Goal: Information Seeking & Learning: Learn about a topic

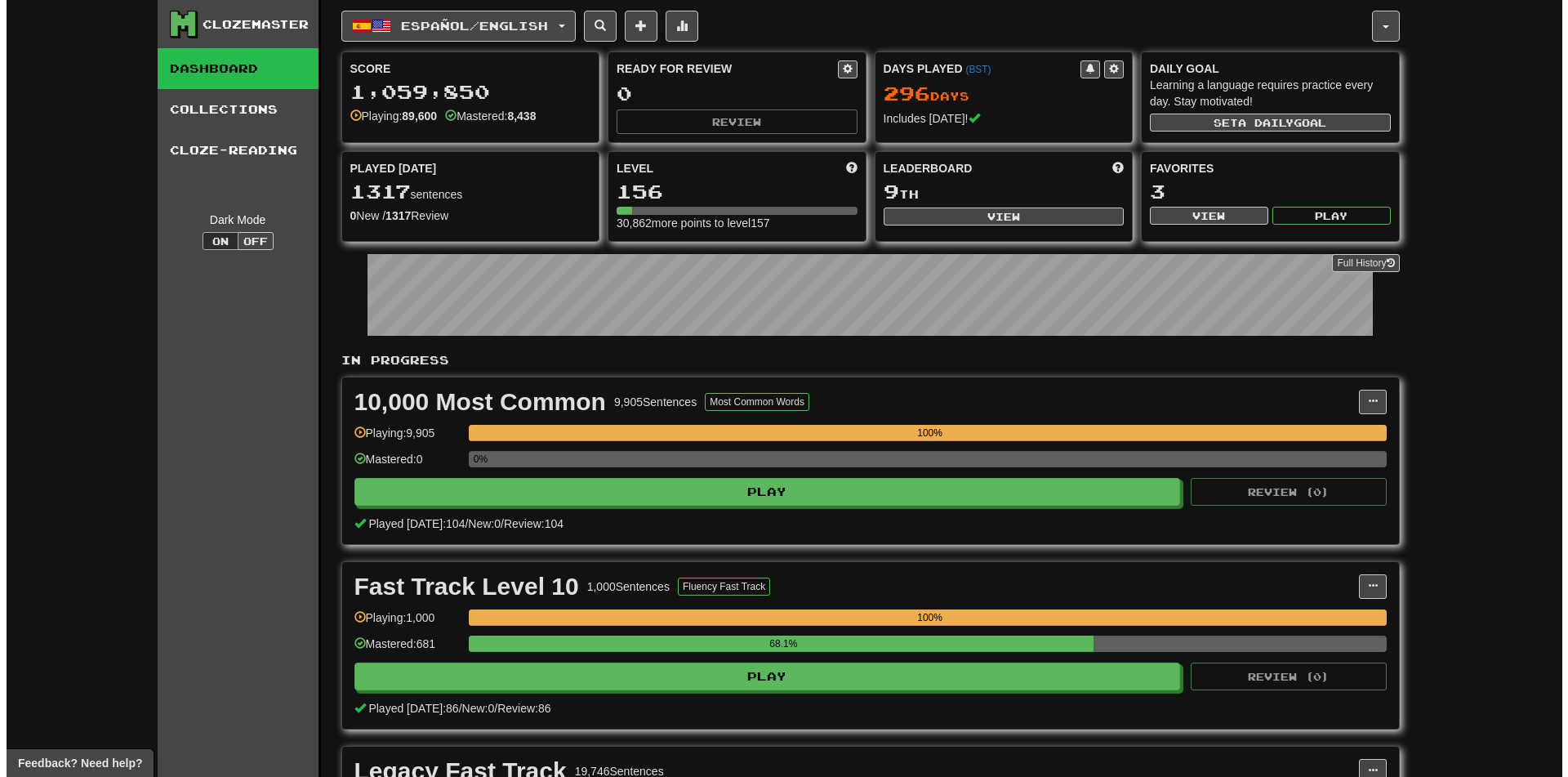
scroll to position [735, 0]
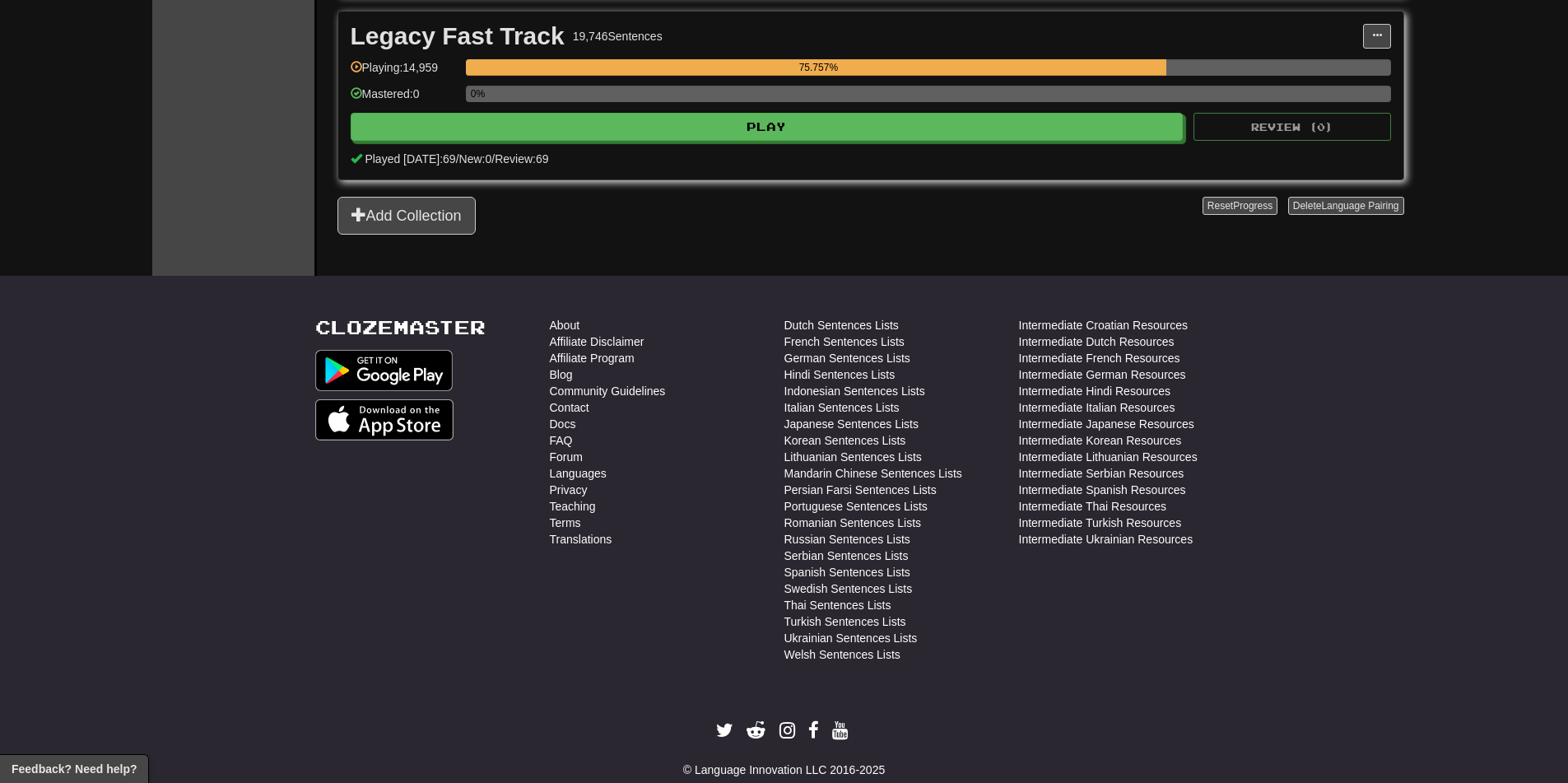
click at [672, 144] on div "Legacy Fast Track 19,746 Sentences Manage Sentences Unpin from Dashboard Playin…" at bounding box center [870, 95] width 1064 height 168
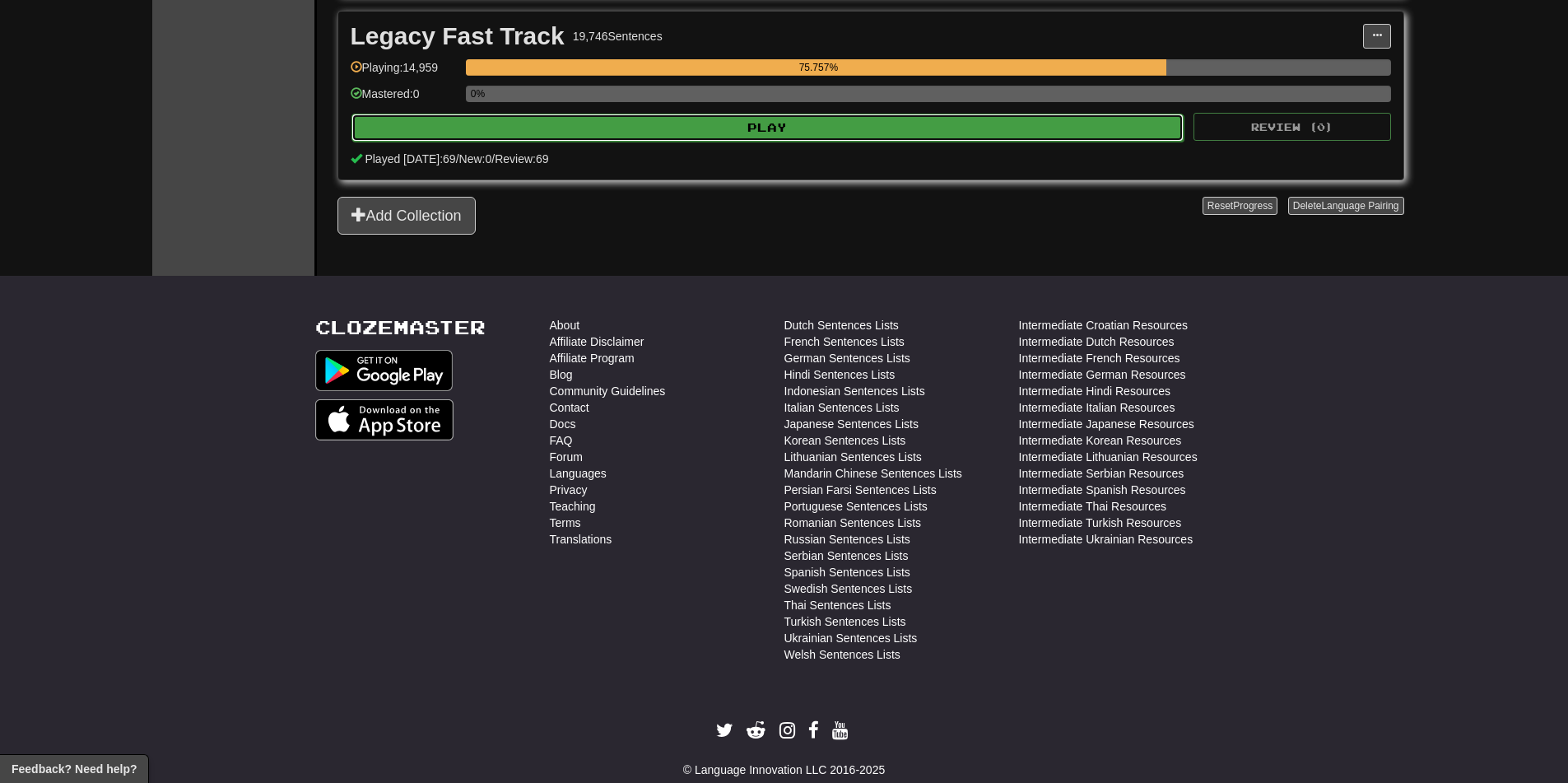
click at [670, 125] on button "Play" at bounding box center [768, 127] width 833 height 28
select select "********"
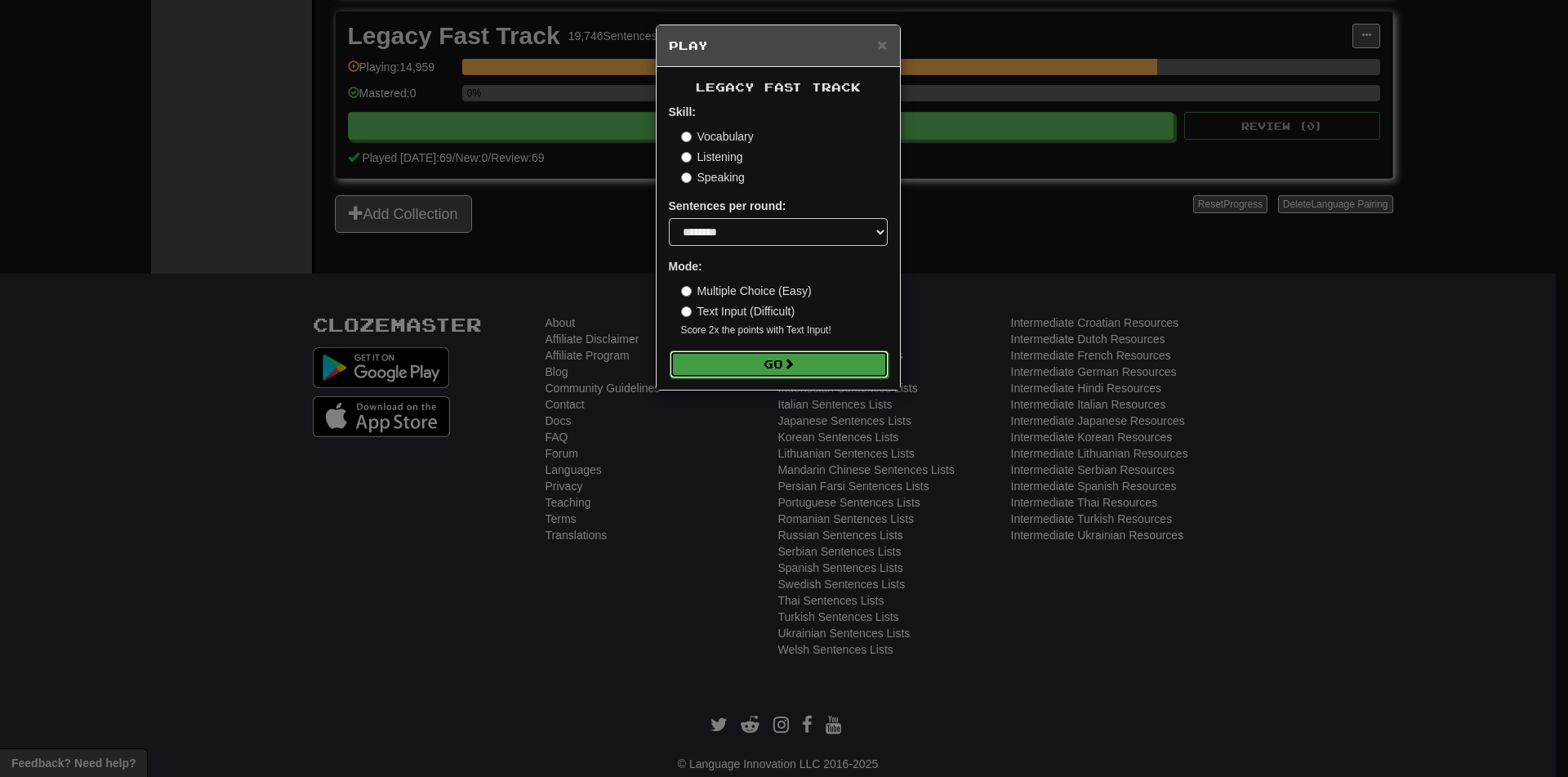
click at [759, 362] on button "Go" at bounding box center [779, 364] width 218 height 28
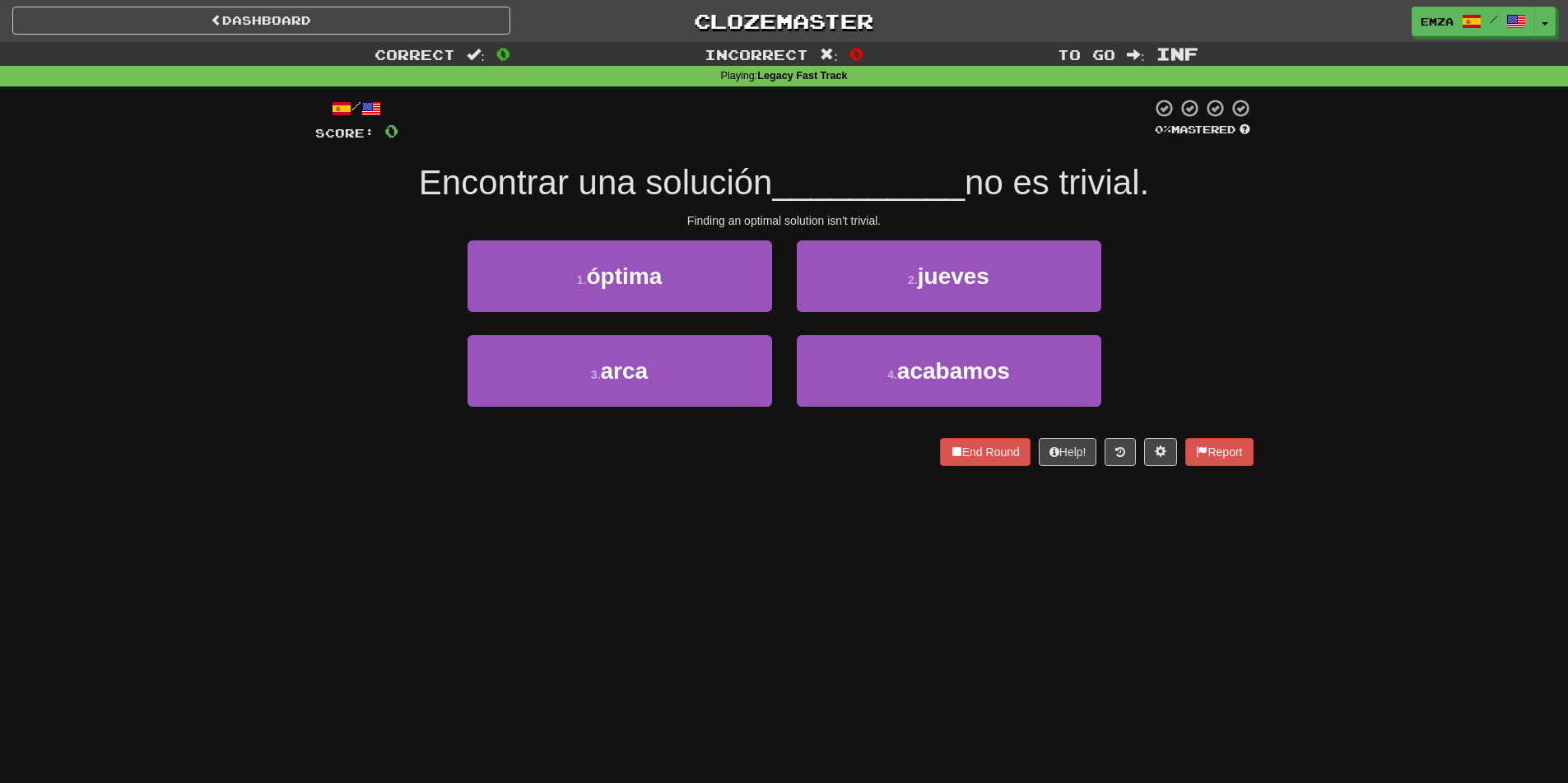
click at [218, 337] on div "Correct : 0 Incorrect : 0 To go : Inf Playing : Legacy Fast Track / Score: 0 0 …" at bounding box center [784, 265] width 1568 height 447
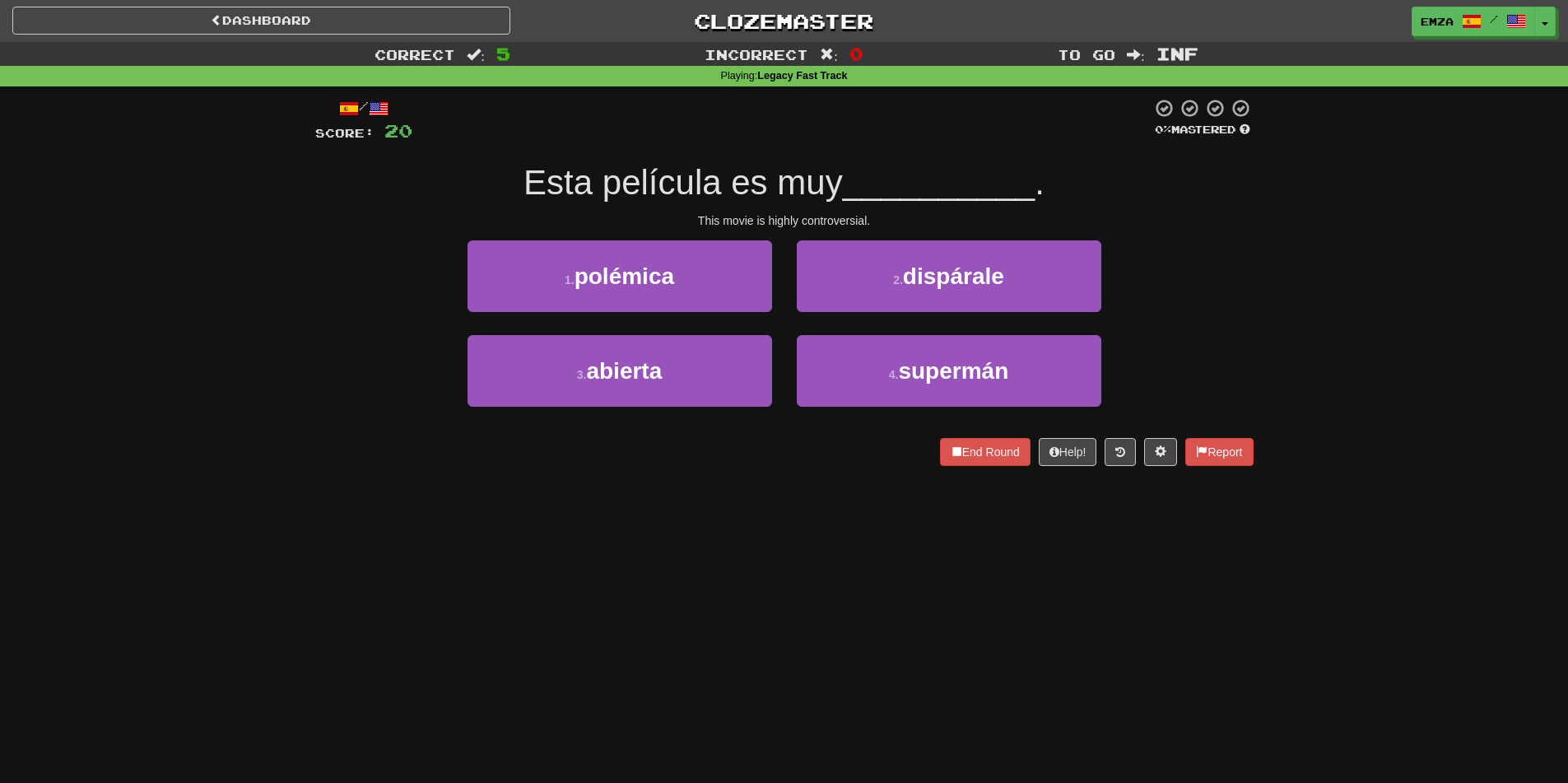
click at [302, 367] on div "Correct : 5 Incorrect : 0 To go : Inf Playing : Legacy Fast Track / Score: 20 0…" at bounding box center [784, 265] width 1568 height 447
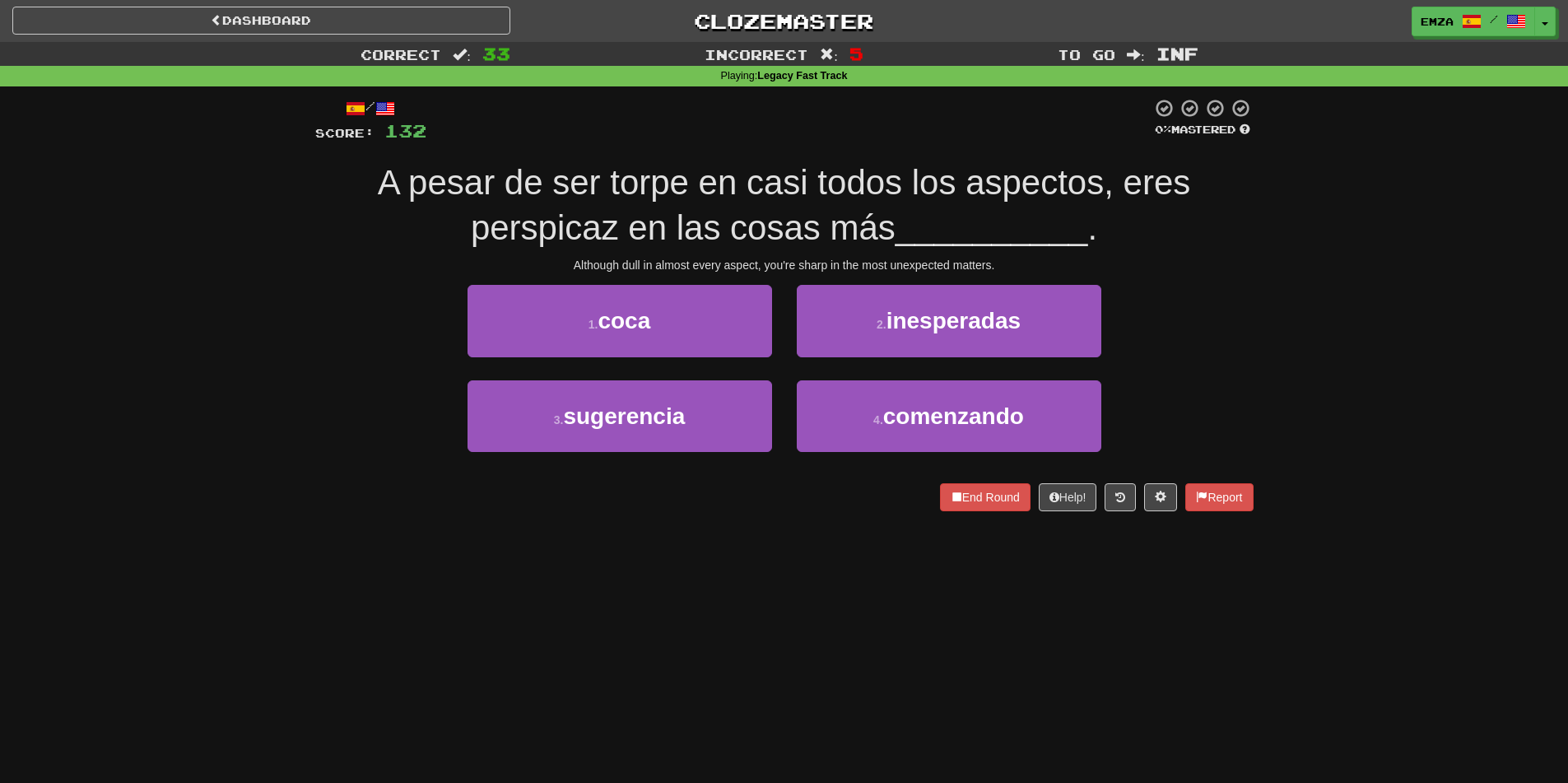
click at [290, 234] on div "Correct : 33 Incorrect : 5 To go : Inf Playing : Legacy Fast Track / Score: 132…" at bounding box center [784, 288] width 1568 height 492
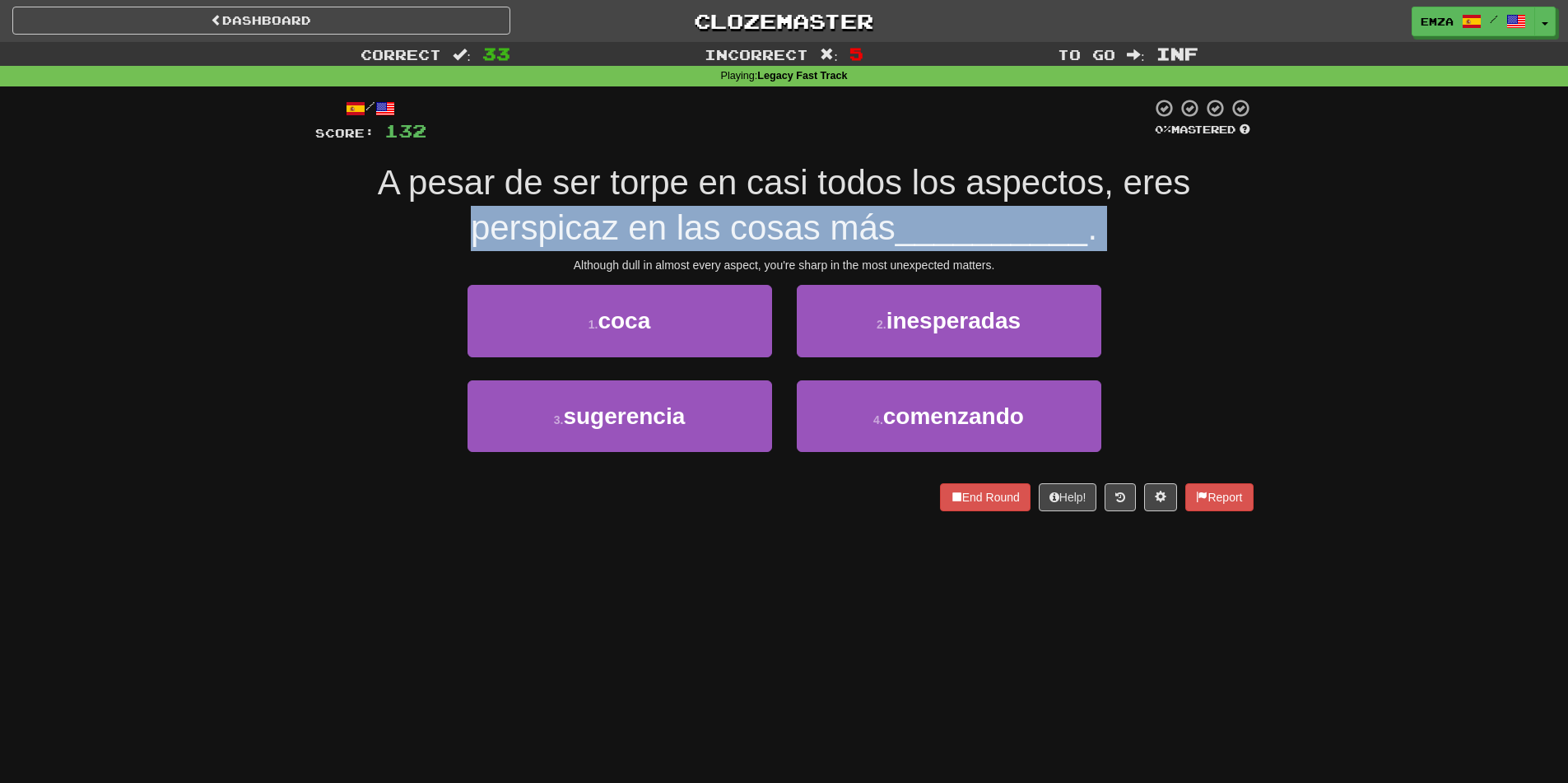
click at [79, 250] on div "Correct : 33 Incorrect : 5 To go : Inf Playing : Legacy Fast Track / Score: 132…" at bounding box center [784, 288] width 1568 height 492
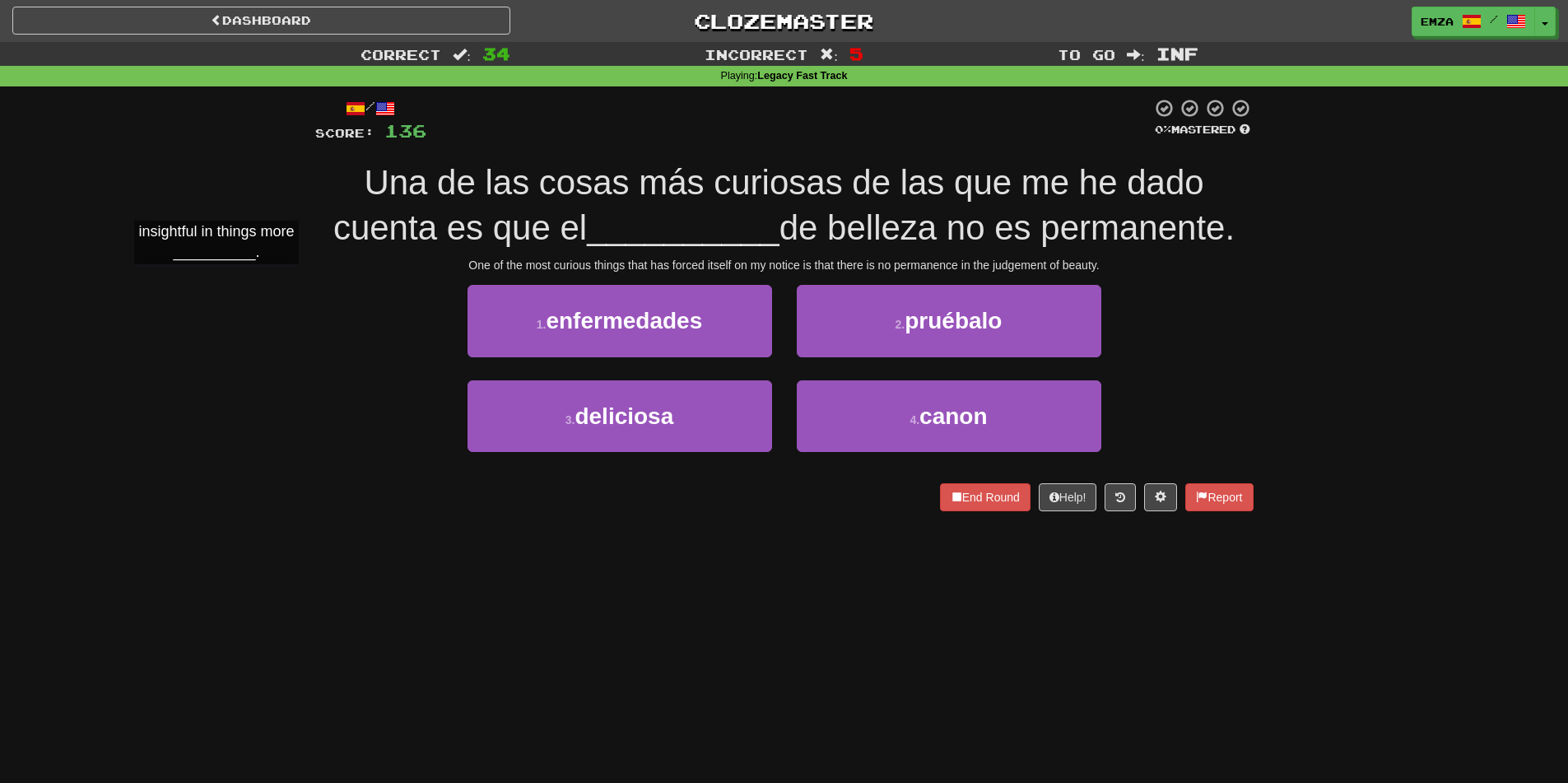
click at [216, 280] on div "Correct : 34 Incorrect : 5 To go : Inf Playing : Legacy Fast Track / Score: 136…" at bounding box center [784, 288] width 1568 height 492
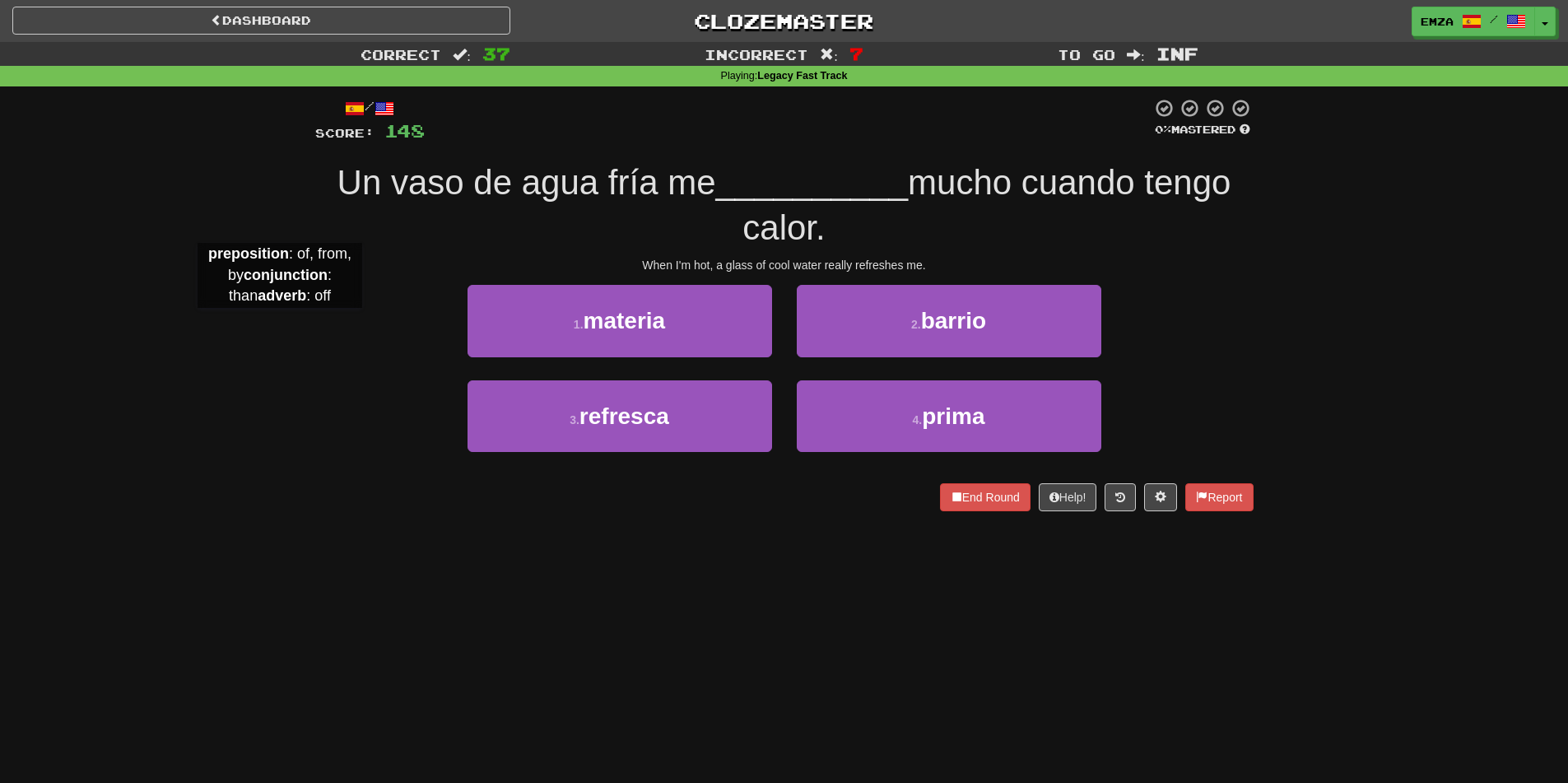
click at [280, 324] on div "Correct : 37 Incorrect : 7 To go : Inf Playing : Legacy Fast Track / Score: 148…" at bounding box center [784, 288] width 1568 height 492
click at [337, 420] on div "3 . refresca 4 . prima" at bounding box center [784, 427] width 988 height 95
click at [309, 432] on div "/ Score: 148 0 % Mastered Un vaso de agua fría me __________ mucho cuando tengo…" at bounding box center [784, 309] width 963 height 447
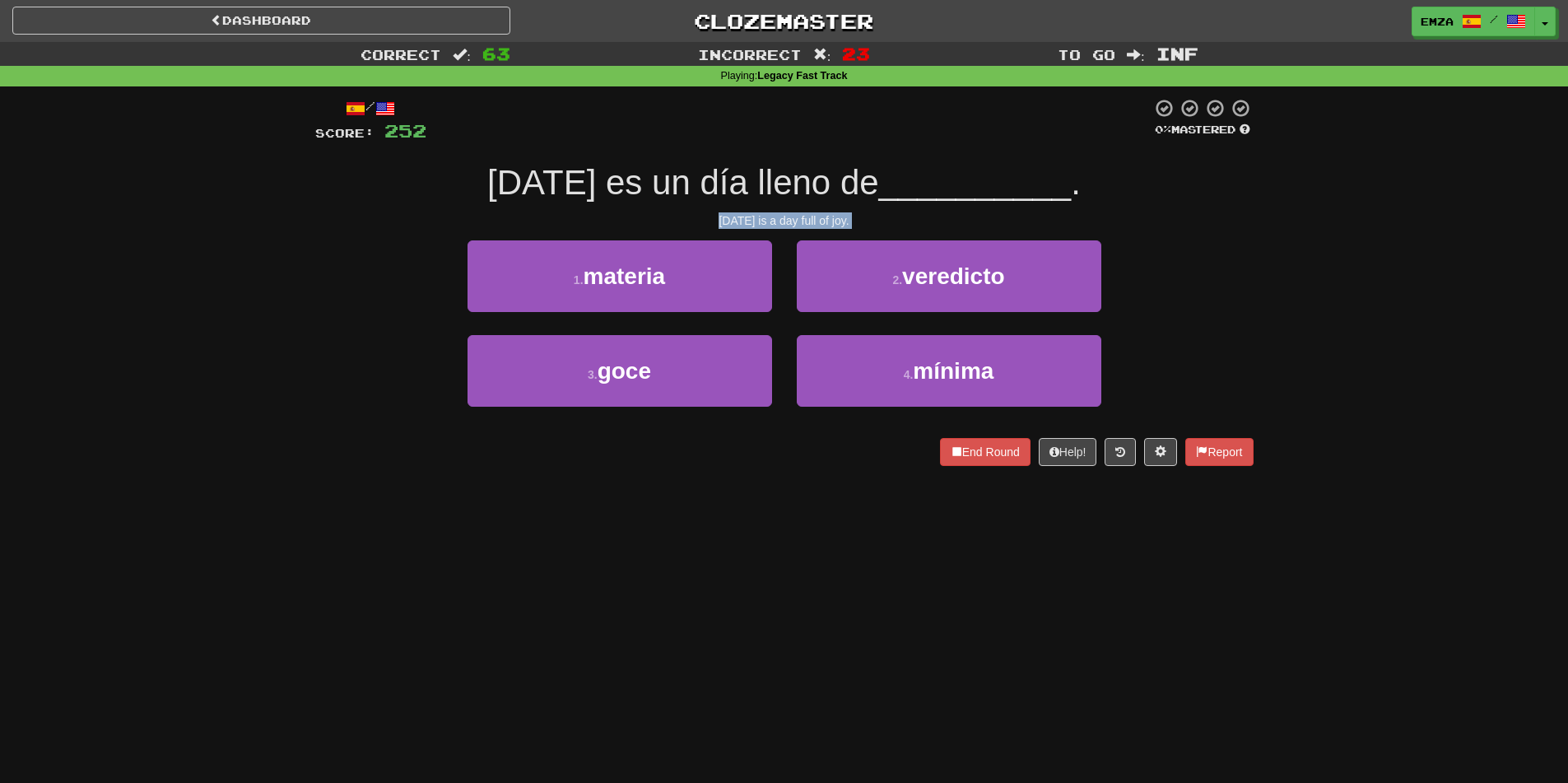
drag, startPoint x: 239, startPoint y: 250, endPoint x: 243, endPoint y: 265, distance: 15.5
click at [243, 259] on div "Correct : 63 Incorrect : 23 To go : Inf Playing : Legacy Fast Track / Score: 25…" at bounding box center [784, 265] width 1568 height 447
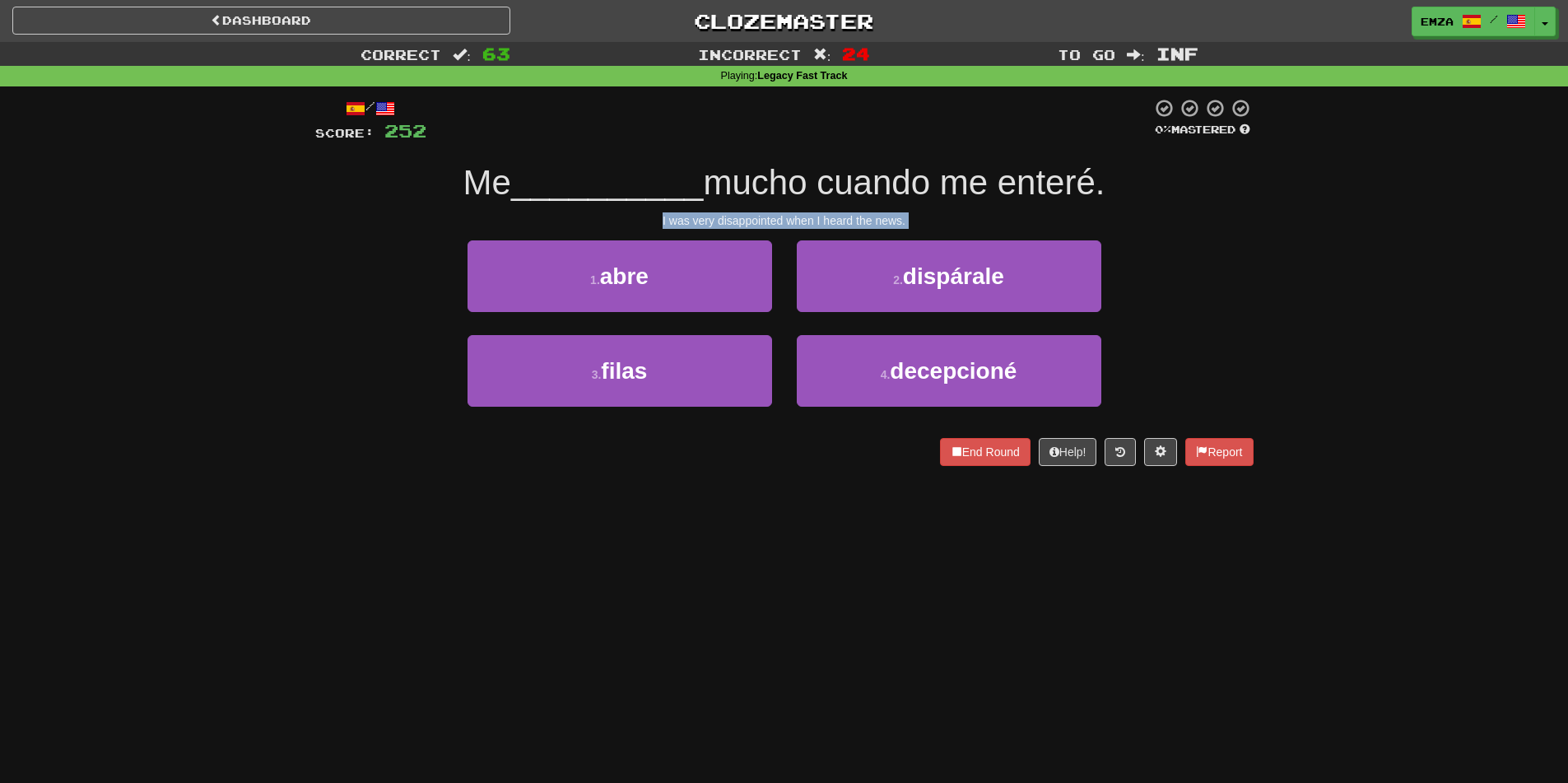
click at [243, 265] on div "Correct : 63 Incorrect : 24 To go : Inf Playing : Legacy Fast Track / Score: 25…" at bounding box center [784, 265] width 1568 height 447
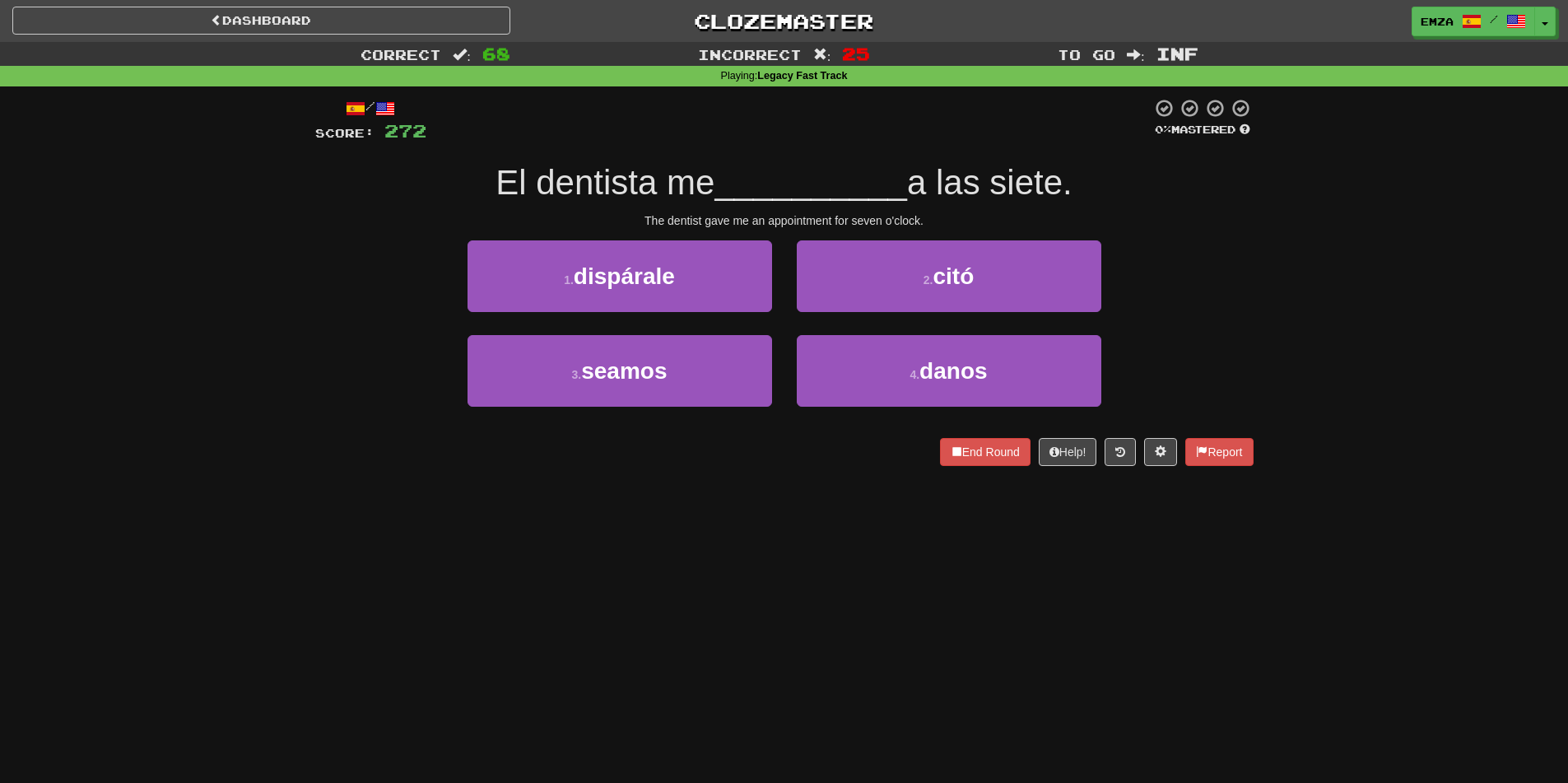
click at [392, 369] on div "3 . seamos 4 . danos" at bounding box center [784, 382] width 988 height 95
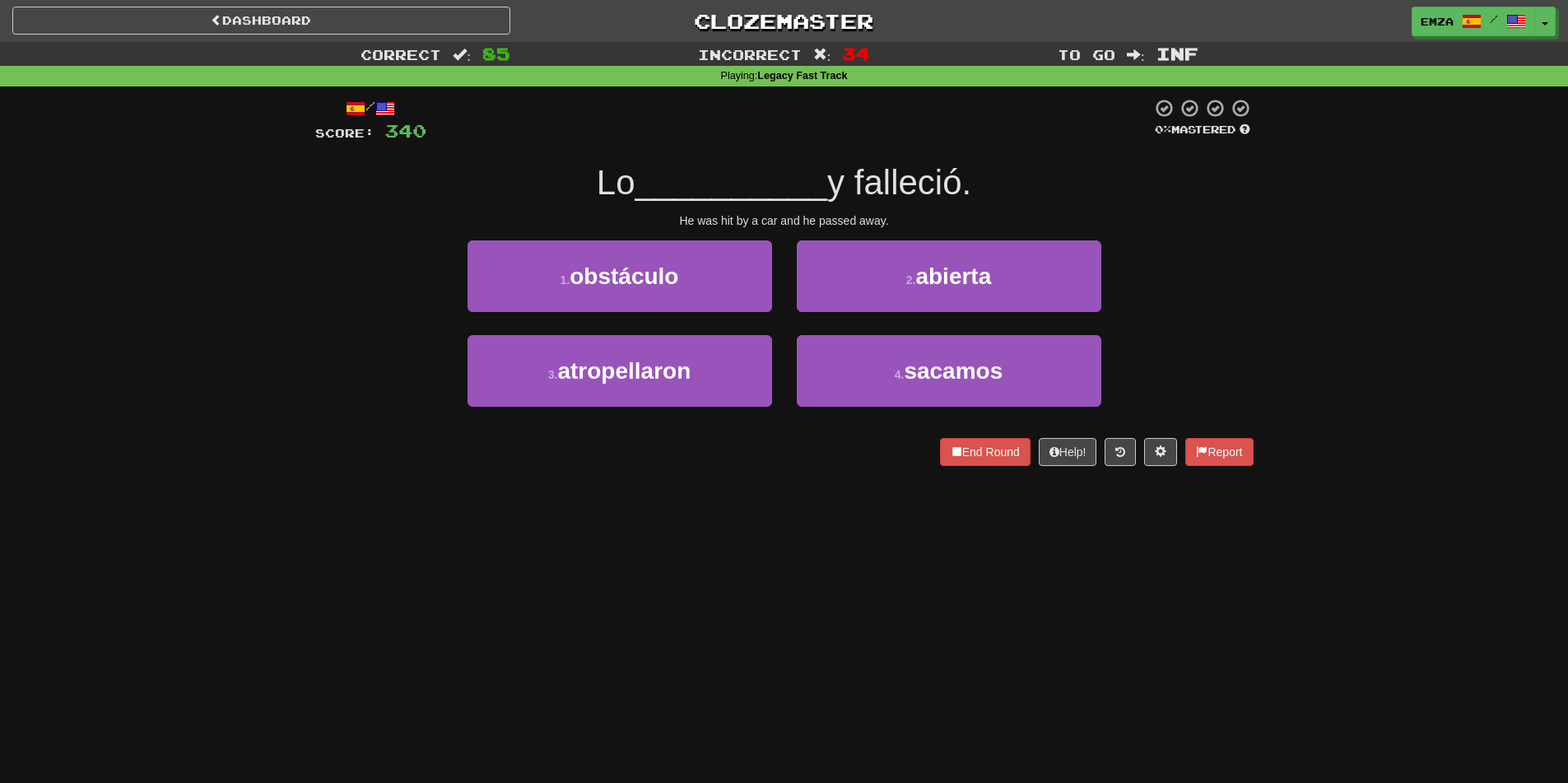
drag, startPoint x: 581, startPoint y: 601, endPoint x: 594, endPoint y: 601, distance: 13.0
click at [594, 601] on div "Dashboard Clozemaster Emza / Toggle Dropdown Dashboard Leaderboard Activity Fee…" at bounding box center [784, 392] width 1568 height 783
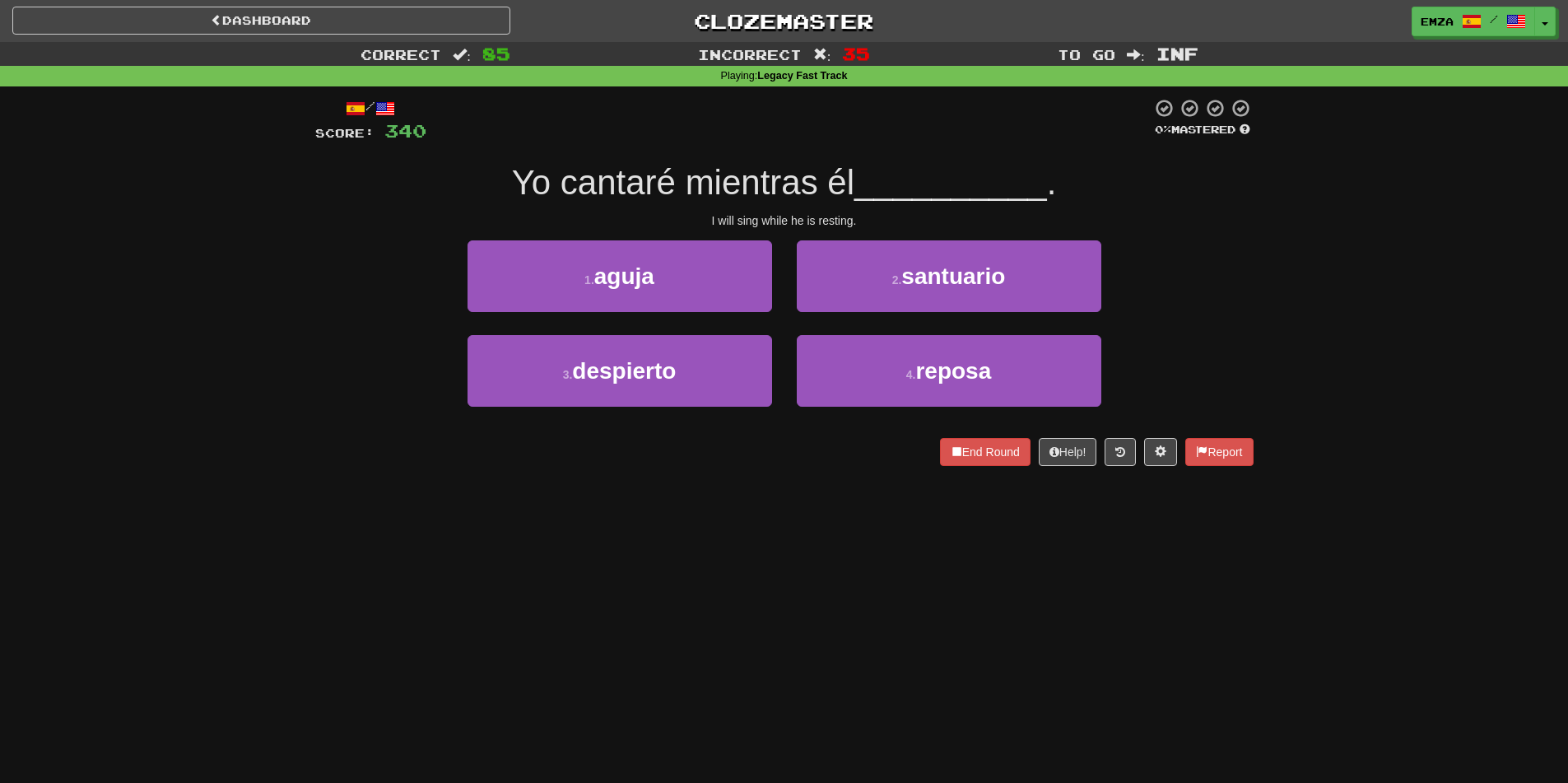
click at [414, 490] on div "Dashboard Clozemaster Emza / Toggle Dropdown Dashboard Leaderboard Activity Fee…" at bounding box center [784, 392] width 1568 height 783
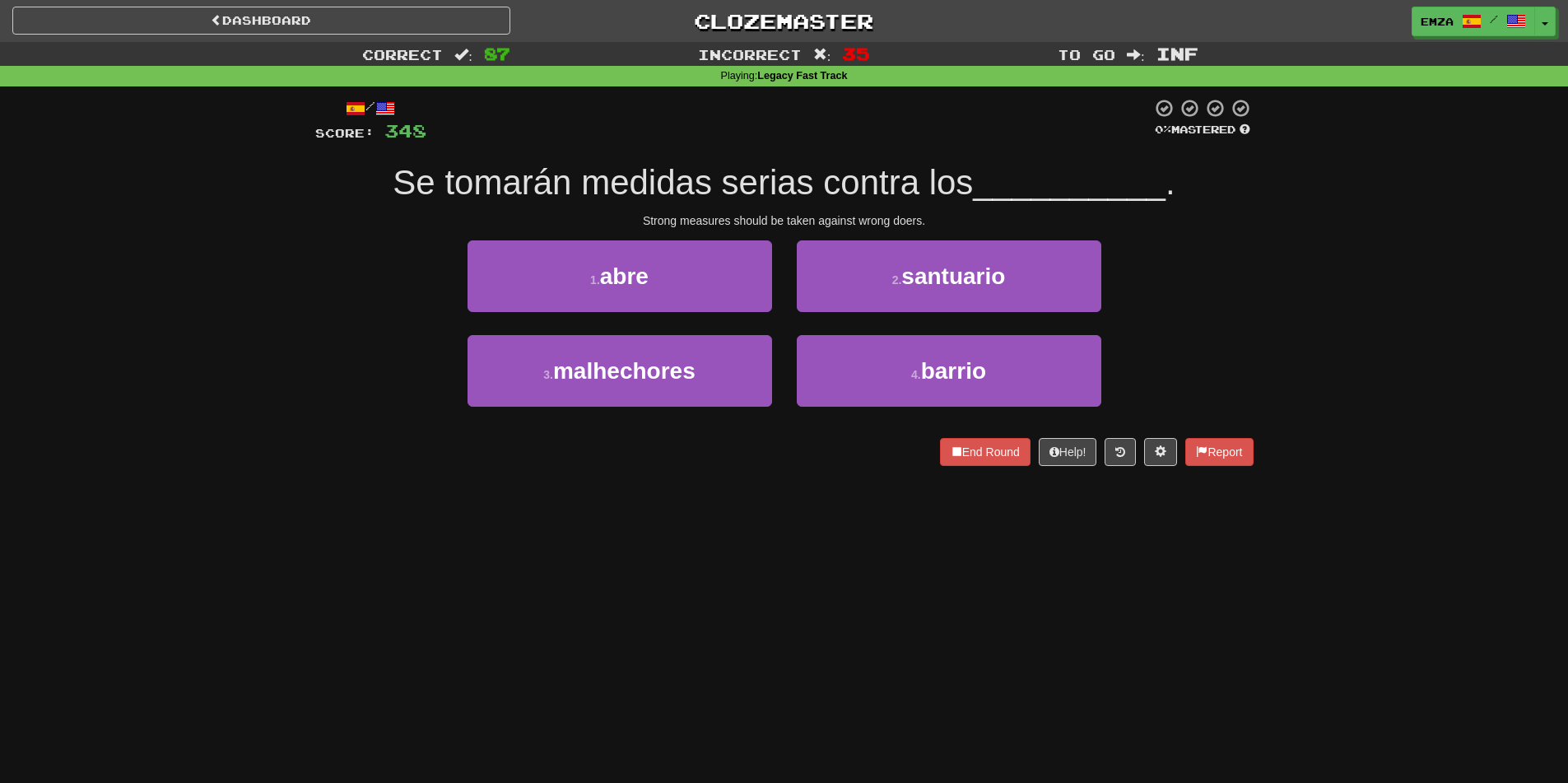
click at [704, 560] on div "Dashboard Clozemaster Emza / Toggle Dropdown Dashboard Leaderboard Activity Fee…" at bounding box center [784, 392] width 1568 height 783
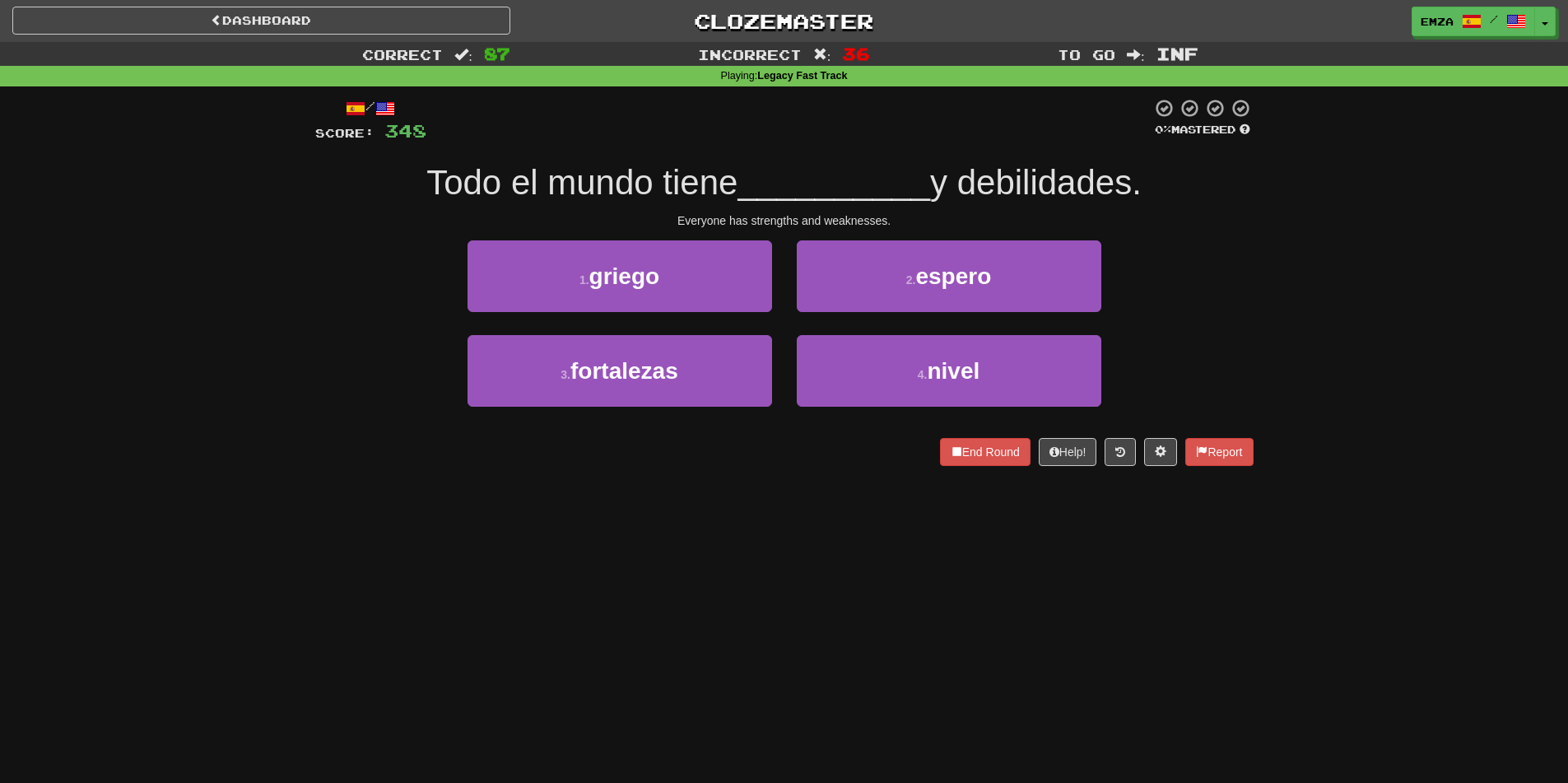
click at [646, 519] on div "Dashboard Clozemaster Emza / Toggle Dropdown Dashboard Leaderboard Activity Fee…" at bounding box center [784, 392] width 1568 height 783
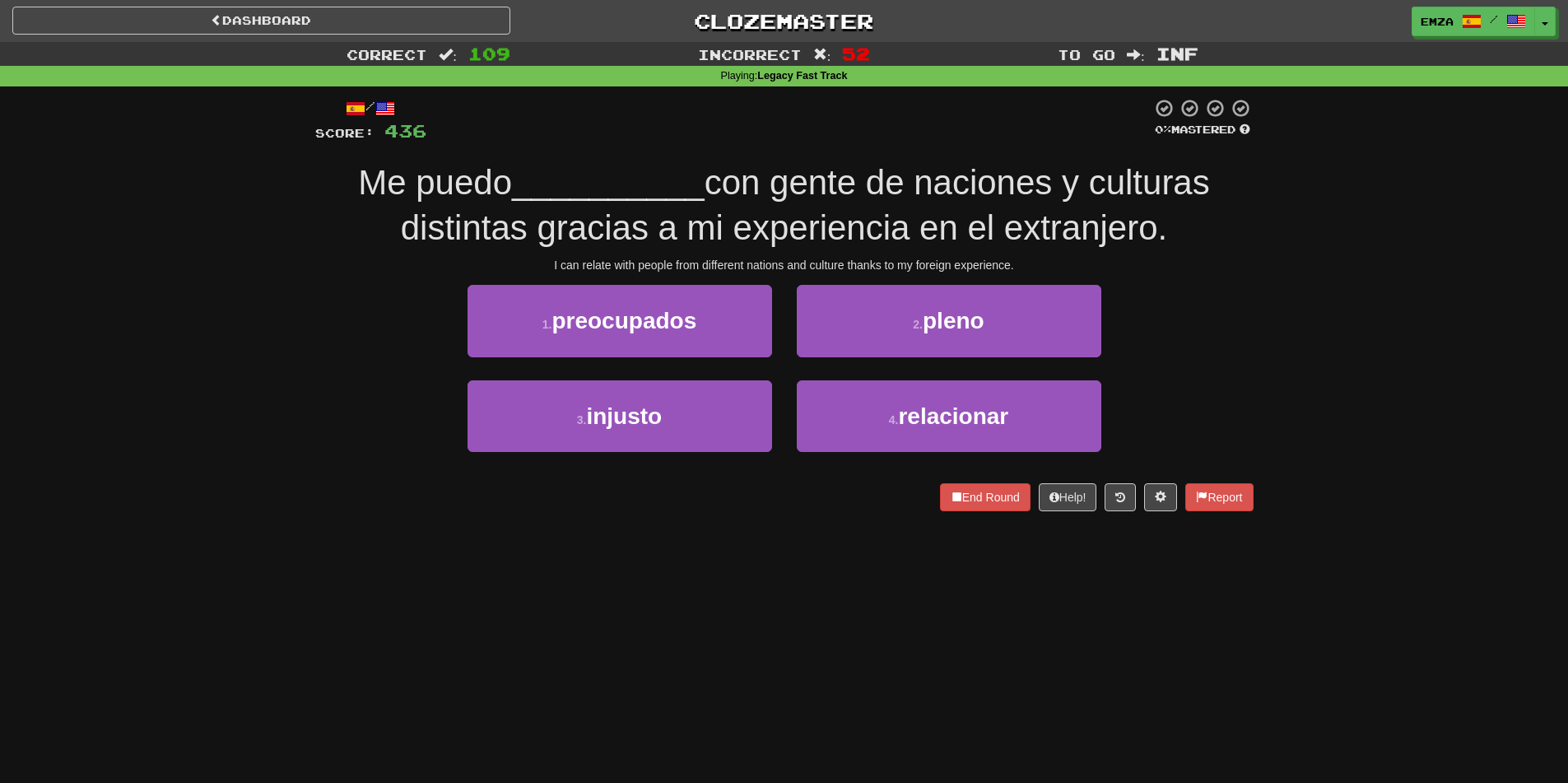
click at [283, 495] on div "Correct : 109 Incorrect : 52 To go : Inf Playing : Legacy Fast Track / Score: 4…" at bounding box center [784, 288] width 1568 height 492
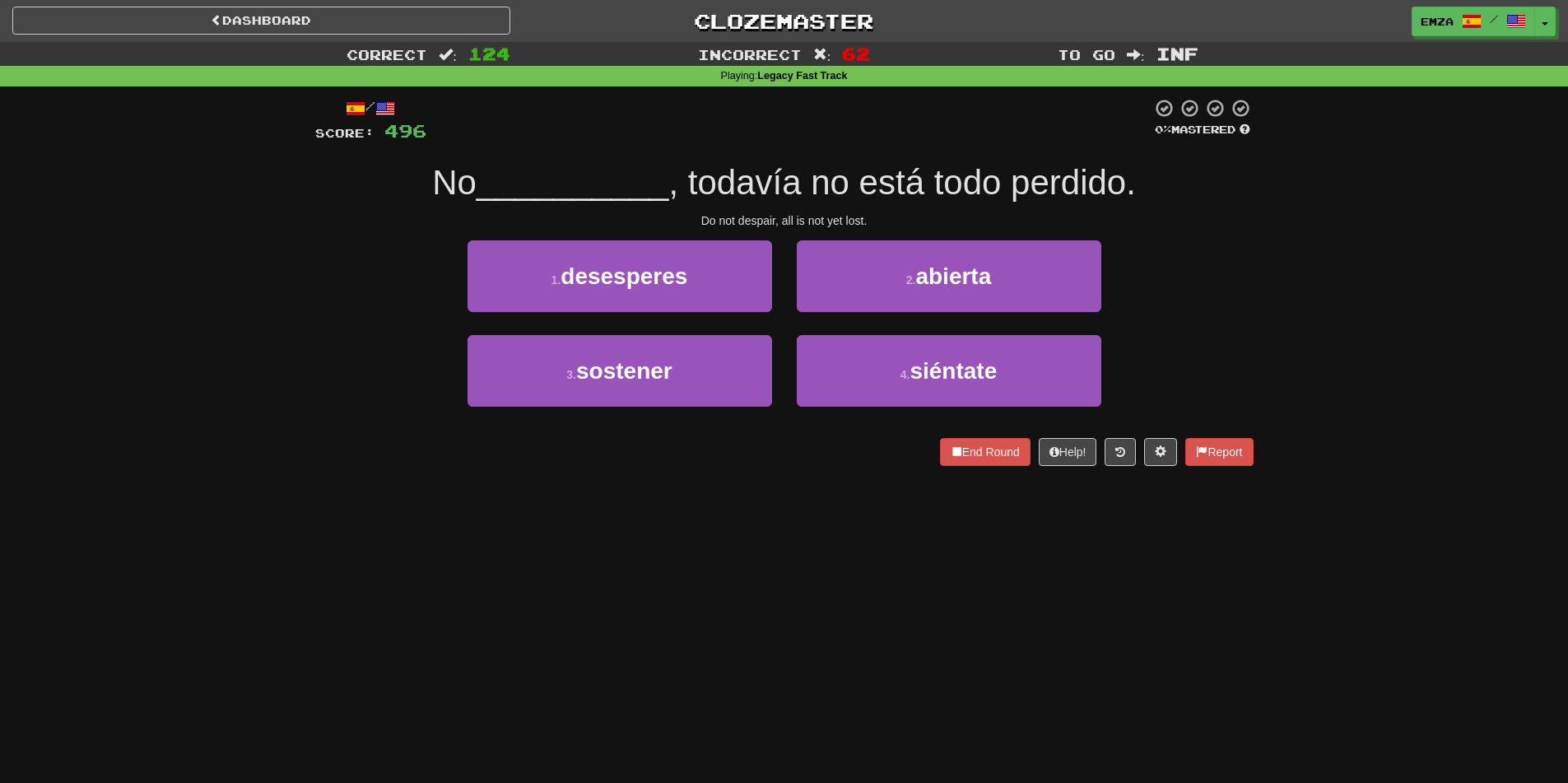
click at [766, 522] on div "Dashboard Clozemaster Emza / Toggle Dropdown Dashboard Leaderboard Activity Fee…" at bounding box center [784, 392] width 1568 height 783
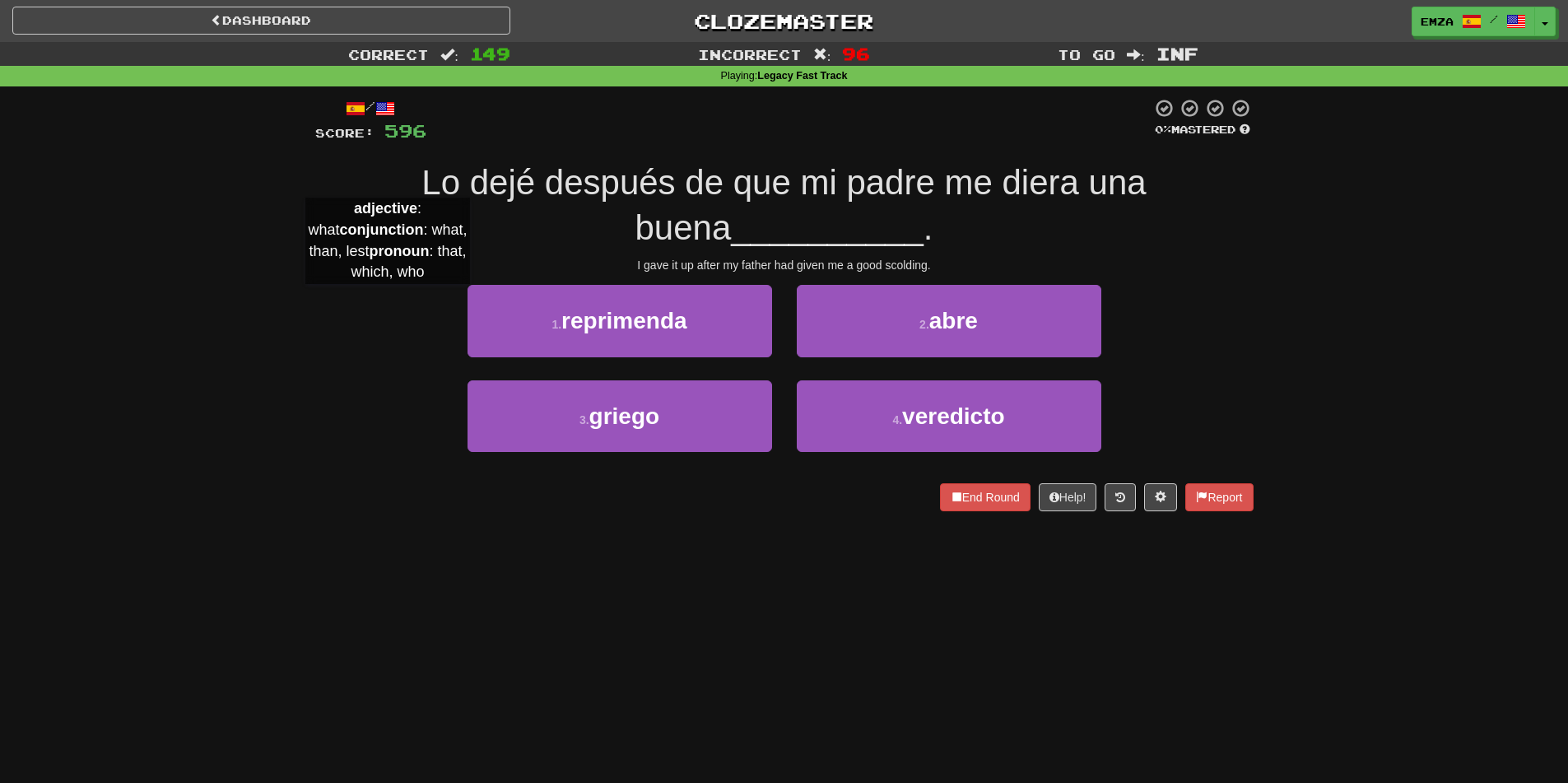
click at [297, 302] on div "Correct : 149 Incorrect : 96 To go : Inf Playing : Legacy Fast Track / Score: 5…" at bounding box center [784, 288] width 1568 height 492
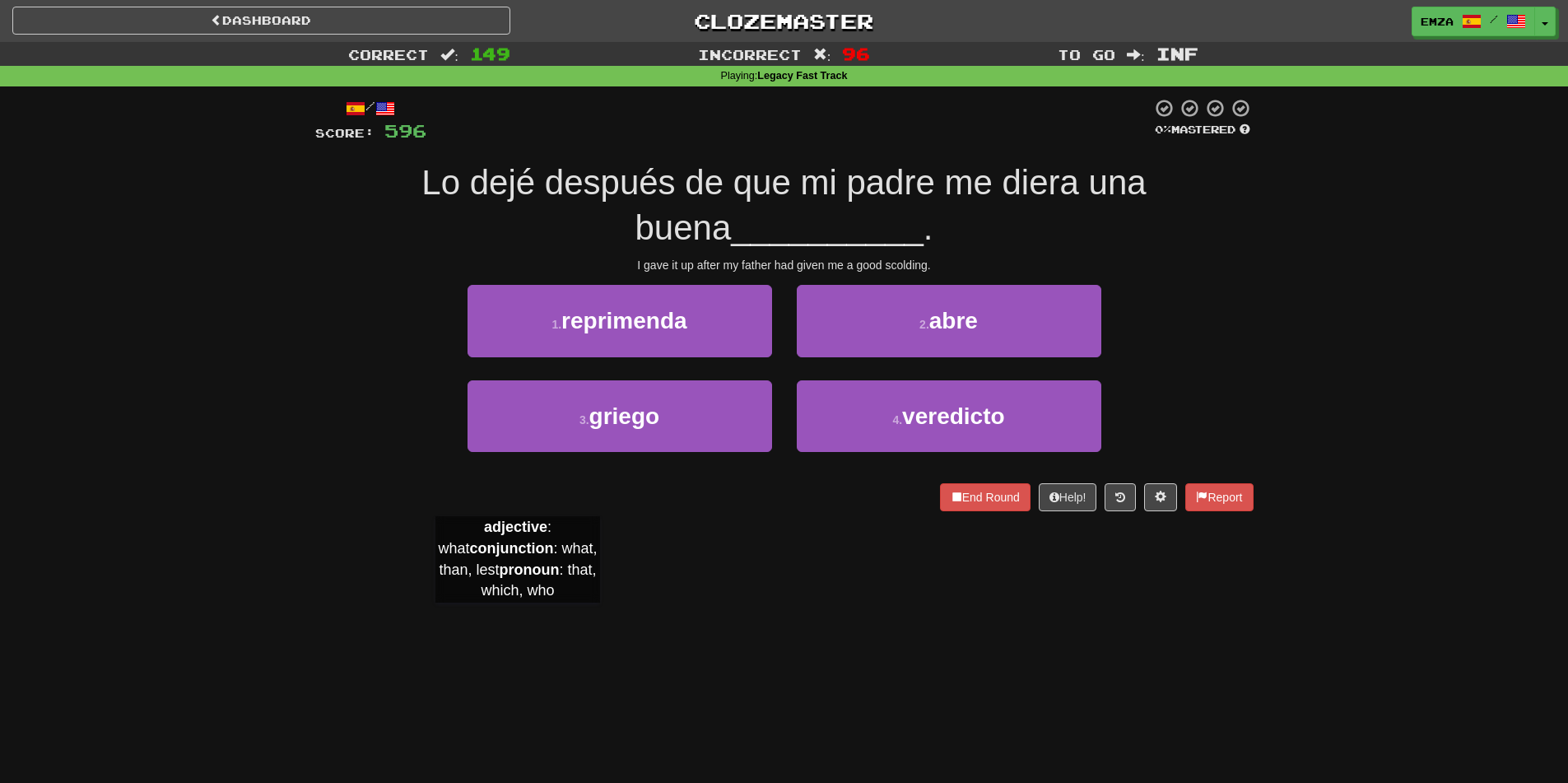
click at [518, 619] on div "Dashboard Clozemaster Emza / Toggle Dropdown Dashboard Leaderboard Activity Fee…" at bounding box center [784, 392] width 1568 height 783
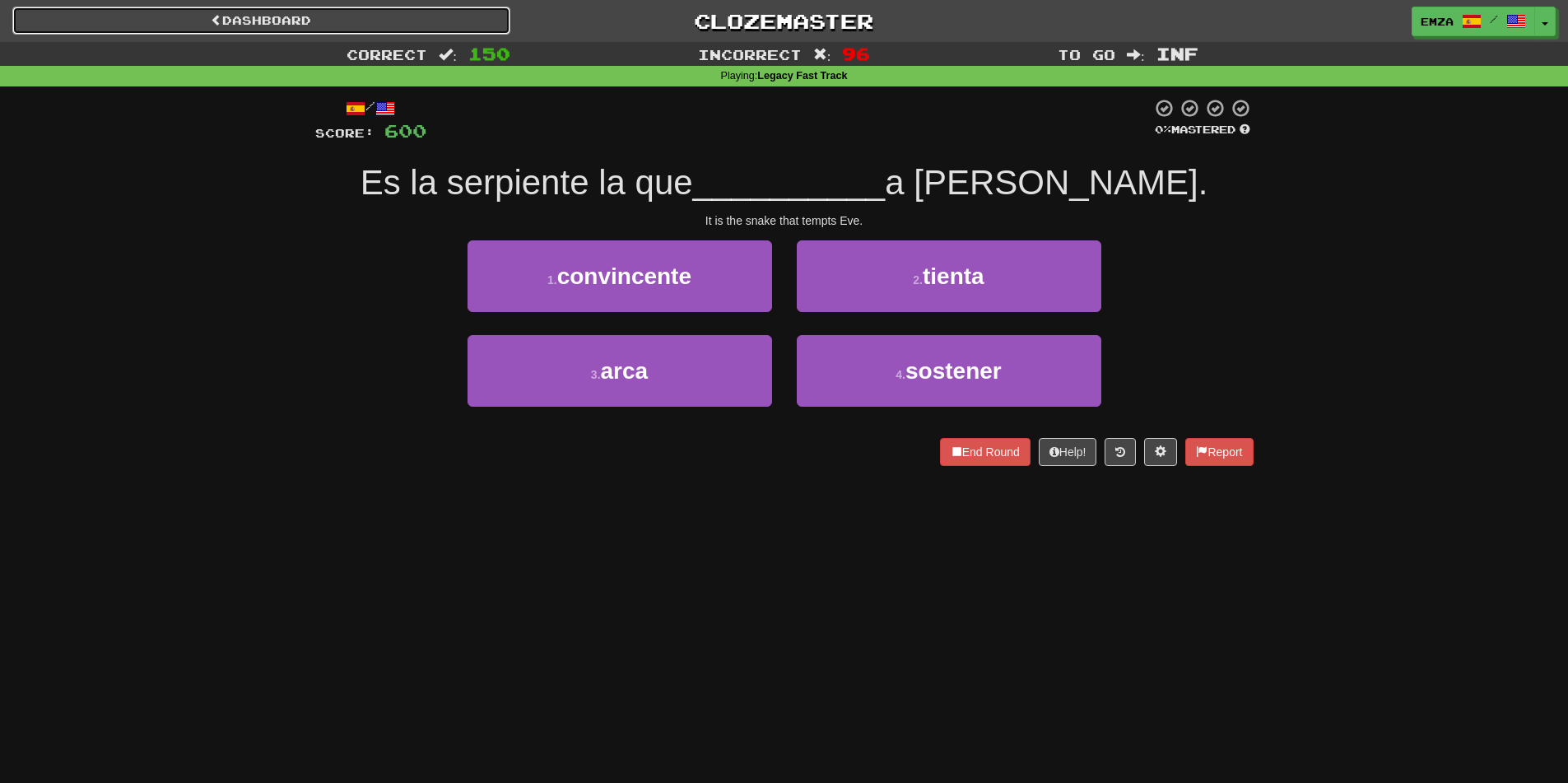
click at [404, 16] on link "Dashboard" at bounding box center [261, 20] width 498 height 28
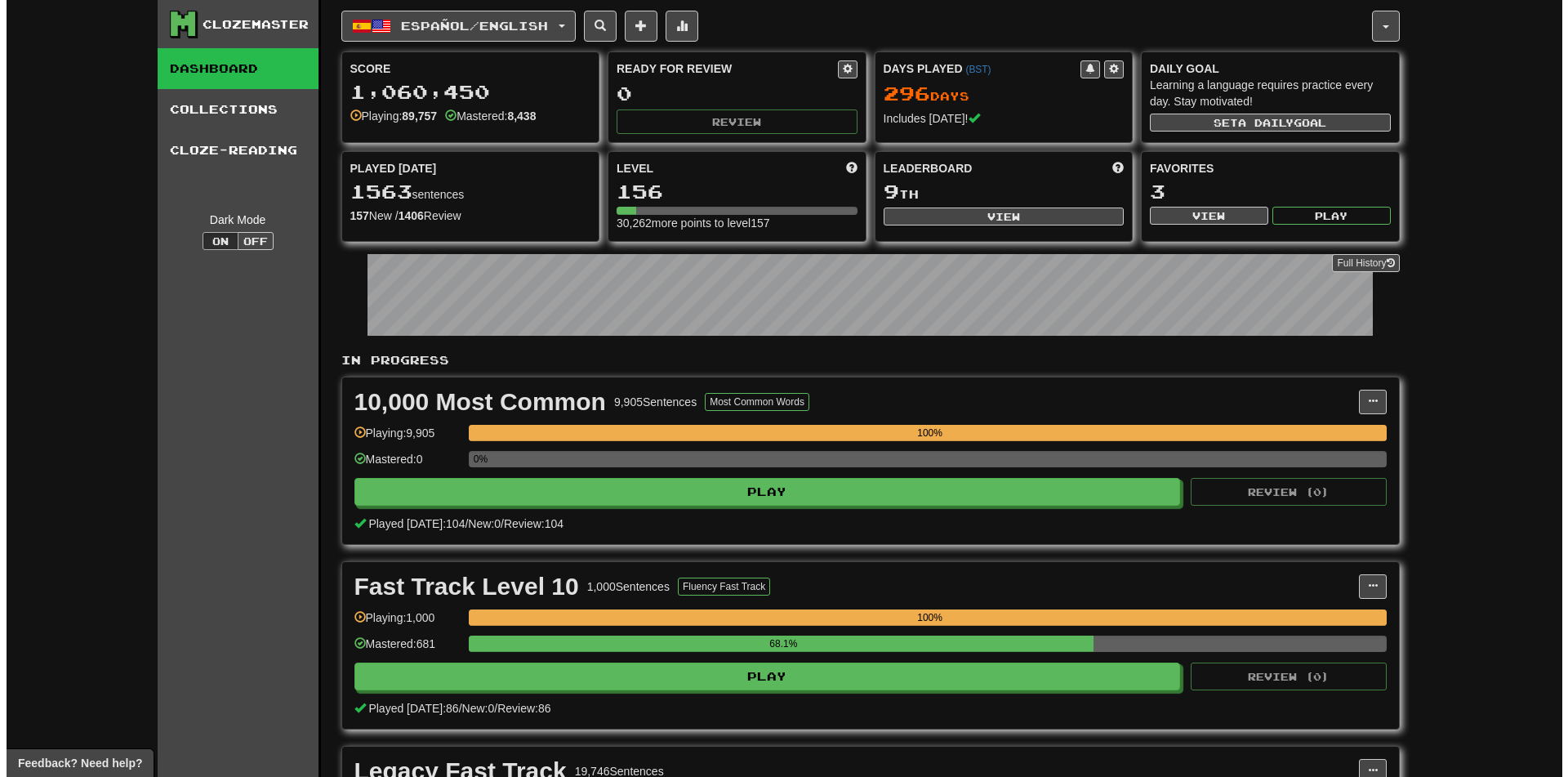
scroll to position [771, 0]
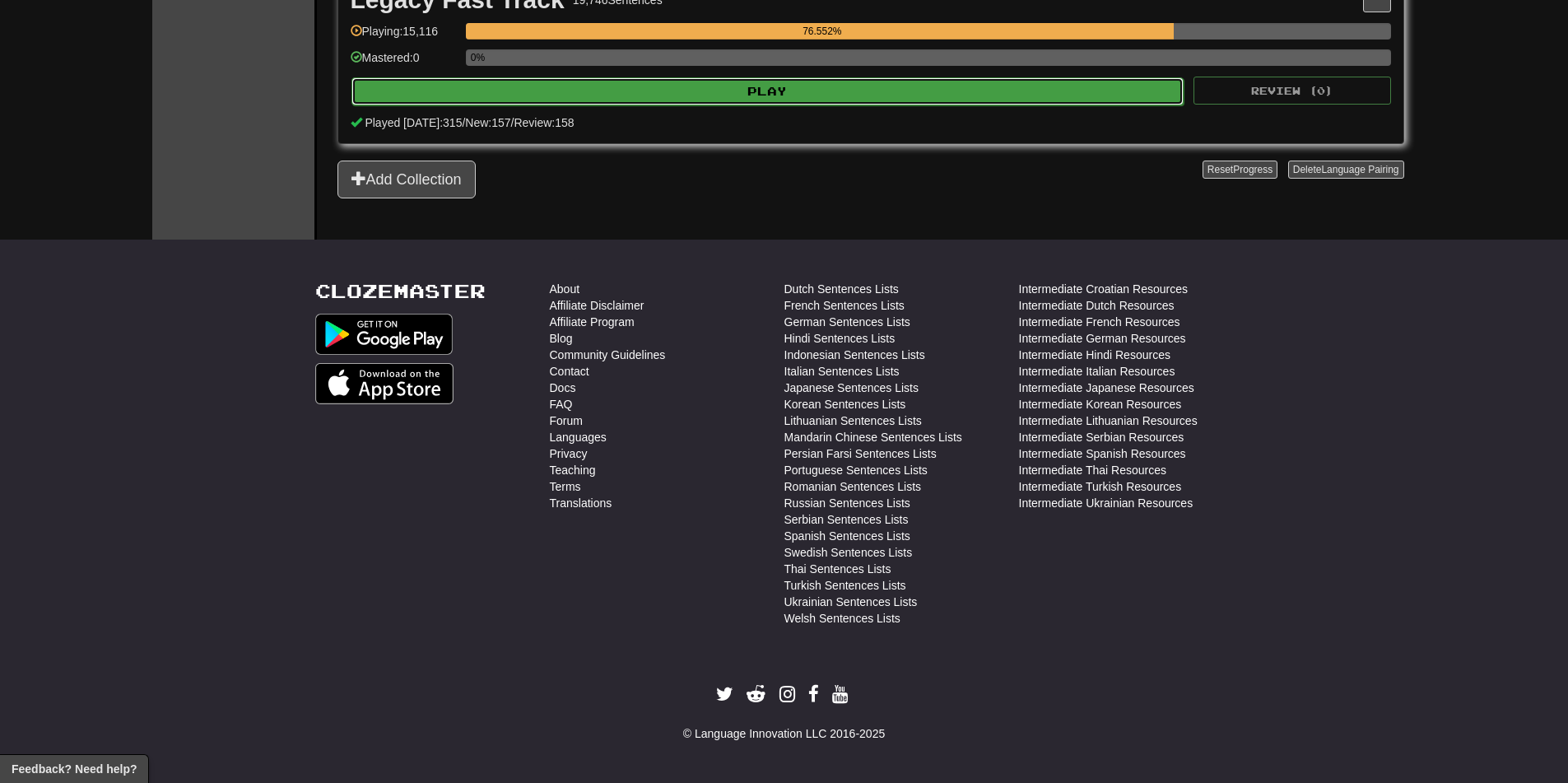
click at [785, 85] on button "Play" at bounding box center [768, 91] width 833 height 28
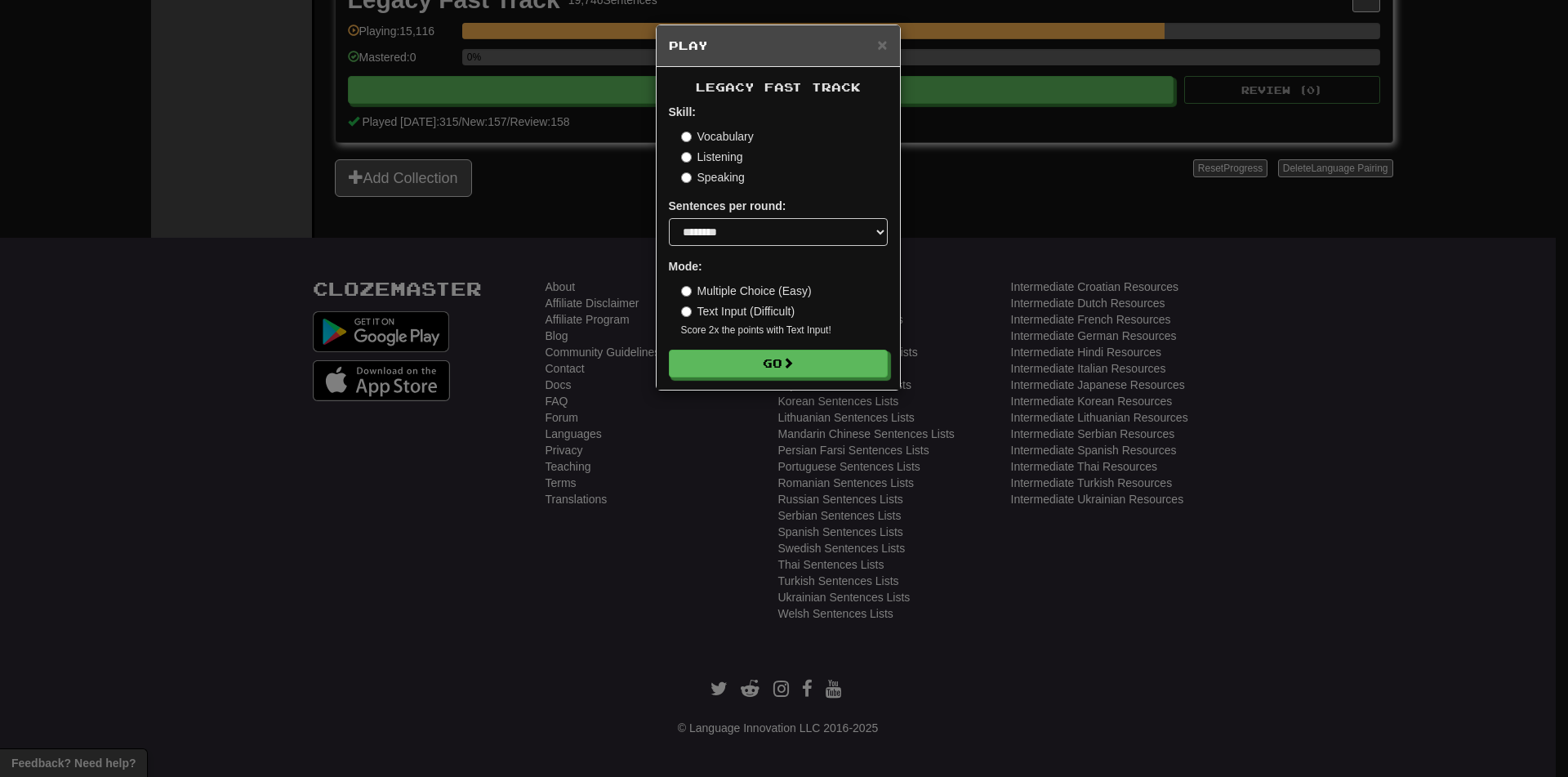
click at [728, 214] on div "Sentences per round: * ** ** ** ** ** *** ********" at bounding box center [778, 221] width 218 height 48
click at [725, 226] on select "* ** ** ** ** ** *** ********" at bounding box center [778, 232] width 218 height 28
select select "**"
click at [669, 218] on select "* ** ** ** ** ** *** ********" at bounding box center [778, 232] width 218 height 28
click at [699, 370] on button "Go" at bounding box center [779, 364] width 218 height 28
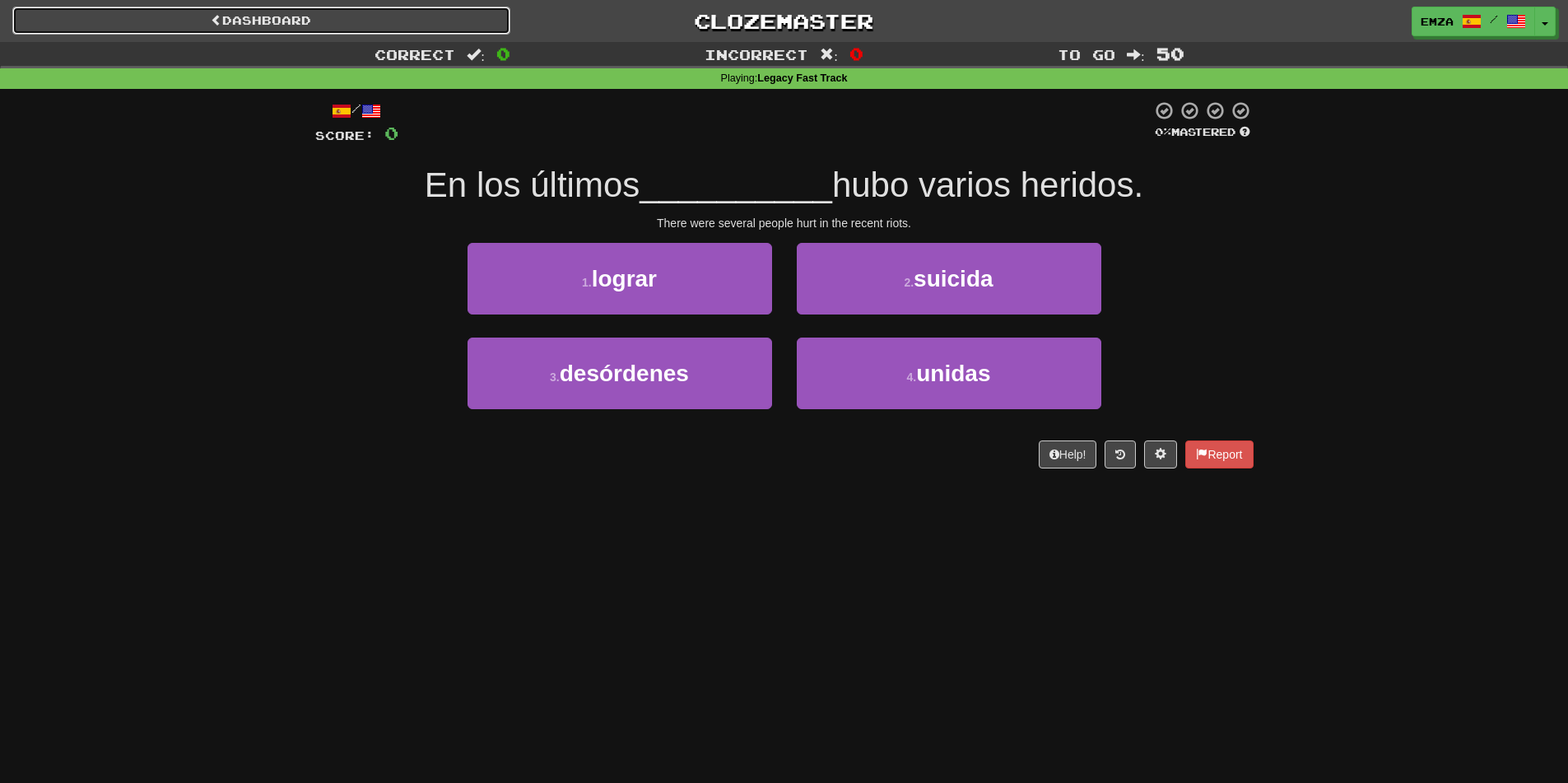
click at [97, 14] on link "Dashboard" at bounding box center [261, 20] width 498 height 28
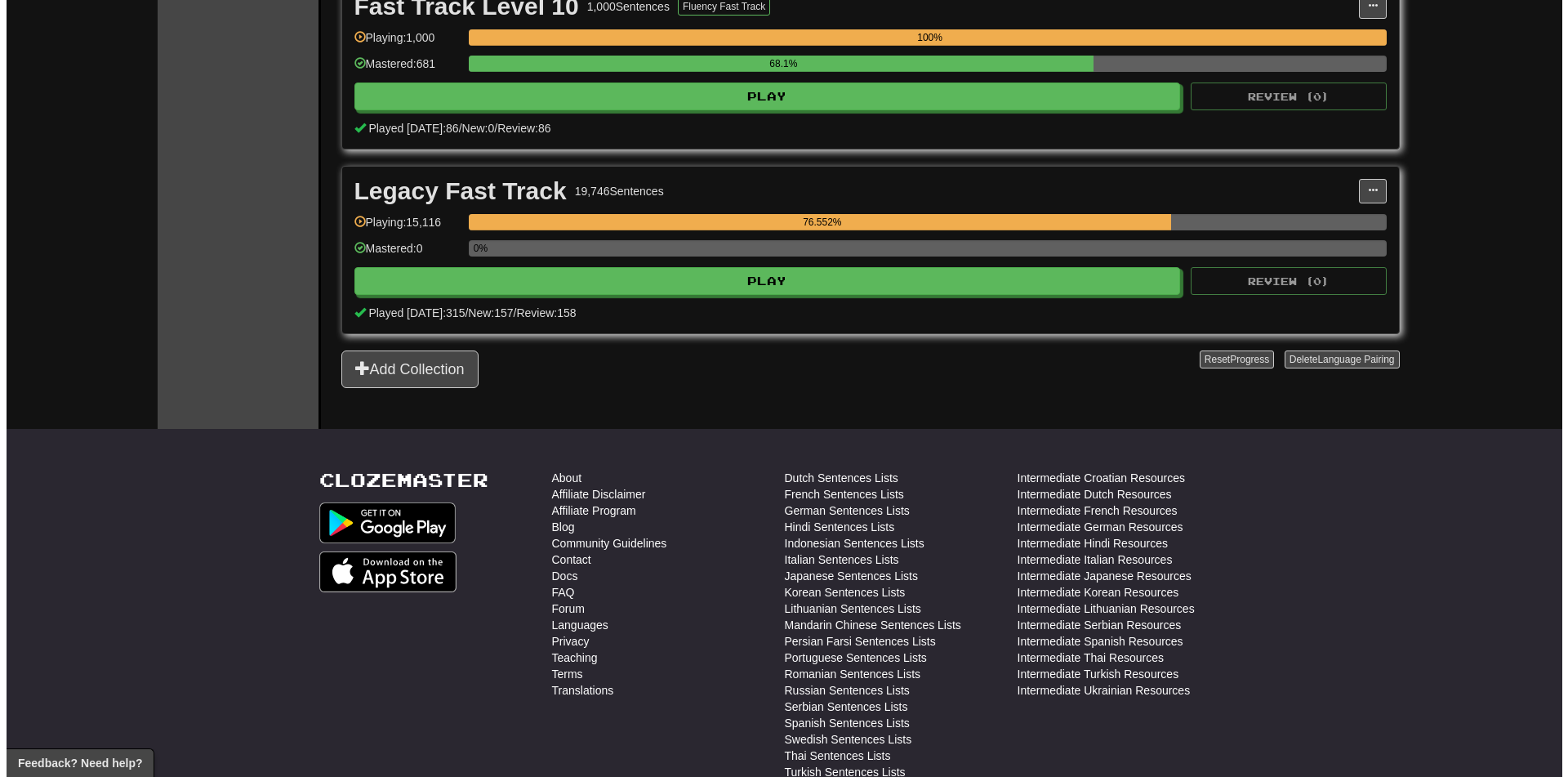
scroll to position [771, 0]
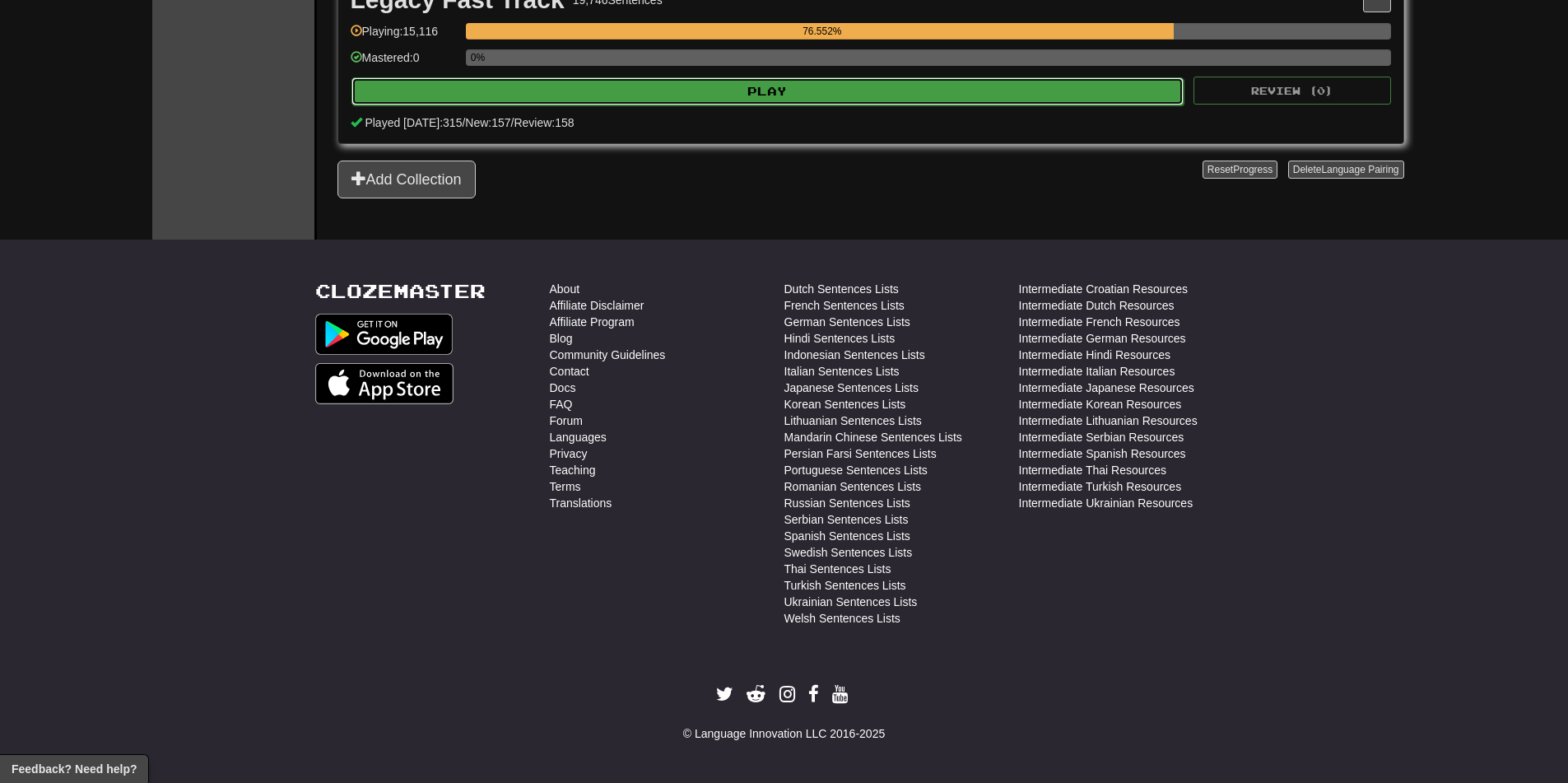
click at [681, 91] on button "Play" at bounding box center [768, 91] width 833 height 28
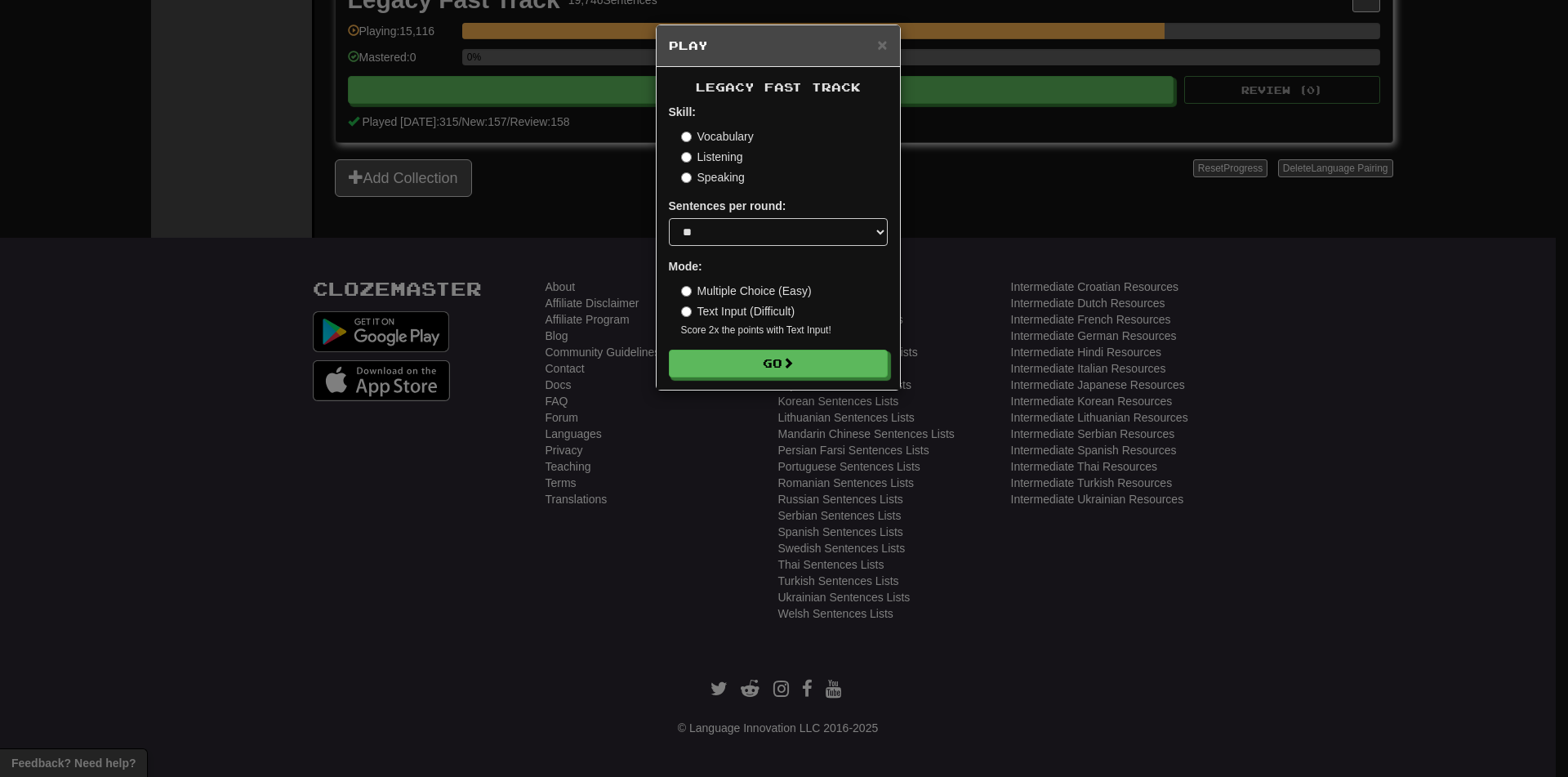
click at [729, 247] on form "Skill: Vocabulary Listening Speaking Sentences per round: * ** ** ** ** ** *** …" at bounding box center [778, 240] width 218 height 274
click at [727, 237] on select "* ** ** ** ** ** *** ********" at bounding box center [778, 232] width 218 height 28
select select "***"
click at [669, 218] on select "* ** ** ** ** ** *** ********" at bounding box center [778, 232] width 218 height 28
click at [742, 358] on button "Go" at bounding box center [779, 364] width 218 height 28
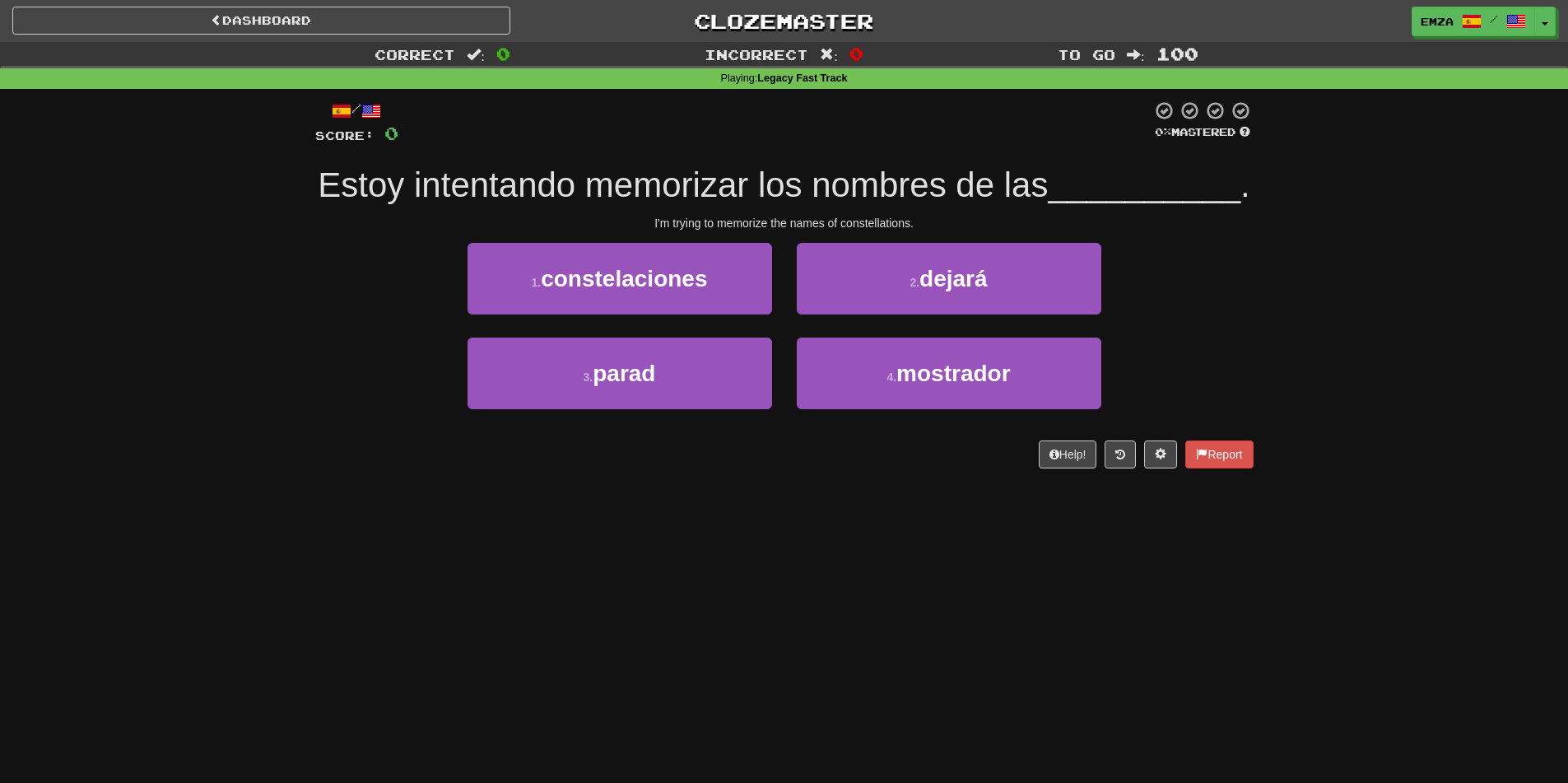
click at [246, 369] on div "Correct : 0 Incorrect : 0 To go : 100 Playing : Legacy Fast Track / Score: 0 0 …" at bounding box center [784, 266] width 1568 height 449
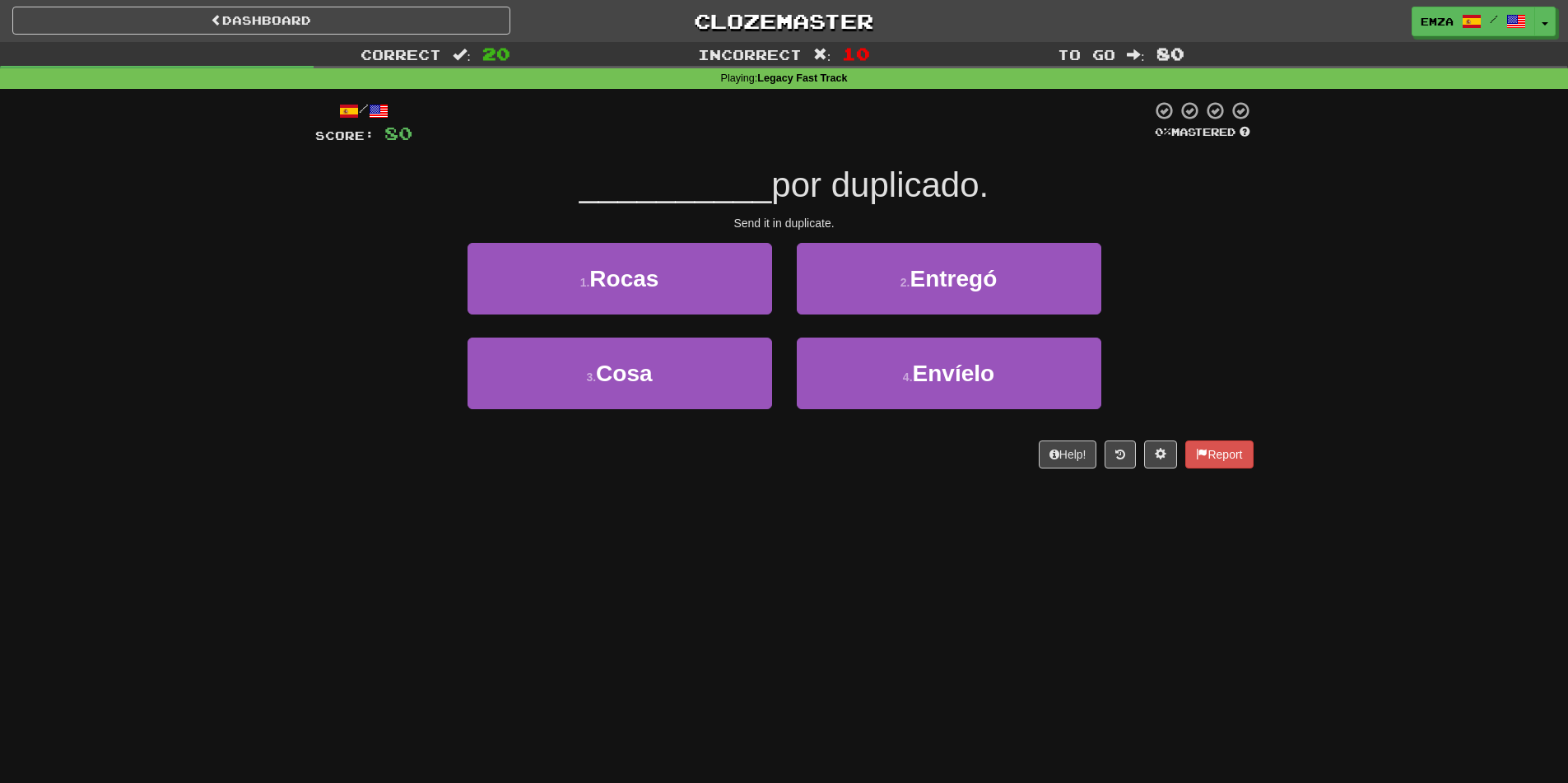
click at [745, 563] on div "Dashboard Clozemaster Emza / Toggle Dropdown Dashboard Leaderboard Activity Fee…" at bounding box center [784, 392] width 1568 height 783
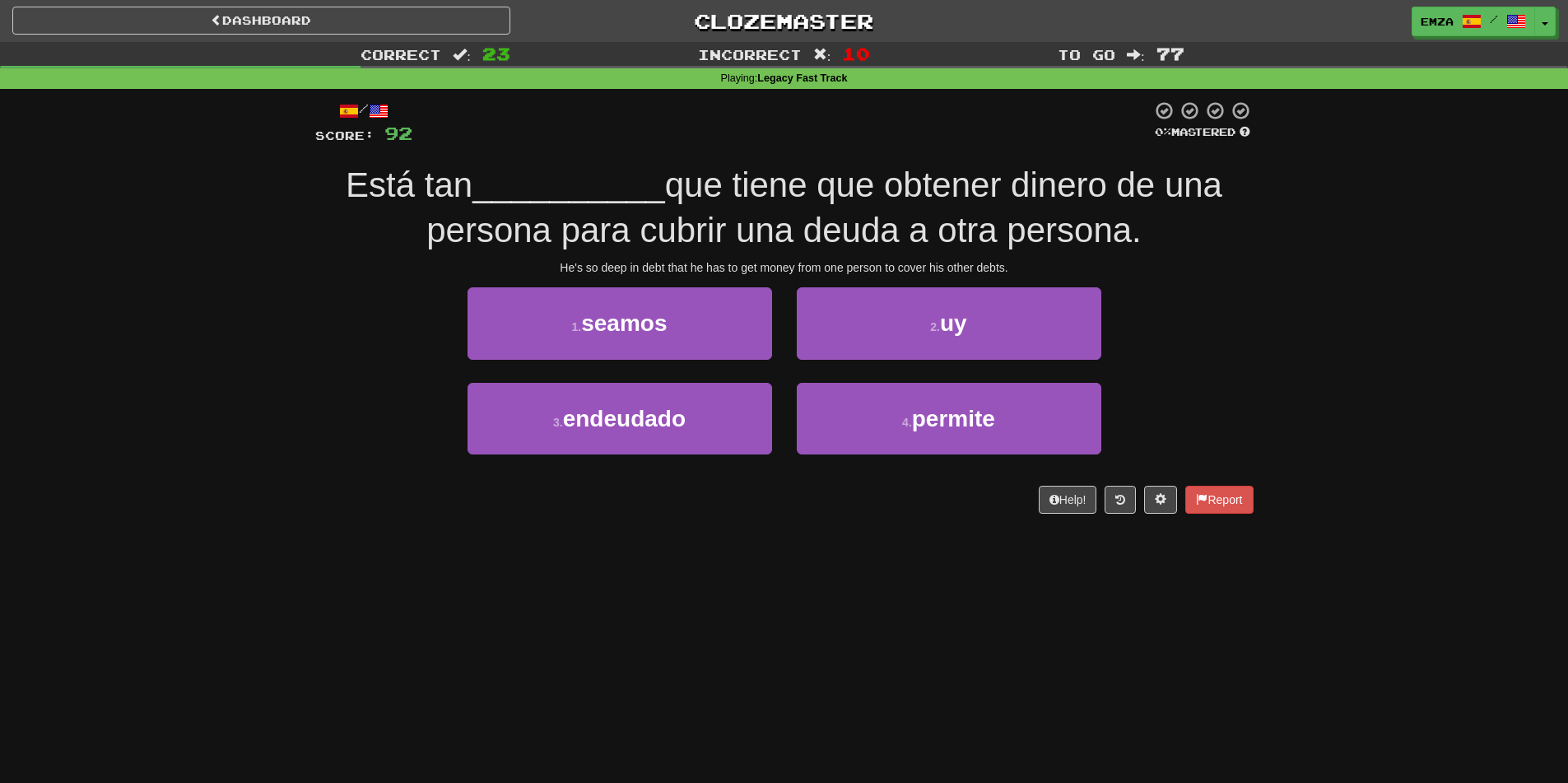
click at [348, 250] on div "Está tan __________ que tiene que obtener dinero de una persona para cubrir una…" at bounding box center [784, 208] width 938 height 90
click at [398, 464] on div "3 . endeudado 4 . permite" at bounding box center [784, 430] width 988 height 95
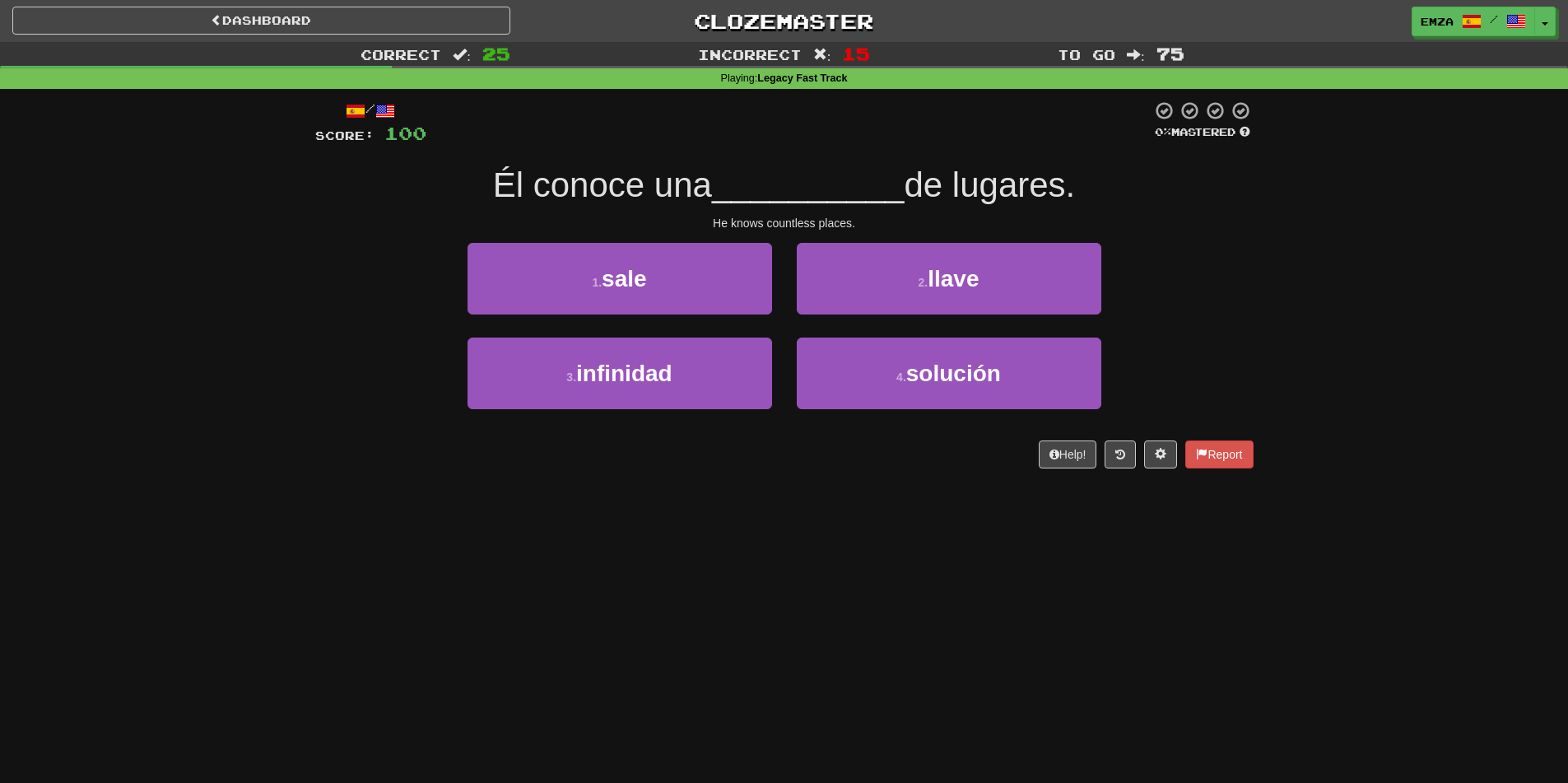
click at [906, 581] on div "Dashboard Clozemaster Emza / Toggle Dropdown Dashboard Leaderboard Activity Fee…" at bounding box center [784, 392] width 1568 height 783
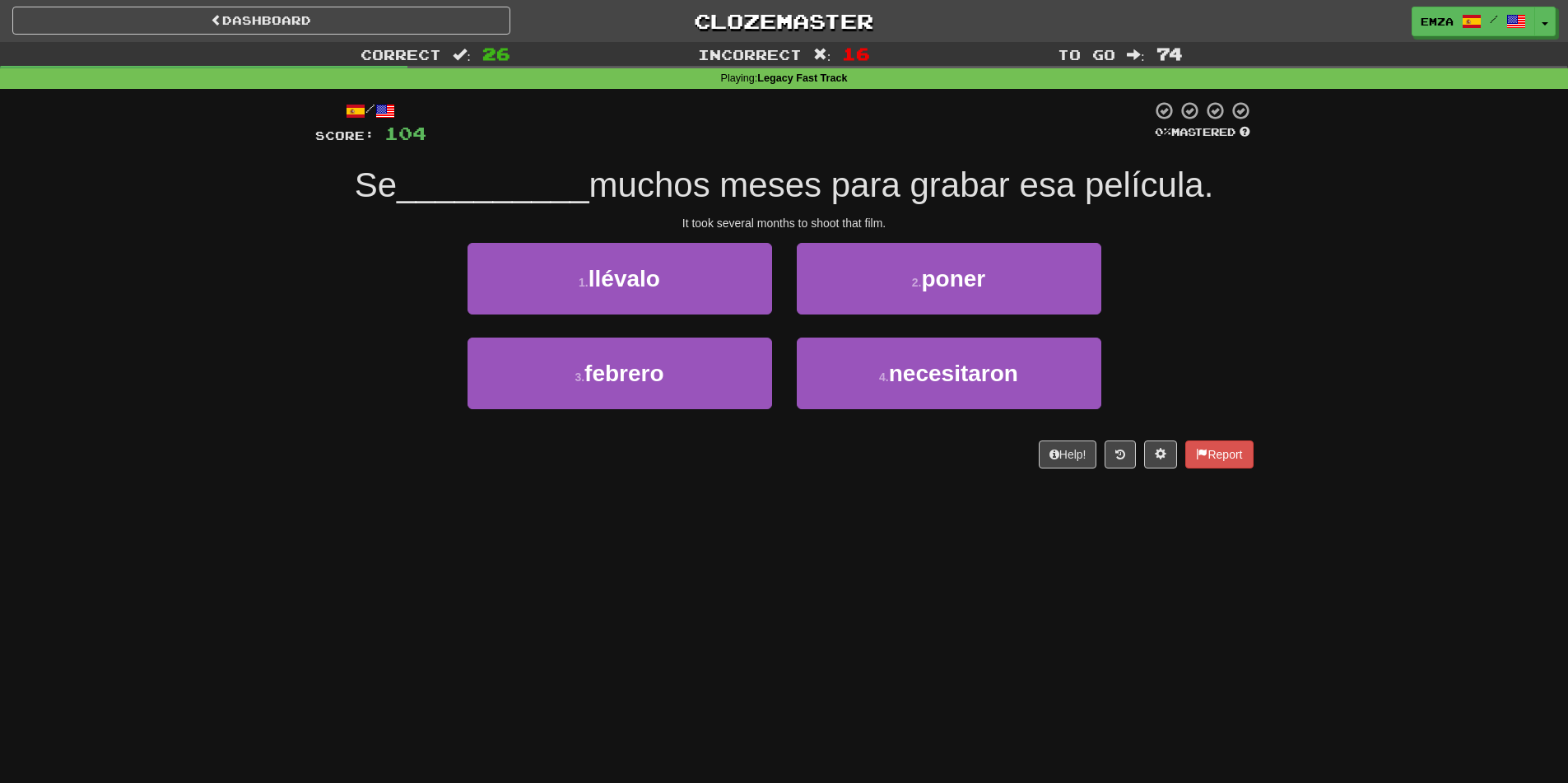
click at [782, 519] on div "Dashboard Clozemaster Emza / Toggle Dropdown Dashboard Leaderboard Activity Fee…" at bounding box center [784, 392] width 1568 height 783
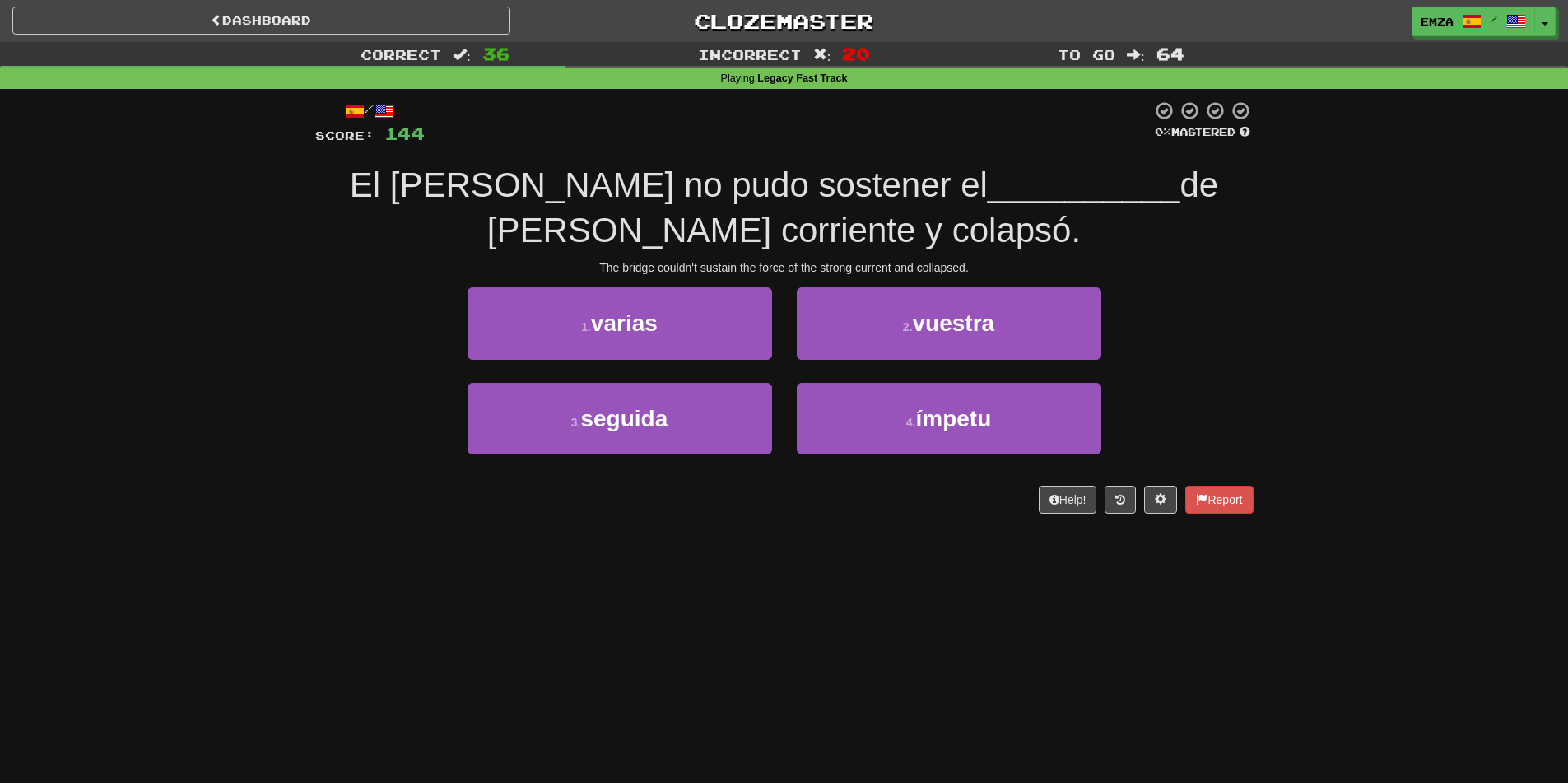
click at [369, 465] on div "3 . seguida 4 . ímpetu" at bounding box center [784, 430] width 988 height 95
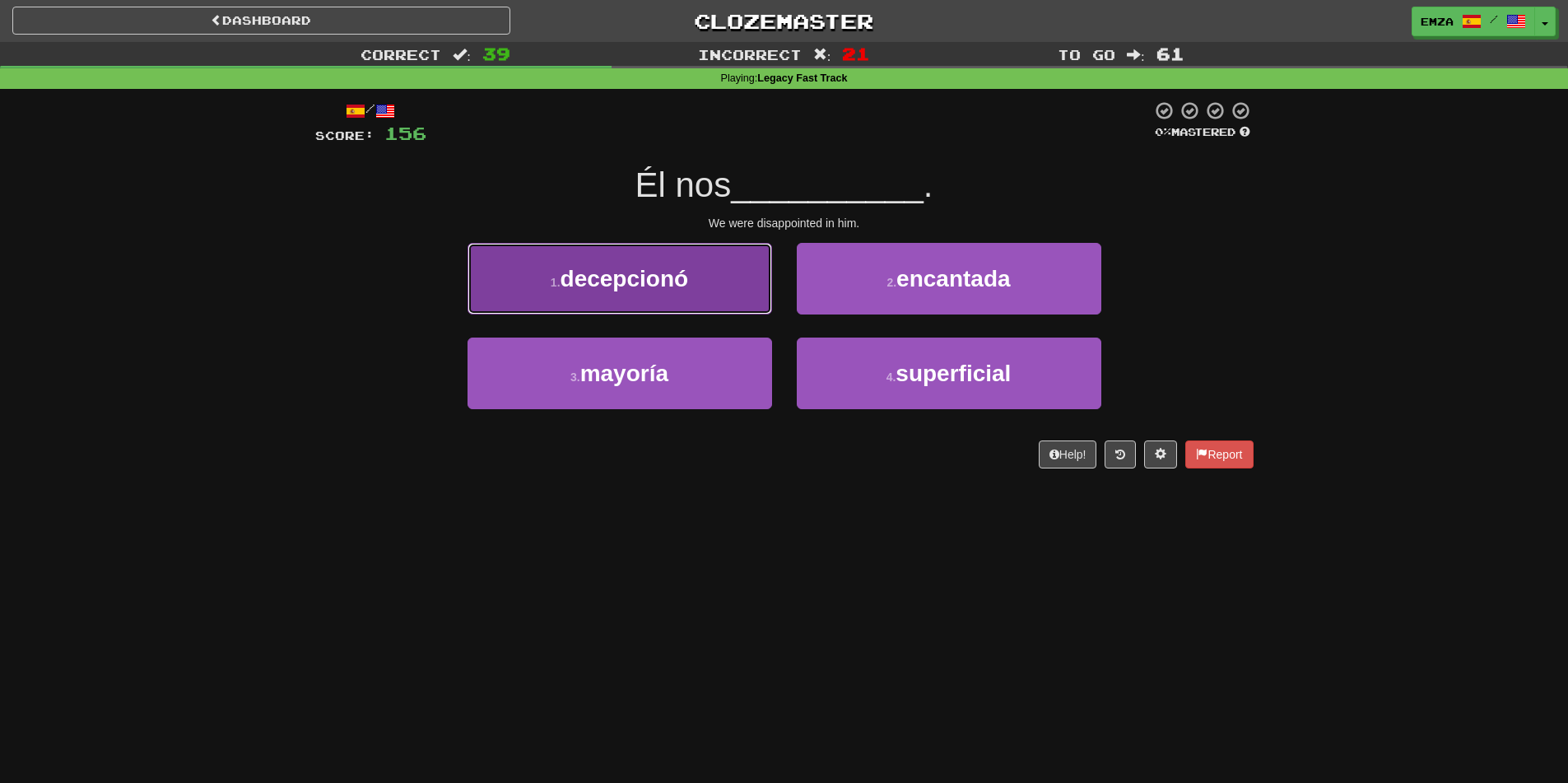
click at [699, 303] on button "1 . decepcionó" at bounding box center [619, 279] width 304 height 72
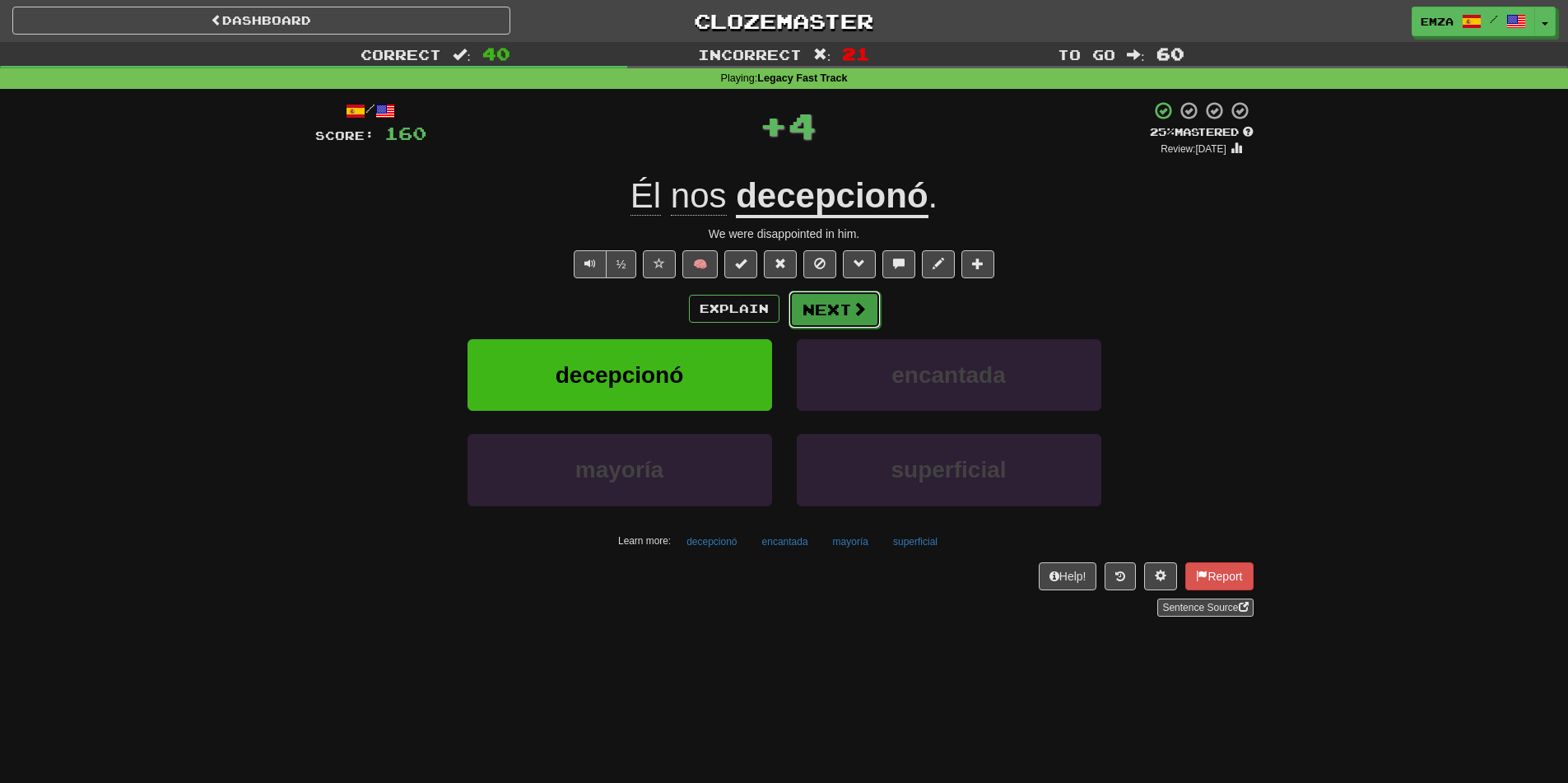
click at [849, 308] on button "Next" at bounding box center [835, 309] width 92 height 38
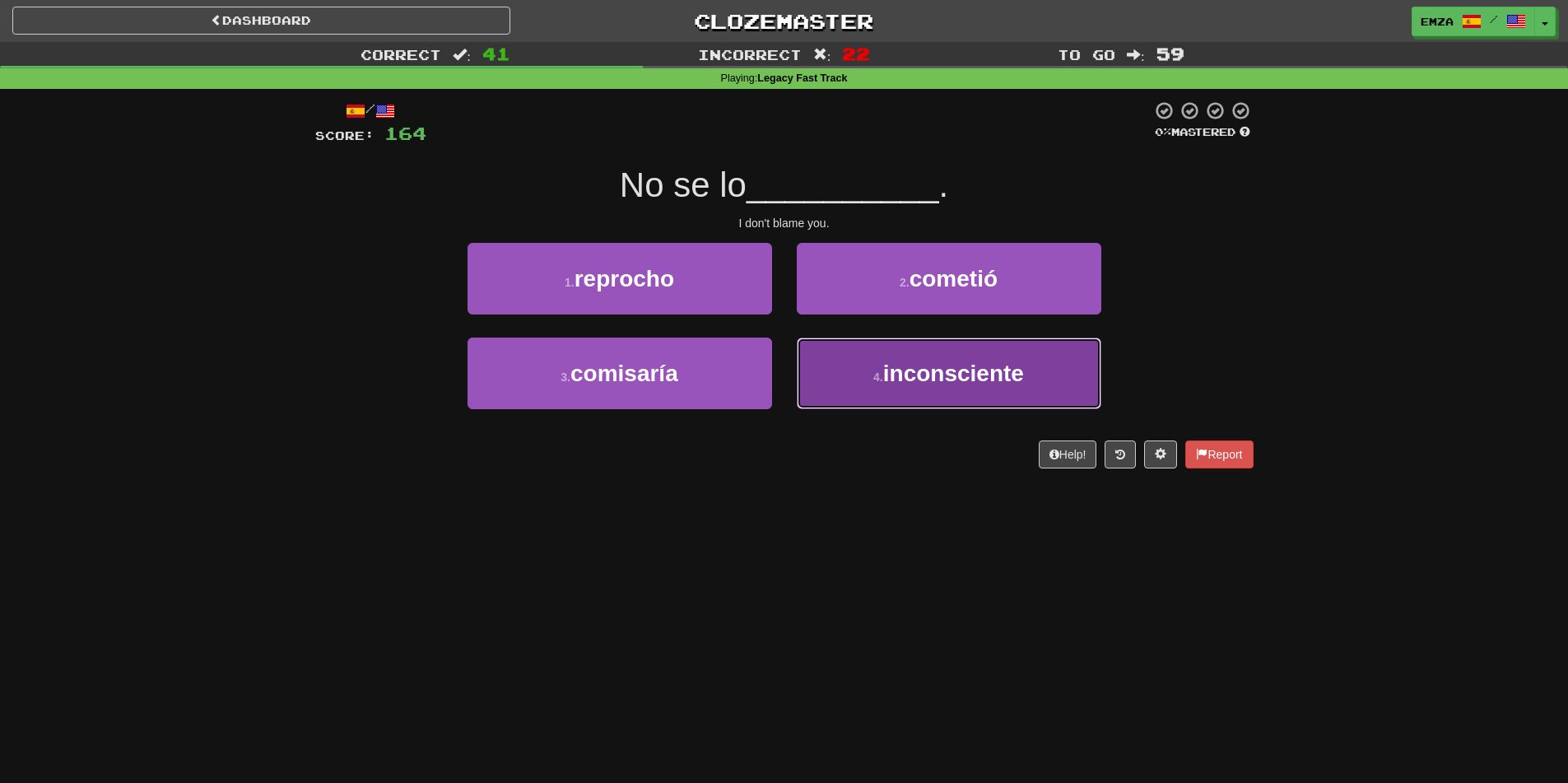
click at [907, 376] on span "inconsciente" at bounding box center [952, 373] width 141 height 26
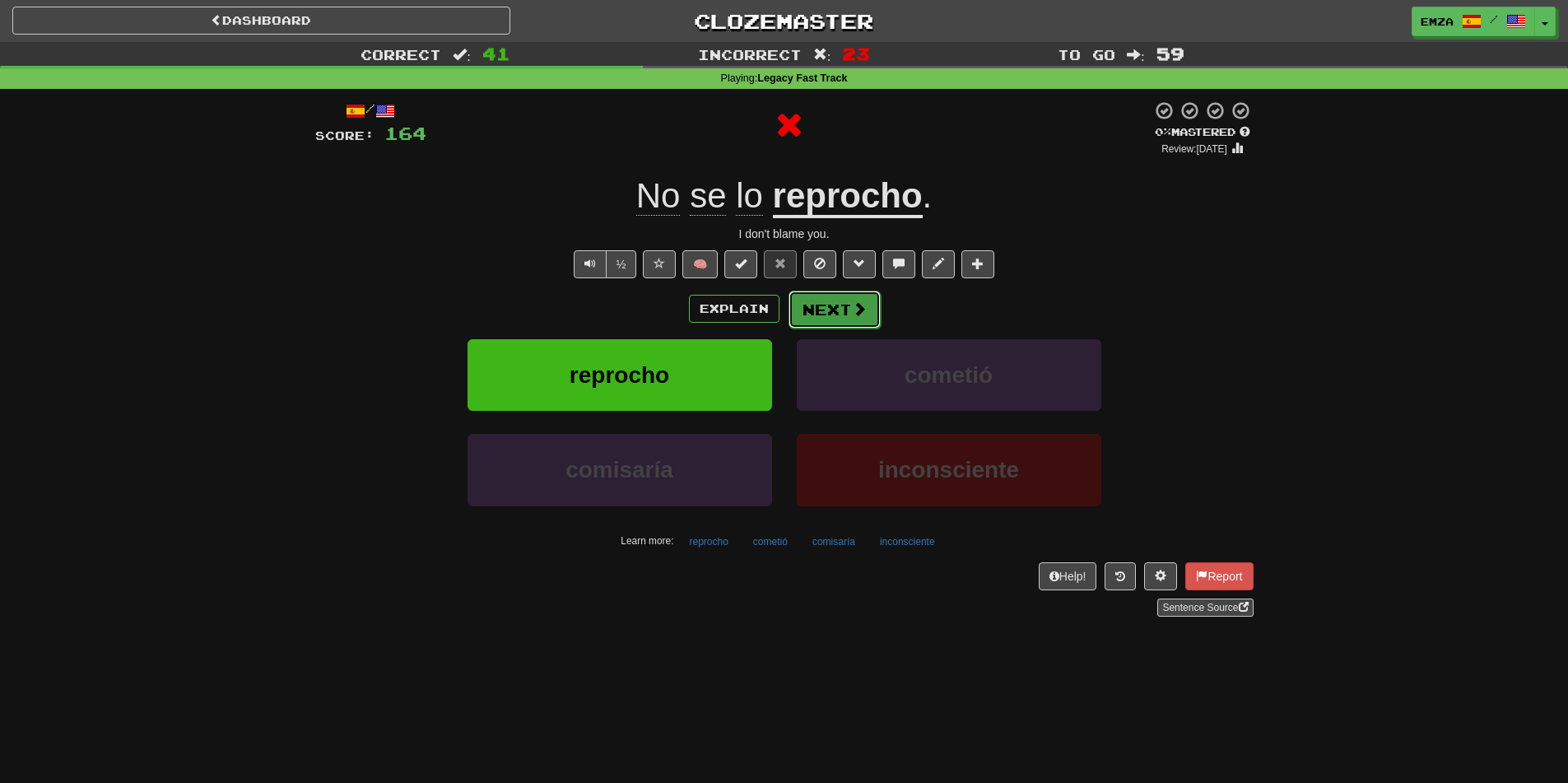
click at [871, 305] on button "Next" at bounding box center [835, 309] width 92 height 38
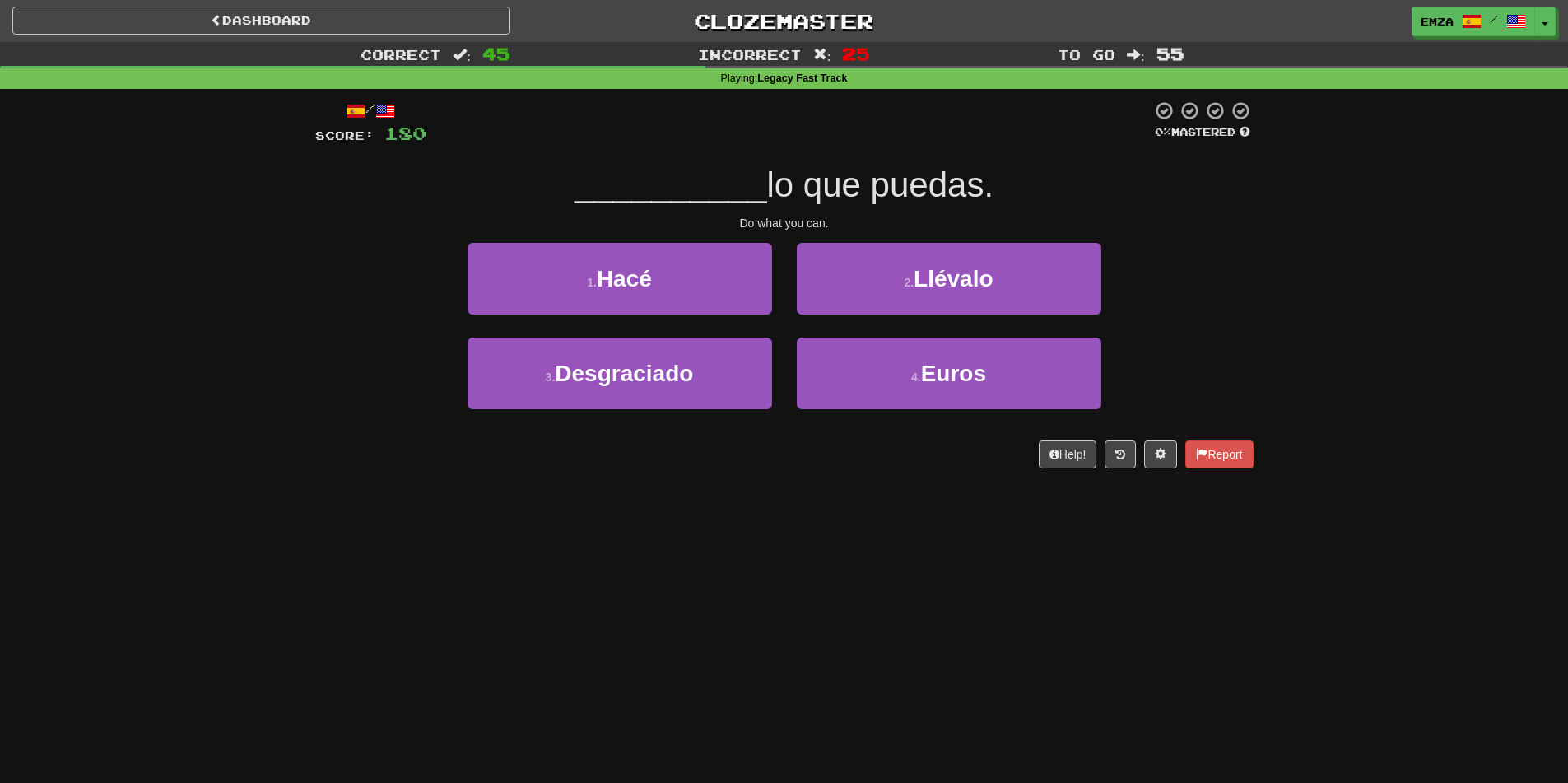
click at [681, 536] on div "Dashboard Clozemaster Emza / Toggle Dropdown Dashboard Leaderboard Activity Fee…" at bounding box center [784, 392] width 1568 height 783
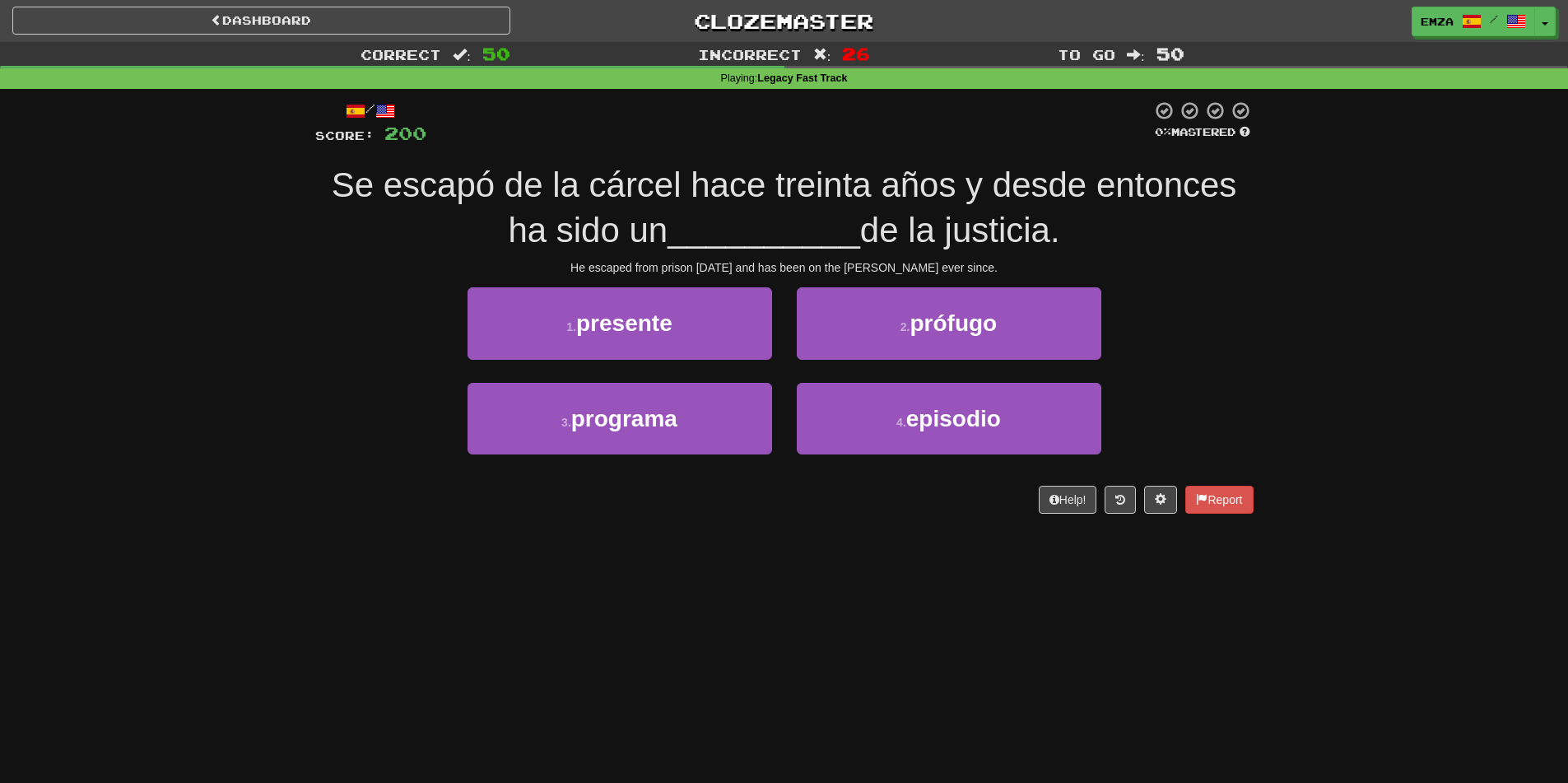
click at [639, 548] on div "Dashboard Clozemaster Emza / Toggle Dropdown Dashboard Leaderboard Activity Fee…" at bounding box center [784, 392] width 1568 height 783
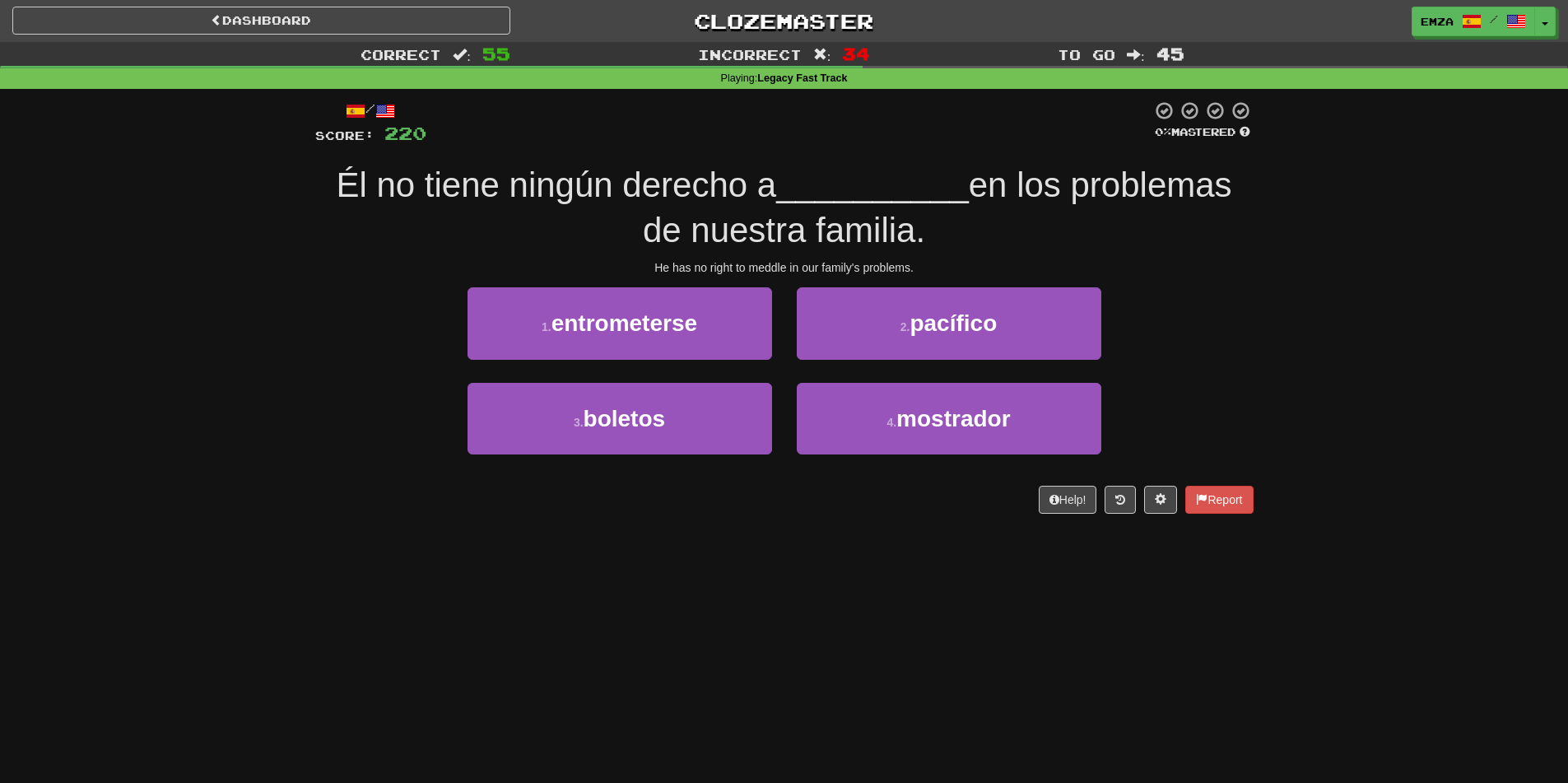
click at [1004, 624] on div "Dashboard Clozemaster Emza / Toggle Dropdown Dashboard Leaderboard Activity Fee…" at bounding box center [784, 392] width 1568 height 783
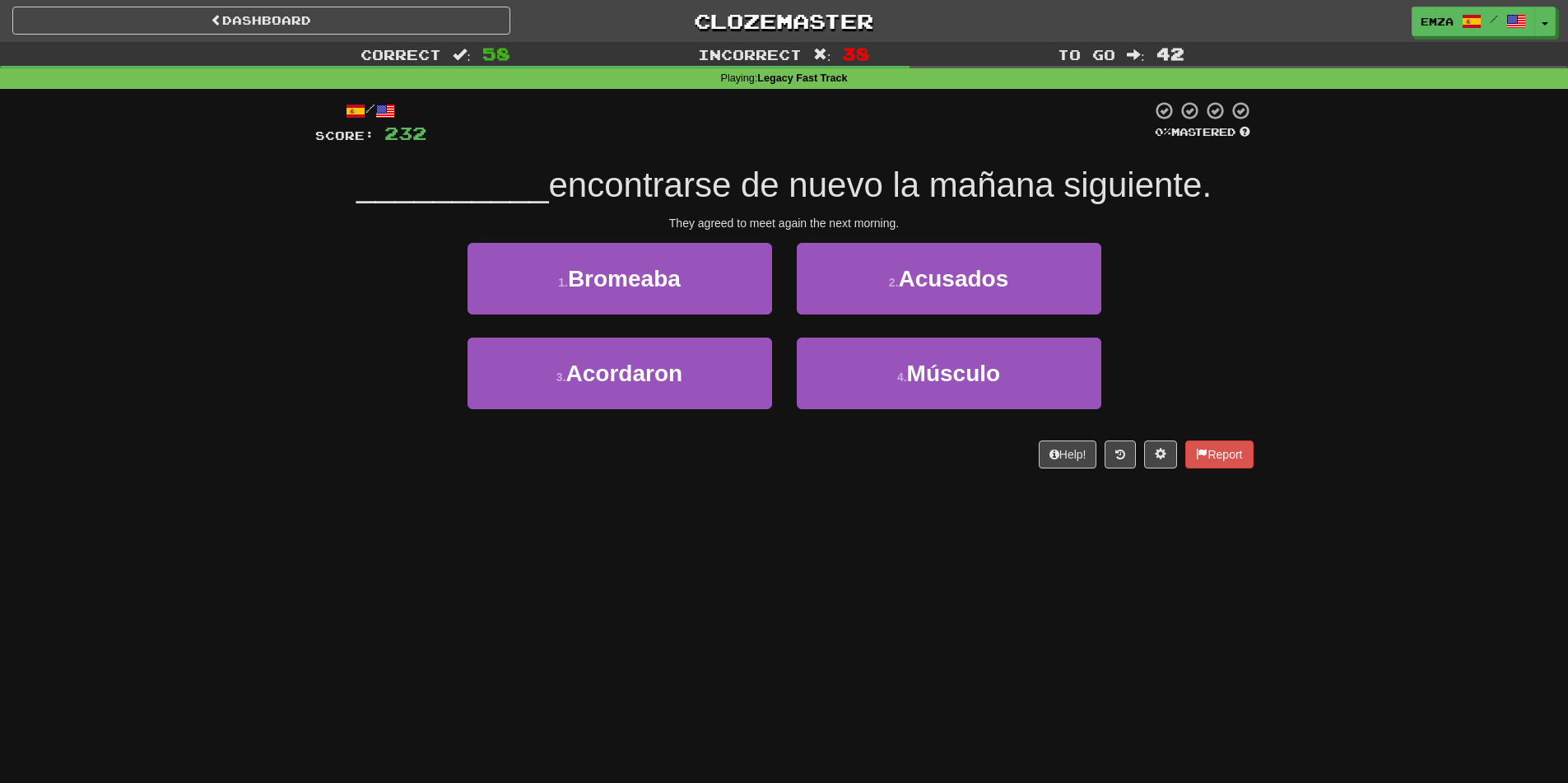
click at [862, 528] on div "Dashboard Clozemaster Emza / Toggle Dropdown Dashboard Leaderboard Activity Fee…" at bounding box center [784, 392] width 1568 height 783
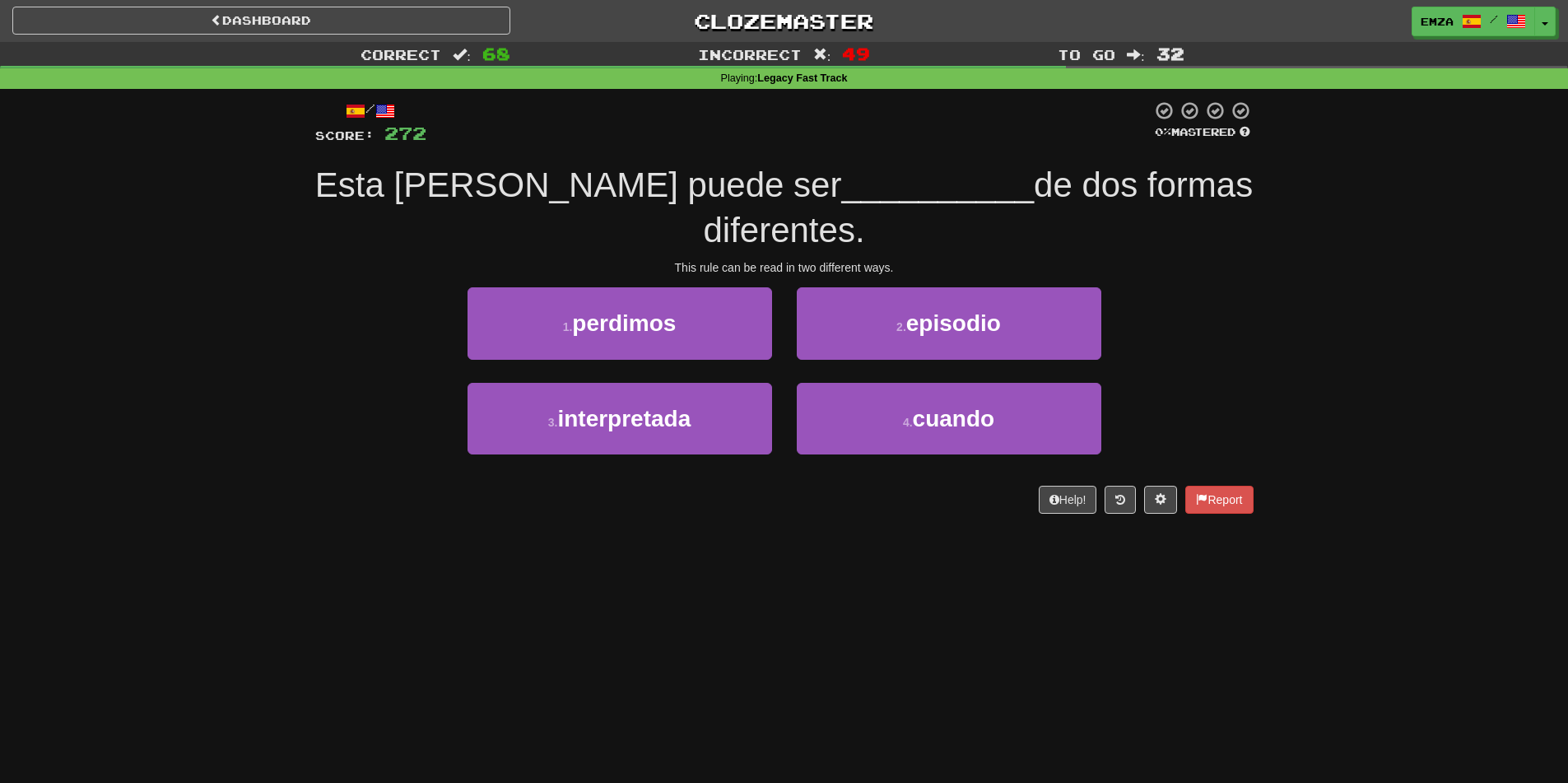
click at [712, 618] on div "Dashboard Clozemaster Emza / Toggle Dropdown Dashboard Leaderboard Activity Fee…" at bounding box center [784, 392] width 1568 height 783
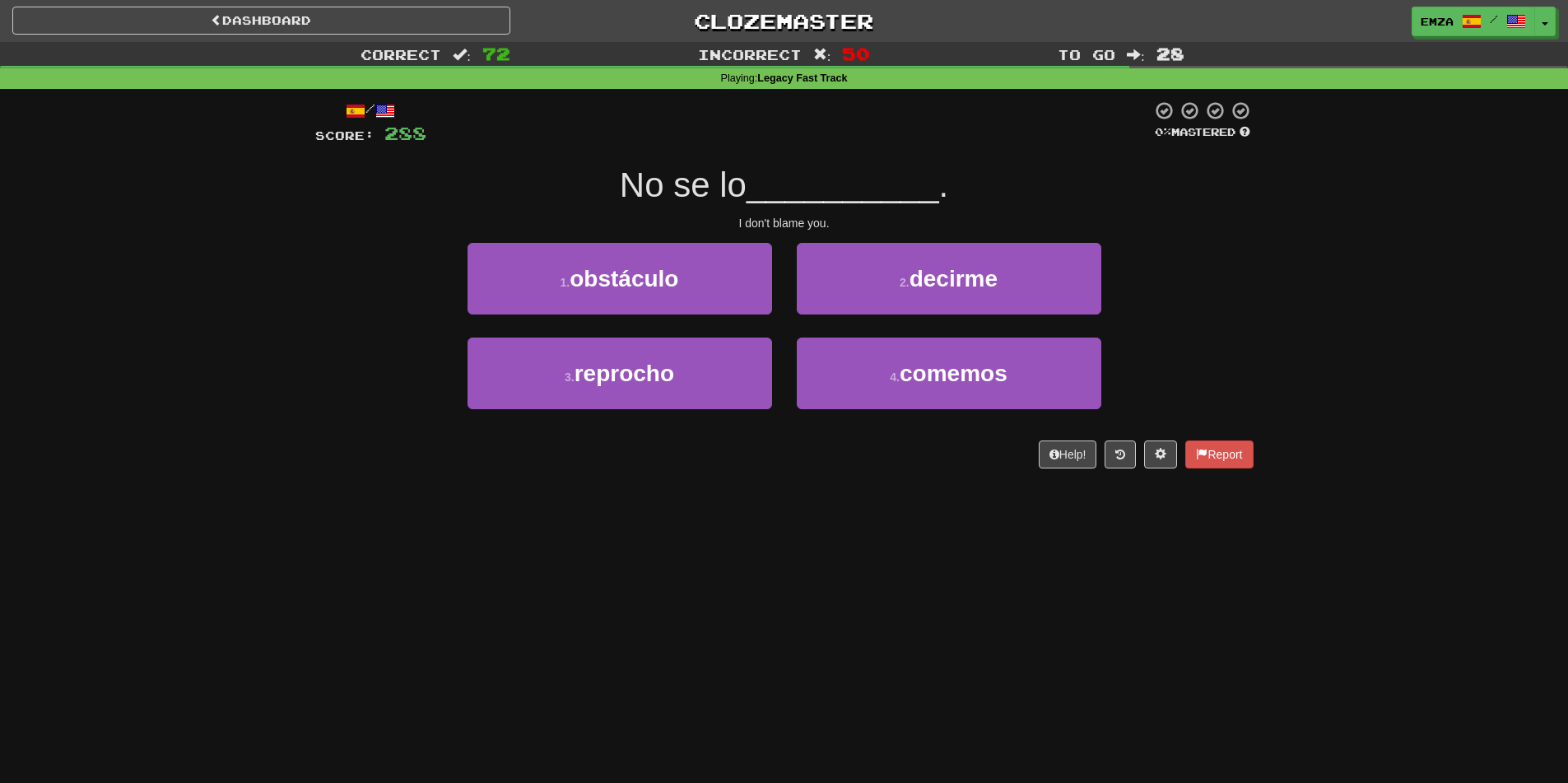
click at [211, 377] on div "Correct : 72 Incorrect : 50 To go : 28 Playing : Legacy Fast Track / Score: 288…" at bounding box center [784, 266] width 1568 height 449
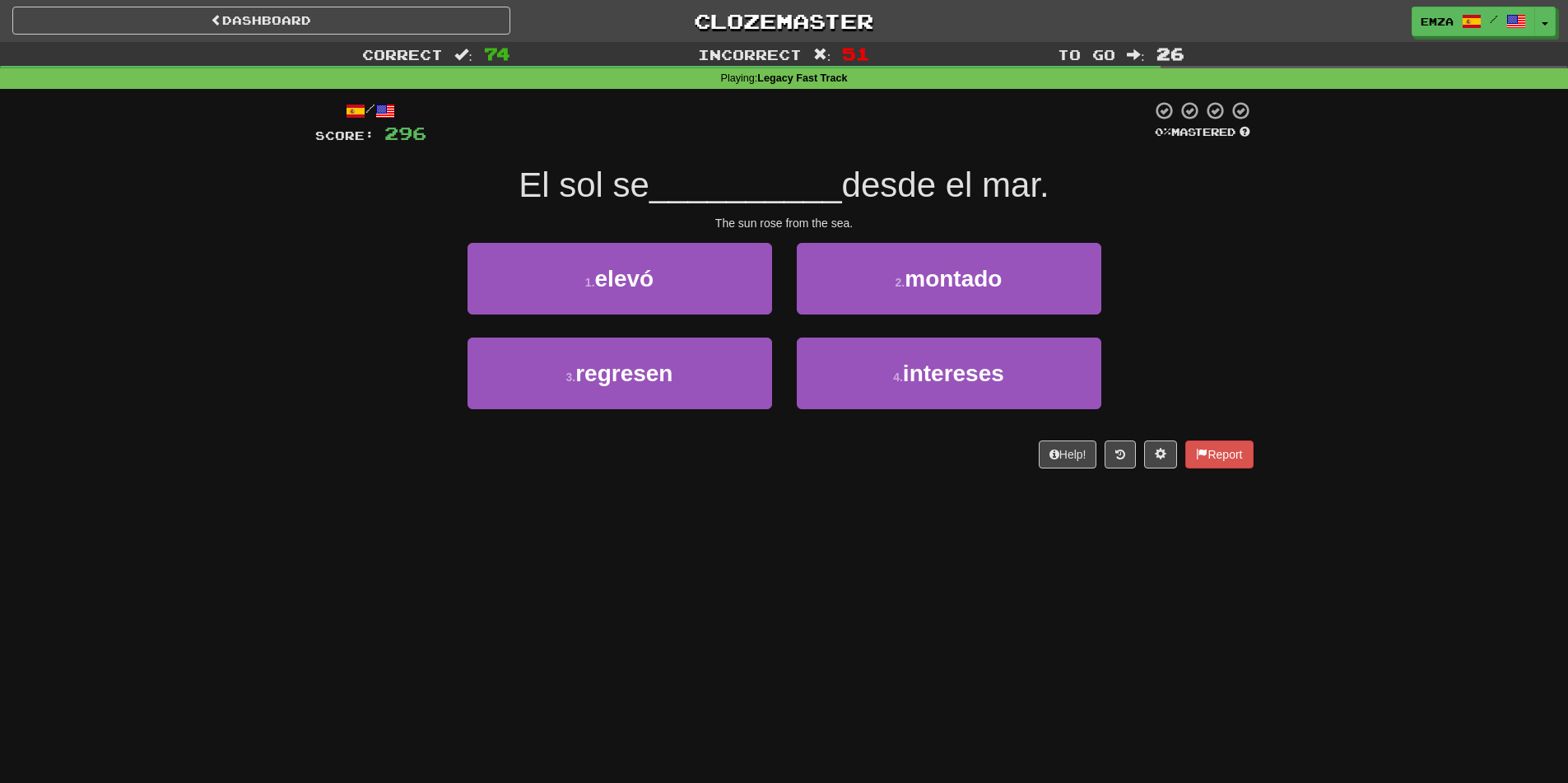
drag, startPoint x: 554, startPoint y: 552, endPoint x: 615, endPoint y: 544, distance: 61.5
click at [554, 548] on div "Dashboard Clozemaster Emza / Toggle Dropdown Dashboard Leaderboard Activity Fee…" at bounding box center [784, 392] width 1568 height 783
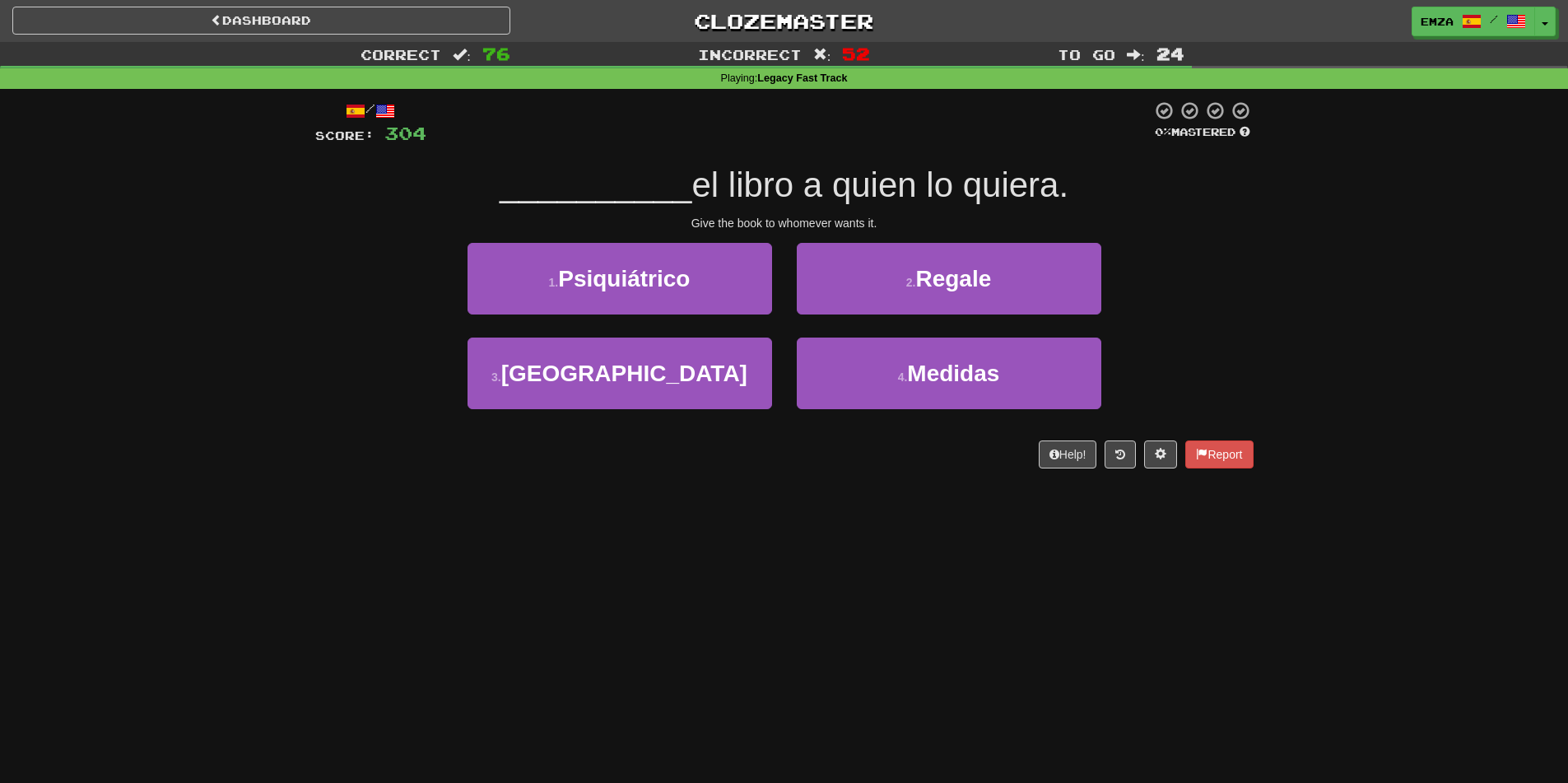
click at [631, 516] on div "Dashboard Clozemaster Emza / Toggle Dropdown Dashboard Leaderboard Activity Fee…" at bounding box center [784, 392] width 1568 height 783
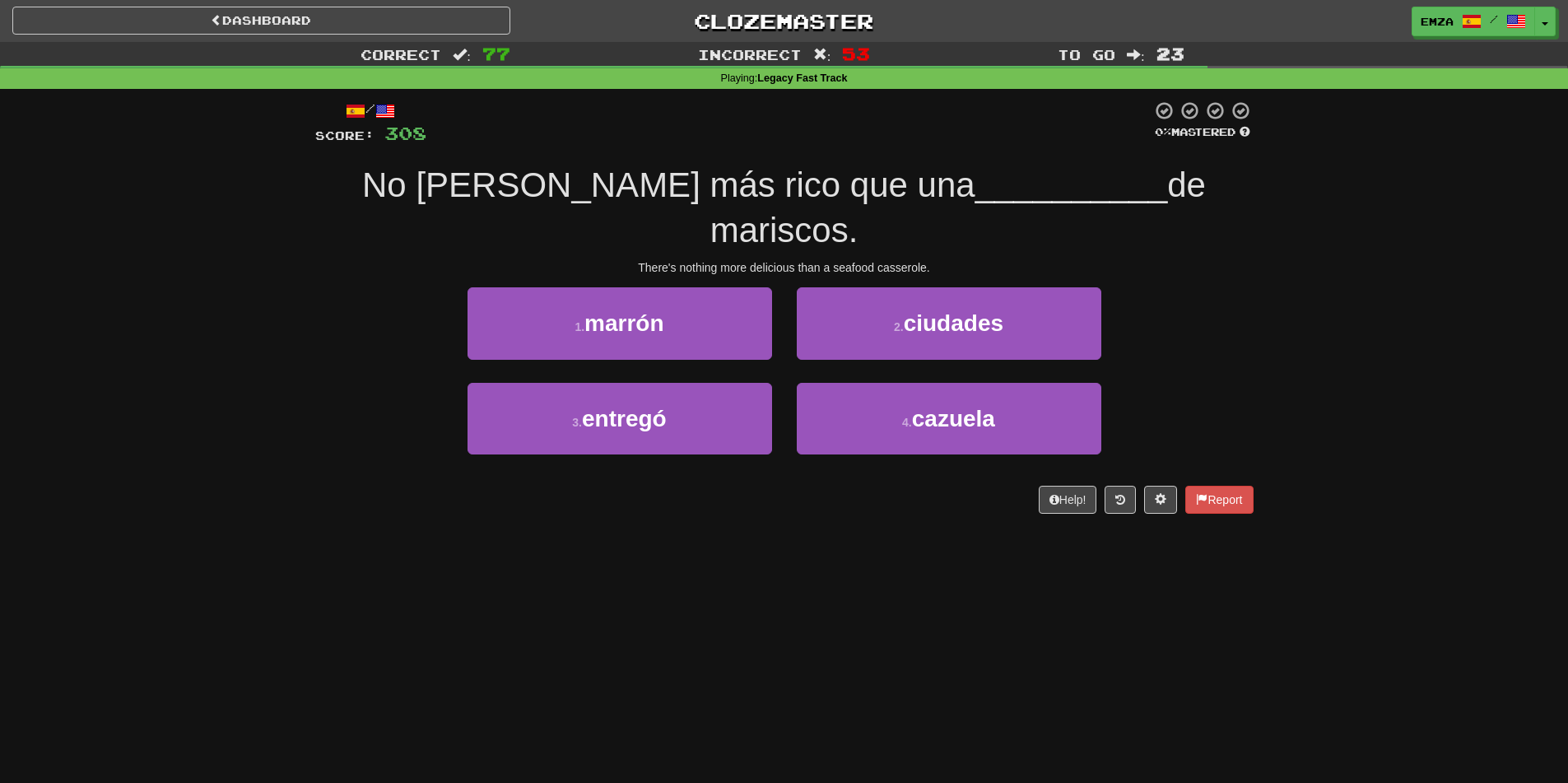
click at [484, 558] on div "Dashboard Clozemaster Emza / Toggle Dropdown Dashboard Leaderboard Activity Fee…" at bounding box center [784, 392] width 1568 height 783
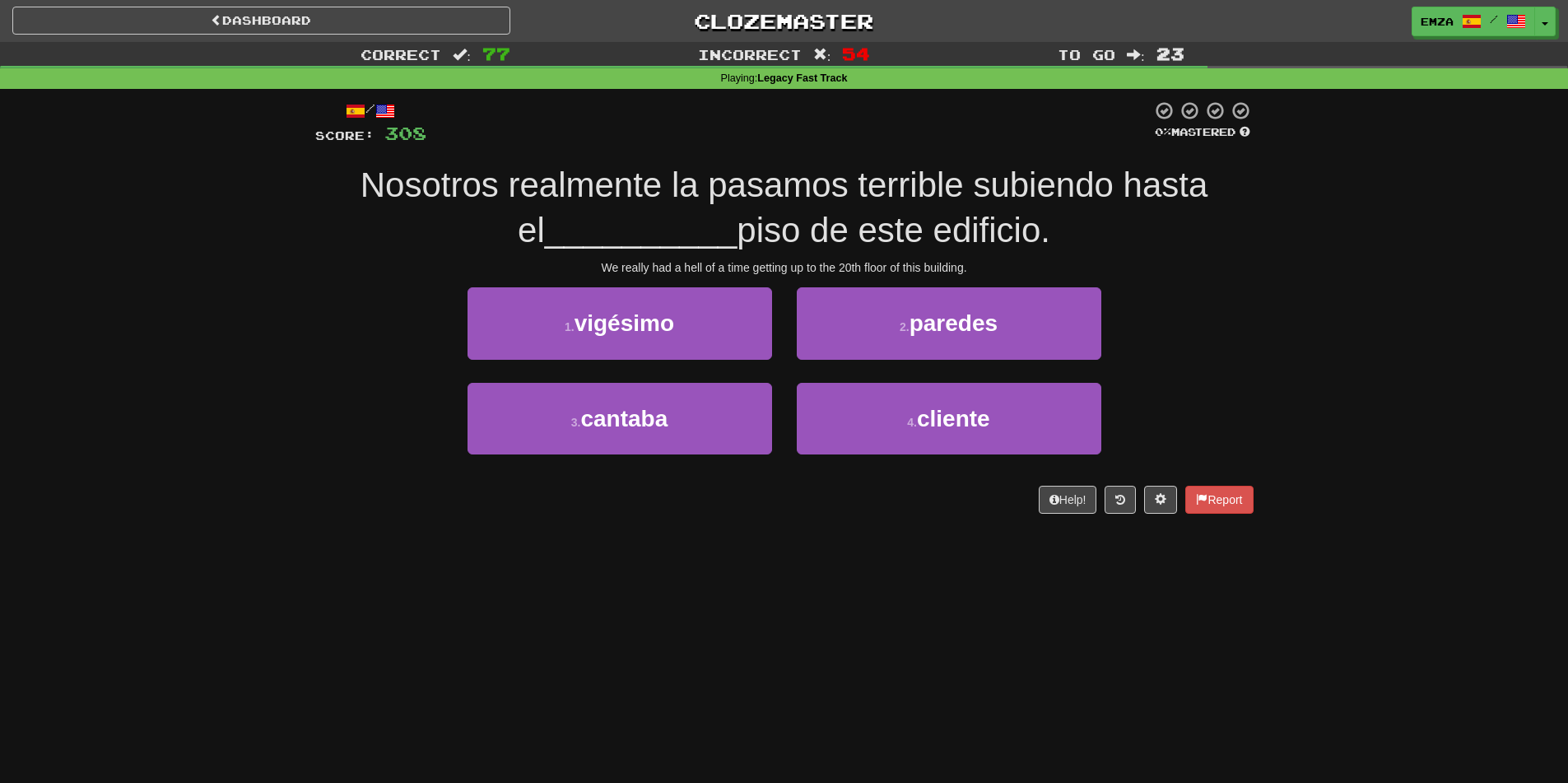
click at [226, 563] on div "Dashboard Clozemaster Emza / Toggle Dropdown Dashboard Leaderboard Activity Fee…" at bounding box center [784, 392] width 1568 height 783
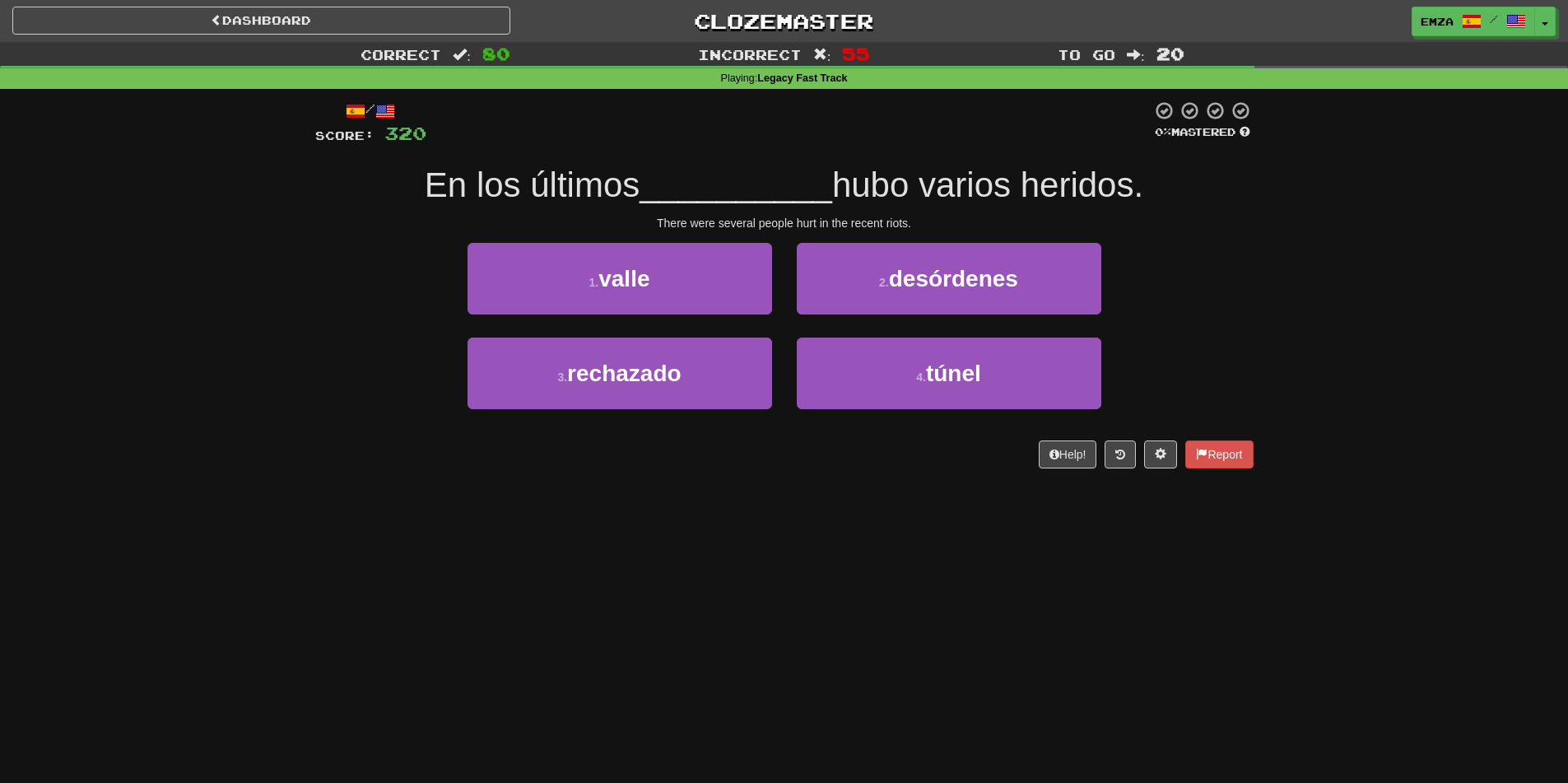
click at [179, 459] on div "Correct : 80 Incorrect : 55 To go : 20 Playing : Legacy Fast Track / Score: 320…" at bounding box center [784, 266] width 1568 height 449
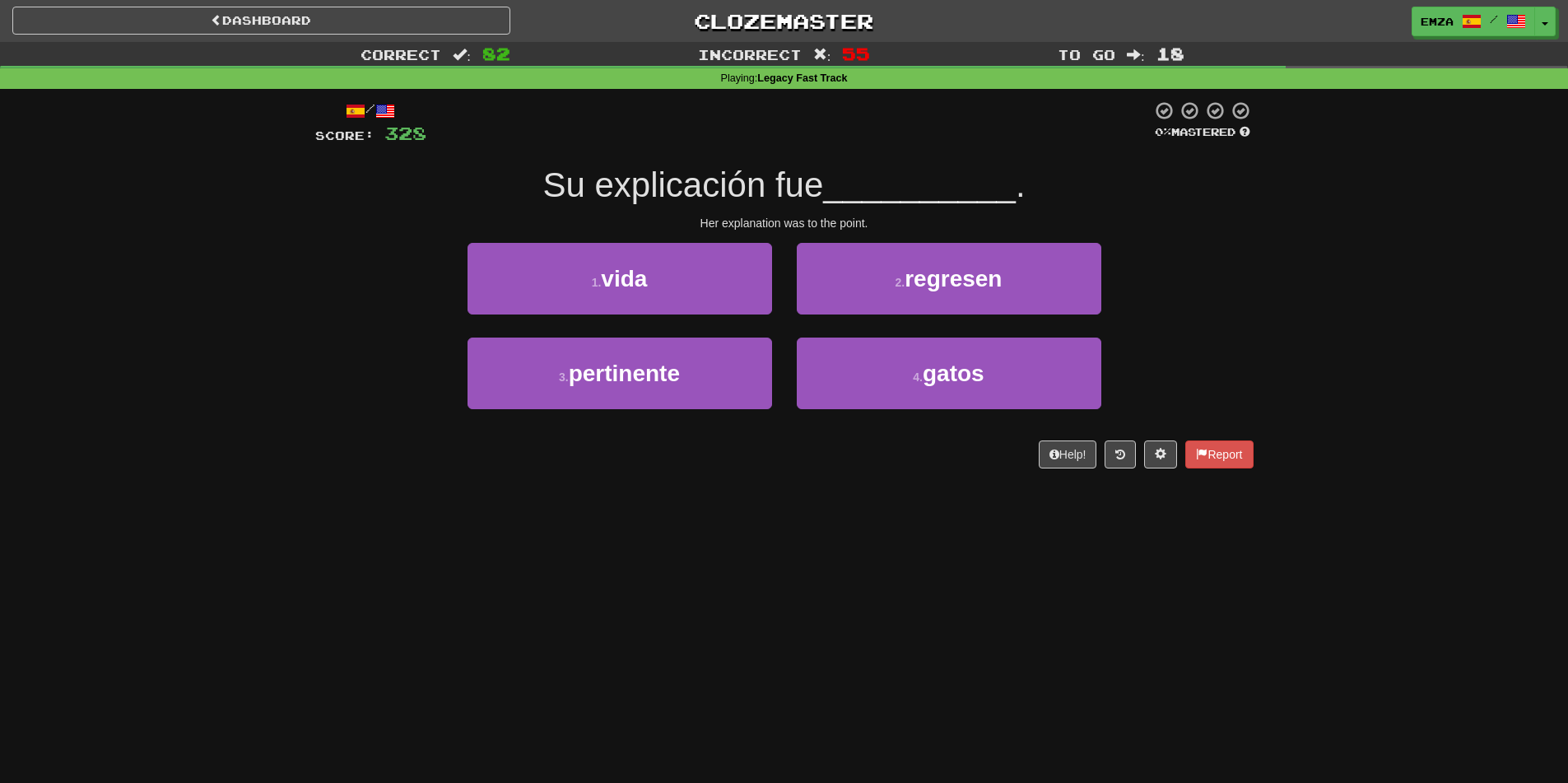
click at [795, 538] on div "Dashboard Clozemaster Emza / Toggle Dropdown Dashboard Leaderboard Activity Fee…" at bounding box center [784, 392] width 1568 height 783
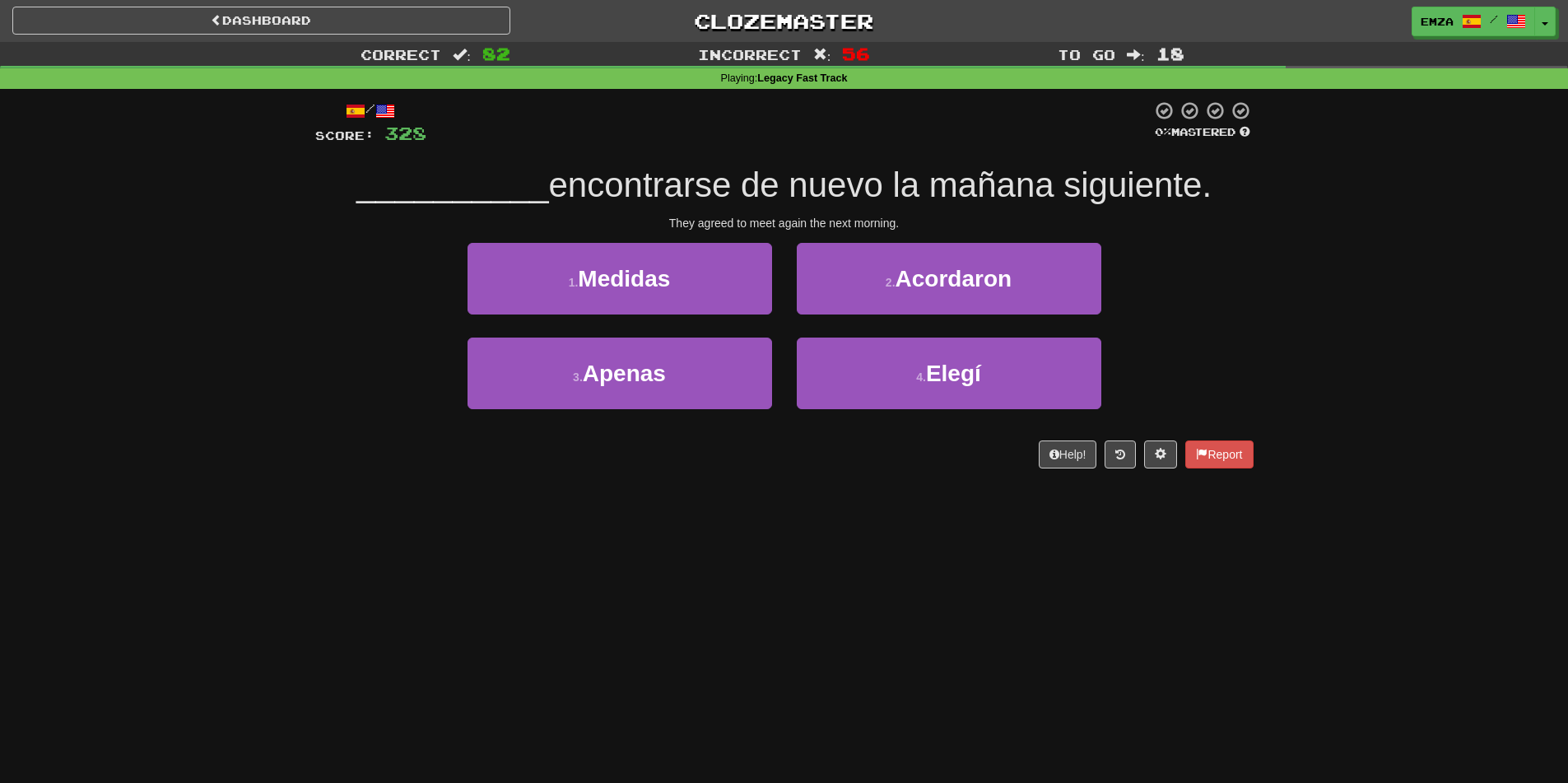
click at [831, 657] on div "Dashboard Clozemaster Emza / Toggle Dropdown Dashboard Leaderboard Activity Fee…" at bounding box center [784, 392] width 1568 height 783
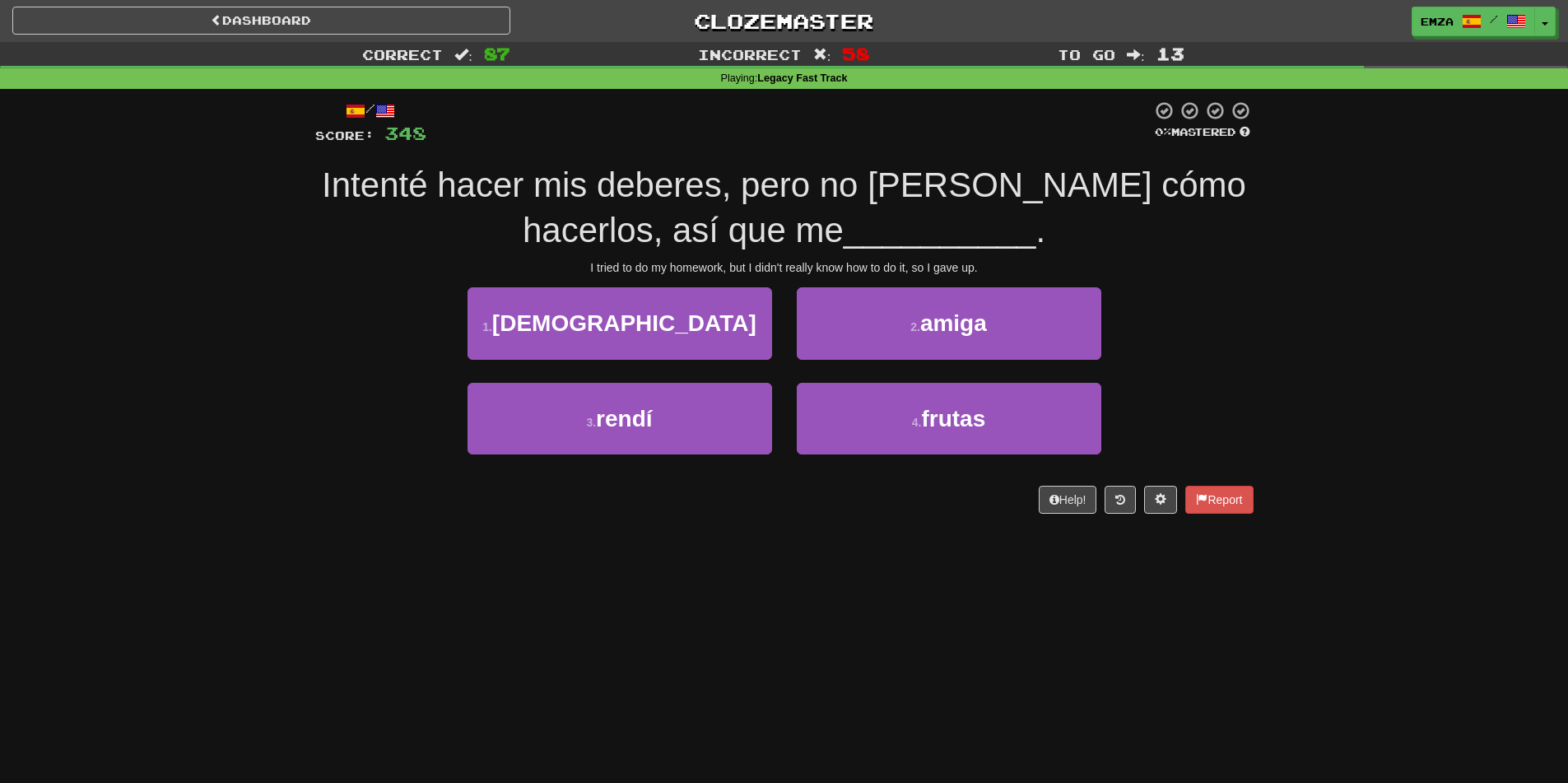
drag, startPoint x: 251, startPoint y: 310, endPoint x: 197, endPoint y: 315, distance: 54.2
click at [240, 313] on div "Correct : 87 Incorrect : 58 To go : 13 Playing : Legacy Fast Track / Score: 348…" at bounding box center [784, 289] width 1568 height 495
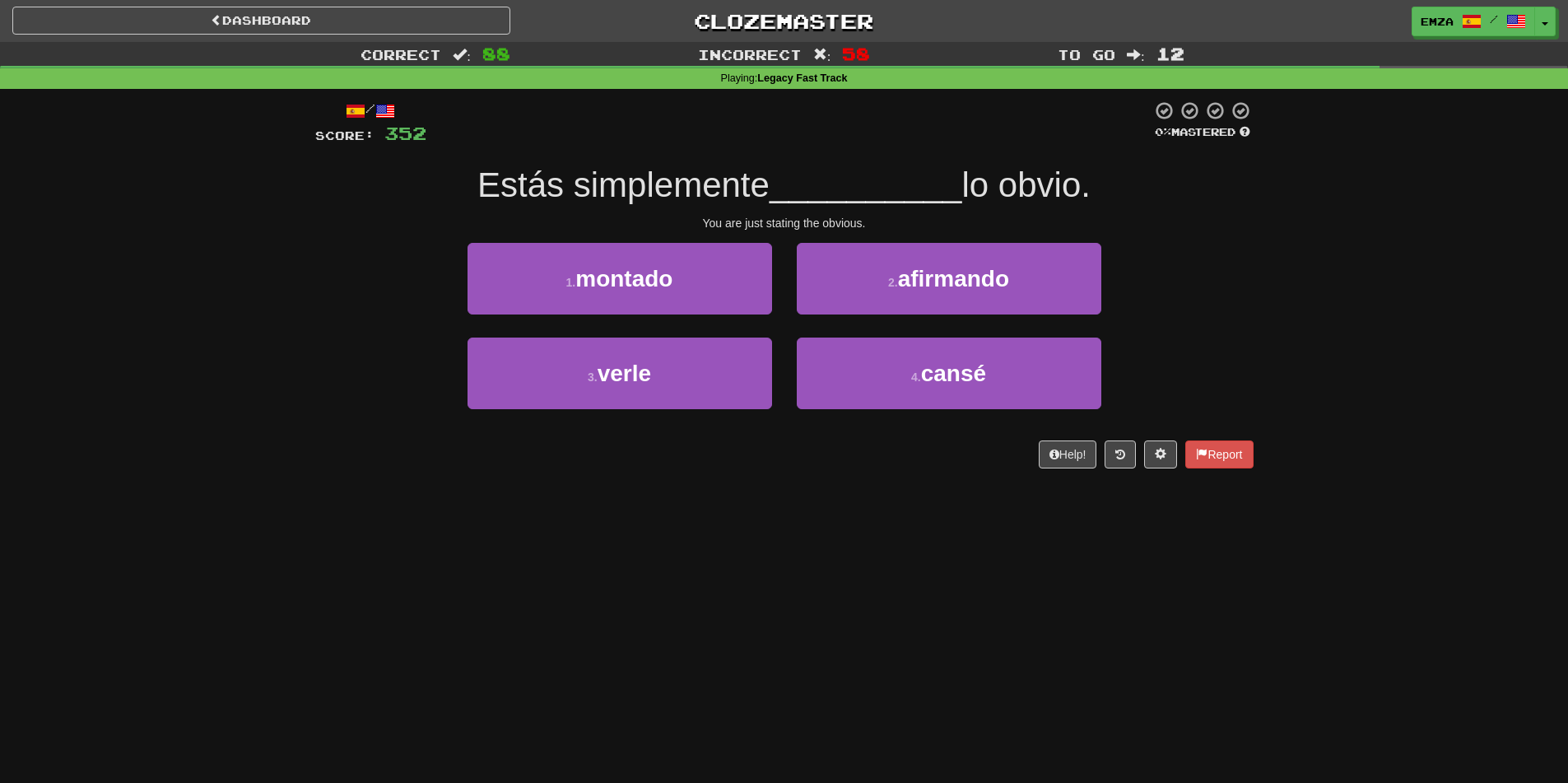
drag, startPoint x: 257, startPoint y: 307, endPoint x: 263, endPoint y: 302, distance: 7.8
click at [263, 302] on div "Correct : 88 Incorrect : 58 To go : 12 Playing : Legacy Fast Track / Score: 352…" at bounding box center [784, 266] width 1568 height 449
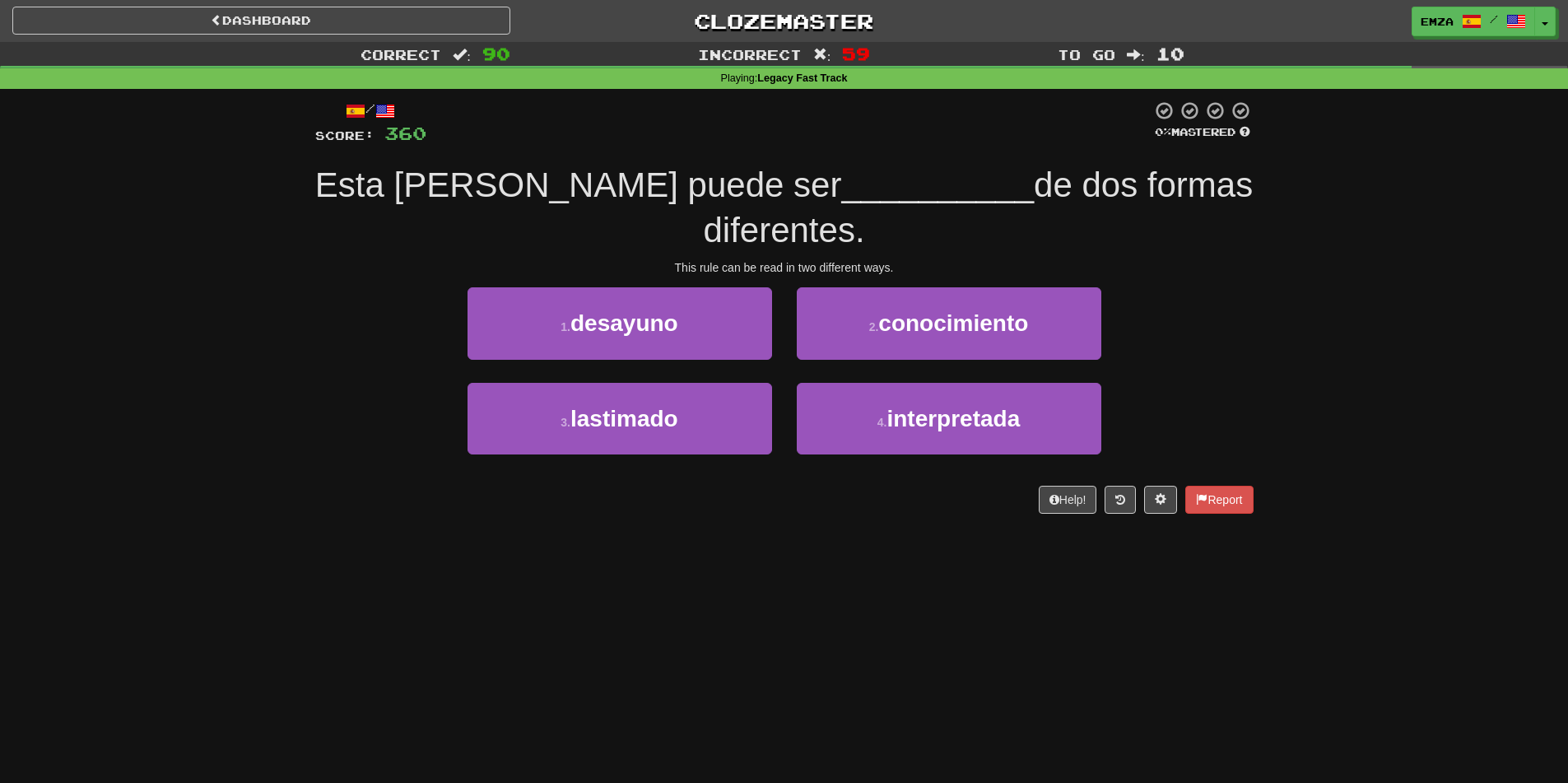
drag, startPoint x: 787, startPoint y: 574, endPoint x: 818, endPoint y: 548, distance: 40.5
click at [789, 570] on div "Dashboard Clozemaster Emza / Toggle Dropdown Dashboard Leaderboard Activity Fee…" at bounding box center [784, 392] width 1568 height 783
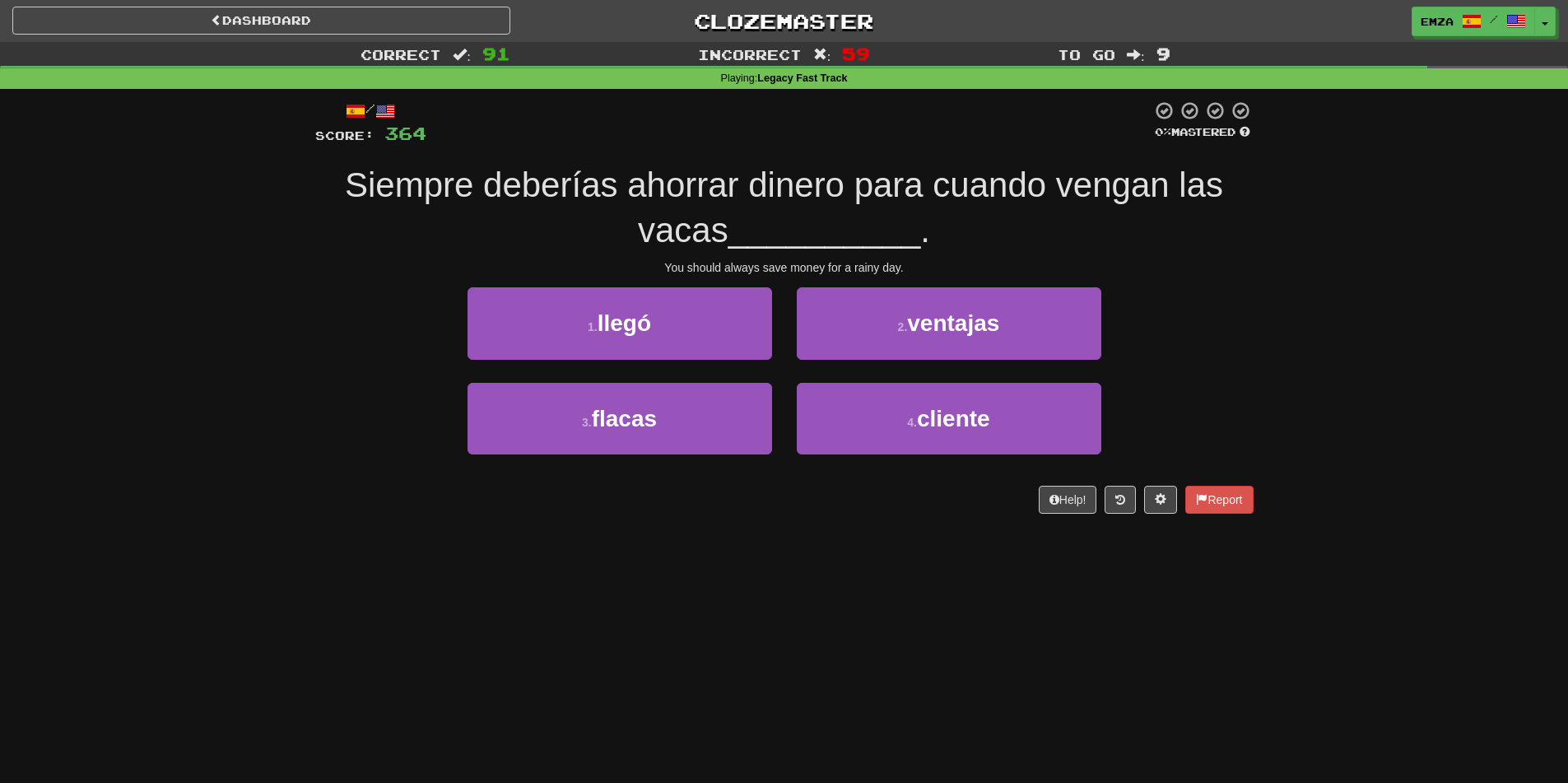
click at [780, 628] on div "Dashboard Clozemaster Emza / Toggle Dropdown Dashboard Leaderboard Activity Fee…" at bounding box center [784, 392] width 1568 height 783
click at [277, 504] on div "Correct : 92 Incorrect : 67 To go : 8 Playing : Legacy Fast Track / Score: 368 …" at bounding box center [784, 289] width 1568 height 495
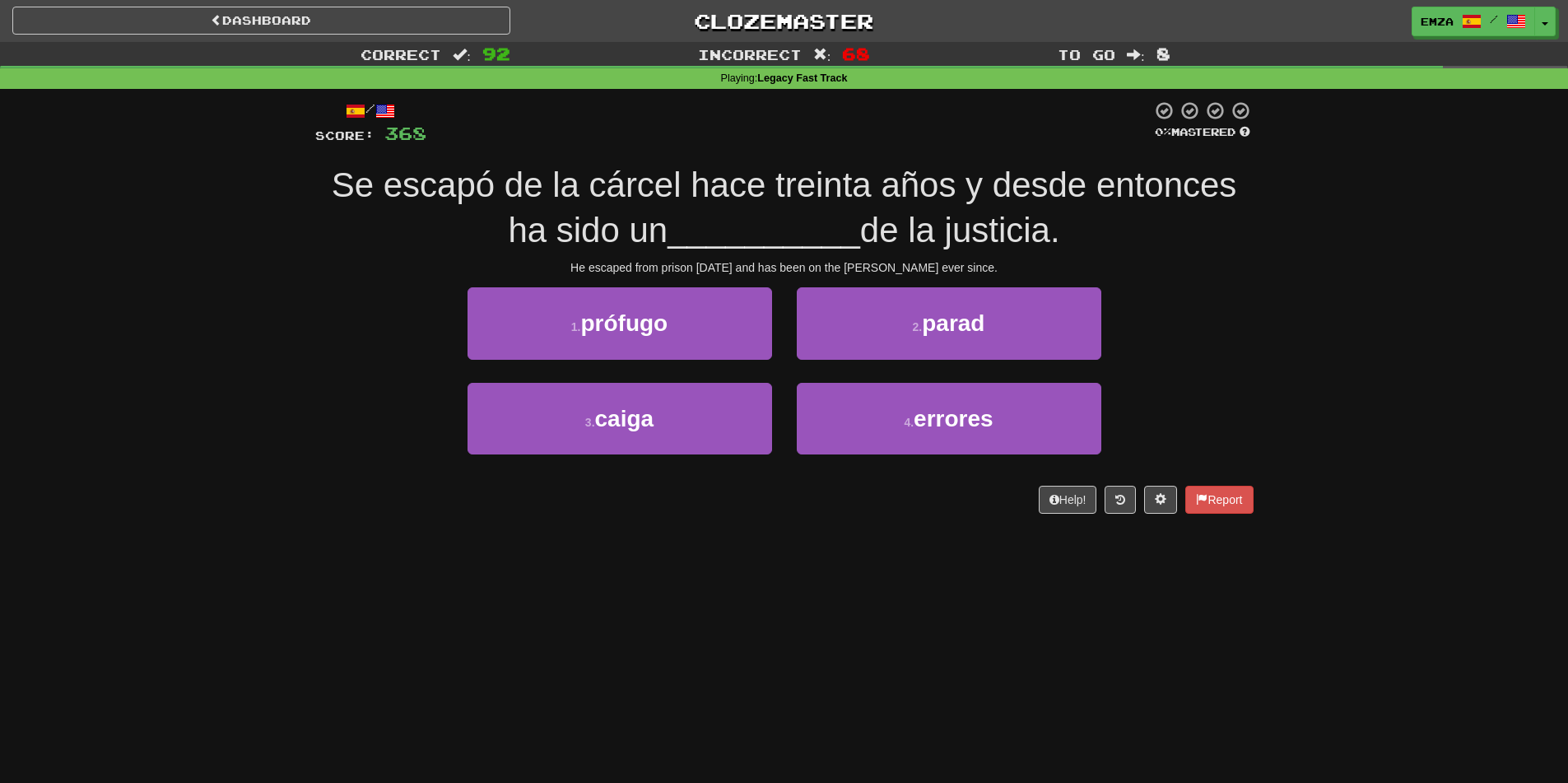
click at [312, 577] on div "Dashboard Clozemaster Emza / Toggle Dropdown Dashboard Leaderboard Activity Fee…" at bounding box center [784, 392] width 1568 height 783
click at [249, 414] on div "Correct : 92 Incorrect : 68 To go : 8 Playing : Legacy Fast Track / Score: 368 …" at bounding box center [784, 289] width 1568 height 495
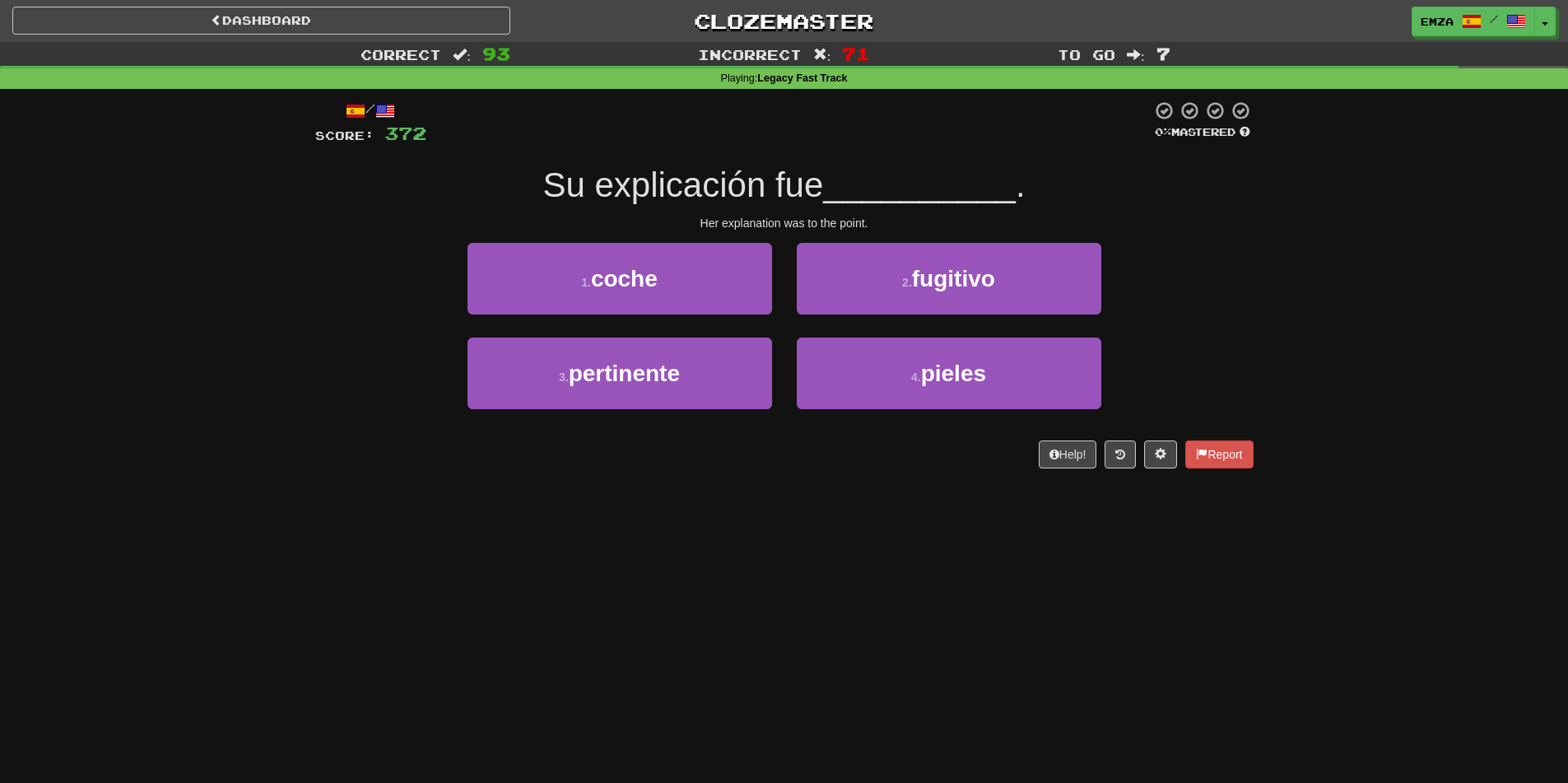
click at [696, 581] on div "Dashboard Clozemaster Emza / Toggle Dropdown Dashboard Leaderboard Activity Fee…" at bounding box center [784, 392] width 1568 height 783
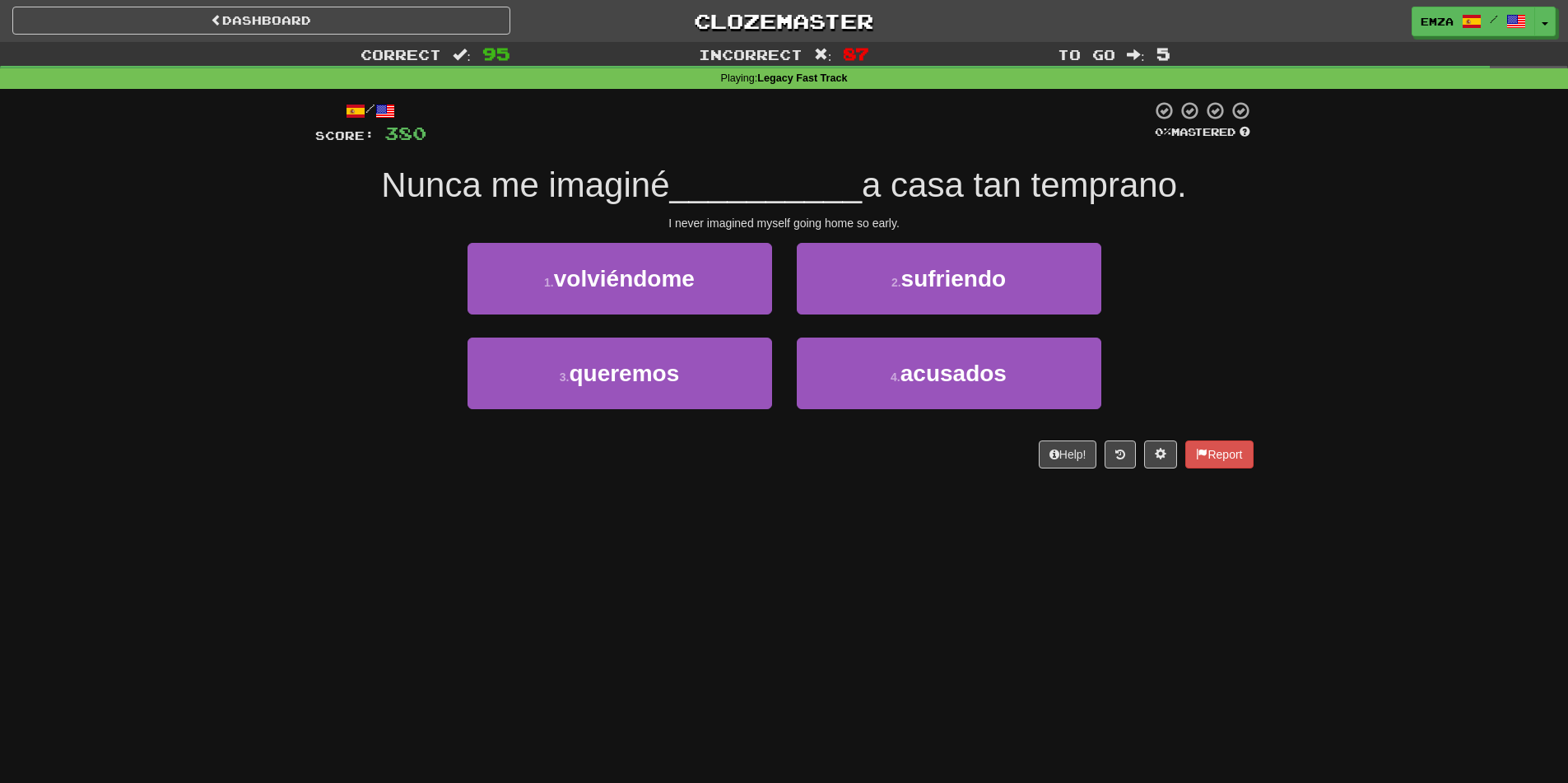
click at [747, 533] on div "Dashboard Clozemaster Emza / Toggle Dropdown Dashboard Leaderboard Activity Fee…" at bounding box center [784, 392] width 1568 height 783
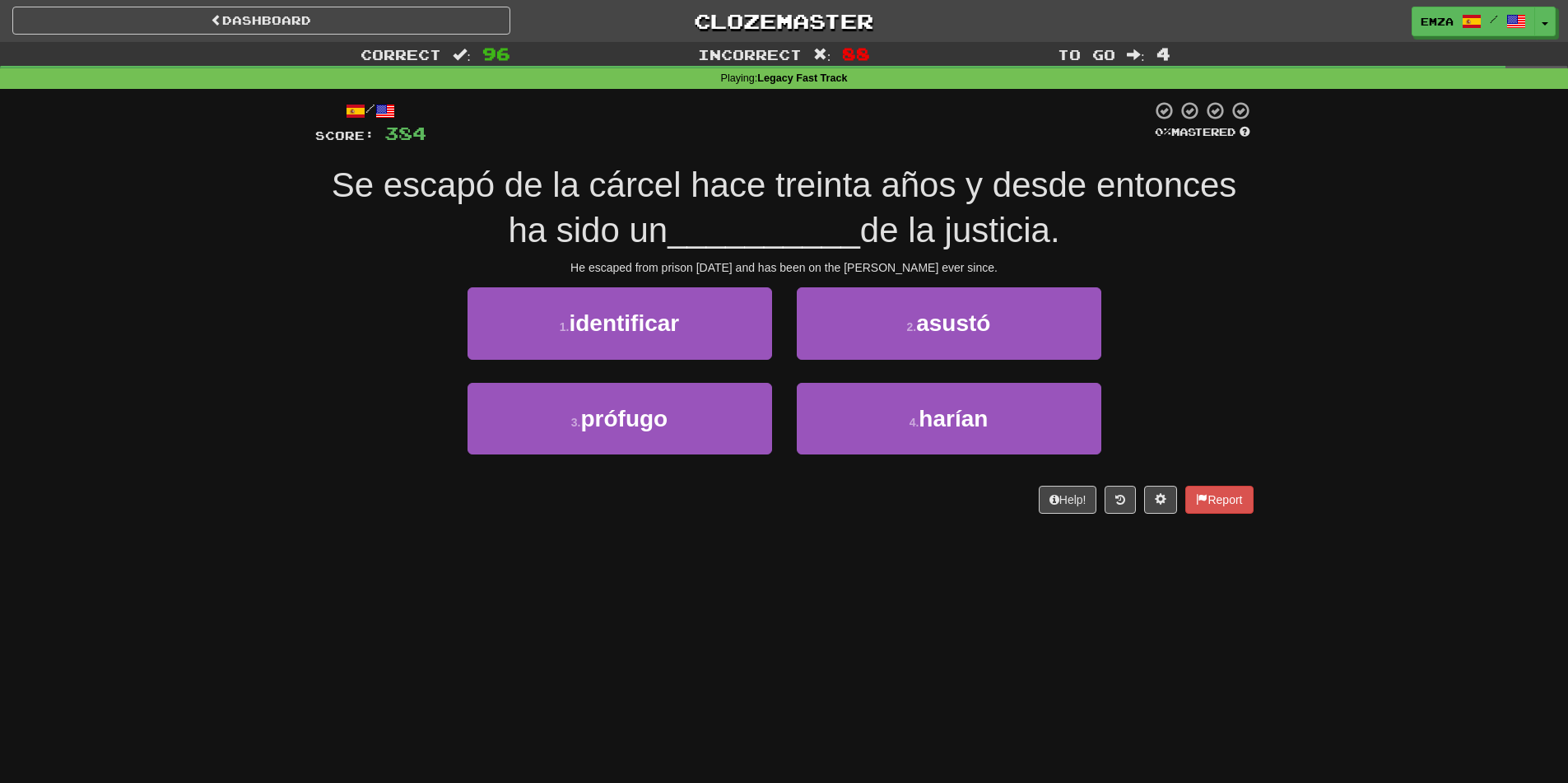
click at [573, 663] on div "Dashboard Clozemaster Emza / Toggle Dropdown Dashboard Leaderboard Activity Fee…" at bounding box center [784, 392] width 1568 height 783
click at [709, 560] on div "Dashboard Clozemaster Emza / Toggle Dropdown Dashboard Leaderboard Activity Fee…" at bounding box center [784, 392] width 1568 height 783
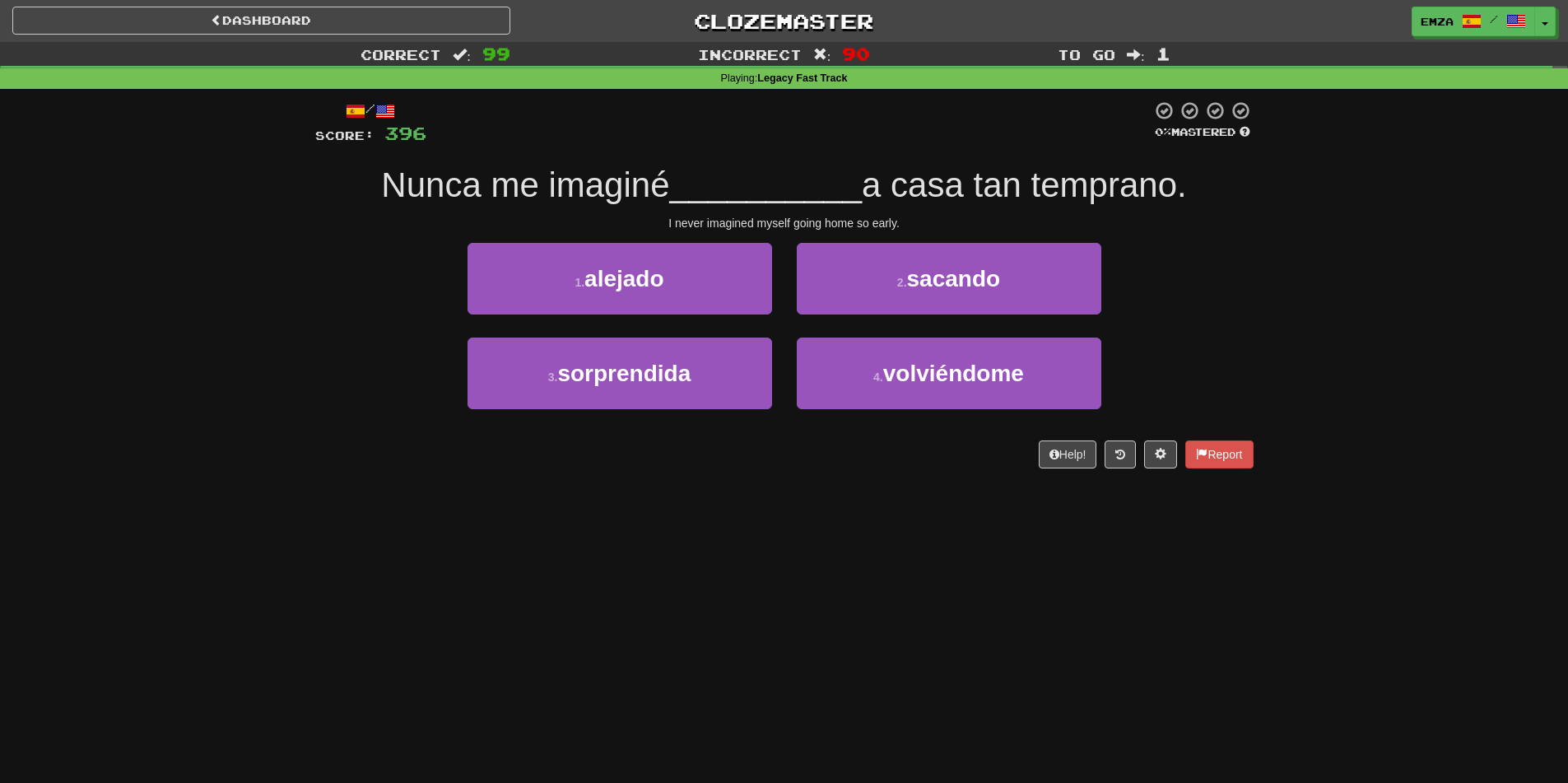
drag, startPoint x: 715, startPoint y: 685, endPoint x: 719, endPoint y: 649, distance: 36.2
click at [719, 654] on div "Dashboard Clozemaster Emza / Toggle Dropdown Dashboard Leaderboard Activity Fee…" at bounding box center [784, 392] width 1568 height 783
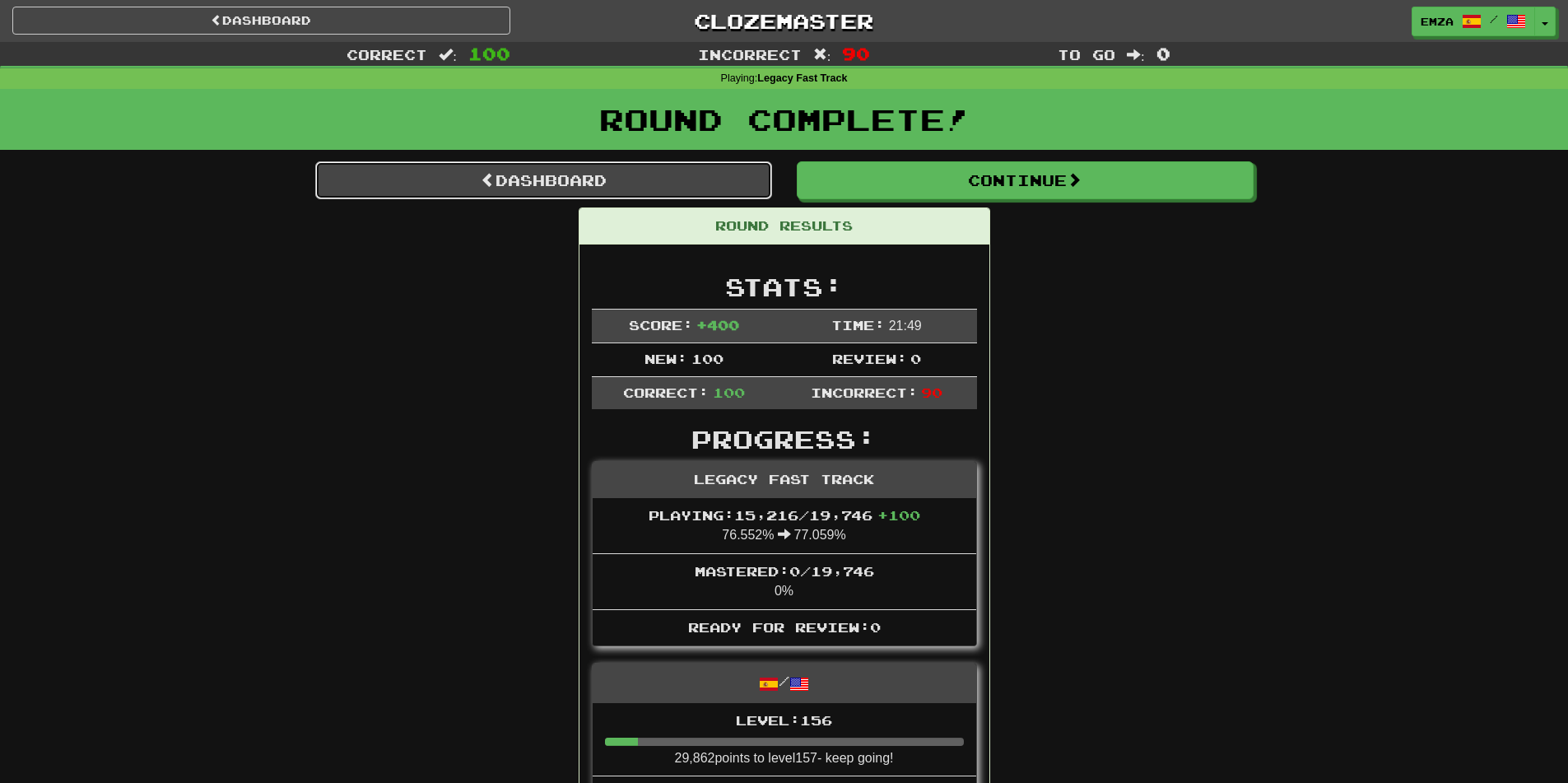
click at [638, 180] on link "Dashboard" at bounding box center [543, 181] width 457 height 38
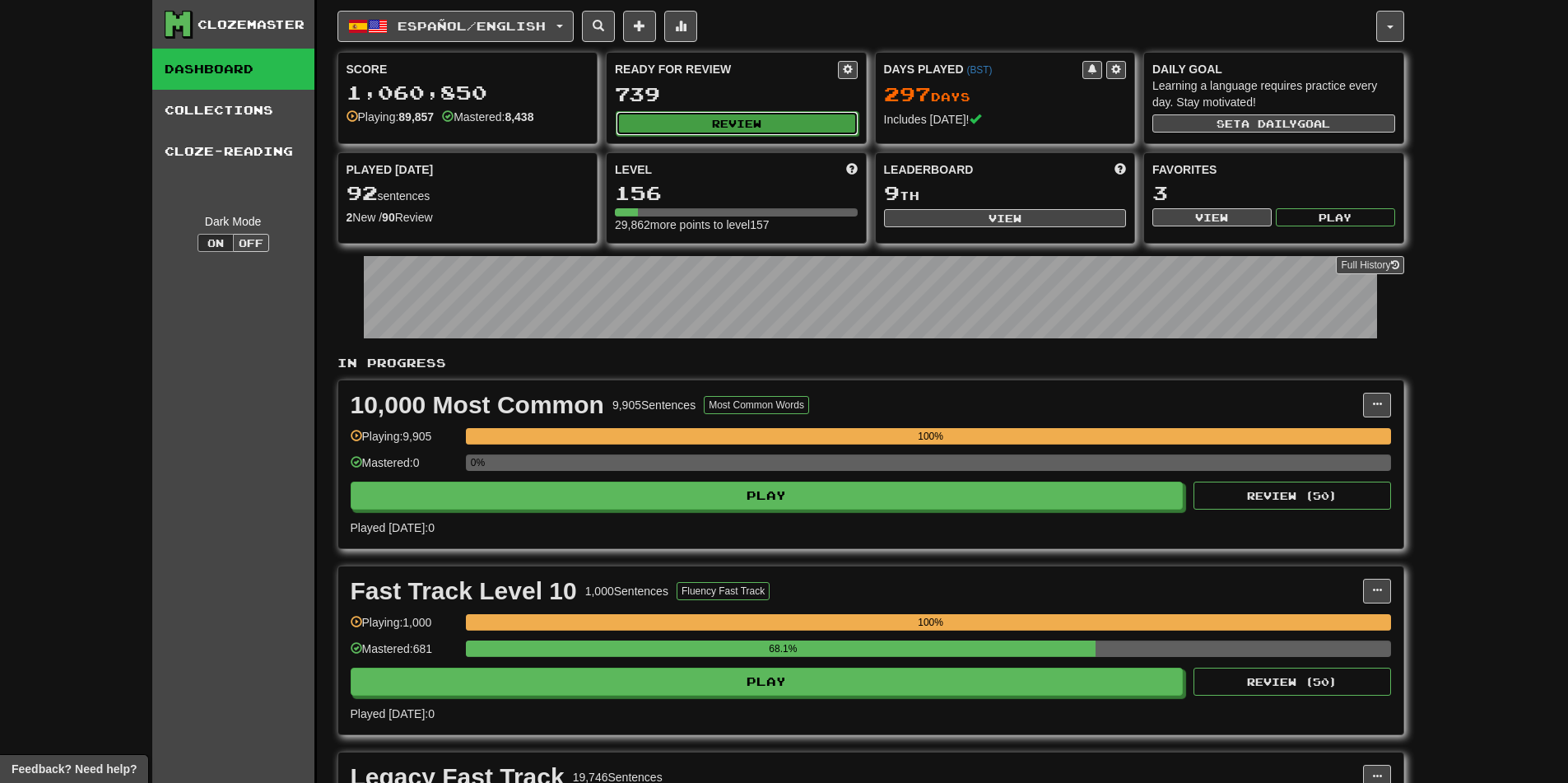
click at [713, 128] on button "Review" at bounding box center [737, 123] width 243 height 25
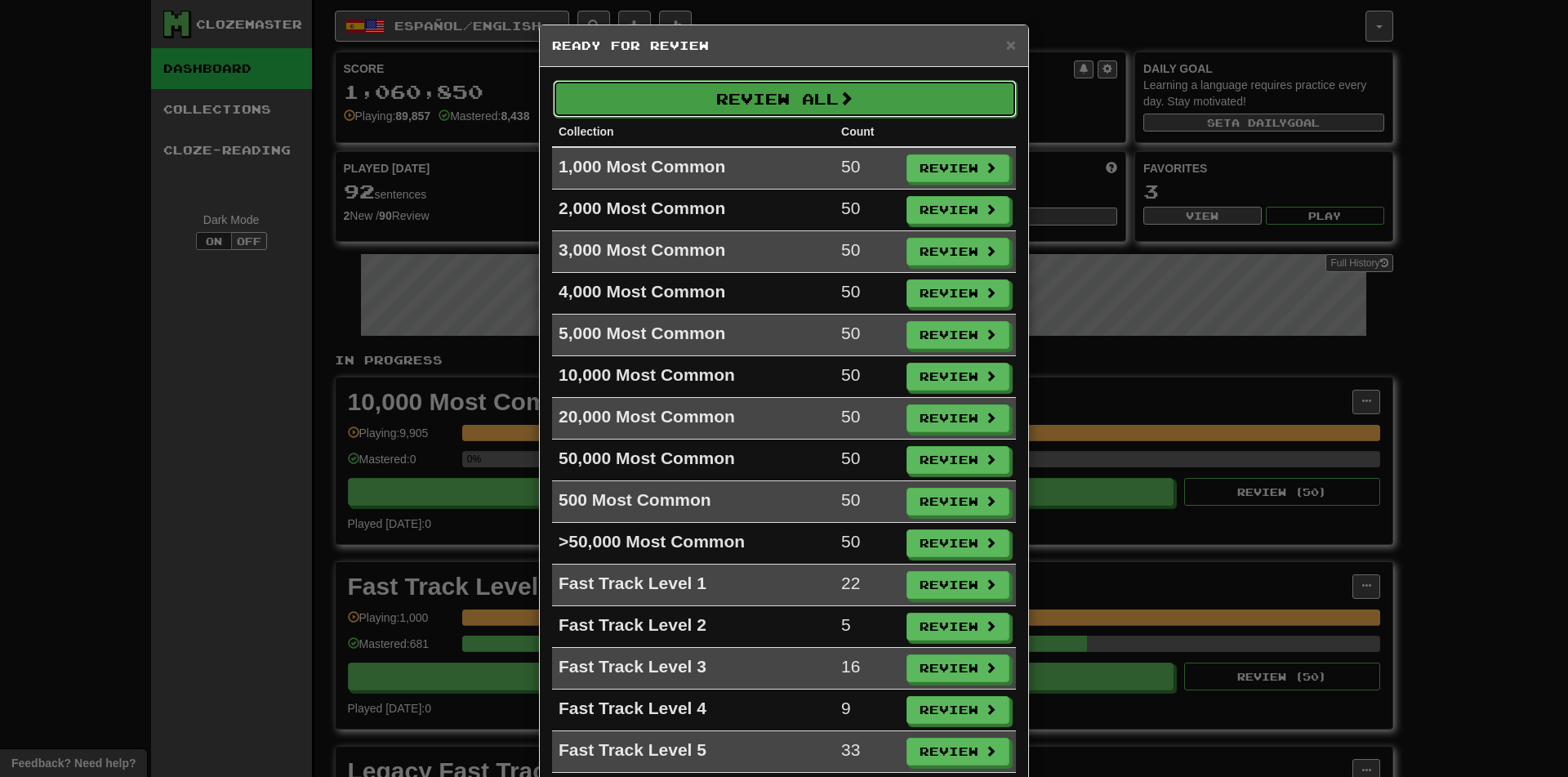
click at [688, 82] on button "Review All" at bounding box center [784, 99] width 463 height 38
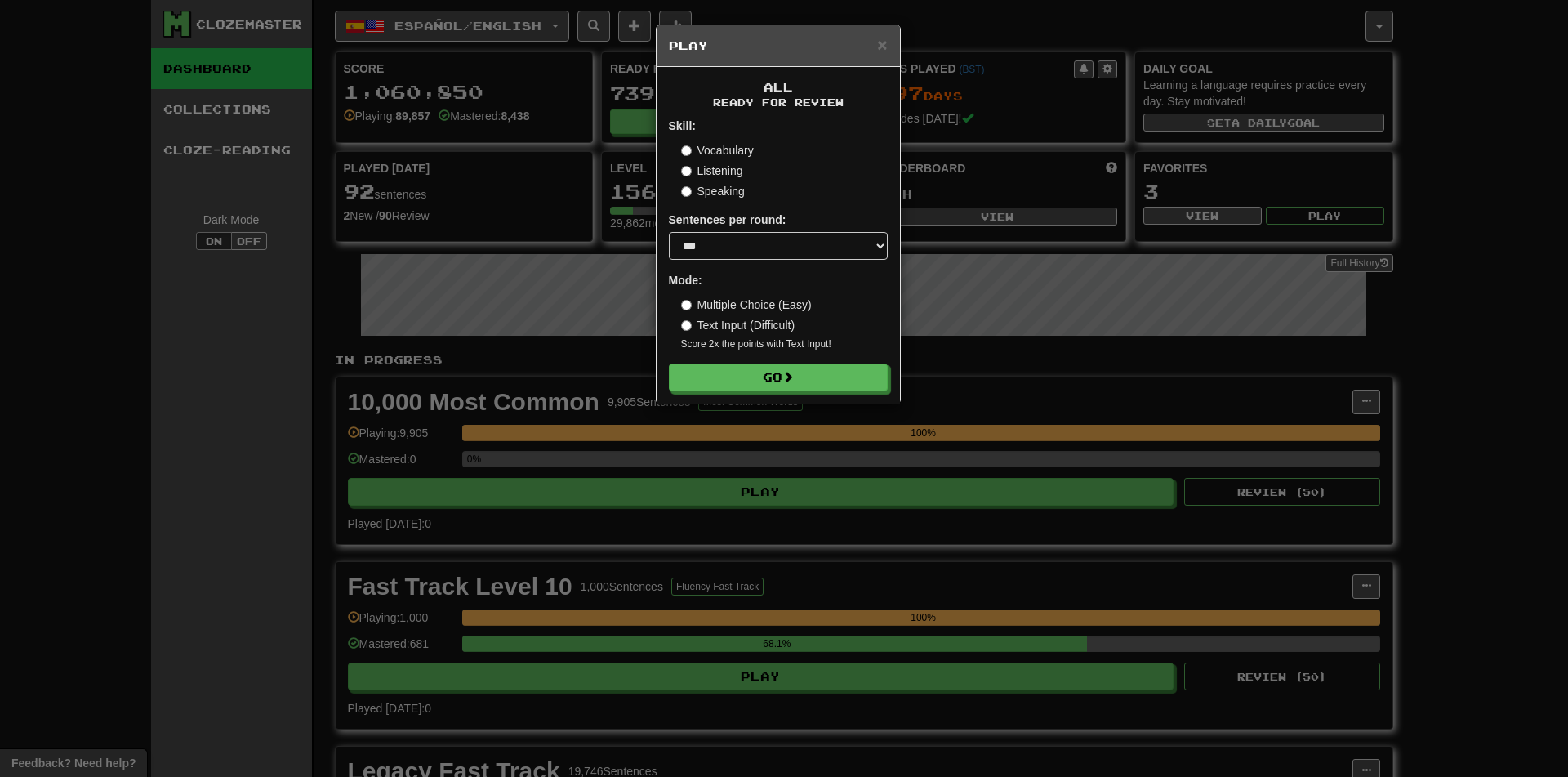
click at [734, 230] on div "Sentences per round: * ** ** ** ** ** *** ********" at bounding box center [778, 236] width 218 height 48
click at [734, 249] on select "* ** ** ** ** ** *** ********" at bounding box center [778, 245] width 218 height 28
select select "********"
click at [669, 232] on select "* ** ** ** ** ** *** ********" at bounding box center [778, 245] width 218 height 28
click at [726, 383] on button "Go" at bounding box center [779, 377] width 218 height 28
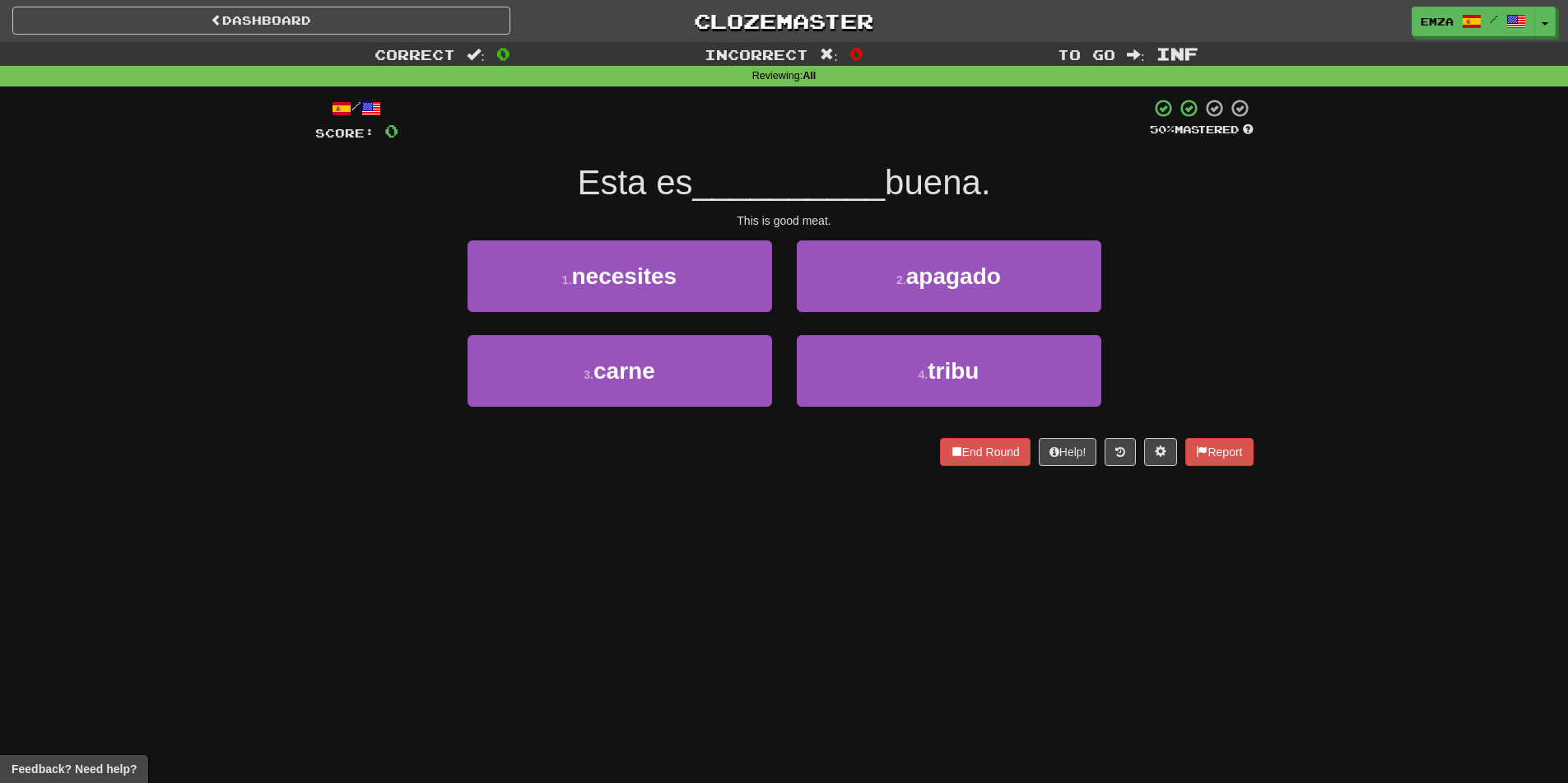
click at [295, 515] on div "Dashboard Clozemaster Emza / Toggle Dropdown Dashboard Leaderboard Activity Fee…" at bounding box center [784, 392] width 1568 height 783
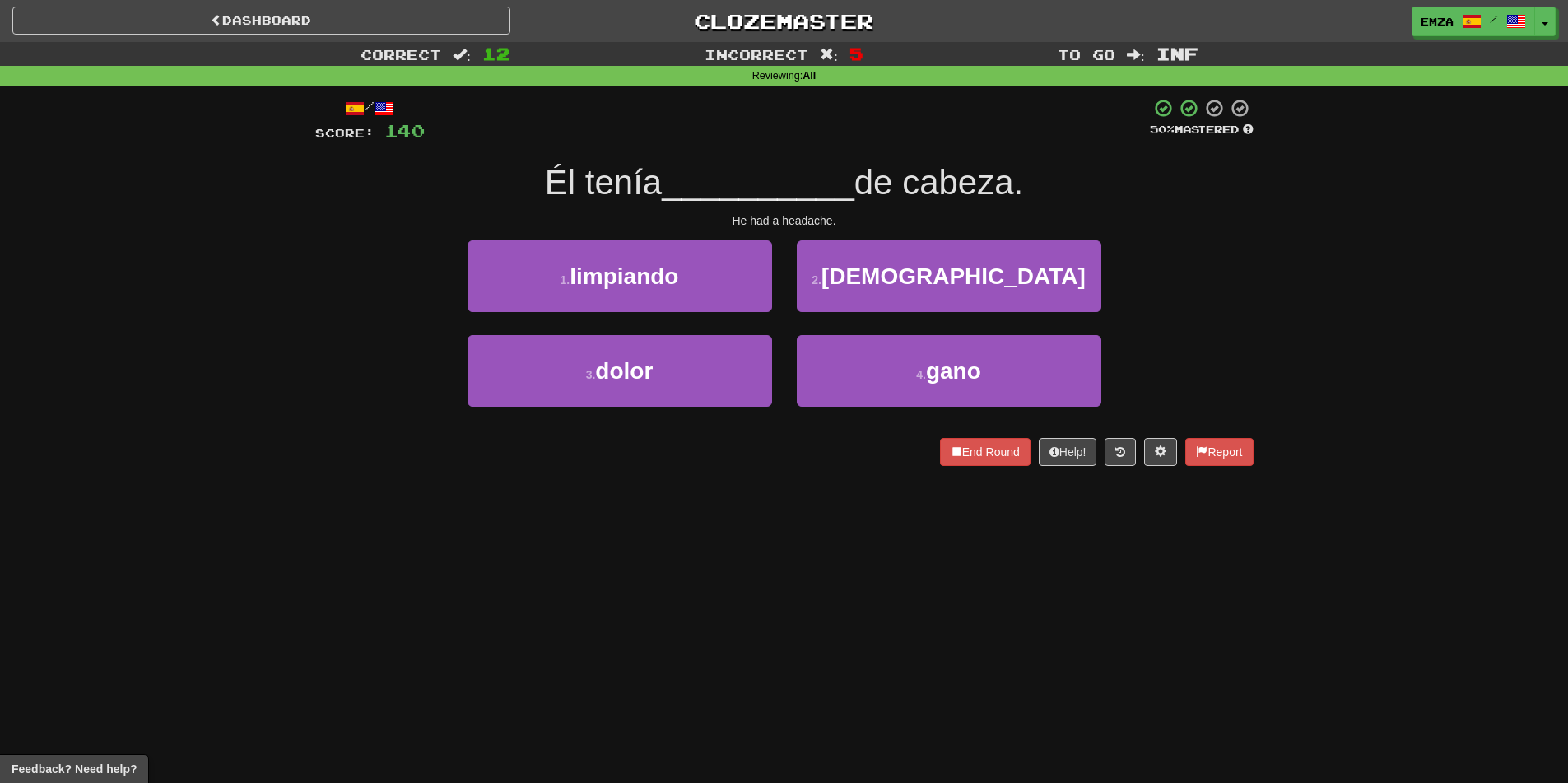
click at [683, 615] on div "Dashboard Clozemaster Emza / Toggle Dropdown Dashboard Leaderboard Activity Fee…" at bounding box center [784, 392] width 1568 height 783
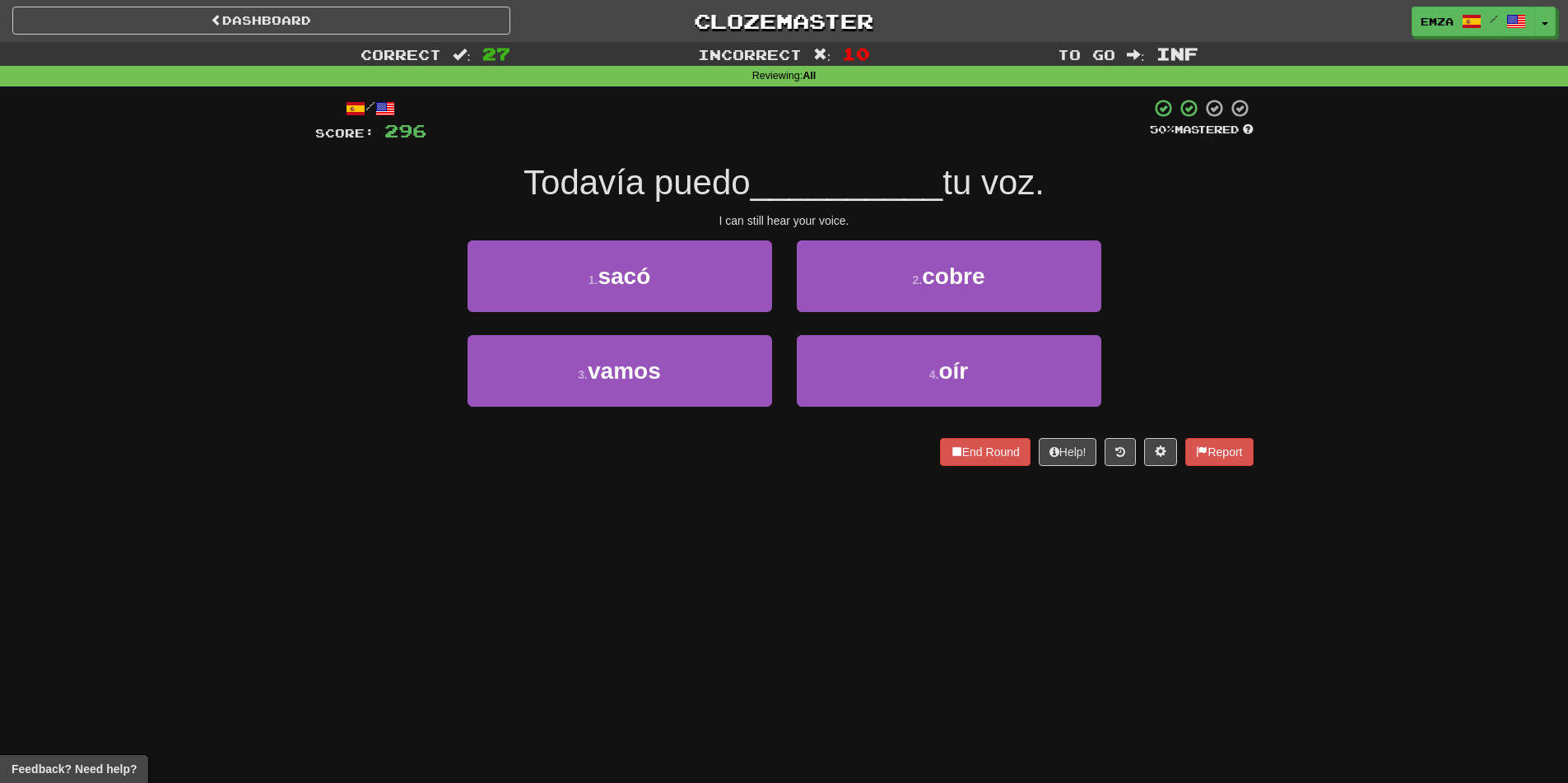
drag, startPoint x: 802, startPoint y: 556, endPoint x: 812, endPoint y: 544, distance: 15.6
click at [800, 555] on div "Dashboard Clozemaster Emza / Toggle Dropdown Dashboard Leaderboard Activity Fee…" at bounding box center [784, 392] width 1568 height 783
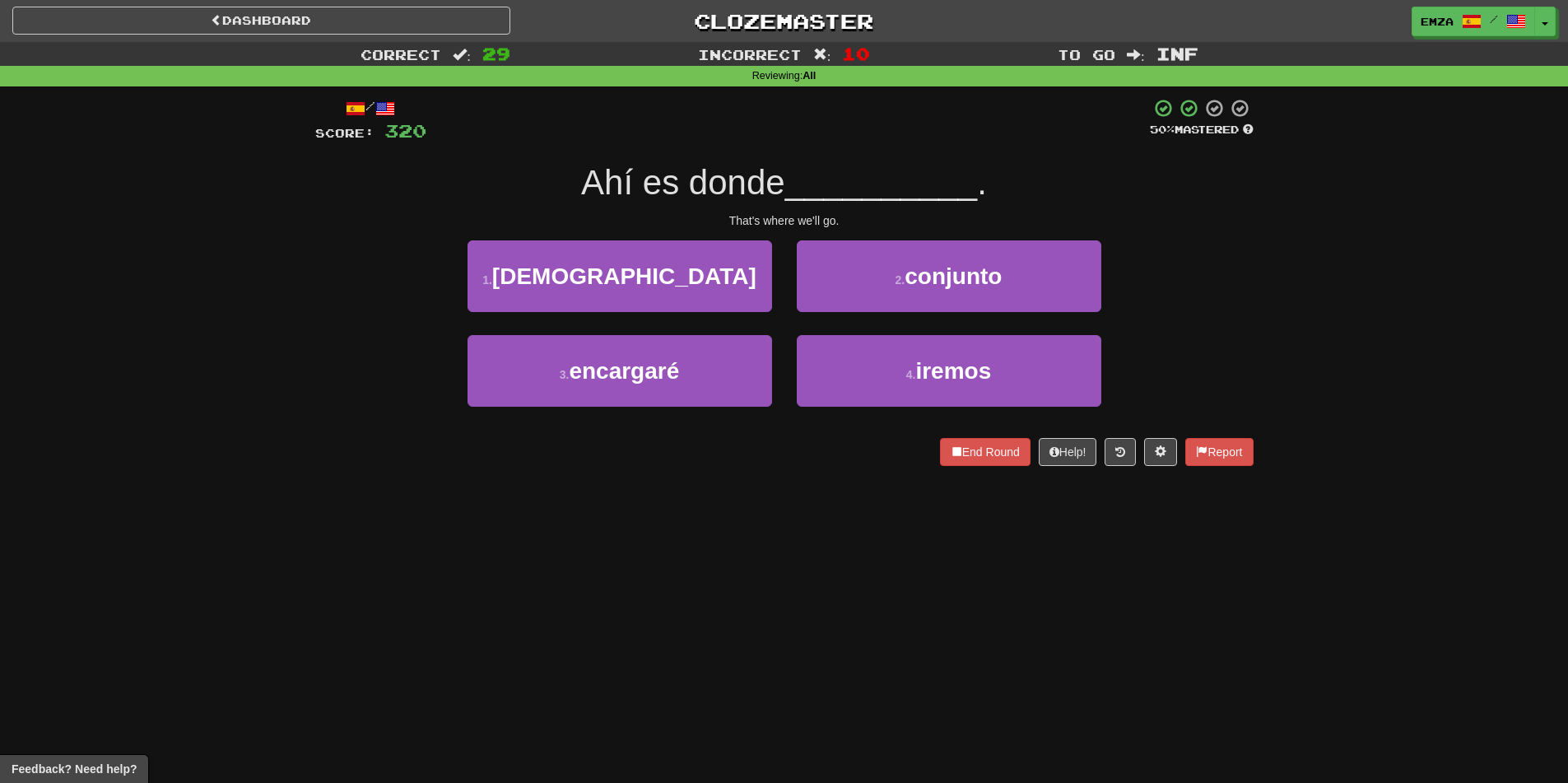
click at [666, 538] on div "Dashboard Clozemaster Emza / Toggle Dropdown Dashboard Leaderboard Activity Fee…" at bounding box center [784, 392] width 1568 height 783
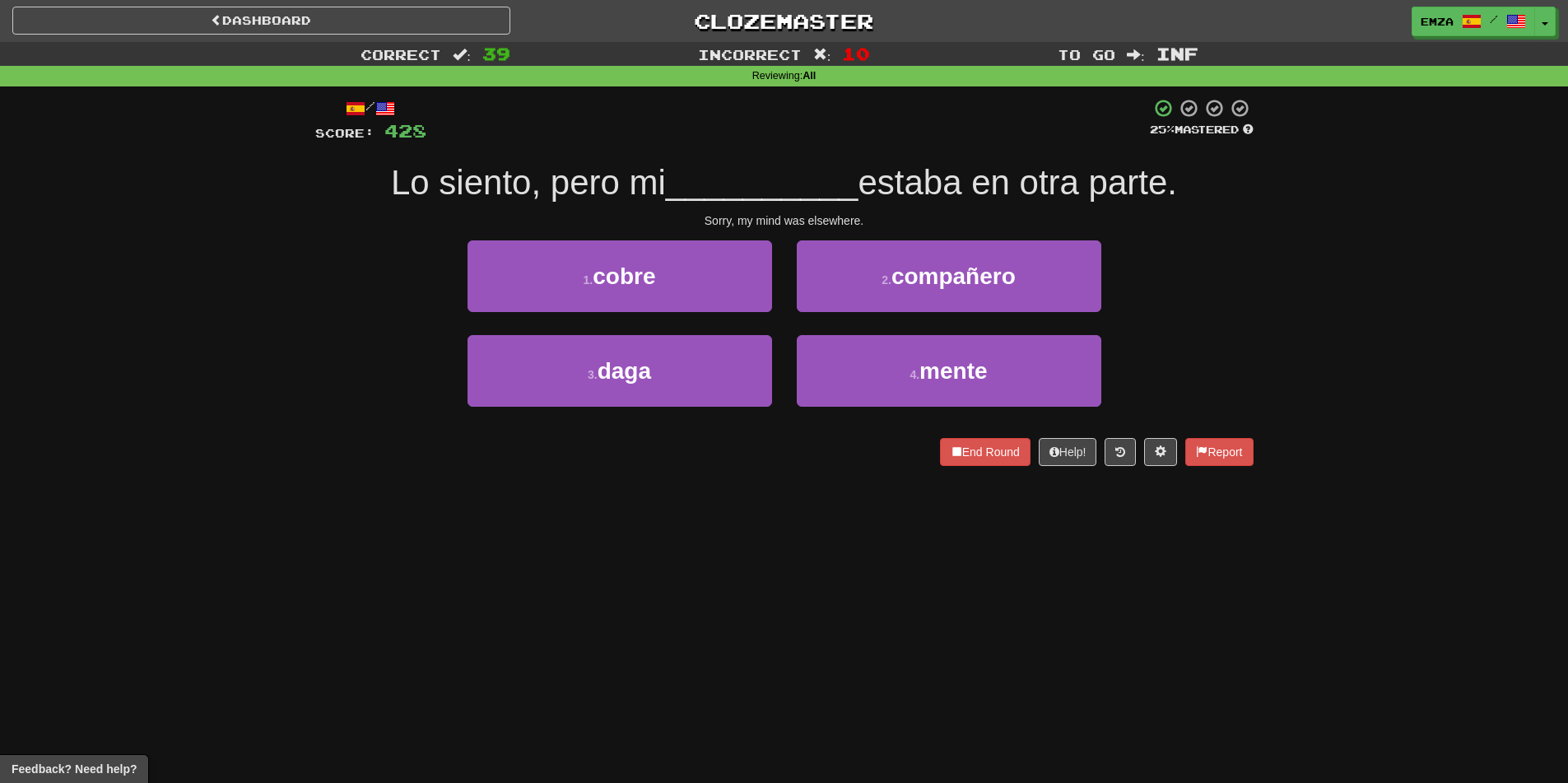
click at [444, 453] on div "End Round Help! Report" at bounding box center [784, 451] width 938 height 28
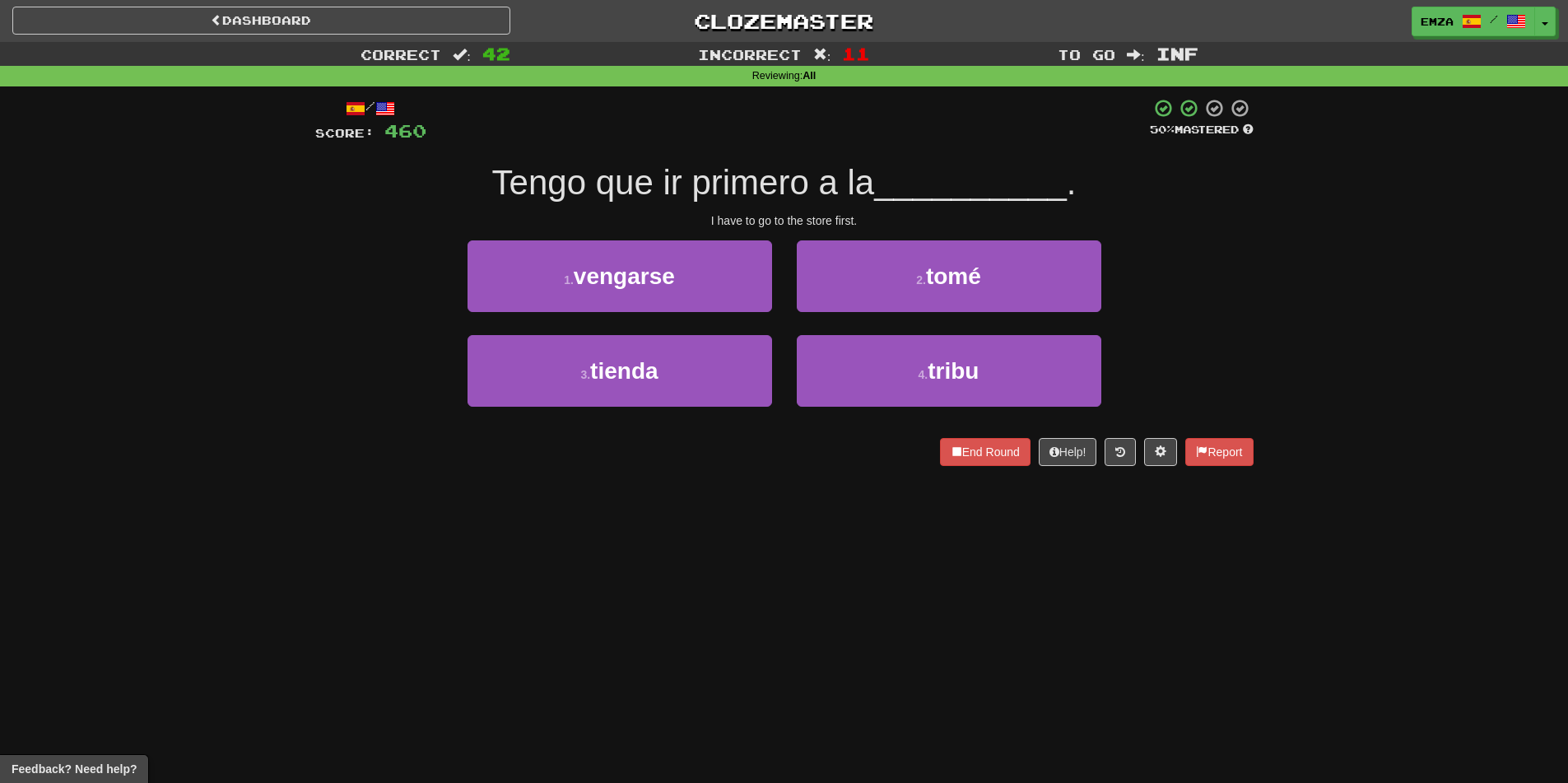
drag, startPoint x: 668, startPoint y: 496, endPoint x: 672, endPoint y: 503, distance: 8.1
click at [665, 491] on div "Dashboard Clozemaster Emza / Toggle Dropdown Dashboard Leaderboard Activity Fee…" at bounding box center [784, 392] width 1568 height 783
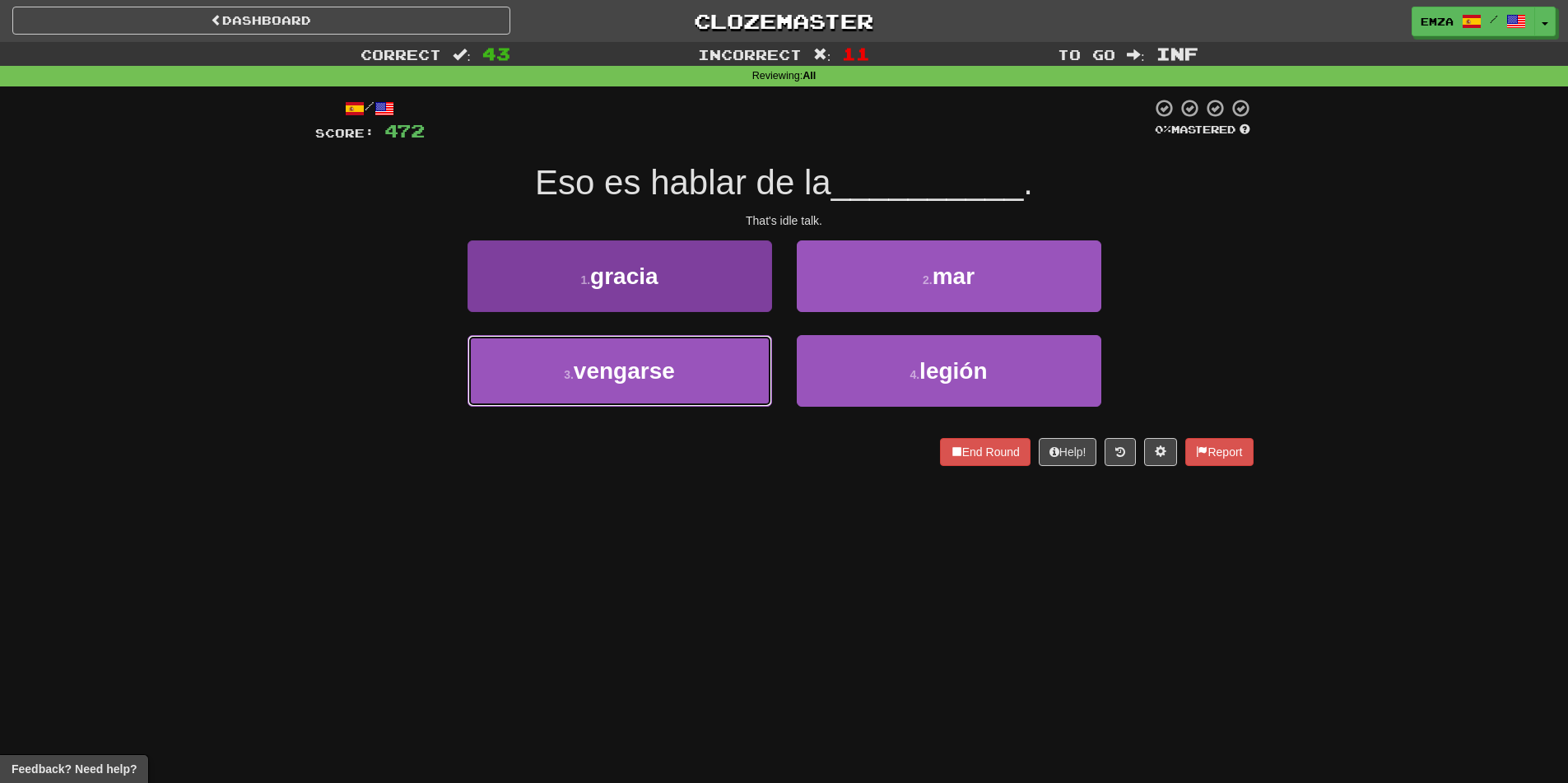
click at [595, 367] on span "vengarse" at bounding box center [624, 370] width 101 height 26
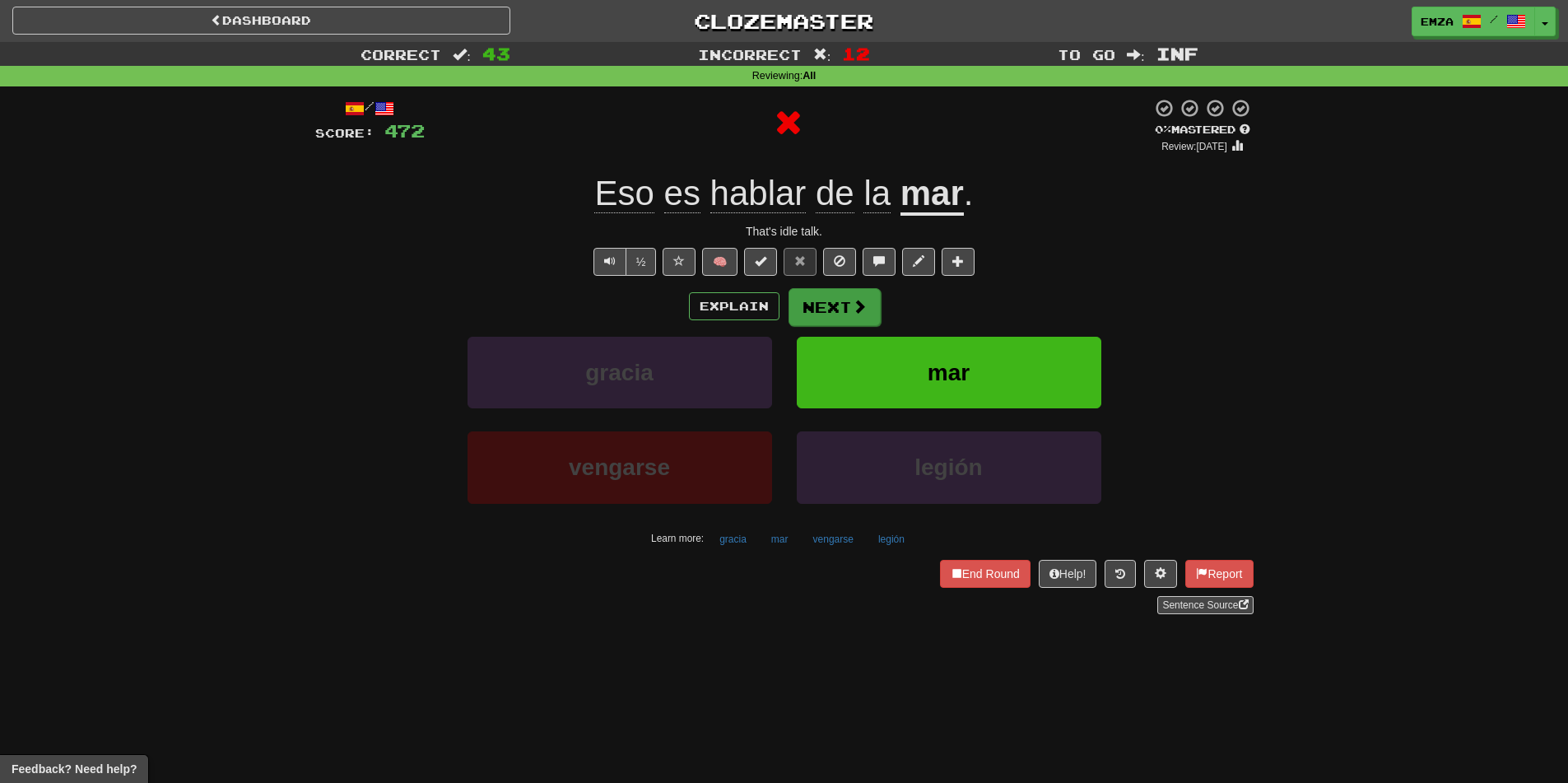
click at [829, 324] on div "Explain Next [PERSON_NAME] mar vengarse legión Learn more: [PERSON_NAME] mar ve…" at bounding box center [784, 419] width 938 height 264
click at [819, 297] on button "Next" at bounding box center [835, 307] width 92 height 38
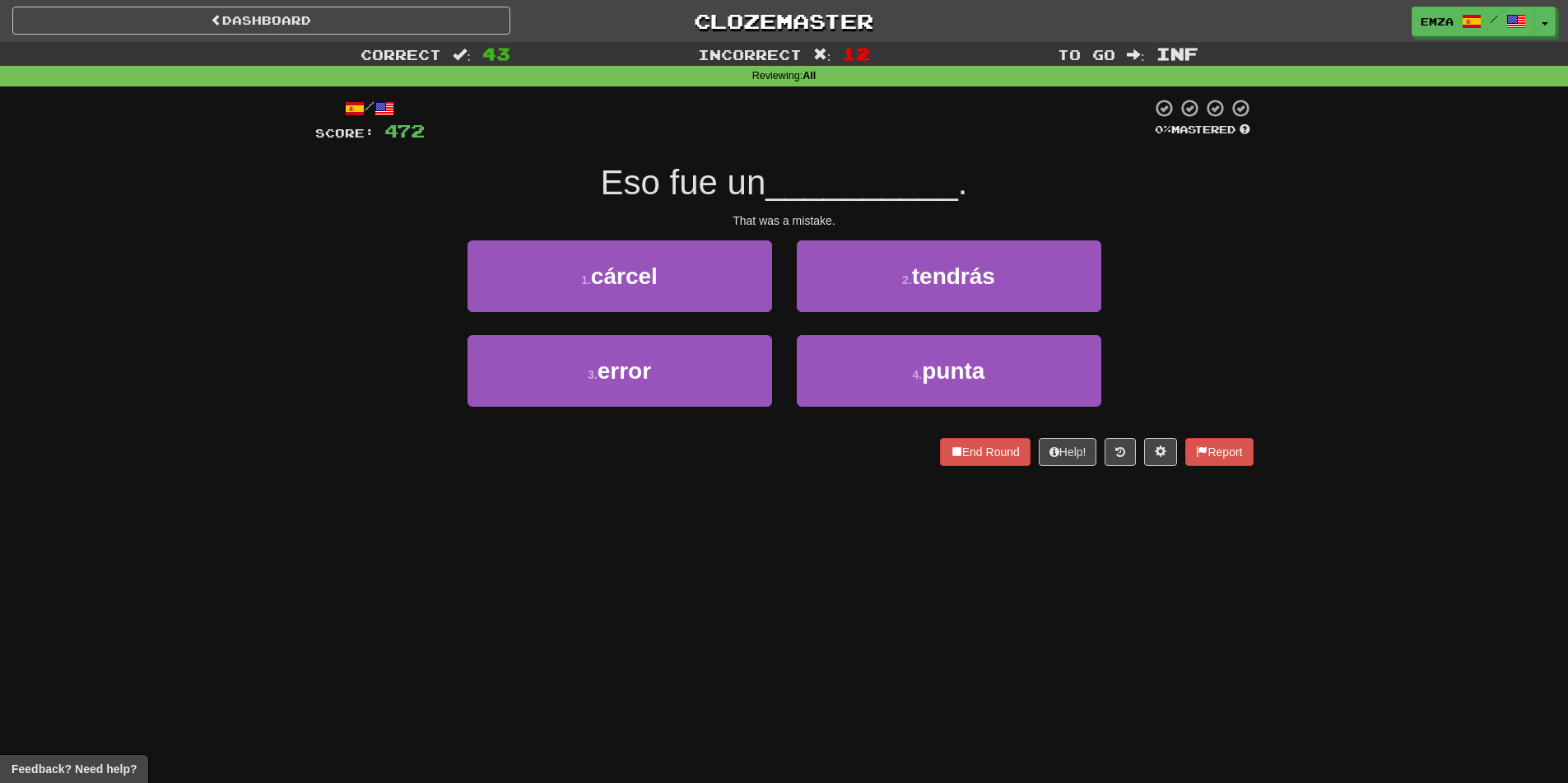
click at [597, 619] on div "Dashboard Clozemaster Emza / Toggle Dropdown Dashboard Leaderboard Activity Fee…" at bounding box center [784, 392] width 1568 height 783
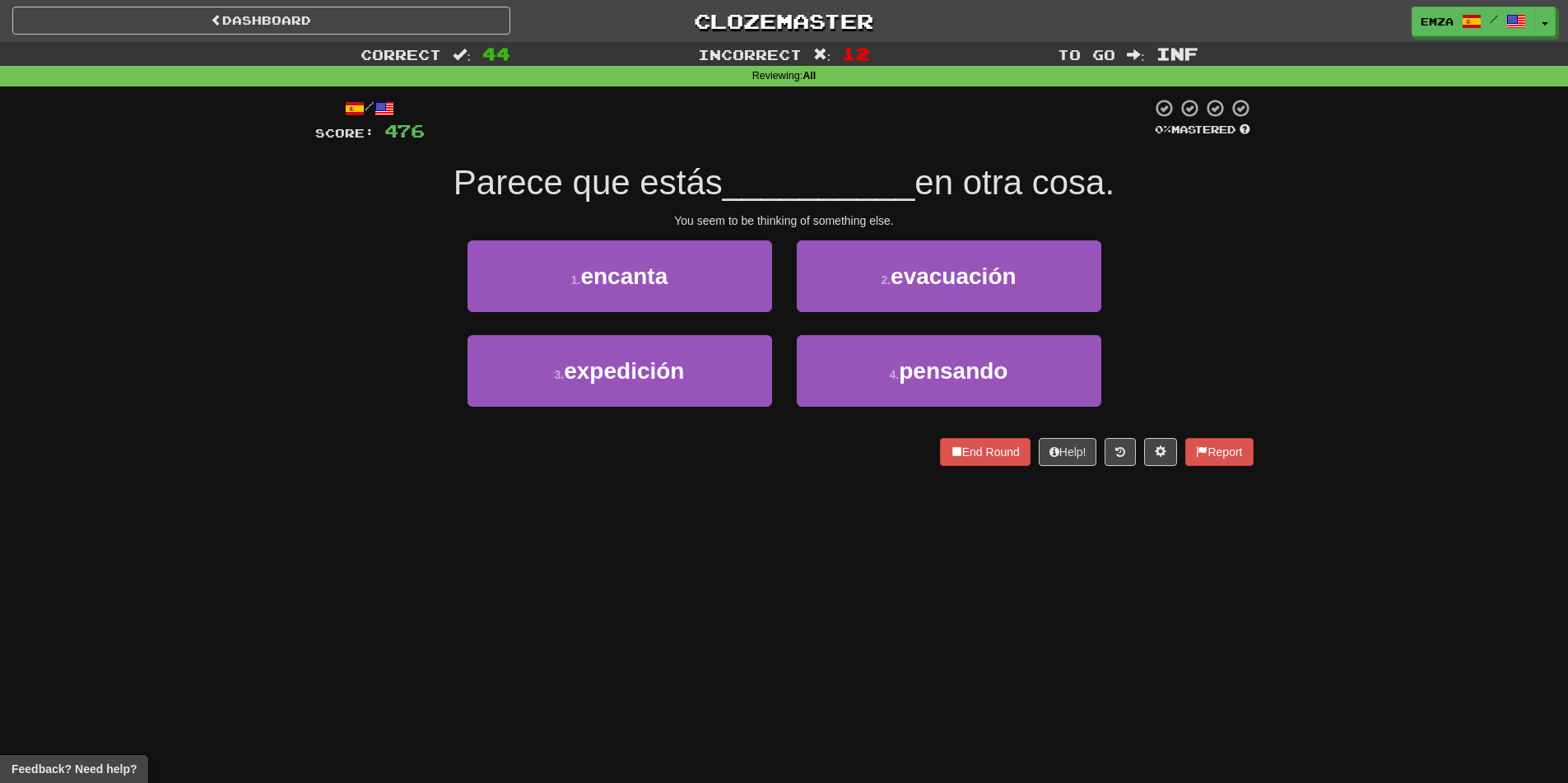
click at [889, 642] on div "Dashboard Clozemaster Emza / Toggle Dropdown Dashboard Leaderboard Activity Fee…" at bounding box center [784, 392] width 1568 height 783
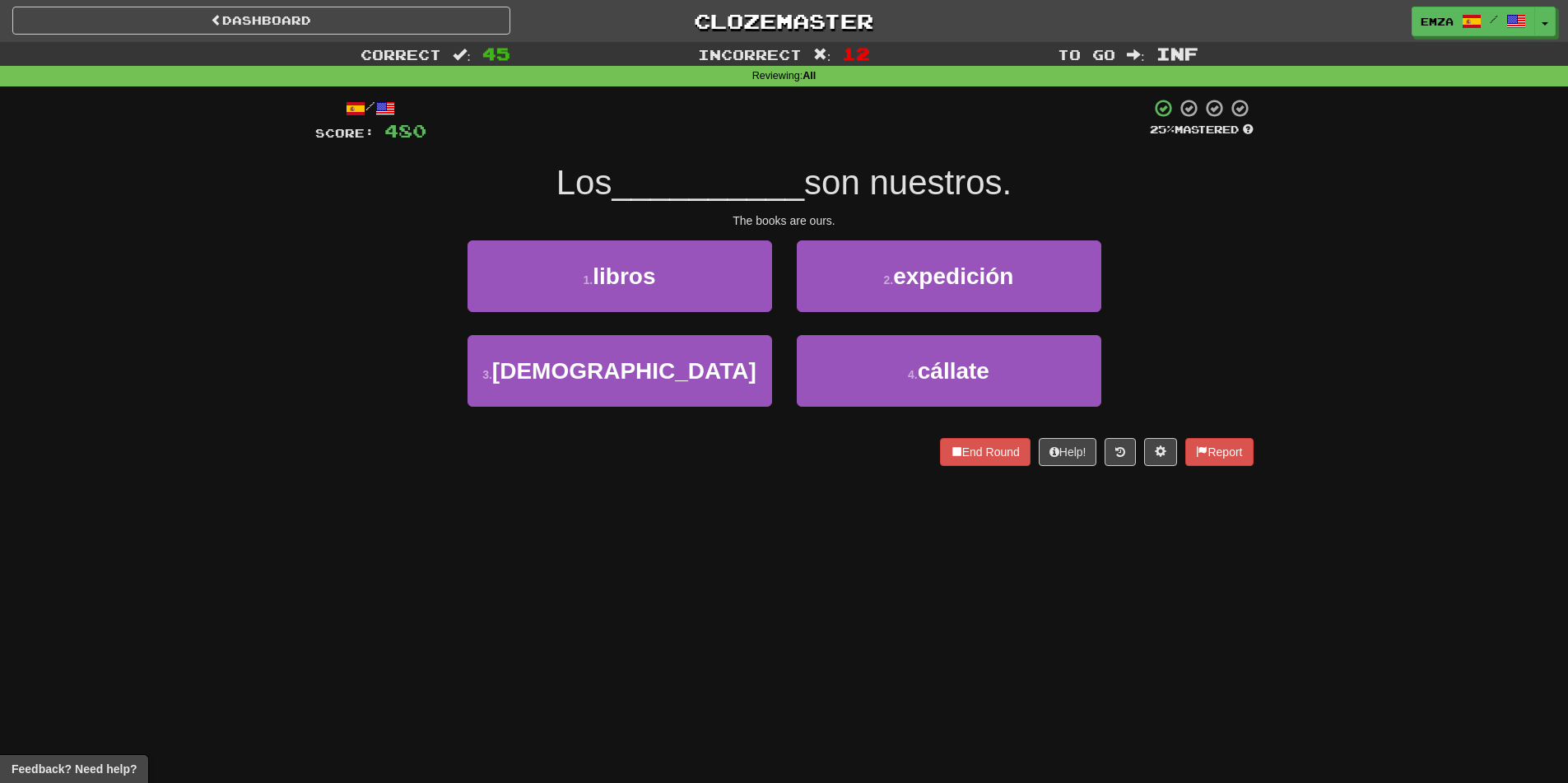
click at [932, 646] on div "Dashboard Clozemaster Emza / Toggle Dropdown Dashboard Leaderboard Activity Fee…" at bounding box center [784, 392] width 1568 height 783
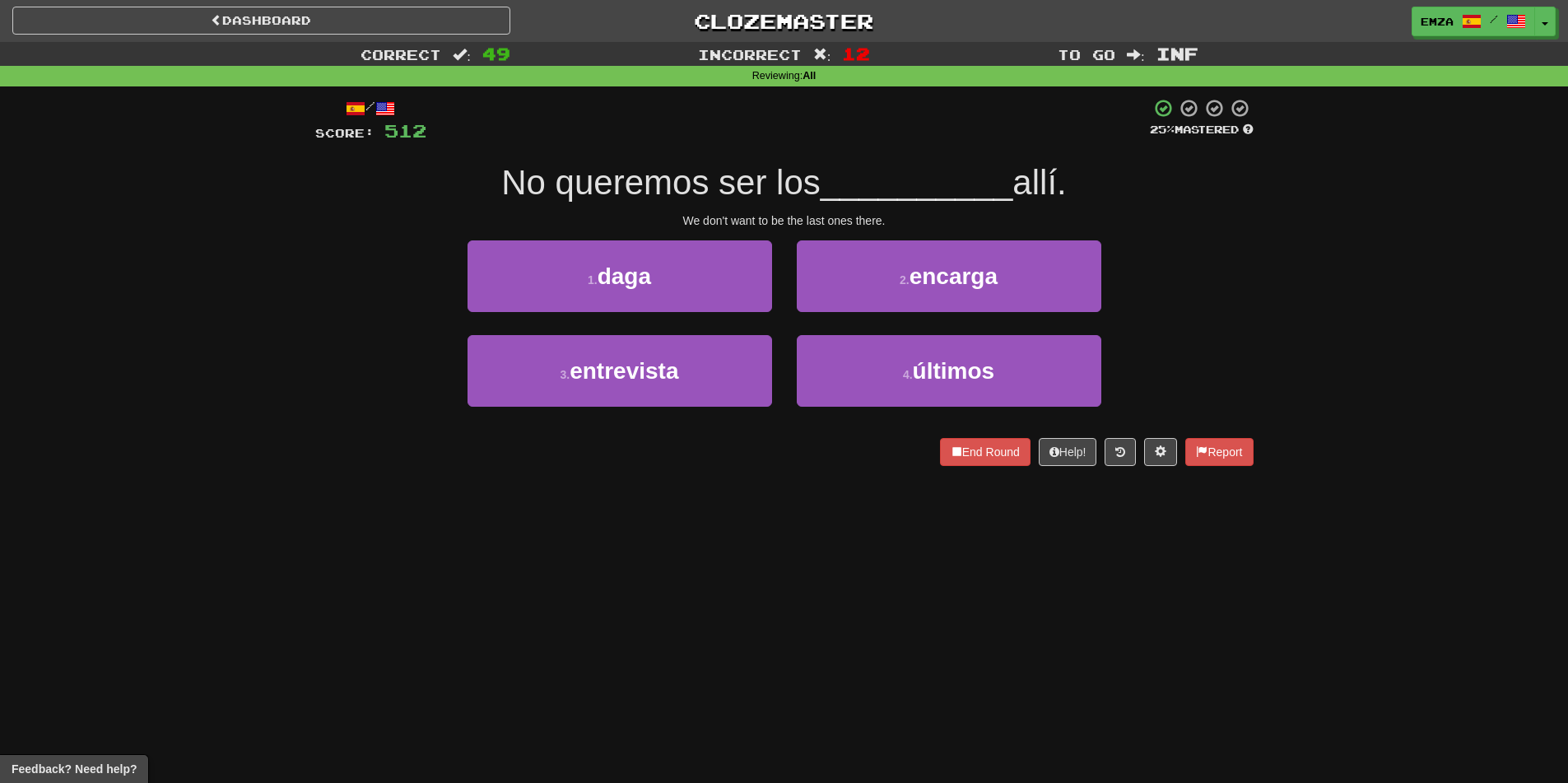
click at [794, 616] on div "Dashboard Clozemaster Emza / Toggle Dropdown Dashboard Leaderboard Activity Fee…" at bounding box center [784, 392] width 1568 height 783
click at [813, 555] on div "Dashboard Clozemaster Emza / Toggle Dropdown Dashboard Leaderboard Activity Fee…" at bounding box center [784, 392] width 1568 height 783
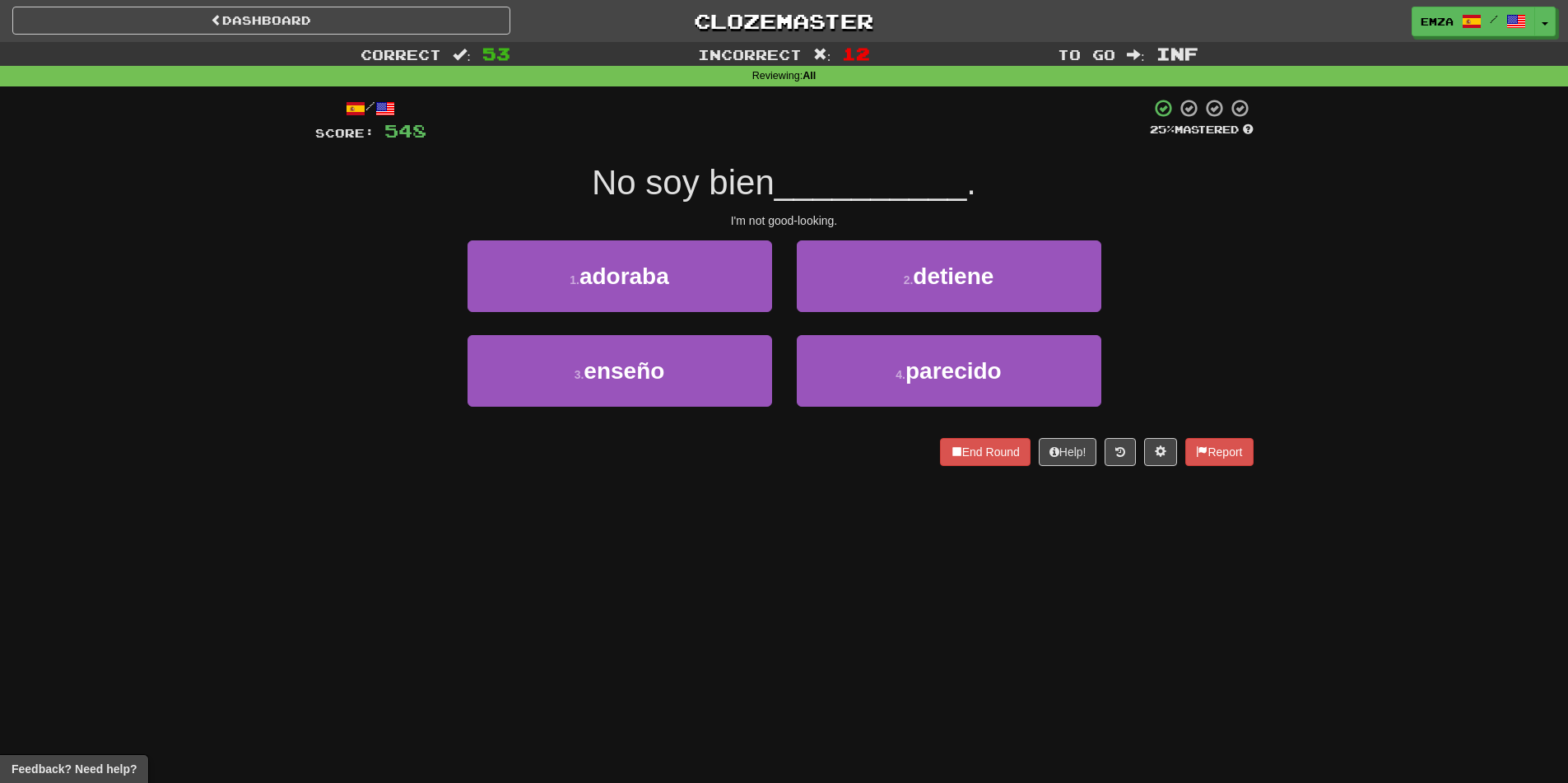
click at [846, 590] on div "Dashboard Clozemaster Emza / Toggle Dropdown Dashboard Leaderboard Activity Fee…" at bounding box center [784, 392] width 1568 height 783
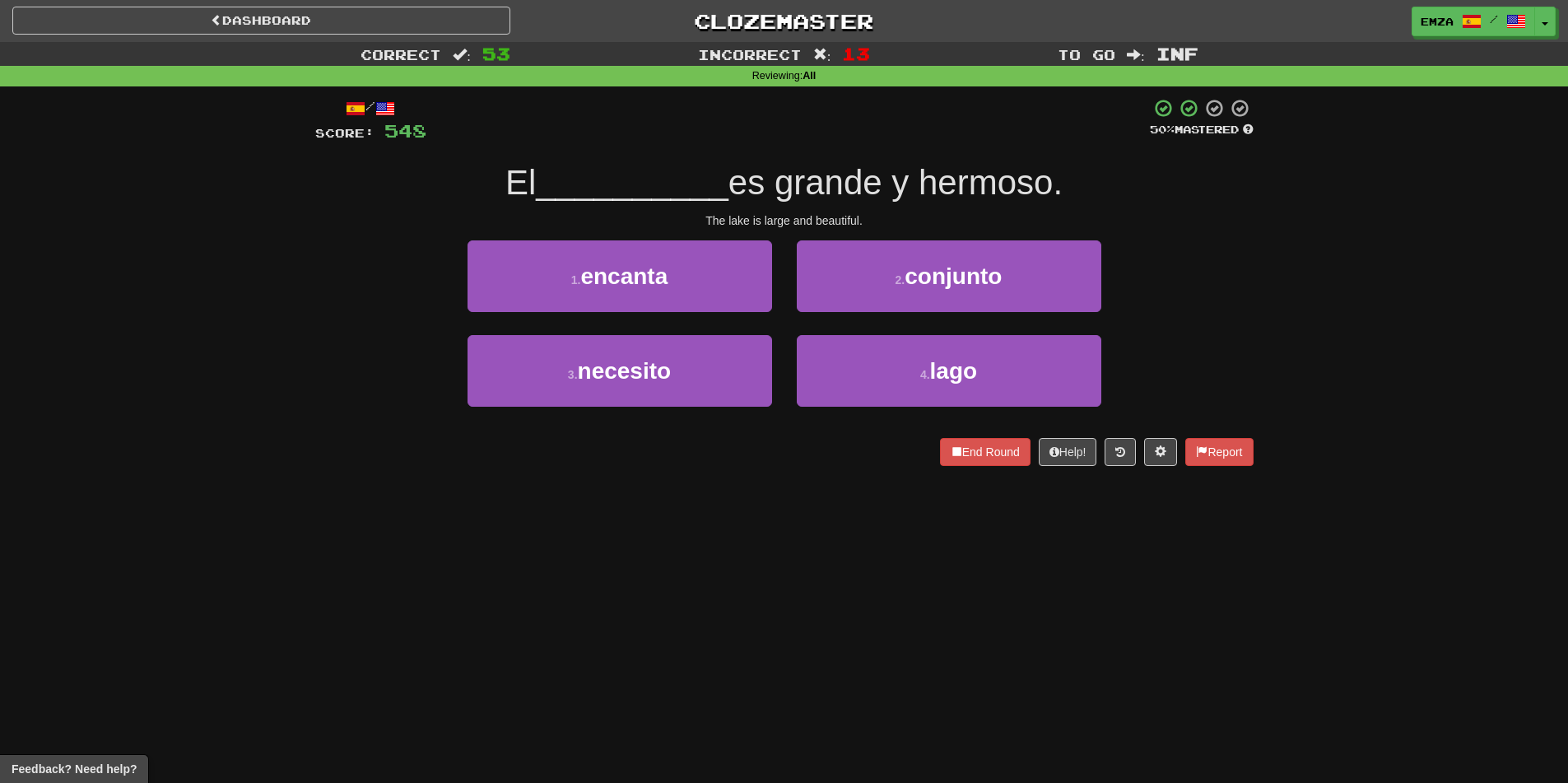
click at [796, 553] on div "Dashboard Clozemaster Emza / Toggle Dropdown Dashboard Leaderboard Activity Fee…" at bounding box center [784, 392] width 1568 height 783
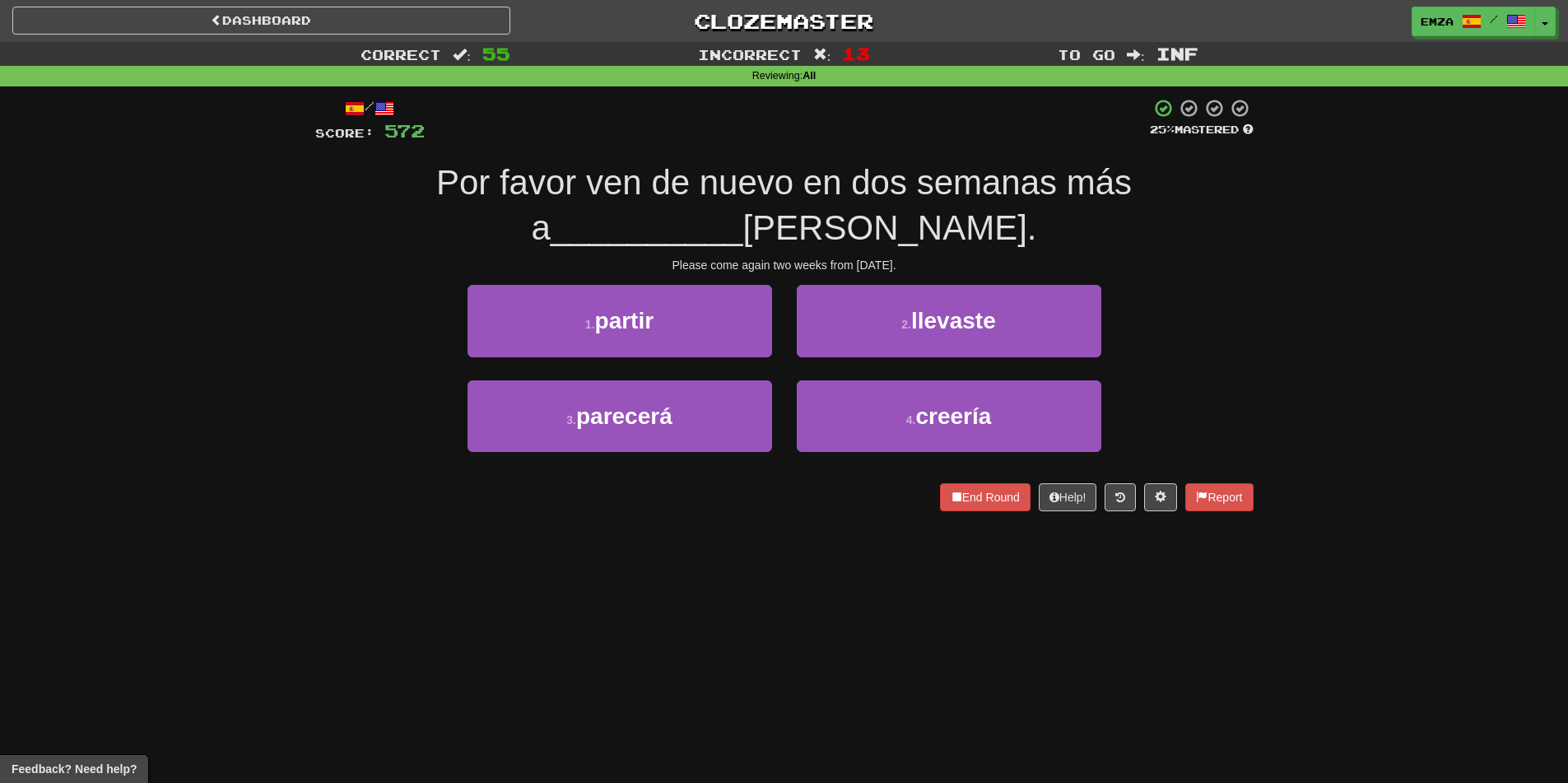
click at [836, 646] on div "Dashboard Clozemaster Emza / Toggle Dropdown Dashboard Leaderboard Activity Fee…" at bounding box center [784, 392] width 1568 height 783
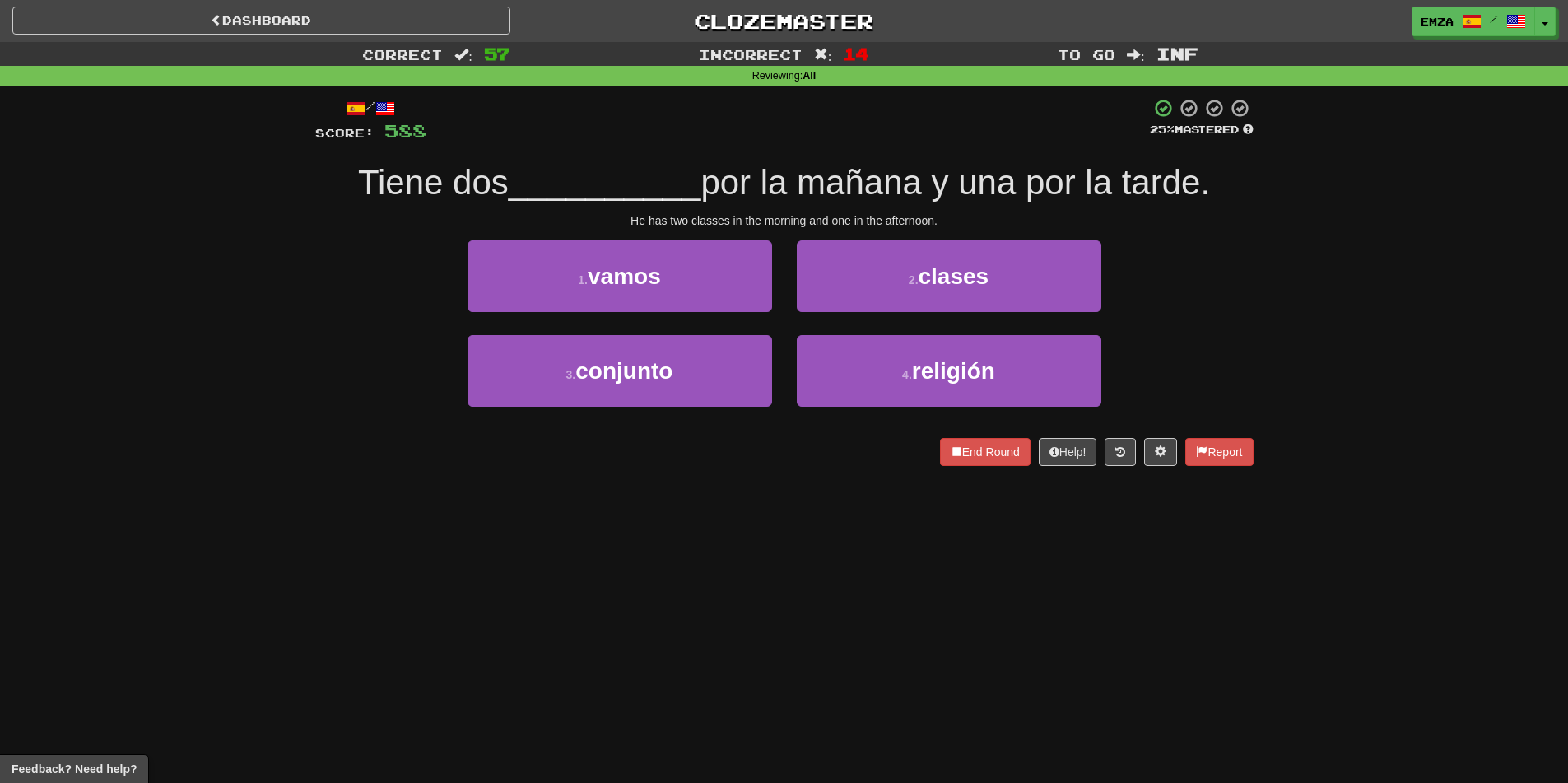
click at [646, 550] on div "Dashboard Clozemaster Emza / Toggle Dropdown Dashboard Leaderboard Activity Fee…" at bounding box center [784, 392] width 1568 height 783
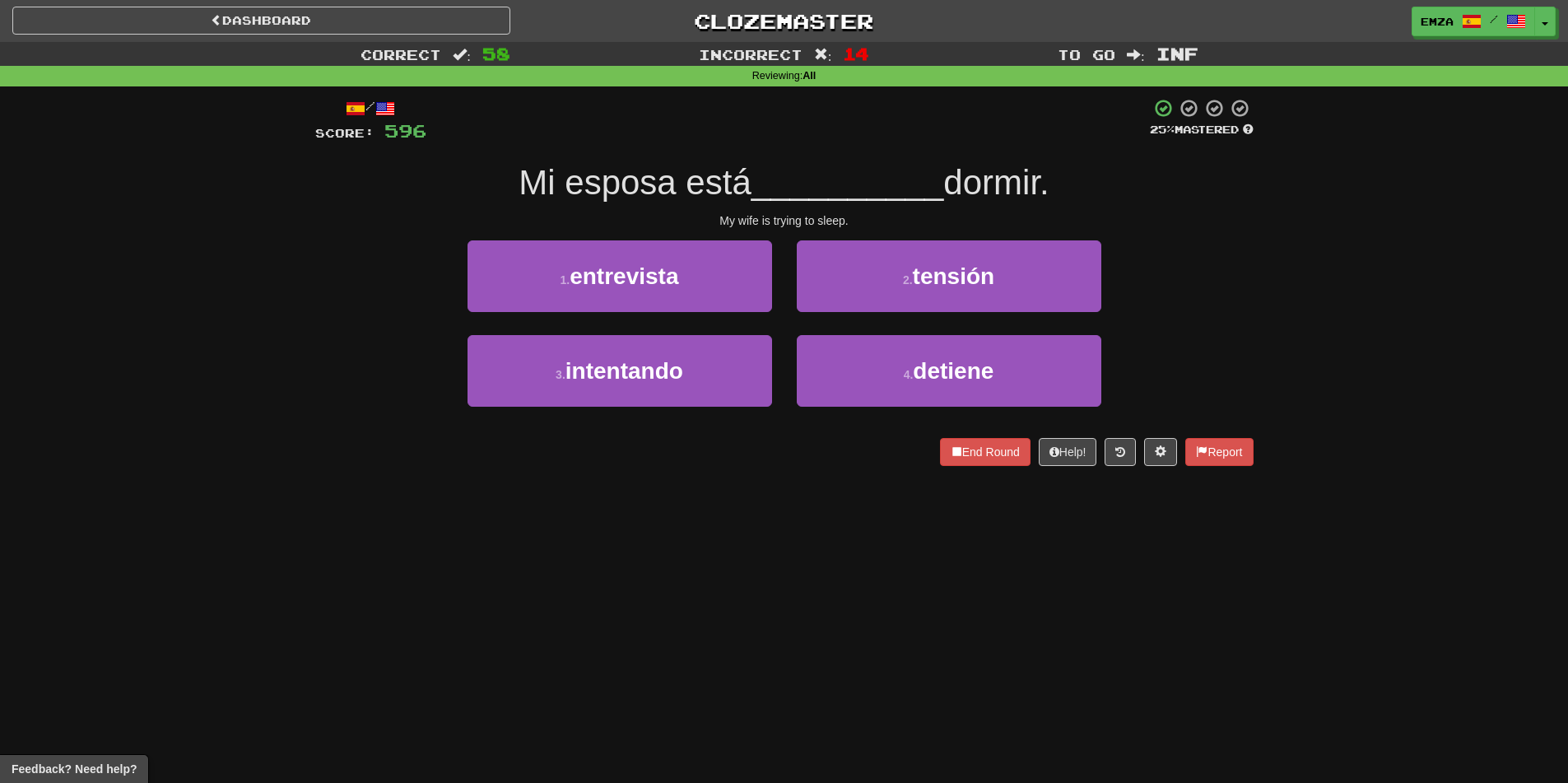
click at [621, 566] on div "Dashboard Clozemaster Emza / Toggle Dropdown Dashboard Leaderboard Activity Fee…" at bounding box center [784, 392] width 1568 height 783
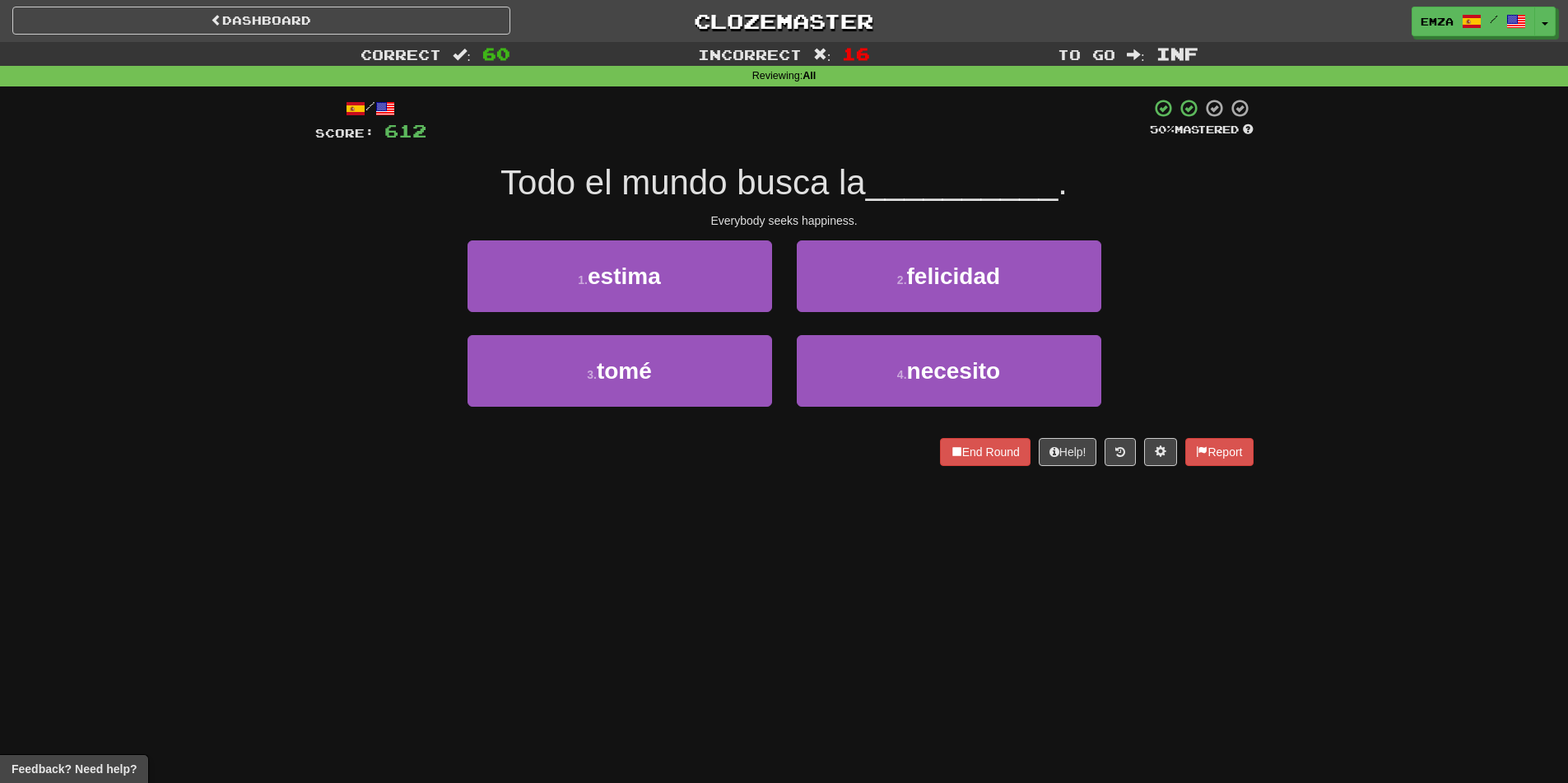
click at [646, 518] on div "Dashboard Clozemaster Emza / Toggle Dropdown Dashboard Leaderboard Activity Fee…" at bounding box center [784, 392] width 1568 height 783
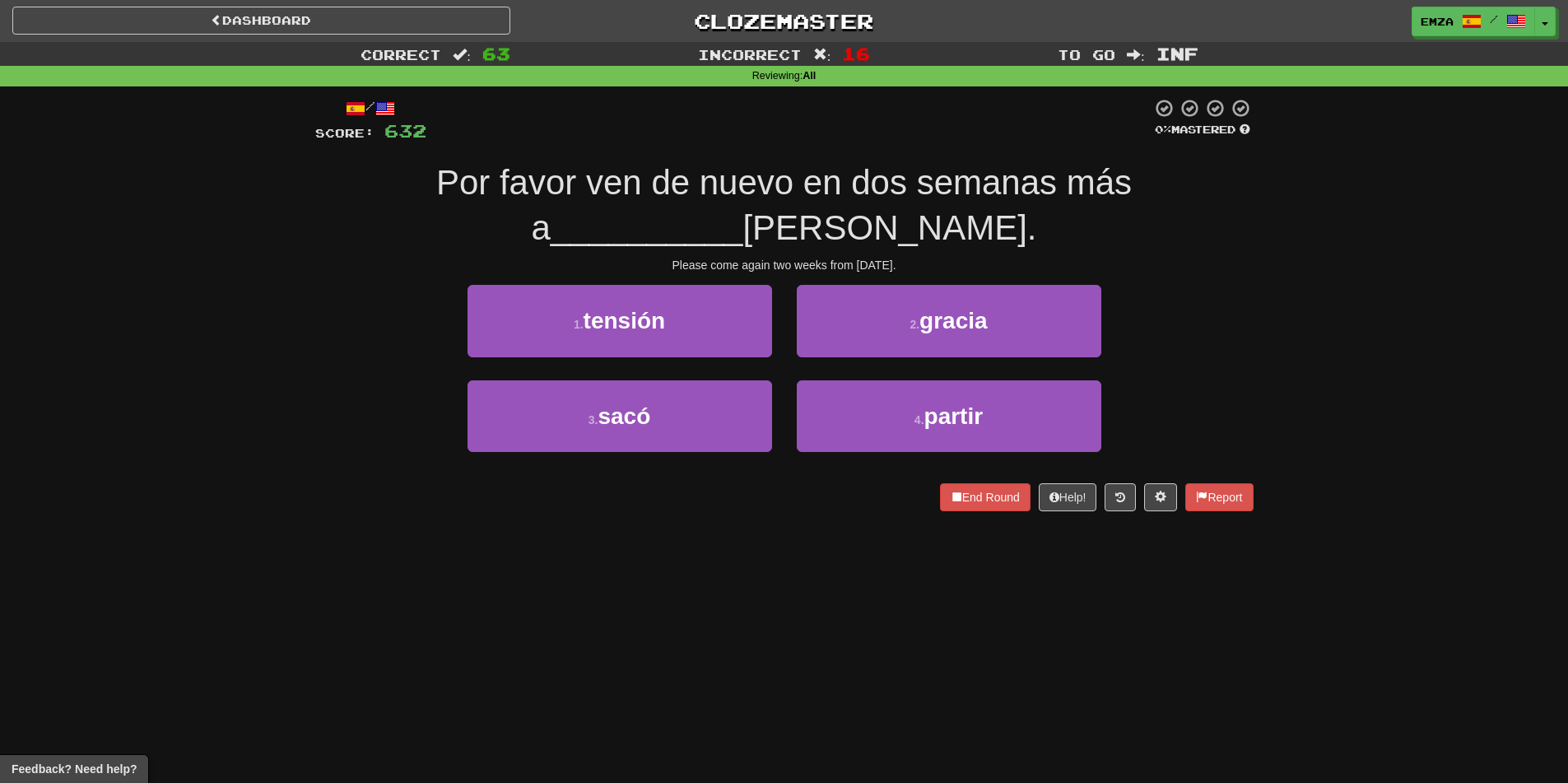
drag, startPoint x: 702, startPoint y: 590, endPoint x: 710, endPoint y: 590, distance: 8.0
click at [710, 590] on div "Dashboard Clozemaster Emza / Toggle Dropdown Dashboard Leaderboard Activity Fee…" at bounding box center [784, 392] width 1568 height 783
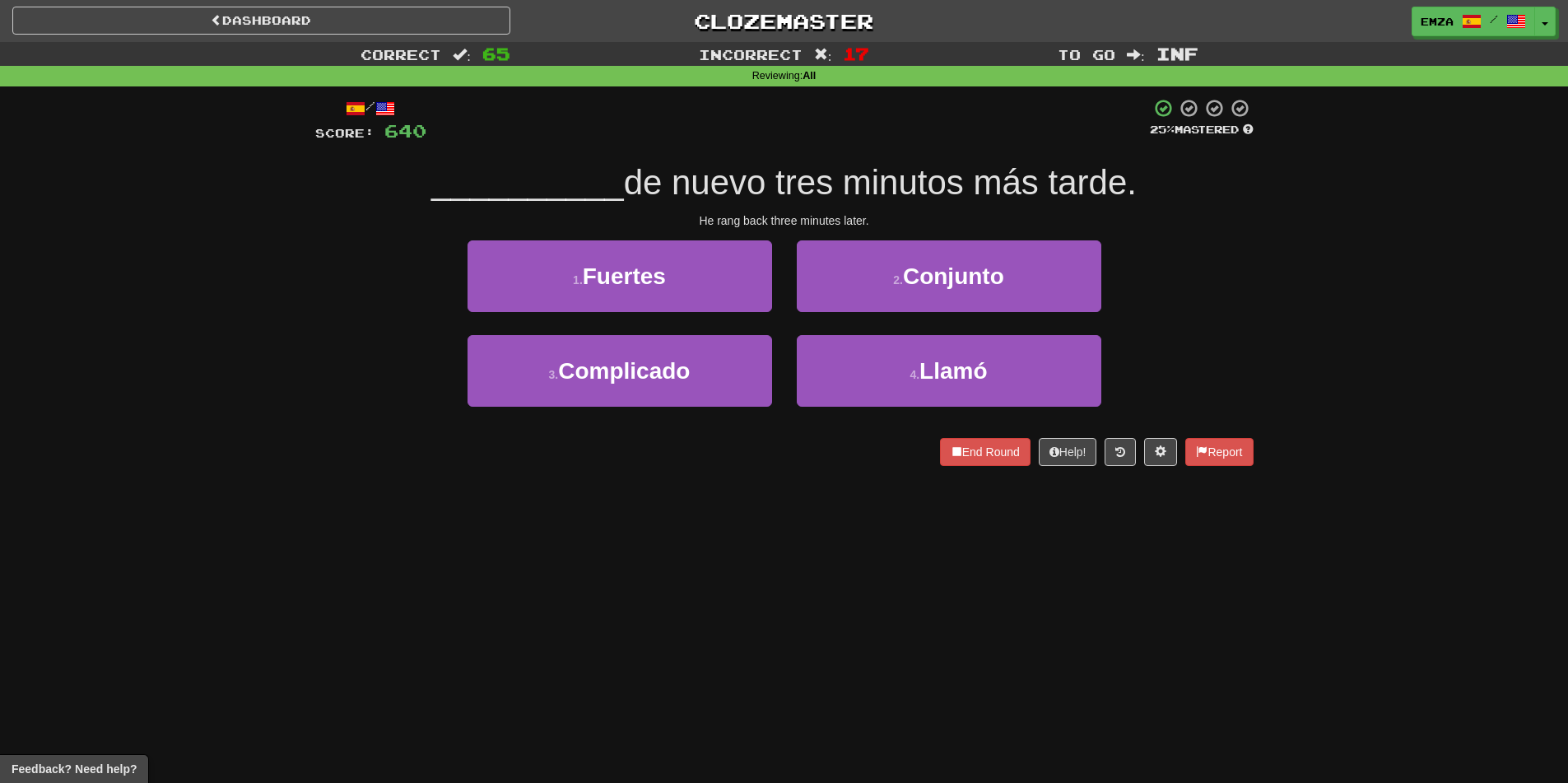
click at [619, 531] on div "Dashboard Clozemaster Emza / Toggle Dropdown Dashboard Leaderboard Activity Fee…" at bounding box center [784, 392] width 1568 height 783
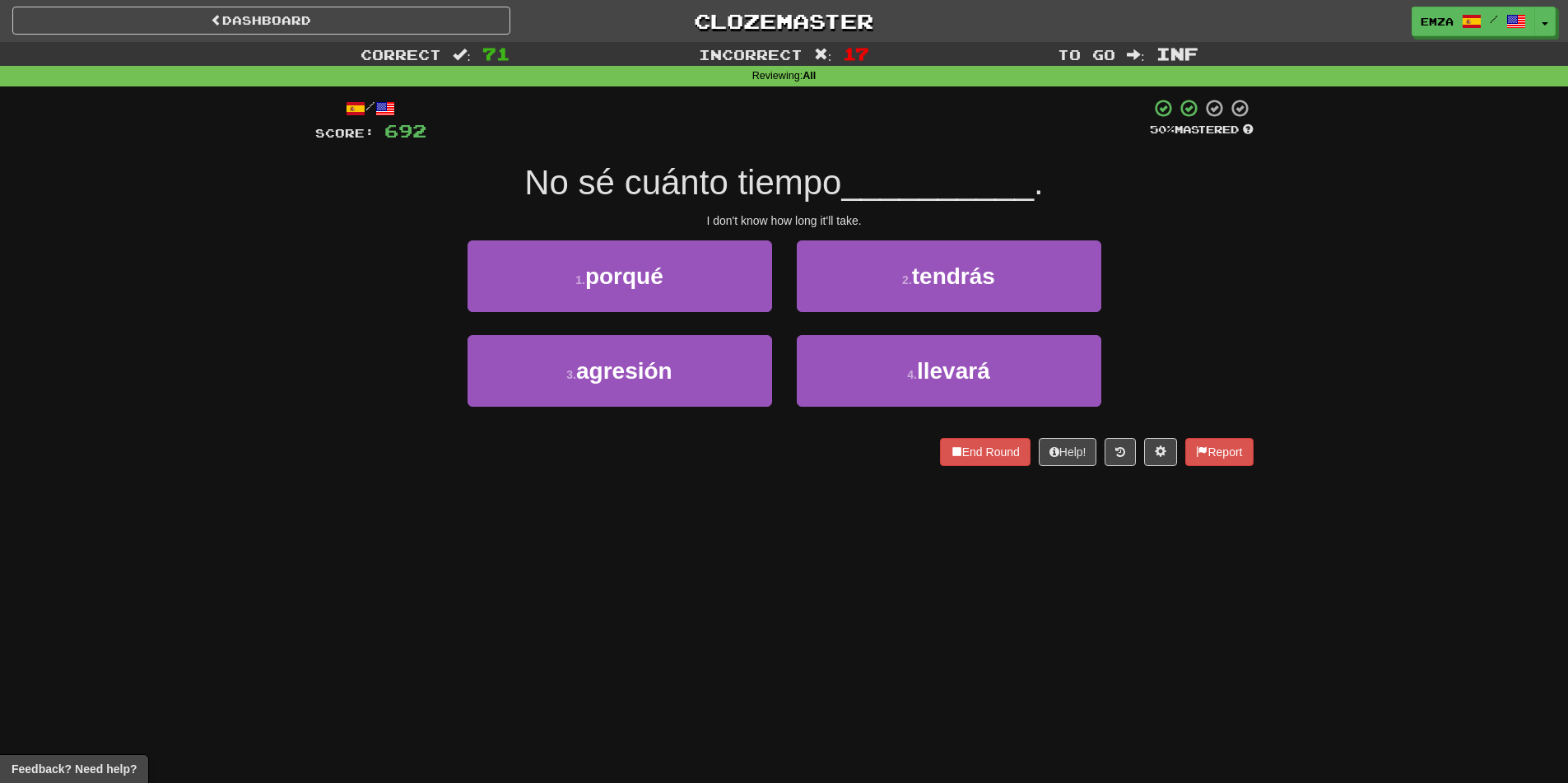
click at [665, 547] on div "Dashboard Clozemaster Emza / Toggle Dropdown Dashboard Leaderboard Activity Fee…" at bounding box center [784, 392] width 1568 height 783
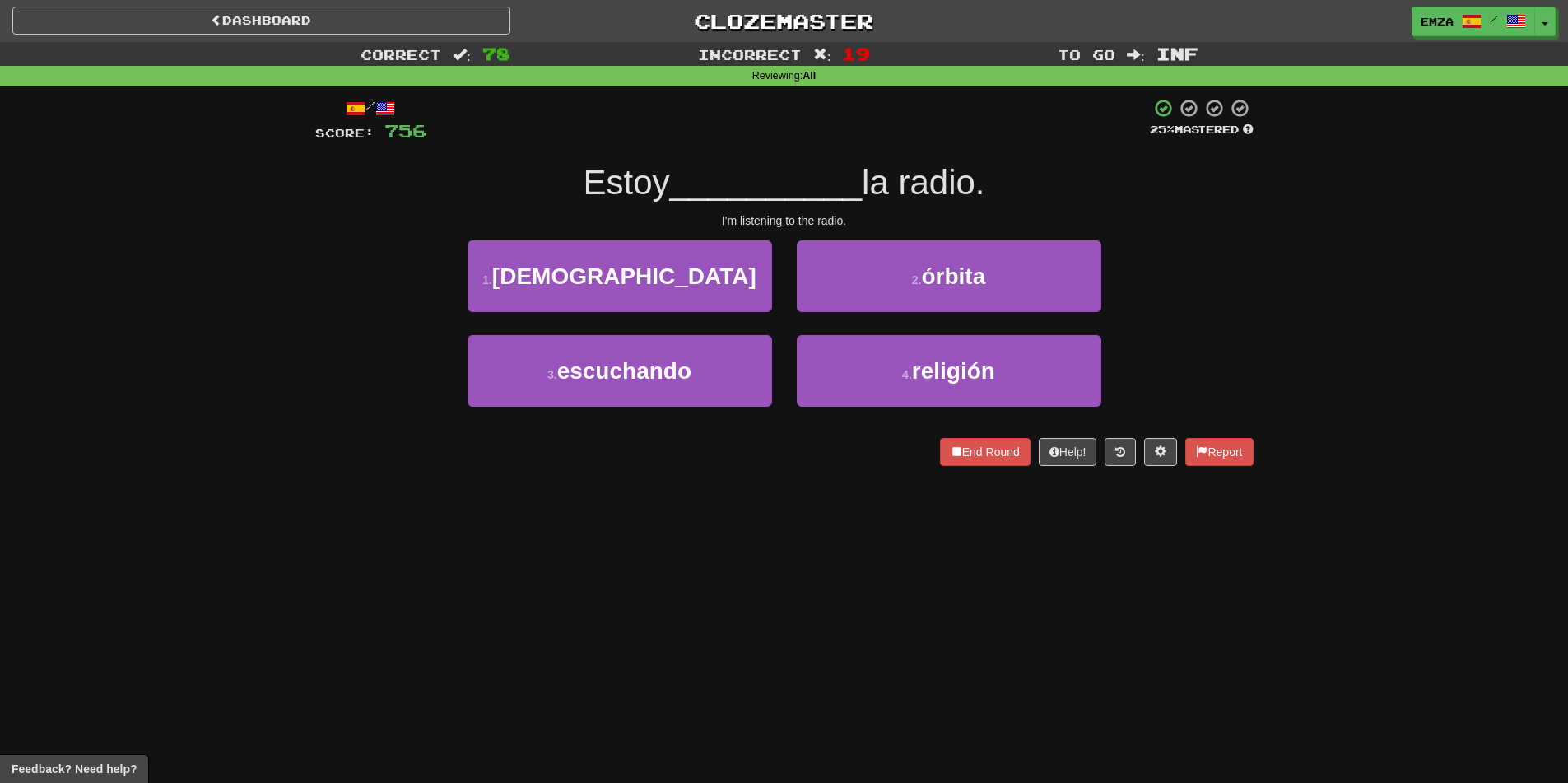
click at [893, 579] on div "Dashboard Clozemaster Emza / Toggle Dropdown Dashboard Leaderboard Activity Fee…" at bounding box center [784, 392] width 1568 height 783
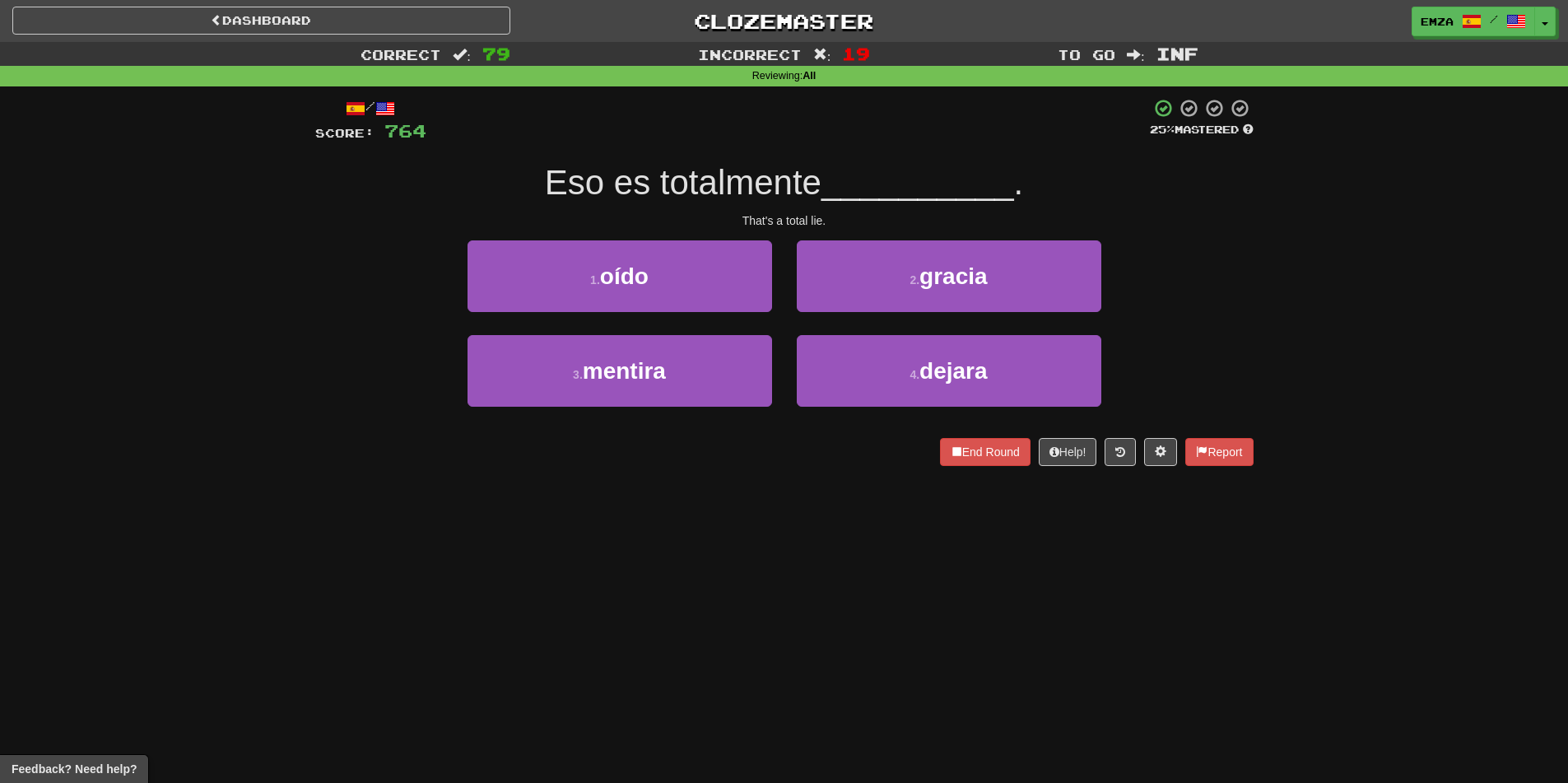
click at [716, 570] on div "Dashboard Clozemaster Emza / Toggle Dropdown Dashboard Leaderboard Activity Fee…" at bounding box center [784, 392] width 1568 height 783
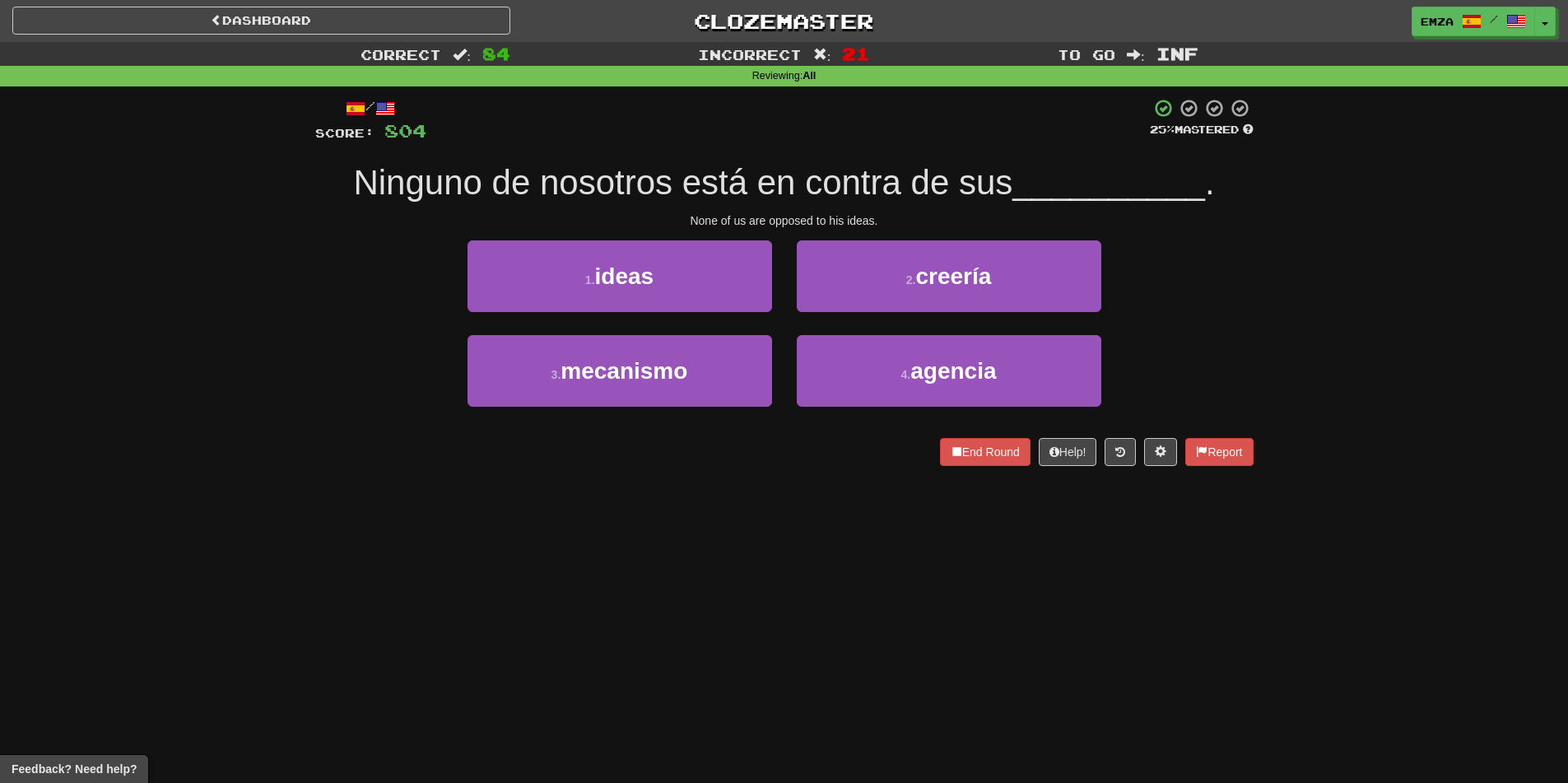
click at [378, 576] on div "Dashboard Clozemaster Emza / Toggle Dropdown Dashboard Leaderboard Activity Fee…" at bounding box center [784, 392] width 1568 height 783
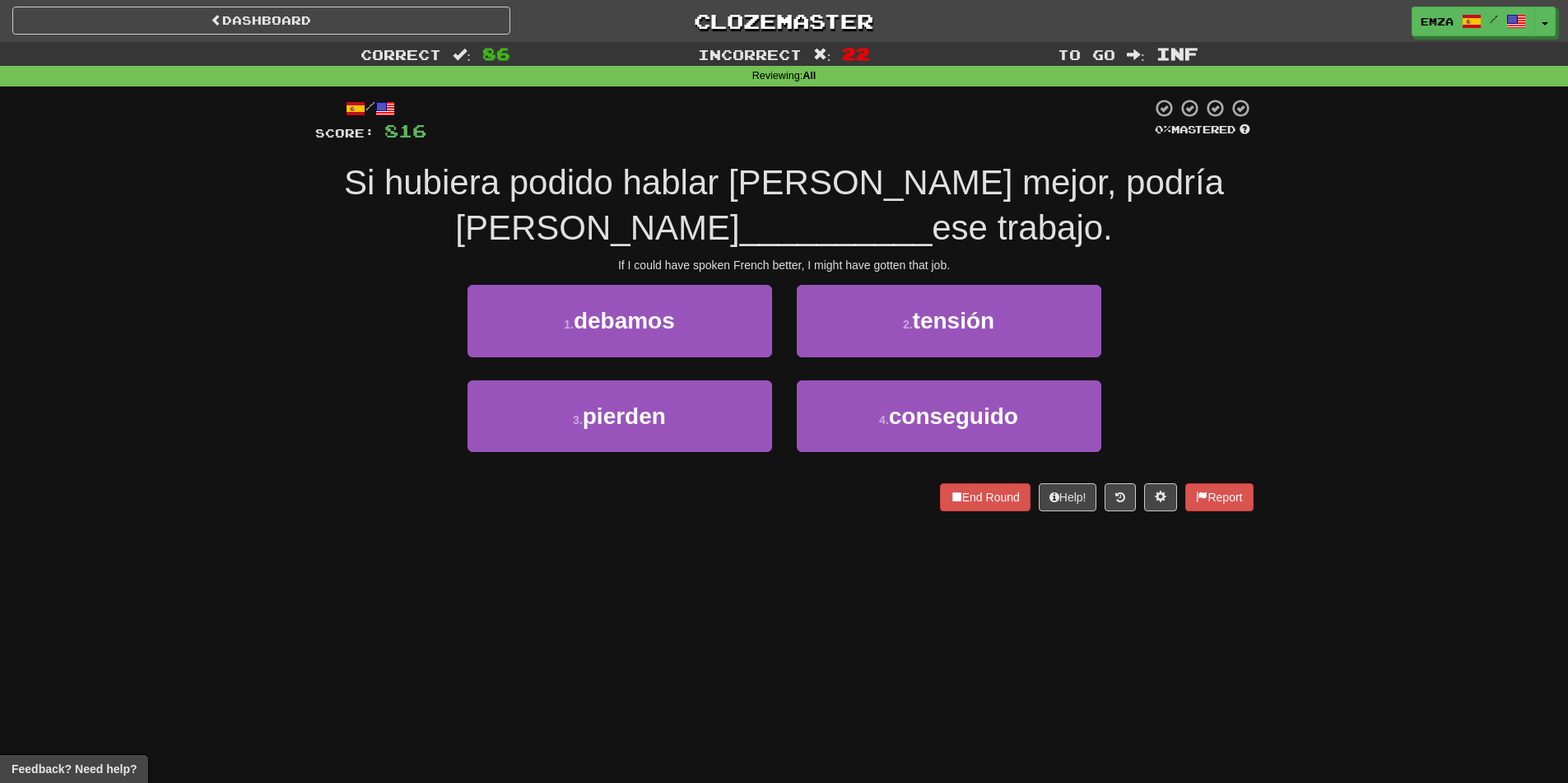
click at [291, 607] on div "Dashboard Clozemaster Emza / Toggle Dropdown Dashboard Leaderboard Activity Fee…" at bounding box center [784, 392] width 1568 height 783
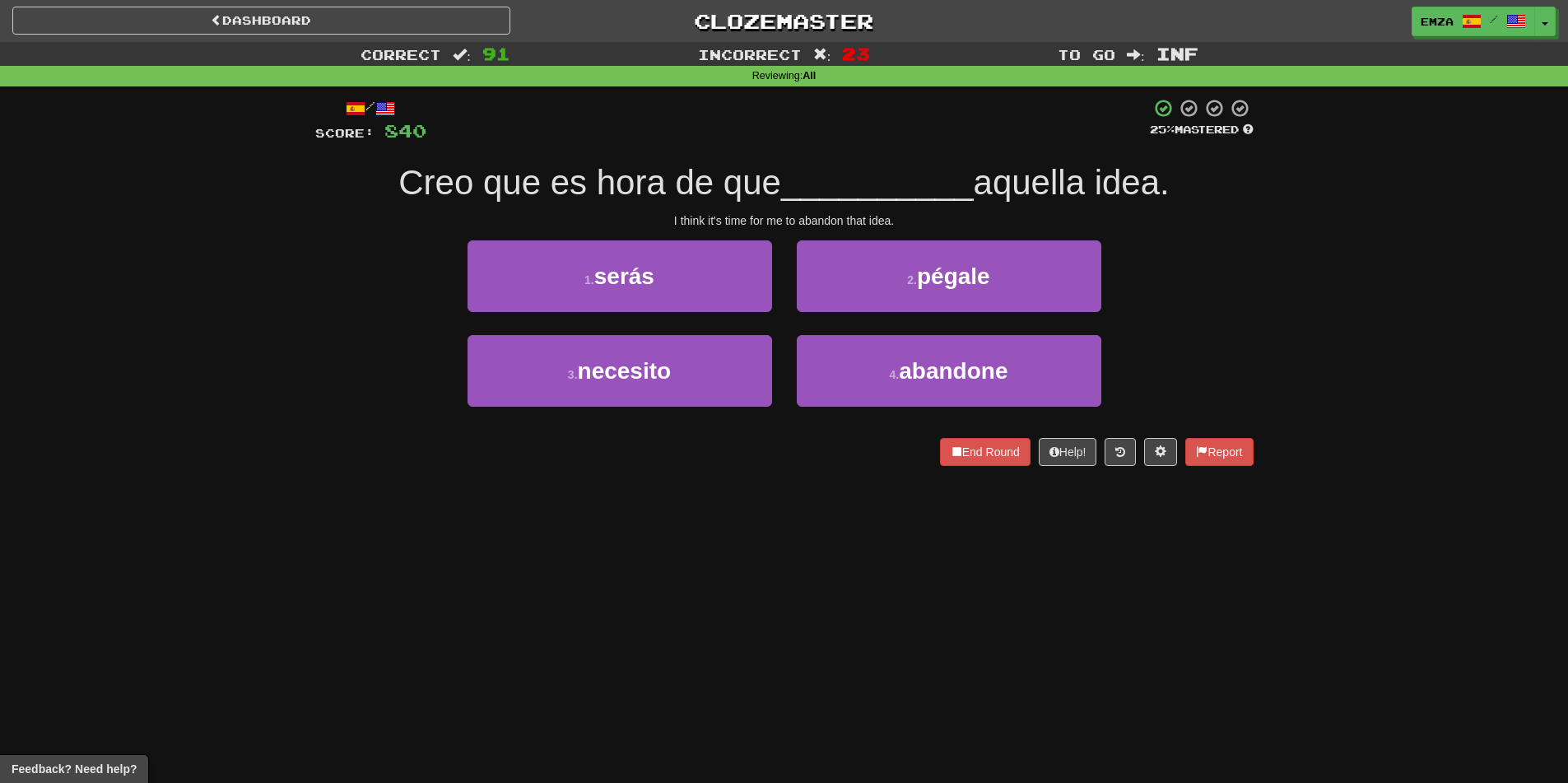
drag, startPoint x: 666, startPoint y: 585, endPoint x: 659, endPoint y: 592, distance: 9.9
click at [668, 585] on div "Dashboard Clozemaster Emza / Toggle Dropdown Dashboard Leaderboard Activity Fee…" at bounding box center [784, 392] width 1568 height 783
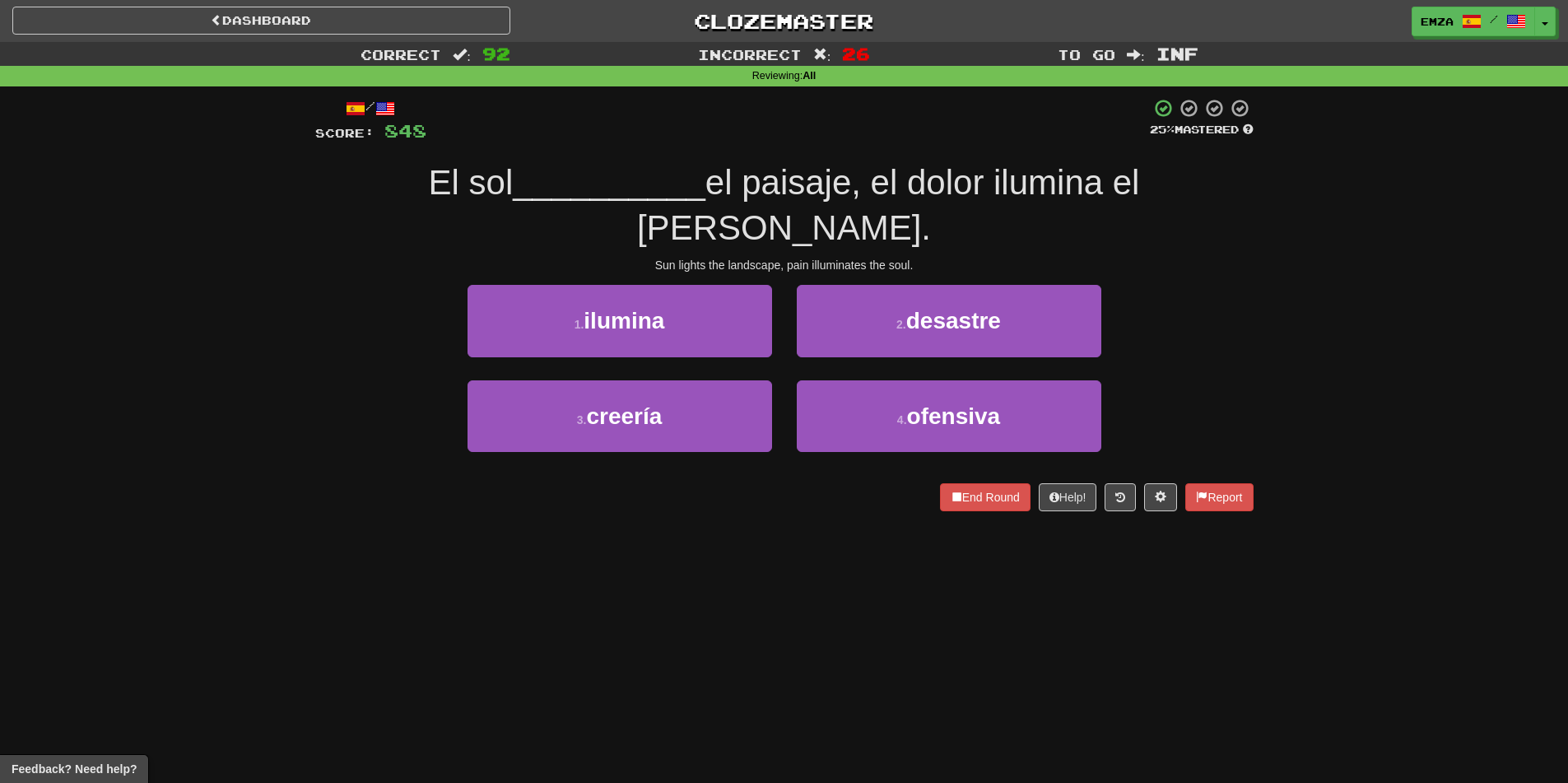
click at [594, 548] on div "Dashboard Clozemaster Emza / Toggle Dropdown Dashboard Leaderboard Activity Fee…" at bounding box center [784, 392] width 1568 height 783
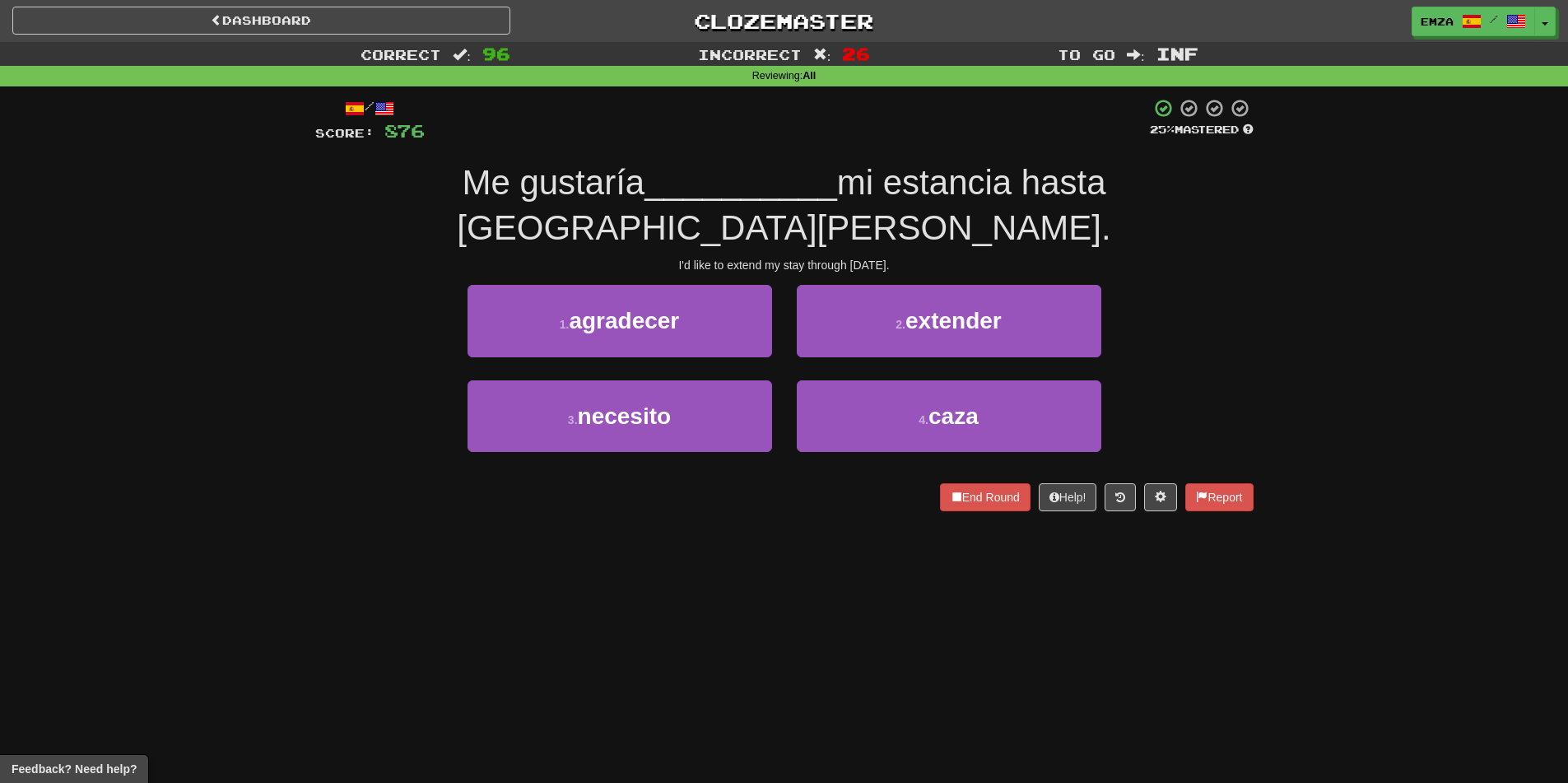
click at [362, 325] on div "1 . agradecer 2 . extender" at bounding box center [784, 331] width 988 height 95
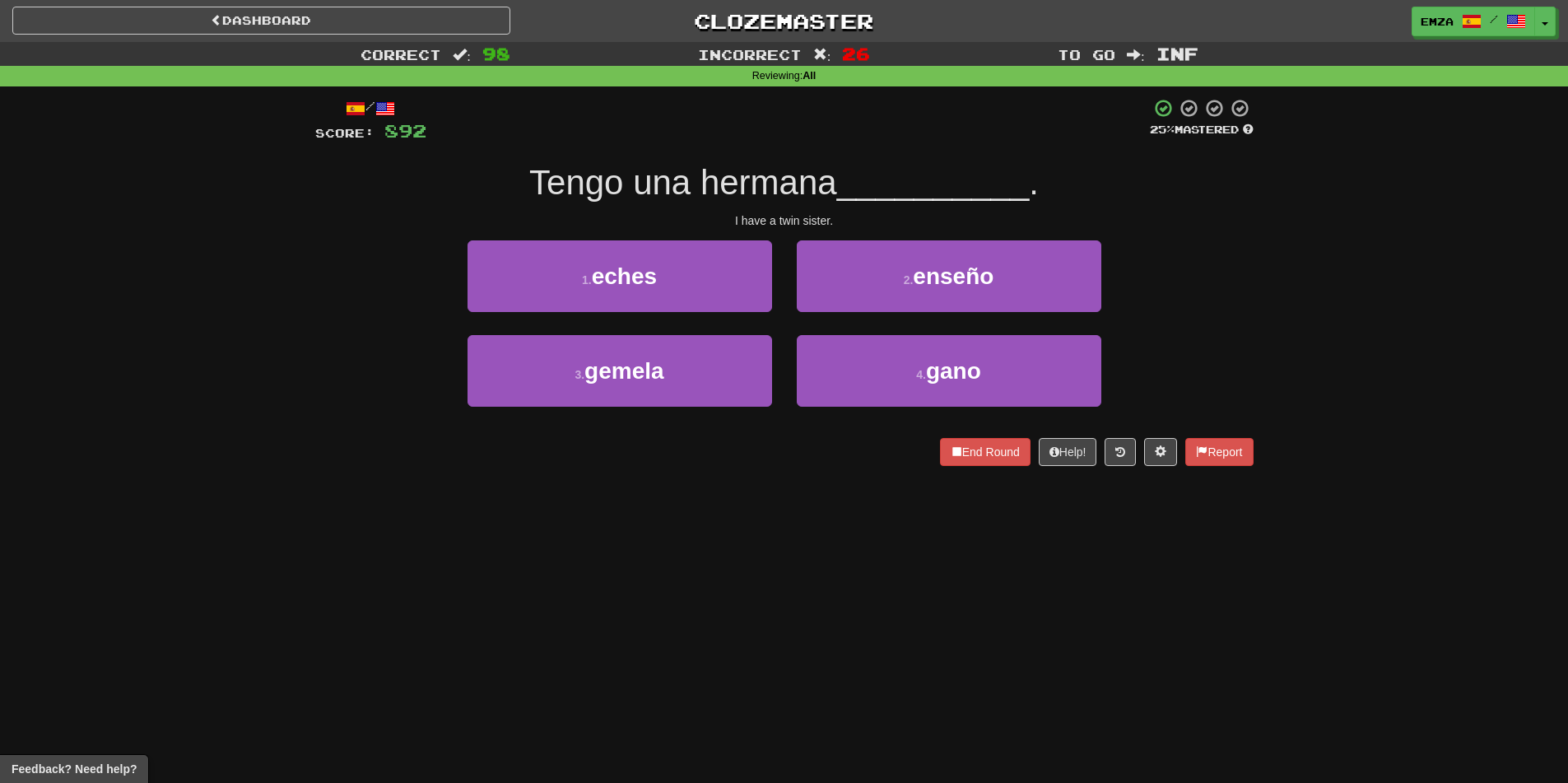
click at [226, 325] on div "Correct : 98 Incorrect : 26 To go : Inf Reviewing : All / Score: 892 25 % Maste…" at bounding box center [784, 265] width 1568 height 447
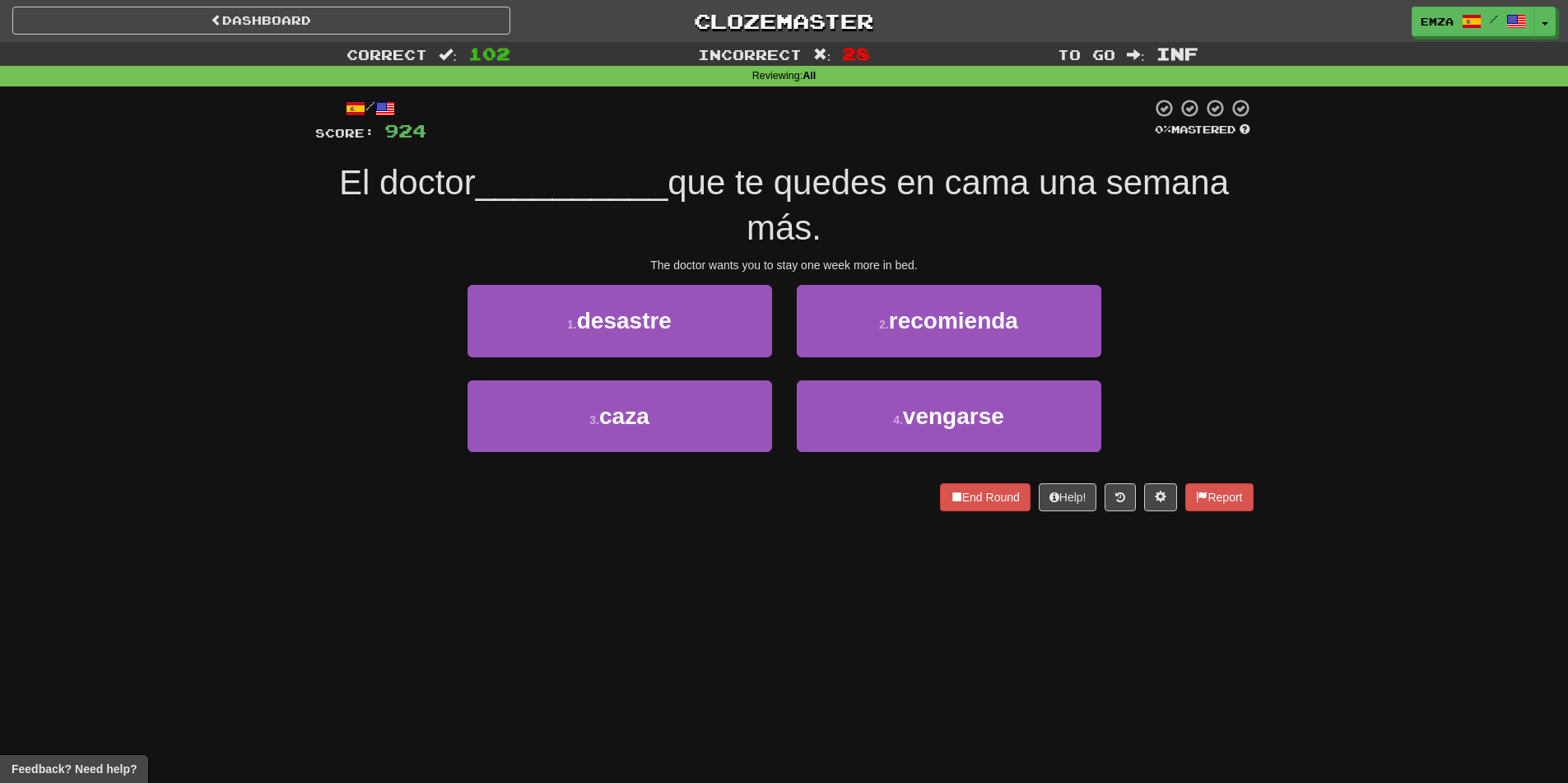
drag, startPoint x: 724, startPoint y: 506, endPoint x: 729, endPoint y: 525, distance: 19.6
click at [729, 525] on div "/ Score: 924 0 % Mastered El doctor __________ que te quedes en cama una semana…" at bounding box center [784, 309] width 938 height 447
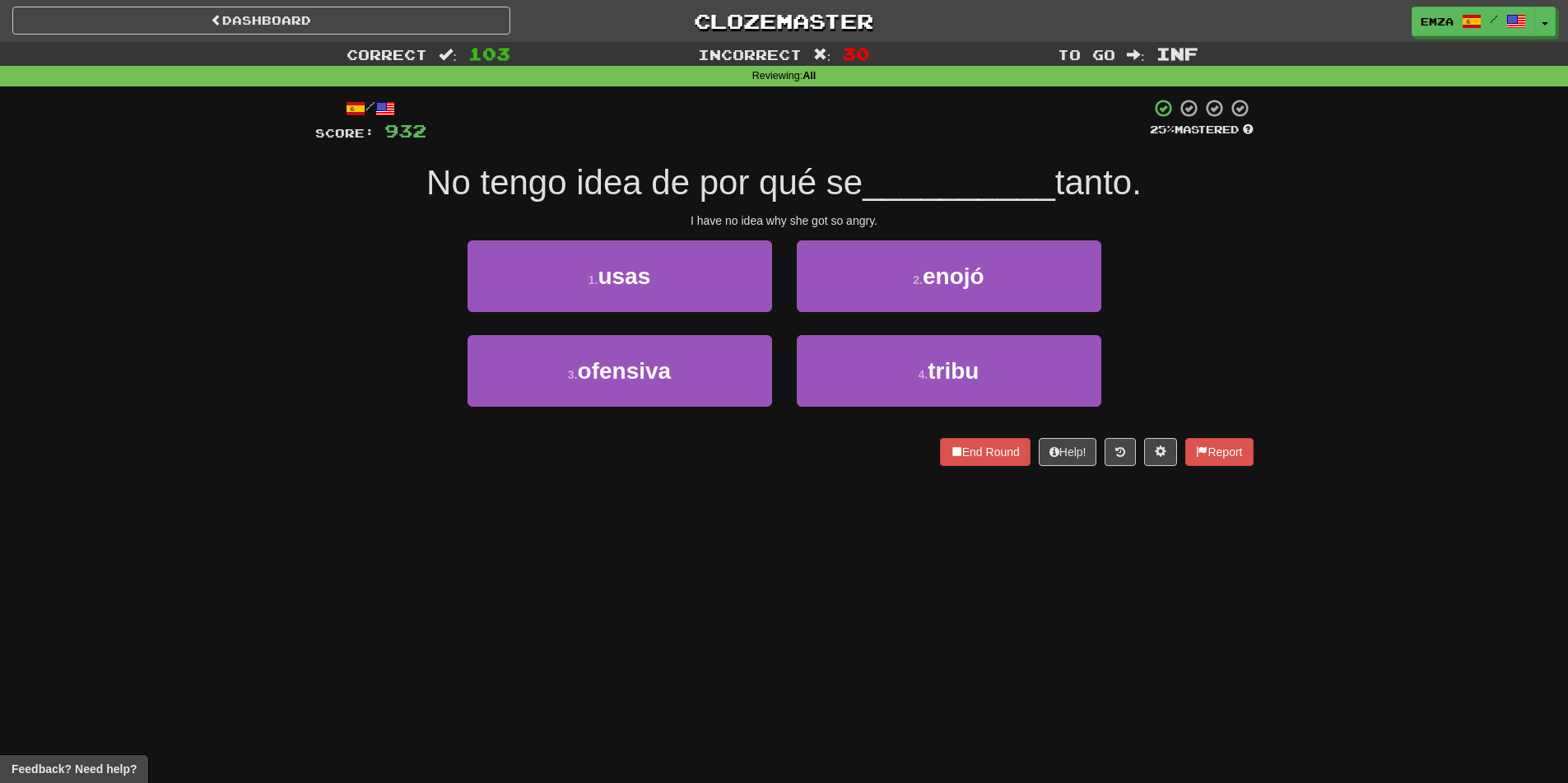
click at [458, 510] on div "Dashboard Clozemaster Emza / Toggle Dropdown Dashboard Leaderboard Activity Fee…" at bounding box center [784, 392] width 1568 height 783
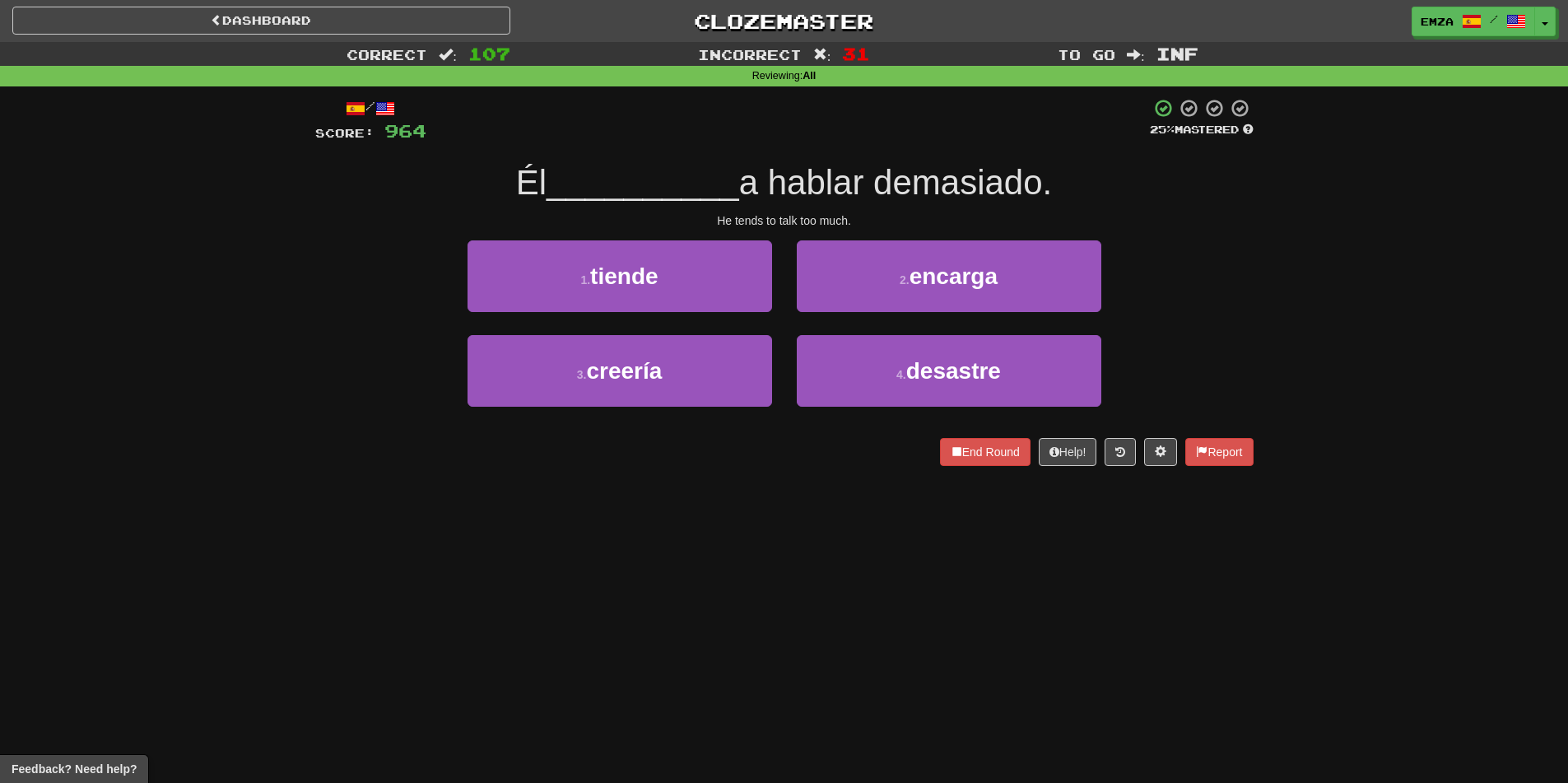
click at [572, 510] on div "Dashboard Clozemaster Emza / Toggle Dropdown Dashboard Leaderboard Activity Fee…" at bounding box center [784, 392] width 1568 height 783
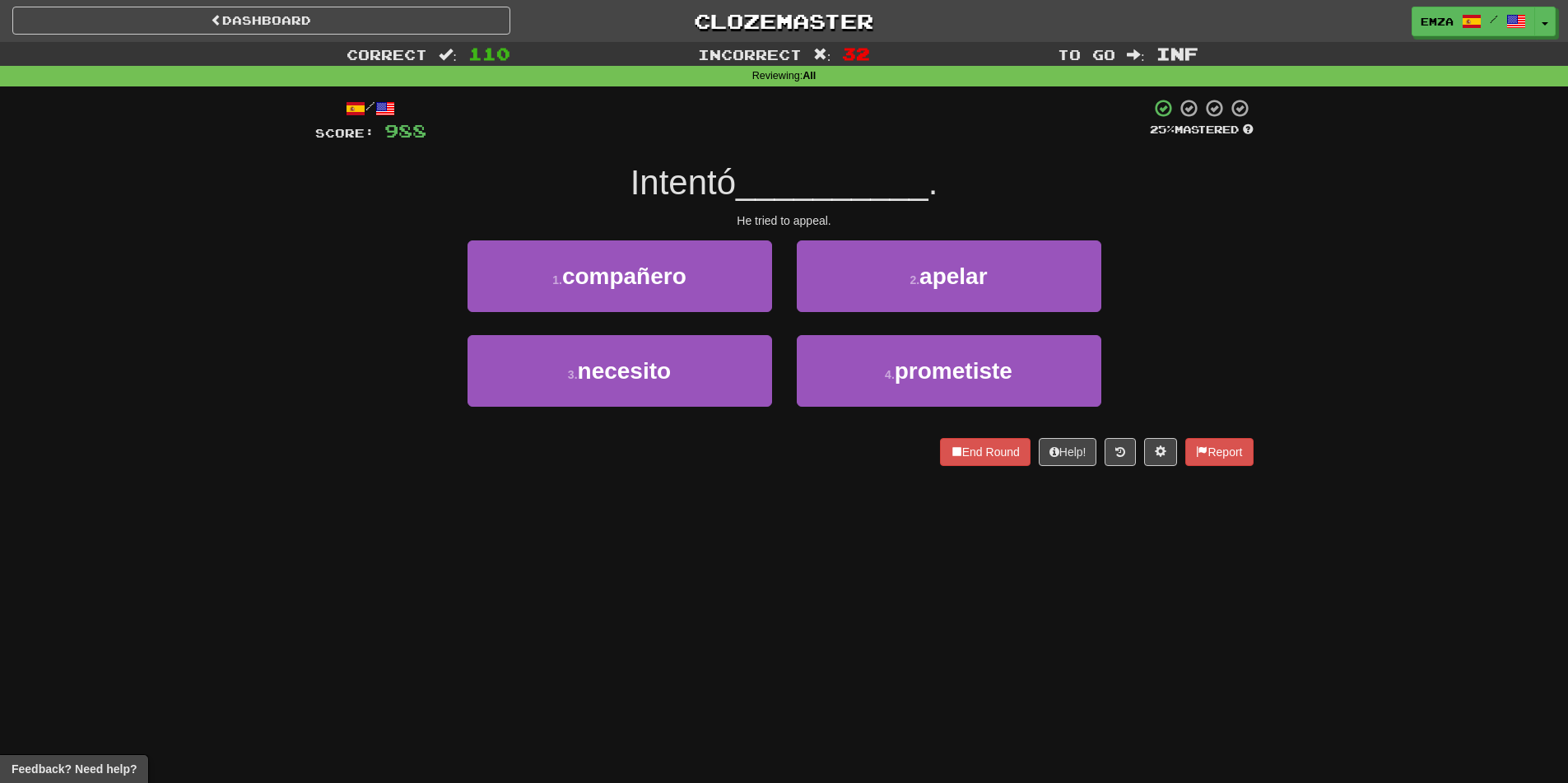
click at [350, 399] on div "3 . necesito 4 . prometiste" at bounding box center [784, 382] width 988 height 95
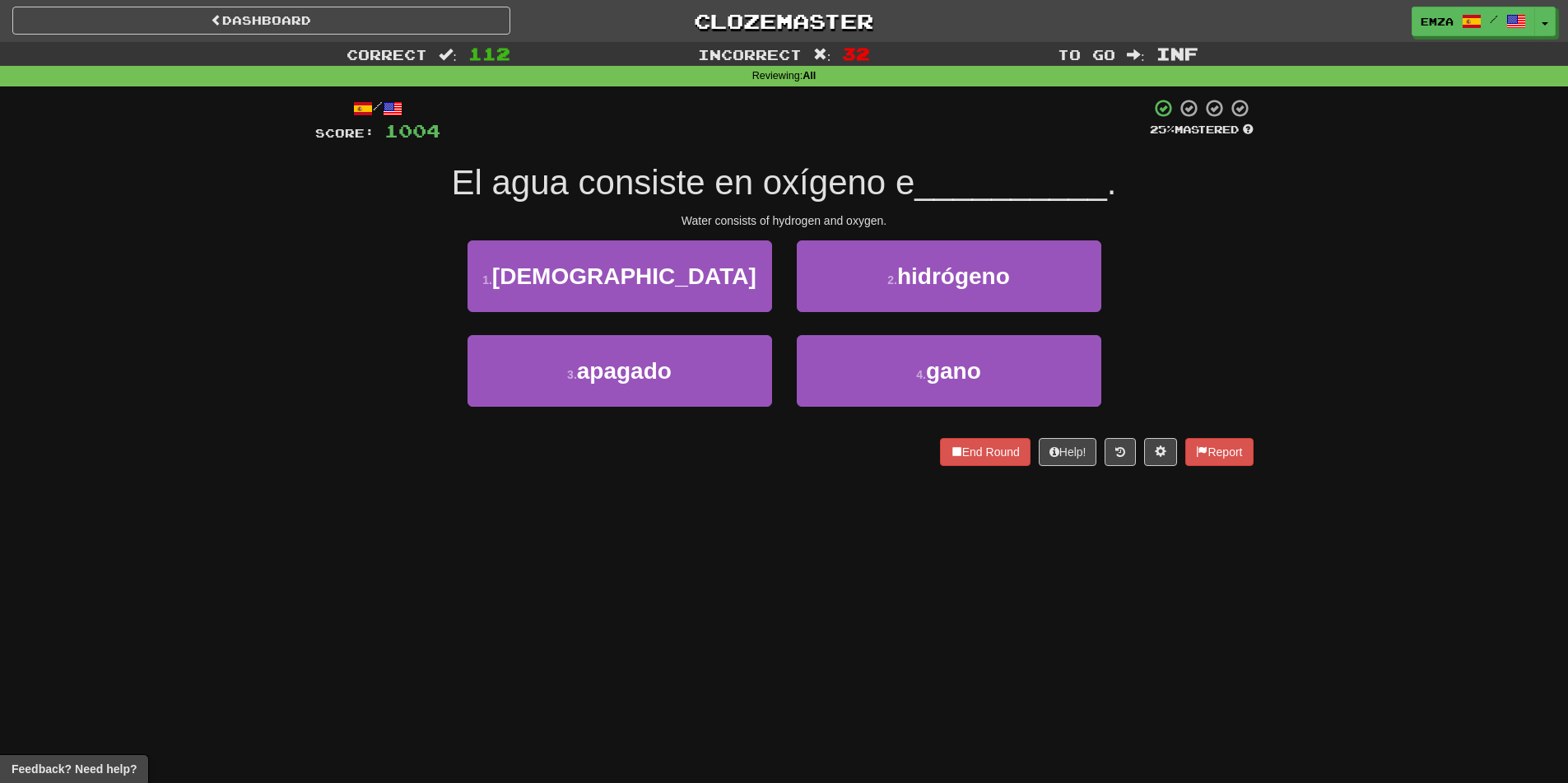
click at [497, 500] on div "Dashboard Clozemaster Emza / Toggle Dropdown Dashboard Leaderboard Activity Fee…" at bounding box center [784, 392] width 1568 height 783
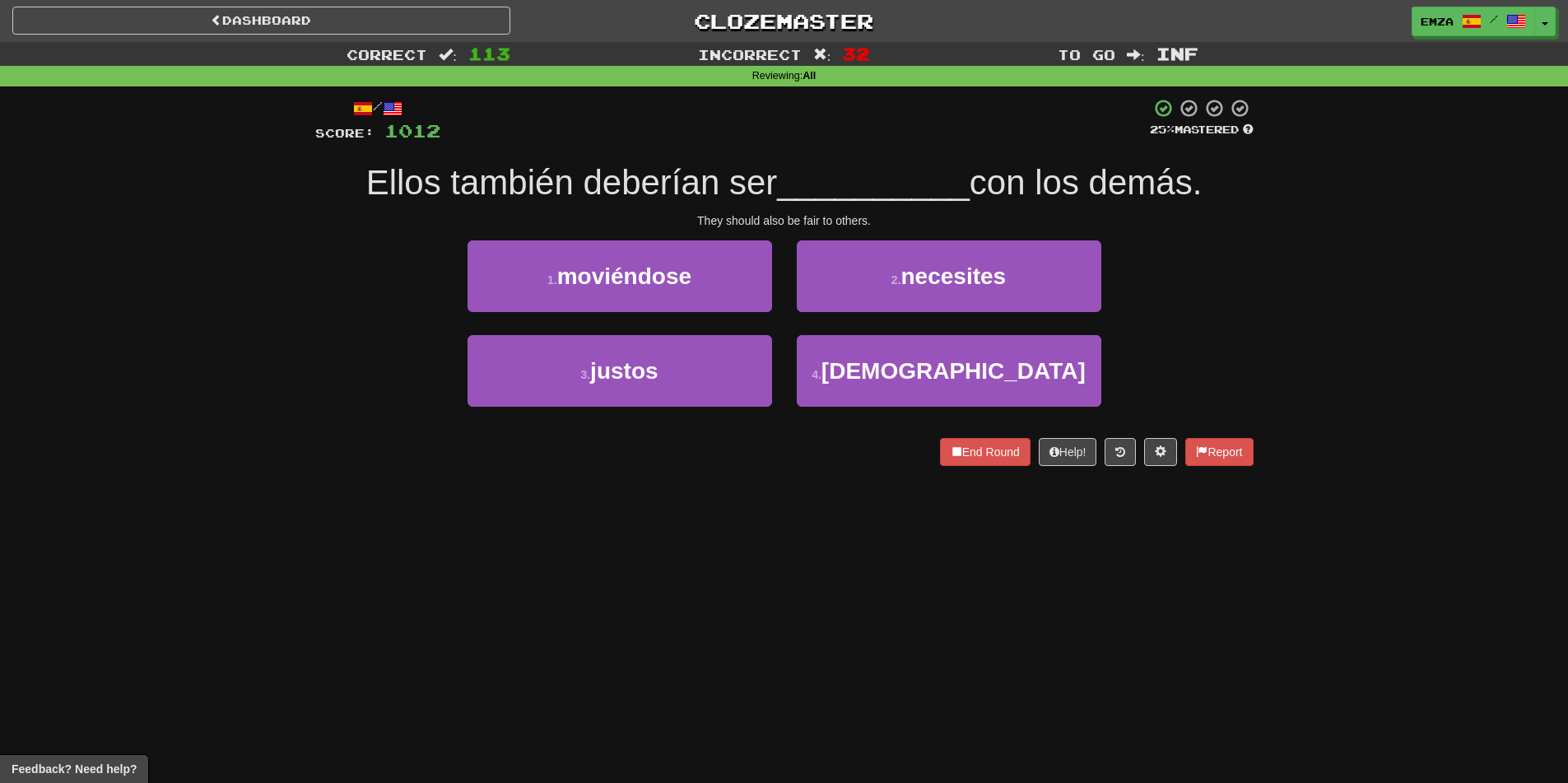
drag, startPoint x: 662, startPoint y: 505, endPoint x: 644, endPoint y: 503, distance: 18.1
click at [654, 507] on div "Dashboard Clozemaster Emza / Toggle Dropdown Dashboard Leaderboard Activity Fee…" at bounding box center [784, 392] width 1568 height 783
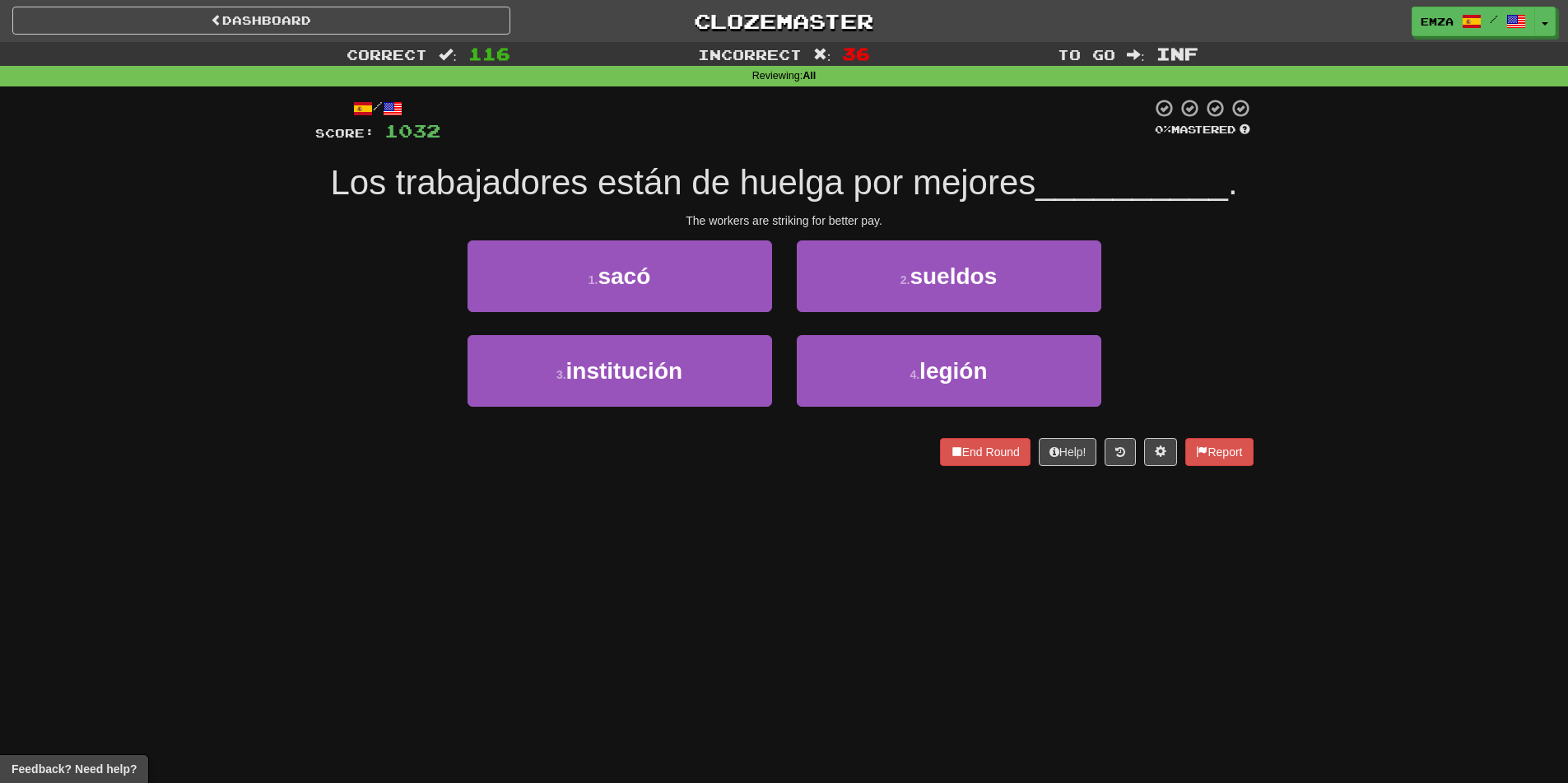
click at [647, 537] on div "Dashboard Clozemaster Emza / Toggle Dropdown Dashboard Leaderboard Activity Fee…" at bounding box center [784, 392] width 1568 height 783
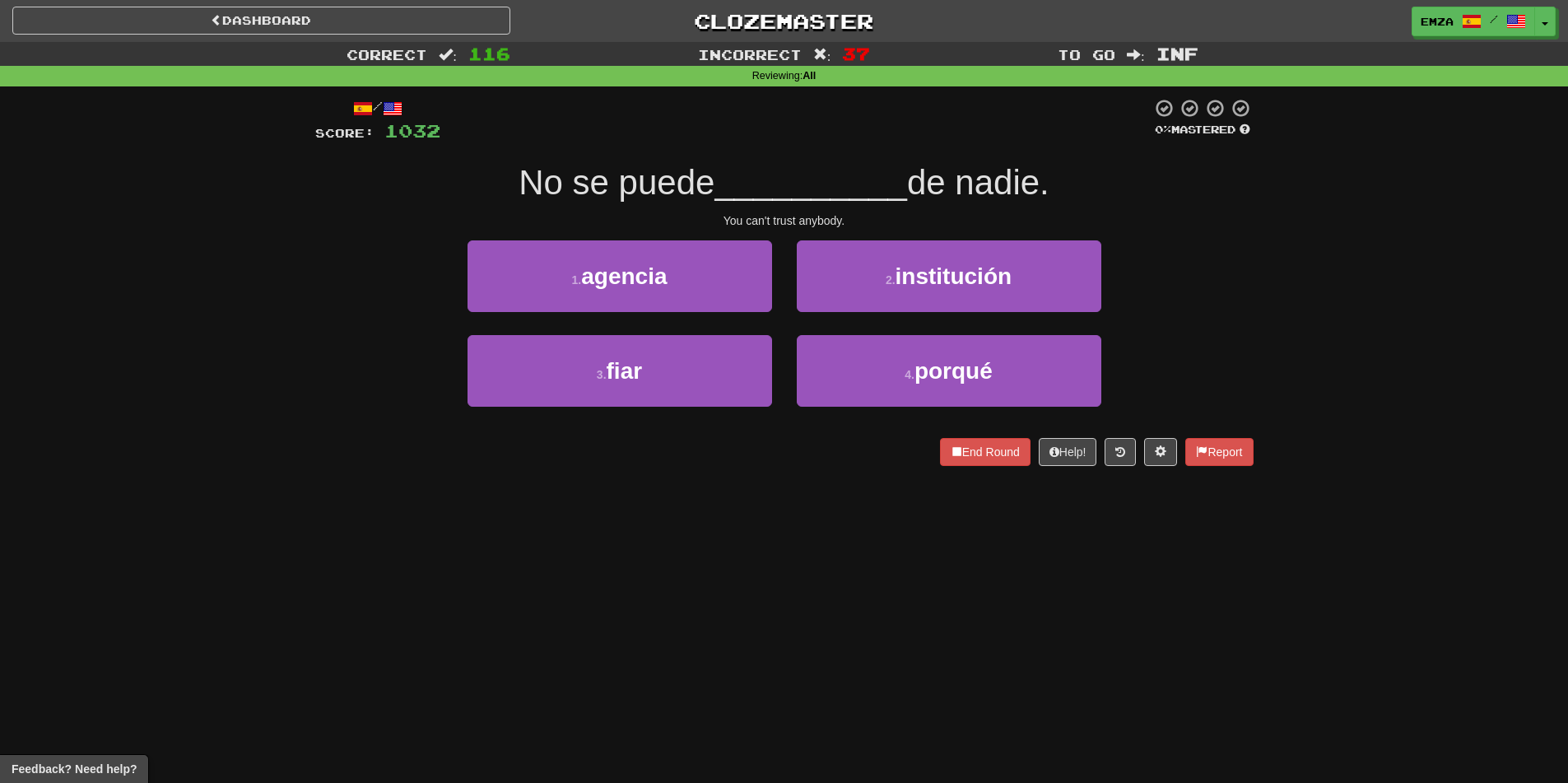
click at [782, 536] on div "Dashboard Clozemaster Emza / Toggle Dropdown Dashboard Leaderboard Activity Fee…" at bounding box center [784, 392] width 1568 height 783
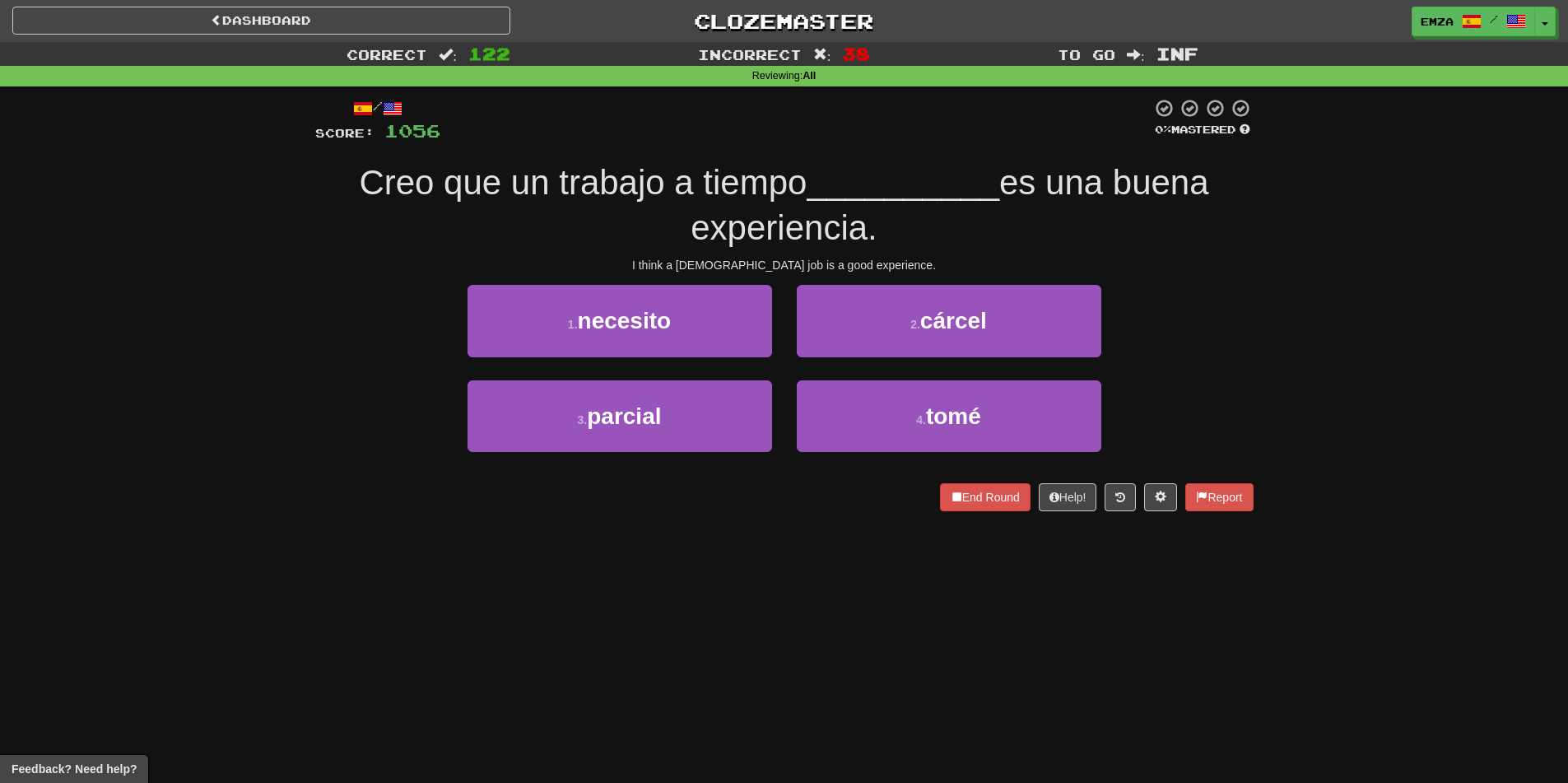
click at [634, 548] on div "Dashboard Clozemaster Emza / Toggle Dropdown Dashboard Leaderboard Activity Fee…" at bounding box center [784, 392] width 1568 height 783
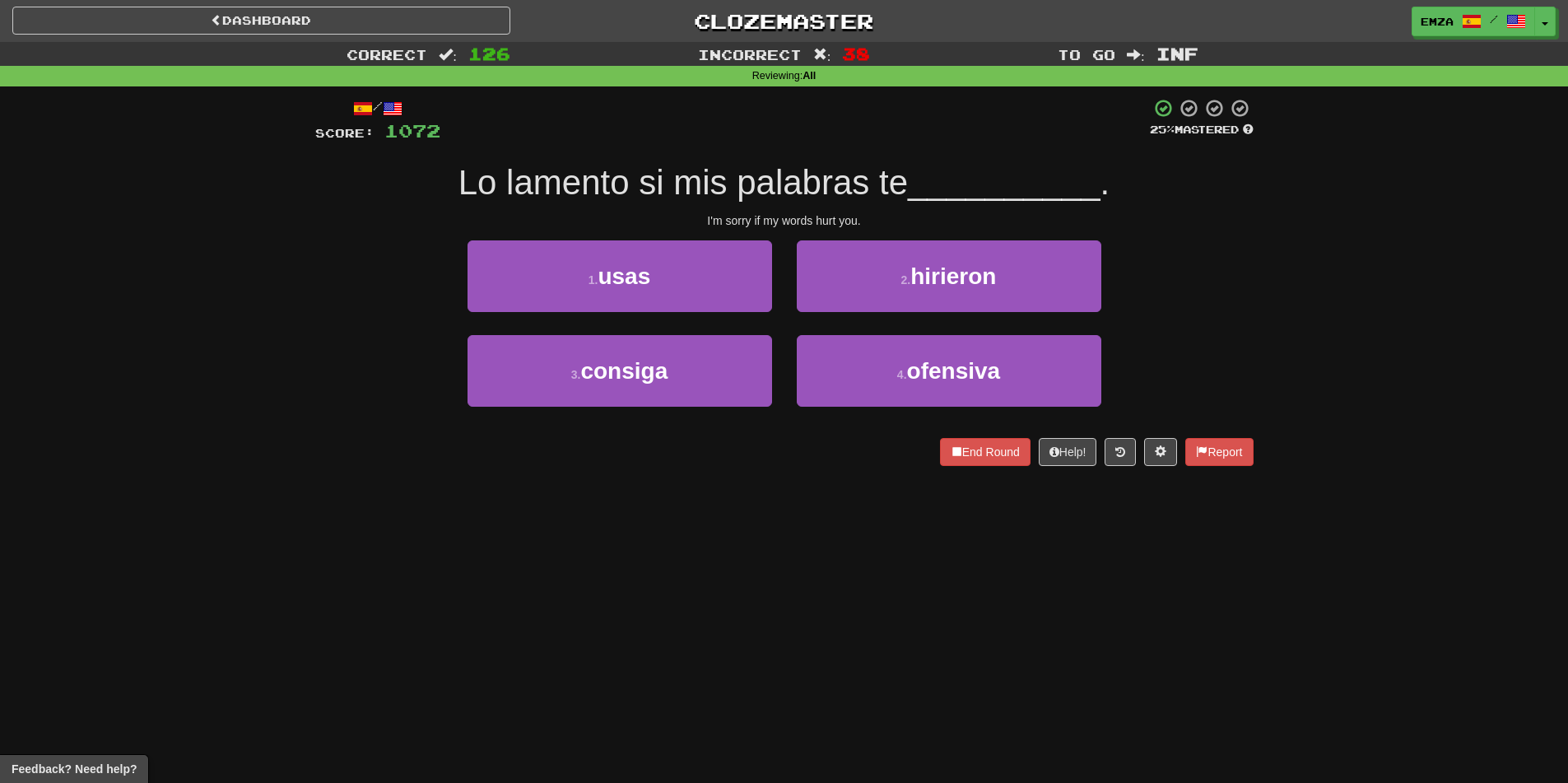
click at [641, 533] on div "Dashboard Clozemaster Emza / Toggle Dropdown Dashboard Leaderboard Activity Fee…" at bounding box center [784, 392] width 1568 height 783
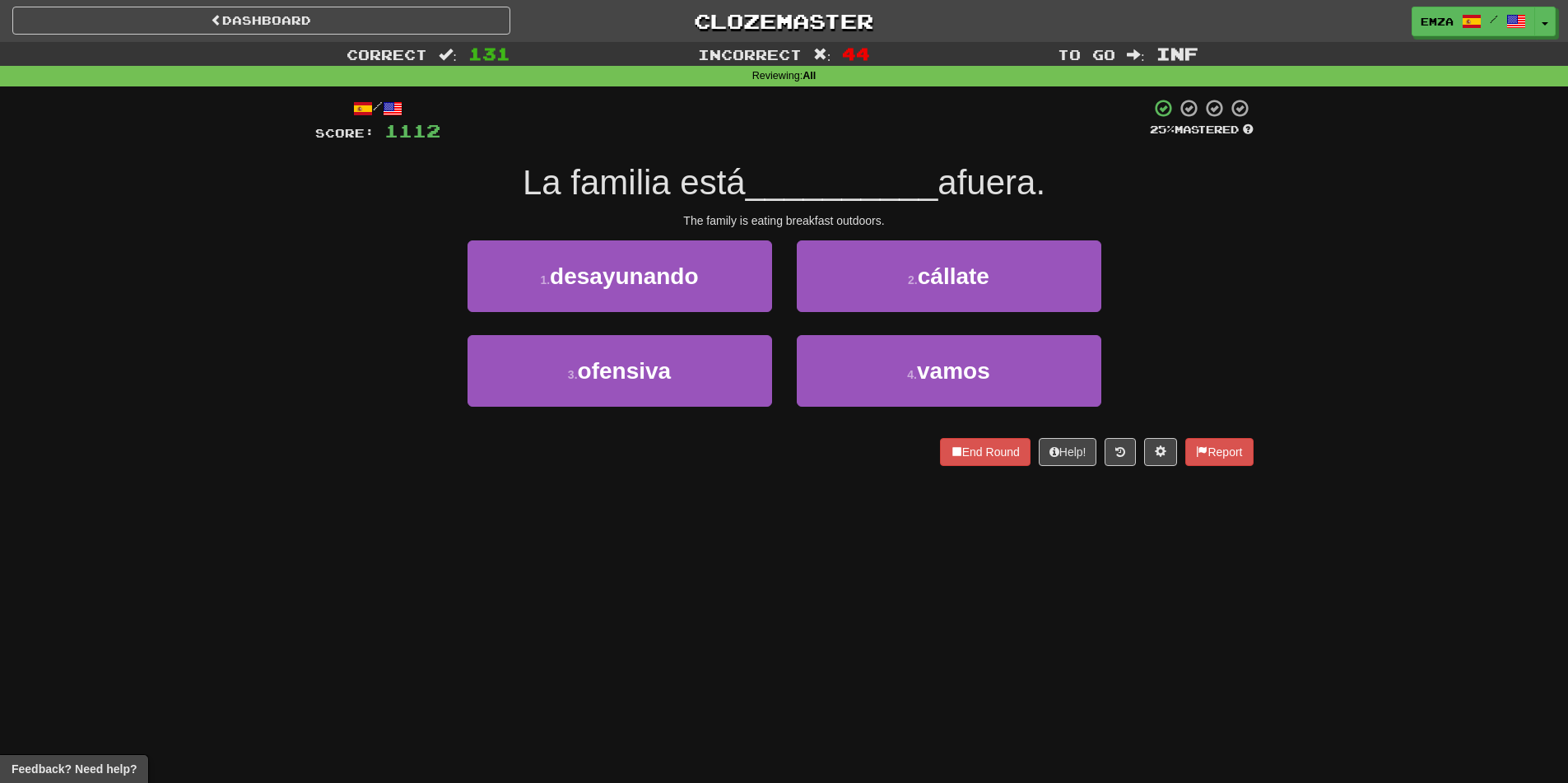
drag, startPoint x: 754, startPoint y: 564, endPoint x: 738, endPoint y: 567, distance: 16.3
click at [748, 565] on div "Dashboard Clozemaster Emza / Toggle Dropdown Dashboard Leaderboard Activity Fee…" at bounding box center [784, 392] width 1568 height 783
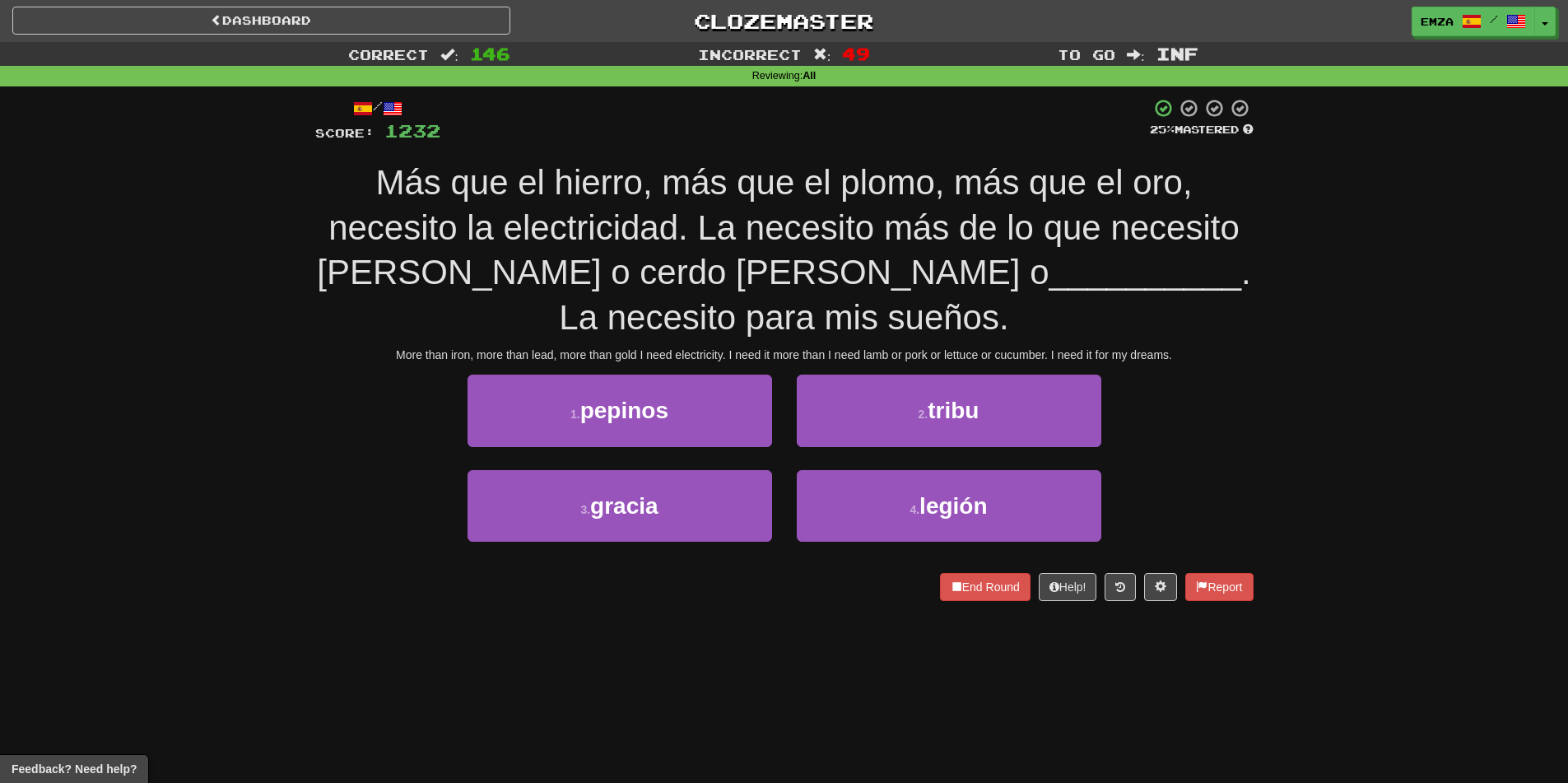
click at [258, 385] on div "Correct : 146 Incorrect : 49 To go : Inf Reviewing : All / Score: 1232 25 % Mas…" at bounding box center [784, 333] width 1568 height 582
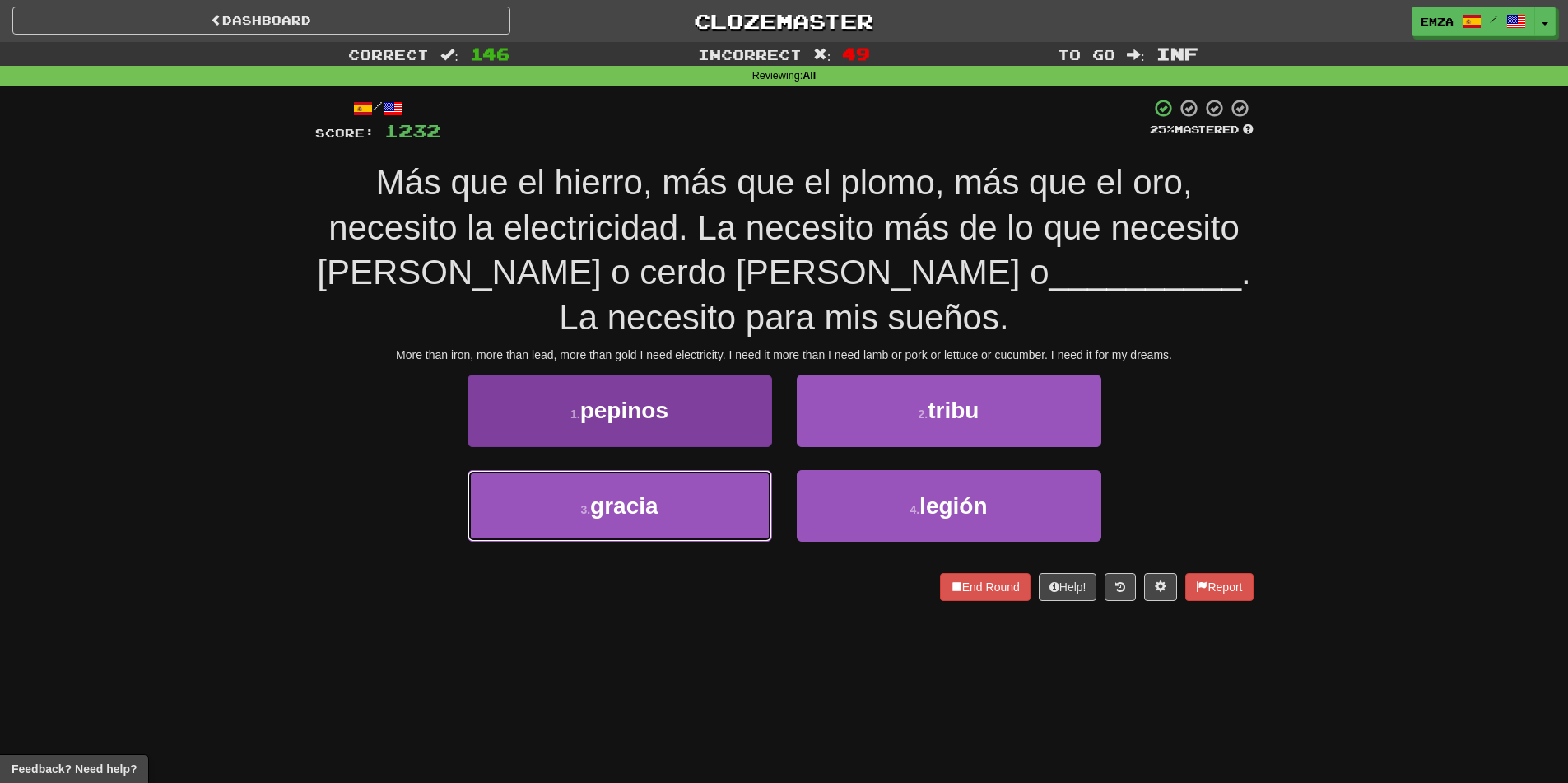
click at [695, 501] on button "3 . gracia" at bounding box center [619, 505] width 304 height 72
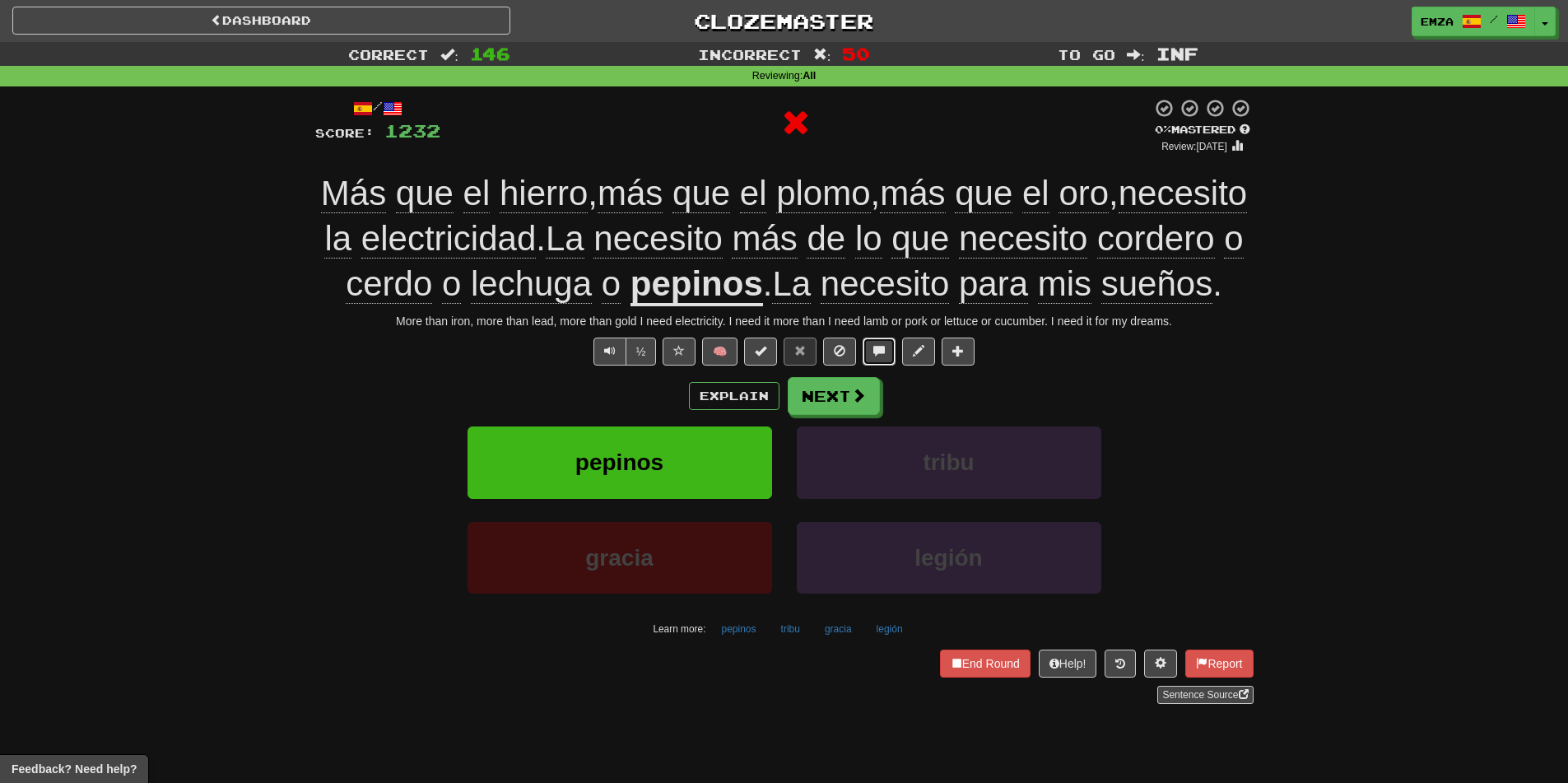
click at [887, 366] on button at bounding box center [879, 350] width 33 height 28
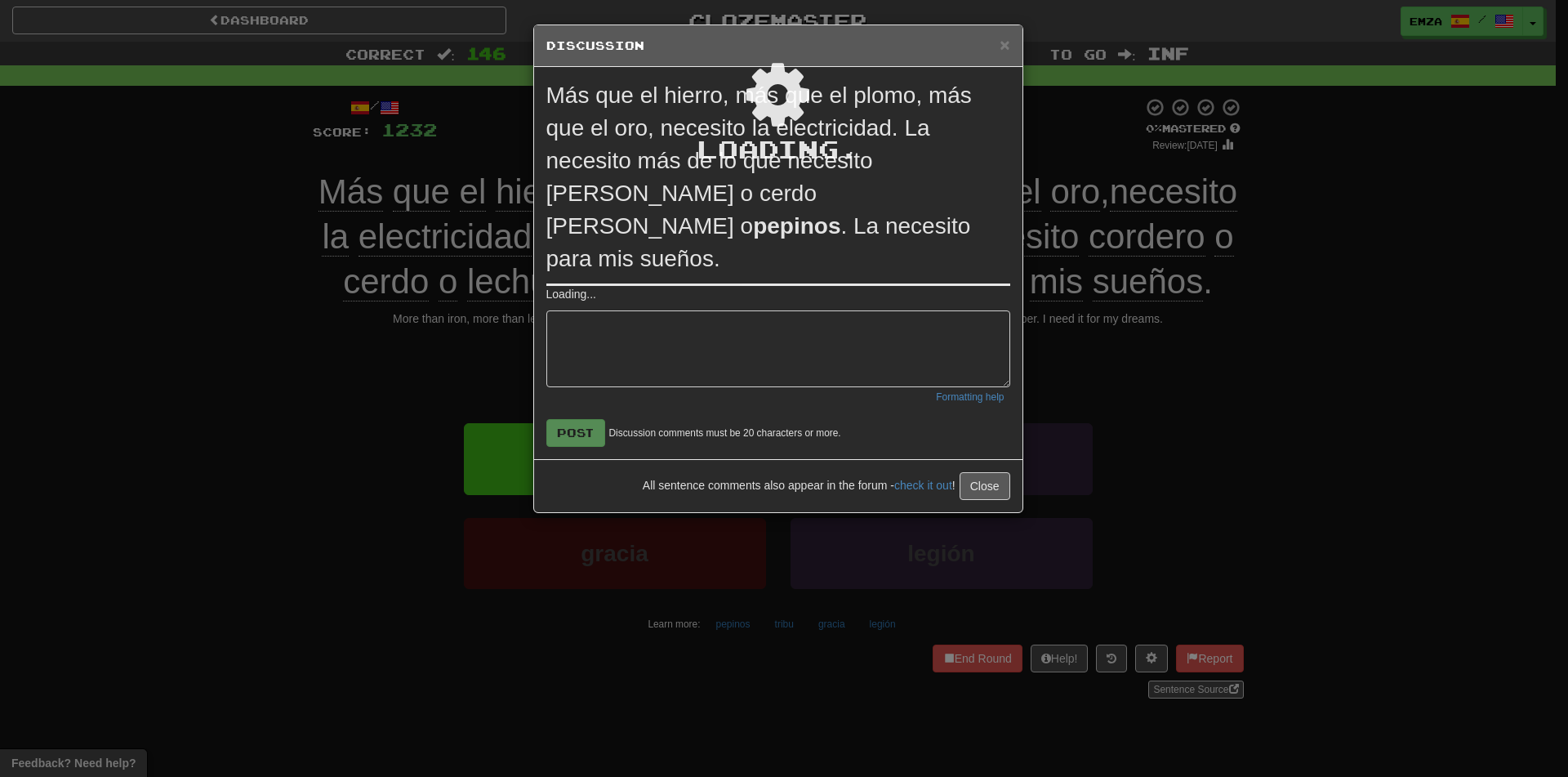
click at [839, 451] on div "Loading ." at bounding box center [778, 269] width 488 height 486
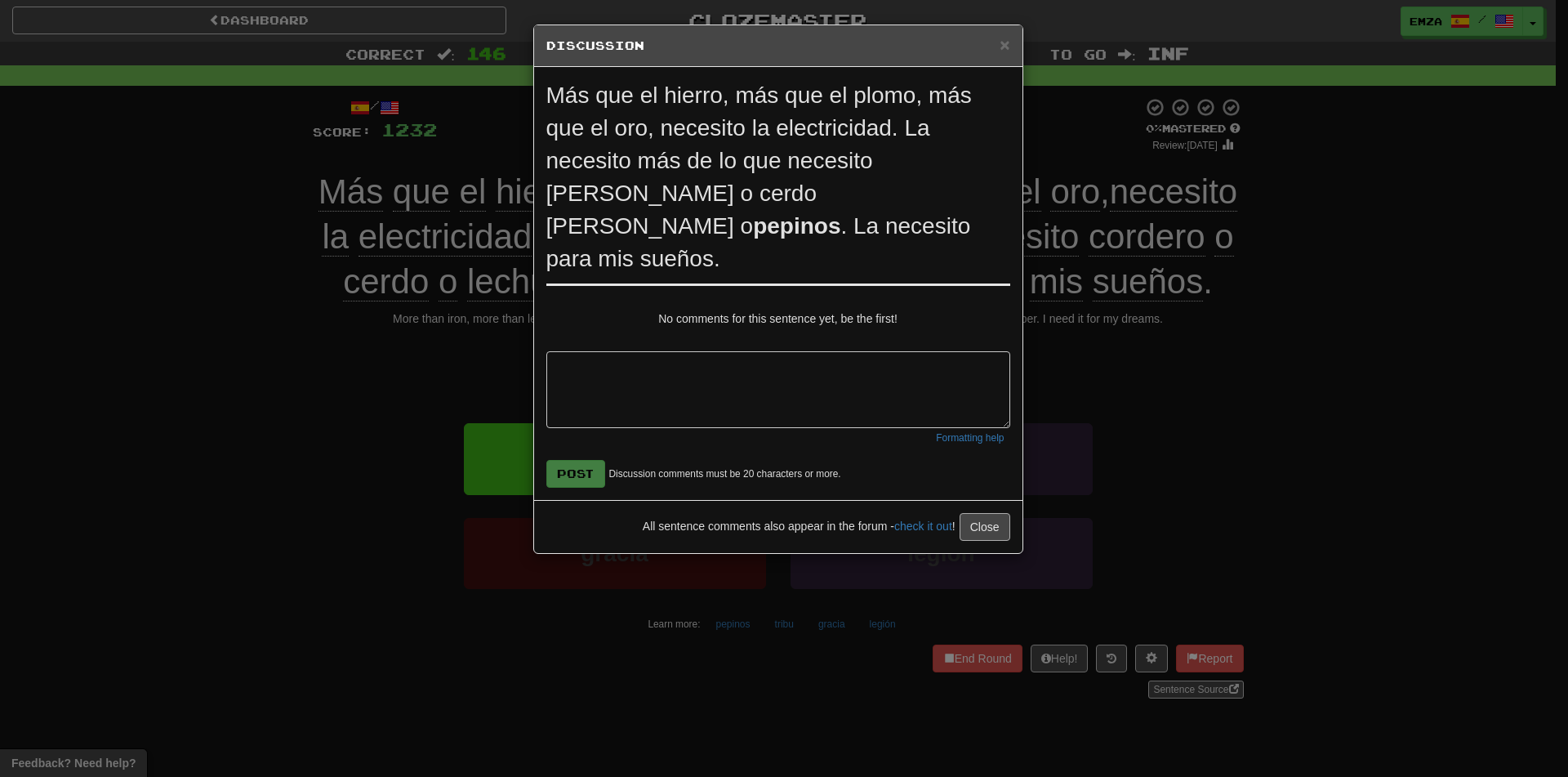
drag, startPoint x: 984, startPoint y: 508, endPoint x: 977, endPoint y: 492, distance: 17.5
click at [982, 507] on div "× Discussion View in the forum Más que el hierro, más que el plomo, más que el …" at bounding box center [778, 289] width 490 height 529
click at [973, 513] on button "Close" at bounding box center [984, 526] width 50 height 28
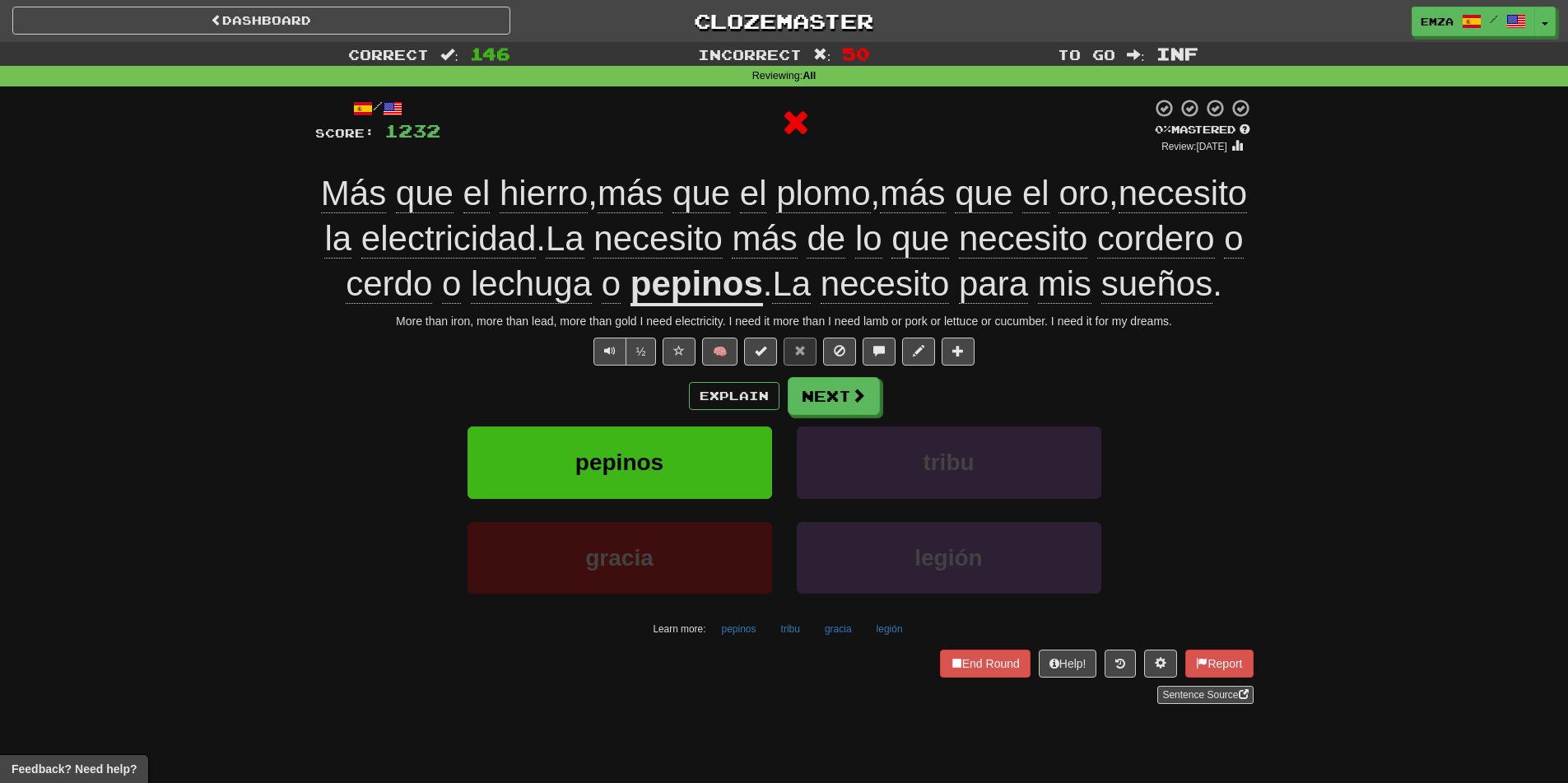
click at [838, 419] on div "/ Score: 1232 0 % Mastered Review: 2025-09-20 Más que el hierro , más que el pl…" at bounding box center [784, 400] width 938 height 606
click at [830, 415] on button "Next" at bounding box center [835, 397] width 92 height 38
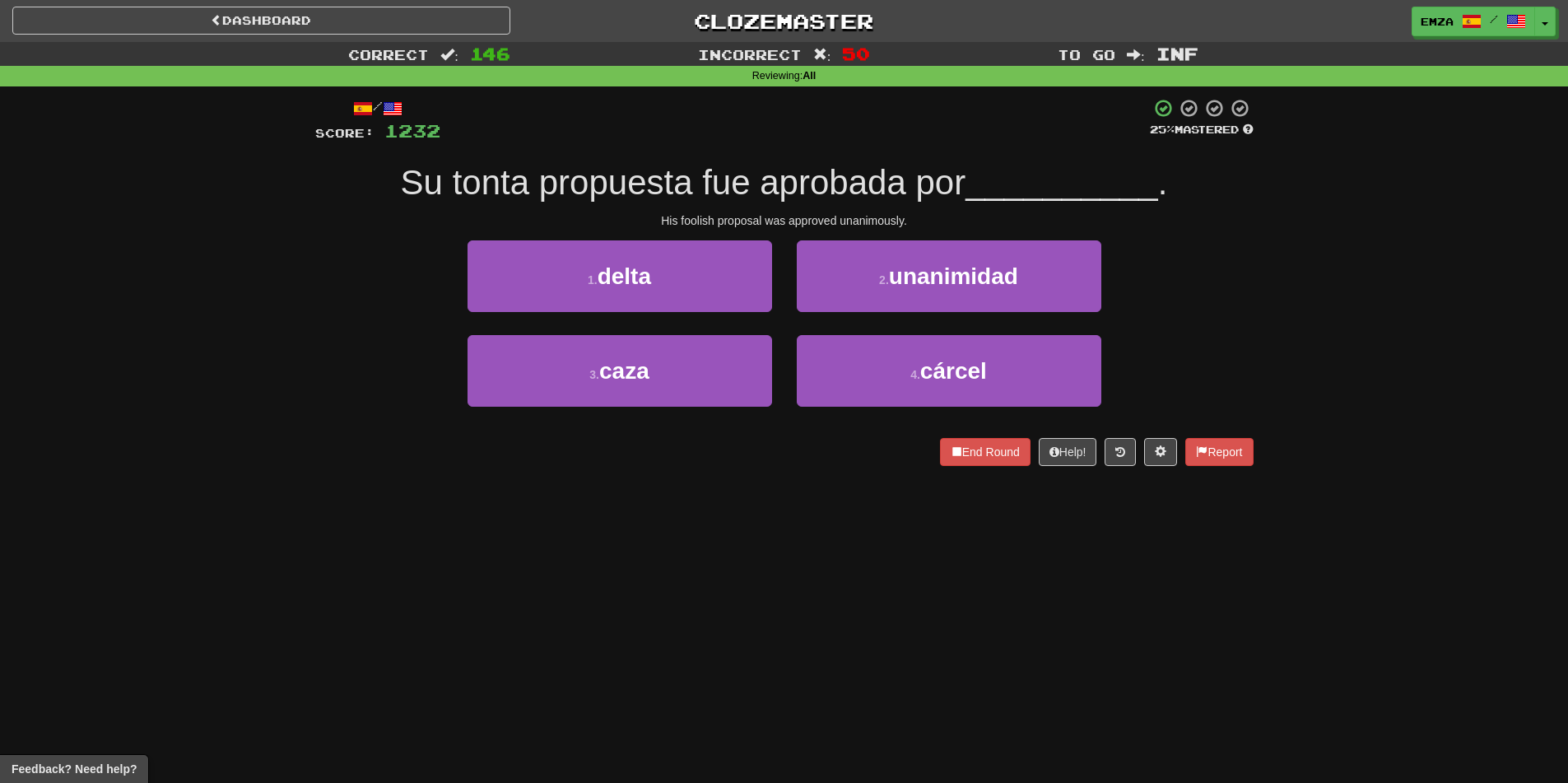
click at [740, 504] on div "Dashboard Clozemaster Emza / Toggle Dropdown Dashboard Leaderboard Activity Fee…" at bounding box center [784, 392] width 1568 height 783
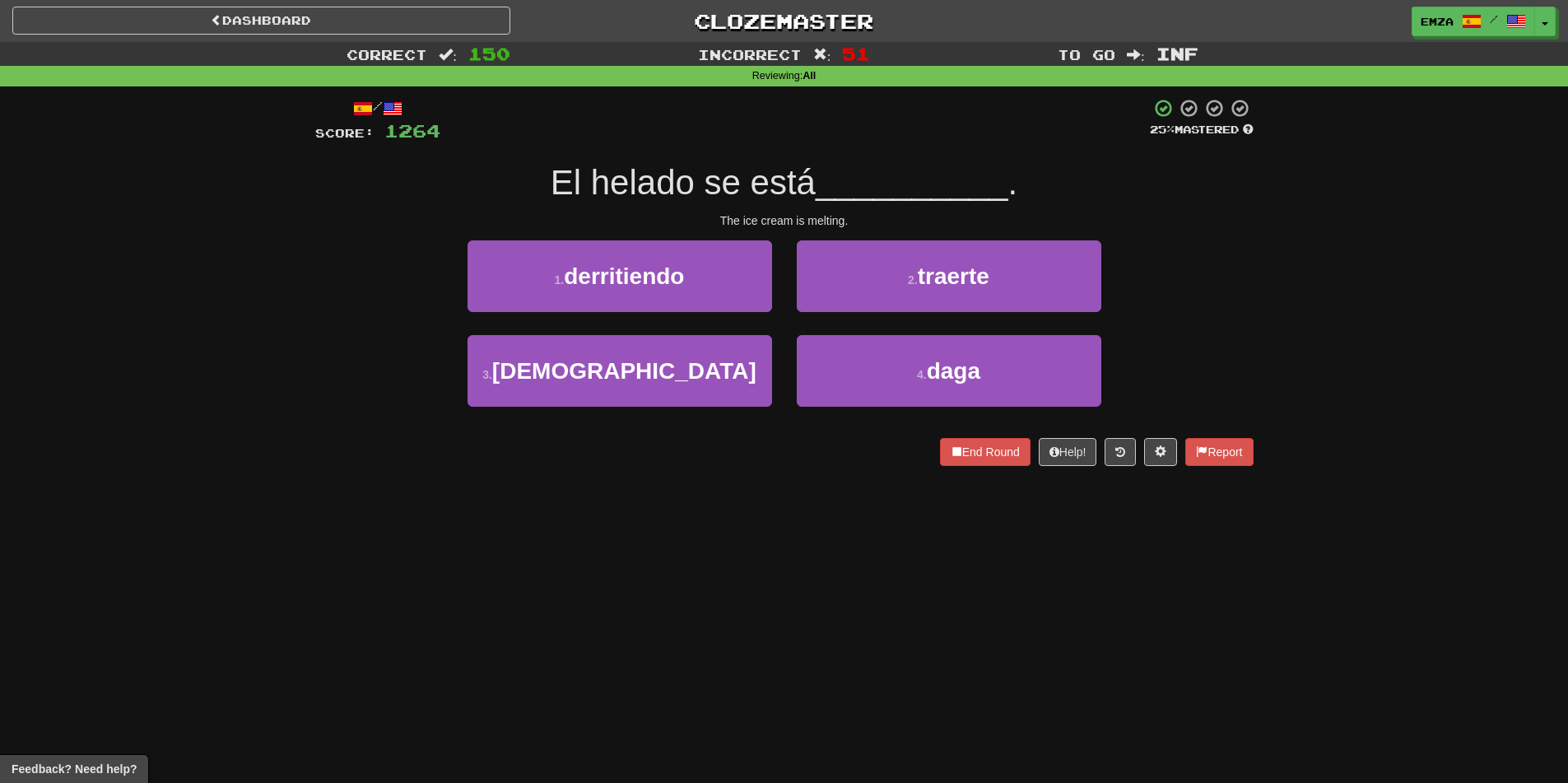
click at [630, 615] on div "Dashboard Clozemaster Emza / Toggle Dropdown Dashboard Leaderboard Activity Fee…" at bounding box center [784, 392] width 1568 height 783
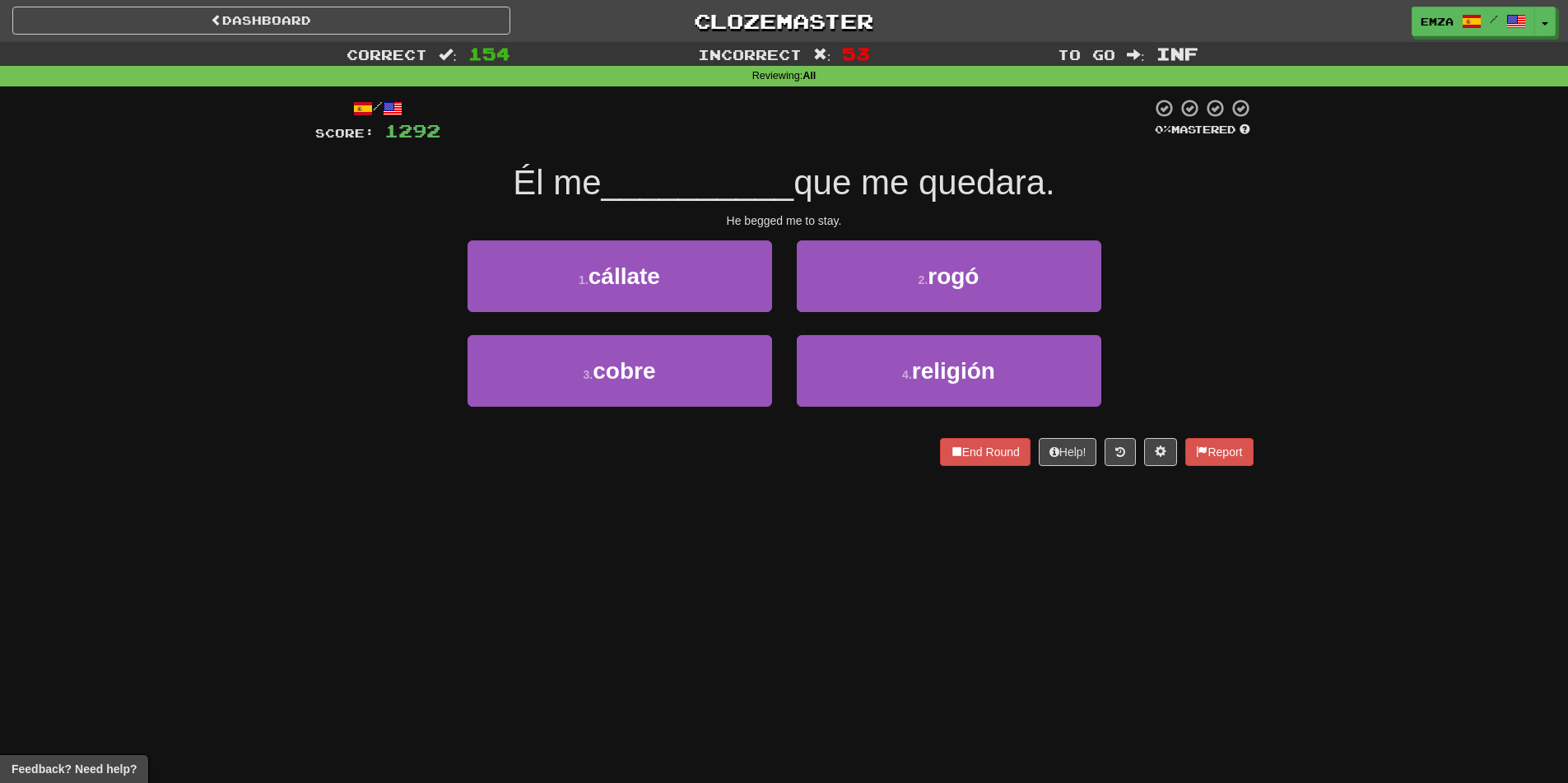
click at [683, 661] on div "Dashboard Clozemaster Emza / Toggle Dropdown Dashboard Leaderboard Activity Fee…" at bounding box center [784, 392] width 1568 height 783
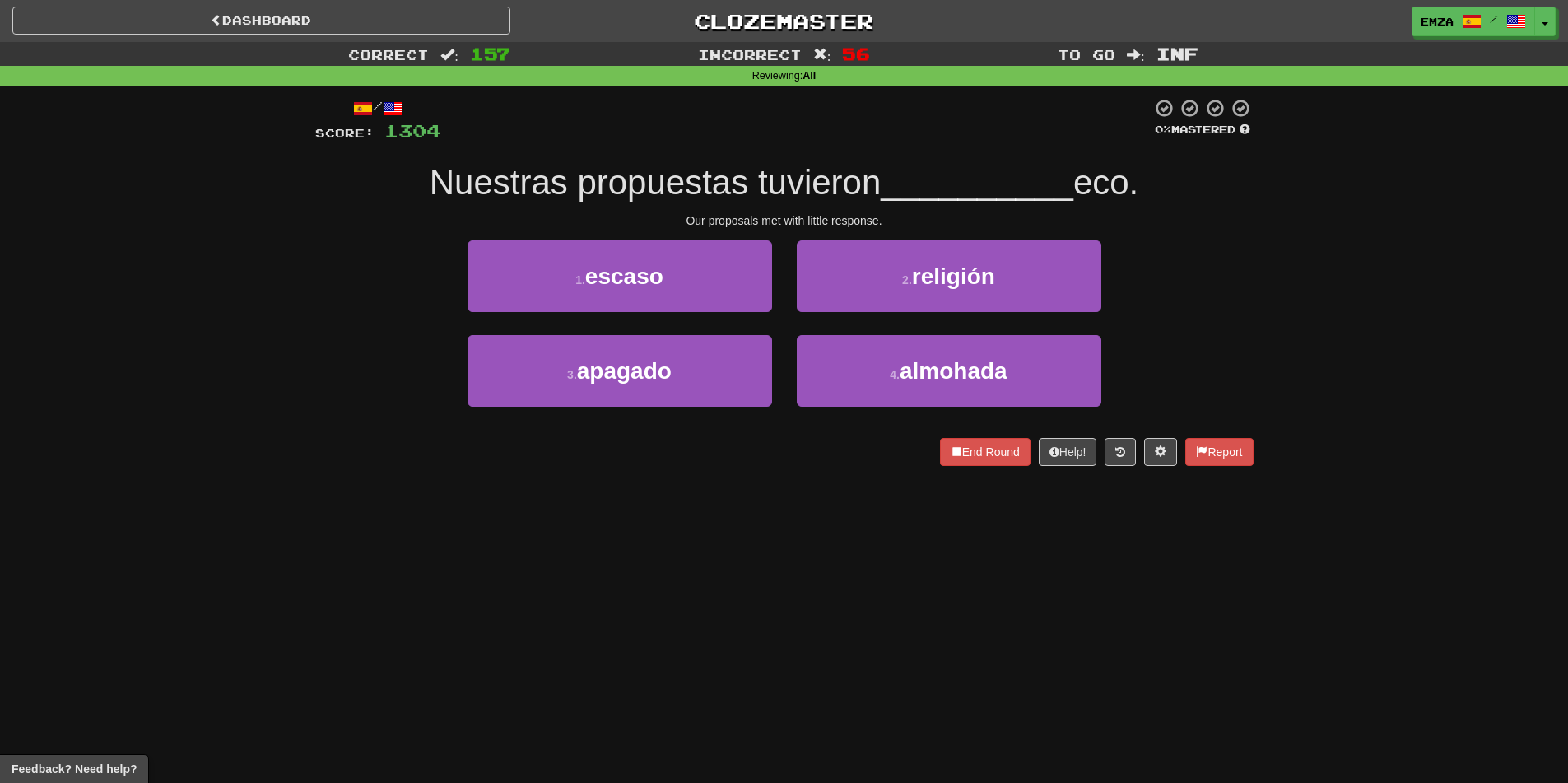
drag, startPoint x: 709, startPoint y: 531, endPoint x: 725, endPoint y: 503, distance: 32.2
click at [715, 522] on div "Dashboard Clozemaster Emza / Toggle Dropdown Dashboard Leaderboard Activity Fee…" at bounding box center [784, 392] width 1568 height 783
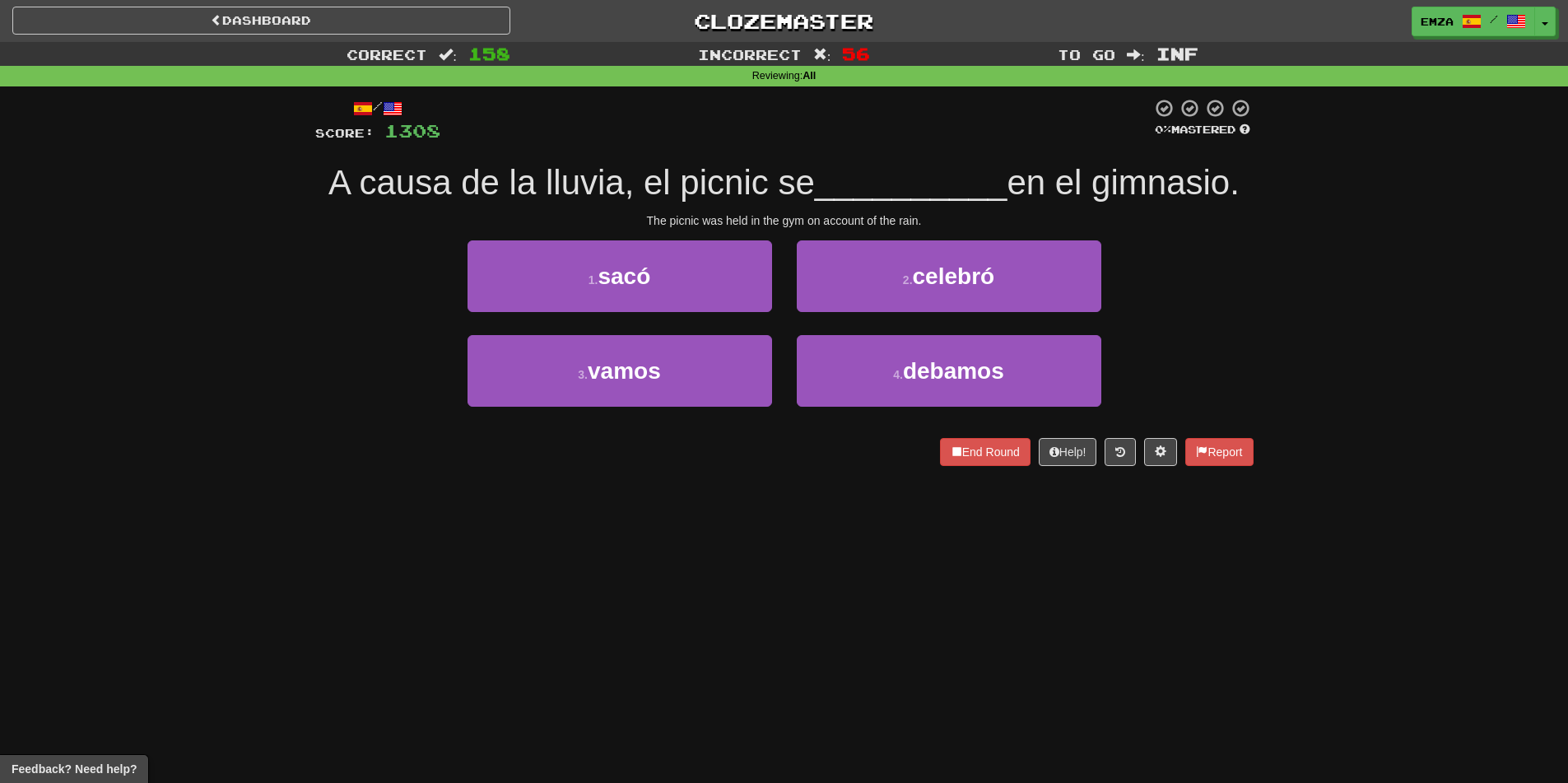
click at [650, 554] on div "Dashboard Clozemaster Emza / Toggle Dropdown Dashboard Leaderboard Activity Fee…" at bounding box center [784, 392] width 1568 height 783
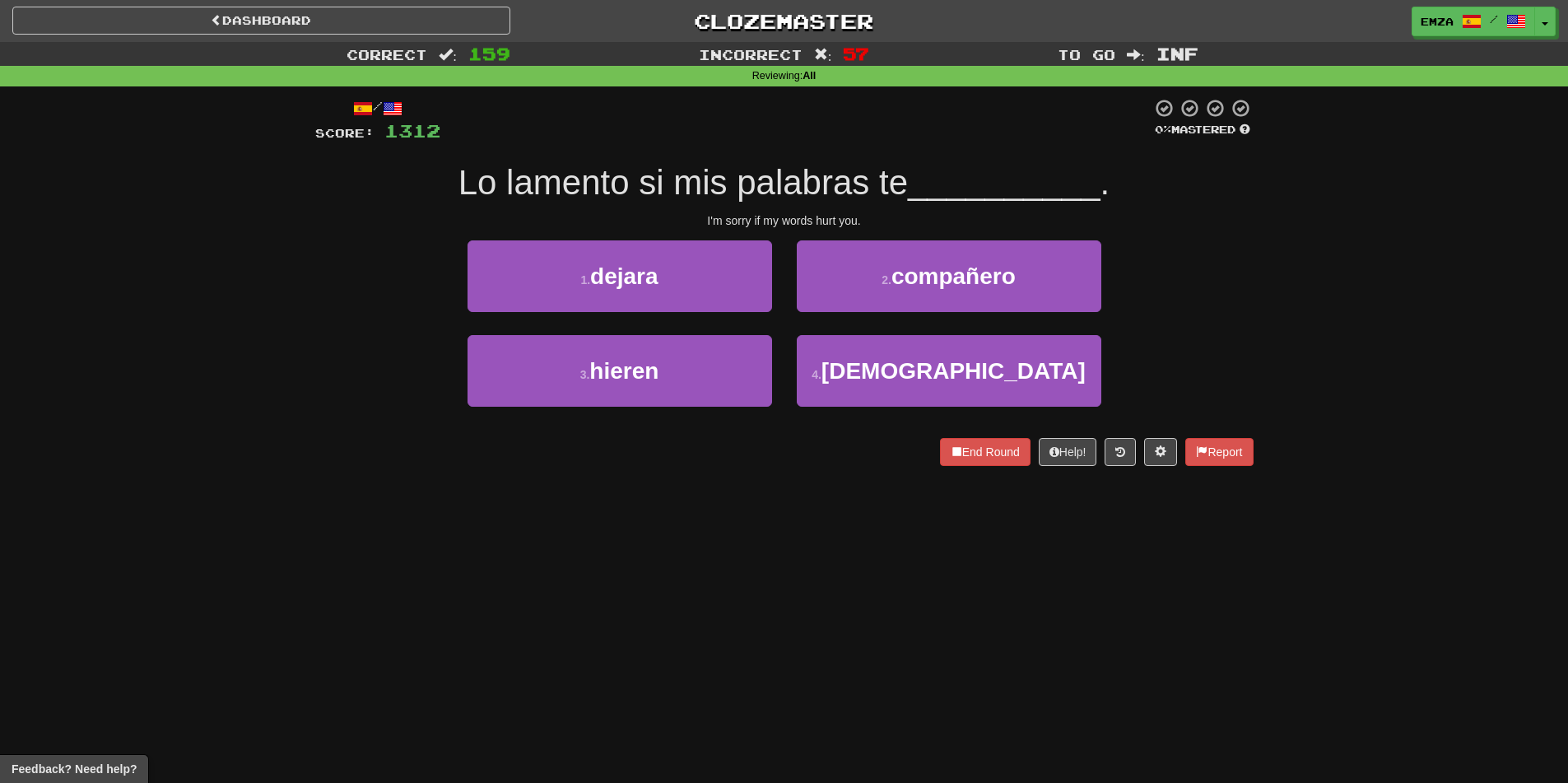
click at [754, 572] on div "Dashboard Clozemaster Emza / Toggle Dropdown Dashboard Leaderboard Activity Fee…" at bounding box center [784, 392] width 1568 height 783
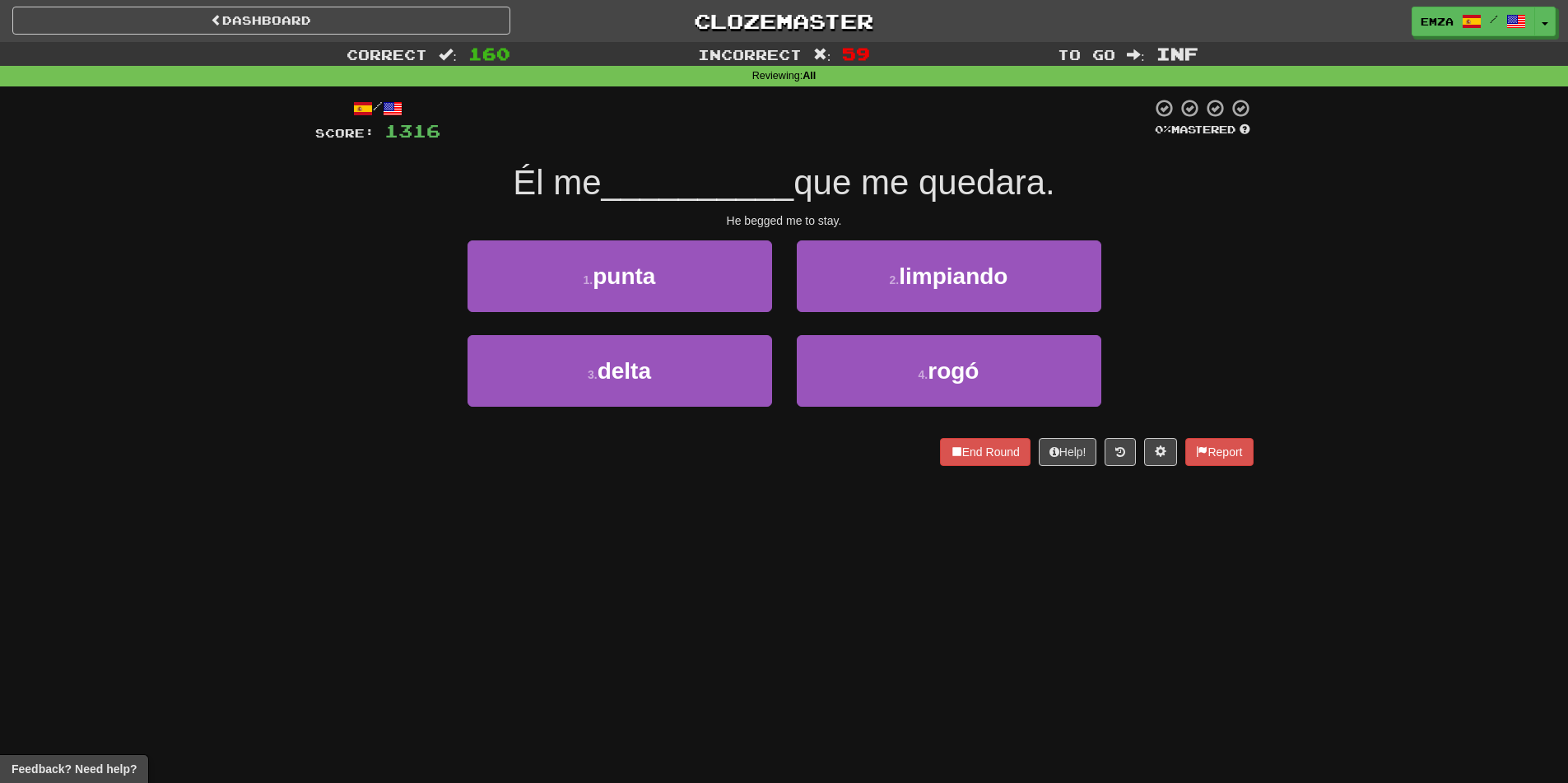
drag, startPoint x: 460, startPoint y: 513, endPoint x: 451, endPoint y: 512, distance: 9.1
click at [460, 513] on div "Dashboard Clozemaster Emza / Toggle Dropdown Dashboard Leaderboard Activity Fee…" at bounding box center [784, 392] width 1568 height 783
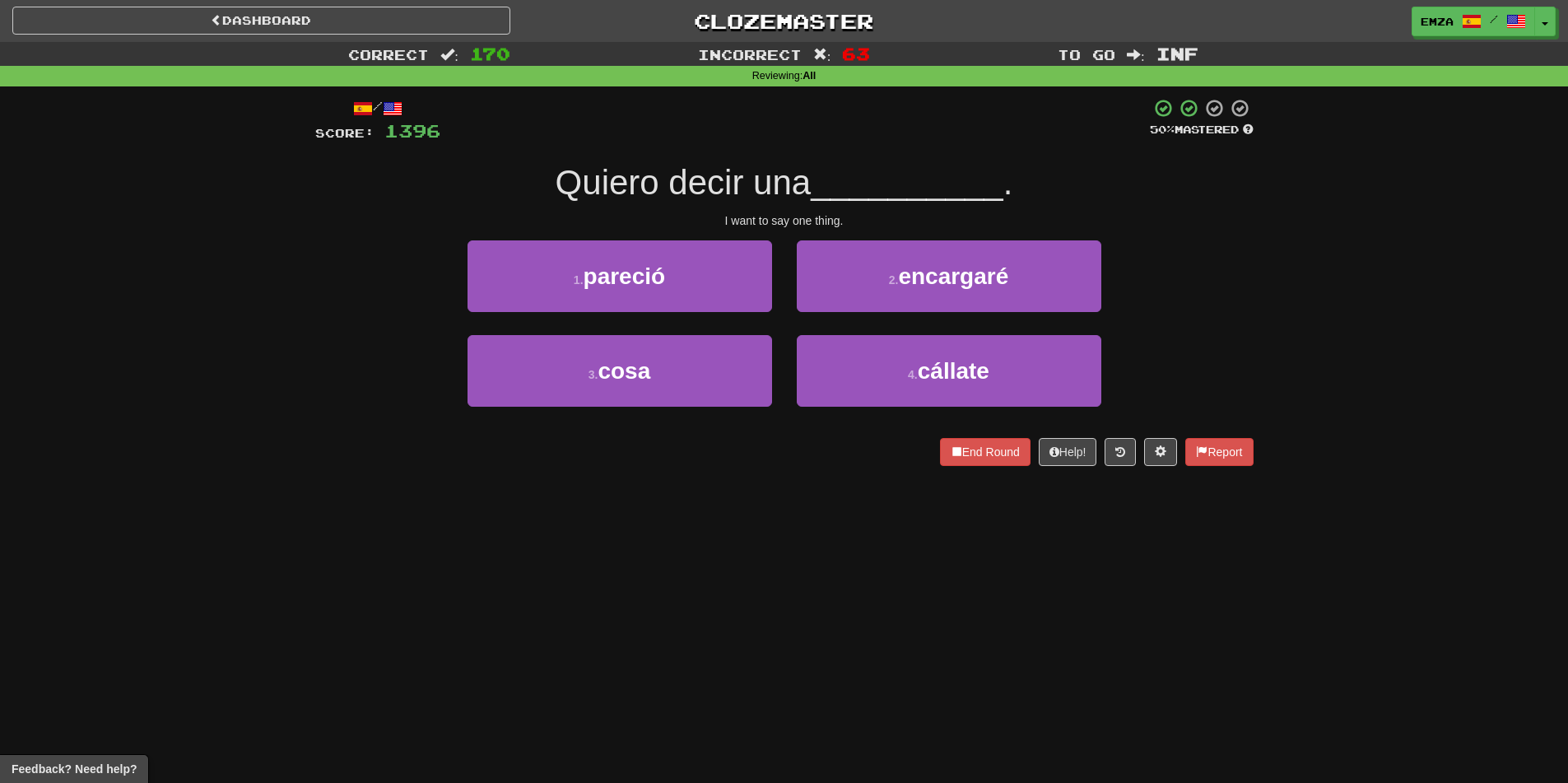
drag, startPoint x: 693, startPoint y: 607, endPoint x: 690, endPoint y: 599, distance: 8.5
click at [693, 603] on div "Dashboard Clozemaster Emza / Toggle Dropdown Dashboard Leaderboard Activity Fee…" at bounding box center [784, 392] width 1568 height 783
click at [724, 500] on div "Dashboard Clozemaster Emza / Toggle Dropdown Dashboard Leaderboard Activity Fee…" at bounding box center [784, 392] width 1568 height 783
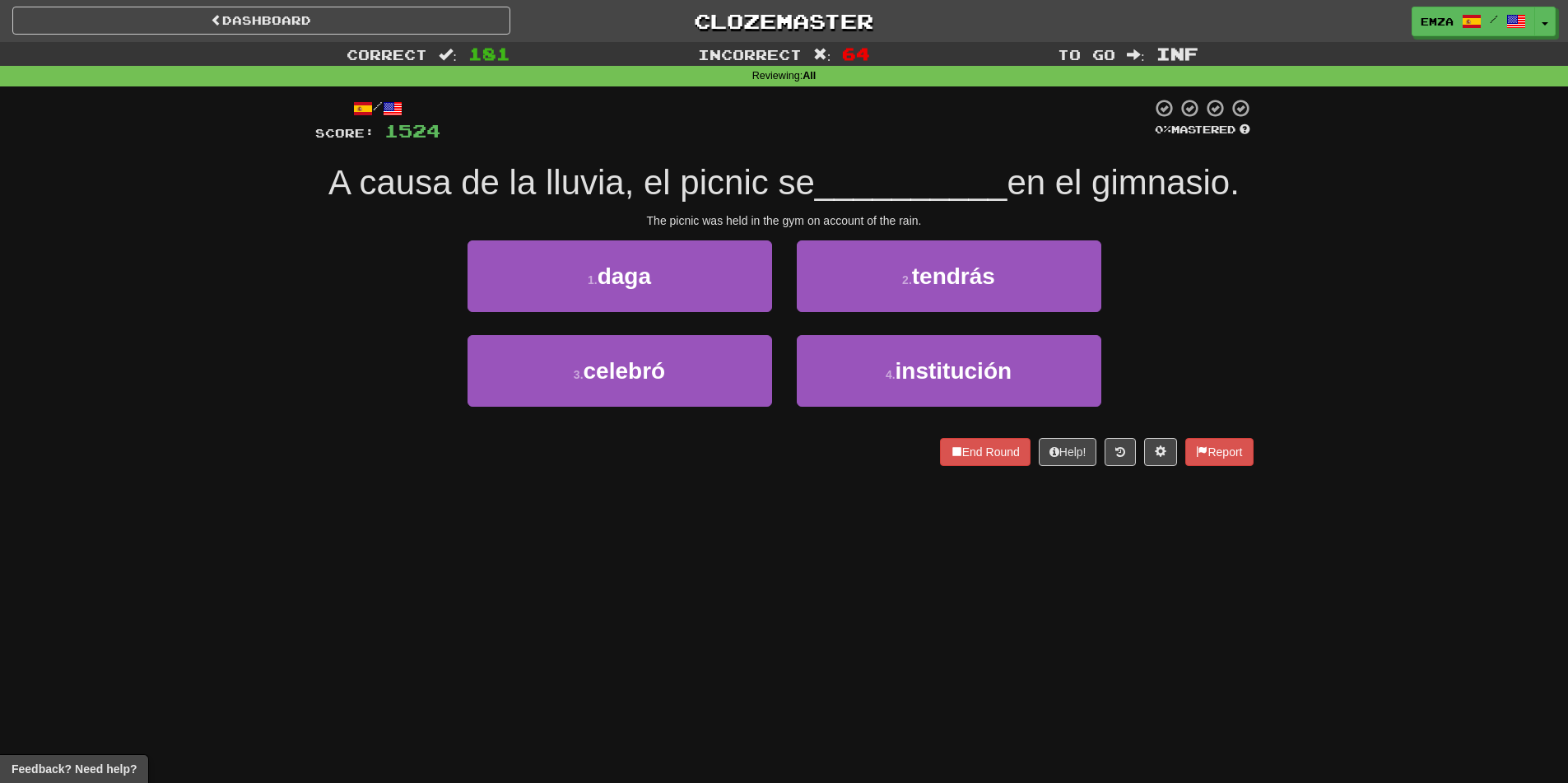
click at [547, 496] on div "Dashboard Clozemaster Emza / Toggle Dropdown Dashboard Leaderboard Activity Fee…" at bounding box center [784, 392] width 1568 height 783
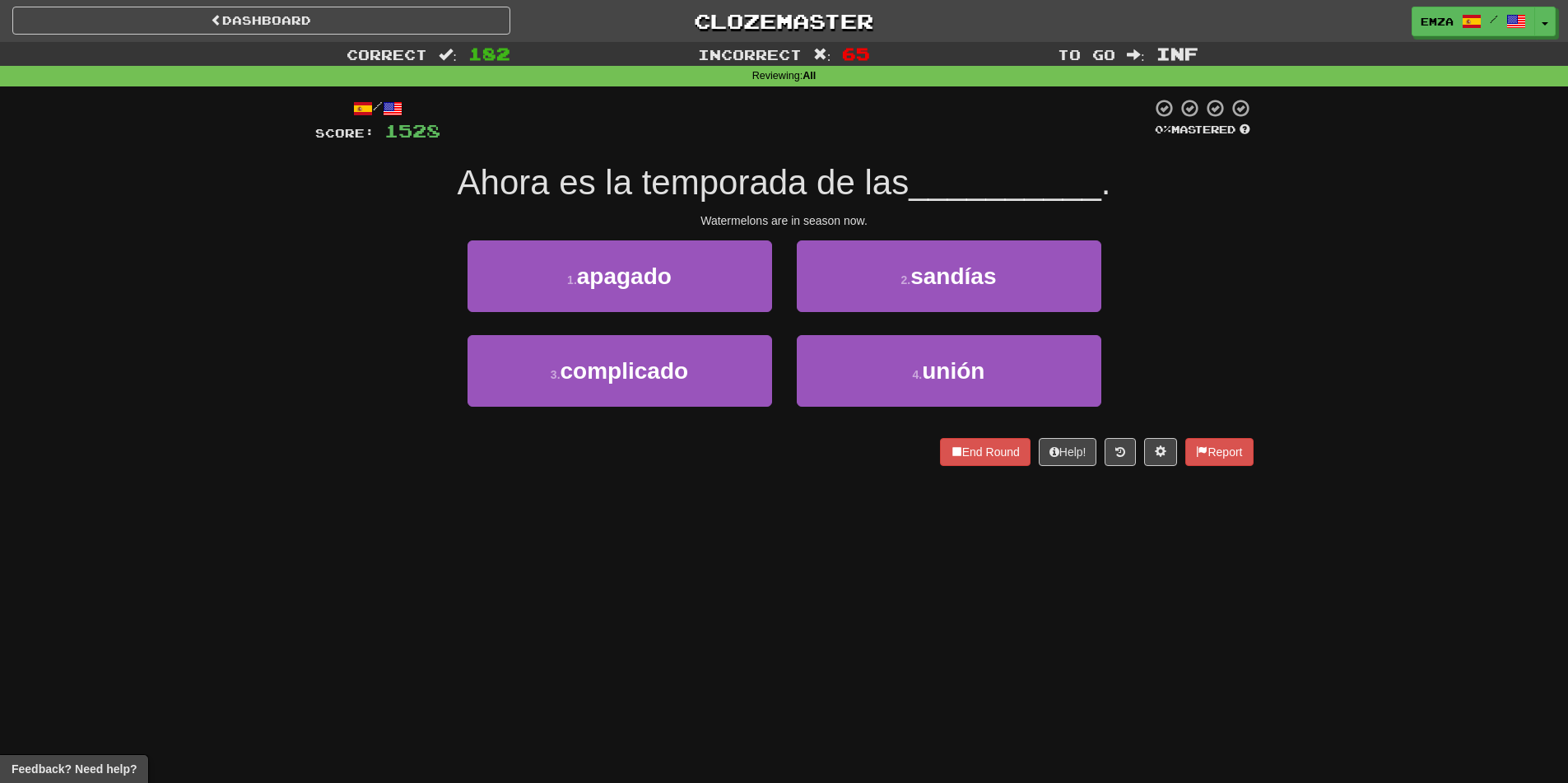
drag, startPoint x: 675, startPoint y: 512, endPoint x: 666, endPoint y: 509, distance: 9.5
click at [666, 509] on div "Dashboard Clozemaster Emza / Toggle Dropdown Dashboard Leaderboard Activity Fee…" at bounding box center [784, 392] width 1568 height 783
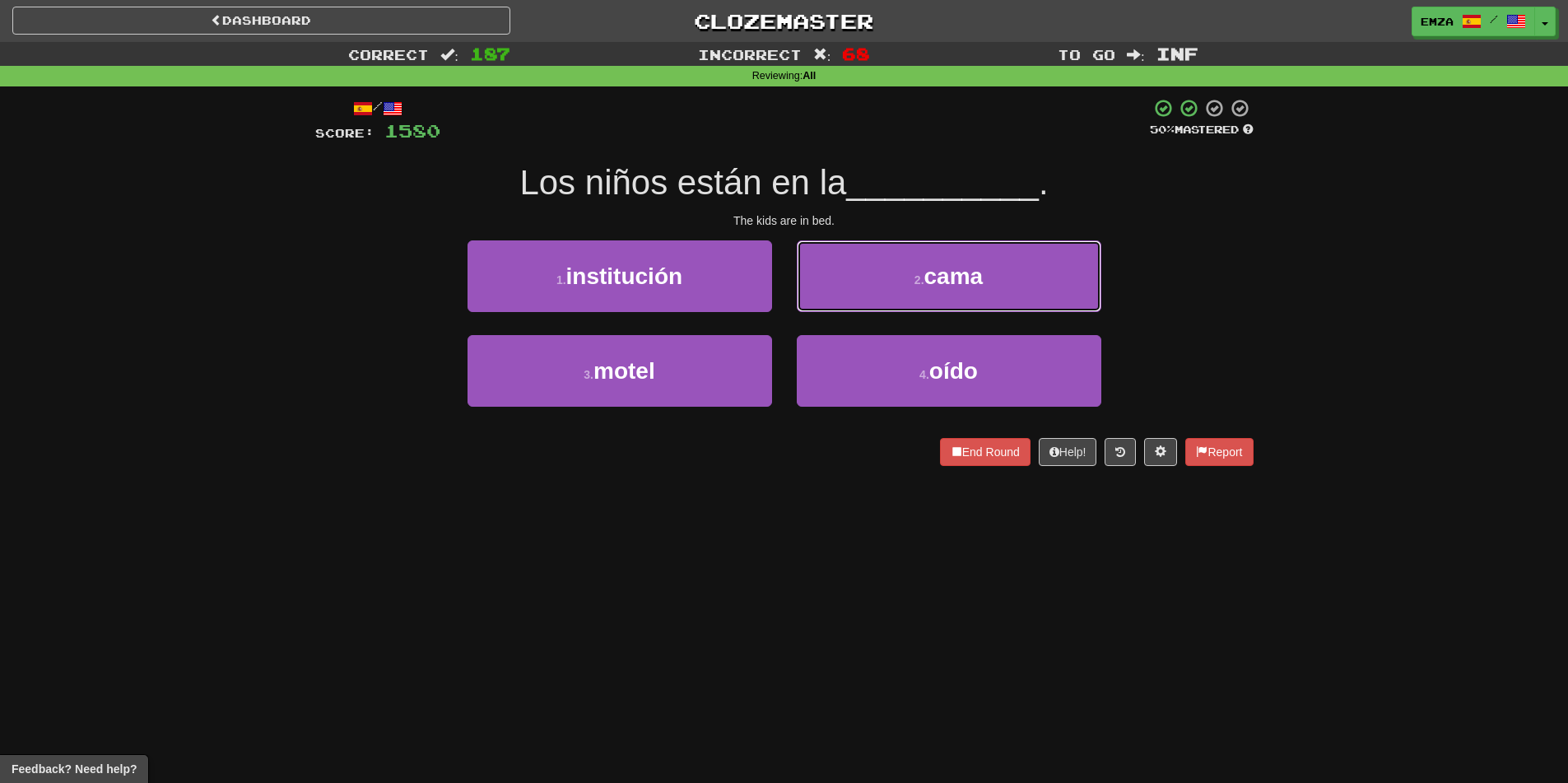
click at [1011, 281] on button "2 . cama" at bounding box center [949, 276] width 304 height 72
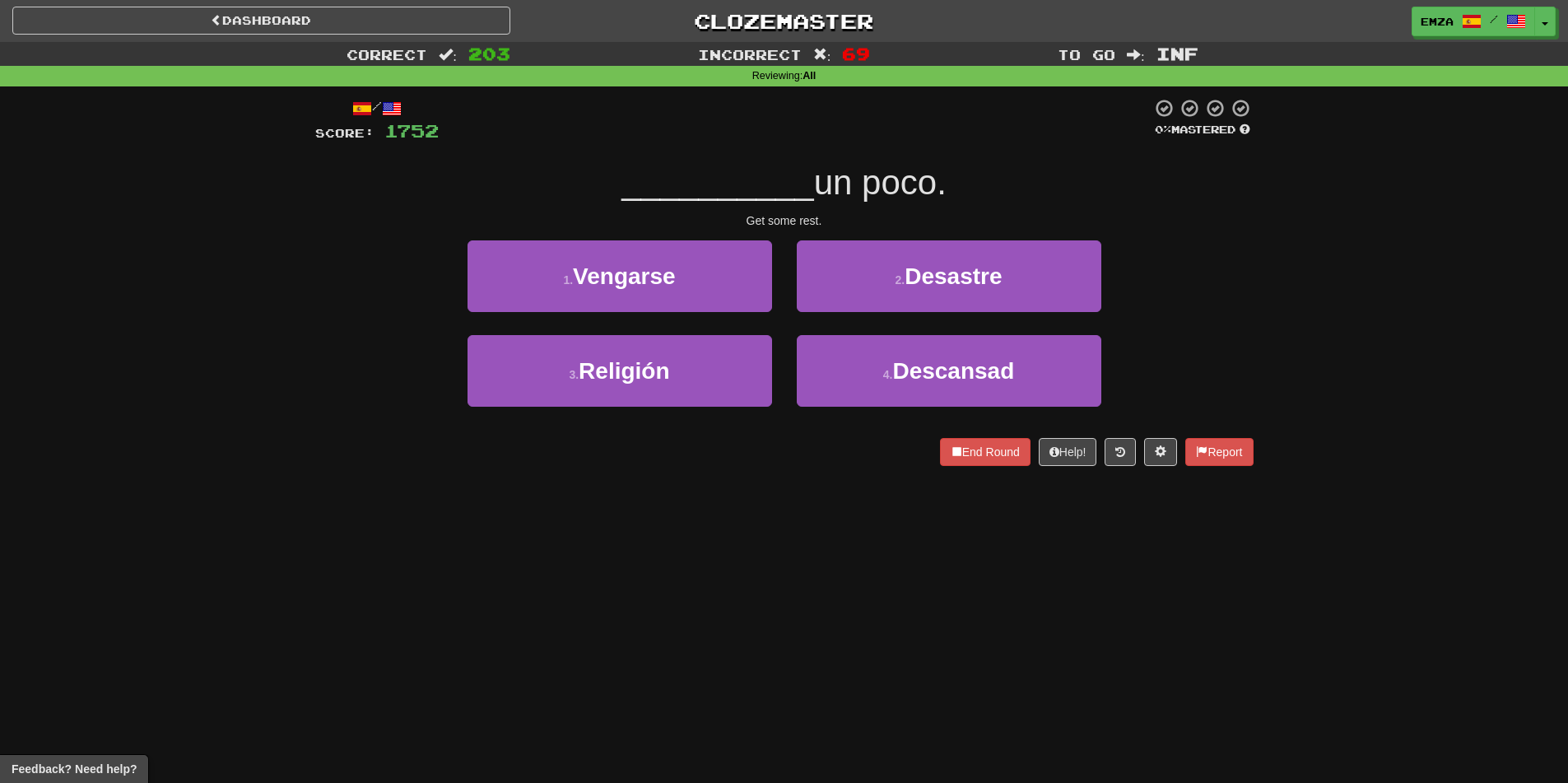
click at [600, 454] on div "End Round Help! Report" at bounding box center [784, 451] width 938 height 28
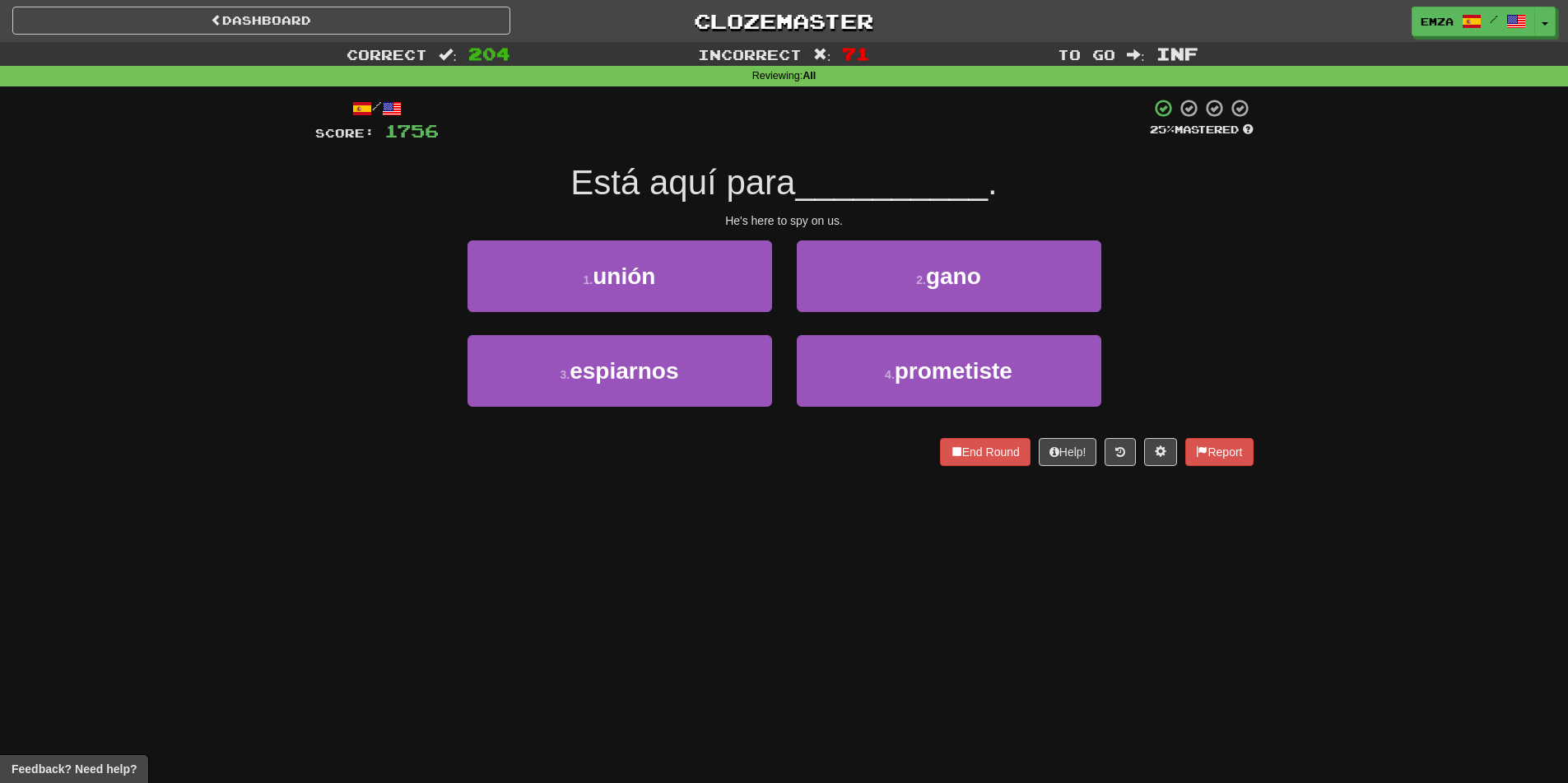
click at [665, 566] on div "Dashboard Clozemaster Emza / Toggle Dropdown Dashboard Leaderboard Activity Fee…" at bounding box center [784, 392] width 1568 height 783
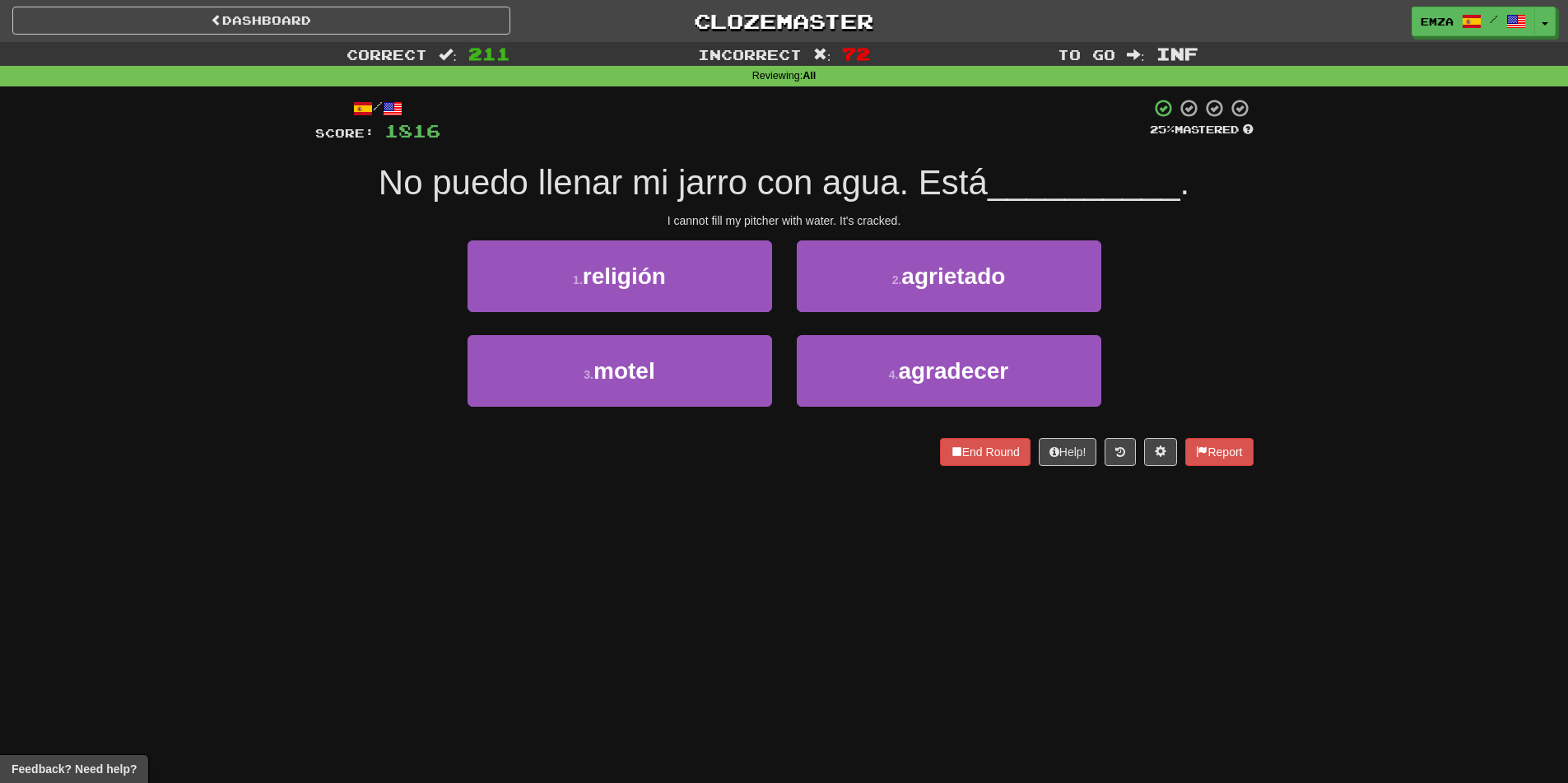
click at [590, 538] on div "Dashboard Clozemaster Emza / Toggle Dropdown Dashboard Leaderboard Activity Fee…" at bounding box center [784, 392] width 1568 height 783
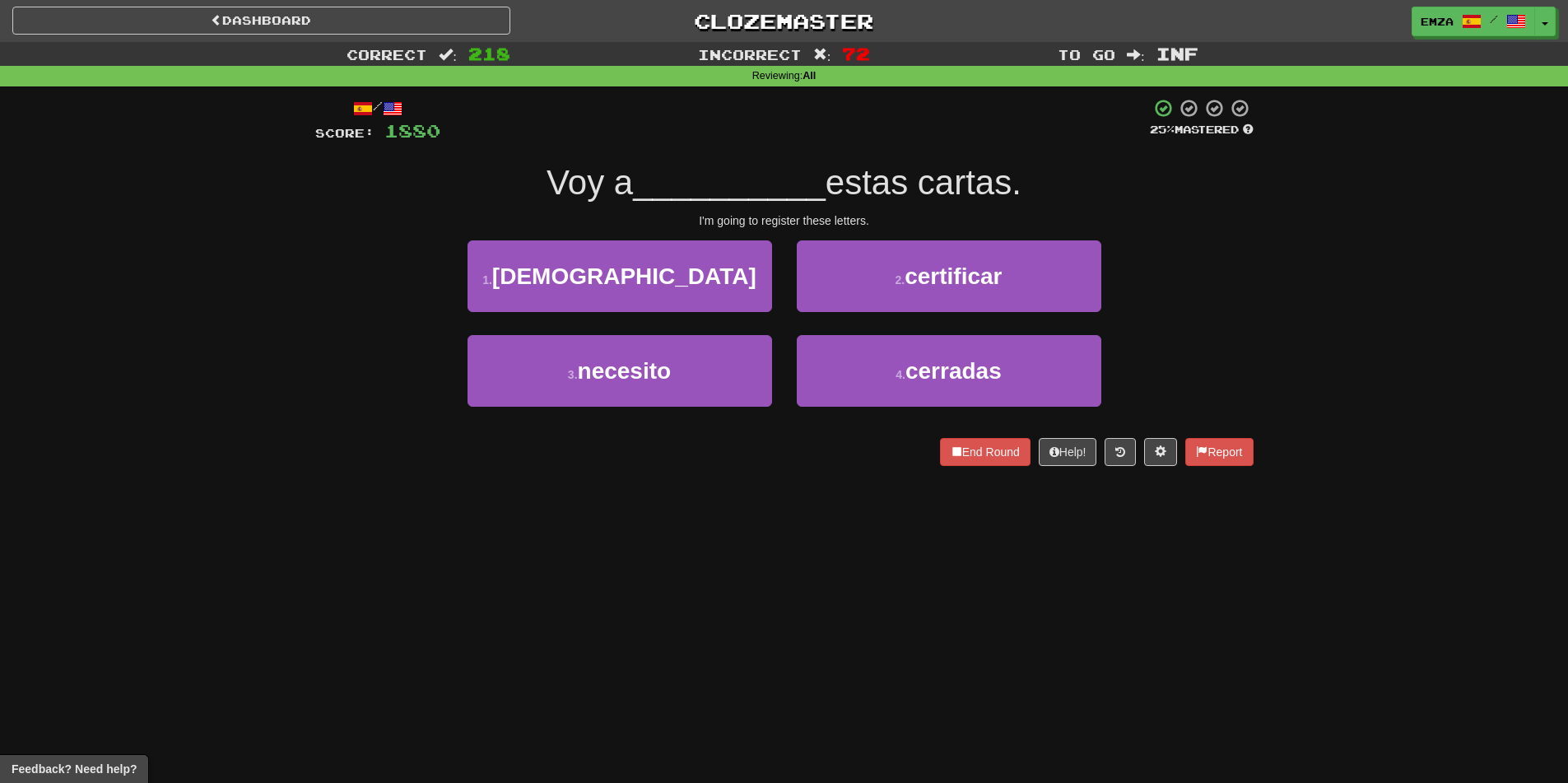
click at [678, 560] on div "Dashboard Clozemaster Emza / Toggle Dropdown Dashboard Leaderboard Activity Fee…" at bounding box center [784, 392] width 1568 height 783
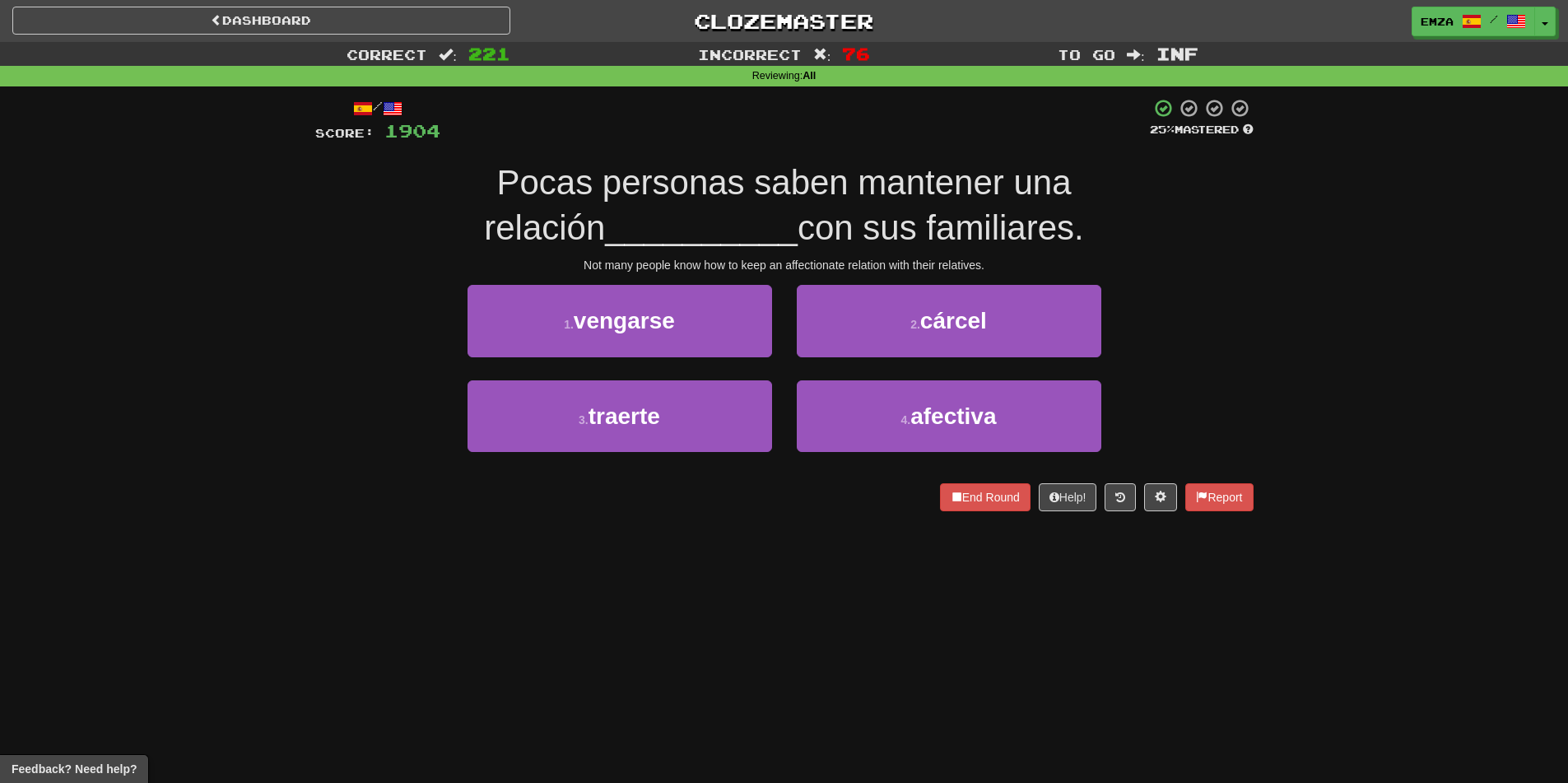
click at [849, 648] on div "Dashboard Clozemaster Emza / Toggle Dropdown Dashboard Leaderboard Activity Fee…" at bounding box center [784, 392] width 1568 height 783
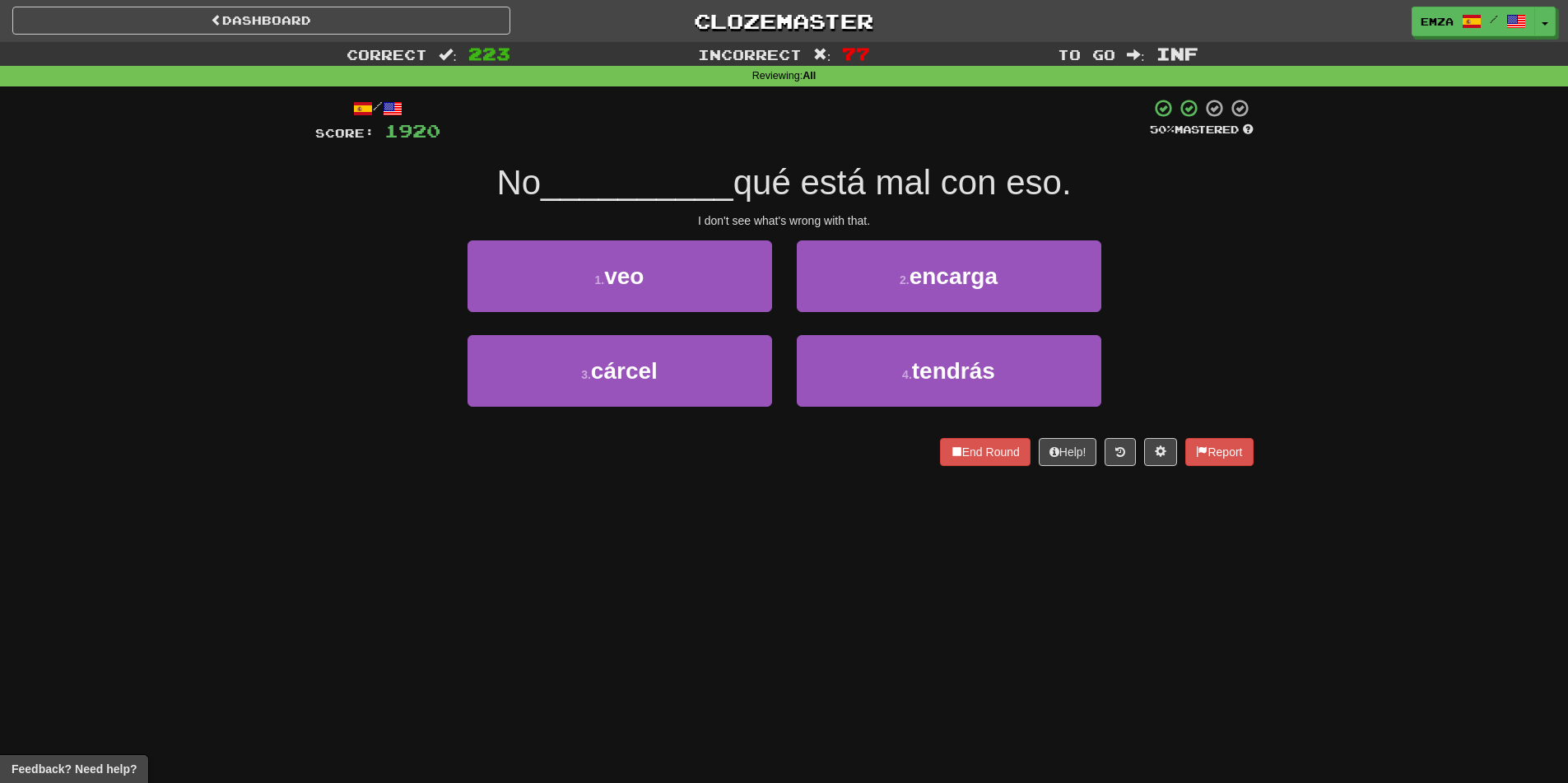
click at [642, 533] on div "Dashboard Clozemaster Emza / Toggle Dropdown Dashboard Leaderboard Activity Fee…" at bounding box center [784, 392] width 1568 height 783
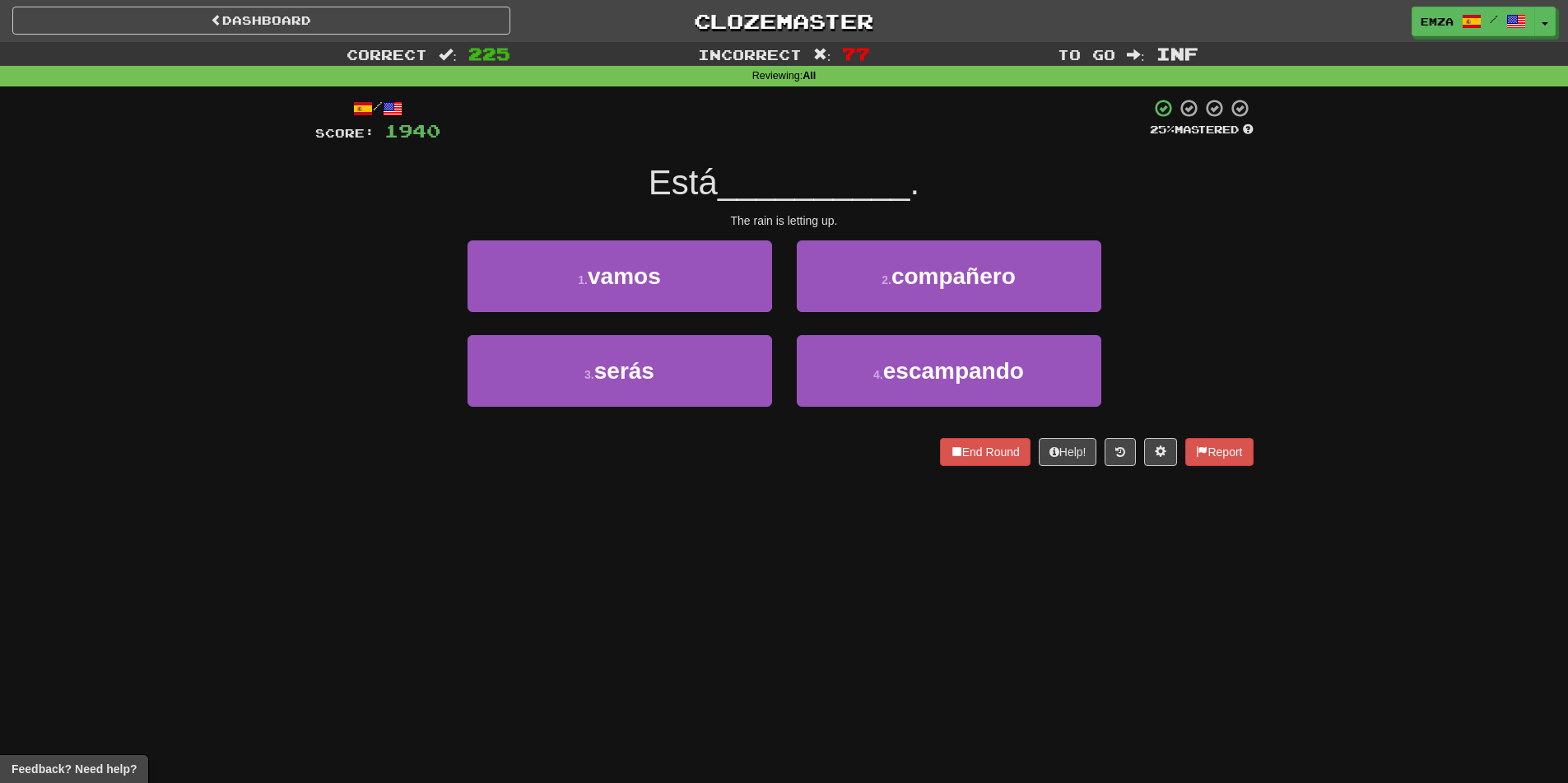
click at [830, 529] on div "Dashboard Clozemaster Emza / Toggle Dropdown Dashboard Leaderboard Activity Fee…" at bounding box center [784, 392] width 1568 height 783
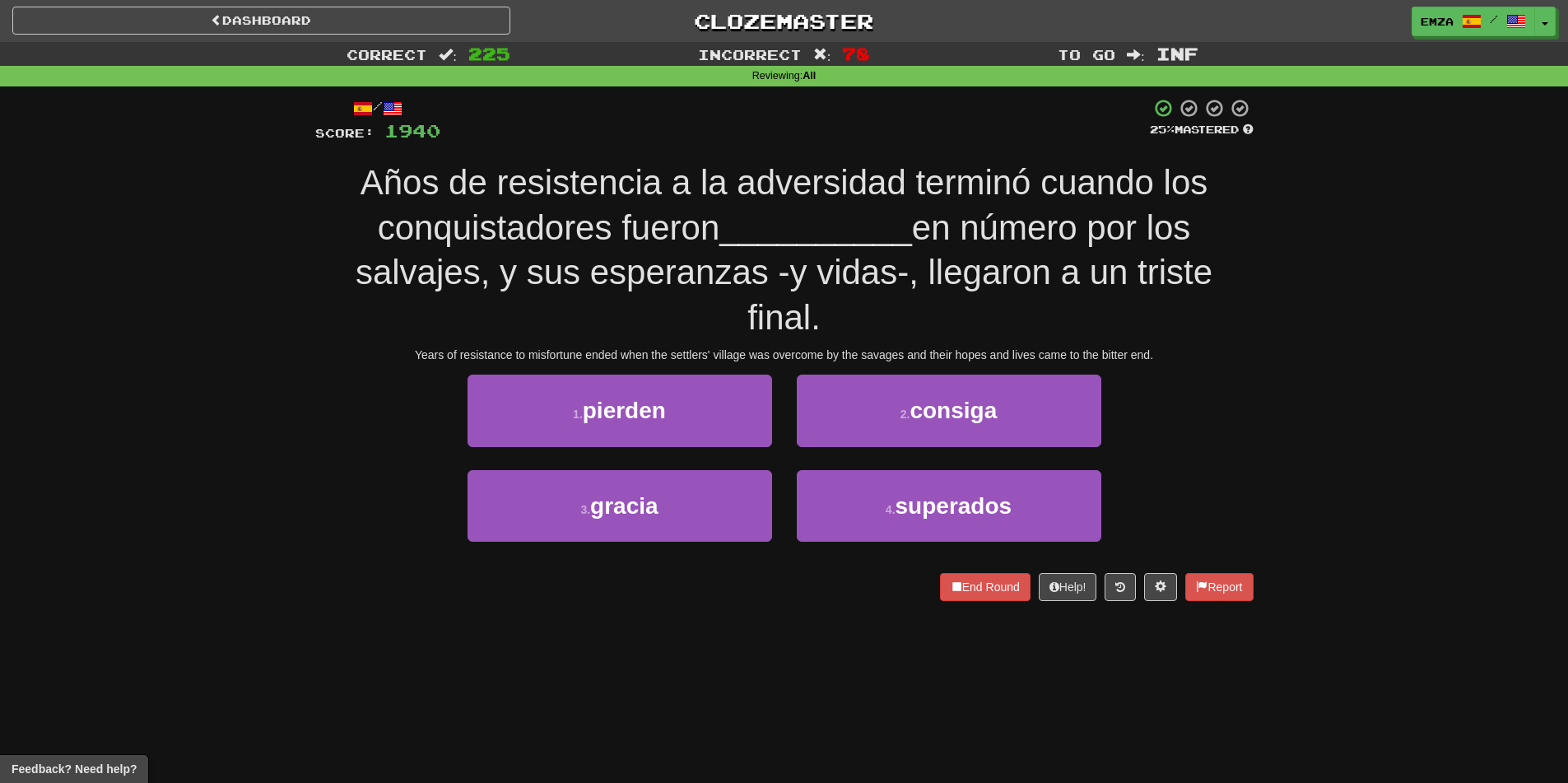
click at [246, 371] on div "Correct : 225 Incorrect : 78 To go : Inf Reviewing : All / Score: 1940 25 % Mas…" at bounding box center [784, 333] width 1568 height 582
drag, startPoint x: 229, startPoint y: 378, endPoint x: 237, endPoint y: 372, distance: 10.0
click at [237, 372] on div "Correct : 225 Incorrect : 78 To go : Inf Reviewing : All / Score: 1940 25 % Mas…" at bounding box center [784, 333] width 1568 height 582
click at [325, 349] on div "Years of resistance to misfortune ended when the settlers' village was overcome…" at bounding box center [784, 354] width 938 height 16
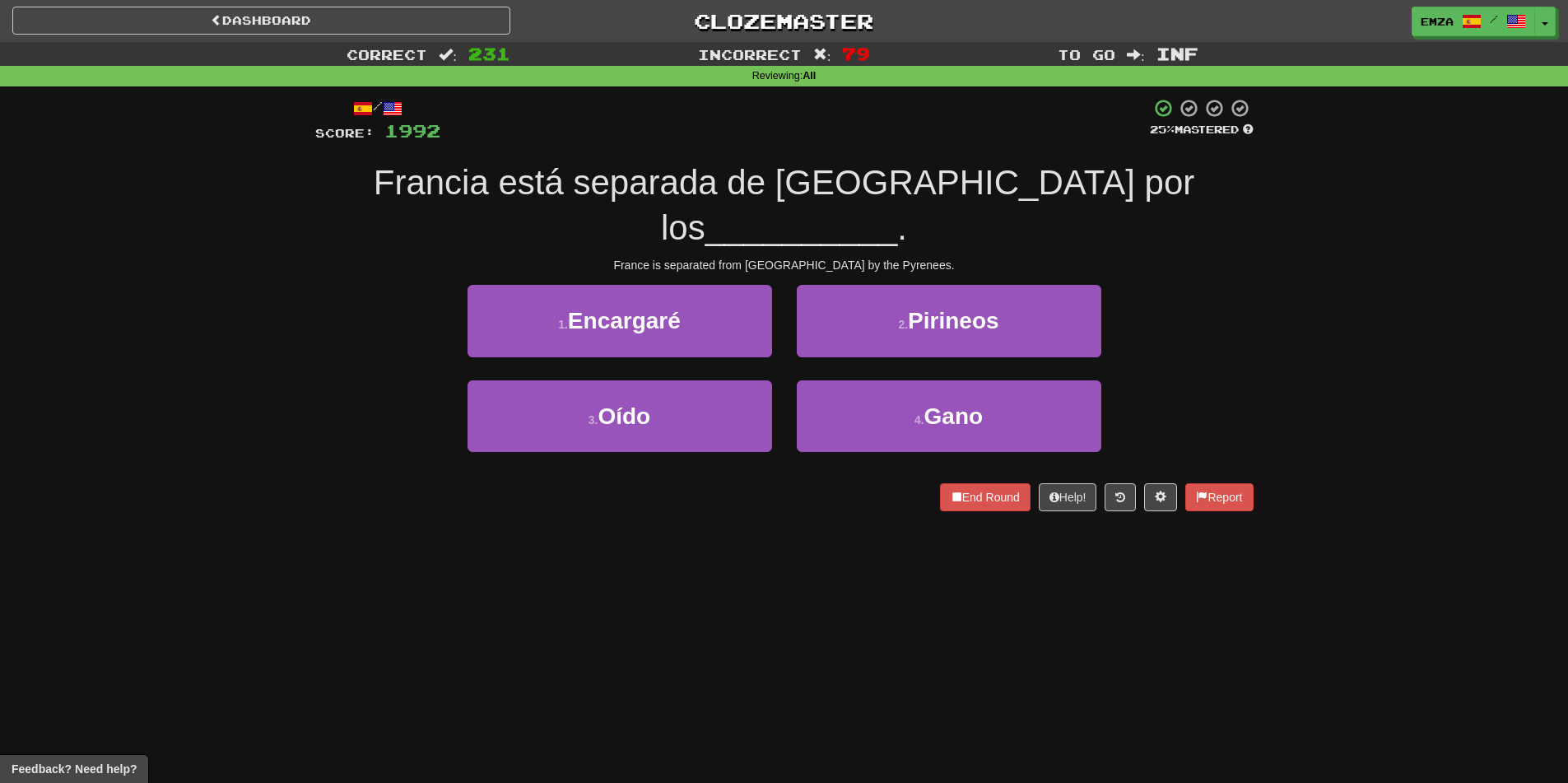
drag, startPoint x: 41, startPoint y: 354, endPoint x: 52, endPoint y: 350, distance: 11.7
click at [52, 350] on div "Correct : 231 Incorrect : 79 To go : Inf Reviewing : All / Score: 1992 25 % Mas…" at bounding box center [784, 288] width 1568 height 492
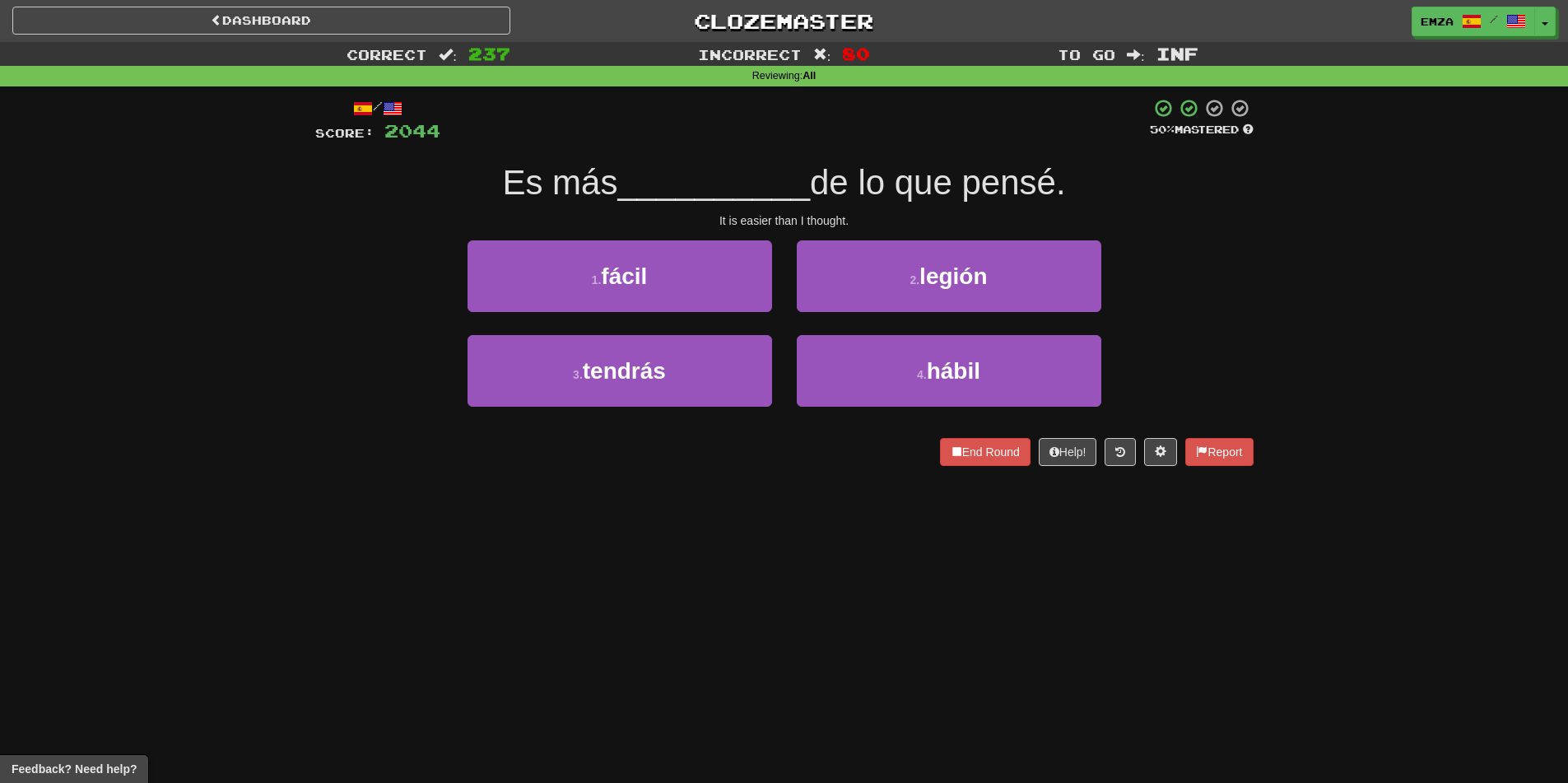
click at [402, 398] on div "3 . tendrás 4 . hábil" at bounding box center [784, 382] width 988 height 95
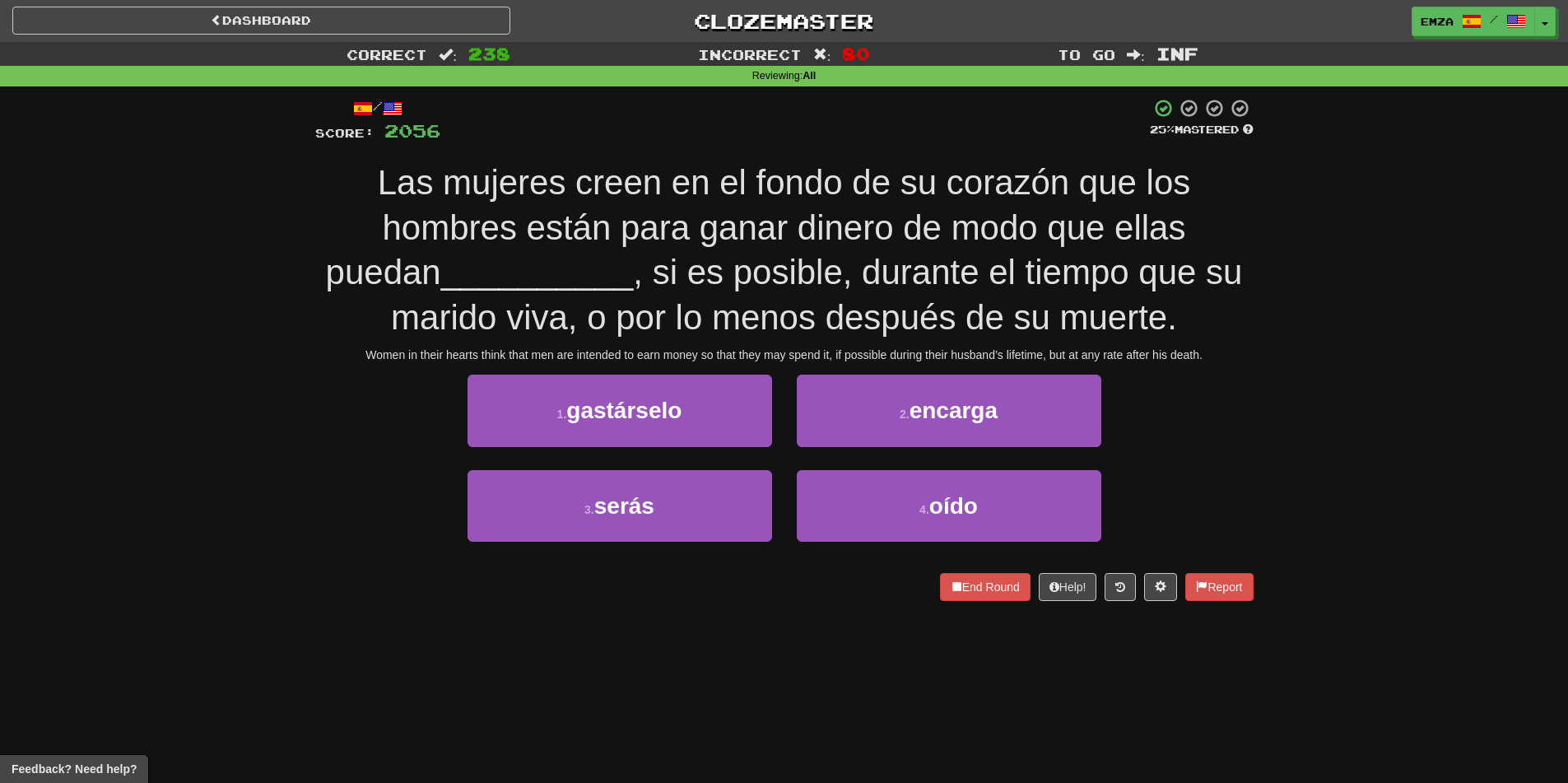
click at [44, 410] on div "Correct : 238 Incorrect : 80 To go : Inf Reviewing : All / Score: 2056 25 % Mas…" at bounding box center [784, 333] width 1568 height 582
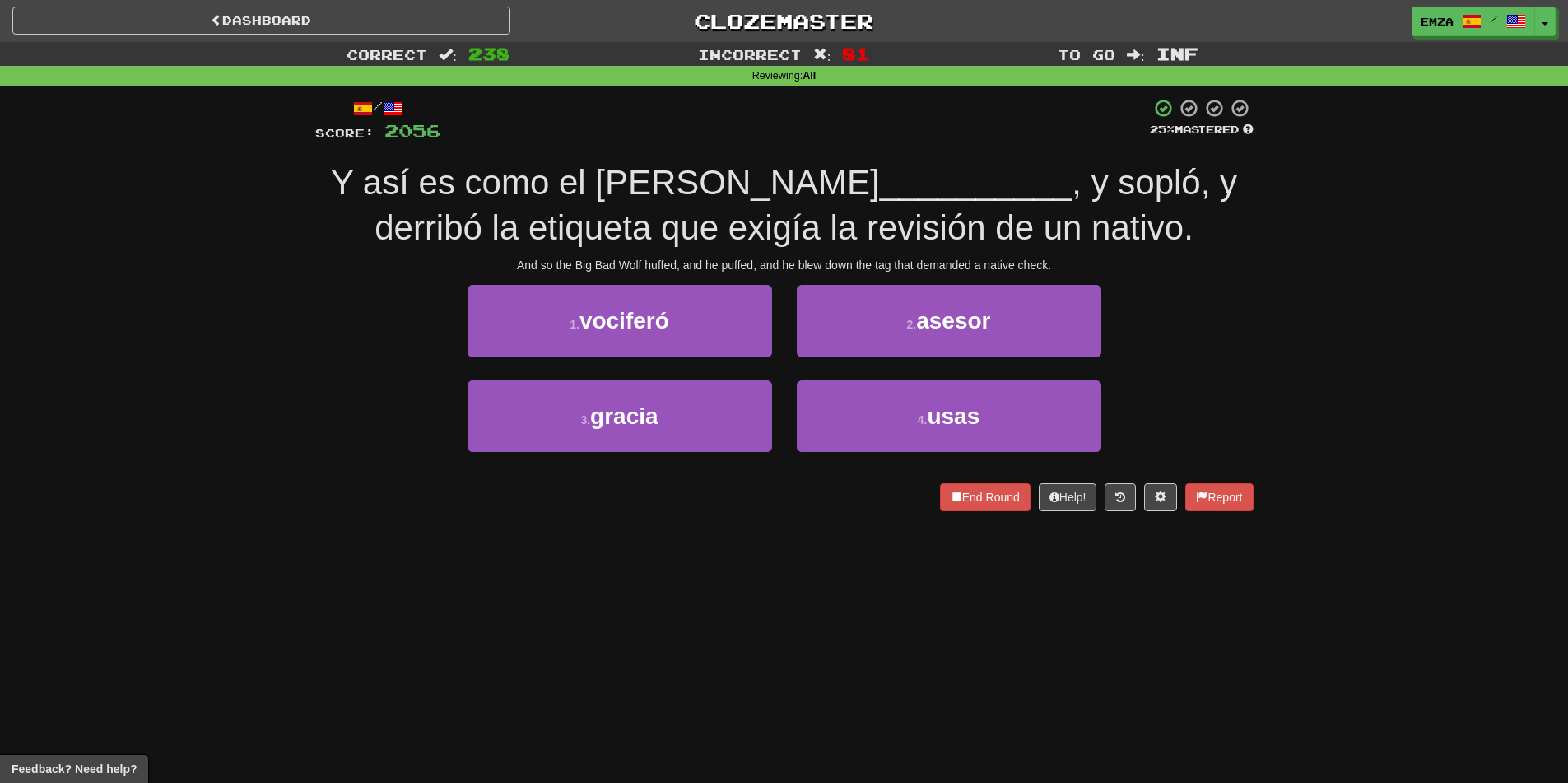
click at [259, 420] on div "Correct : 238 Incorrect : 81 To go : Inf Reviewing : All / Score: 2056 25 % Mas…" at bounding box center [784, 288] width 1568 height 492
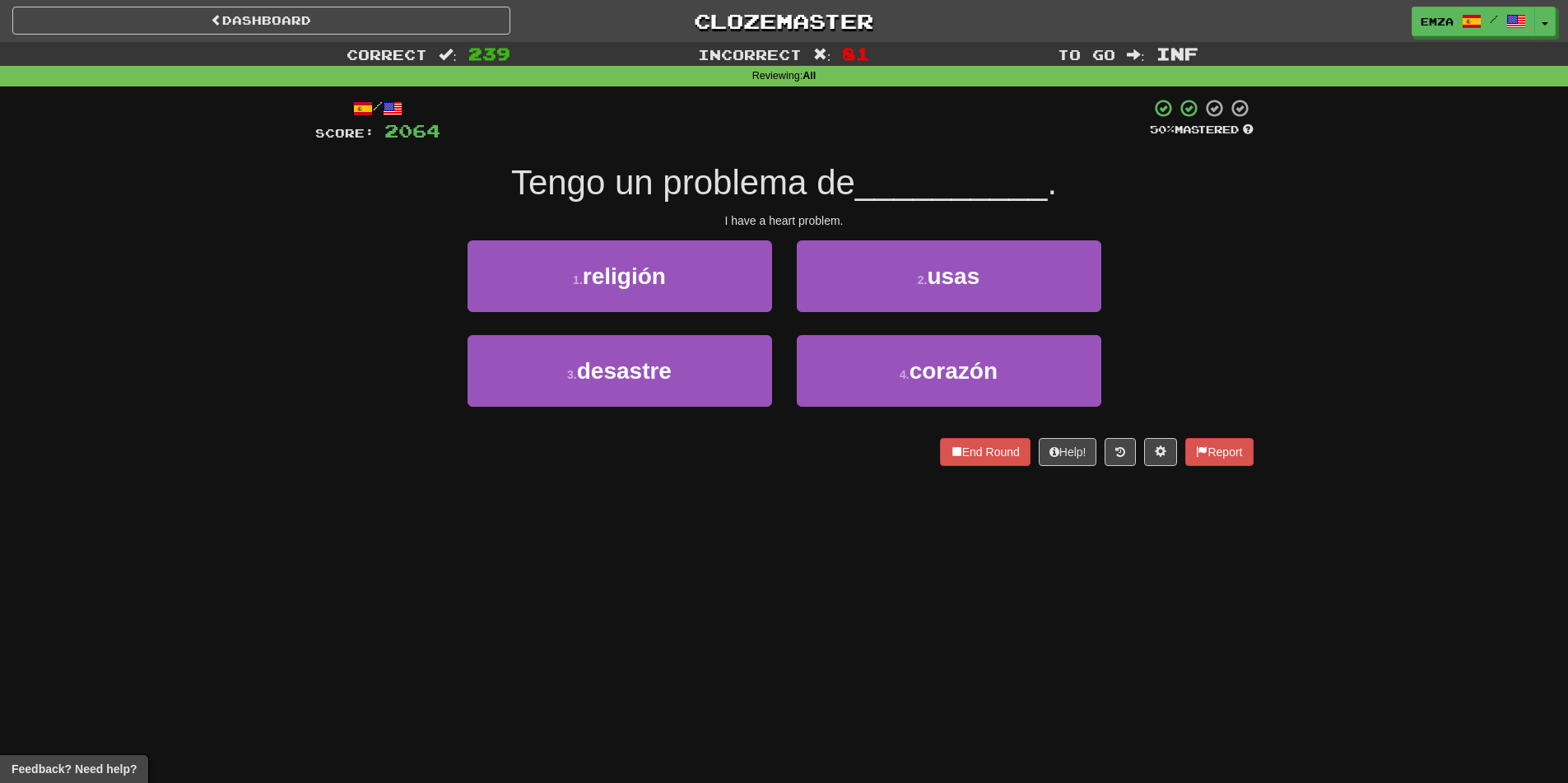
click at [631, 570] on div "Dashboard Clozemaster Emza / Toggle Dropdown Dashboard Leaderboard Activity Fee…" at bounding box center [784, 392] width 1568 height 783
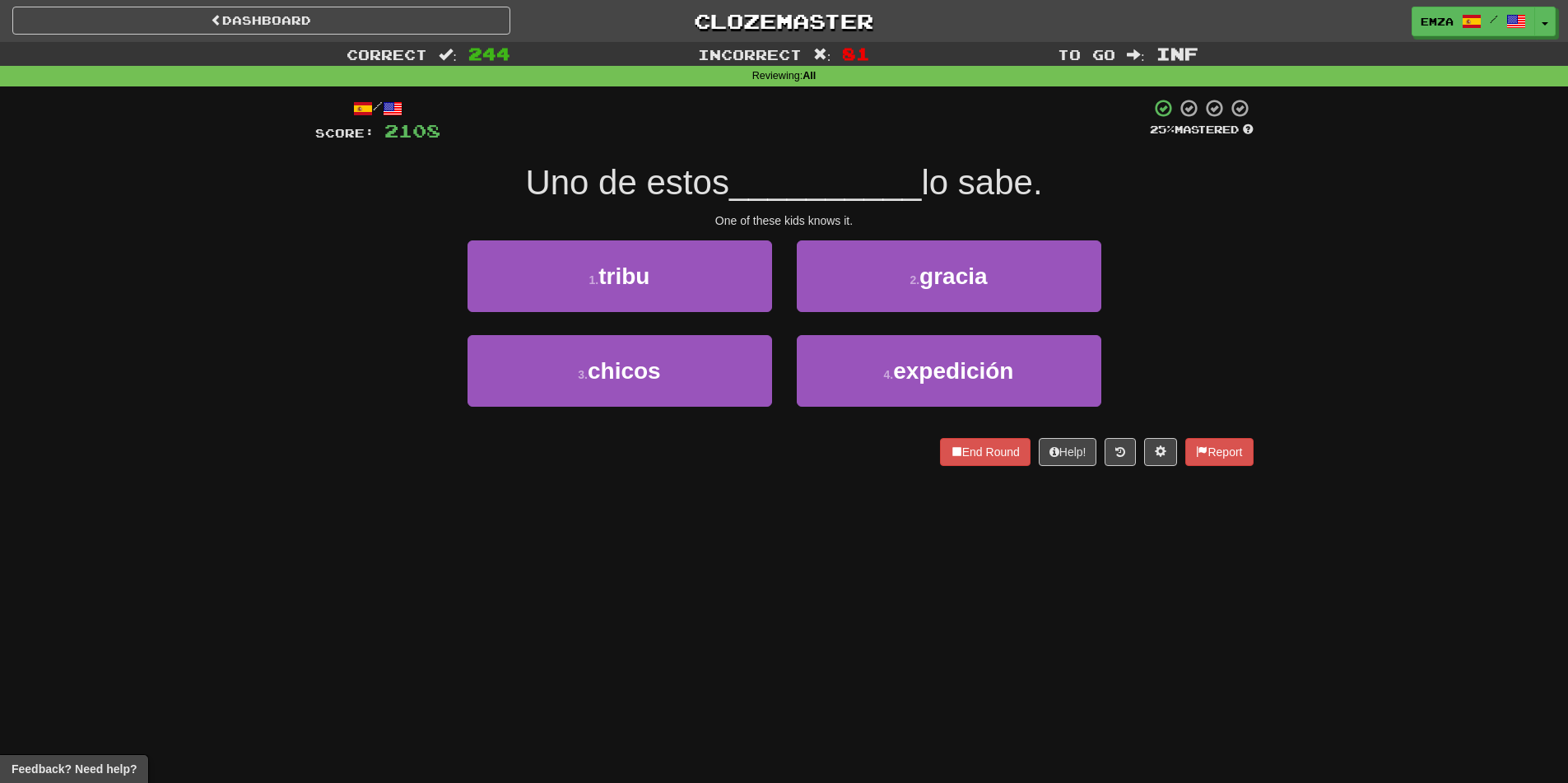
click at [993, 584] on div "Dashboard Clozemaster Emza / Toggle Dropdown Dashboard Leaderboard Activity Fee…" at bounding box center [784, 392] width 1568 height 783
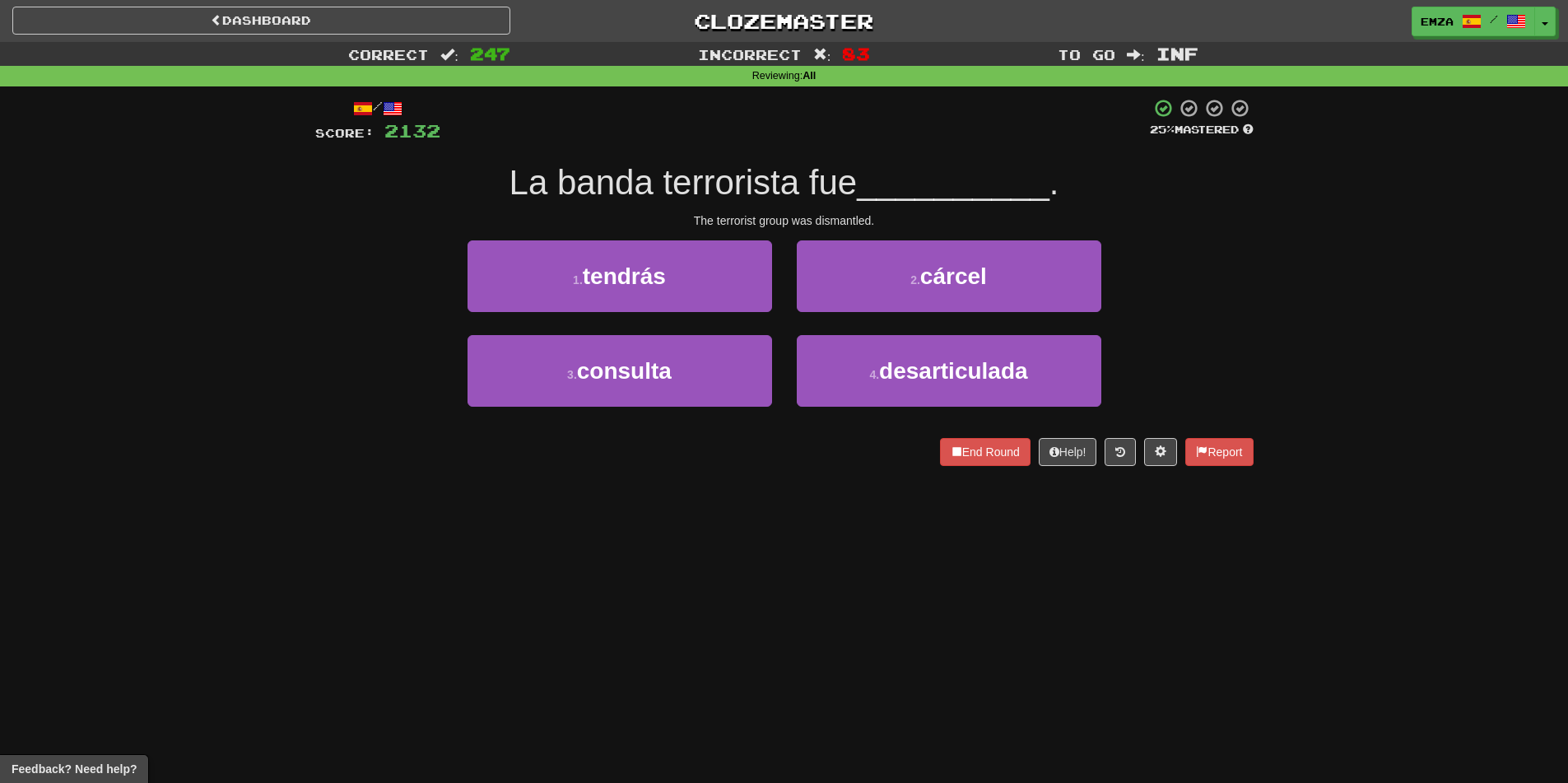
click at [868, 579] on div "Dashboard Clozemaster Emza / Toggle Dropdown Dashboard Leaderboard Activity Fee…" at bounding box center [784, 392] width 1568 height 783
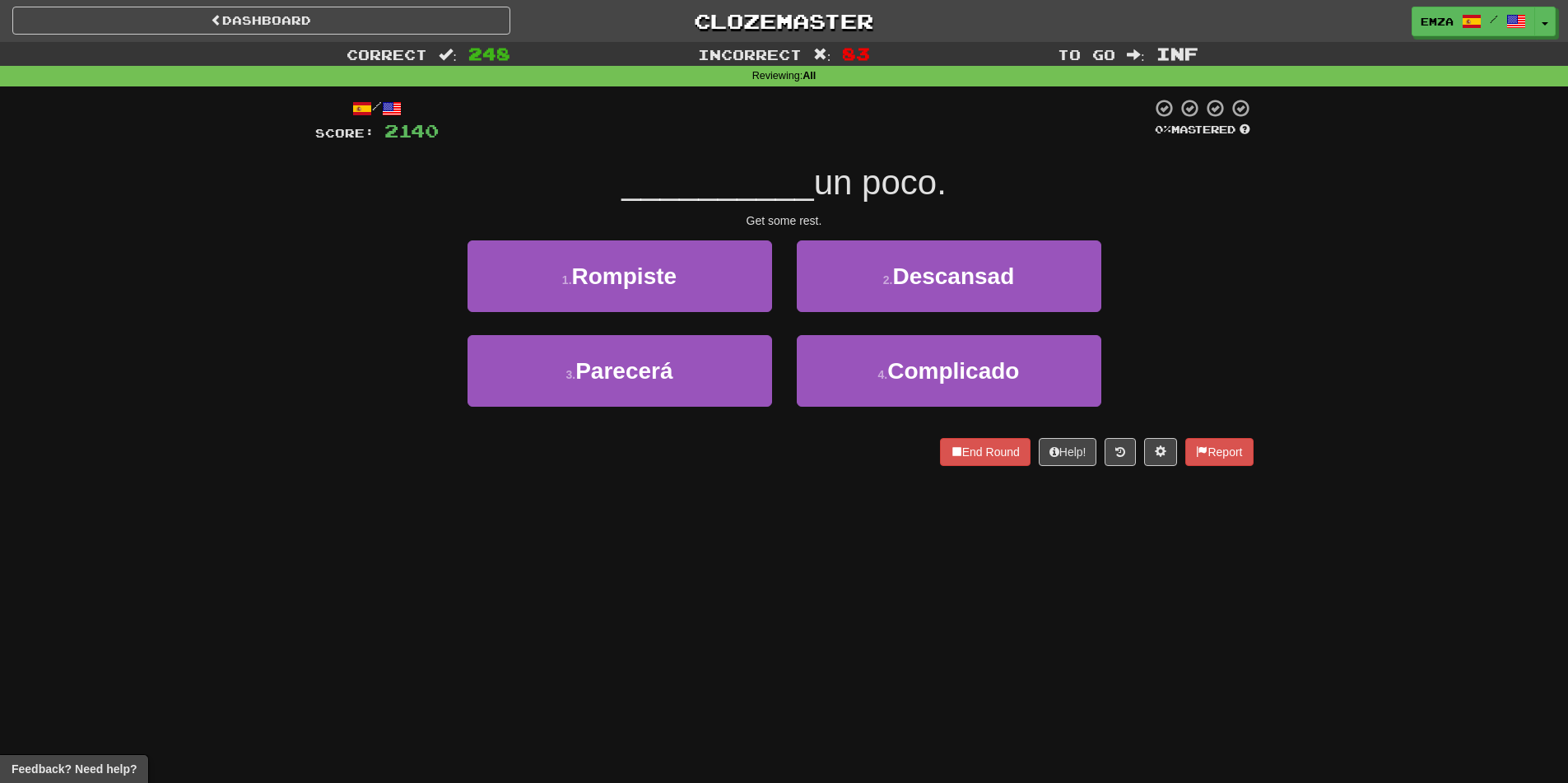
click at [742, 546] on div "Dashboard Clozemaster Emza / Toggle Dropdown Dashboard Leaderboard Activity Fee…" at bounding box center [784, 392] width 1568 height 783
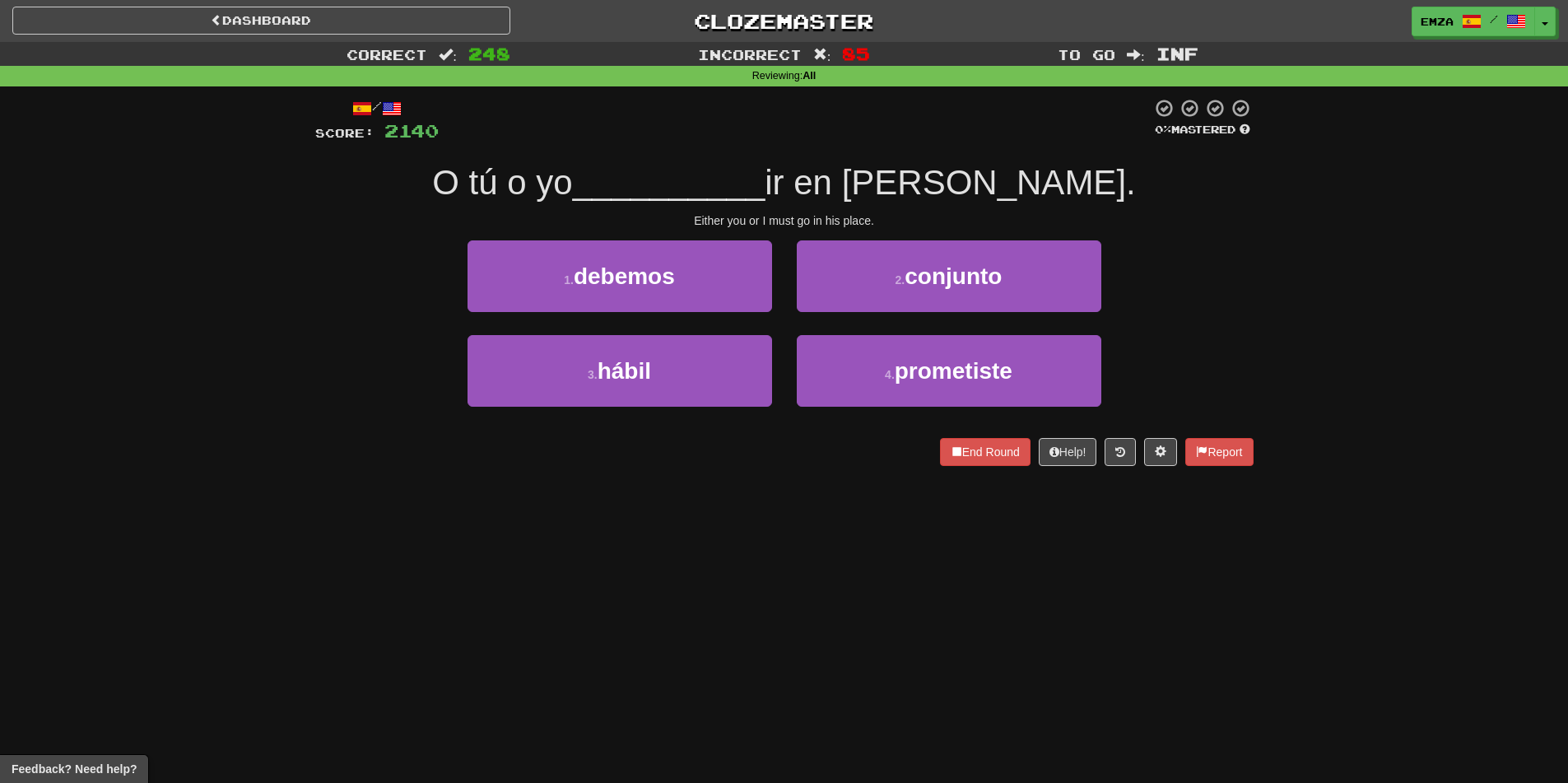
click at [786, 555] on div "Dashboard Clozemaster Emza / Toggle Dropdown Dashboard Leaderboard Activity Fee…" at bounding box center [784, 392] width 1568 height 783
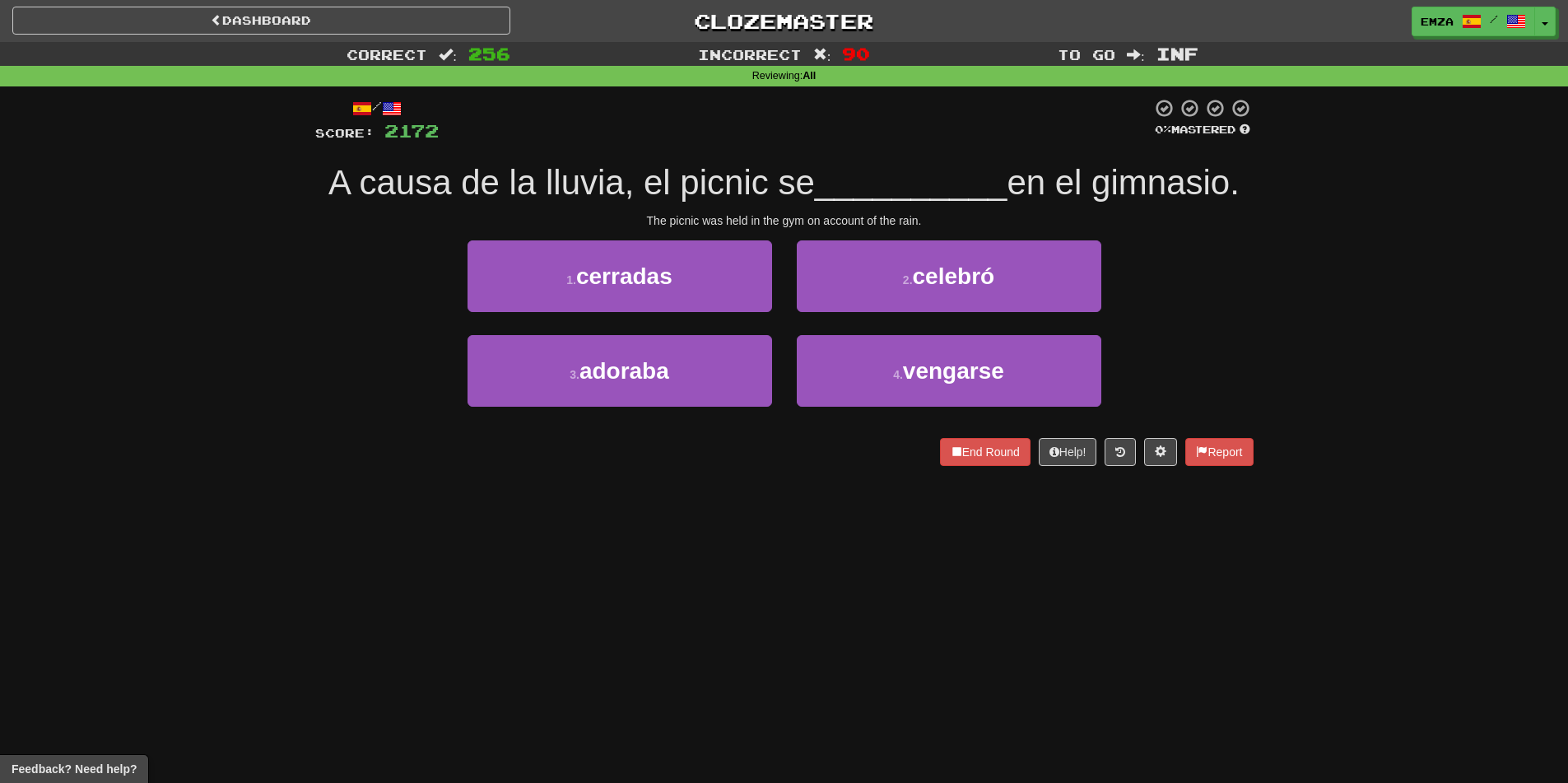
click at [201, 438] on div "Correct : 256 Incorrect : 90 To go : Inf Reviewing : All / Score: 2172 0 % Mast…" at bounding box center [784, 265] width 1568 height 447
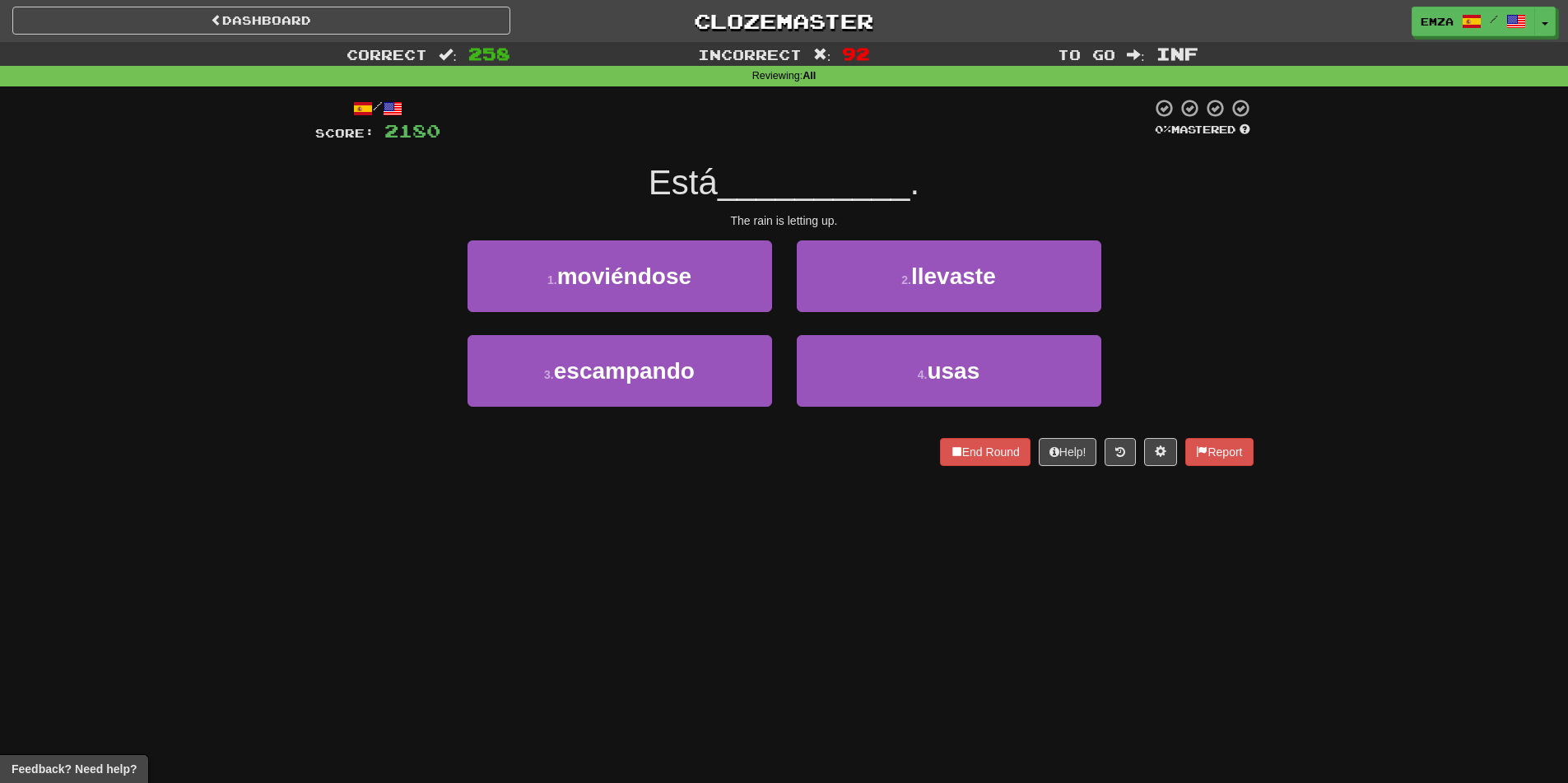
drag, startPoint x: 624, startPoint y: 587, endPoint x: 623, endPoint y: 570, distance: 17.0
click at [623, 570] on div "Dashboard Clozemaster Emza / Toggle Dropdown Dashboard Leaderboard Activity Fee…" at bounding box center [784, 392] width 1568 height 783
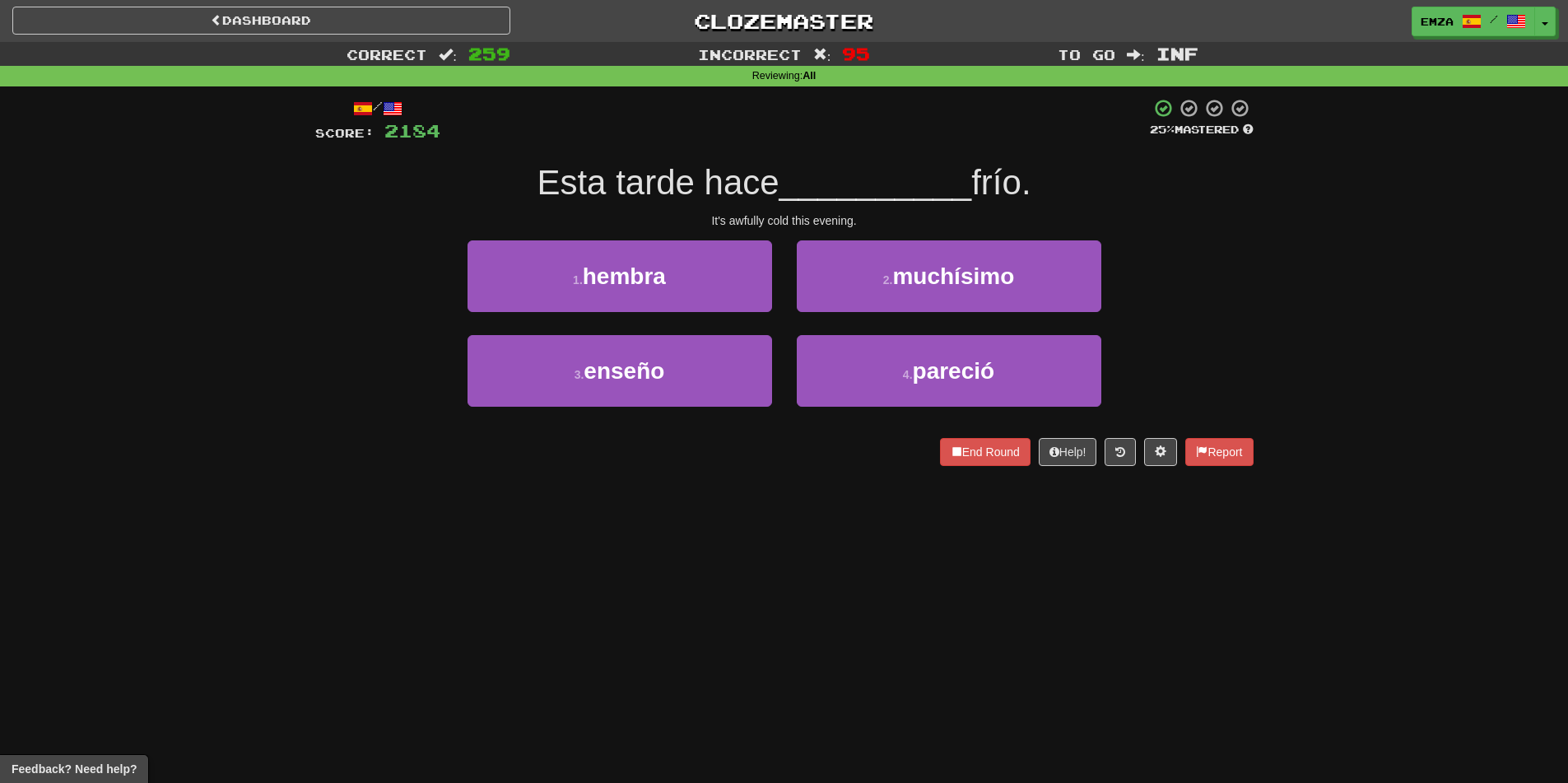
click at [241, 453] on div "Correct : 259 Incorrect : 95 To go : Inf Reviewing : All / Score: 2184 25 % Mas…" at bounding box center [784, 265] width 1568 height 447
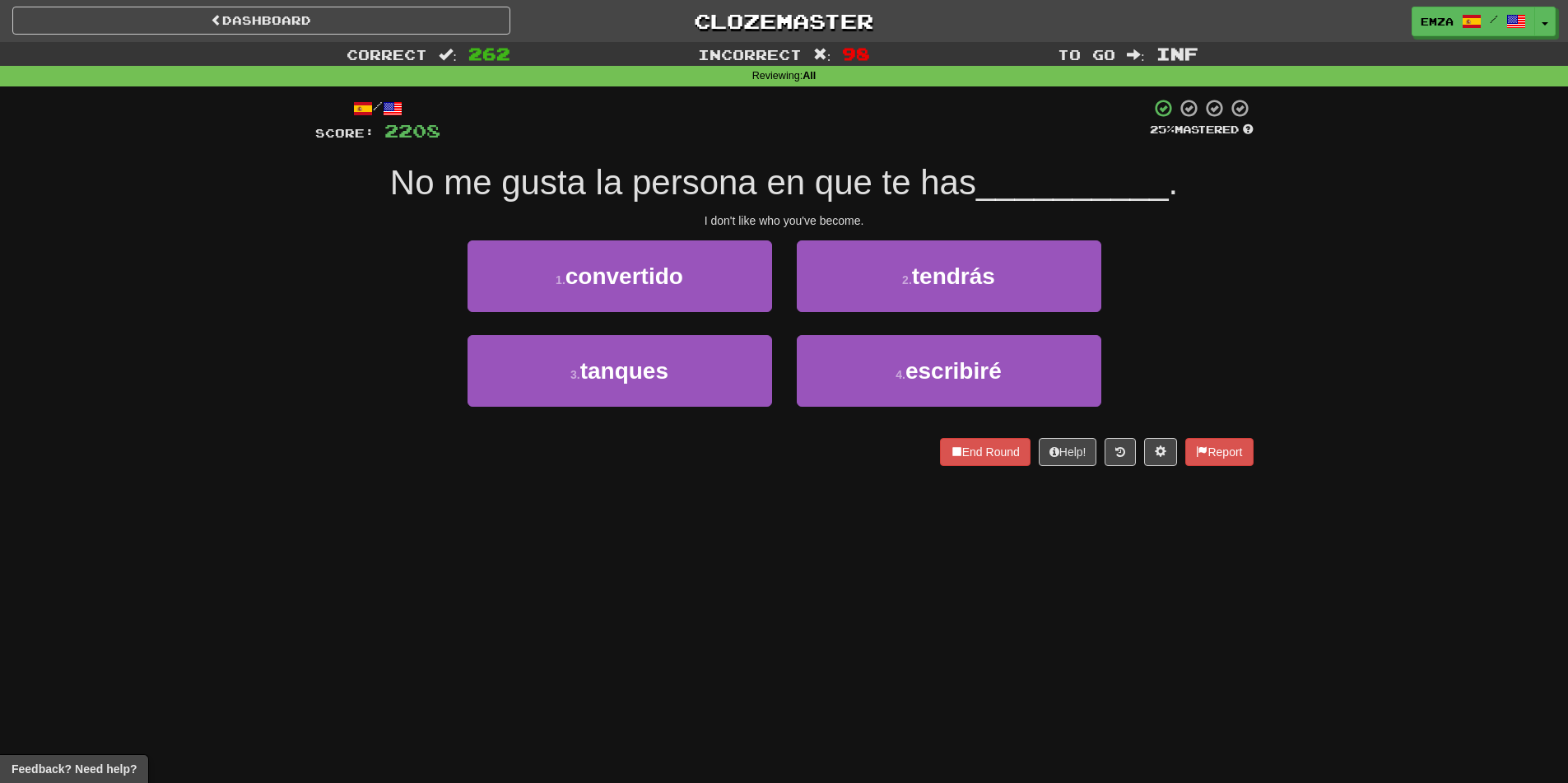
click at [217, 344] on div "Correct : 262 Incorrect : 98 To go : Inf Reviewing : All / Score: 2208 25 % Mas…" at bounding box center [784, 265] width 1568 height 447
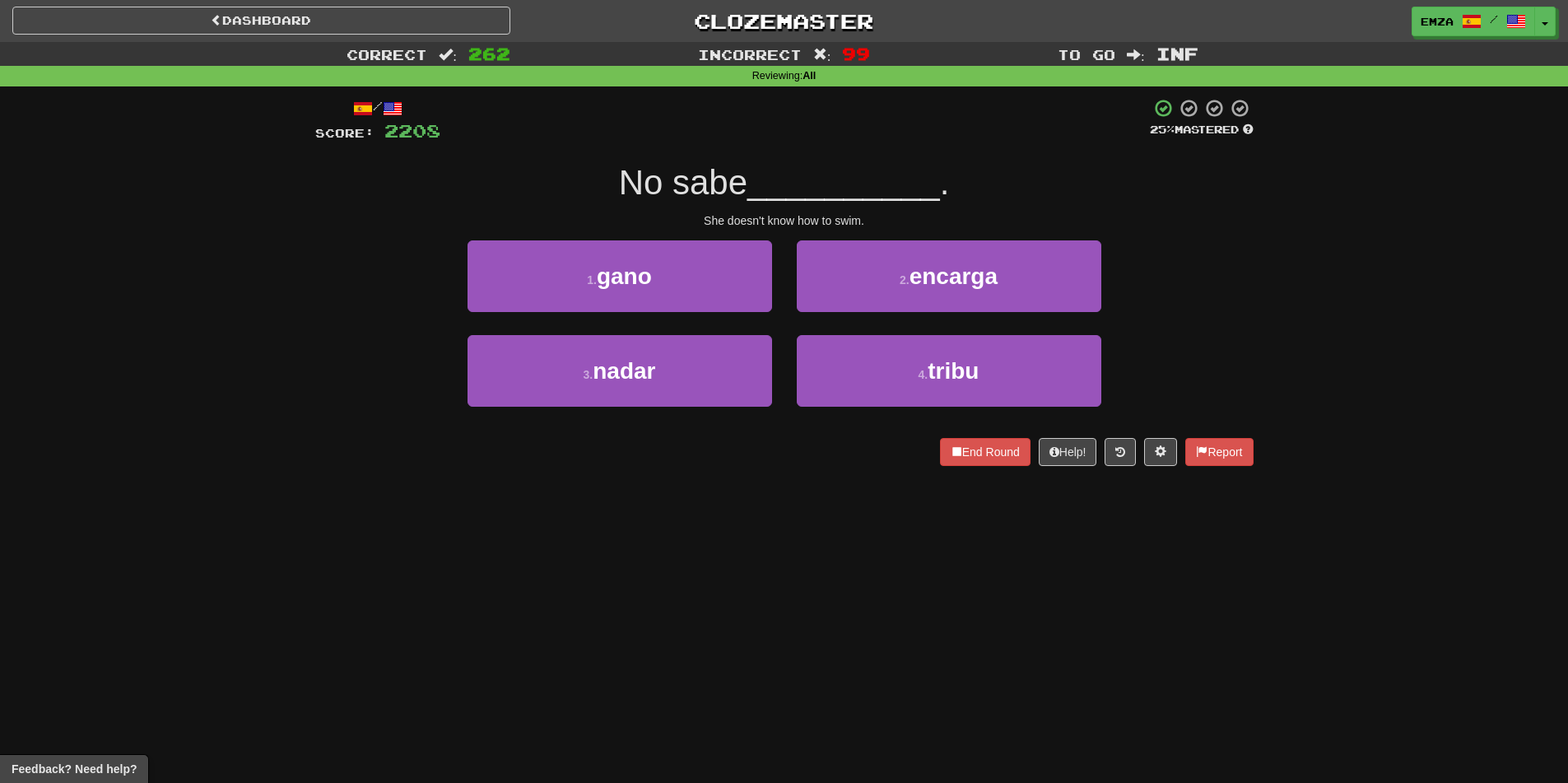
click at [887, 596] on div "Dashboard Clozemaster Emza / Toggle Dropdown Dashboard Leaderboard Activity Fee…" at bounding box center [784, 392] width 1568 height 783
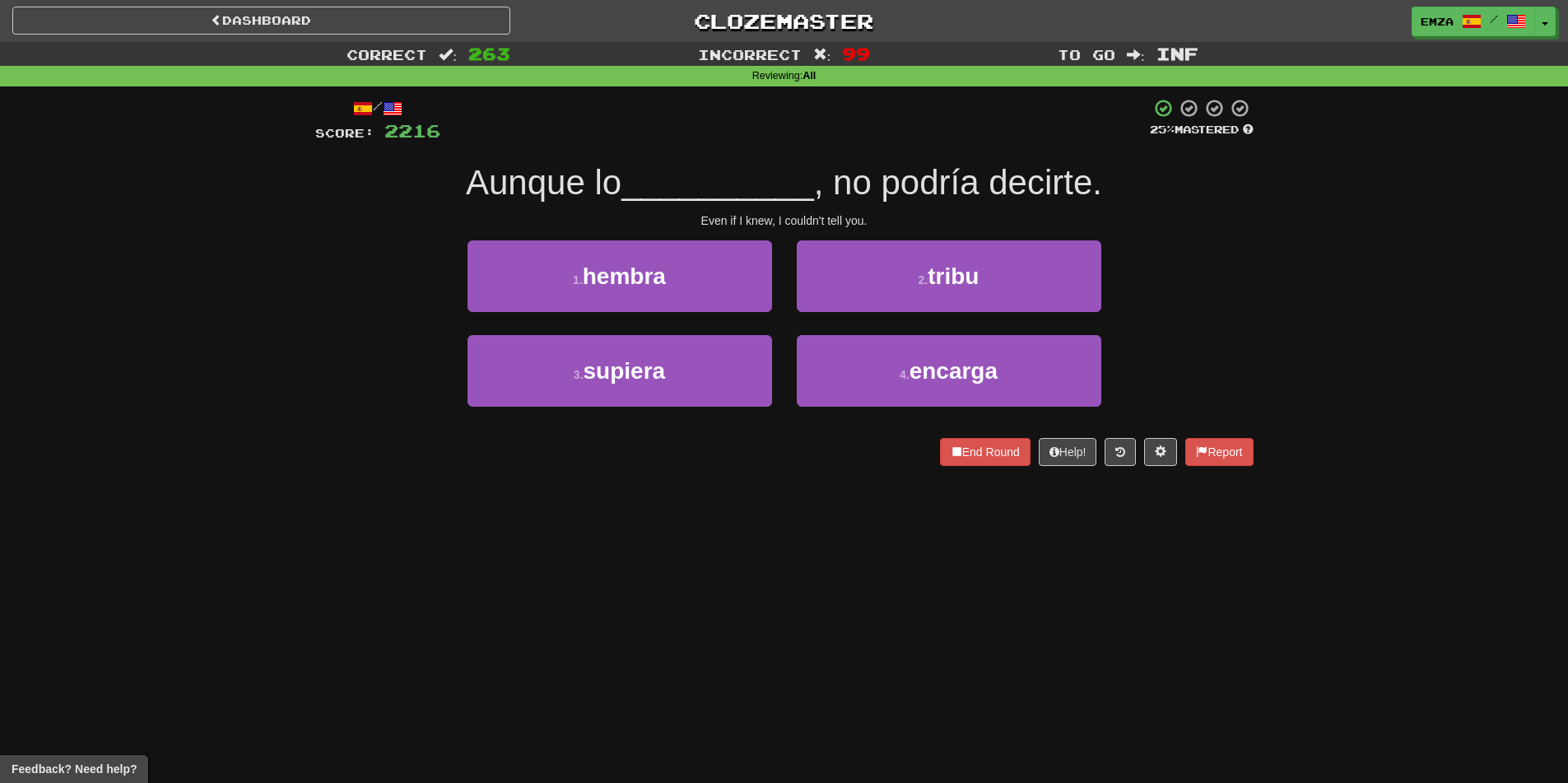
click at [478, 527] on div "Dashboard Clozemaster Emza / Toggle Dropdown Dashboard Leaderboard Activity Fee…" at bounding box center [784, 392] width 1568 height 783
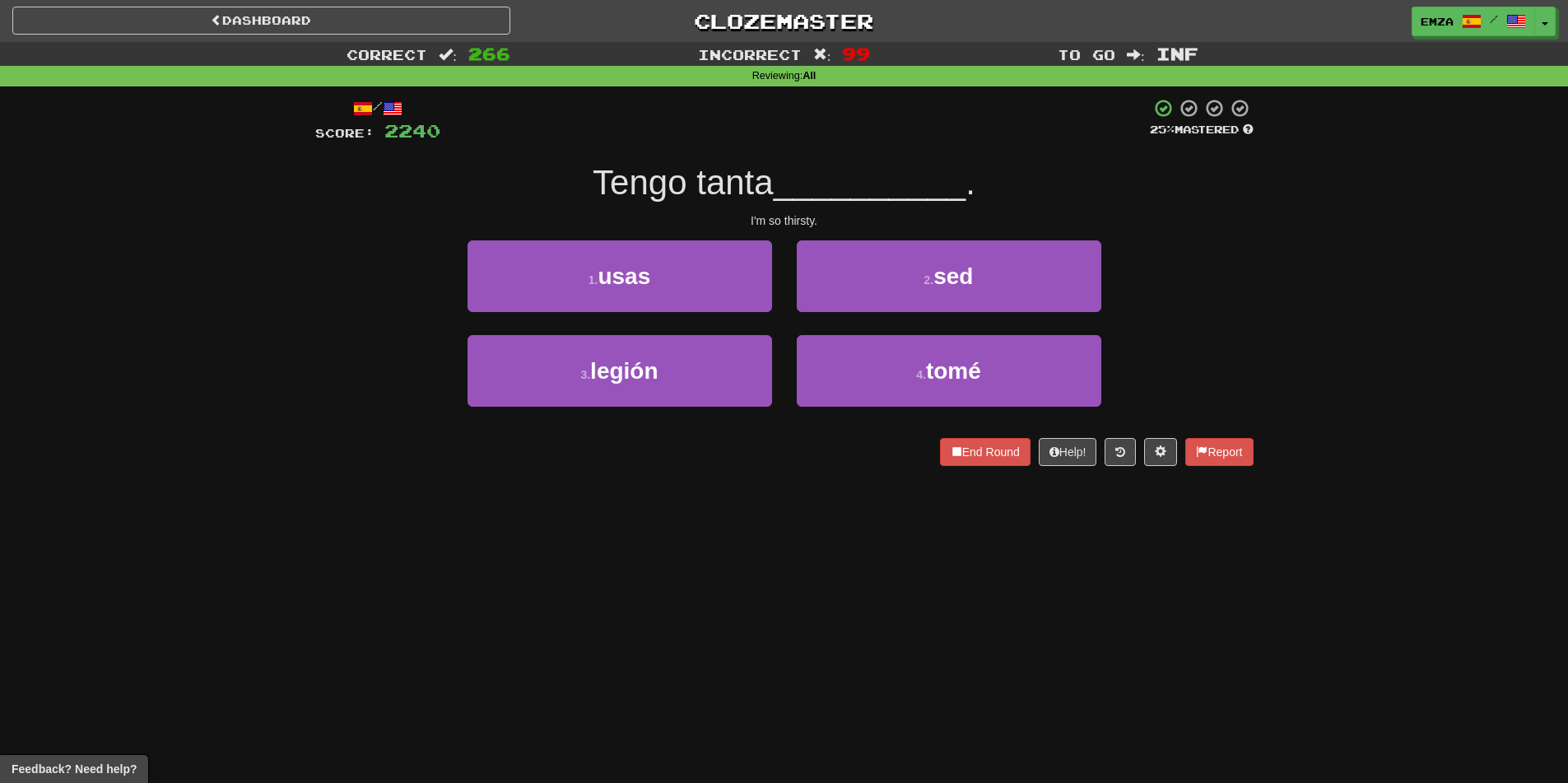
click at [629, 568] on div "Dashboard Clozemaster Emza / Toggle Dropdown Dashboard Leaderboard Activity Fee…" at bounding box center [784, 392] width 1568 height 783
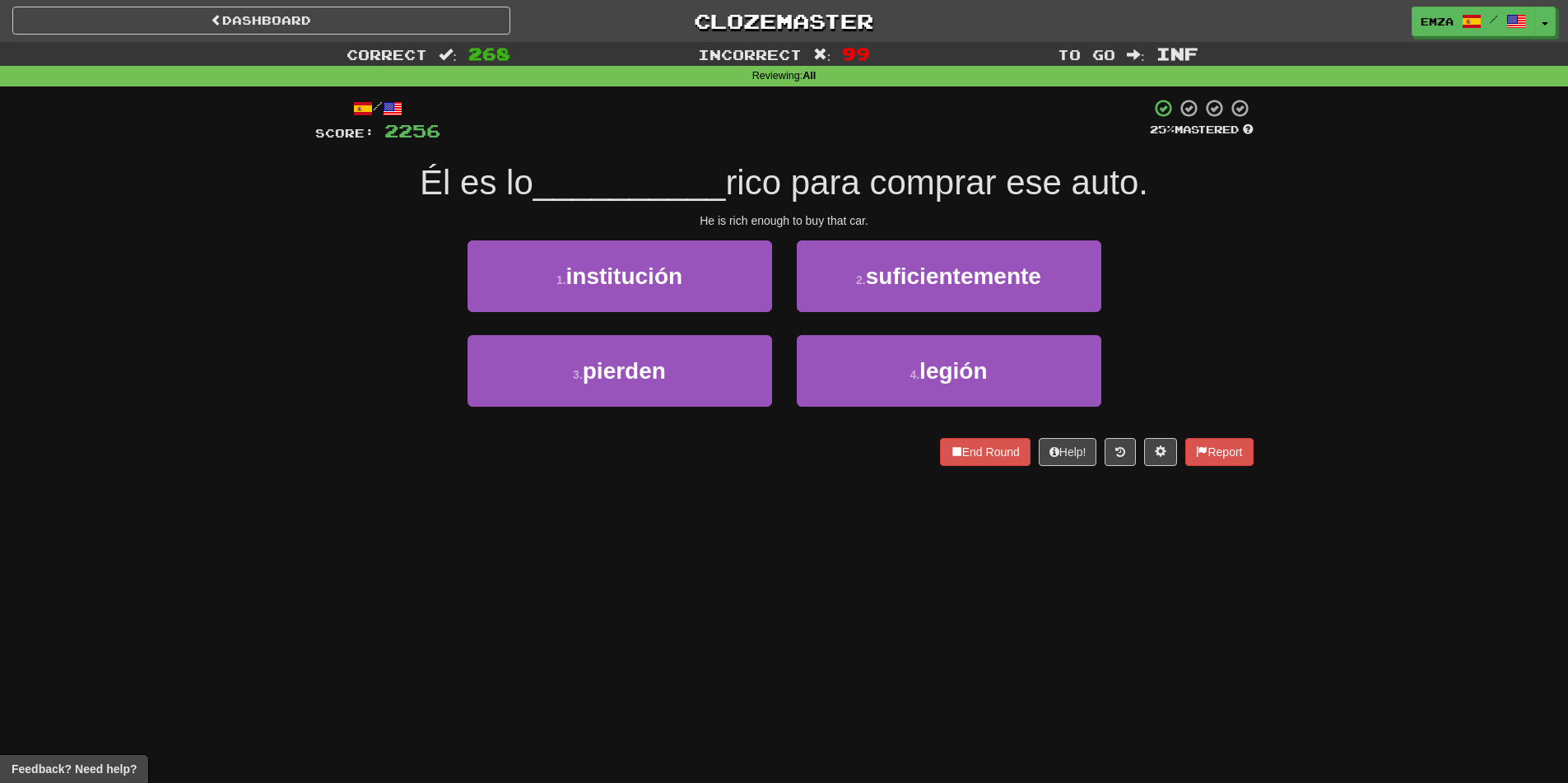
click at [671, 507] on div "Dashboard Clozemaster Emza / Toggle Dropdown Dashboard Leaderboard Activity Fee…" at bounding box center [784, 392] width 1568 height 783
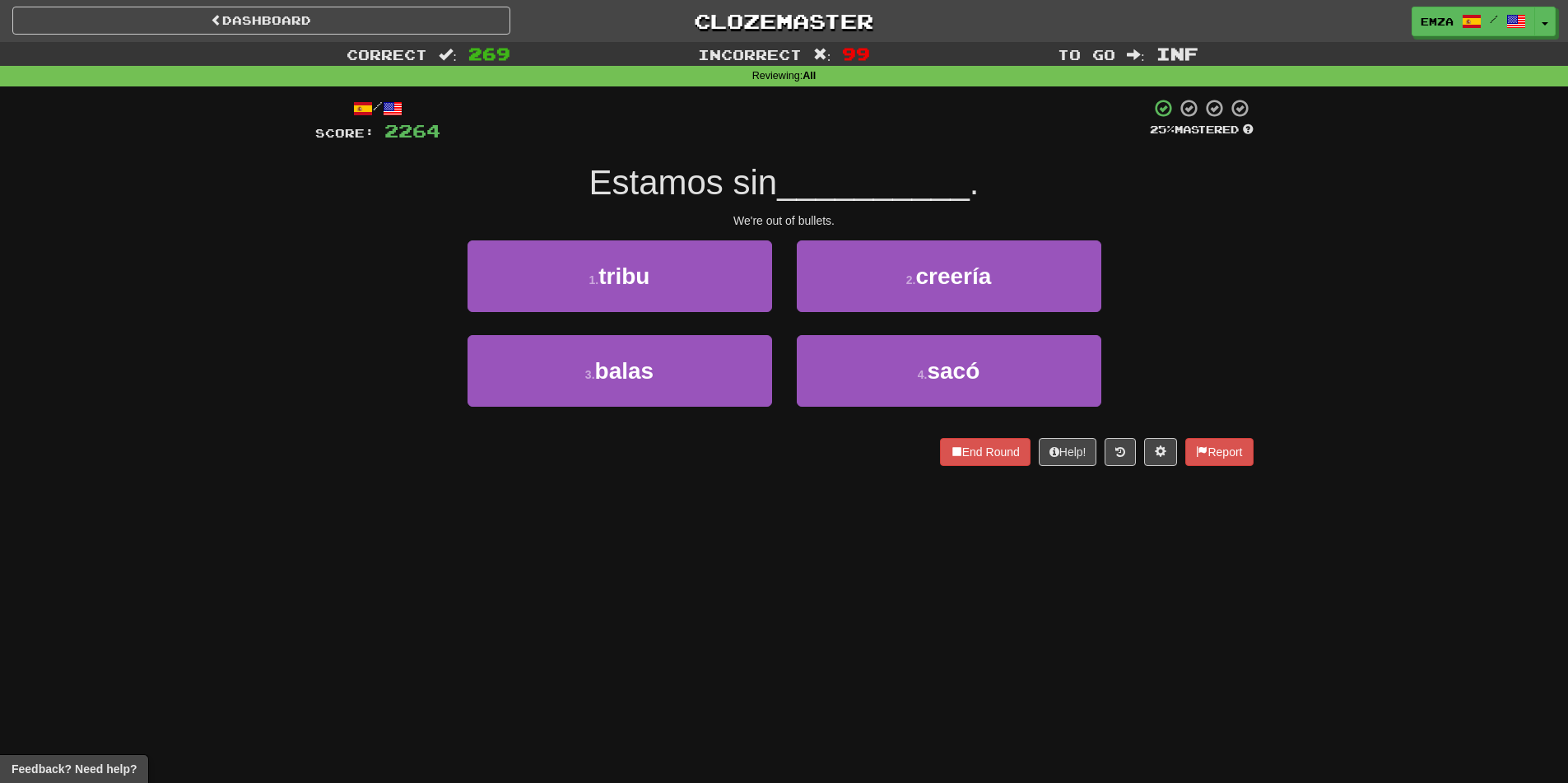
click at [638, 598] on div "Dashboard Clozemaster Emza / Toggle Dropdown Dashboard Leaderboard Activity Fee…" at bounding box center [784, 392] width 1568 height 783
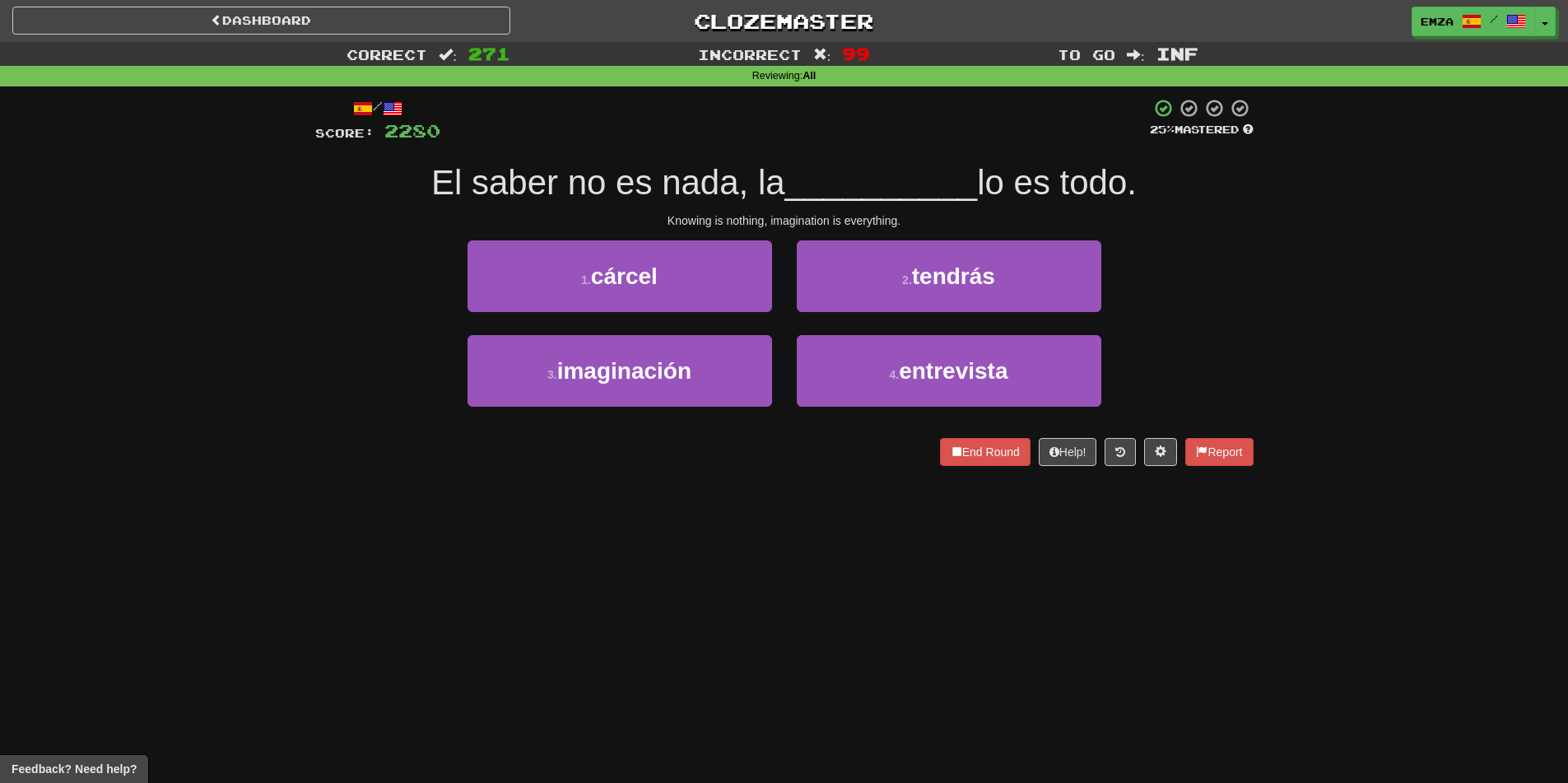
drag, startPoint x: 607, startPoint y: 625, endPoint x: 619, endPoint y: 600, distance: 27.7
click at [618, 601] on div "Dashboard Clozemaster Emza / Toggle Dropdown Dashboard Leaderboard Activity Fee…" at bounding box center [784, 392] width 1568 height 783
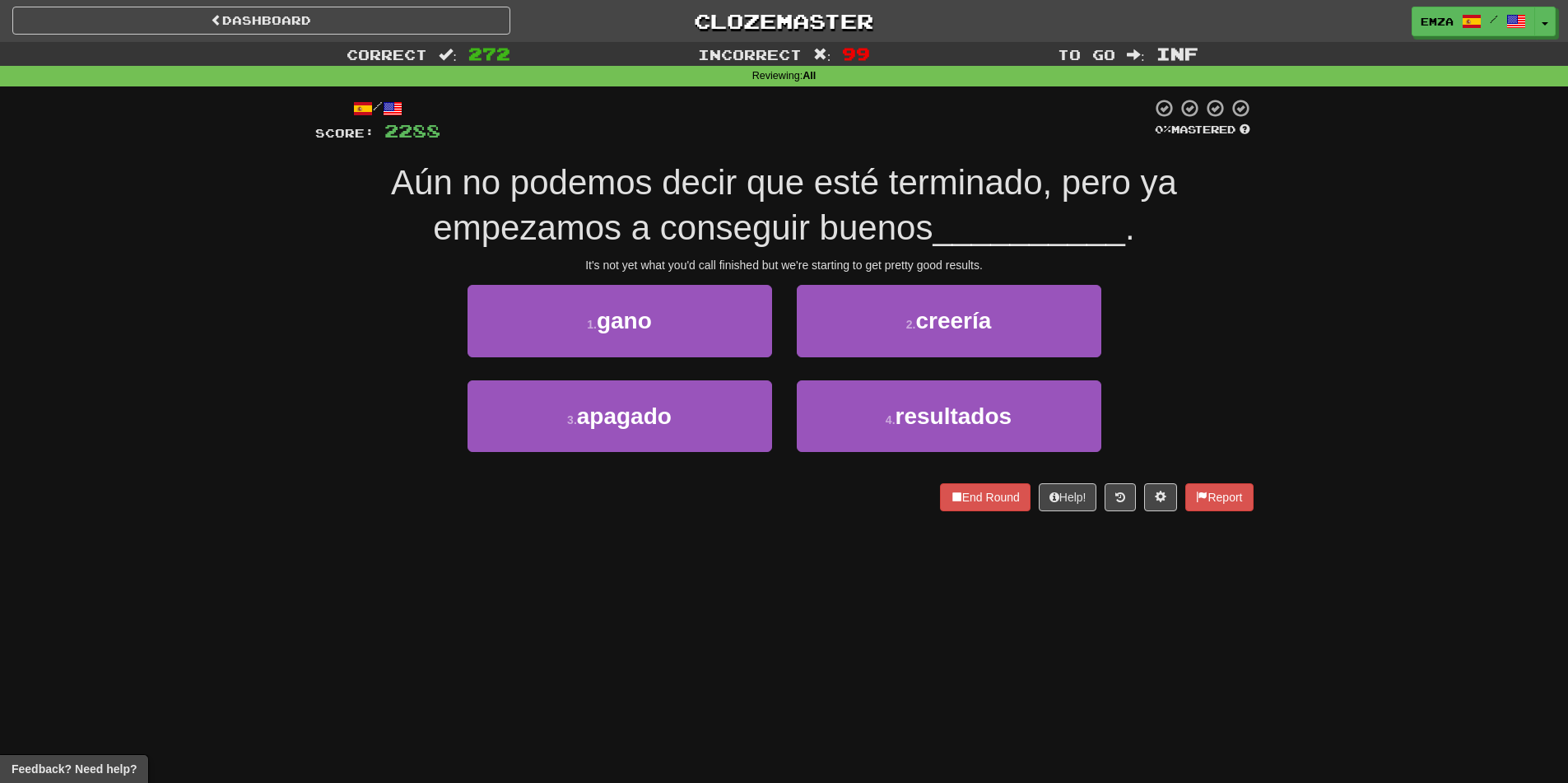
click at [647, 526] on div "/ Score: 2288 0 % Mastered Aún no podemos decir que esté terminado, pero ya emp…" at bounding box center [784, 309] width 938 height 447
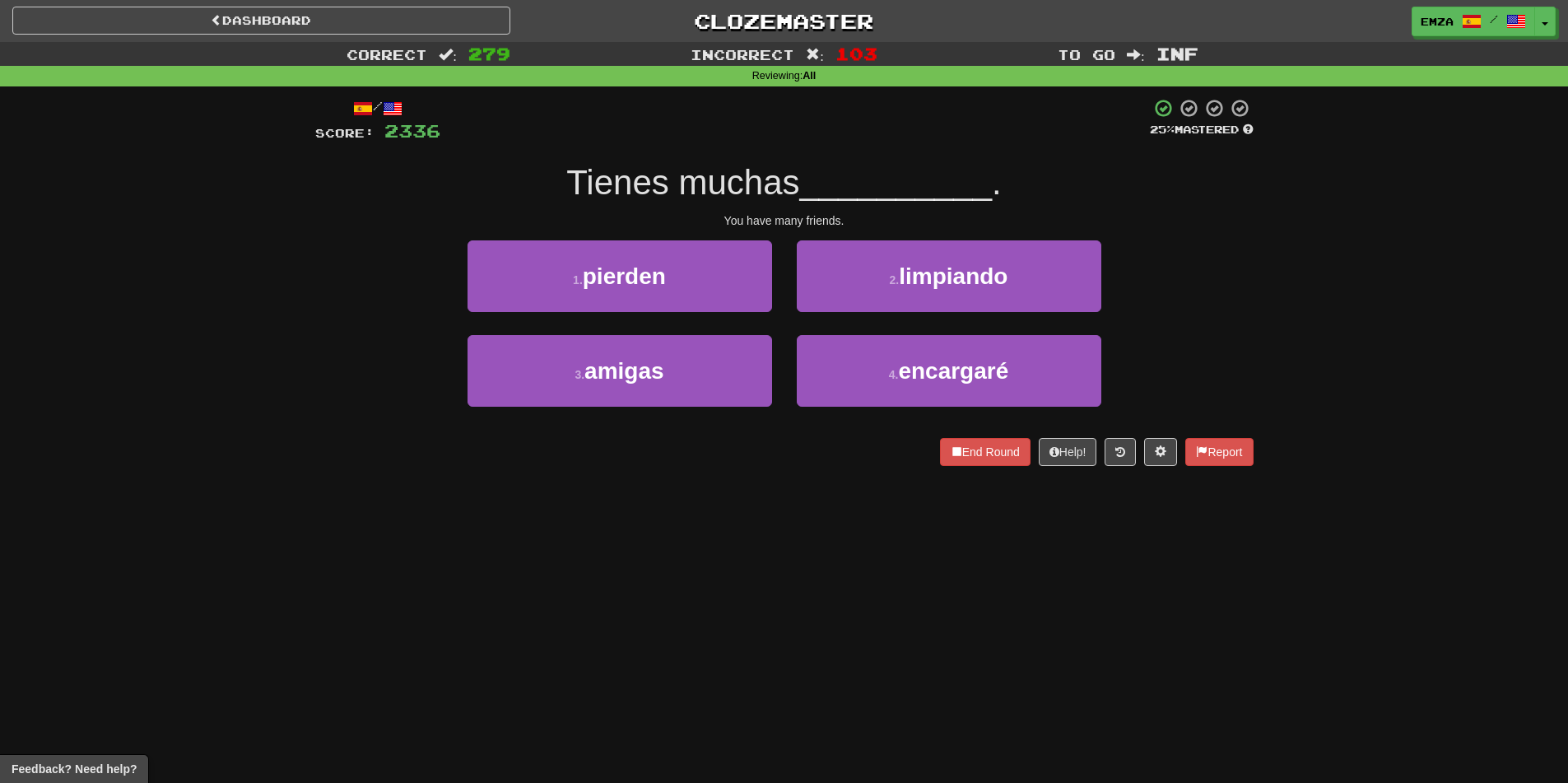
click at [473, 481] on div "/ Score: 2336 25 % Mastered Tienes muchas __________ . You have many friends. 1…" at bounding box center [784, 287] width 938 height 402
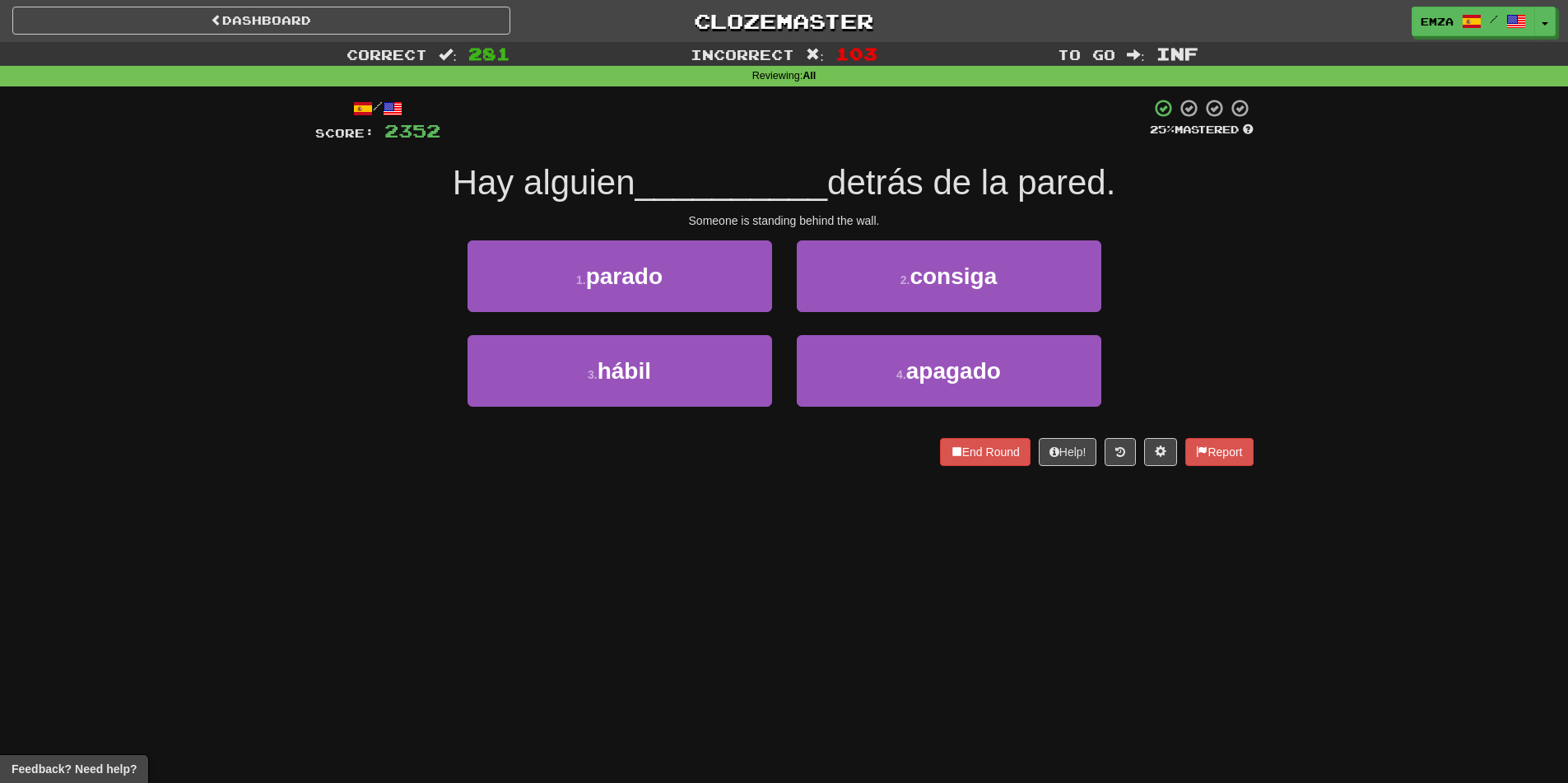
click at [706, 493] on div "Dashboard Clozemaster Emza / Toggle Dropdown Dashboard Leaderboard Activity Fee…" at bounding box center [784, 392] width 1568 height 783
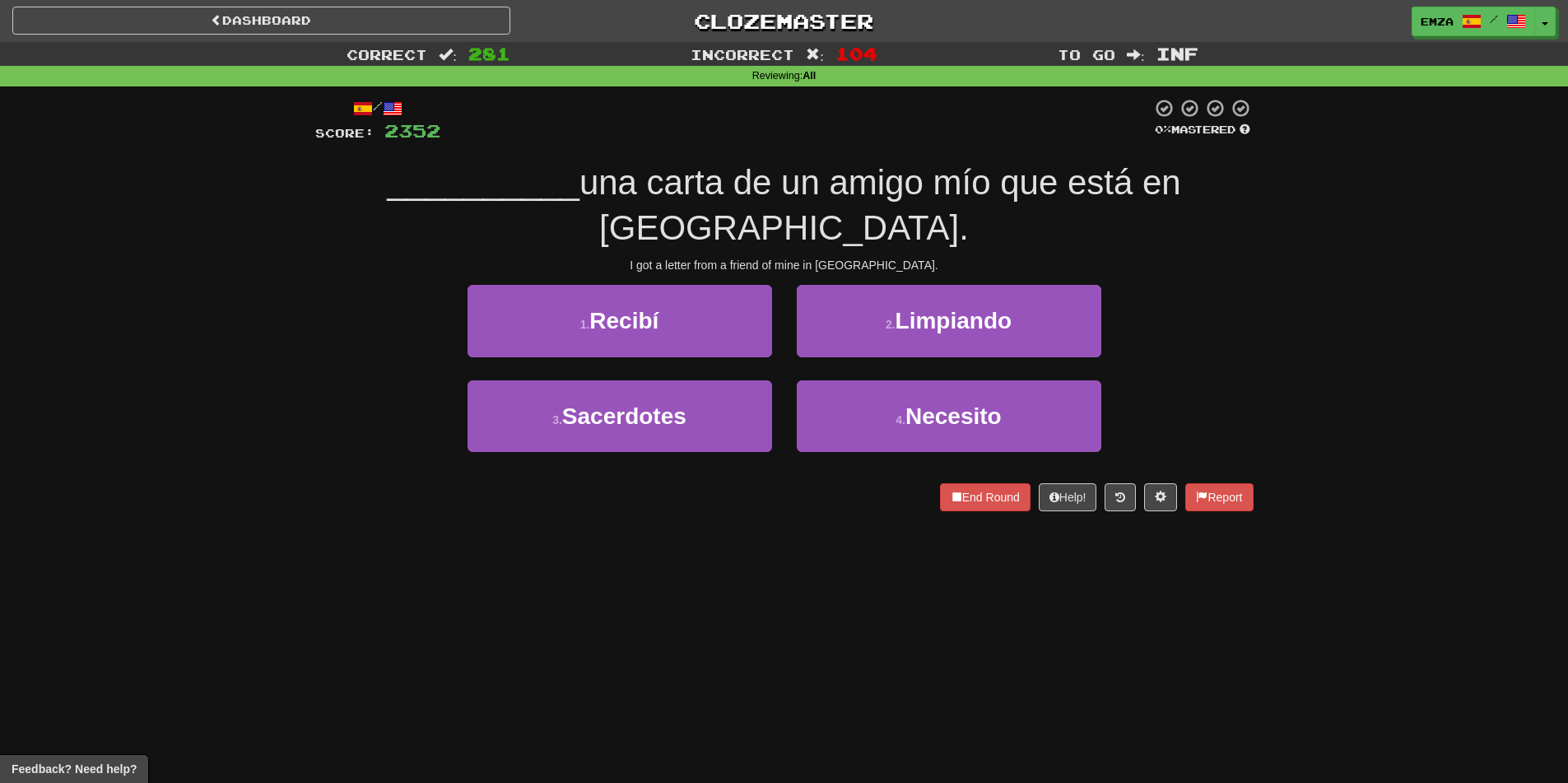
click at [736, 506] on div "End Round Help! Report" at bounding box center [784, 497] width 938 height 28
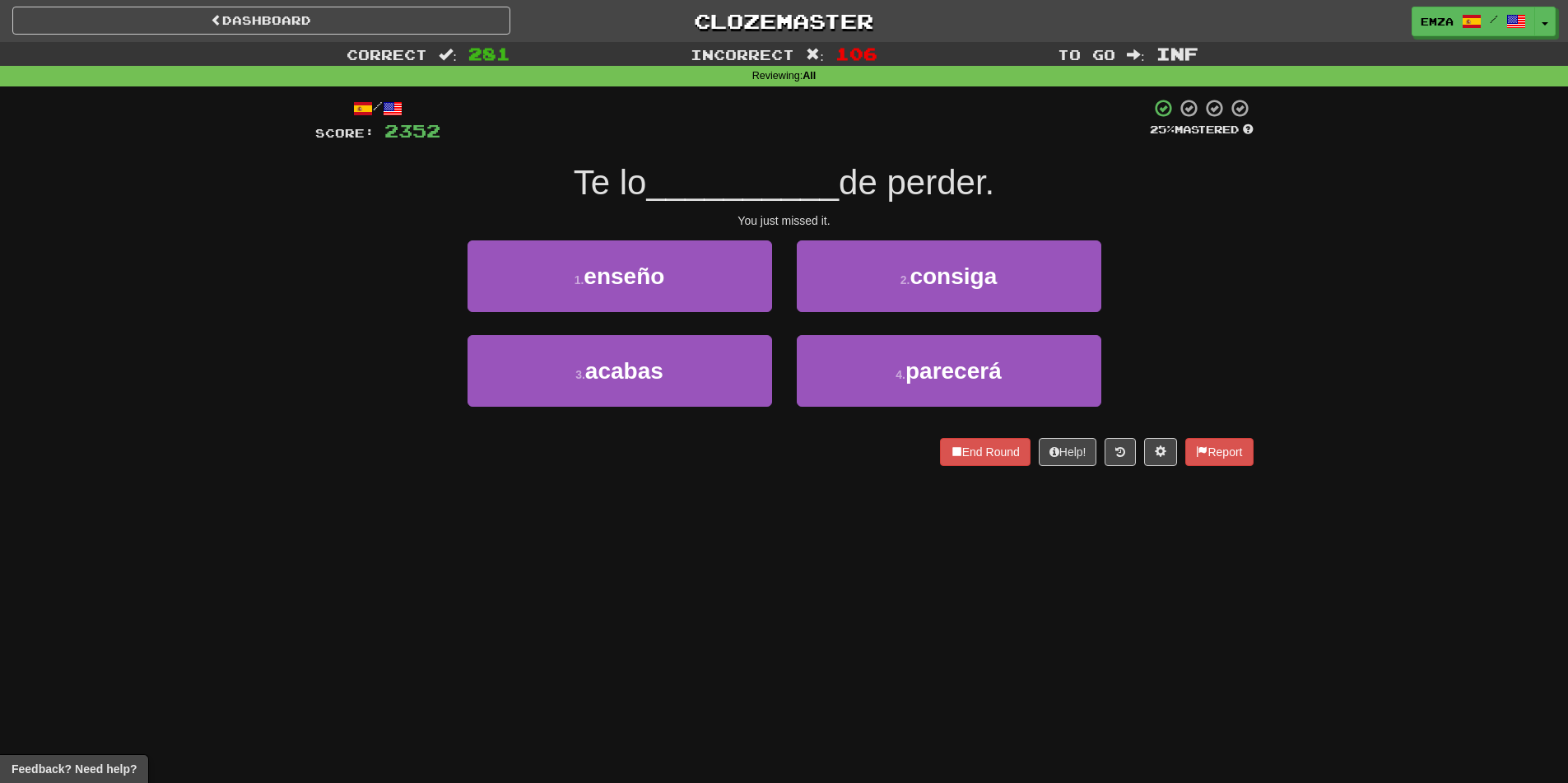
click at [888, 592] on div "Dashboard Clozemaster Emza / Toggle Dropdown Dashboard Leaderboard Activity Fee…" at bounding box center [784, 392] width 1568 height 783
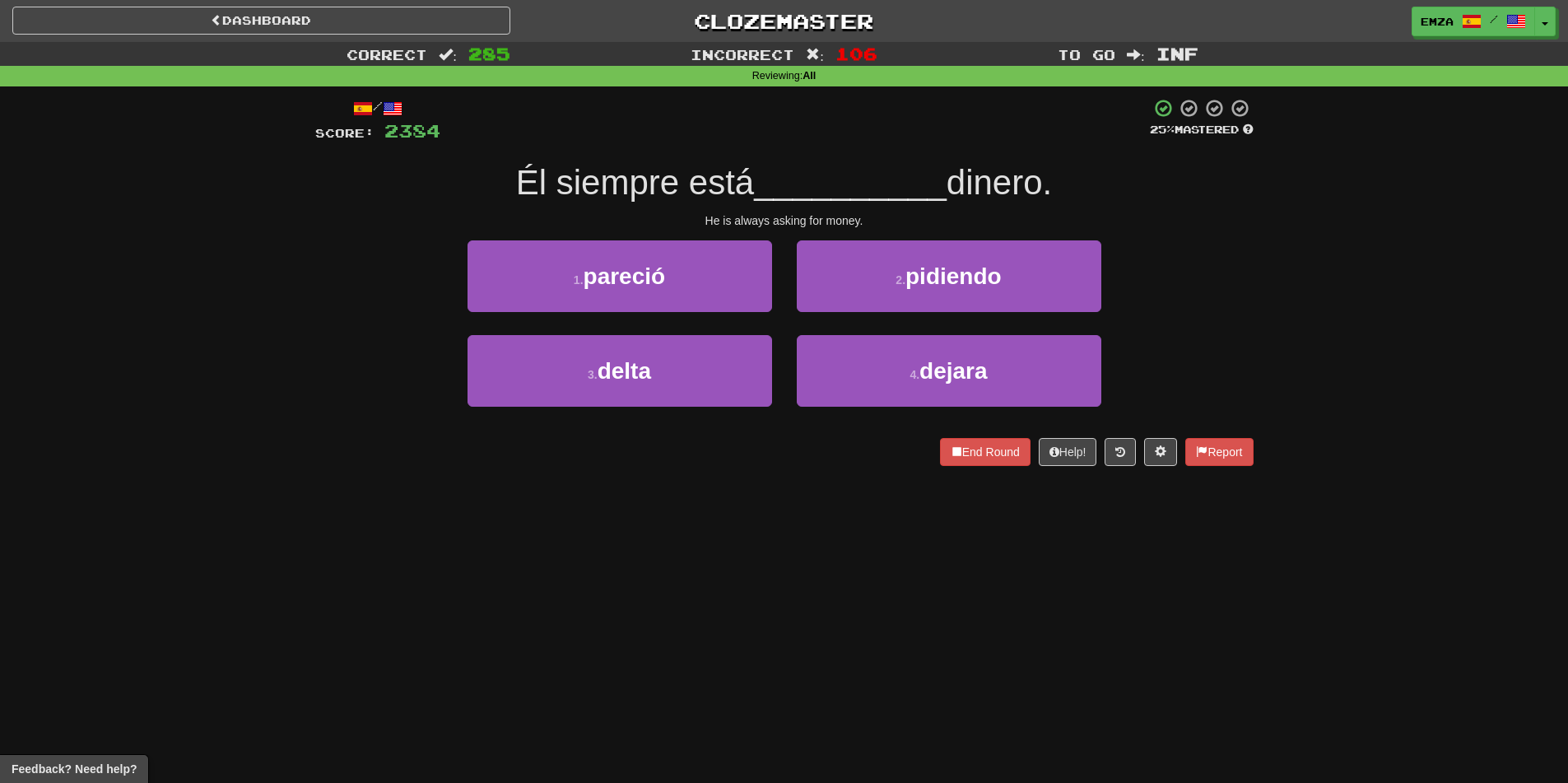
click at [613, 555] on div "Dashboard Clozemaster Emza / Toggle Dropdown Dashboard Leaderboard Activity Fee…" at bounding box center [784, 392] width 1568 height 783
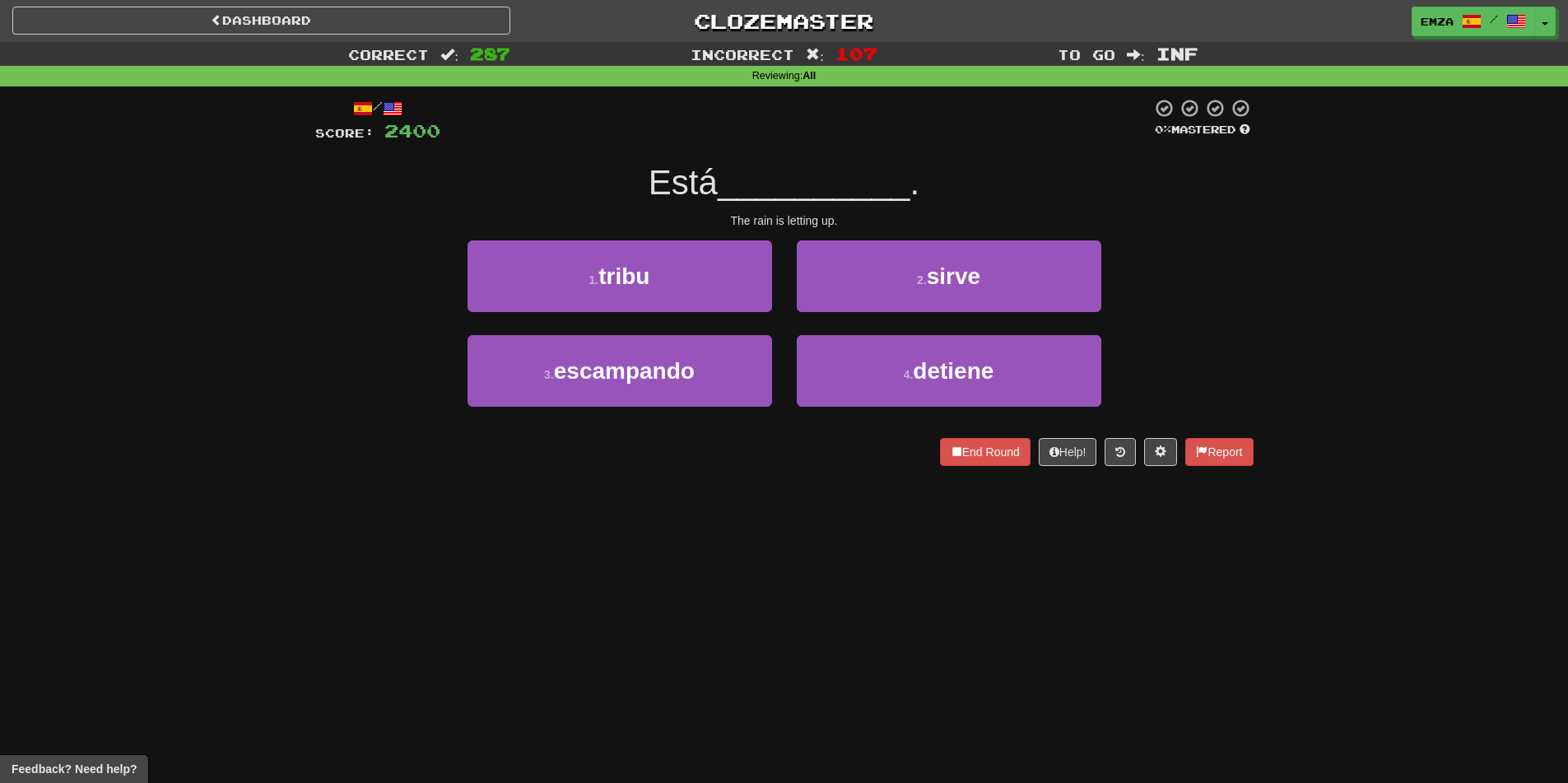
click at [747, 517] on div "Dashboard Clozemaster Emza / Toggle Dropdown Dashboard Leaderboard Activity Fee…" at bounding box center [784, 392] width 1568 height 783
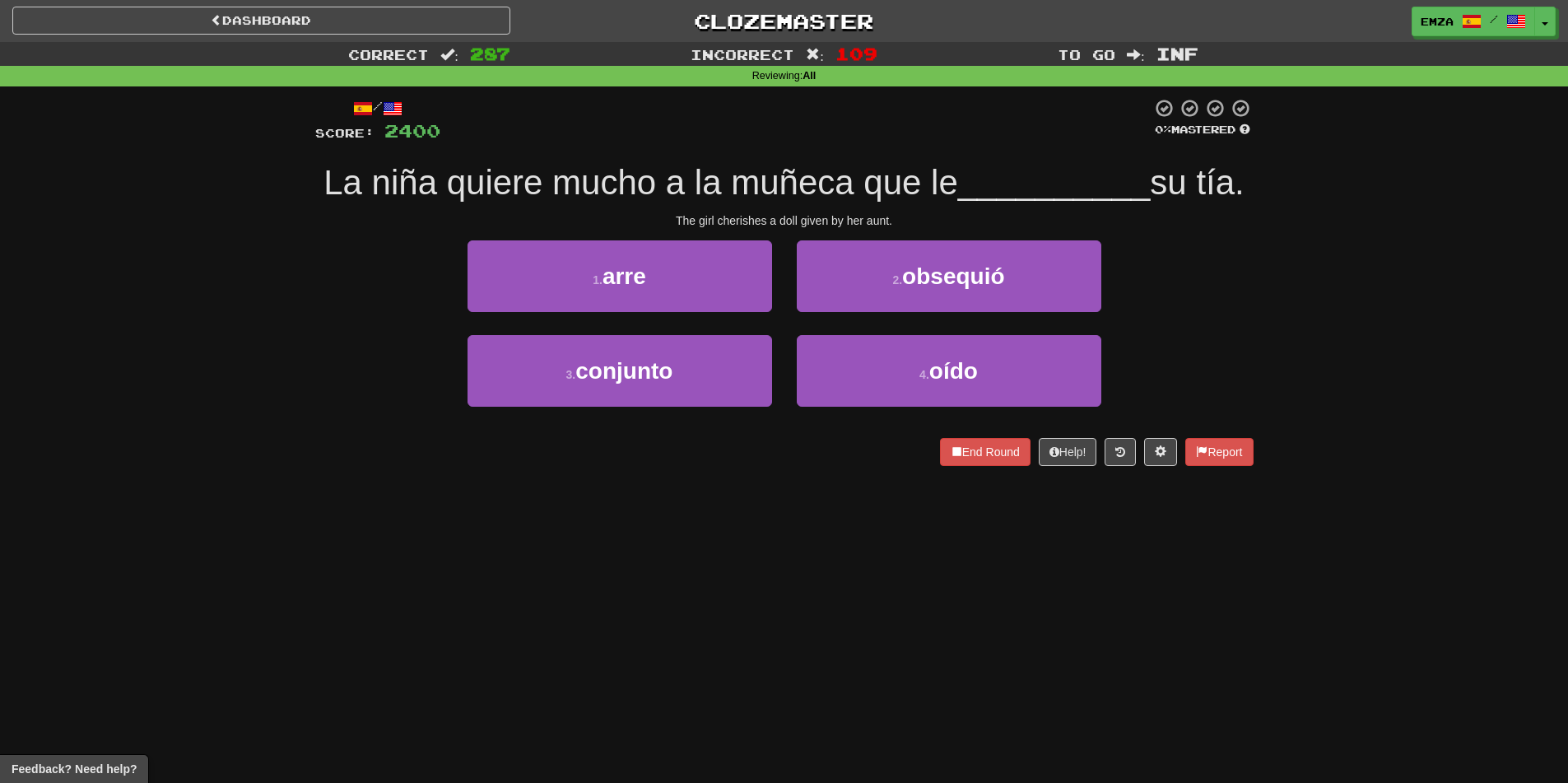
click at [553, 489] on div "/ Score: 2400 0 % Mastered La niña quiere mucho a la muñeca que le __________ s…" at bounding box center [784, 287] width 938 height 402
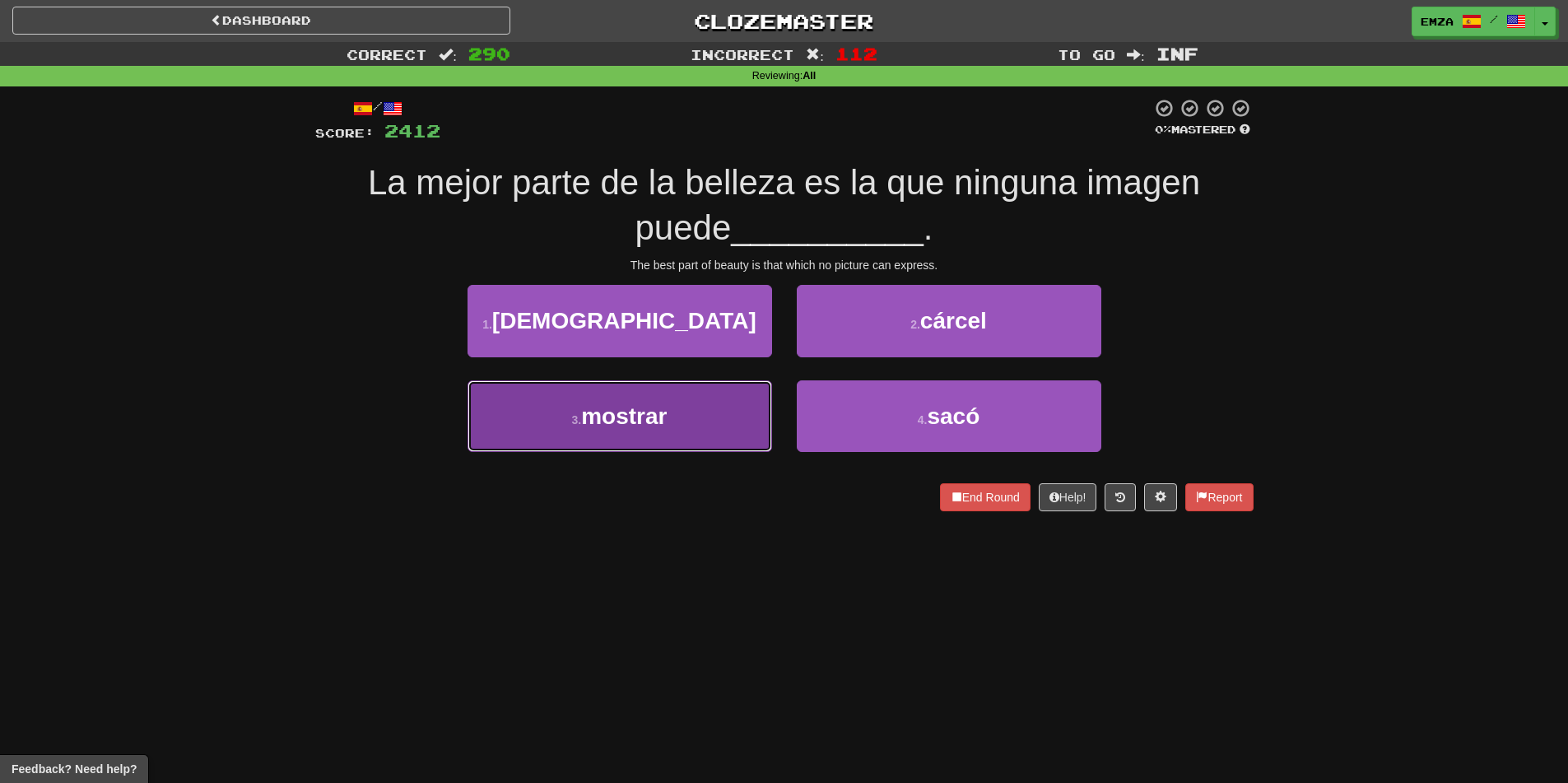
click at [684, 419] on button "3 . mostrar" at bounding box center [619, 415] width 304 height 72
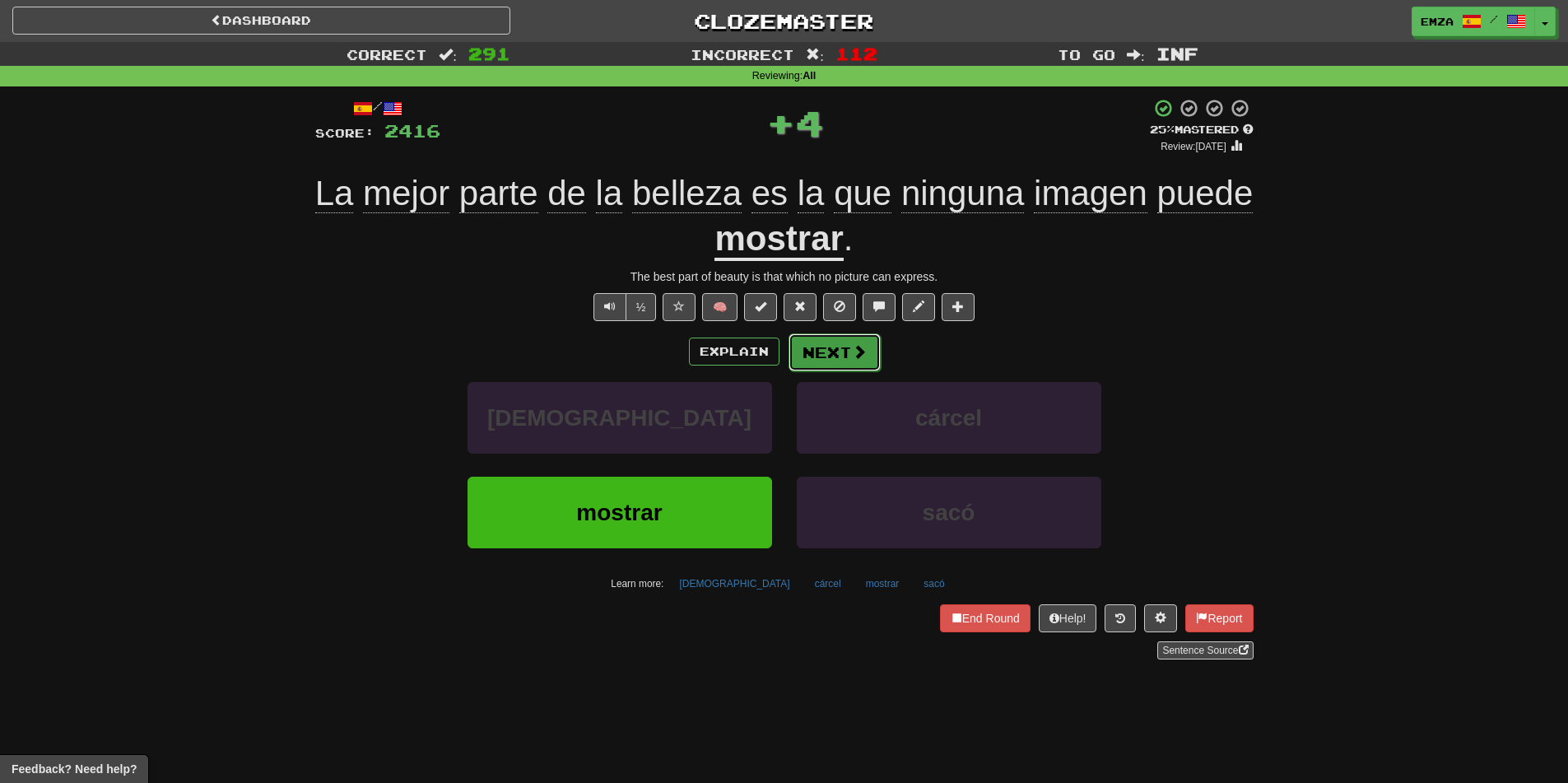
click at [803, 355] on button "Next" at bounding box center [835, 352] width 92 height 38
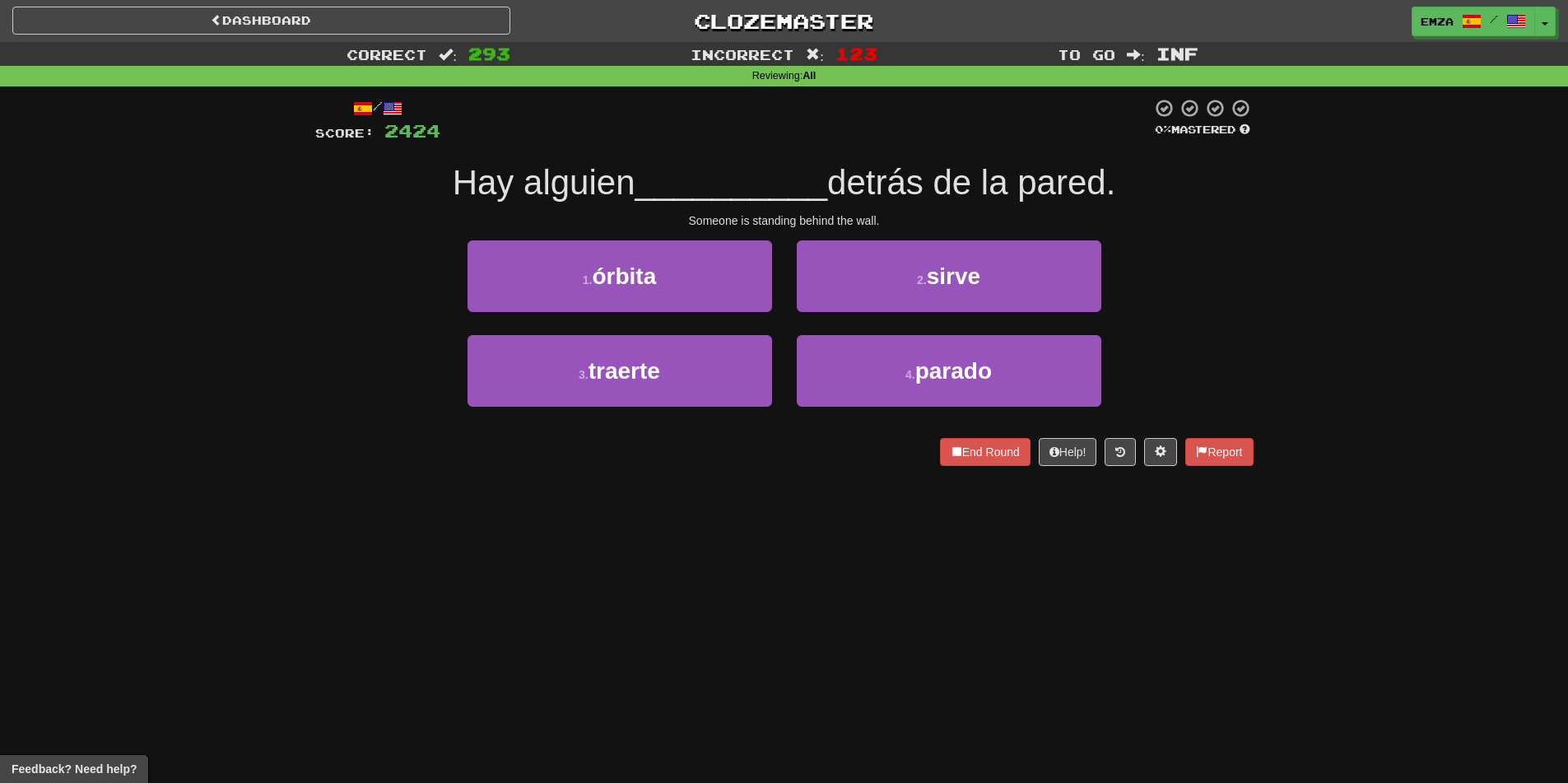
click at [589, 550] on div "Dashboard Clozemaster Emza / Toggle Dropdown Dashboard Leaderboard Activity Fee…" at bounding box center [784, 392] width 1568 height 783
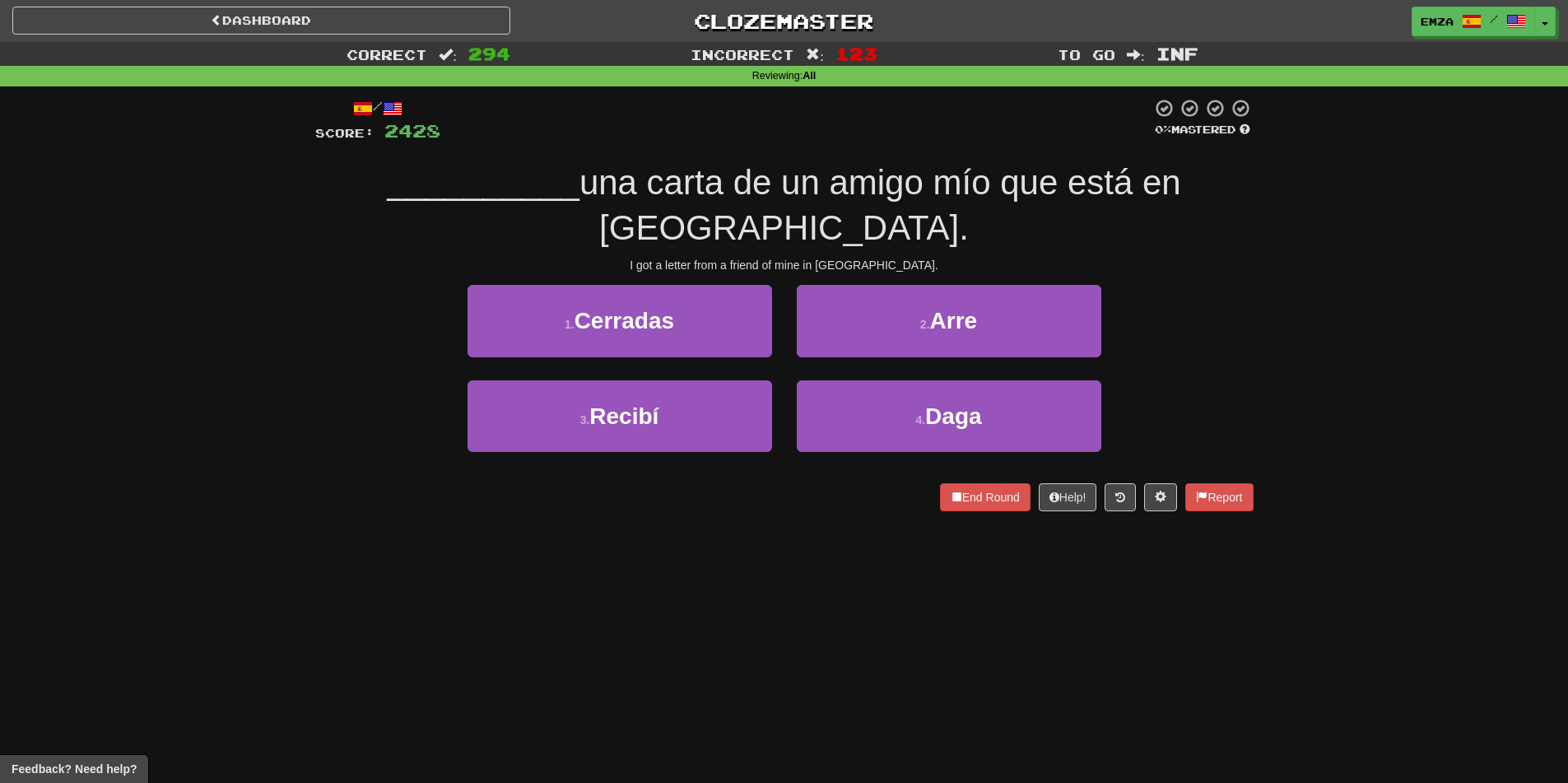
click at [256, 464] on div "Correct : 294 Incorrect : 123 To go : Inf Reviewing : All / Score: 2428 0 % Mas…" at bounding box center [784, 288] width 1568 height 492
click at [420, 595] on div "Dashboard Clozemaster Emza / Toggle Dropdown Dashboard Leaderboard Activity Fee…" at bounding box center [784, 392] width 1568 height 783
click at [434, 573] on div "Dashboard Clozemaster Emza / Toggle Dropdown Dashboard Leaderboard Activity Fee…" at bounding box center [784, 392] width 1568 height 783
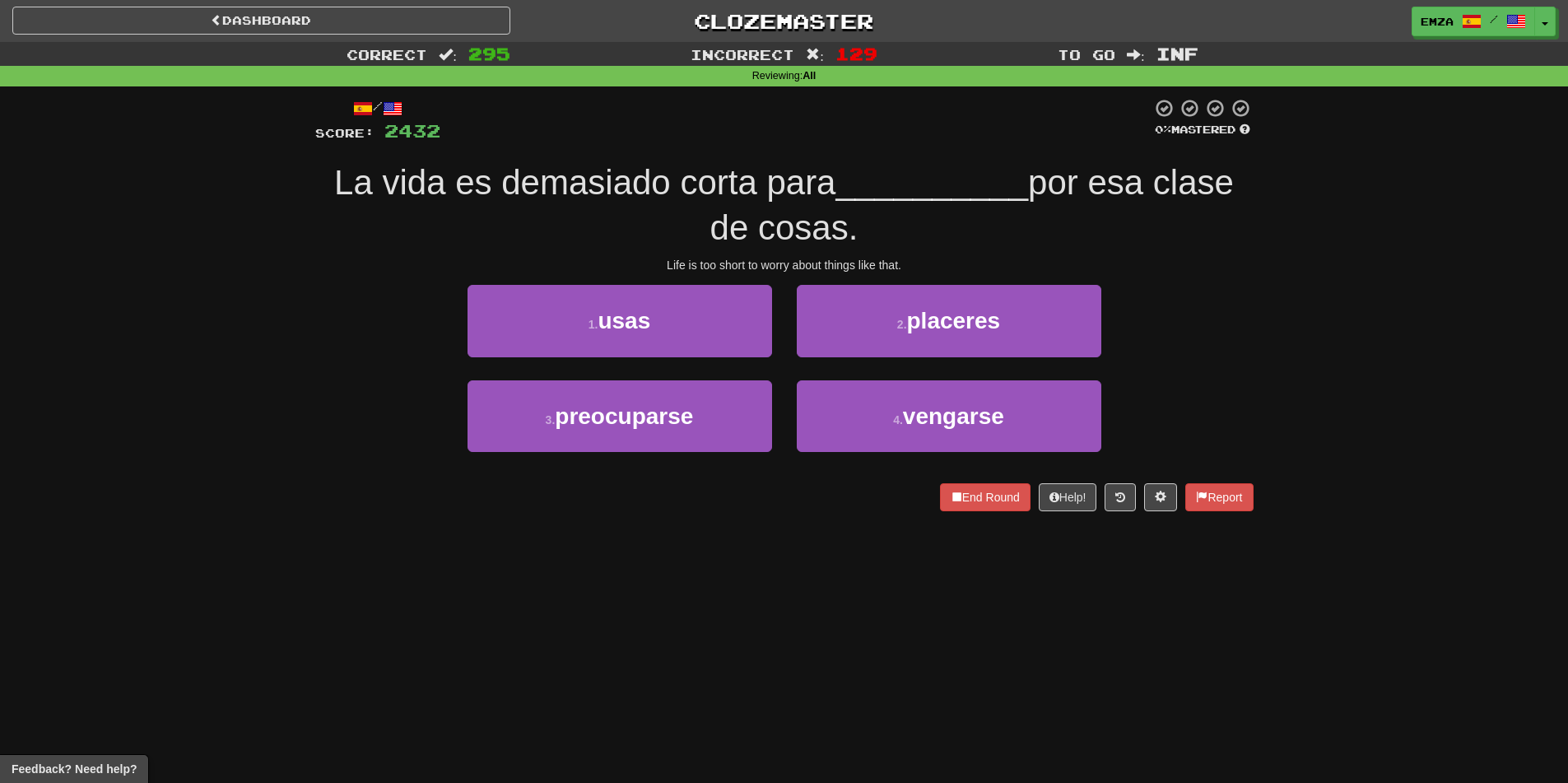
click at [340, 377] on div "1 . usas 2 . placeres" at bounding box center [784, 331] width 988 height 95
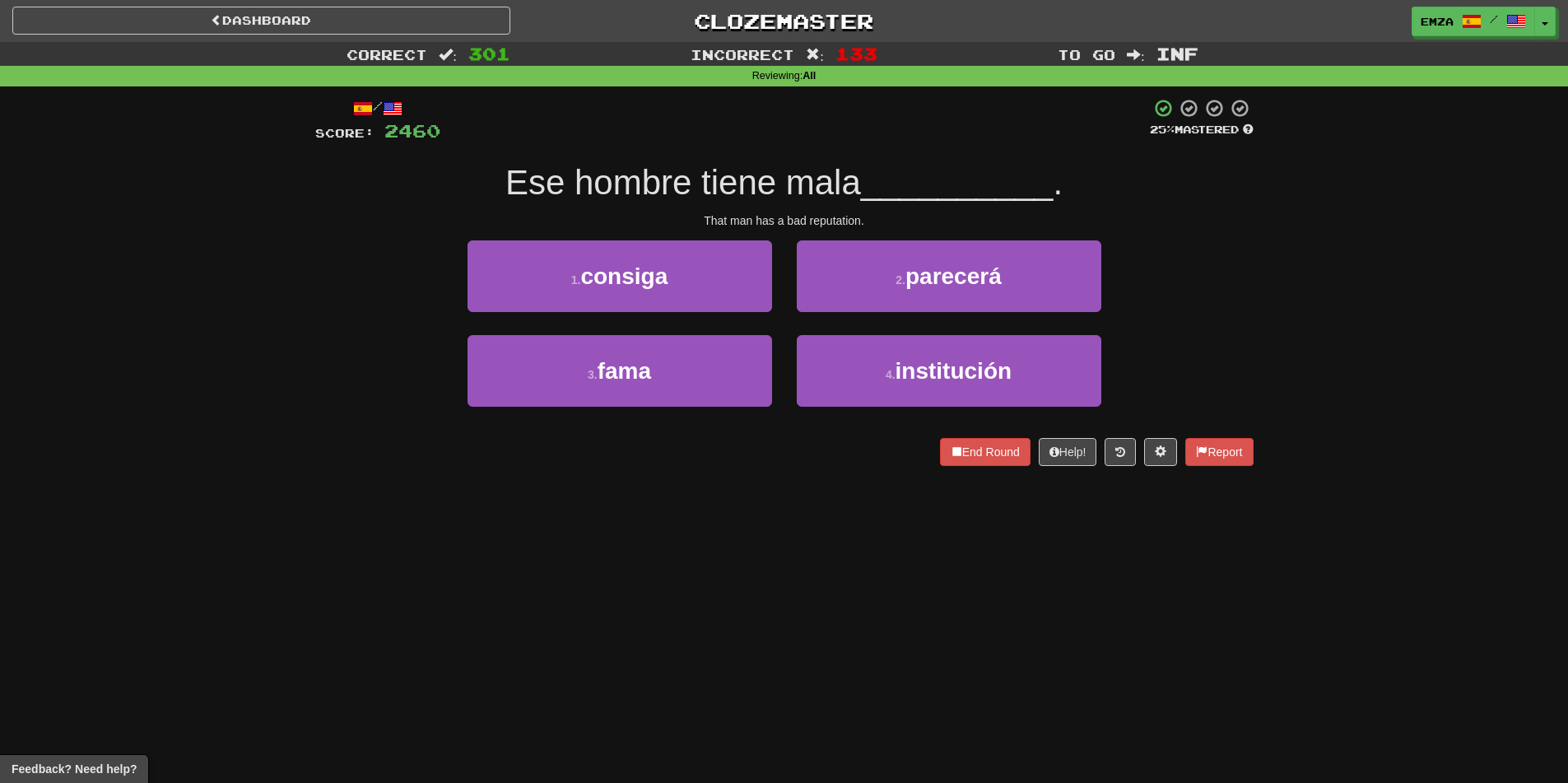
click at [725, 482] on div "/ Score: 2460 25 % Mastered Ese hombre tiene mala __________ . That man has a b…" at bounding box center [784, 287] width 938 height 402
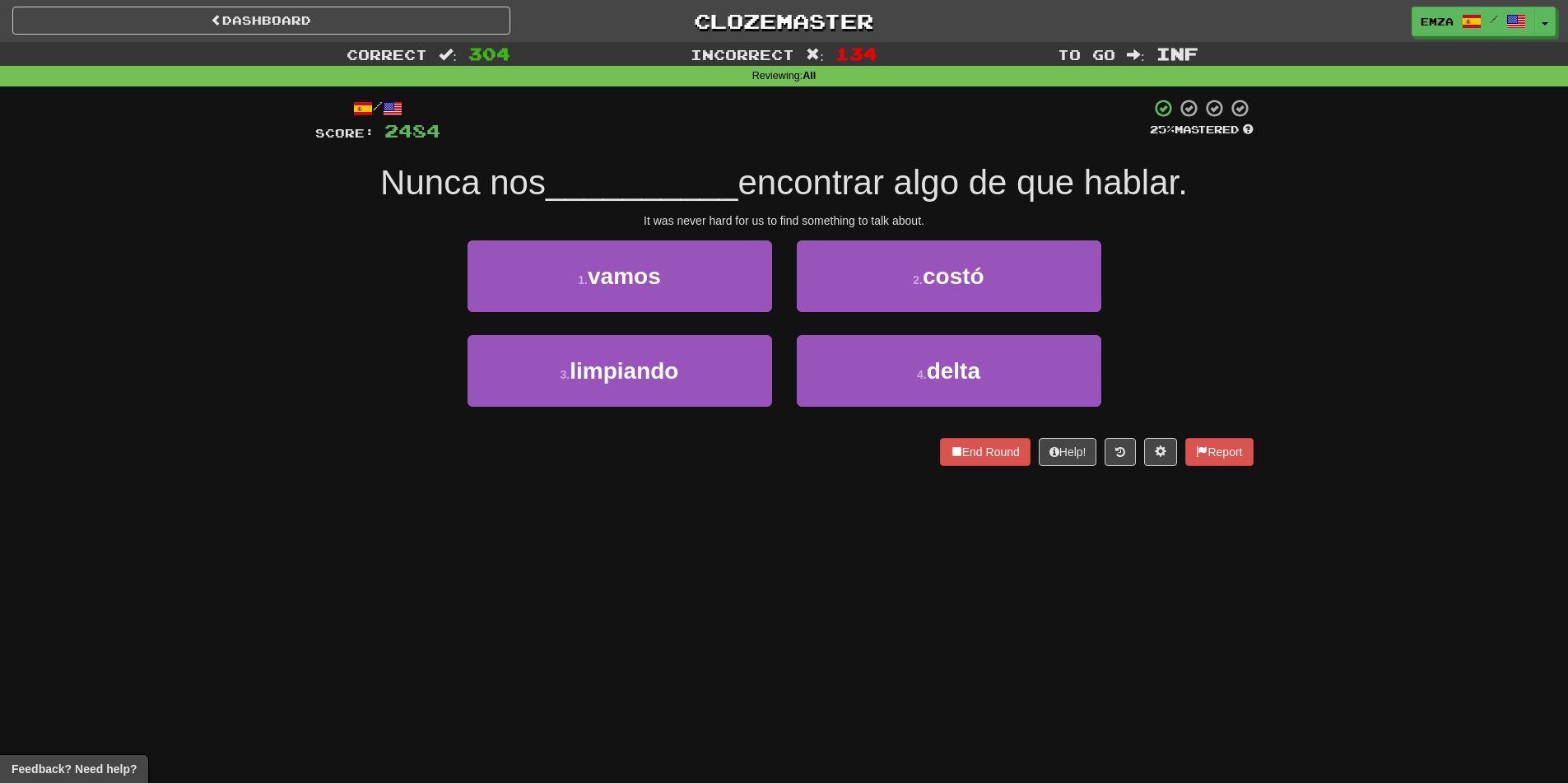
click at [701, 537] on div "Dashboard Clozemaster Emza / Toggle Dropdown Dashboard Leaderboard Activity Fee…" at bounding box center [784, 392] width 1568 height 783
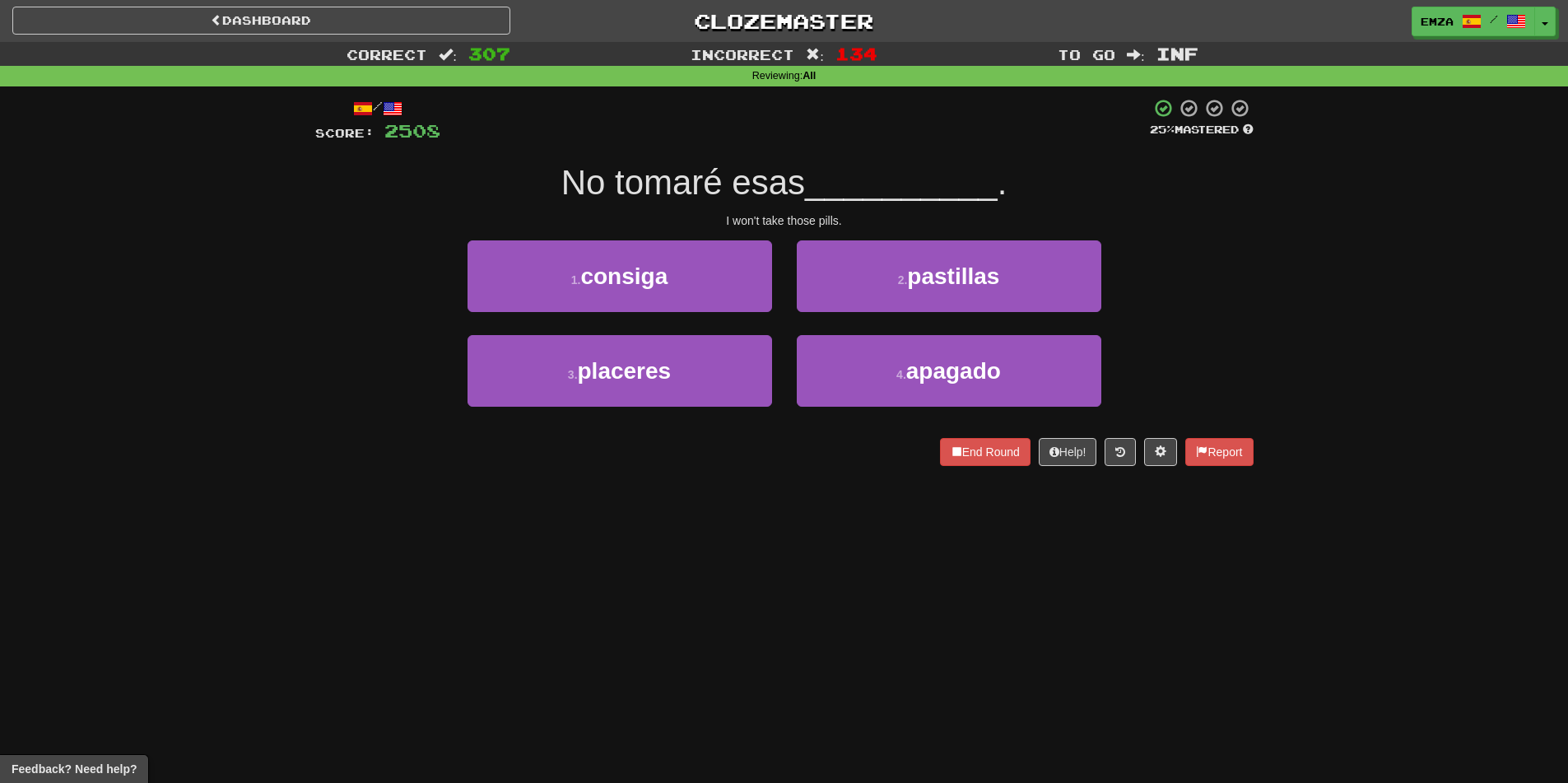
click at [688, 454] on div "End Round Help! Report" at bounding box center [784, 451] width 938 height 28
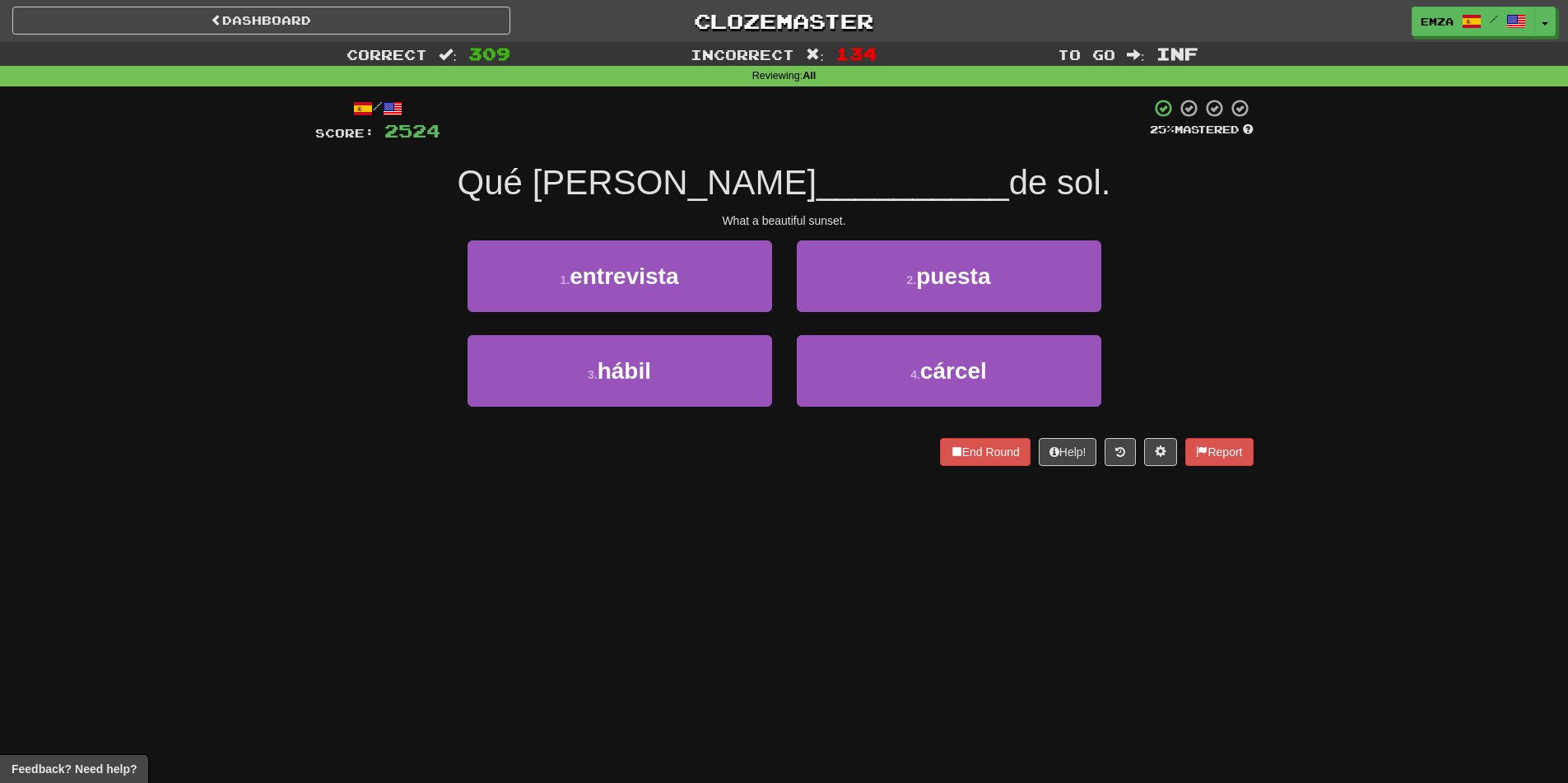
click at [698, 468] on div "/ Score: 2524 25 % Mastered Qué bonita __________ de sol. What a beautiful suns…" at bounding box center [784, 287] width 938 height 402
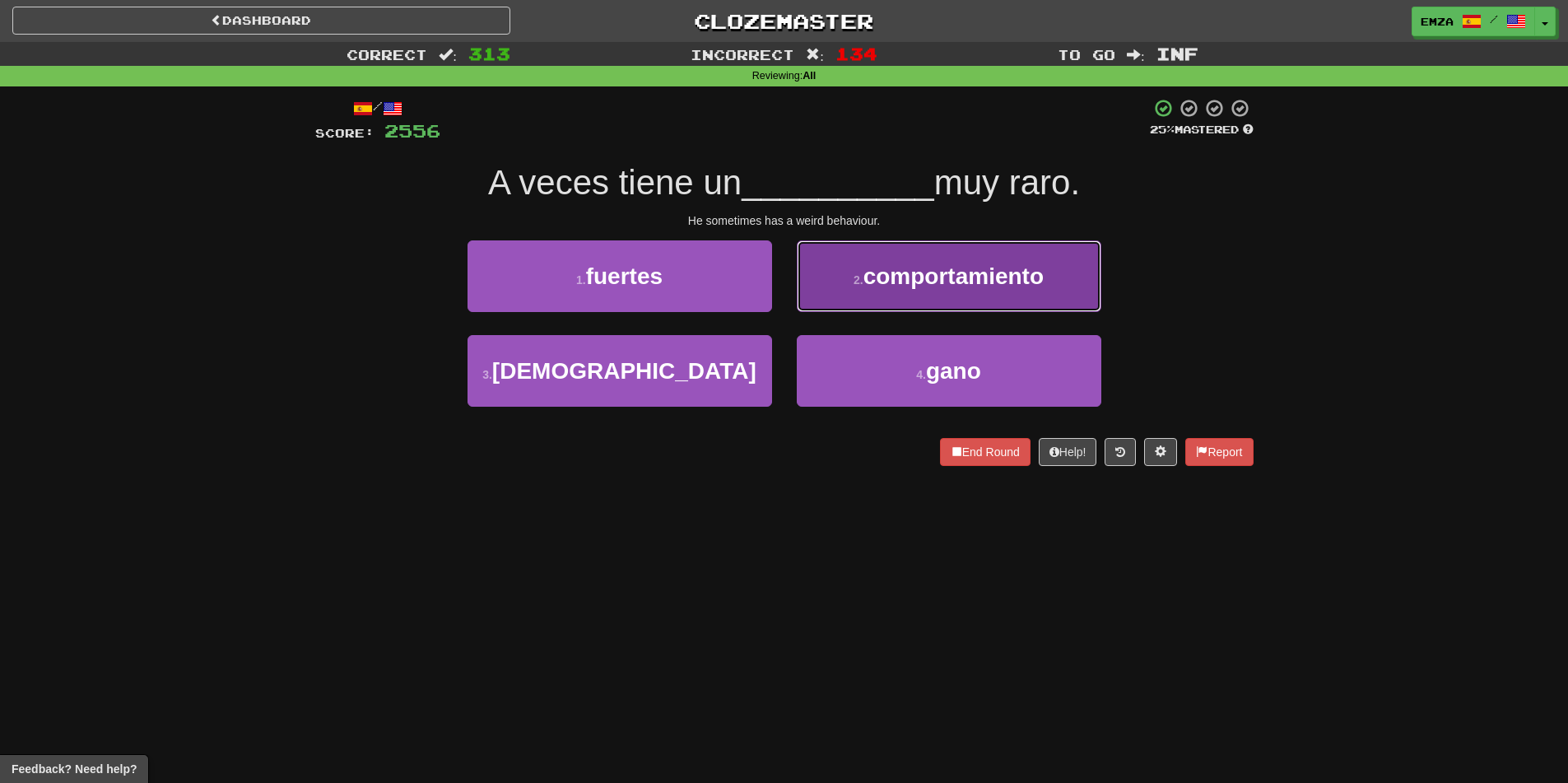
click at [920, 276] on span "comportamiento" at bounding box center [953, 276] width 180 height 26
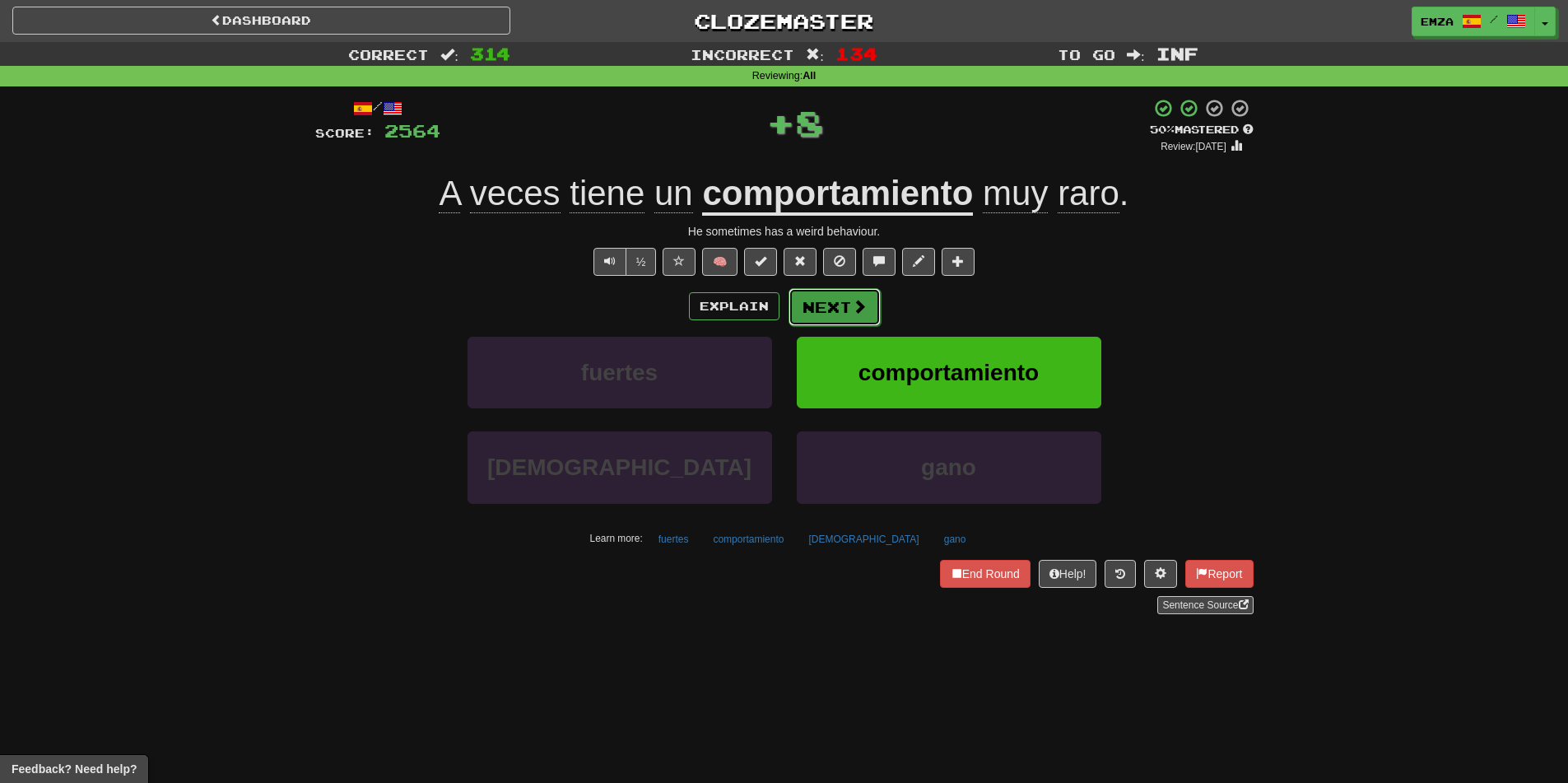
click at [824, 299] on button "Next" at bounding box center [835, 307] width 92 height 38
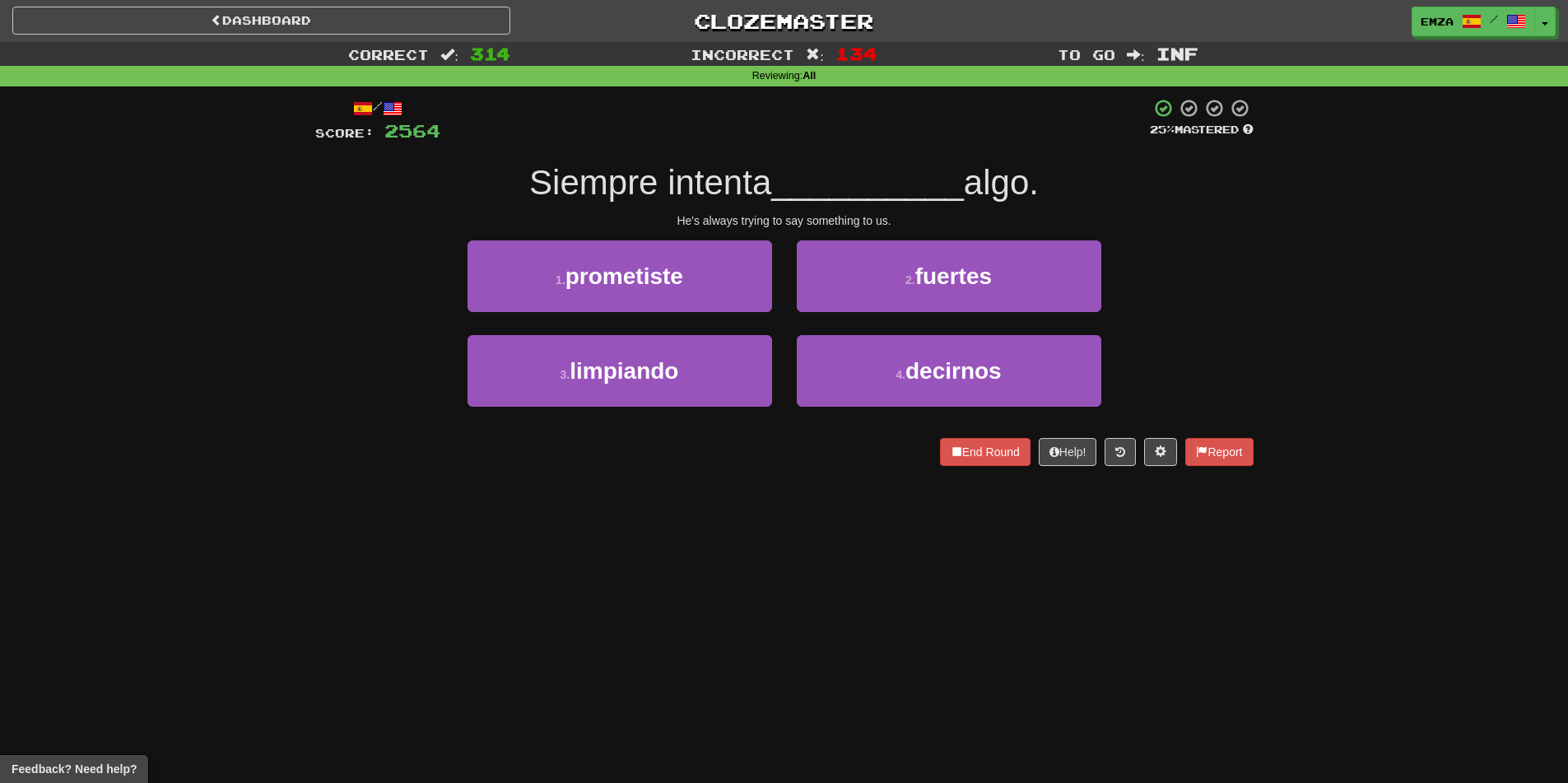
click at [314, 503] on div "Dashboard Clozemaster Emza / Toggle Dropdown Dashboard Leaderboard Activity Fee…" at bounding box center [784, 392] width 1568 height 783
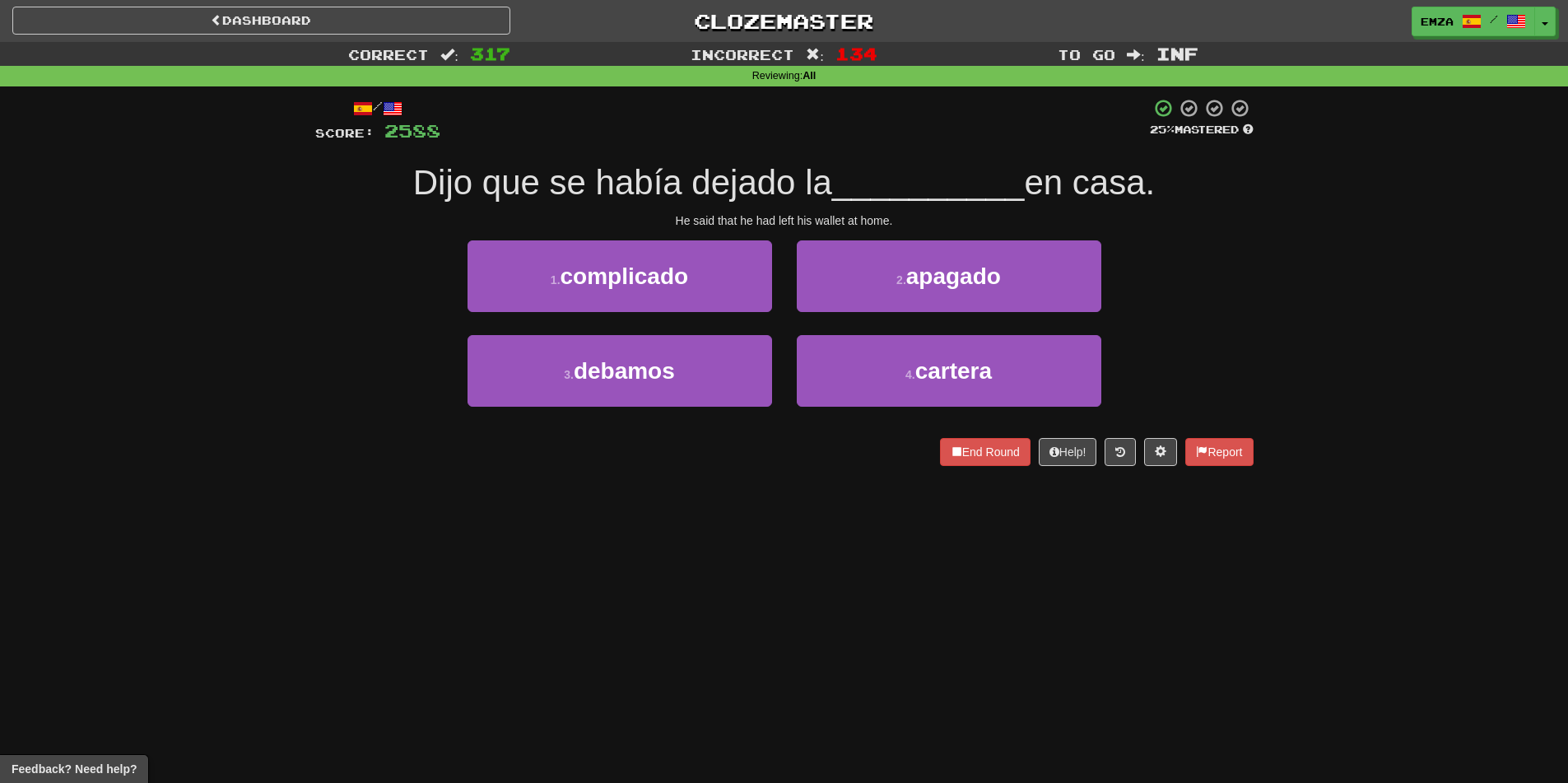
click at [692, 575] on div "Dashboard Clozemaster Emza / Toggle Dropdown Dashboard Leaderboard Activity Fee…" at bounding box center [784, 392] width 1568 height 783
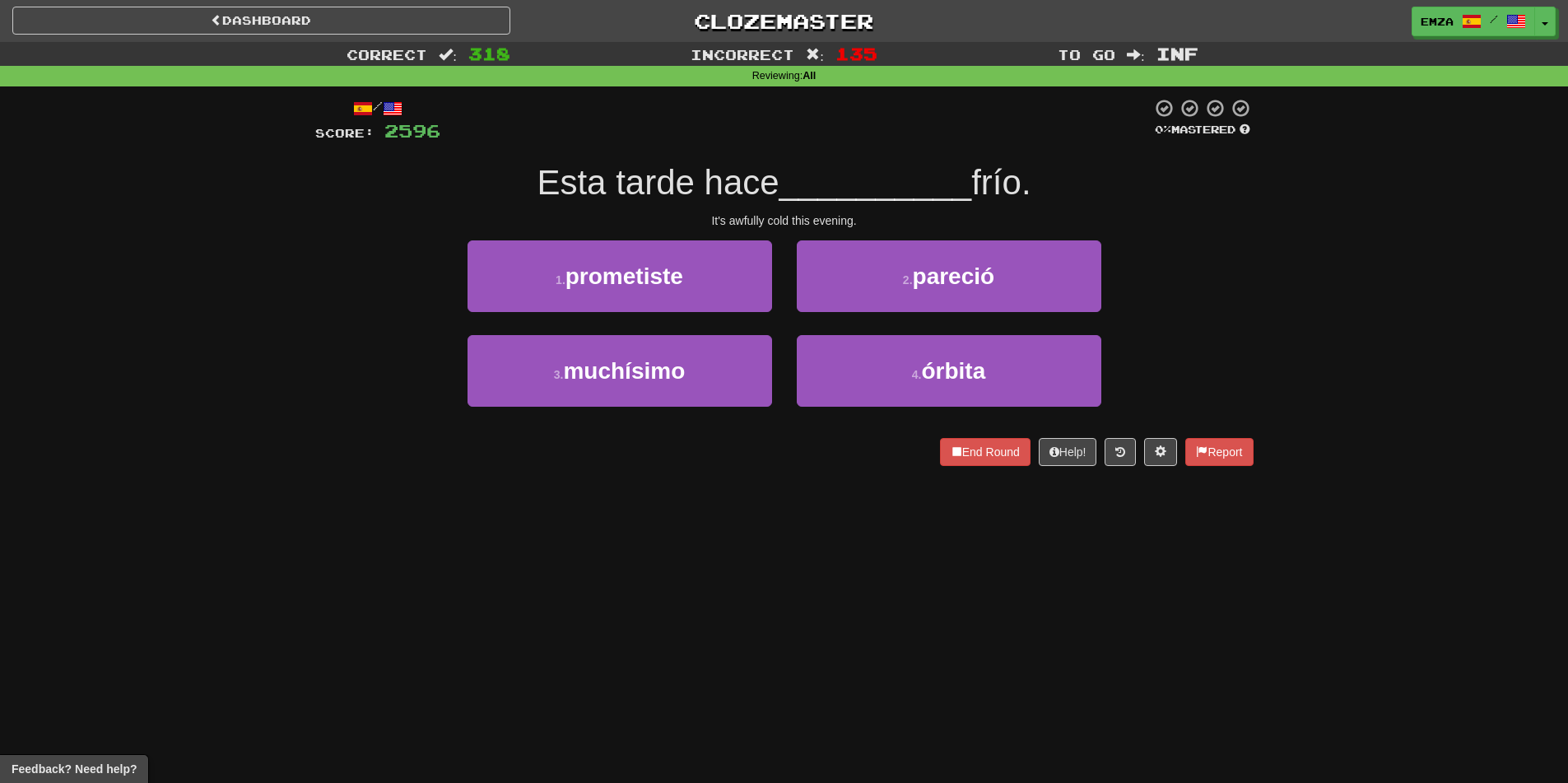
click at [538, 546] on div "Dashboard Clozemaster Emza / Toggle Dropdown Dashboard Leaderboard Activity Fee…" at bounding box center [784, 392] width 1568 height 783
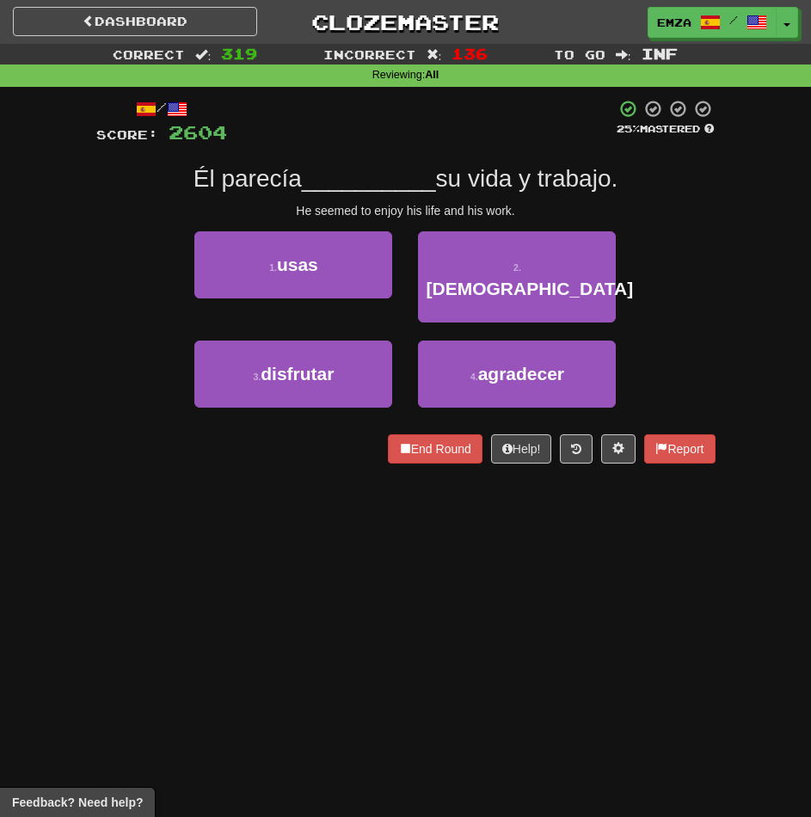
click at [513, 625] on div "Dashboard Clozemaster Emza / Toggle Dropdown Dashboard Leaderboard Activity Fee…" at bounding box center [405, 408] width 811 height 817
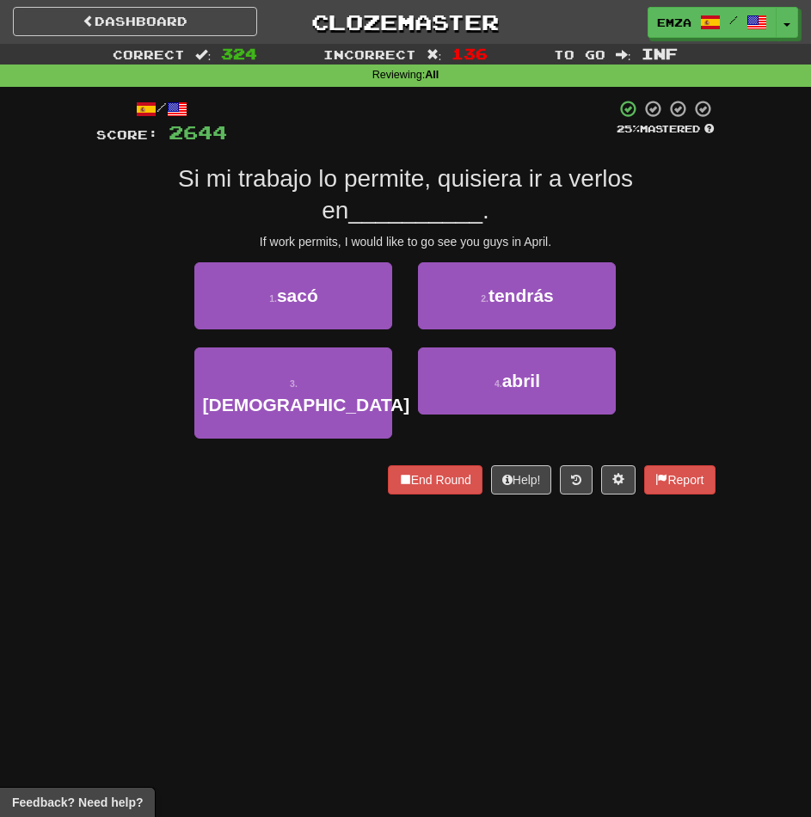
click at [475, 538] on div "Dashboard Clozemaster Emza / Toggle Dropdown Dashboard Leaderboard Activity Fee…" at bounding box center [405, 408] width 811 height 817
click at [475, 530] on div "Dashboard Clozemaster Emza / Toggle Dropdown Dashboard Leaderboard Activity Fee…" at bounding box center [405, 408] width 811 height 817
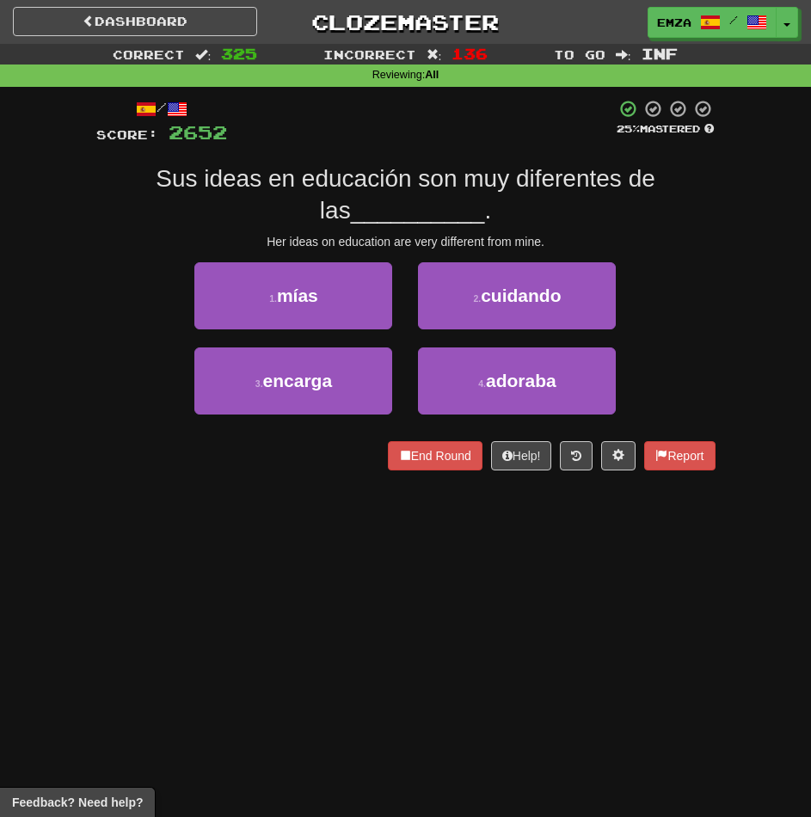
click at [506, 575] on div "Dashboard Clozemaster Emza / Toggle Dropdown Dashboard Leaderboard Activity Fee…" at bounding box center [405, 408] width 811 height 817
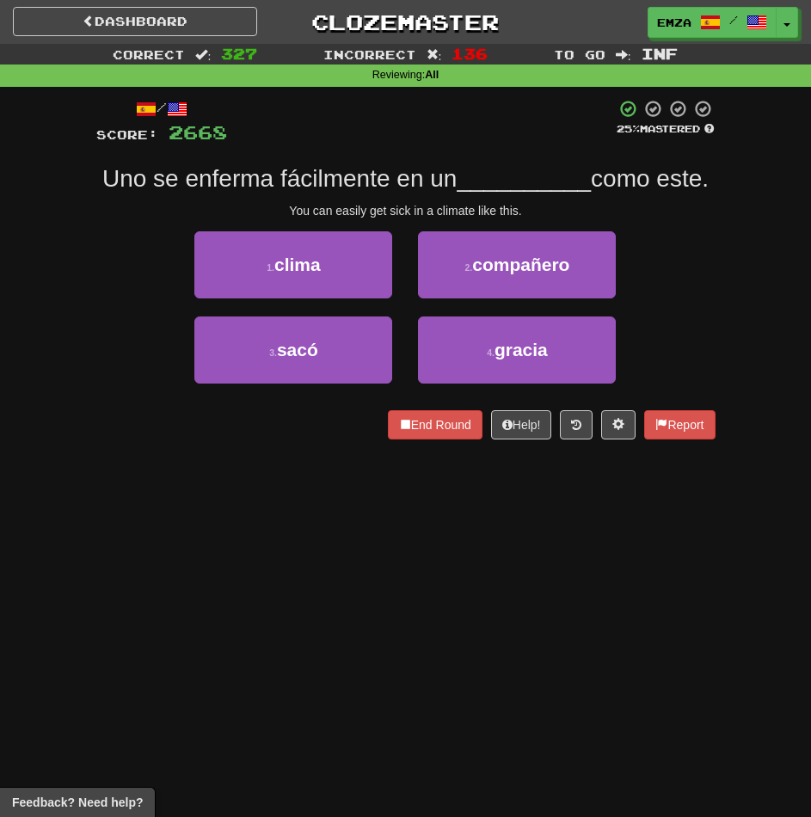
click at [426, 565] on div "Dashboard Clozemaster Emza / Toggle Dropdown Dashboard Leaderboard Activity Fee…" at bounding box center [405, 408] width 811 height 817
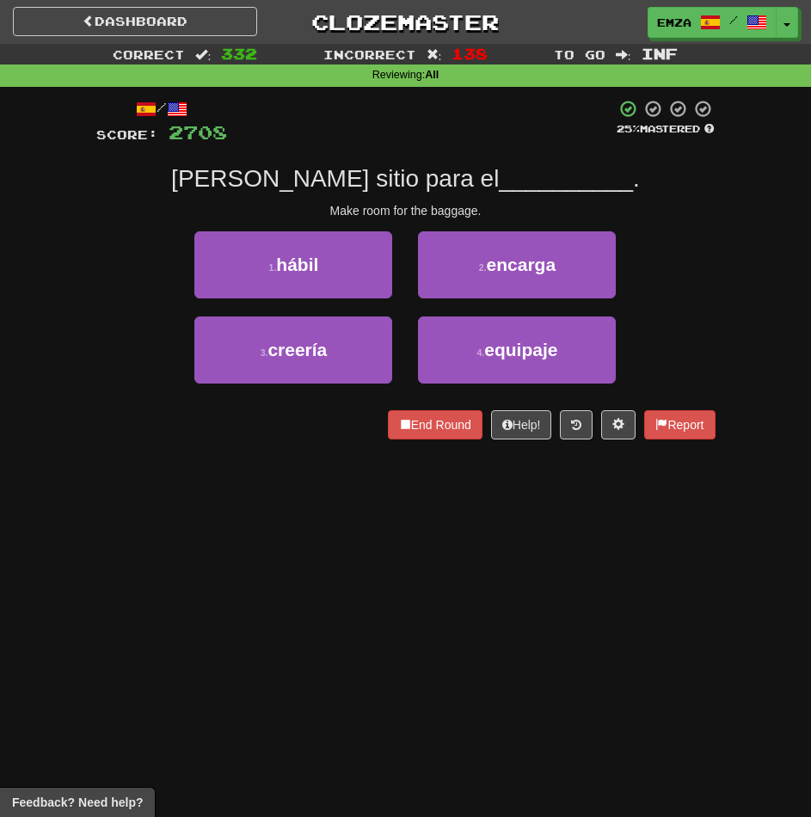
drag, startPoint x: 295, startPoint y: 518, endPoint x: 285, endPoint y: 520, distance: 10.5
click at [291, 520] on div "Dashboard Clozemaster Emza / Toggle Dropdown Dashboard Leaderboard Activity Fee…" at bounding box center [405, 408] width 811 height 817
click at [299, 535] on div "Dashboard Clozemaster Emza / Toggle Dropdown Dashboard Leaderboard Activity Fee…" at bounding box center [405, 408] width 811 height 817
click at [308, 507] on div "Dashboard Clozemaster Emza / Toggle Dropdown Dashboard Leaderboard Activity Fee…" at bounding box center [405, 408] width 811 height 817
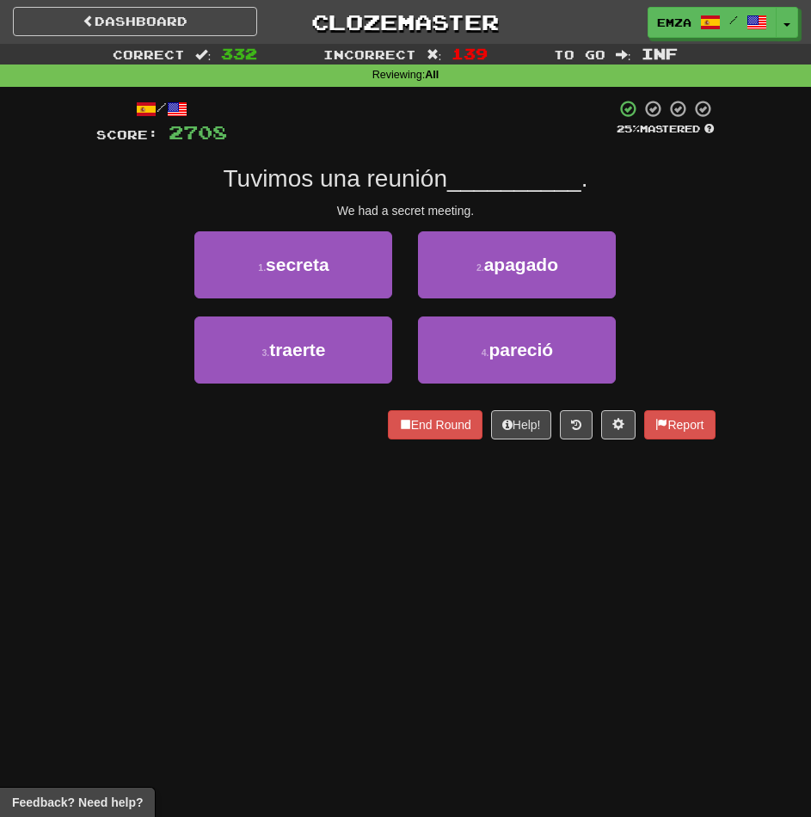
click at [308, 507] on div "Dashboard Clozemaster Emza / Toggle Dropdown Dashboard Leaderboard Activity Fee…" at bounding box center [405, 408] width 811 height 817
click at [305, 527] on div "Dashboard Clozemaster Emza / Toggle Dropdown Dashboard Leaderboard Activity Fee…" at bounding box center [405, 408] width 811 height 817
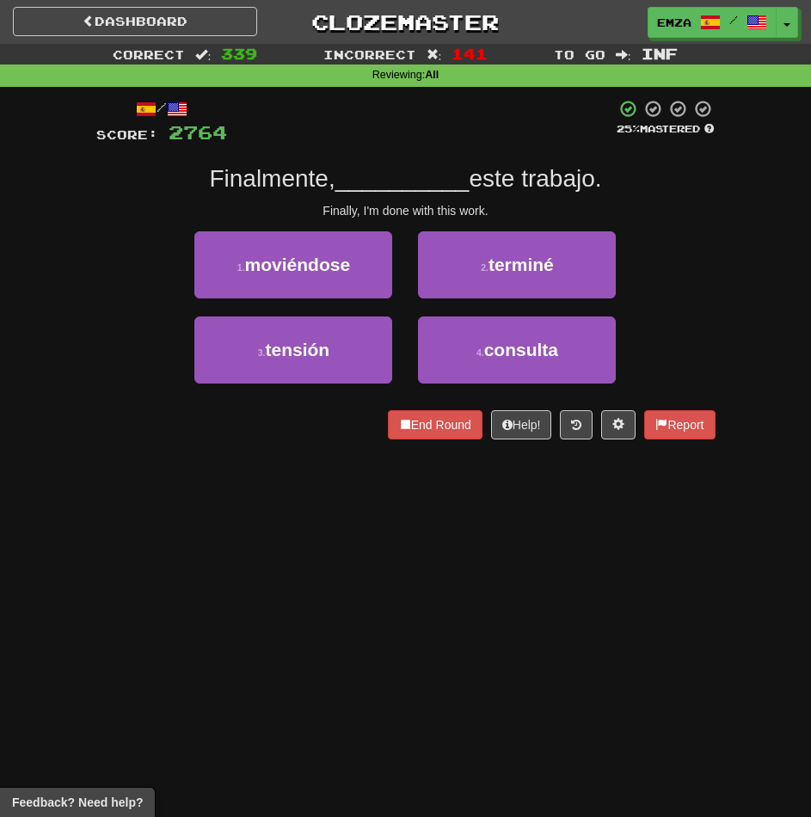
click at [368, 533] on div "Dashboard Clozemaster Emza / Toggle Dropdown Dashboard Leaderboard Activity Fee…" at bounding box center [405, 408] width 811 height 817
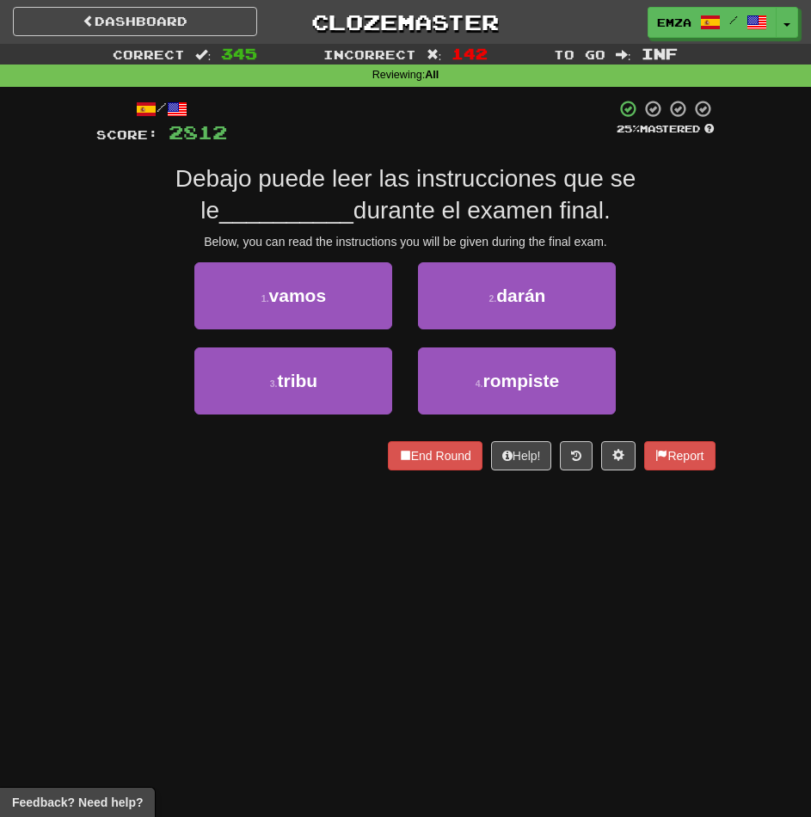
click at [213, 479] on div "/ Score: 2812 25 % Mastered Debajo puede leer las instrucciones que se le _____…" at bounding box center [405, 291] width 619 height 408
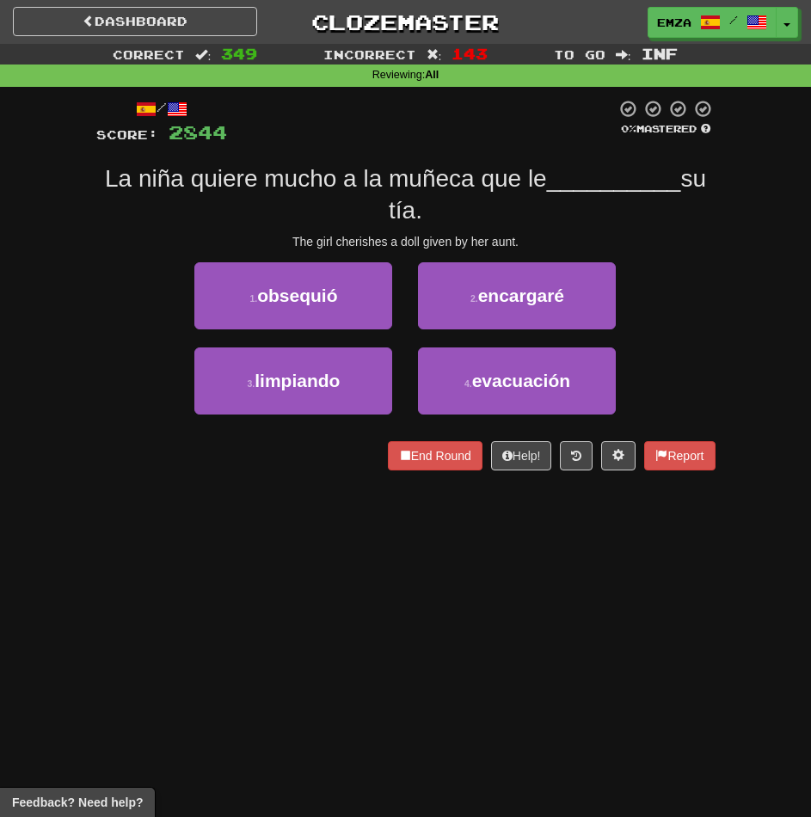
click at [297, 617] on div "Dashboard Clozemaster Emza / Toggle Dropdown Dashboard Leaderboard Activity Fee…" at bounding box center [405, 408] width 811 height 817
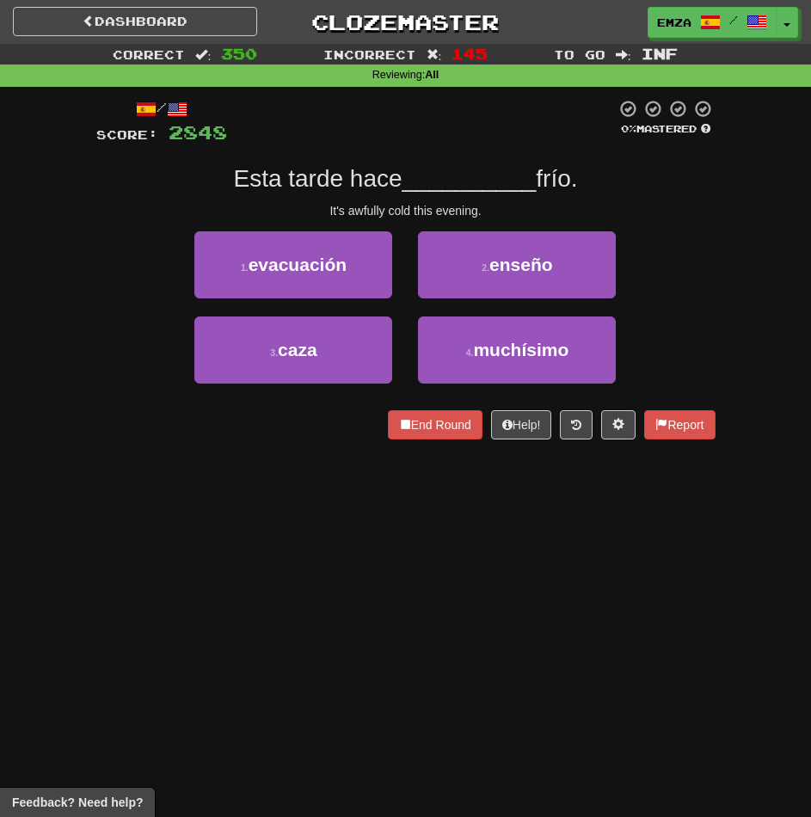
click at [407, 555] on div "Dashboard Clozemaster Emza / Toggle Dropdown Dashboard Leaderboard Activity Fee…" at bounding box center [405, 408] width 811 height 817
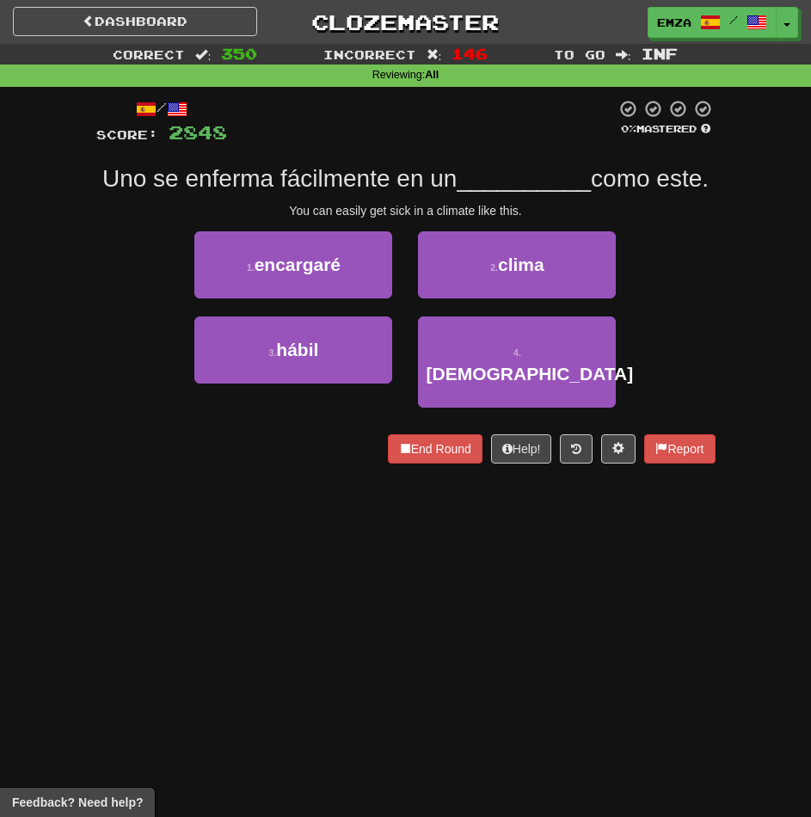
click at [587, 194] on div "Uno se enferma fácilmente en un __________ como este." at bounding box center [405, 178] width 619 height 31
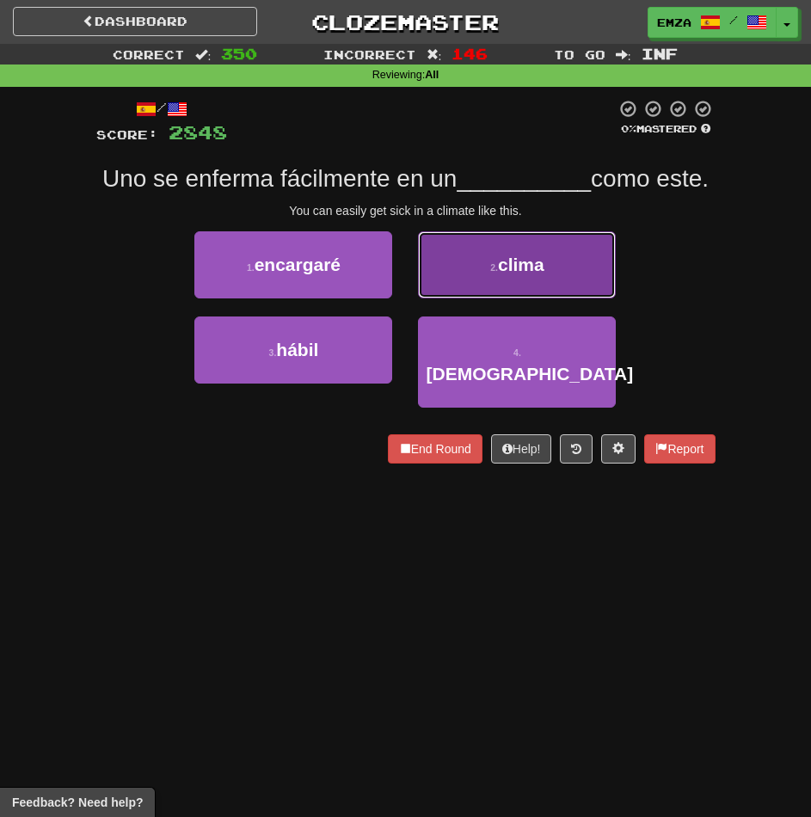
click at [531, 283] on button "2 . clima" at bounding box center [517, 264] width 198 height 67
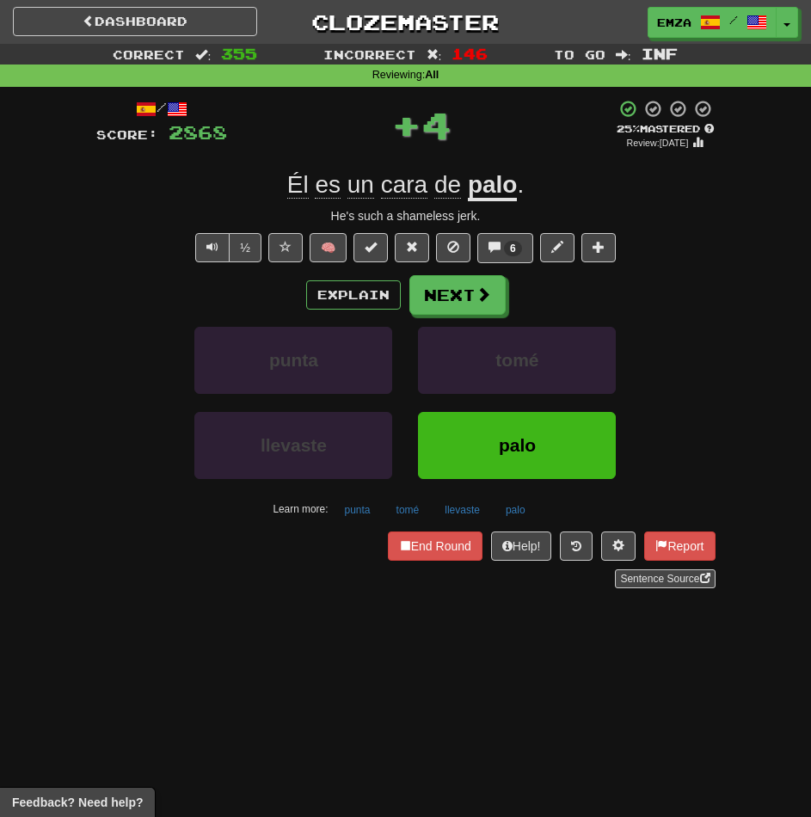
click at [497, 187] on u "palo" at bounding box center [493, 186] width 50 height 30
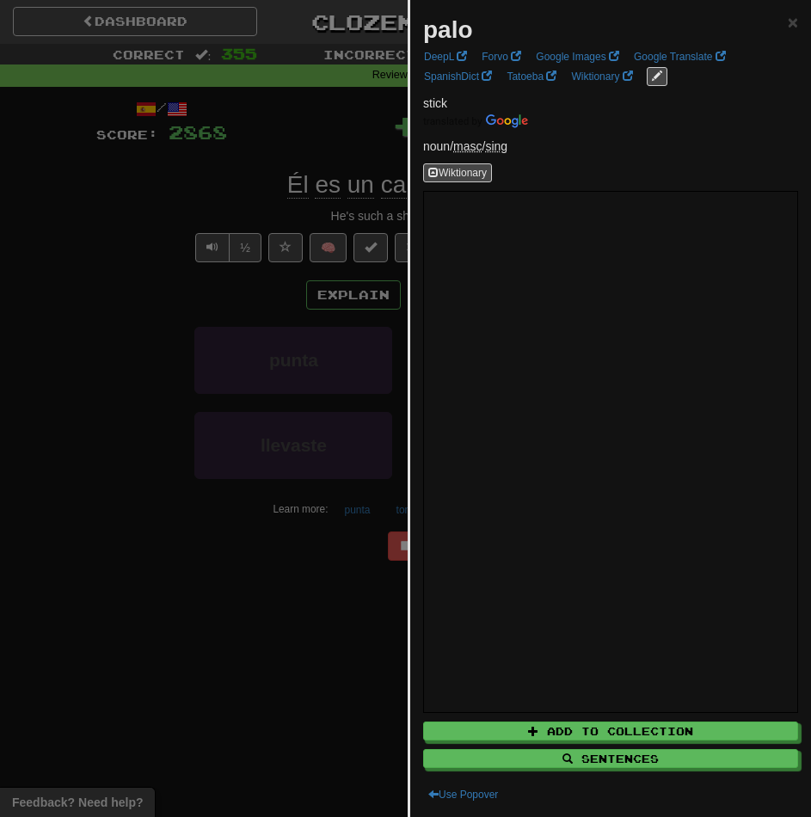
click at [208, 149] on div at bounding box center [405, 408] width 811 height 817
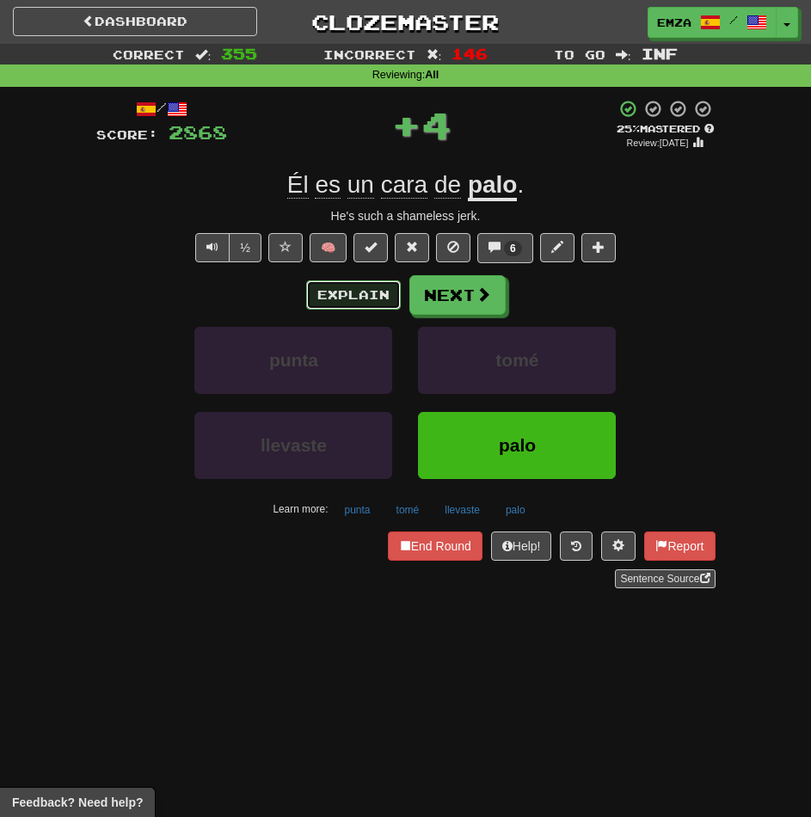
click at [356, 292] on button "Explain" at bounding box center [353, 294] width 95 height 29
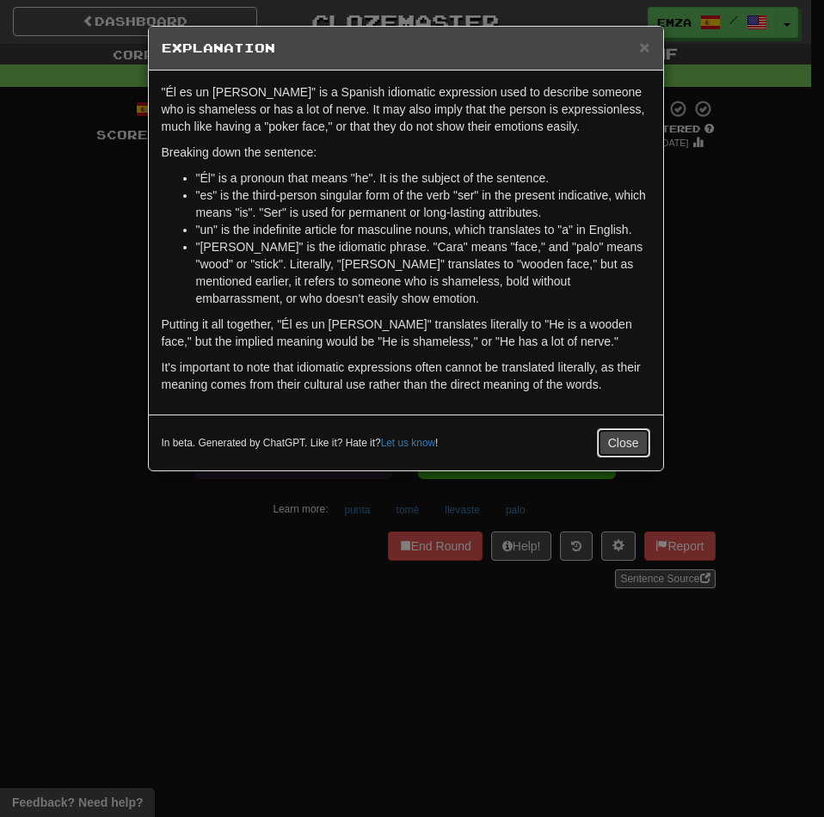
click at [610, 438] on button "Close" at bounding box center [623, 442] width 53 height 29
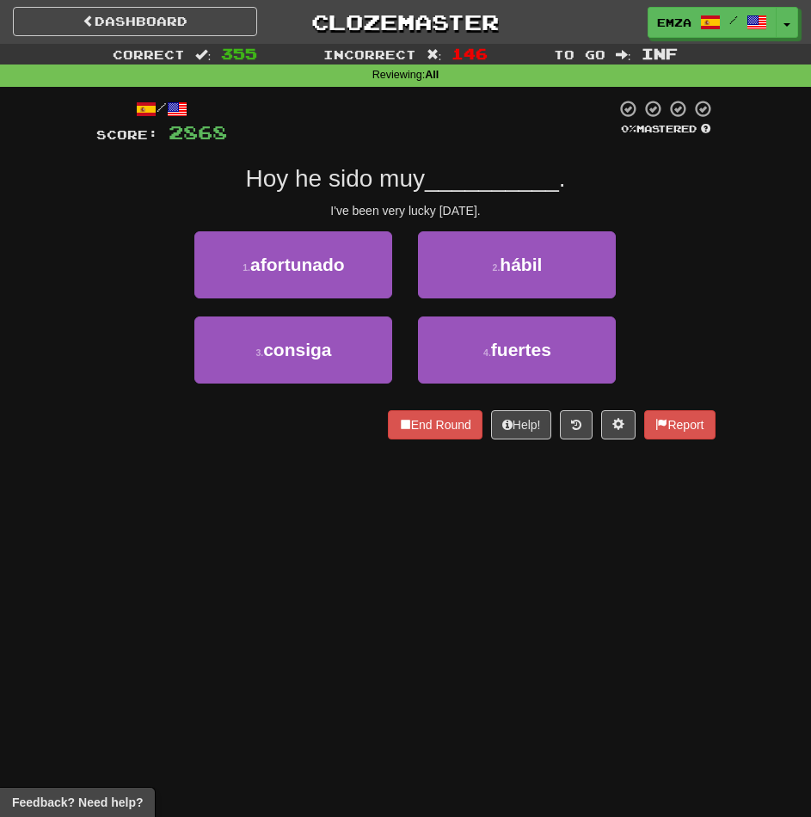
click at [77, 438] on div "Correct : 355 Incorrect : 146 To go : Inf Reviewing : All / Score: 2868 0 % Mas…" at bounding box center [405, 254] width 811 height 420
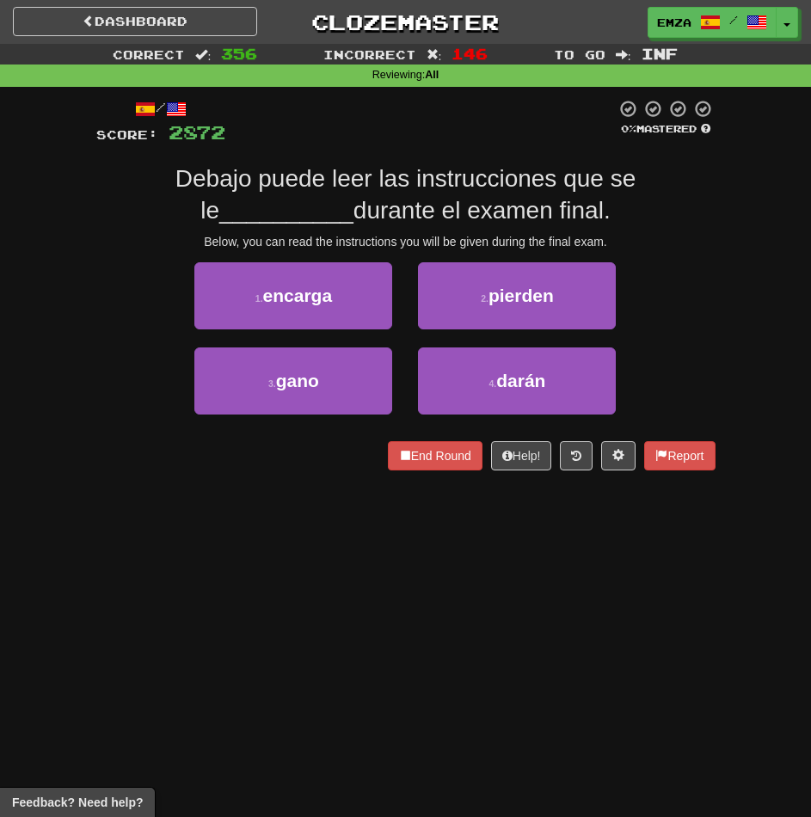
click at [266, 484] on div "/ Score: 2872 0 % Mastered Debajo puede leer las instrucciones que se le ______…" at bounding box center [405, 291] width 619 height 408
click at [444, 640] on div "Dashboard Clozemaster Emza / Toggle Dropdown Dashboard Leaderboard Activity Fee…" at bounding box center [405, 408] width 811 height 817
click at [450, 608] on div "Dashboard Clozemaster Emza / Toggle Dropdown Dashboard Leaderboard Activity Fee…" at bounding box center [405, 408] width 811 height 817
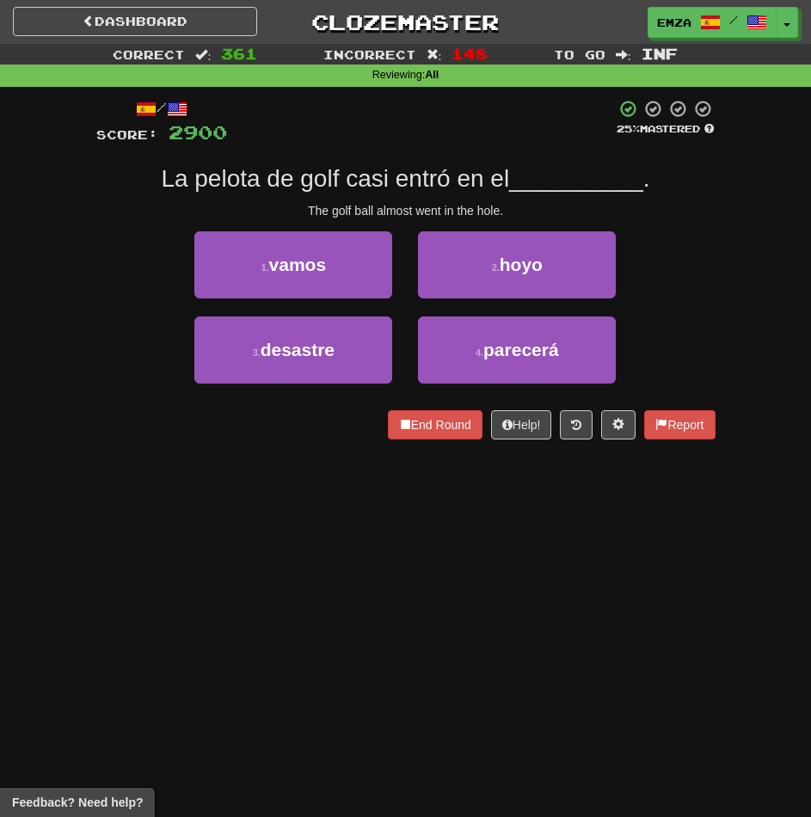
click at [390, 570] on div "Dashboard Clozemaster Emza / Toggle Dropdown Dashboard Leaderboard Activity Fee…" at bounding box center [405, 408] width 811 height 817
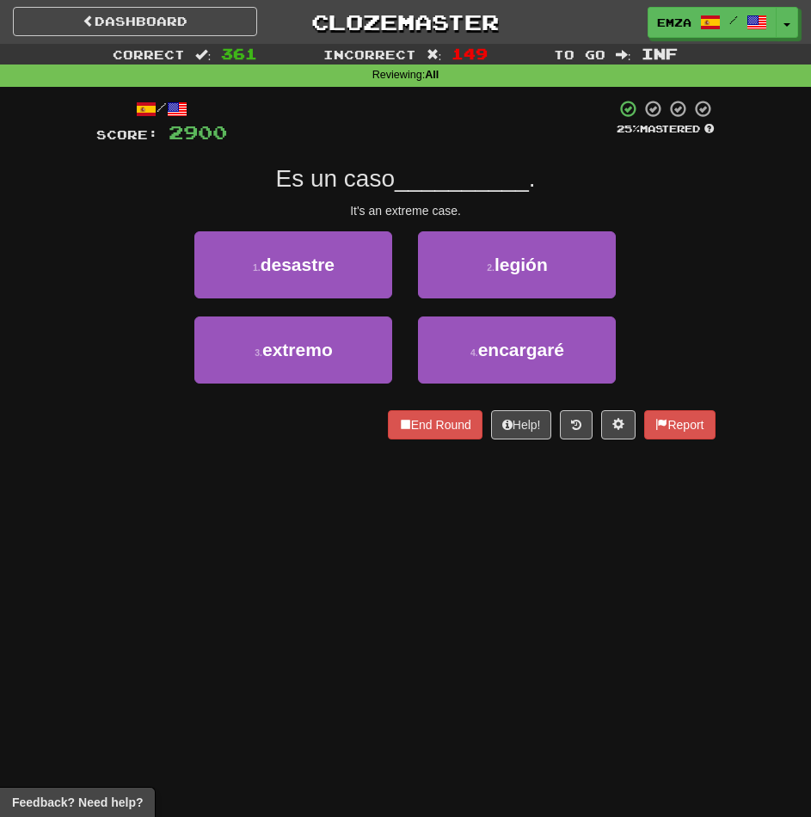
click at [613, 614] on div "Dashboard Clozemaster Emza / Toggle Dropdown Dashboard Leaderboard Activity Fee…" at bounding box center [405, 408] width 811 height 817
click at [443, 542] on div "Dashboard Clozemaster Emza / Toggle Dropdown Dashboard Leaderboard Activity Fee…" at bounding box center [405, 408] width 811 height 817
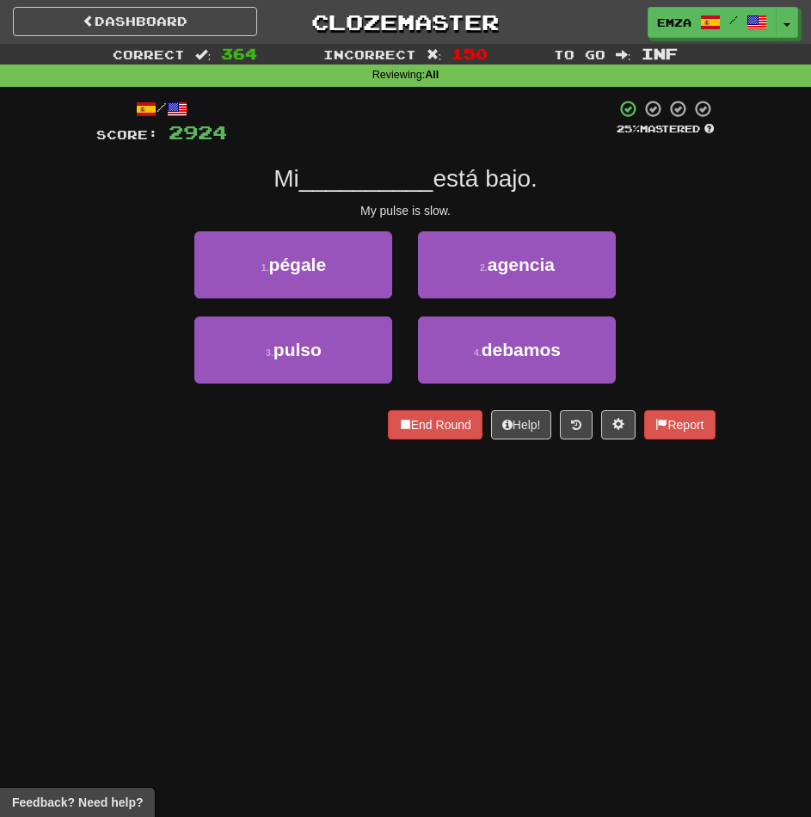
click at [506, 606] on div "Dashboard Clozemaster Emza / Toggle Dropdown Dashboard Leaderboard Activity Fee…" at bounding box center [405, 408] width 811 height 817
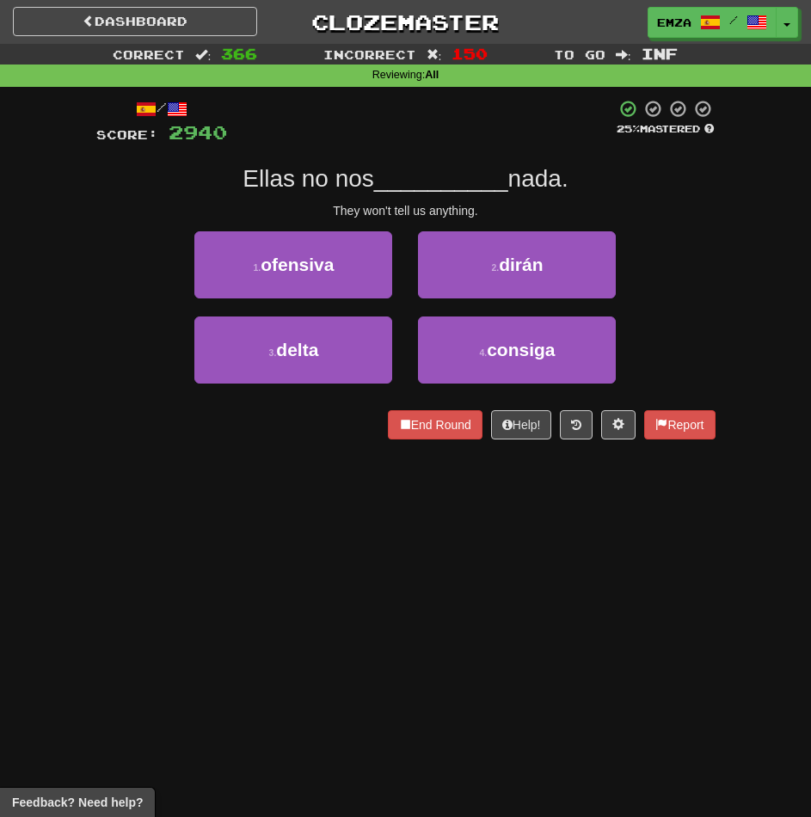
click at [574, 575] on div "Dashboard Clozemaster Emza / Toggle Dropdown Dashboard Leaderboard Activity Fee…" at bounding box center [405, 408] width 811 height 817
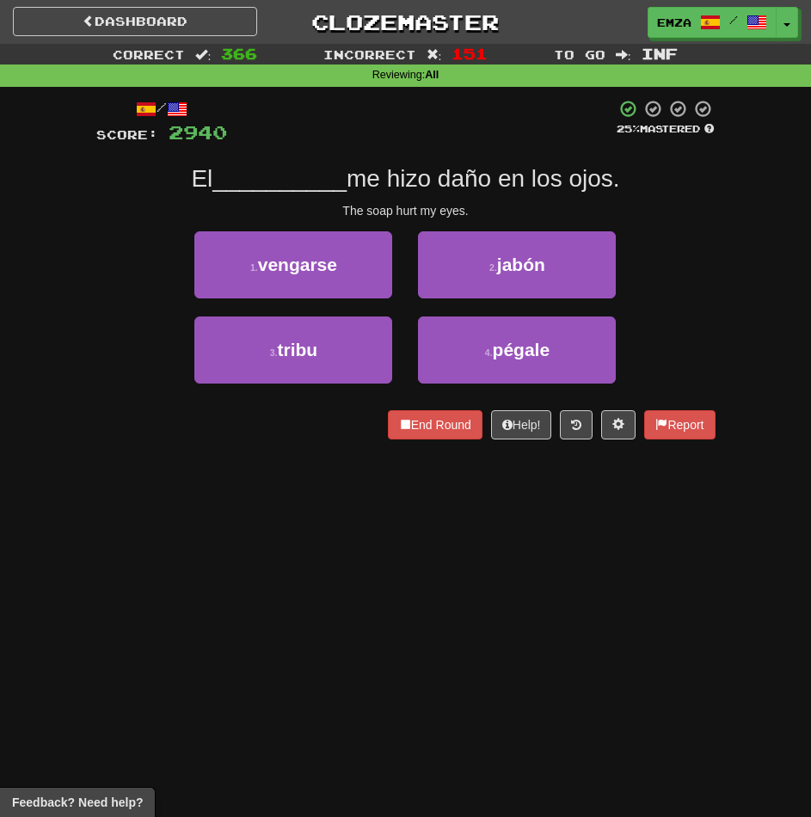
click at [473, 628] on div "Dashboard Clozemaster Emza / Toggle Dropdown Dashboard Leaderboard Activity Fee…" at bounding box center [405, 408] width 811 height 817
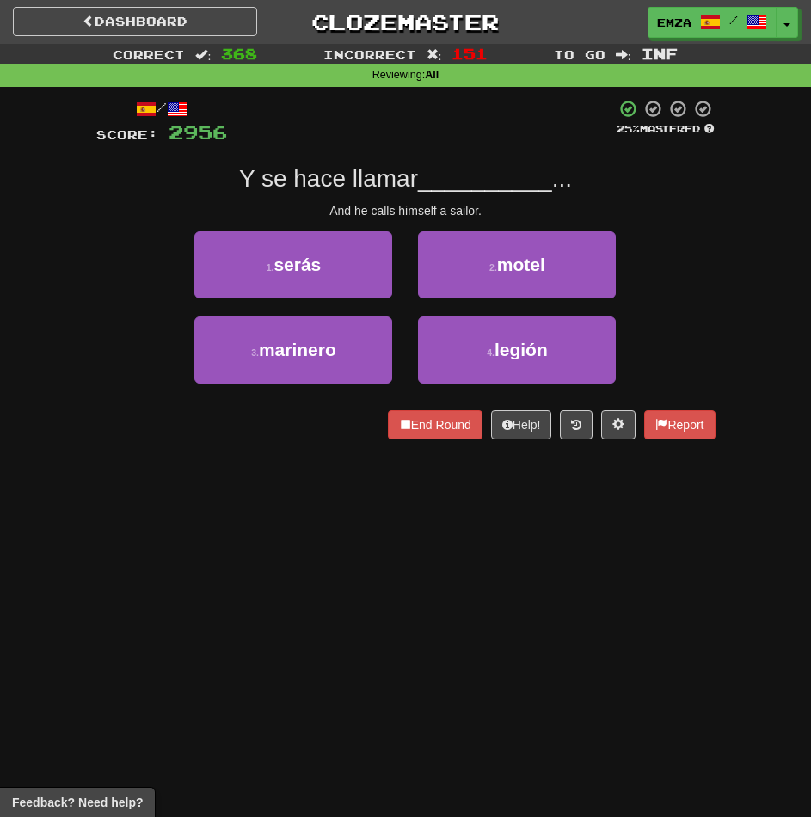
click at [329, 589] on div "Dashboard Clozemaster Emza / Toggle Dropdown Dashboard Leaderboard Activity Fee…" at bounding box center [405, 408] width 811 height 817
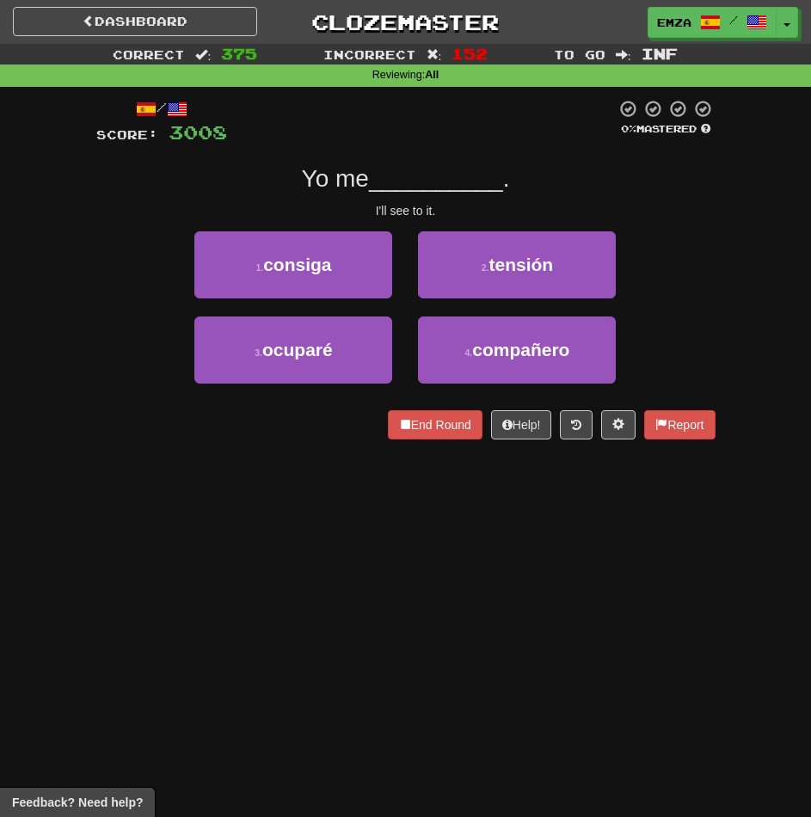
click at [553, 562] on div "Dashboard Clozemaster Emza / Toggle Dropdown Dashboard Leaderboard Activity Fee…" at bounding box center [405, 408] width 811 height 817
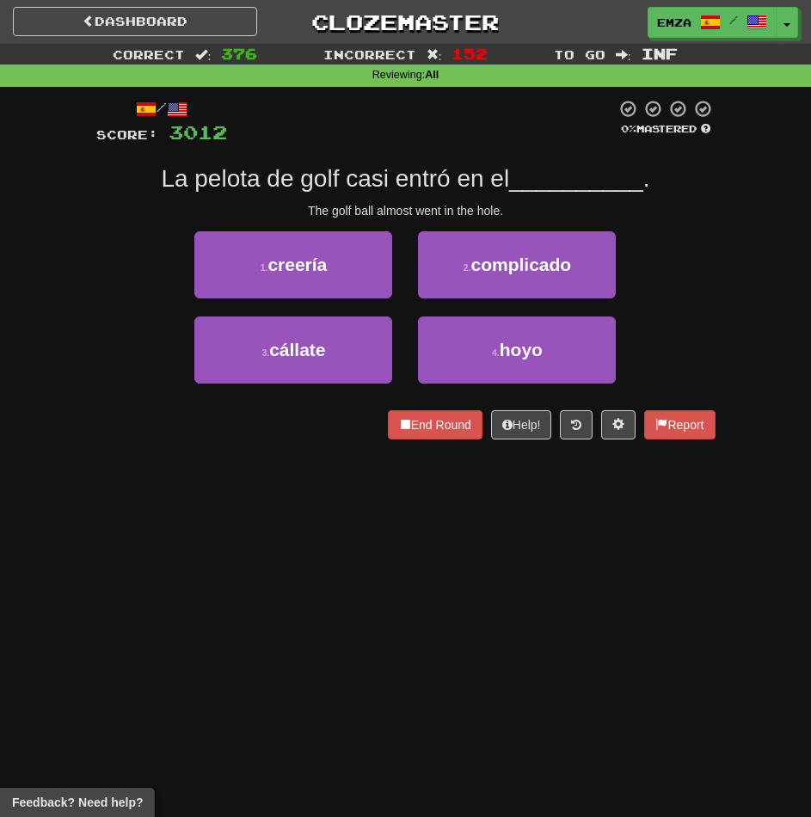
click at [452, 573] on div "Dashboard Clozemaster Emza / Toggle Dropdown Dashboard Leaderboard Activity Fee…" at bounding box center [405, 408] width 811 height 817
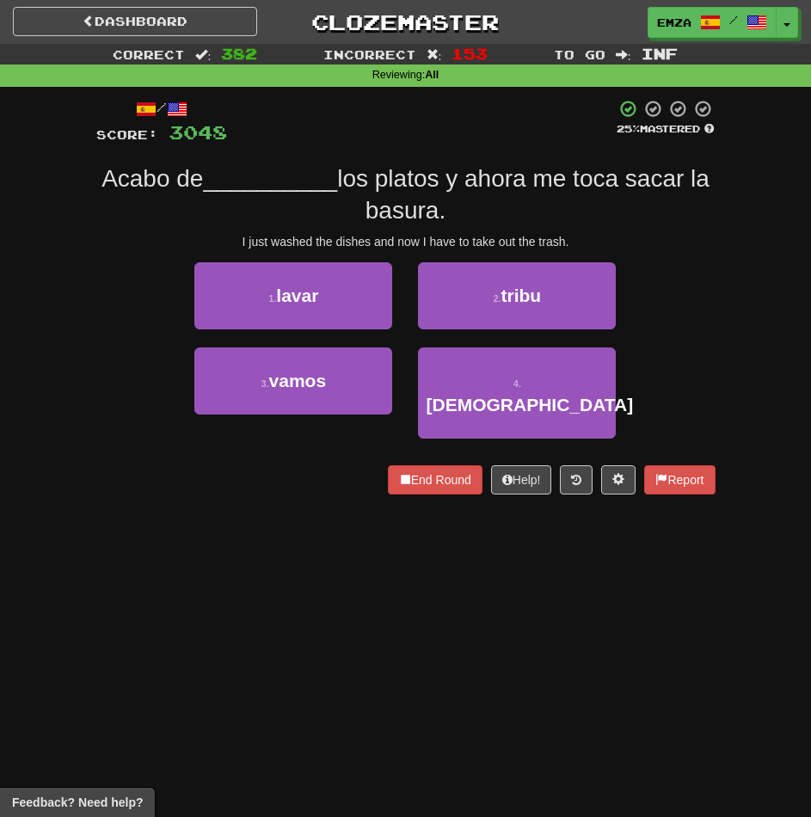
click at [705, 294] on div "1 . lavar 2 . tribu" at bounding box center [405, 304] width 671 height 85
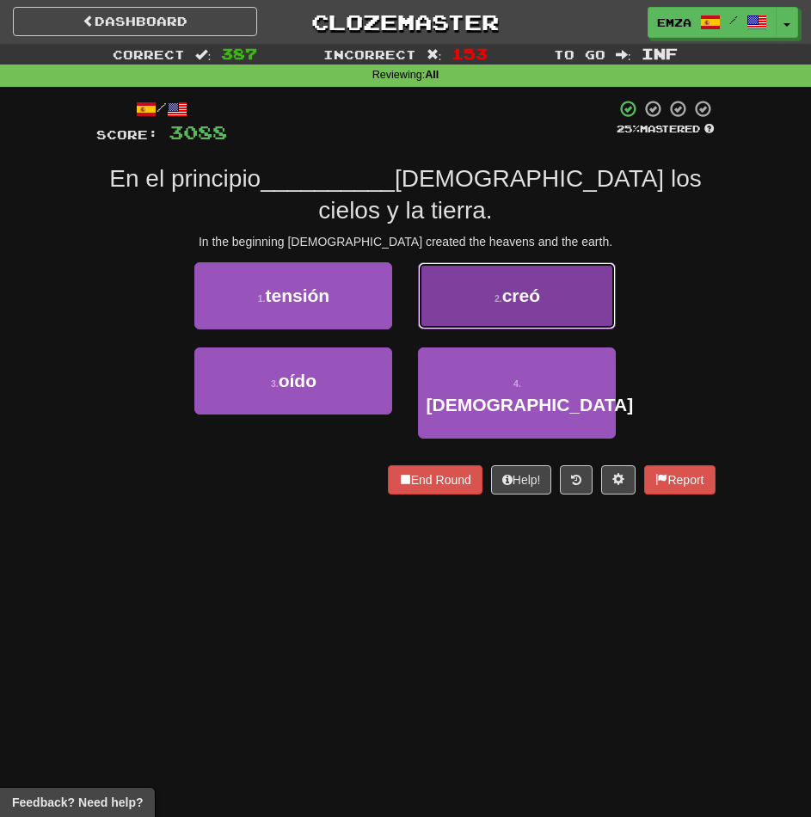
click at [501, 291] on button "2 . creó" at bounding box center [517, 295] width 198 height 67
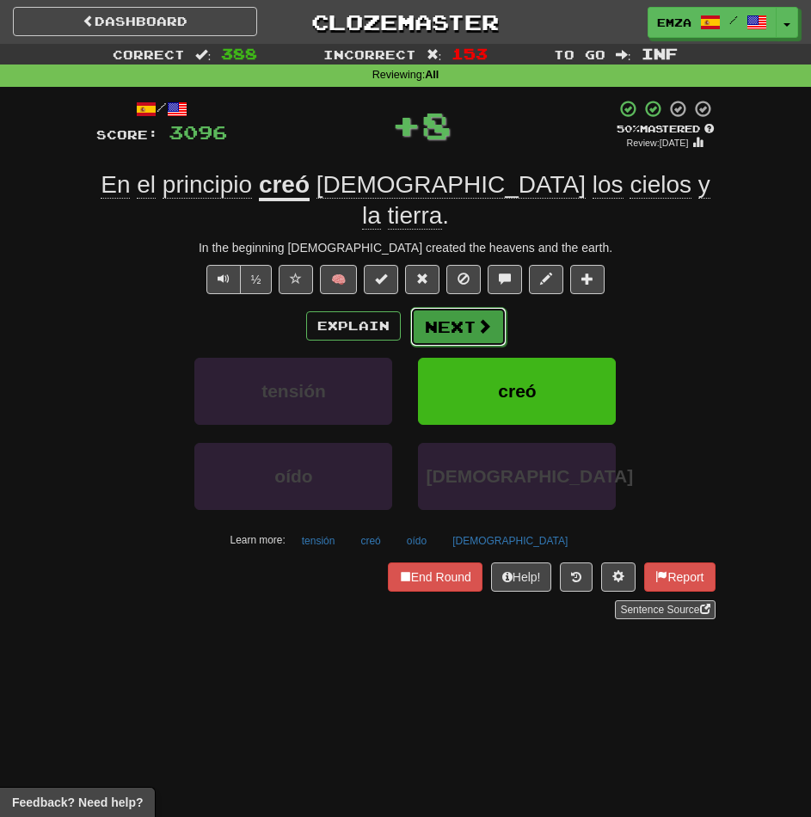
click at [466, 307] on button "Next" at bounding box center [458, 327] width 96 height 40
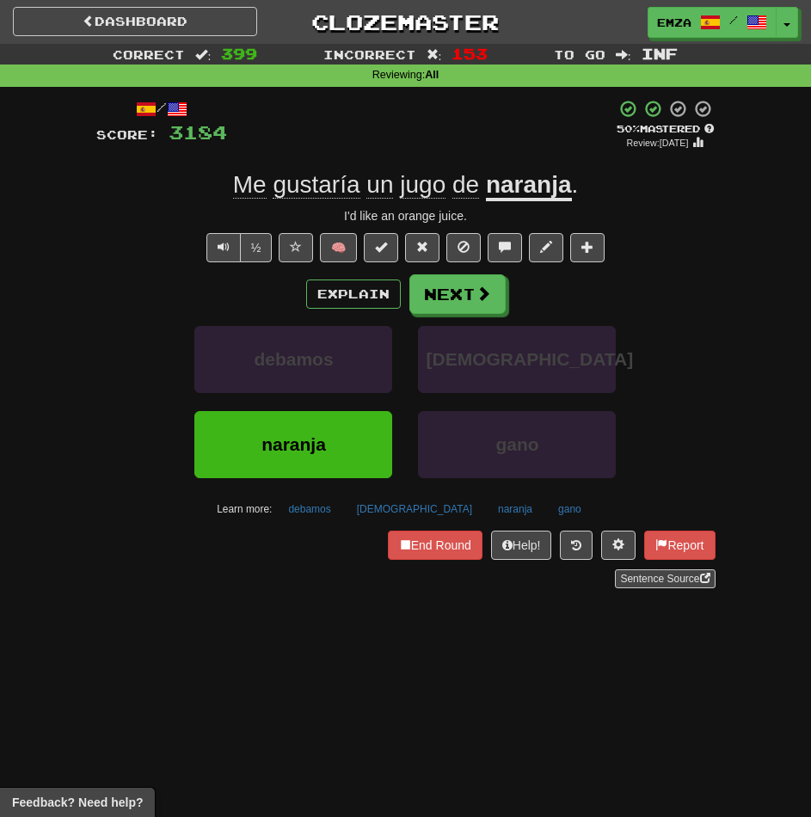
click at [694, 390] on div "debamos sacerdotes" at bounding box center [405, 368] width 671 height 85
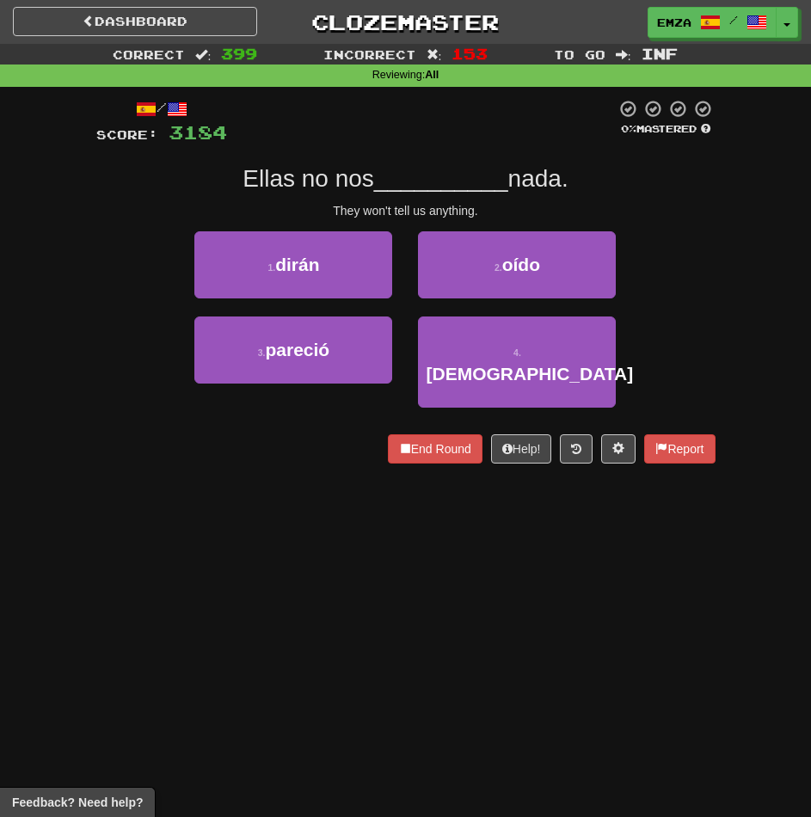
click at [672, 387] on div "3 . pareció 4 . sacerdotes" at bounding box center [405, 370] width 671 height 109
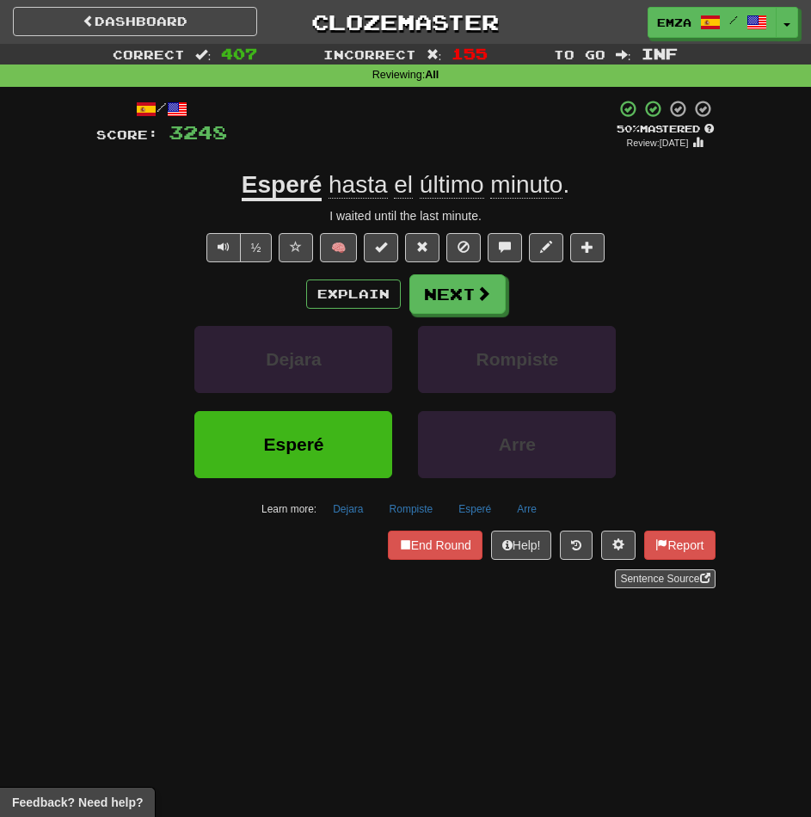
click at [28, 284] on div "Correct : 407 Incorrect : 155 To go : Inf Reviewing : All / Score: 3248 + 8 50 …" at bounding box center [405, 328] width 811 height 568
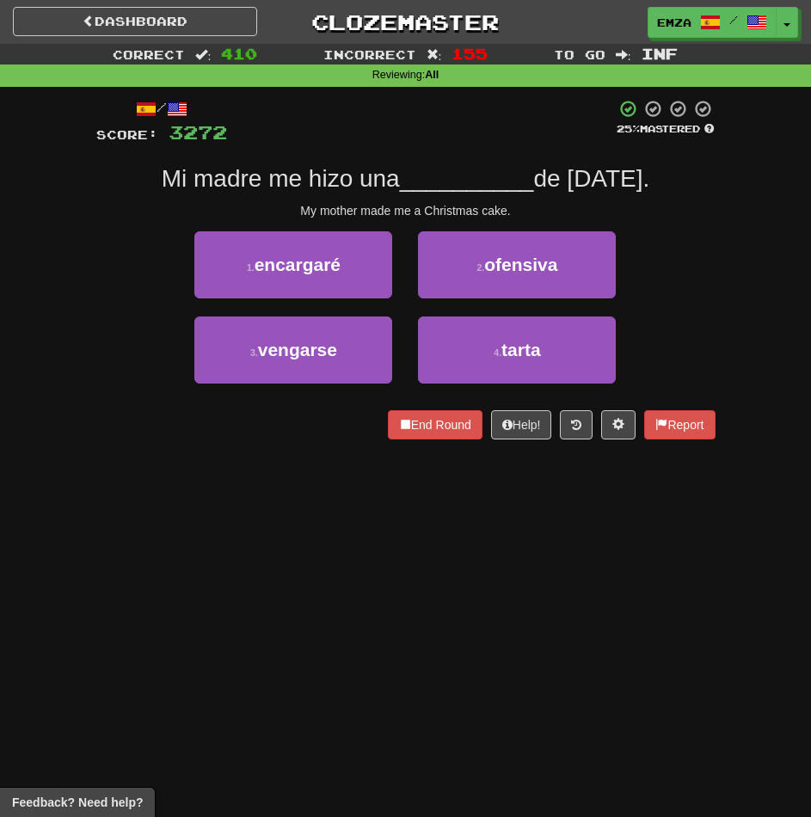
click at [550, 643] on div "Dashboard Clozemaster Emza / Toggle Dropdown Dashboard Leaderboard Activity Fee…" at bounding box center [405, 408] width 811 height 817
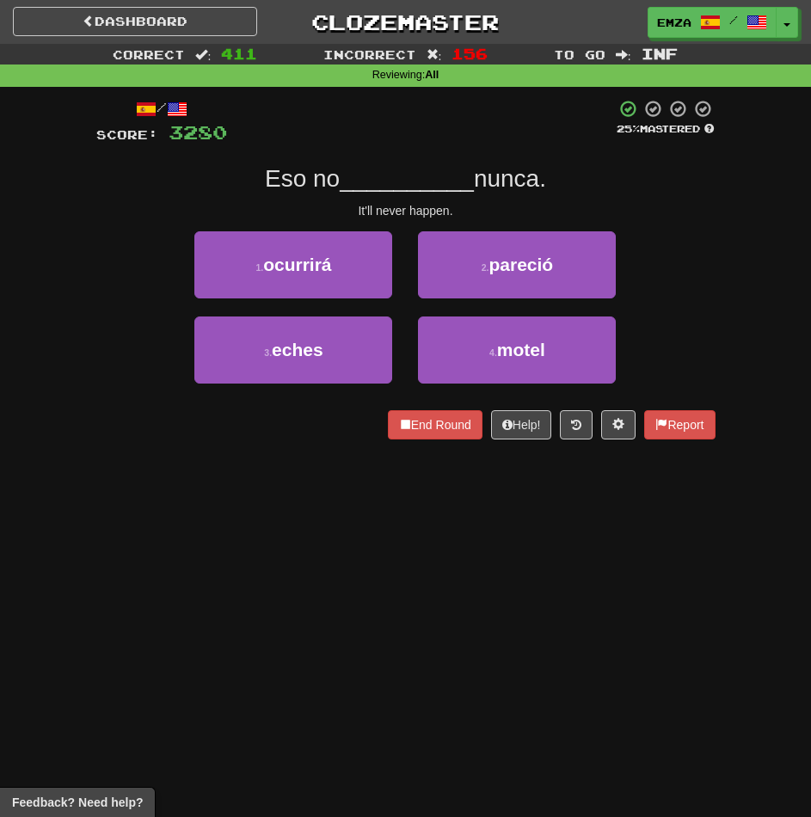
click at [590, 591] on div "Dashboard Clozemaster Emza / Toggle Dropdown Dashboard Leaderboard Activity Fee…" at bounding box center [405, 408] width 811 height 817
click at [394, 599] on div "Dashboard Clozemaster Emza / Toggle Dropdown Dashboard Leaderboard Activity Fee…" at bounding box center [405, 408] width 811 height 817
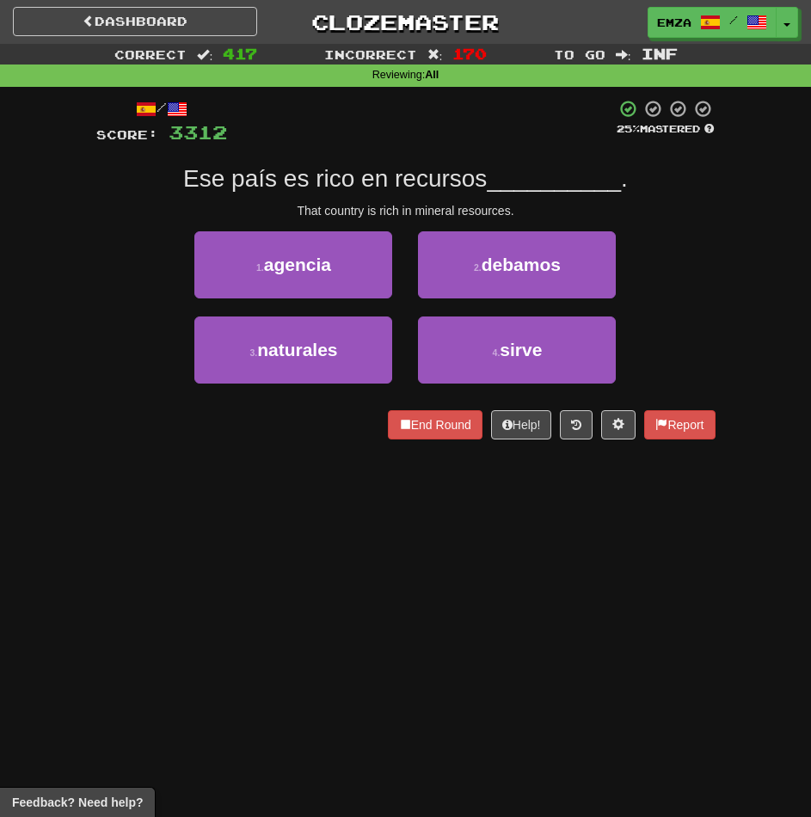
click at [283, 569] on div "Dashboard Clozemaster Emza / Toggle Dropdown Dashboard Leaderboard Activity Fee…" at bounding box center [405, 408] width 811 height 817
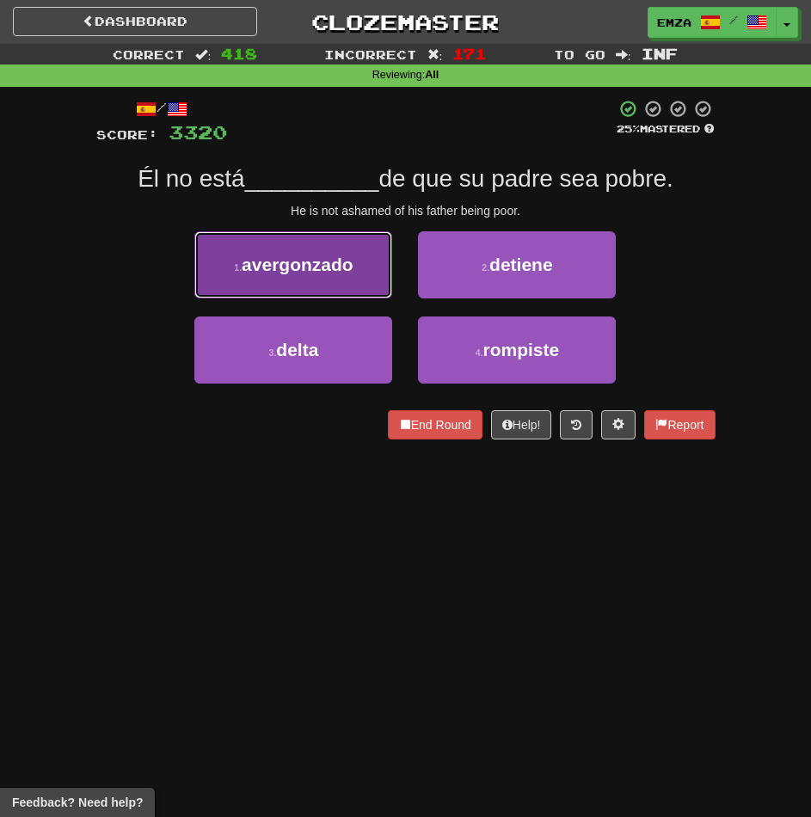
click at [274, 251] on button "1 . avergonzado" at bounding box center [293, 264] width 198 height 67
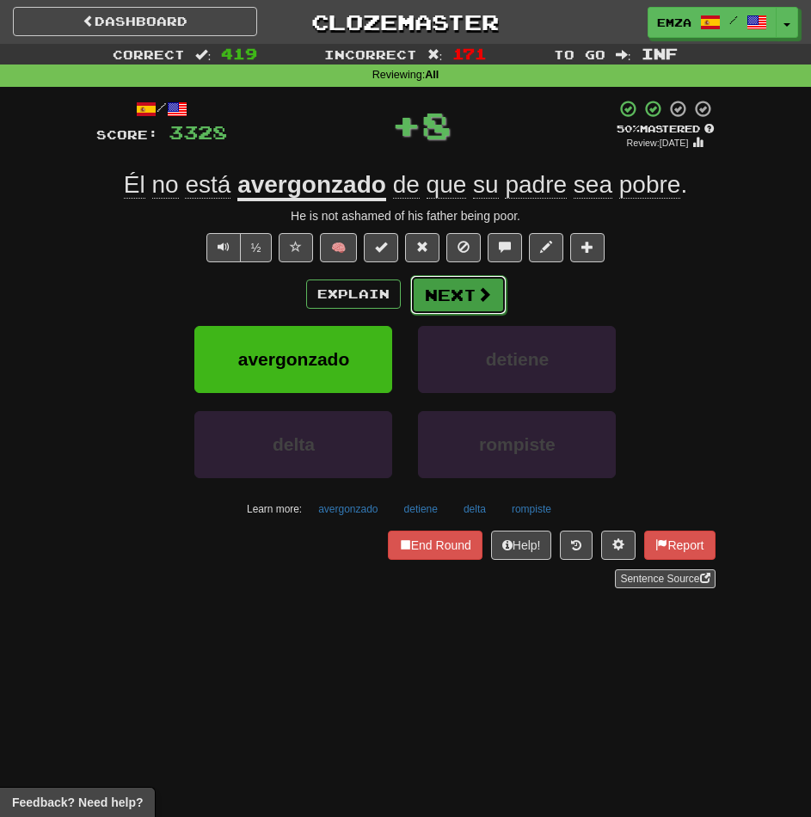
click at [474, 285] on button "Next" at bounding box center [458, 295] width 96 height 40
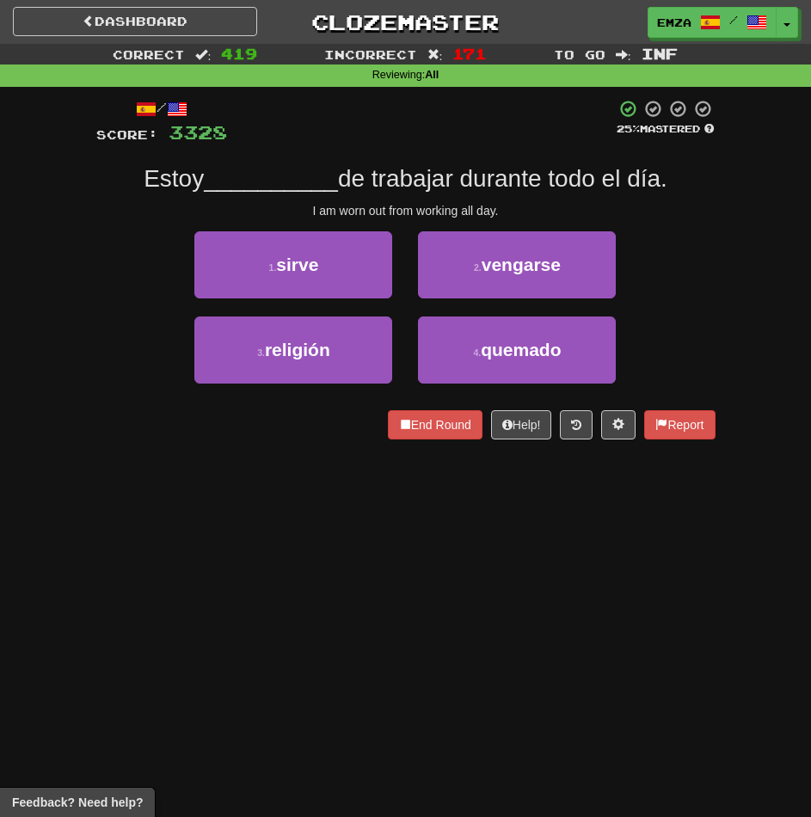
click at [206, 515] on div "Dashboard Clozemaster Emza / Toggle Dropdown Dashboard Leaderboard Activity Fee…" at bounding box center [405, 408] width 811 height 817
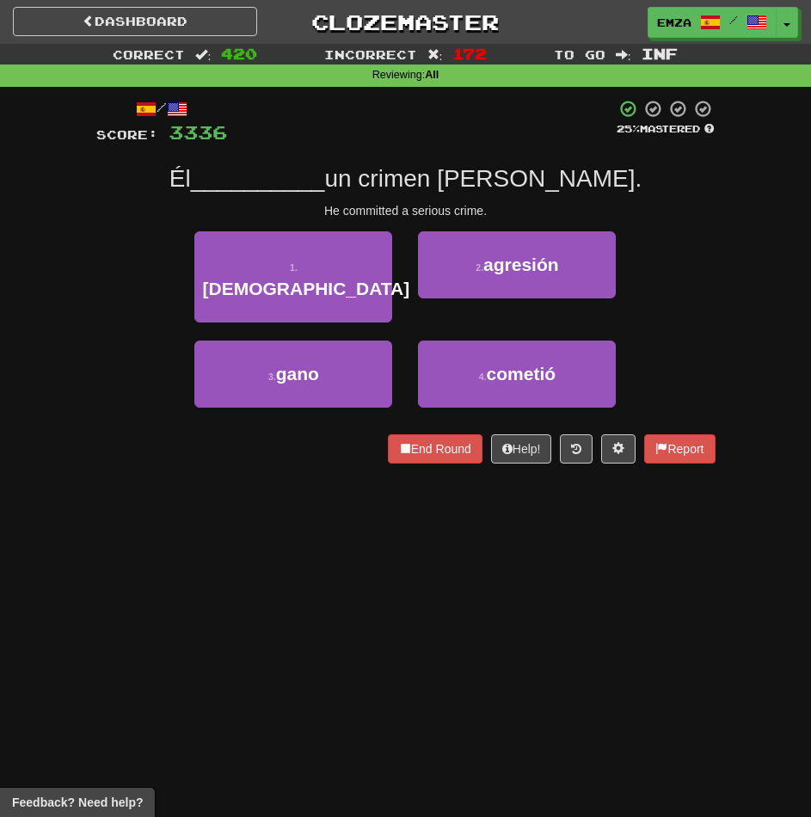
click at [291, 530] on div "Dashboard Clozemaster Emza / Toggle Dropdown Dashboard Leaderboard Activity Fee…" at bounding box center [405, 408] width 811 height 817
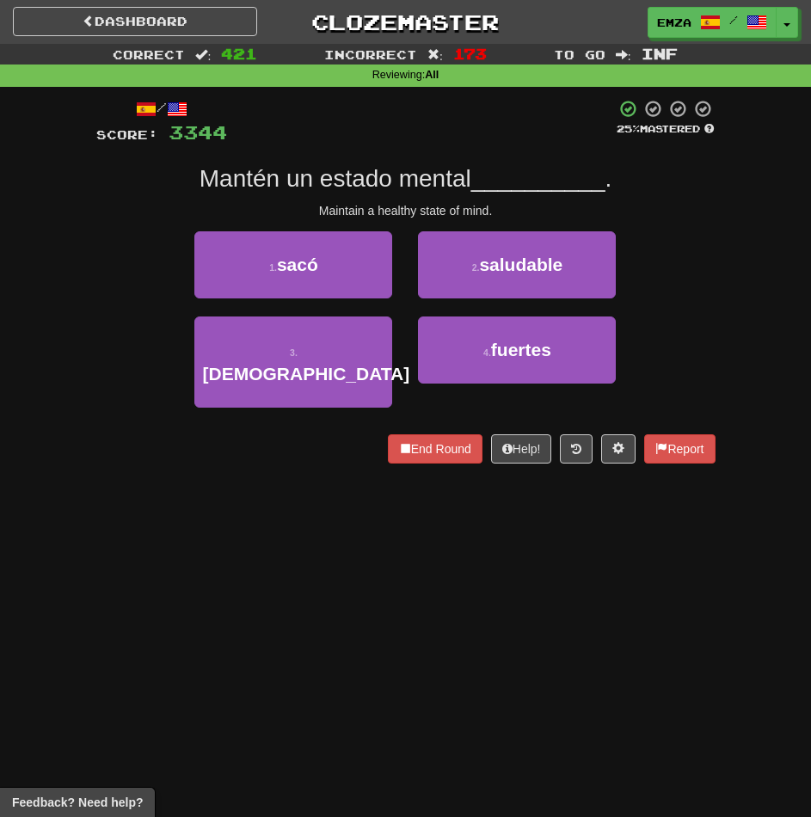
click at [277, 457] on div "/ Score: 3344 25 % Mastered Mantén un estado mental __________ . Maintain a hea…" at bounding box center [405, 287] width 619 height 401
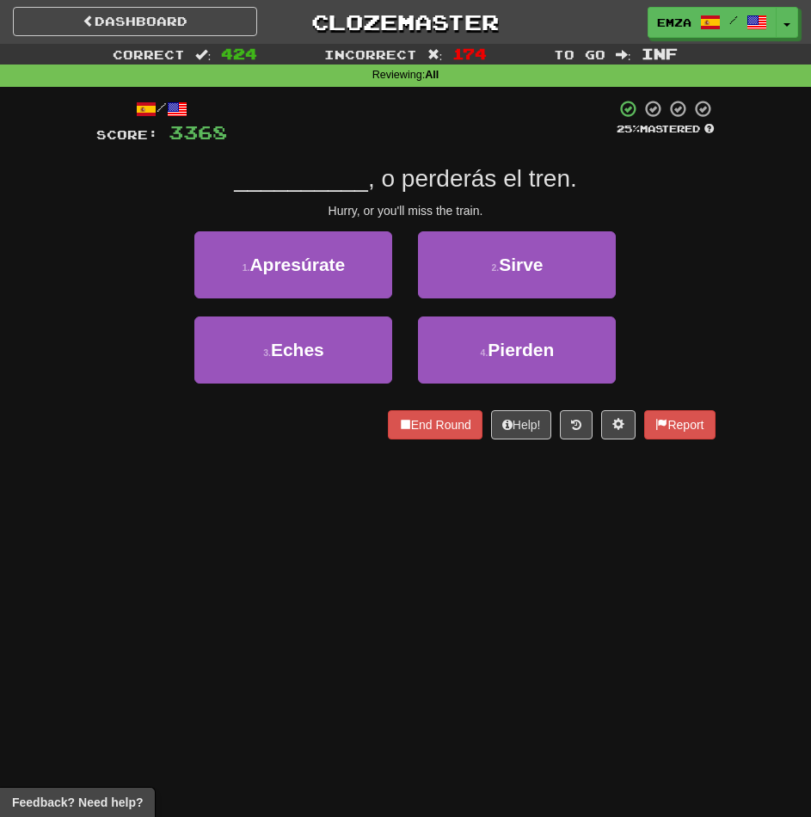
click at [474, 609] on div "Dashboard Clozemaster Emza / Toggle Dropdown Dashboard Leaderboard Activity Fee…" at bounding box center [405, 408] width 811 height 817
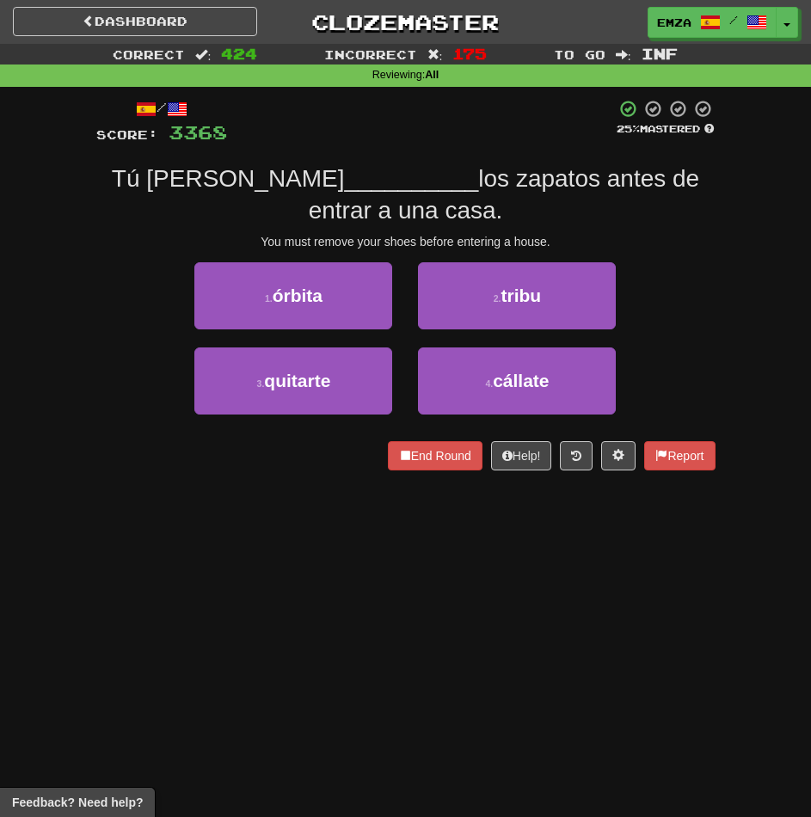
click at [377, 526] on div "Dashboard Clozemaster Emza / Toggle Dropdown Dashboard Leaderboard Activity Fee…" at bounding box center [405, 408] width 811 height 817
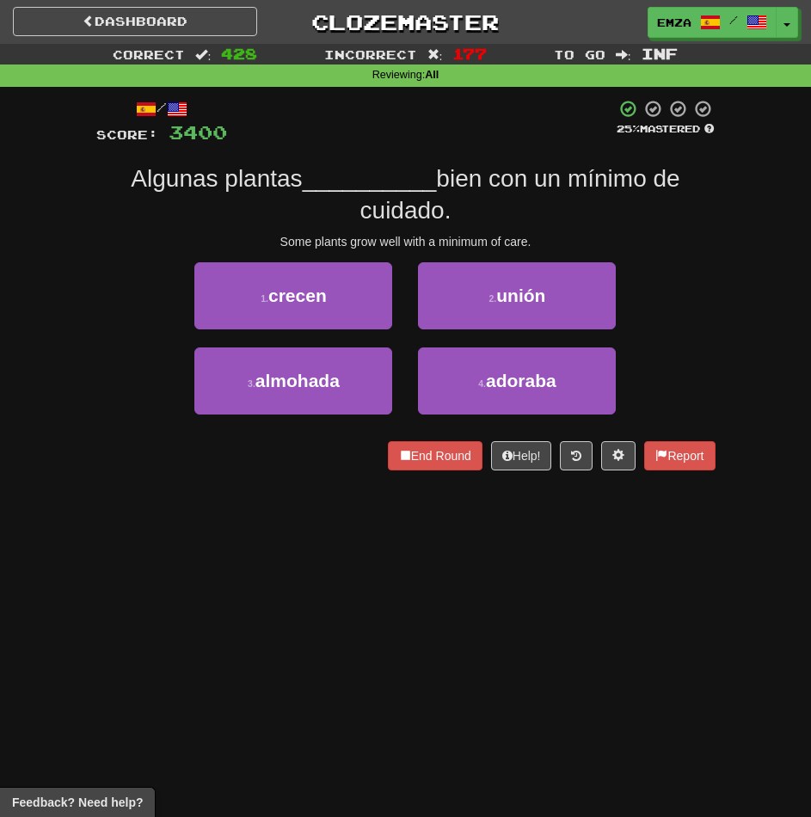
click at [609, 590] on div "Dashboard Clozemaster Emza / Toggle Dropdown Dashboard Leaderboard Activity Fee…" at bounding box center [405, 408] width 811 height 817
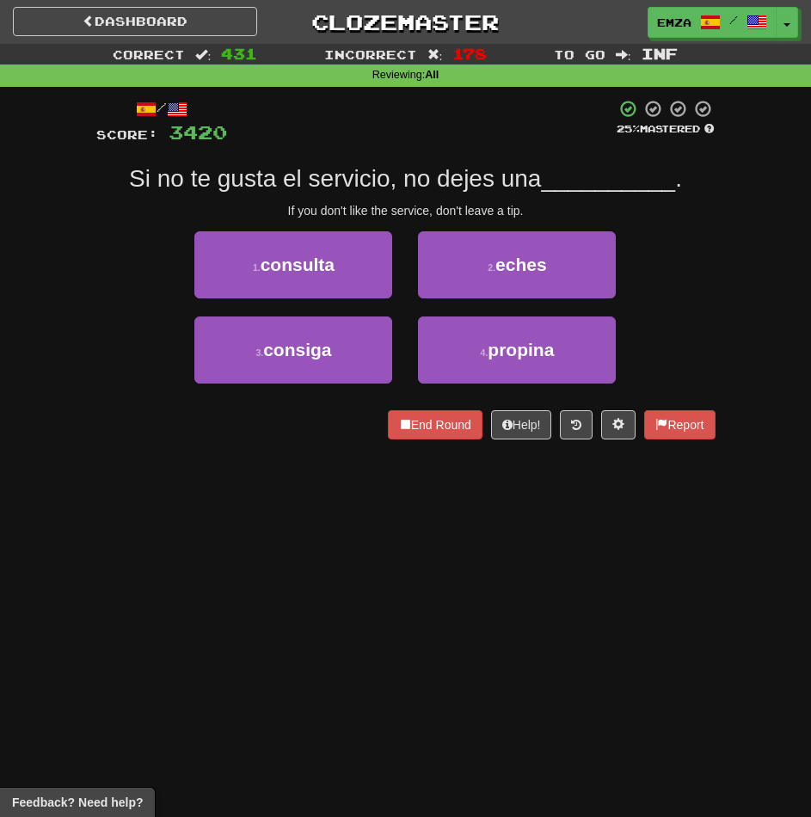
click at [544, 596] on div "Dashboard Clozemaster Emza / Toggle Dropdown Dashboard Leaderboard Activity Fee…" at bounding box center [405, 408] width 811 height 817
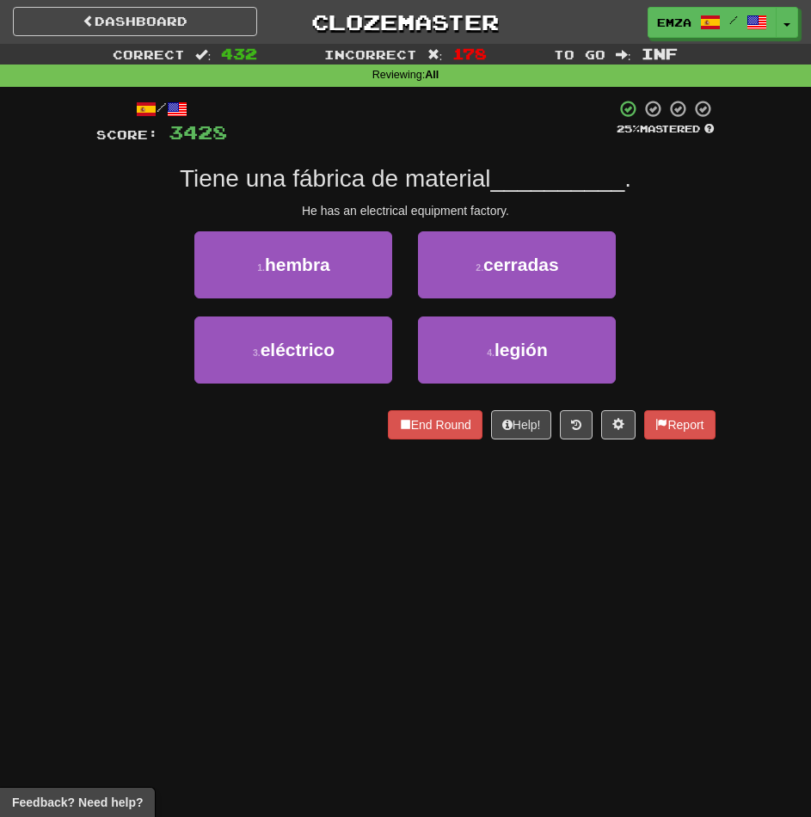
click at [555, 555] on div "Dashboard Clozemaster Emza / Toggle Dropdown Dashboard Leaderboard Activity Fee…" at bounding box center [405, 408] width 811 height 817
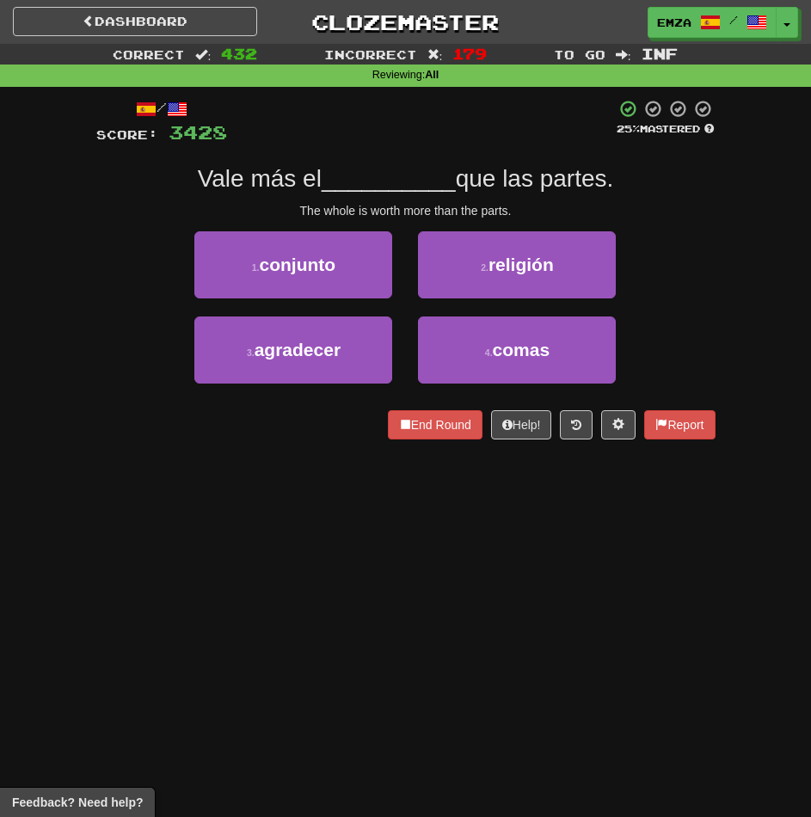
click at [532, 604] on div "Dashboard Clozemaster Emza / Toggle Dropdown Dashboard Leaderboard Activity Fee…" at bounding box center [405, 408] width 811 height 817
click at [588, 610] on div "Dashboard Clozemaster Emza / Toggle Dropdown Dashboard Leaderboard Activity Fee…" at bounding box center [405, 408] width 811 height 817
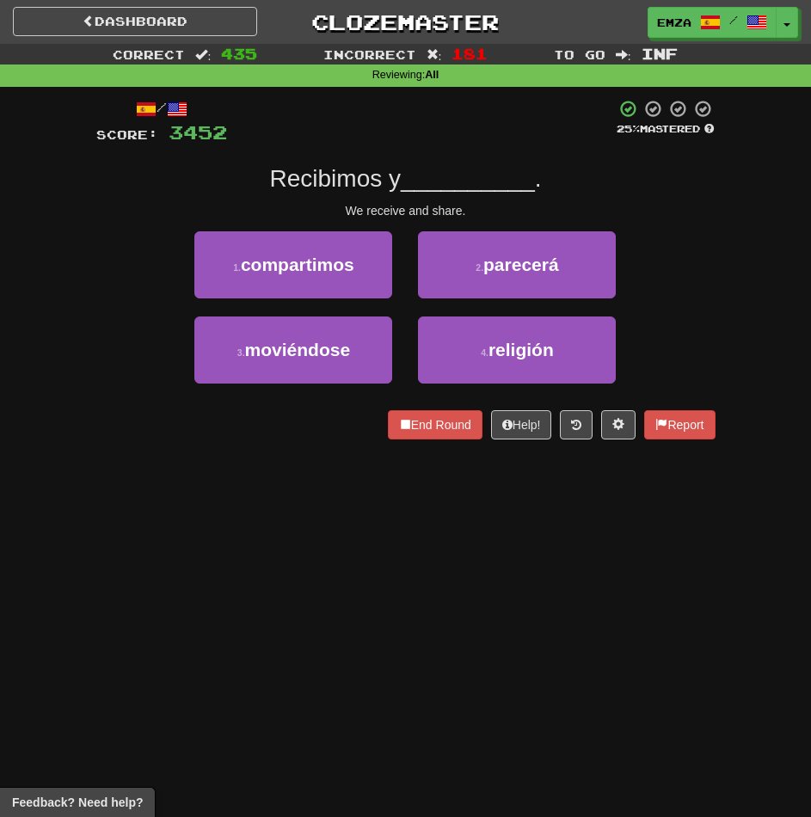
click at [460, 542] on div "Dashboard Clozemaster Emza / Toggle Dropdown Dashboard Leaderboard Activity Fee…" at bounding box center [405, 408] width 811 height 817
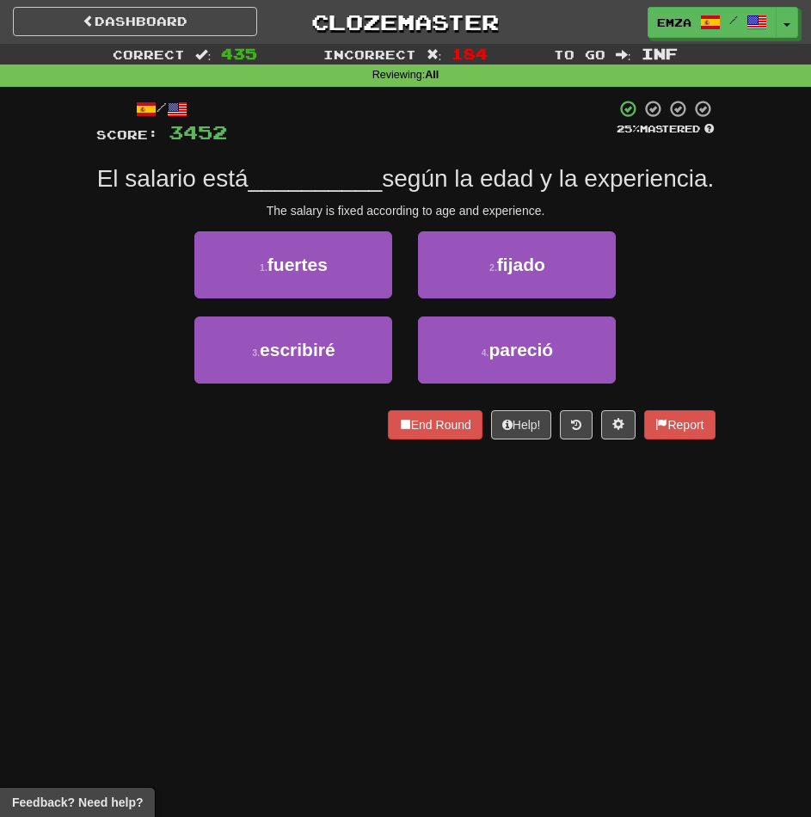
click at [534, 597] on div "Dashboard Clozemaster Emza / Toggle Dropdown Dashboard Leaderboard Activity Fee…" at bounding box center [405, 408] width 811 height 817
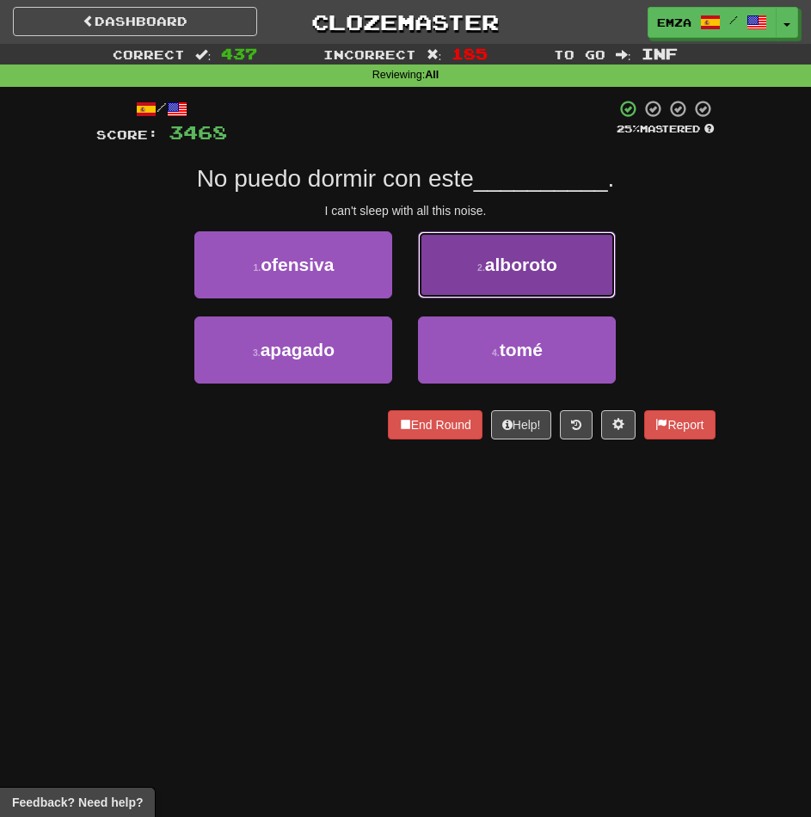
click at [498, 249] on button "2 . alboroto" at bounding box center [517, 264] width 198 height 67
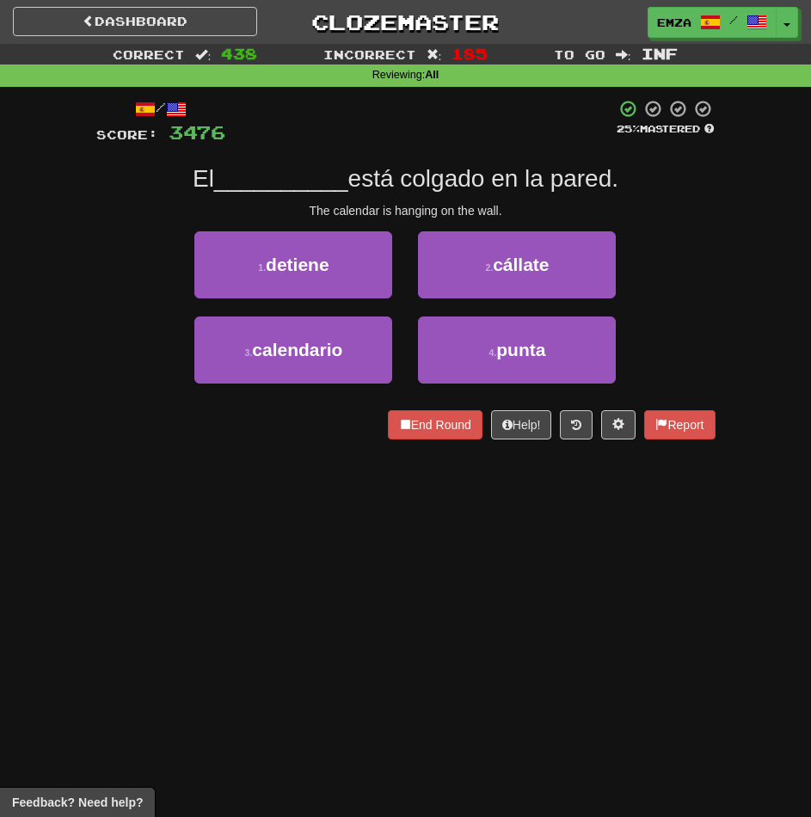
click at [168, 615] on div "Dashboard Clozemaster Emza / Toggle Dropdown Dashboard Leaderboard Activity Fee…" at bounding box center [405, 408] width 811 height 817
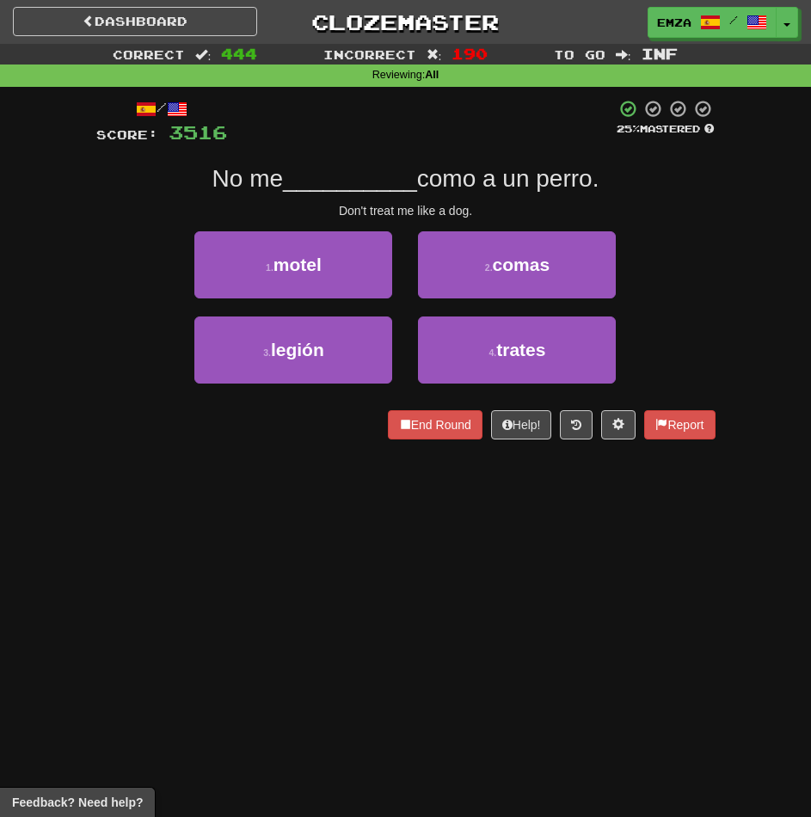
click at [509, 616] on div "Dashboard Clozemaster Emza / Toggle Dropdown Dashboard Leaderboard Activity Fee…" at bounding box center [405, 408] width 811 height 817
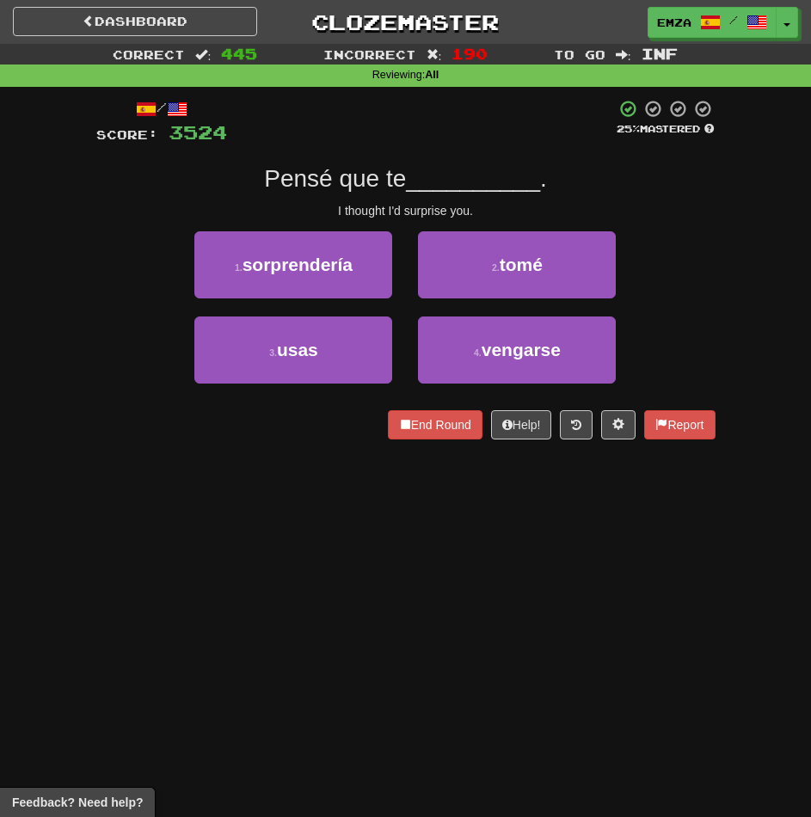
click at [623, 557] on div "Dashboard Clozemaster Emza / Toggle Dropdown Dashboard Leaderboard Activity Fee…" at bounding box center [405, 408] width 811 height 817
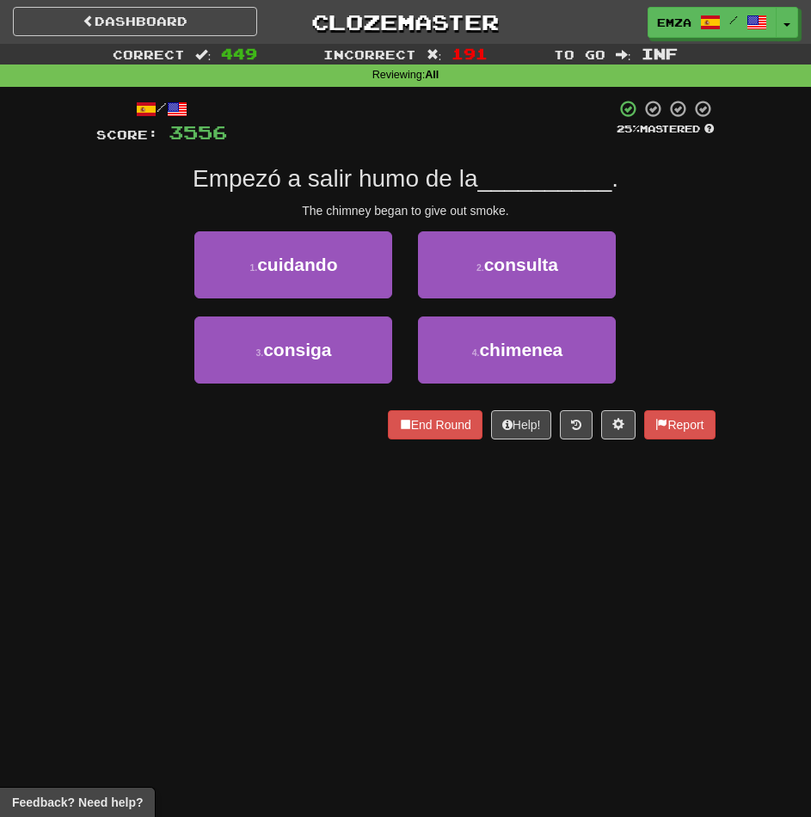
click at [205, 508] on div "Dashboard Clozemaster Emza / Toggle Dropdown Dashboard Leaderboard Activity Fee…" at bounding box center [405, 408] width 811 height 817
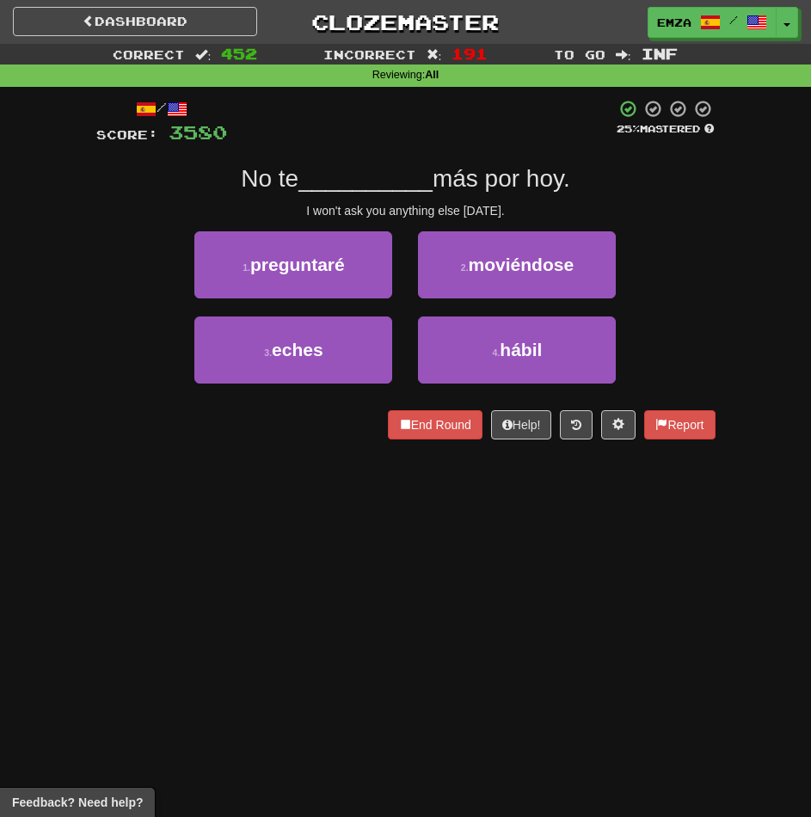
click at [376, 507] on div "Dashboard Clozemaster Emza / Toggle Dropdown Dashboard Leaderboard Activity Fee…" at bounding box center [405, 408] width 811 height 817
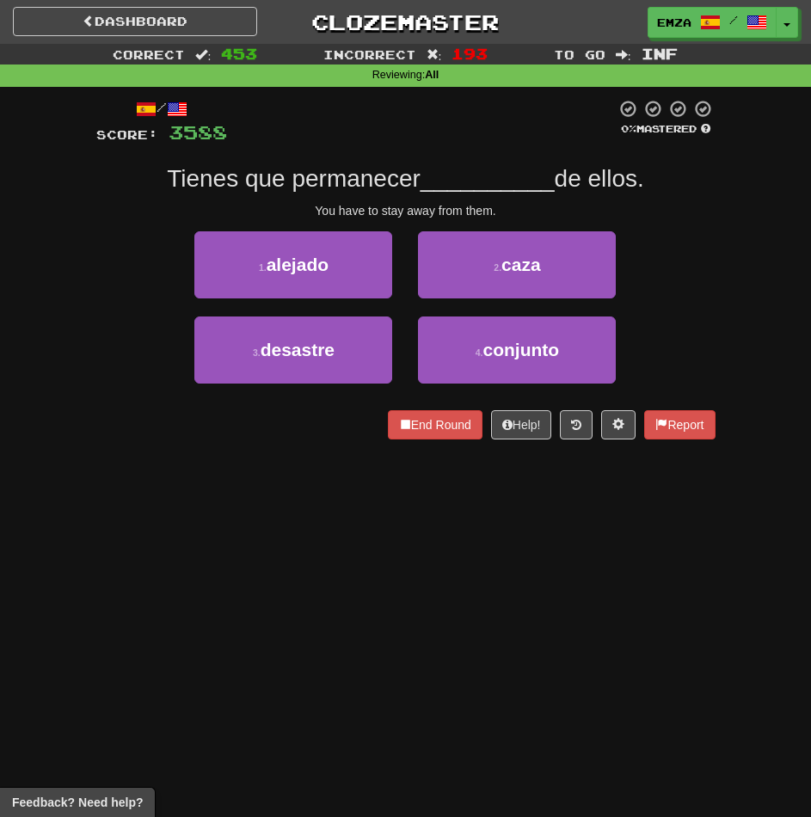
click at [379, 502] on div "Dashboard Clozemaster Emza / Toggle Dropdown Dashboard Leaderboard Activity Fee…" at bounding box center [405, 408] width 811 height 817
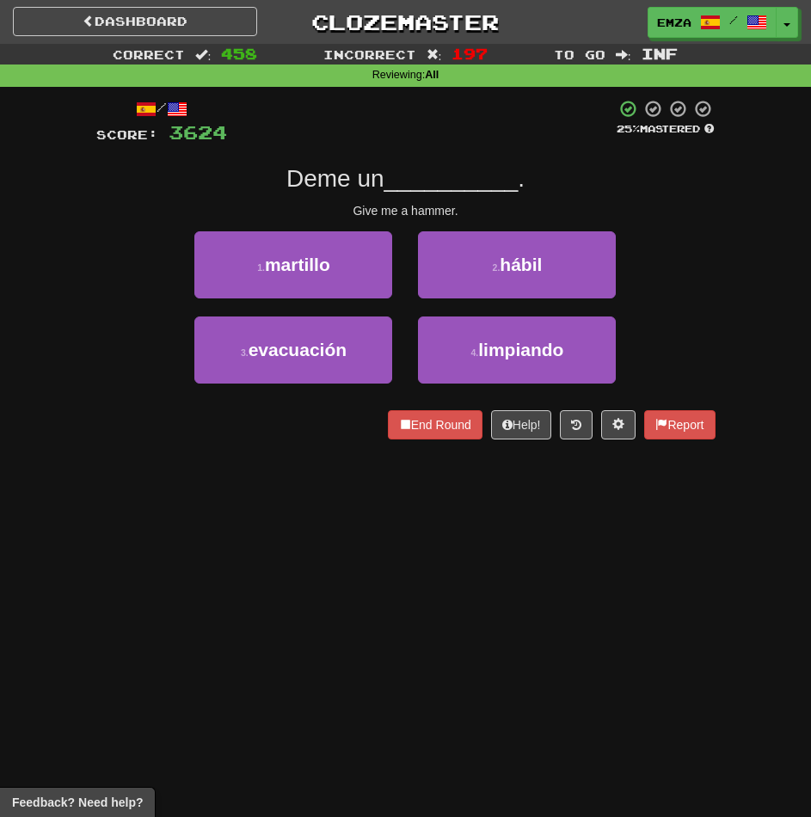
click at [457, 542] on div "Dashboard Clozemaster Emza / Toggle Dropdown Dashboard Leaderboard Activity Fee…" at bounding box center [405, 408] width 811 height 817
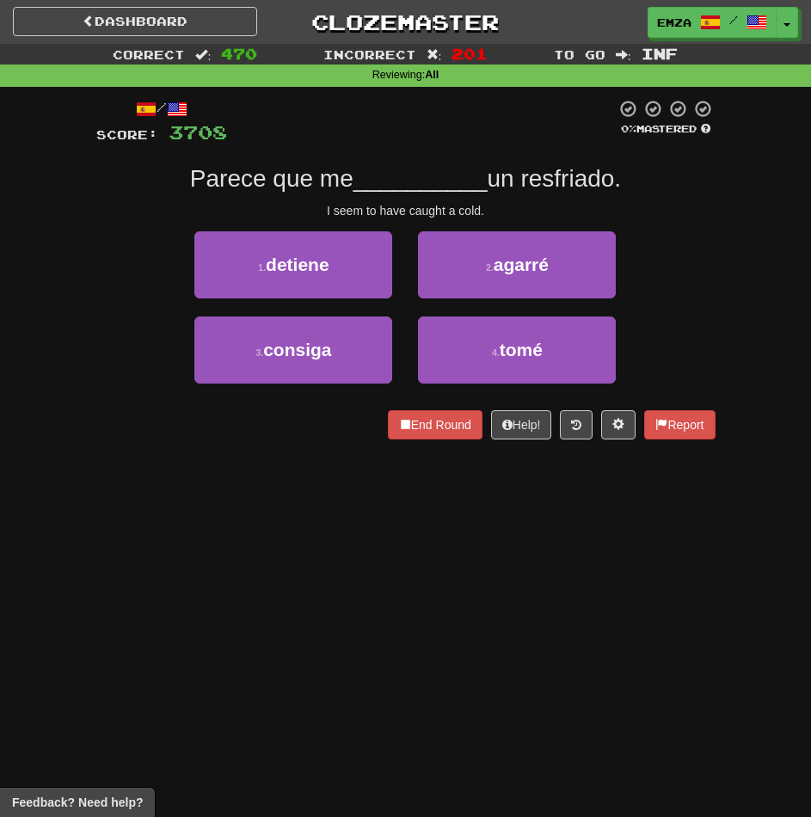
click at [314, 523] on div "Dashboard Clozemaster Emza / Toggle Dropdown Dashboard Leaderboard Activity Fee…" at bounding box center [405, 408] width 811 height 817
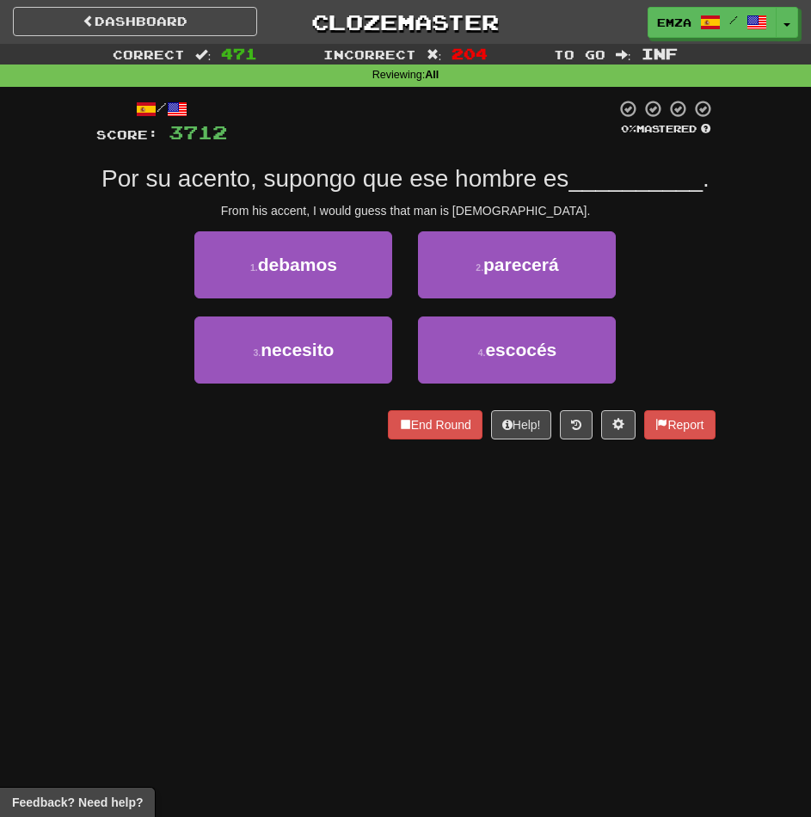
click at [563, 581] on div "Dashboard Clozemaster Emza / Toggle Dropdown Dashboard Leaderboard Activity Fee…" at bounding box center [405, 408] width 811 height 817
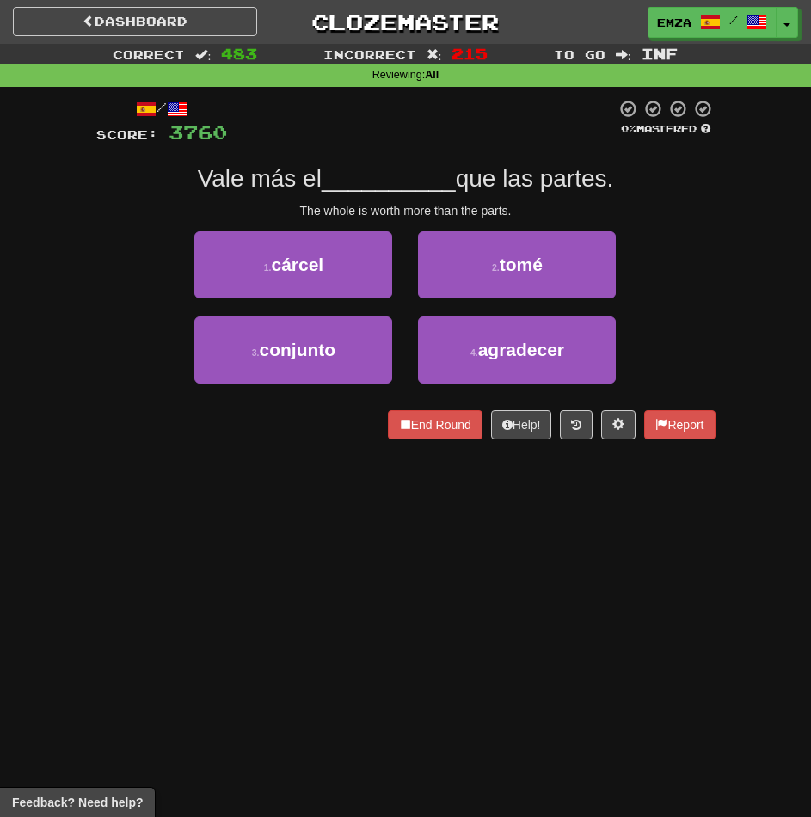
click at [265, 553] on div "Dashboard Clozemaster Emza / Toggle Dropdown Dashboard Leaderboard Activity Fee…" at bounding box center [405, 408] width 811 height 817
click at [664, 618] on div "Dashboard Clozemaster Emza / Toggle Dropdown Dashboard Leaderboard Activity Fee…" at bounding box center [405, 408] width 811 height 817
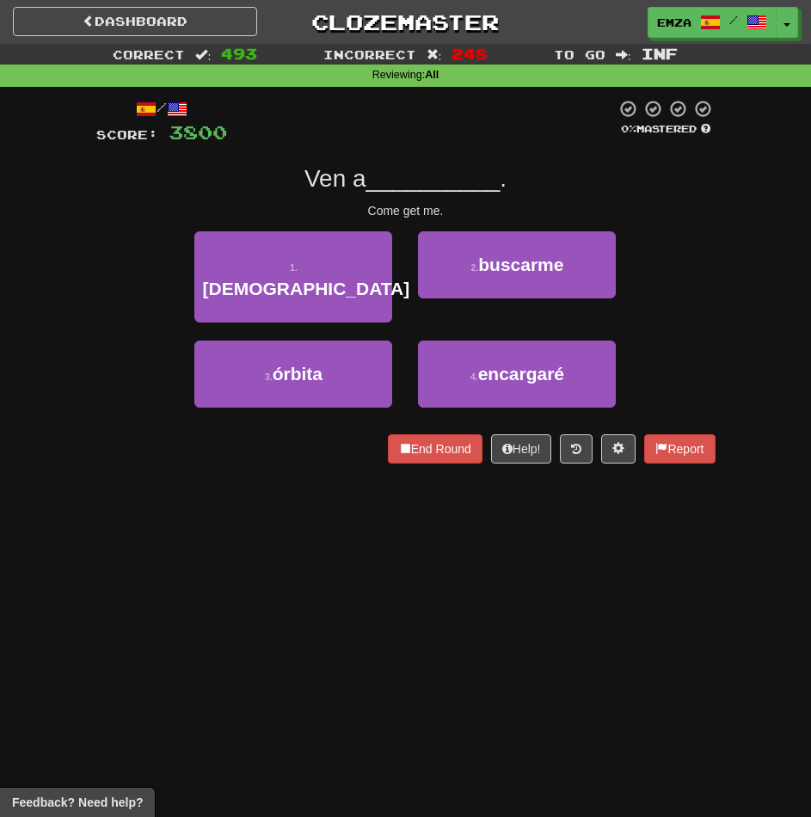
click at [242, 191] on div "Ven a __________ ." at bounding box center [405, 178] width 619 height 31
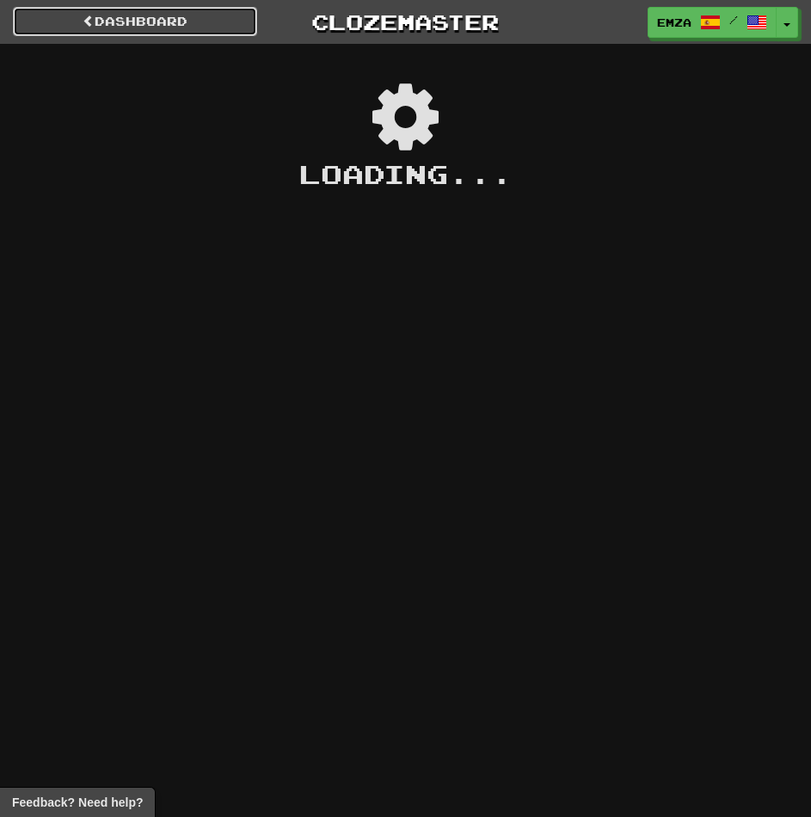
click at [193, 21] on link "Dashboard" at bounding box center [135, 21] width 244 height 29
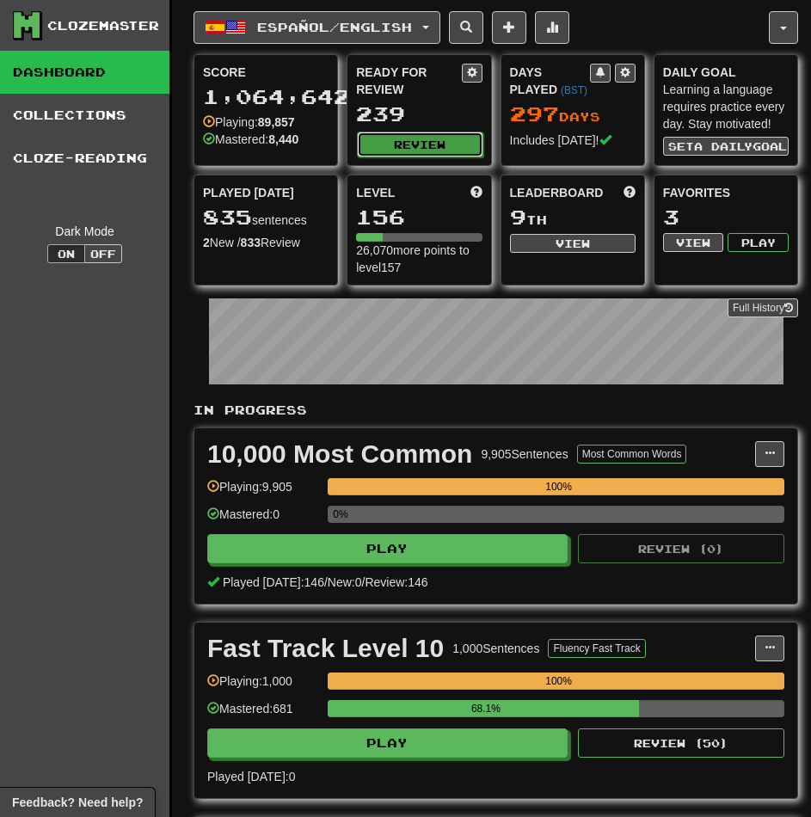
click at [438, 140] on button "Review" at bounding box center [420, 145] width 126 height 26
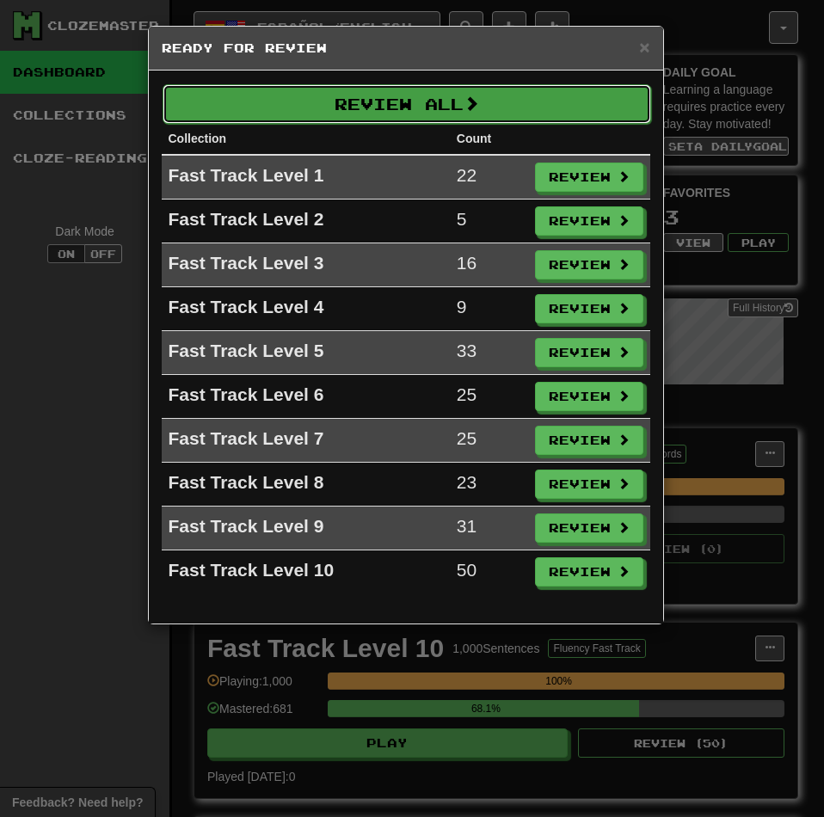
click at [441, 105] on button "Review All" at bounding box center [406, 104] width 488 height 40
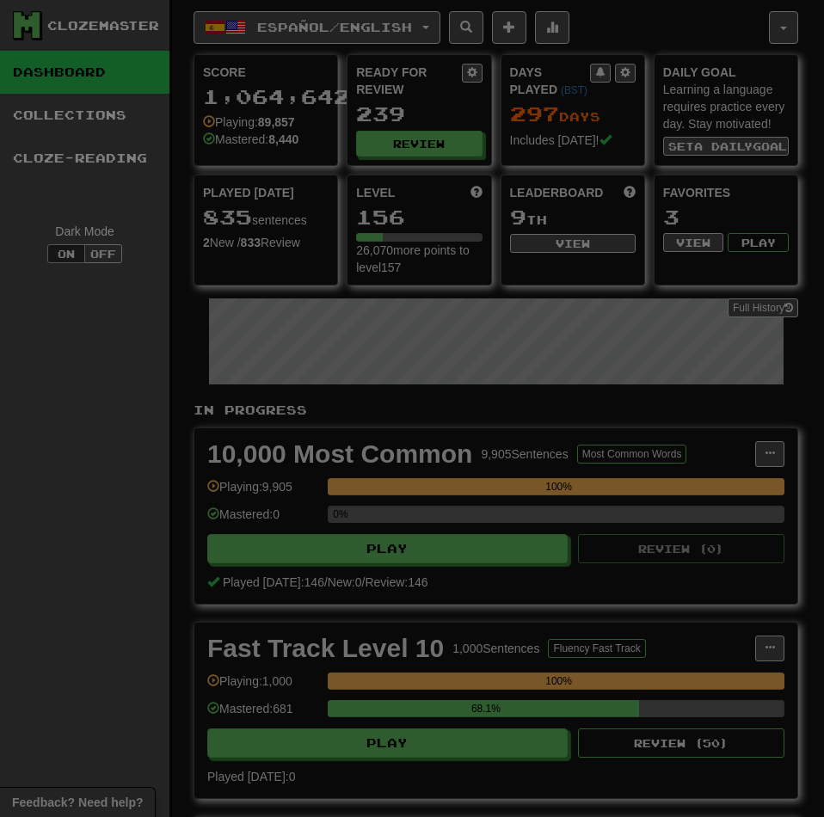
select select "********"
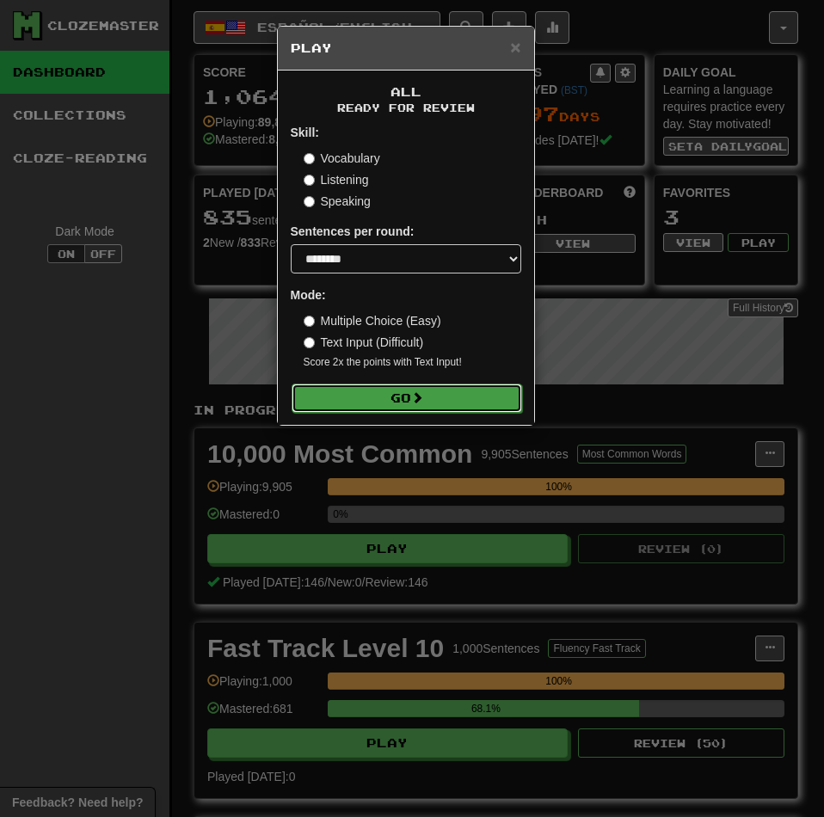
click at [441, 410] on button "Go" at bounding box center [406, 397] width 230 height 29
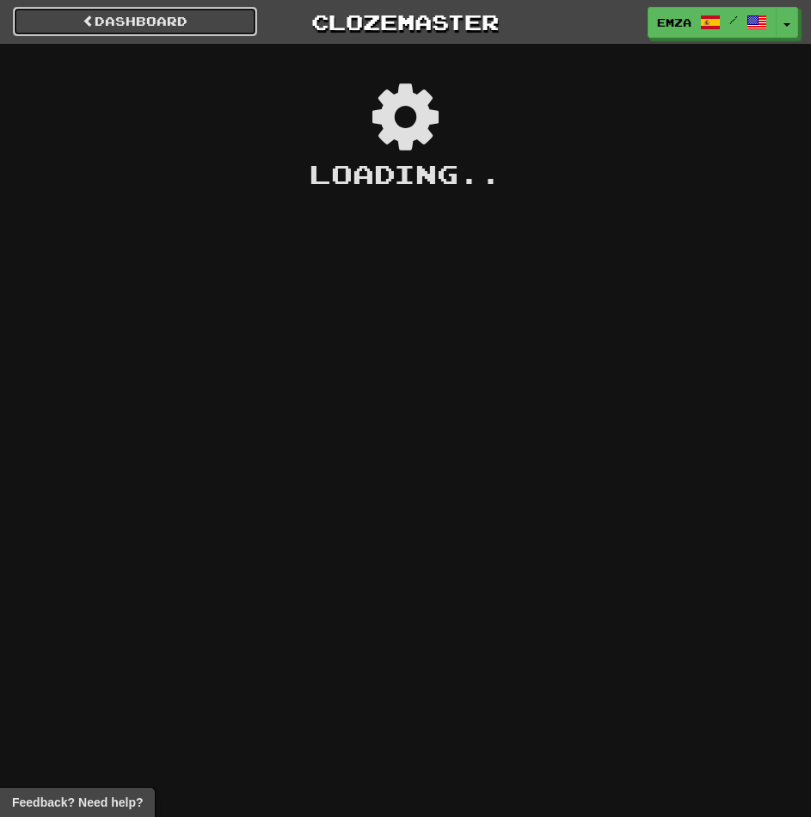
click at [187, 25] on link "Dashboard" at bounding box center [135, 21] width 244 height 29
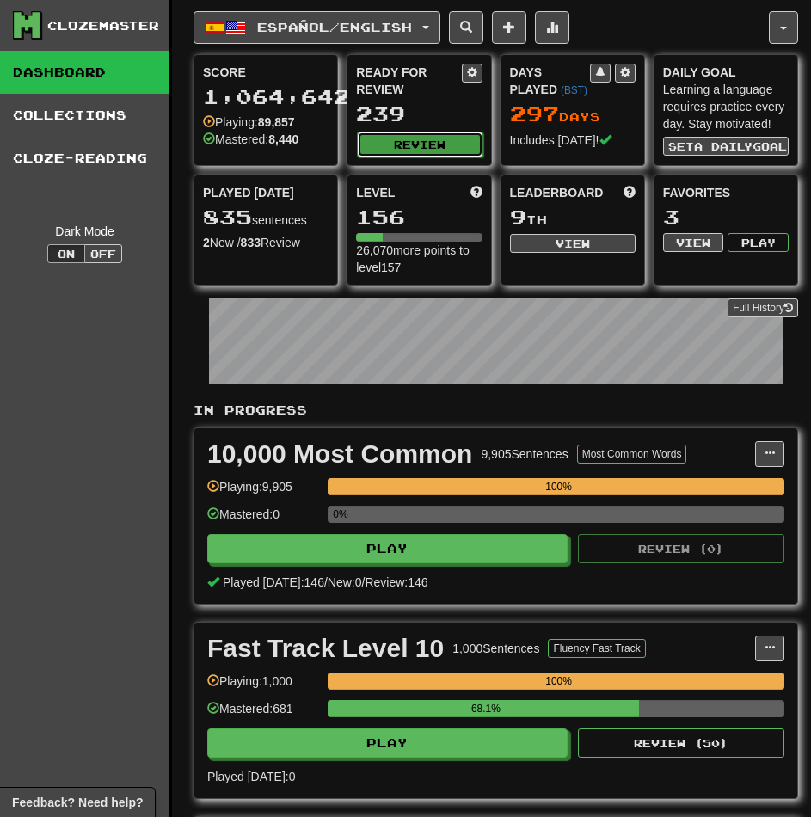
click at [443, 140] on button "Review" at bounding box center [420, 145] width 126 height 26
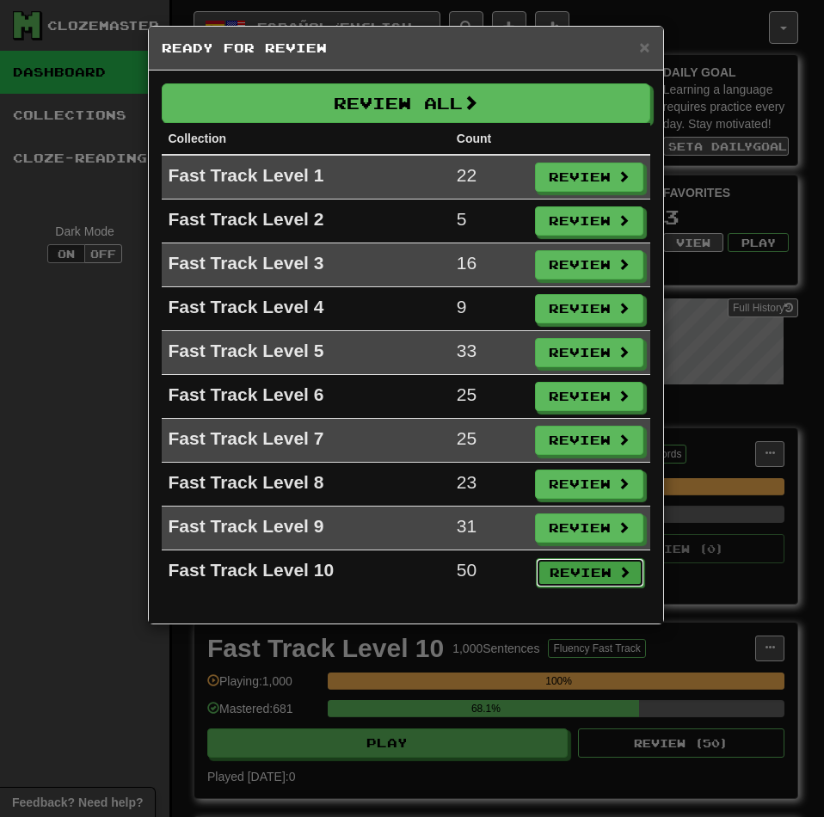
click at [575, 569] on button "Review" at bounding box center [590, 572] width 108 height 29
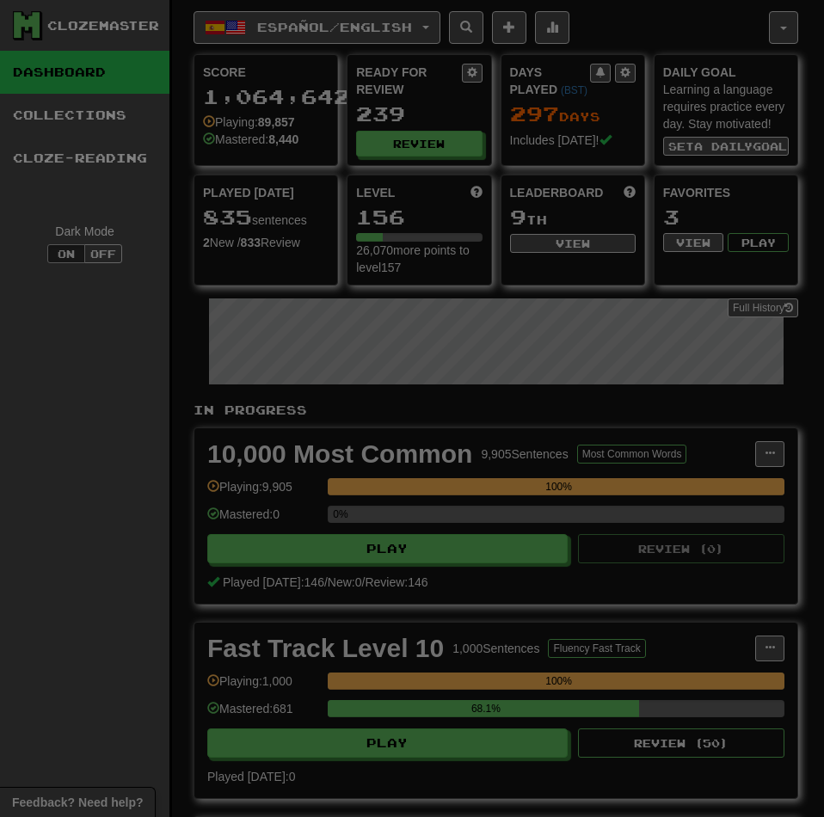
select select "********"
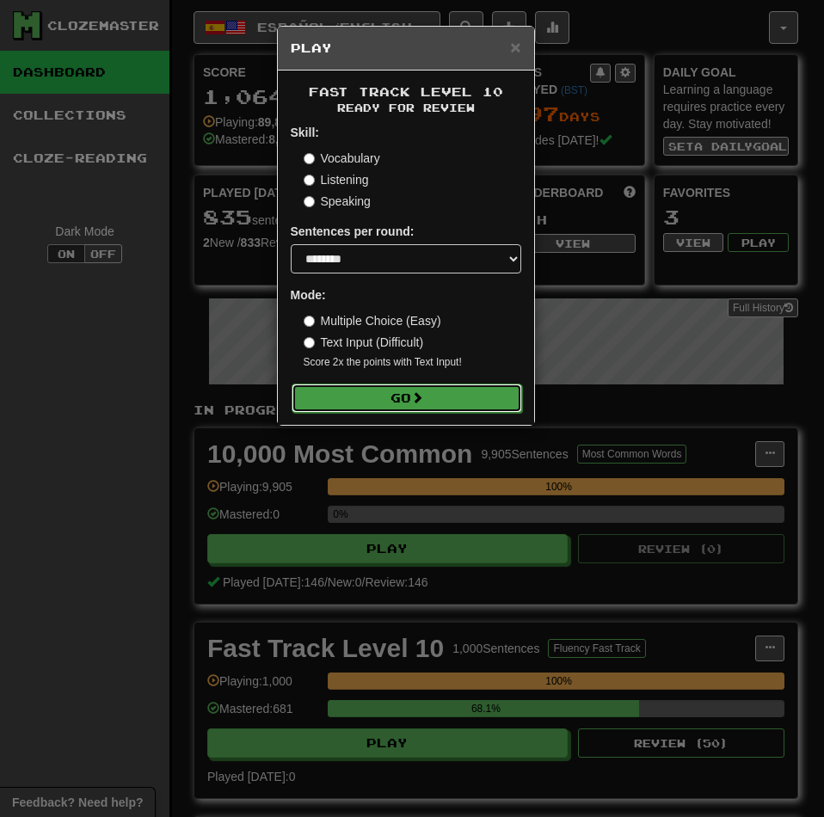
click at [401, 389] on button "Go" at bounding box center [406, 397] width 230 height 29
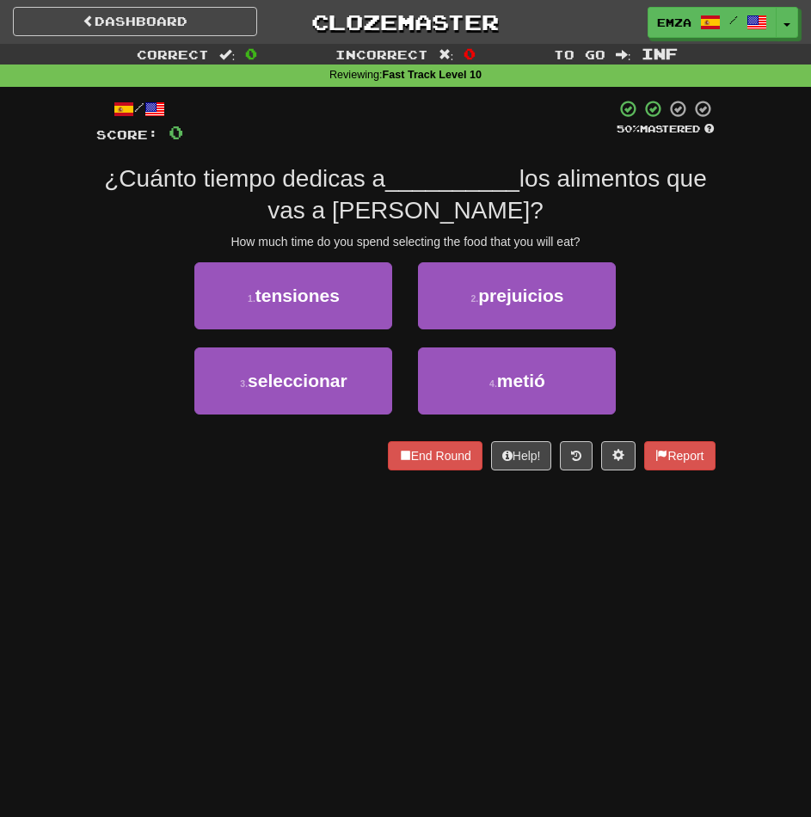
click at [229, 563] on div "Dashboard Clozemaster Emza / Toggle Dropdown Dashboard Leaderboard Activity Fee…" at bounding box center [405, 408] width 811 height 817
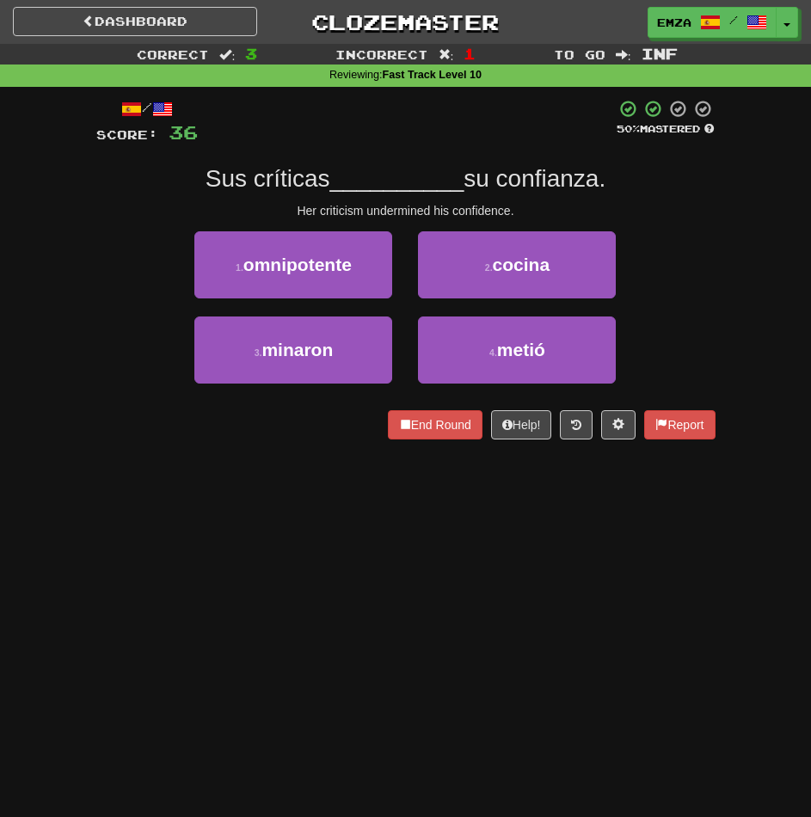
click at [308, 514] on div "Dashboard Clozemaster Emza / Toggle Dropdown Dashboard Leaderboard Activity Fee…" at bounding box center [405, 408] width 811 height 817
click at [395, 543] on div "Dashboard Clozemaster Emza / Toggle Dropdown Dashboard Leaderboard Activity Fee…" at bounding box center [405, 408] width 811 height 817
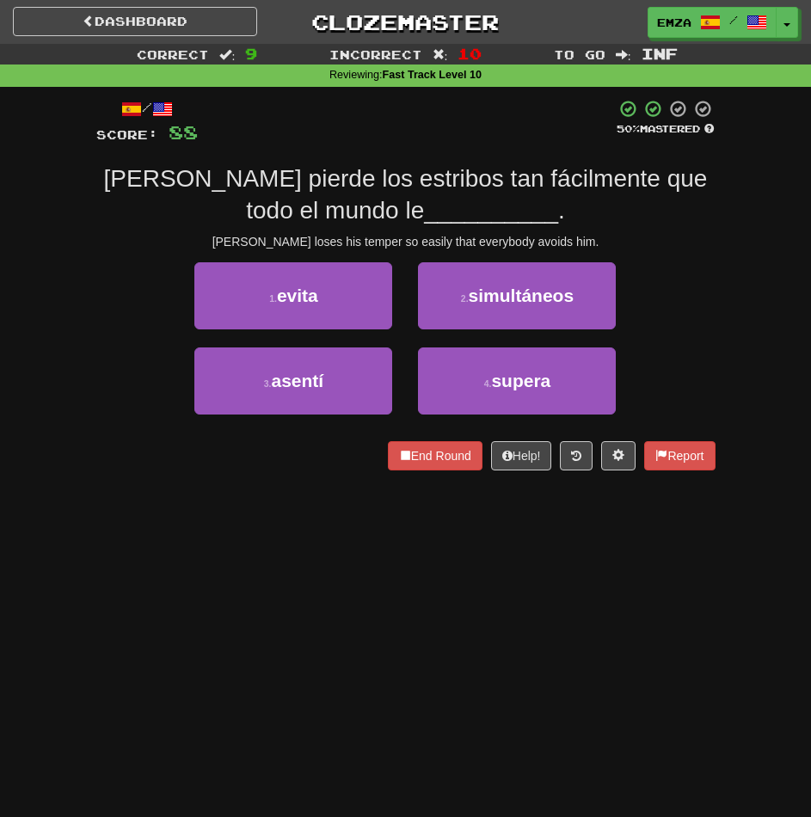
click at [260, 549] on div "Dashboard Clozemaster Emza / Toggle Dropdown Dashboard Leaderboard Activity Fee…" at bounding box center [405, 408] width 811 height 817
click at [338, 579] on div "Dashboard Clozemaster Emza / Toggle Dropdown Dashboard Leaderboard Activity Fee…" at bounding box center [405, 408] width 811 height 817
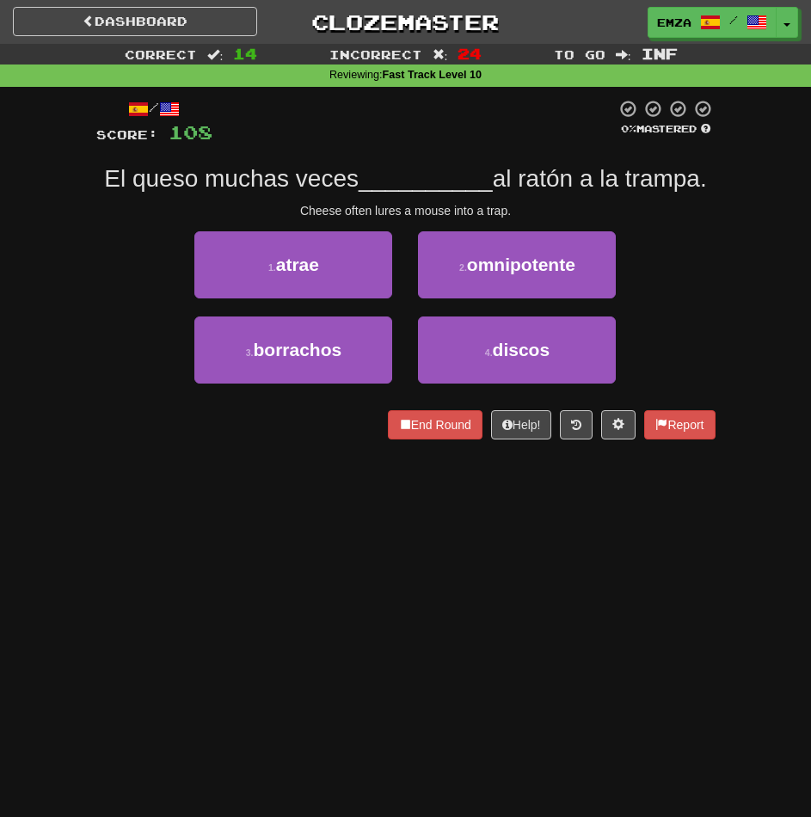
click at [551, 590] on div "Dashboard Clozemaster Emza / Toggle Dropdown Dashboard Leaderboard Activity Fee…" at bounding box center [405, 408] width 811 height 817
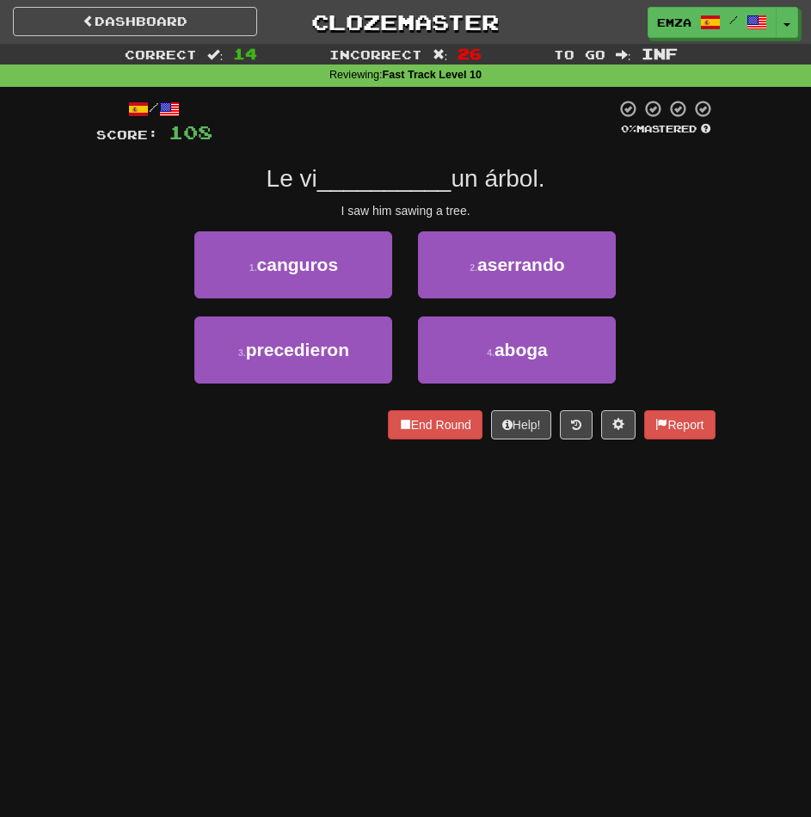
click at [421, 585] on div "Dashboard Clozemaster Emza / Toggle Dropdown Dashboard Leaderboard Activity Fee…" at bounding box center [405, 408] width 811 height 817
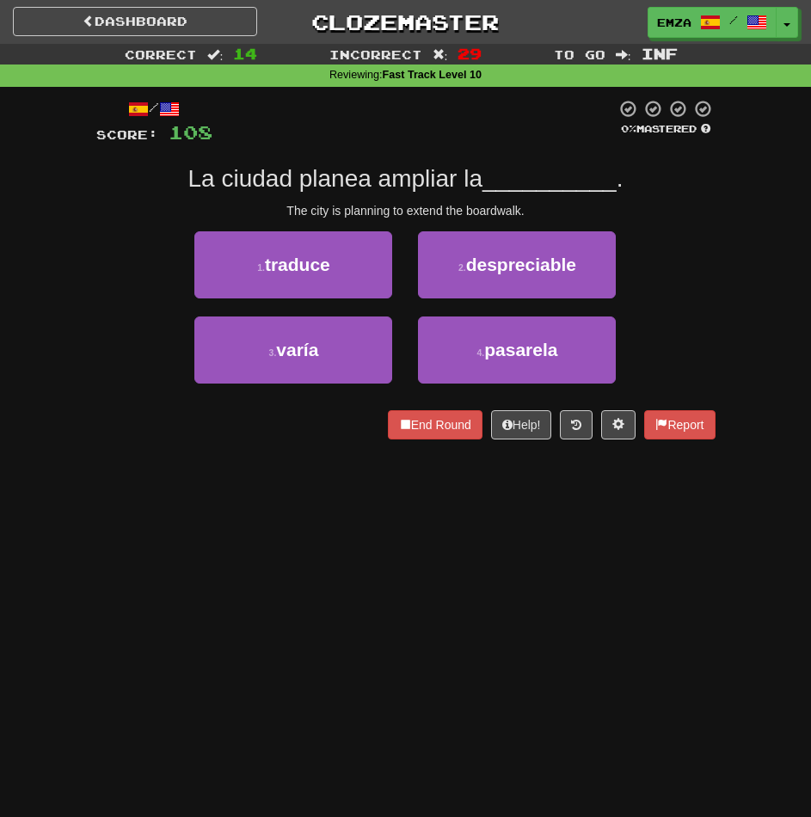
click at [223, 490] on div "Dashboard Clozemaster Emza / Toggle Dropdown Dashboard Leaderboard Activity Fee…" at bounding box center [405, 408] width 811 height 817
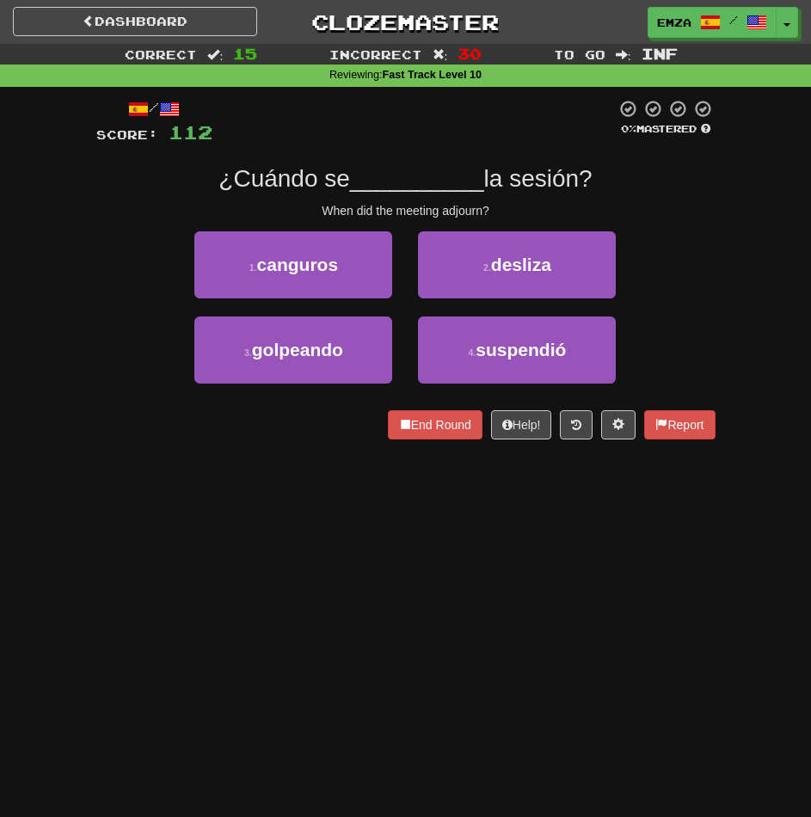
click at [269, 480] on div "Dashboard Clozemaster Emza / Toggle Dropdown Dashboard Leaderboard Activity Fee…" at bounding box center [405, 408] width 811 height 817
click at [322, 550] on div "Dashboard Clozemaster Emza / Toggle Dropdown Dashboard Leaderboard Activity Fee…" at bounding box center [405, 408] width 811 height 817
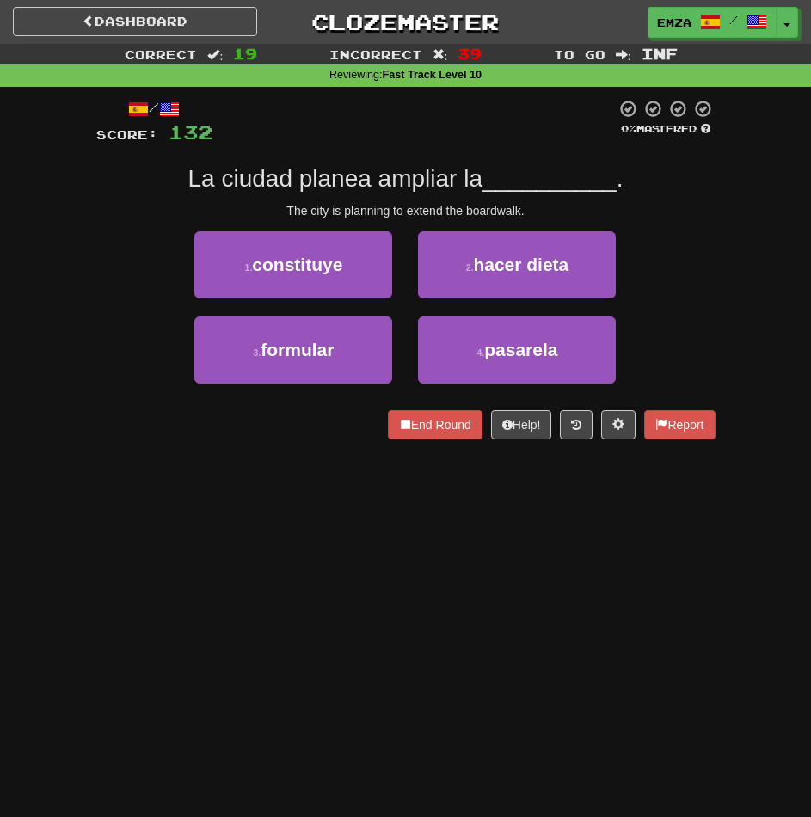
click at [403, 595] on div "Dashboard Clozemaster Emza / Toggle Dropdown Dashboard Leaderboard Activity Fee…" at bounding box center [405, 408] width 811 height 817
click at [278, 541] on div "Dashboard Clozemaster Emza / Toggle Dropdown Dashboard Leaderboard Activity Fee…" at bounding box center [405, 408] width 811 height 817
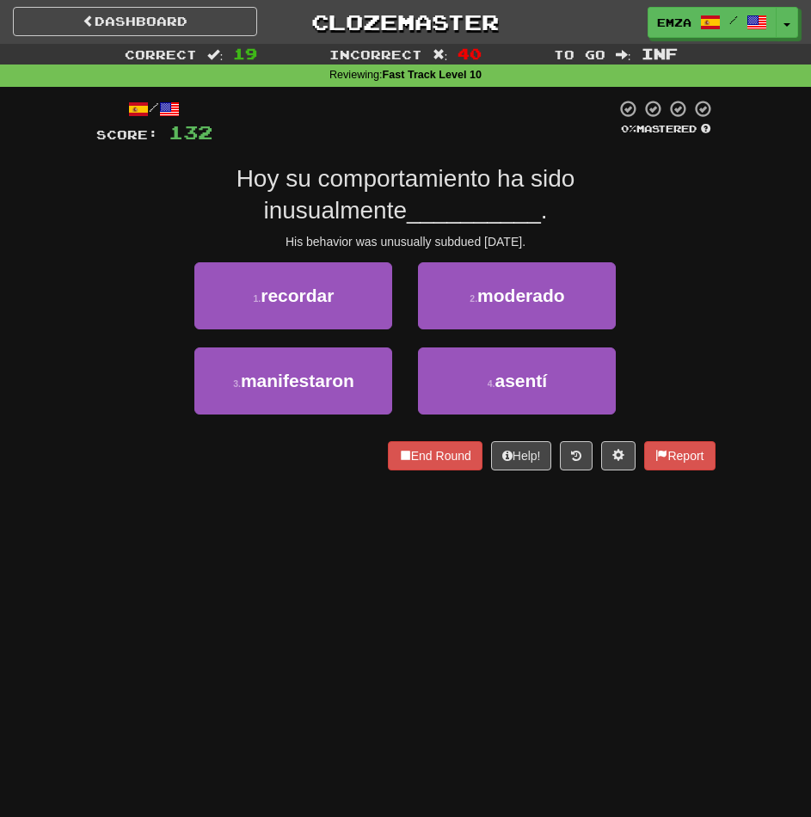
click at [328, 573] on div "Dashboard Clozemaster Emza / Toggle Dropdown Dashboard Leaderboard Activity Fee…" at bounding box center [405, 408] width 811 height 817
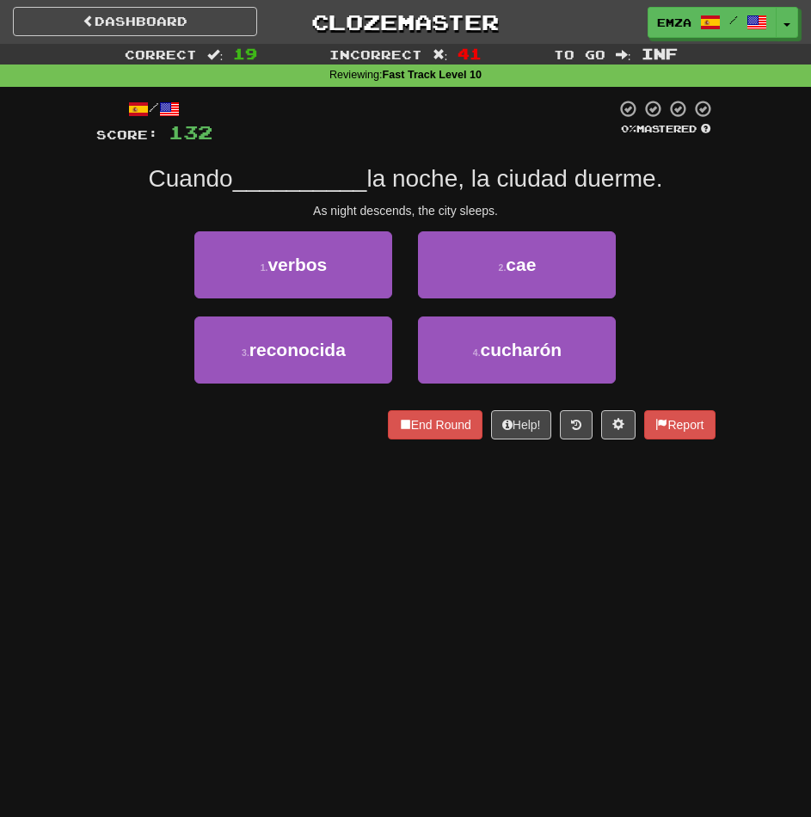
click at [359, 584] on div "Dashboard Clozemaster Emza / Toggle Dropdown Dashboard Leaderboard Activity Fee…" at bounding box center [405, 408] width 811 height 817
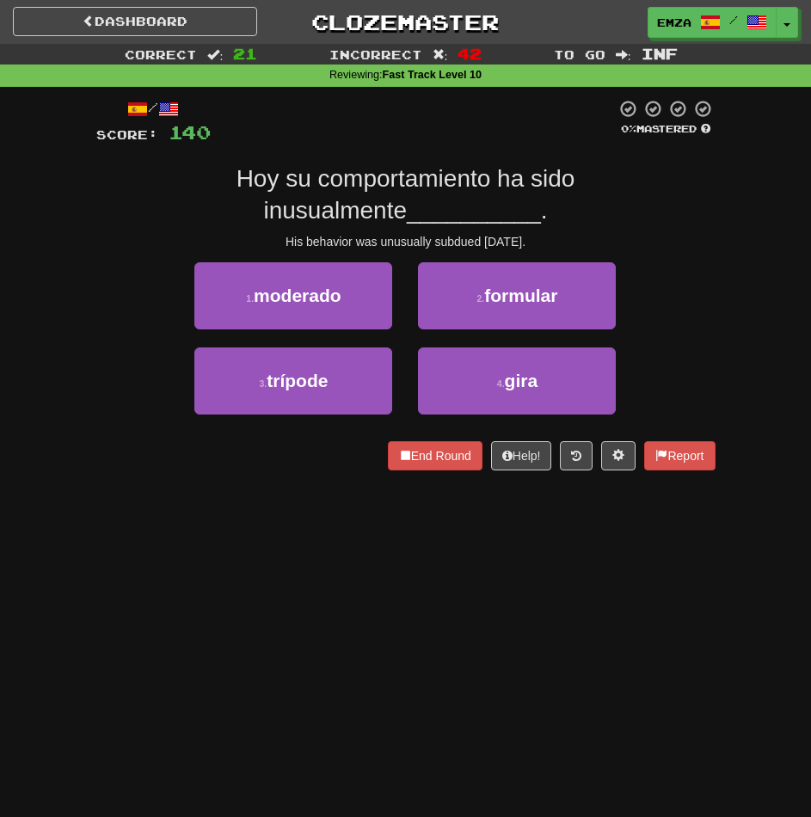
click at [217, 608] on div "Dashboard Clozemaster Emza / Toggle Dropdown Dashboard Leaderboard Activity Fee…" at bounding box center [405, 408] width 811 height 817
click at [365, 600] on div "Dashboard Clozemaster Emza / Toggle Dropdown Dashboard Leaderboard Activity Fee…" at bounding box center [405, 408] width 811 height 817
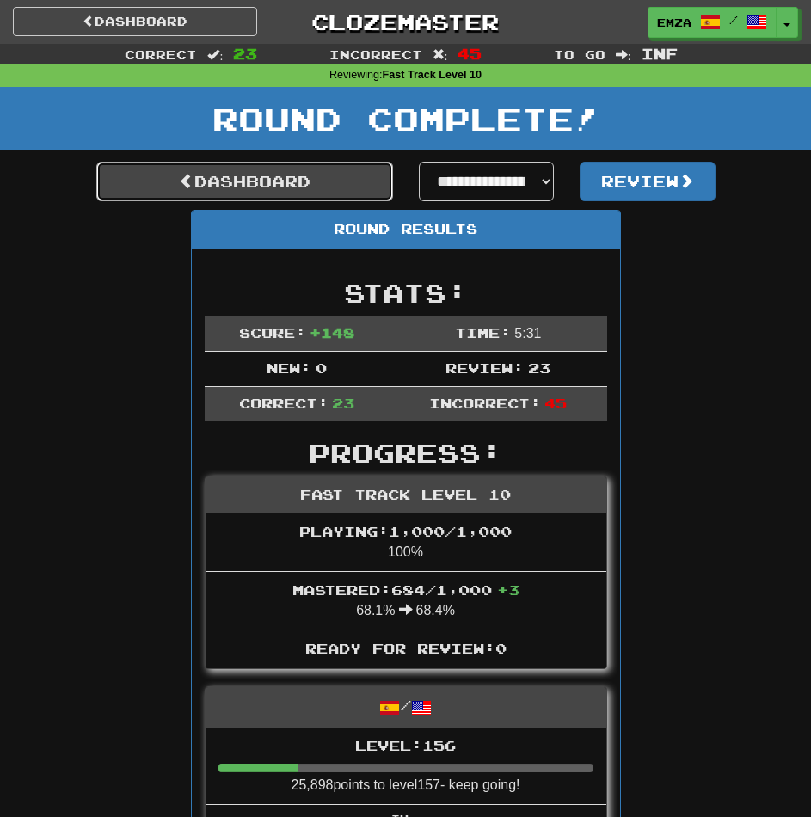
click at [286, 172] on link "Dashboard" at bounding box center [244, 182] width 297 height 40
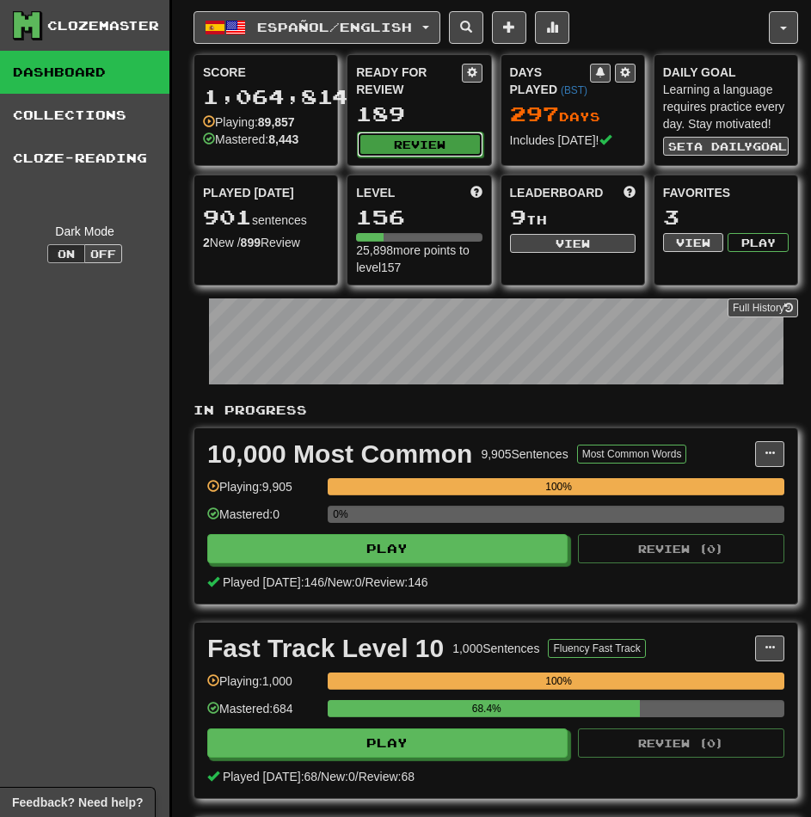
click at [389, 132] on button "Review" at bounding box center [420, 145] width 126 height 26
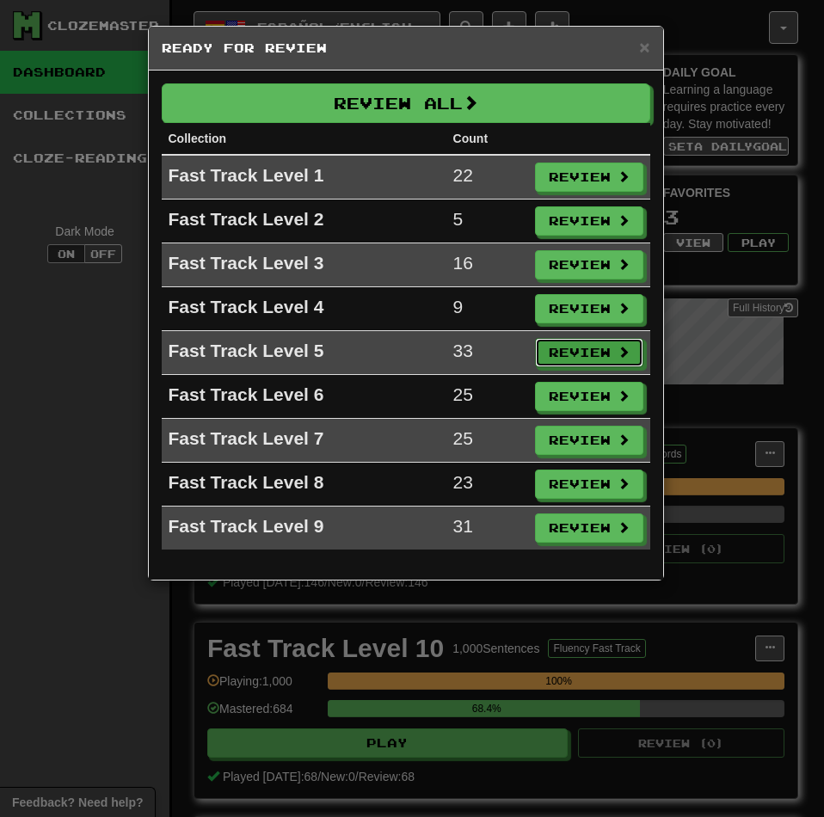
click at [570, 338] on td "Review" at bounding box center [589, 353] width 122 height 44
click at [576, 350] on button "Review" at bounding box center [590, 353] width 108 height 29
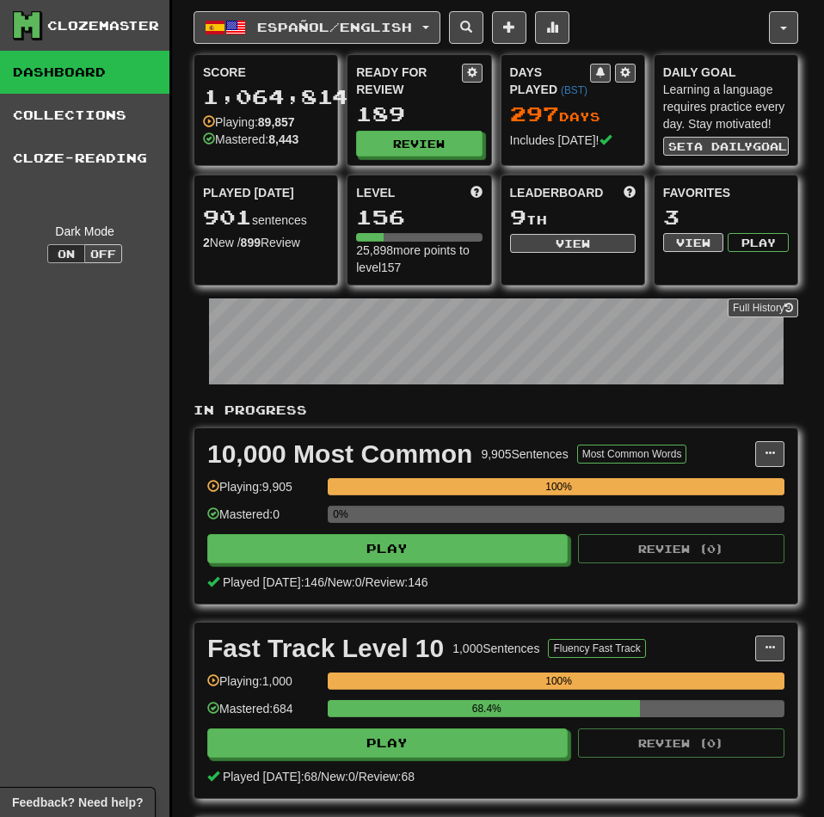
select select "********"
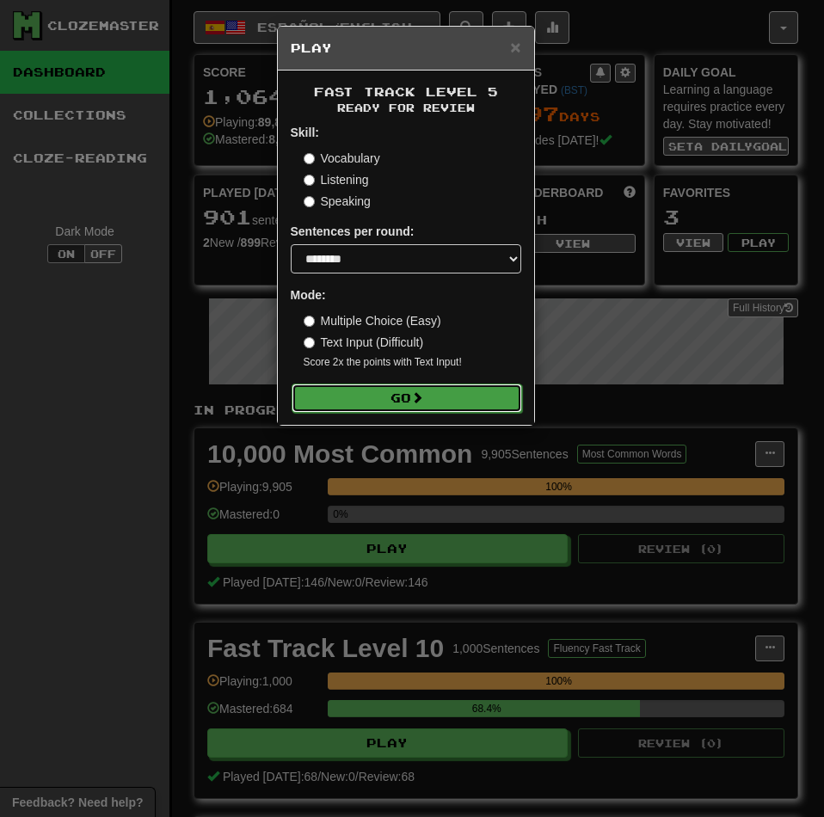
click at [459, 406] on button "Go" at bounding box center [406, 397] width 230 height 29
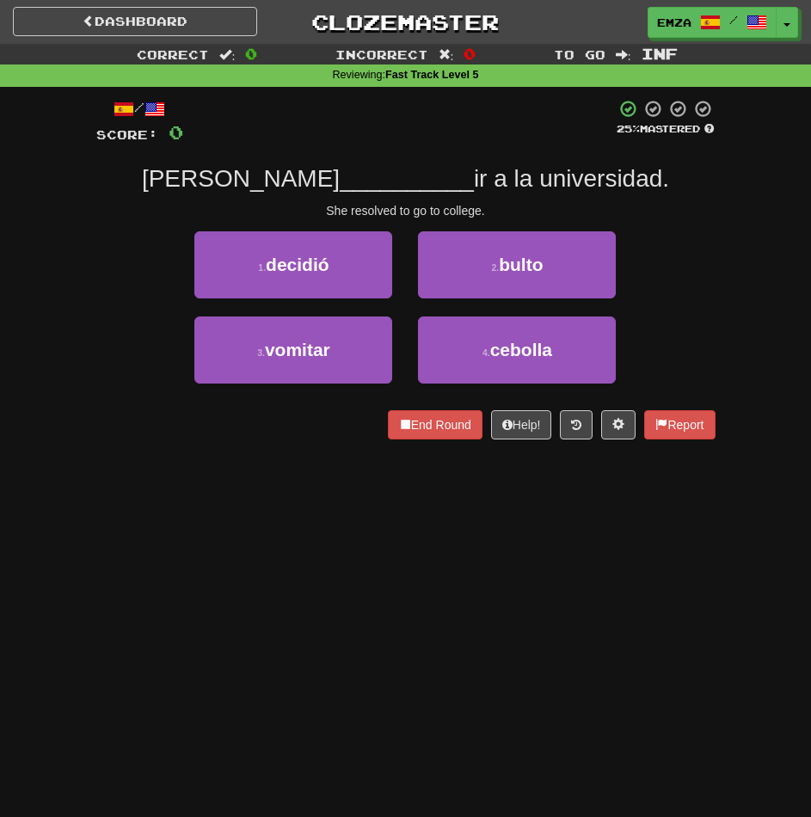
click at [297, 509] on div "Dashboard Clozemaster Emza / Toggle Dropdown Dashboard Leaderboard Activity Fee…" at bounding box center [405, 408] width 811 height 817
click at [495, 532] on div "Dashboard Clozemaster Emza / Toggle Dropdown Dashboard Leaderboard Activity Fee…" at bounding box center [405, 408] width 811 height 817
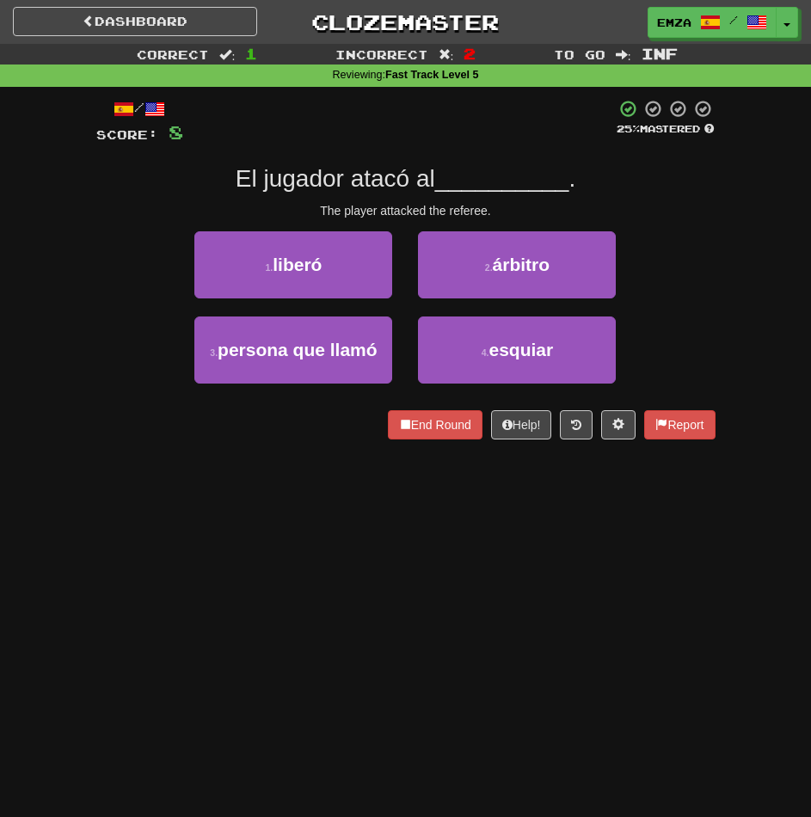
click at [227, 432] on div "End Round Help! Report" at bounding box center [405, 424] width 619 height 29
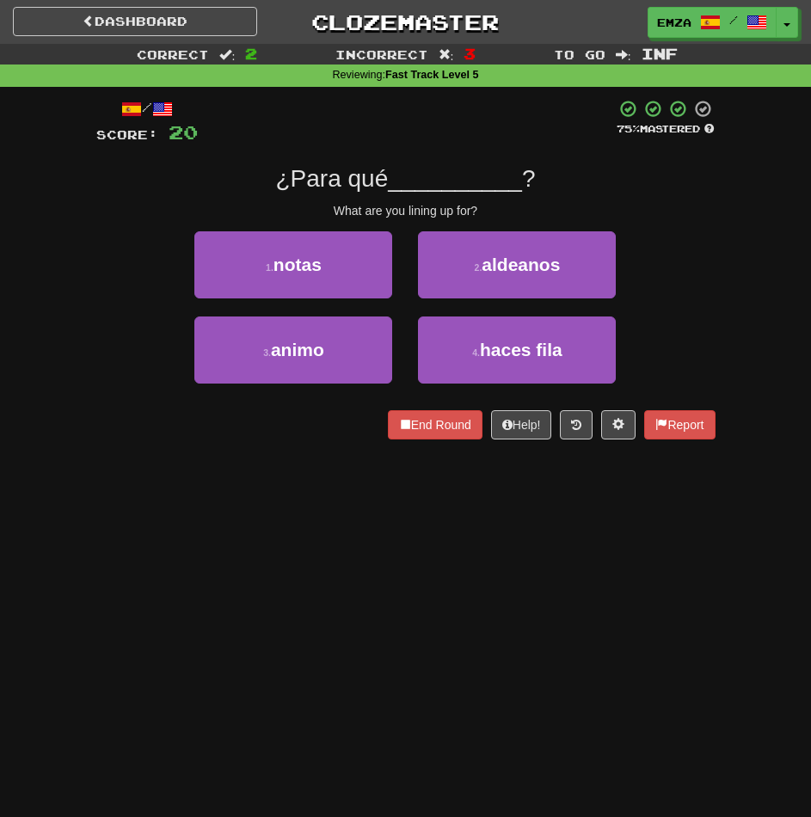
click at [263, 483] on div "Dashboard Clozemaster Emza / Toggle Dropdown Dashboard Leaderboard Activity Fee…" at bounding box center [405, 408] width 811 height 817
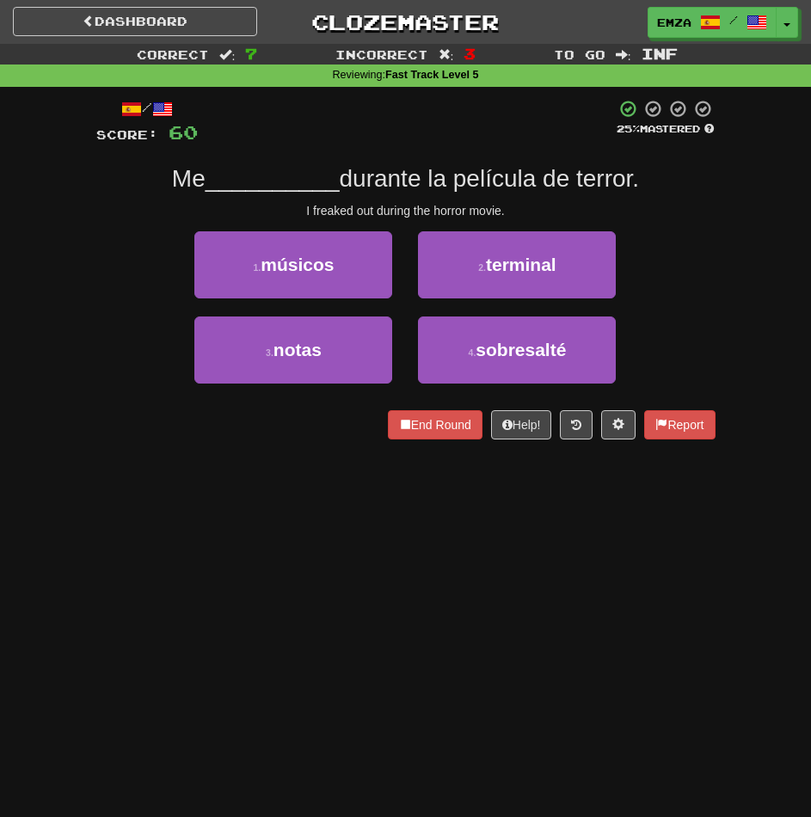
click at [253, 510] on div "Dashboard Clozemaster Emza / Toggle Dropdown Dashboard Leaderboard Activity Fee…" at bounding box center [405, 408] width 811 height 817
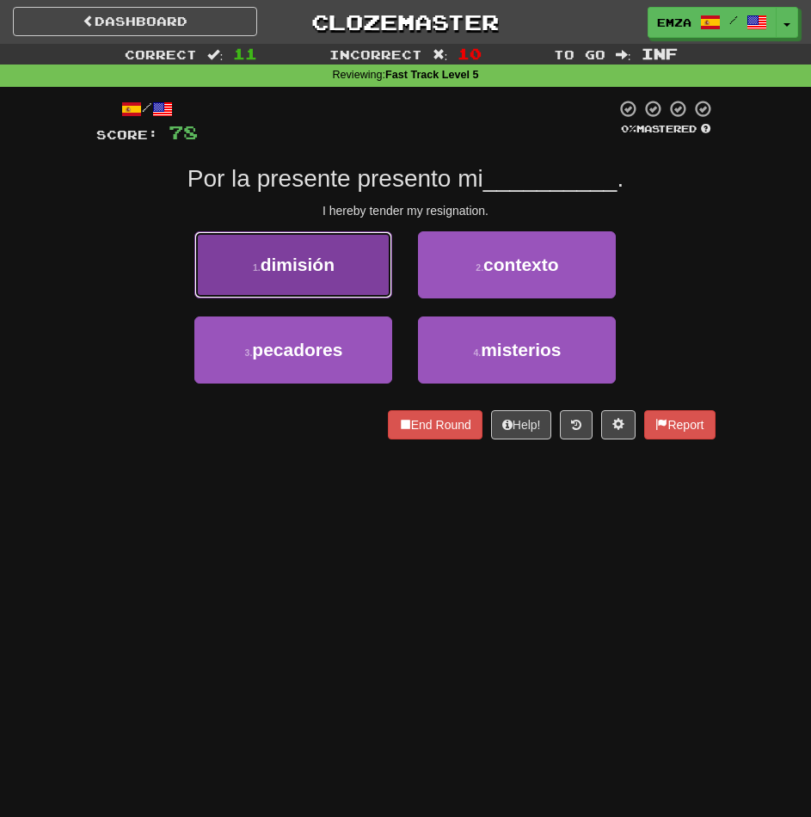
click at [346, 267] on button "1 . dimisión" at bounding box center [293, 264] width 198 height 67
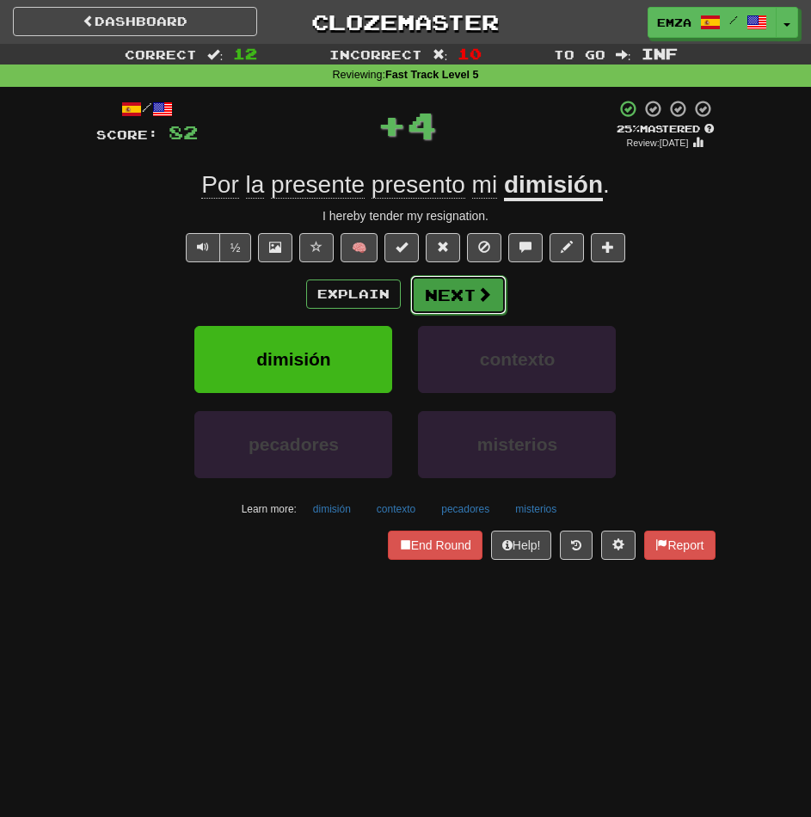
click at [478, 299] on span at bounding box center [483, 293] width 15 height 15
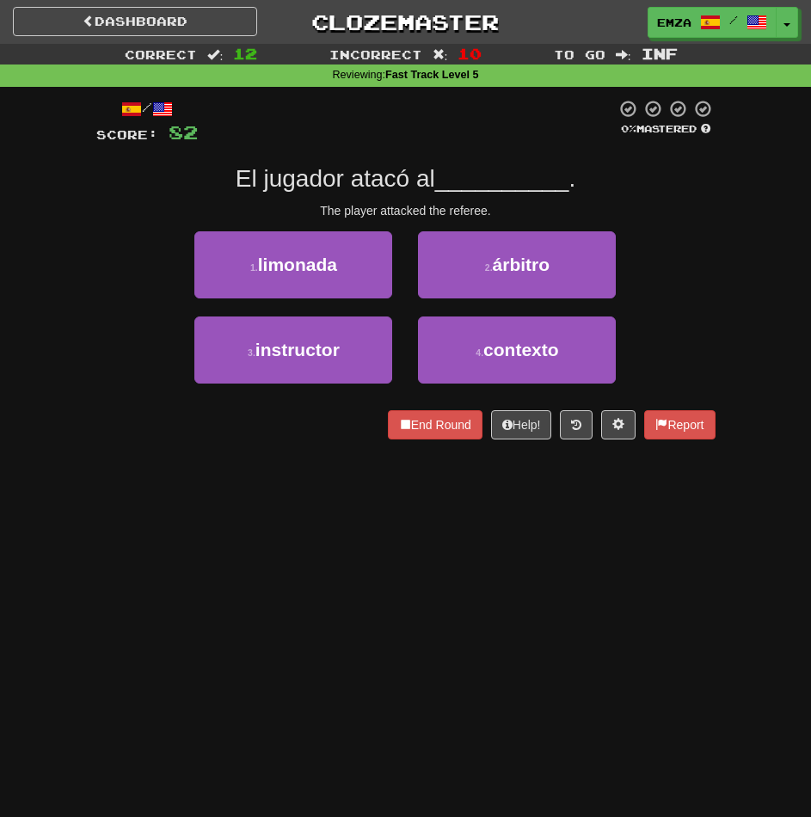
click at [708, 341] on div "3 . instructor 4 . contexto" at bounding box center [405, 358] width 671 height 85
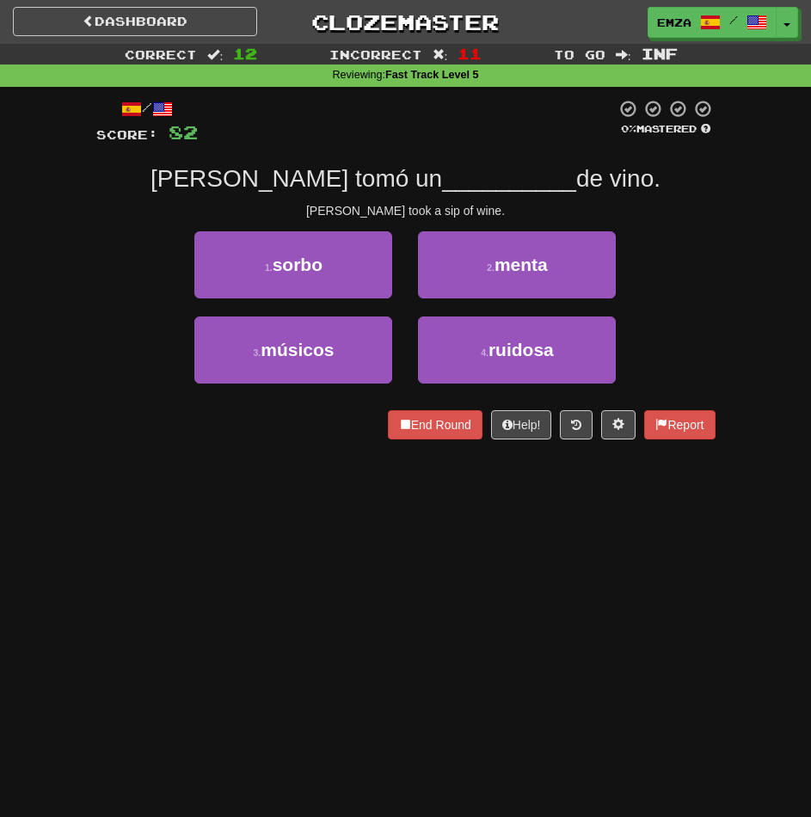
click at [665, 309] on div "1 . [PERSON_NAME] 2 . [GEOGRAPHIC_DATA]" at bounding box center [405, 273] width 671 height 85
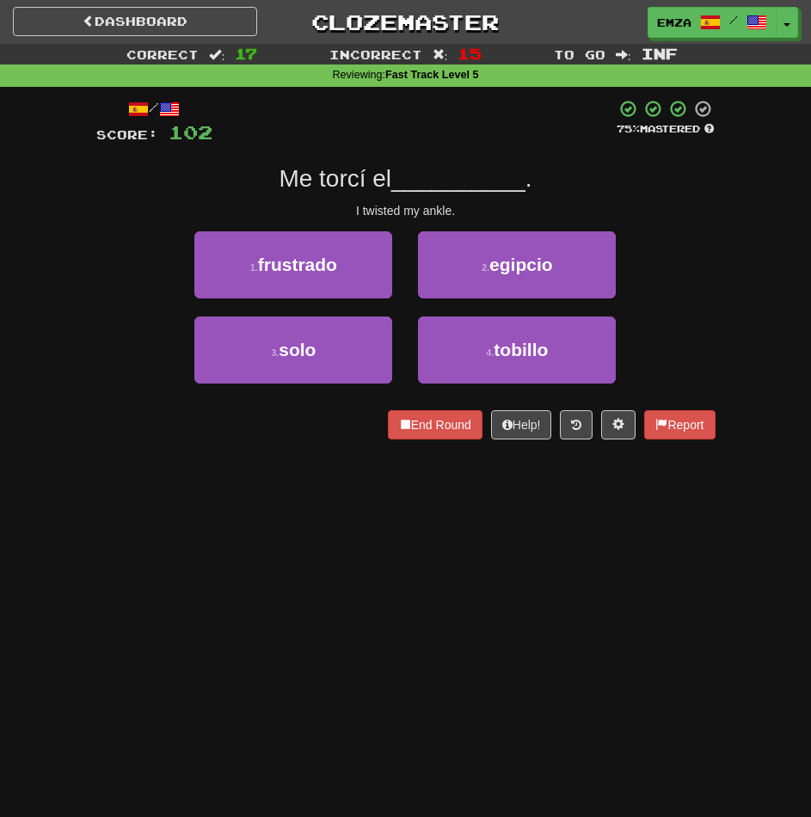
click at [725, 244] on div "/ Score: 102 75 % Mastered Me torcí el __________ . I twisted my ankle. 1 . fru…" at bounding box center [405, 275] width 645 height 377
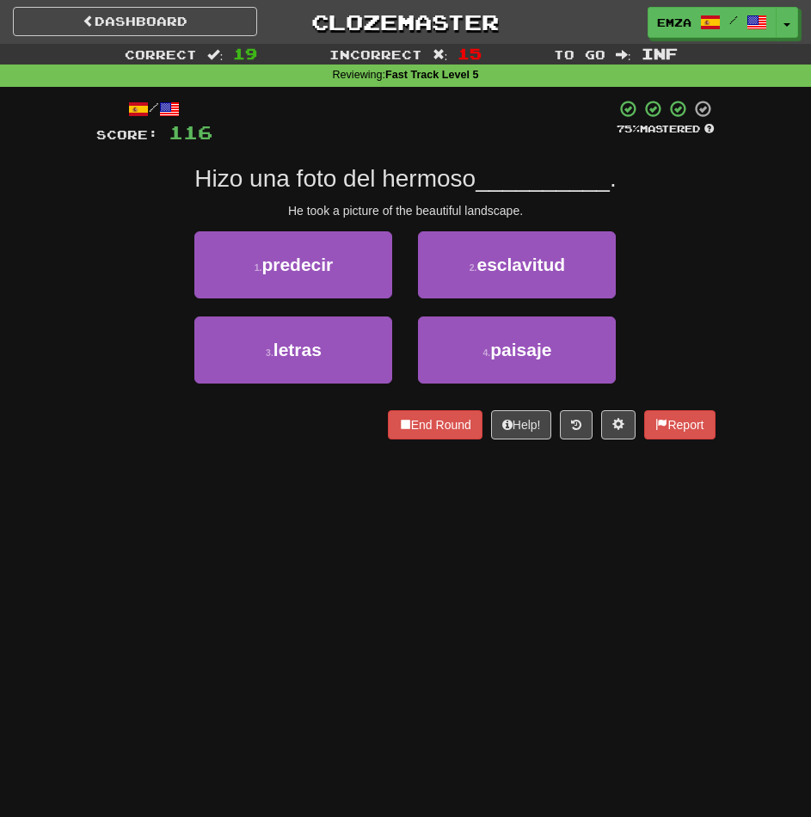
click at [339, 536] on div "Dashboard Clozemaster Emza / Toggle Dropdown Dashboard Leaderboard Activity Fee…" at bounding box center [405, 408] width 811 height 817
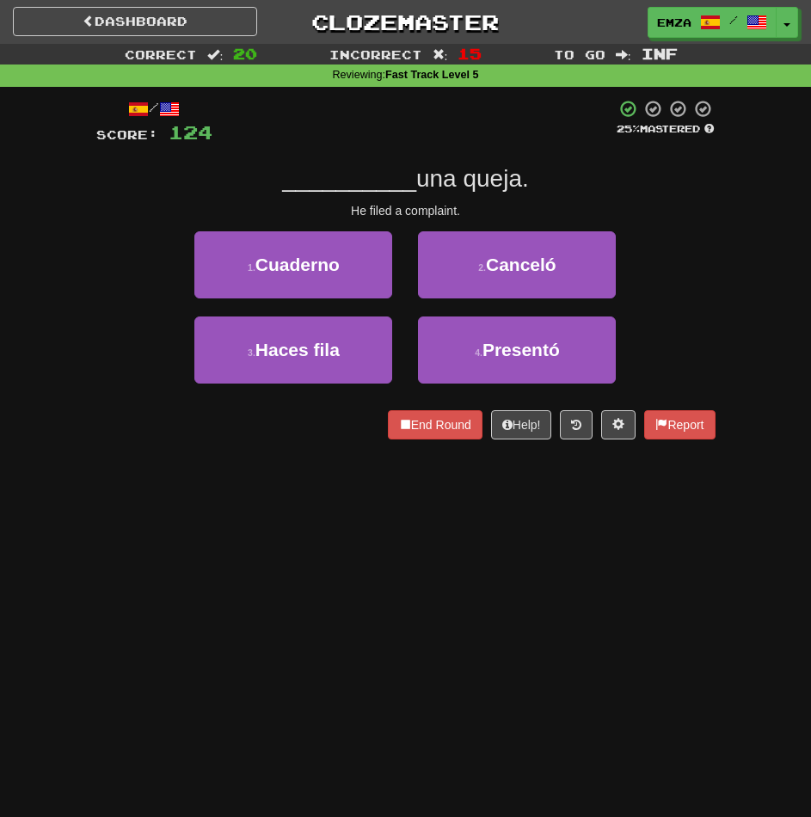
click at [400, 523] on div "Dashboard Clozemaster Emza / Toggle Dropdown Dashboard Leaderboard Activity Fee…" at bounding box center [405, 408] width 811 height 817
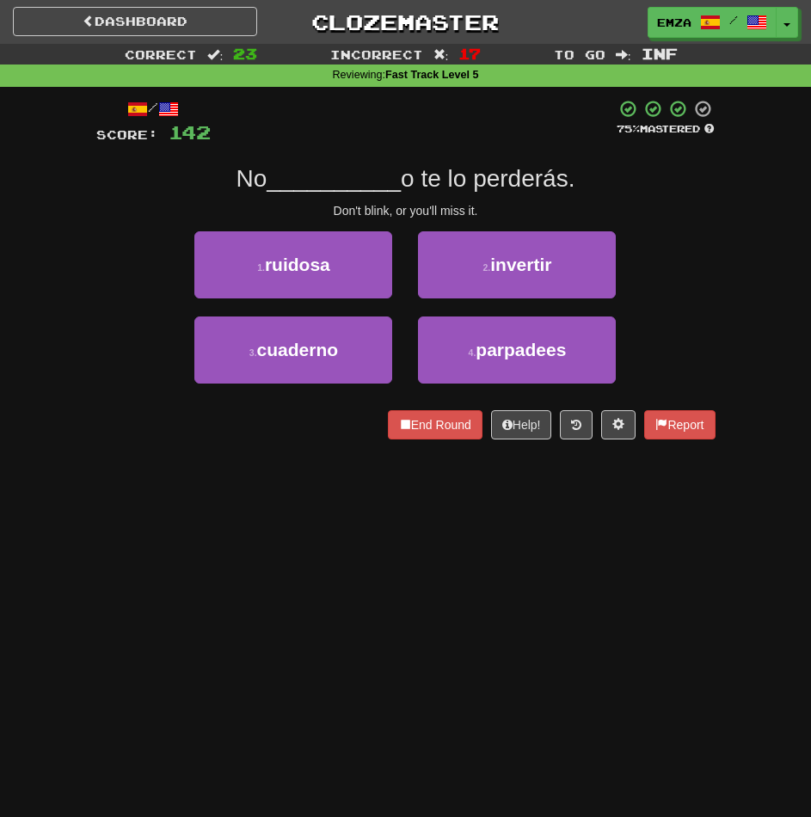
click at [437, 528] on div "Dashboard Clozemaster Emza / Toggle Dropdown Dashboard Leaderboard Activity Fee…" at bounding box center [405, 408] width 811 height 817
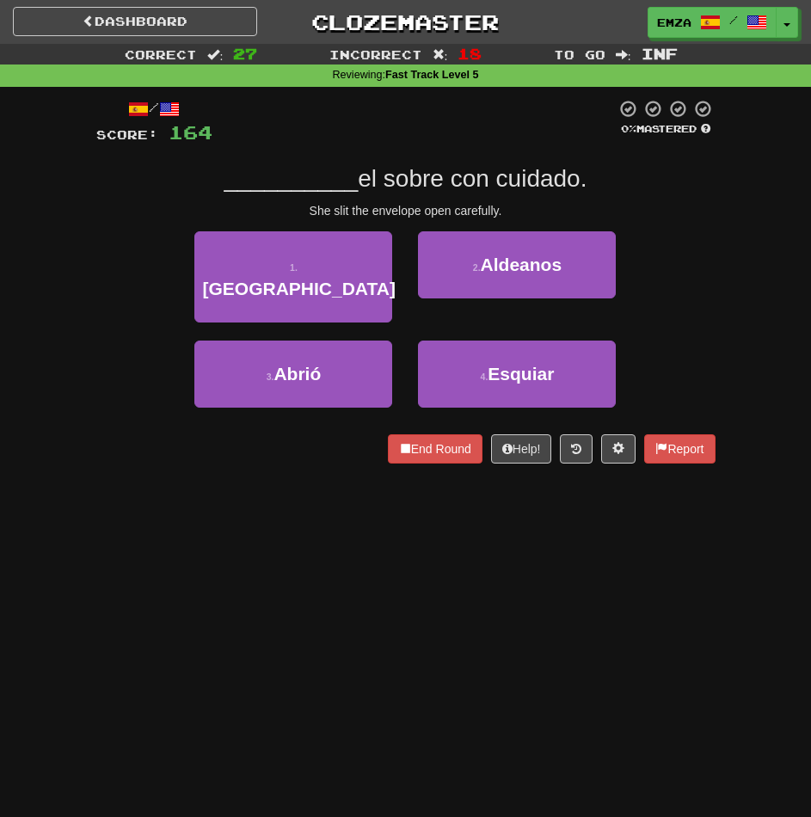
click at [671, 491] on div "Dashboard Clozemaster Emza / Toggle Dropdown Dashboard Leaderboard Activity Fee…" at bounding box center [405, 408] width 811 height 817
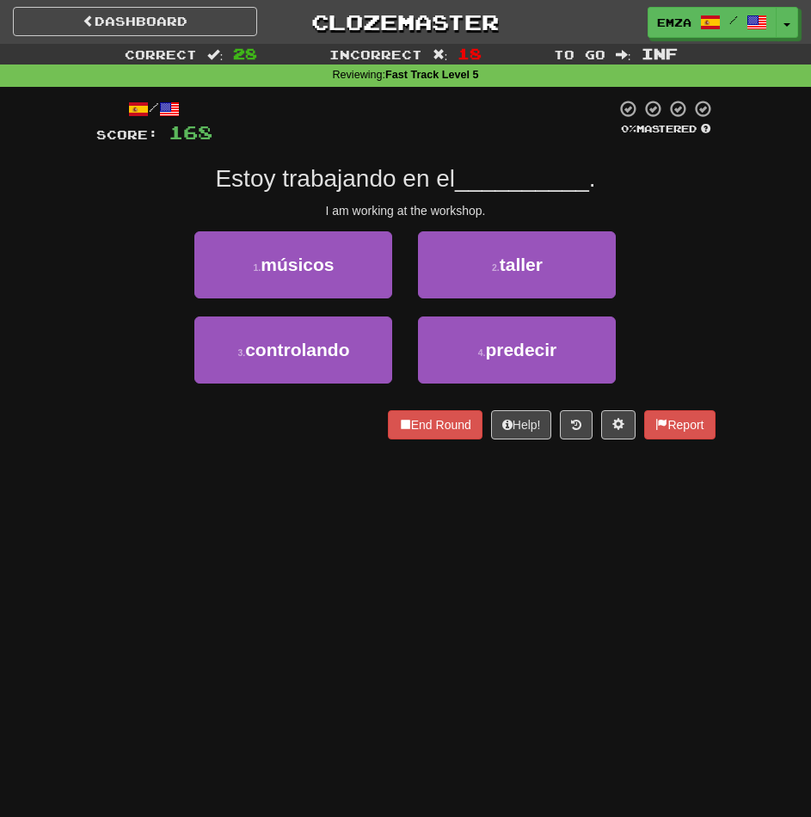
click at [643, 598] on div "Dashboard Clozemaster Emza / Toggle Dropdown Dashboard Leaderboard Activity Fee…" at bounding box center [405, 408] width 811 height 817
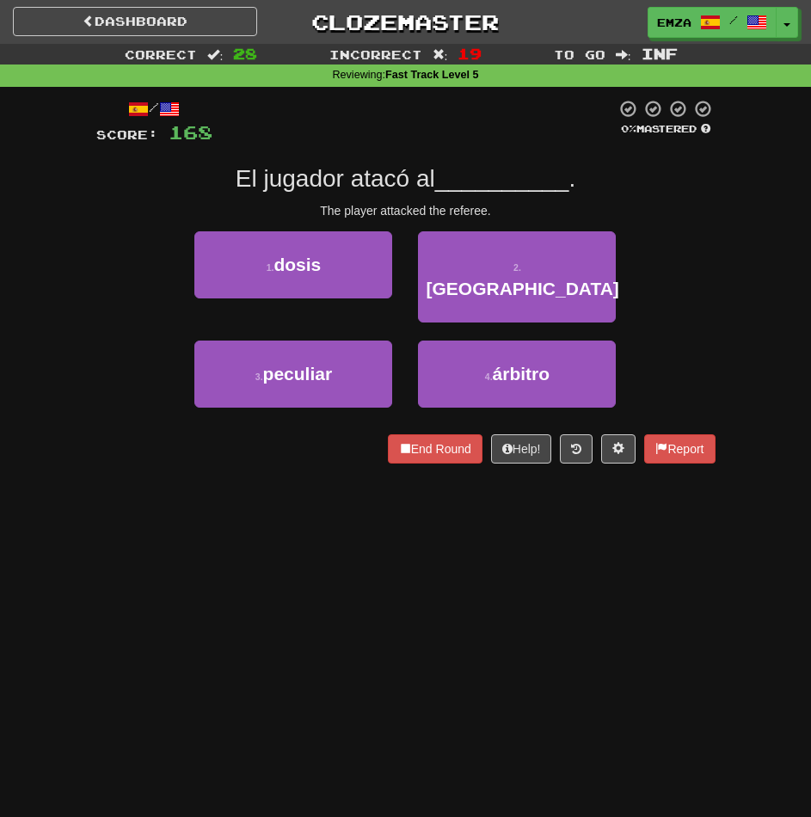
click at [620, 588] on div "Dashboard Clozemaster Emza / Toggle Dropdown Dashboard Leaderboard Activity Fee…" at bounding box center [405, 408] width 811 height 817
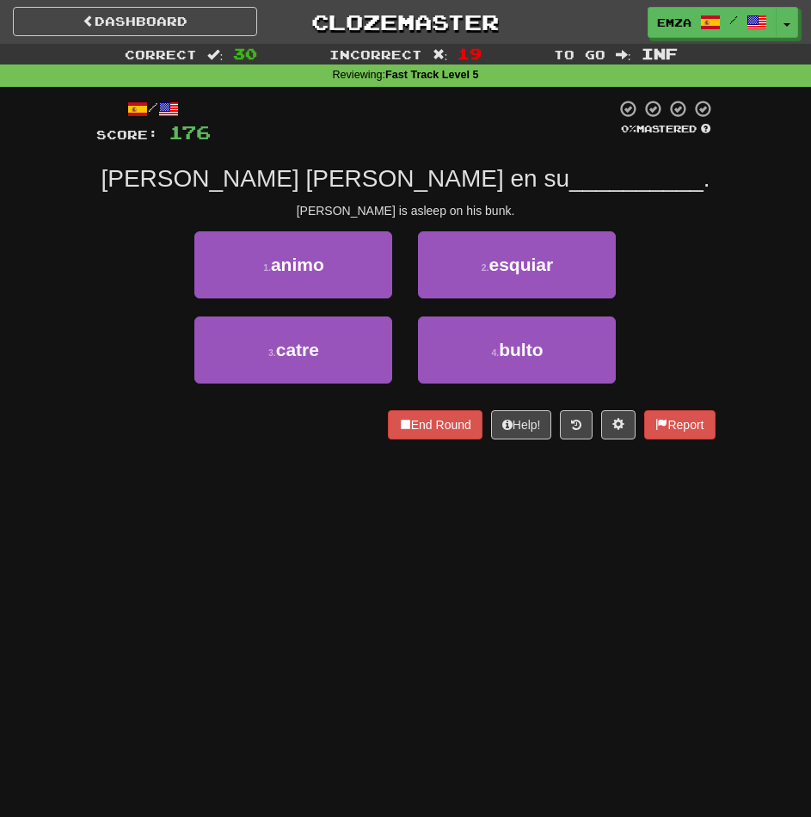
click at [620, 588] on div "Dashboard Clozemaster Emza / Toggle Dropdown Dashboard Leaderboard Activity Fee…" at bounding box center [405, 408] width 811 height 817
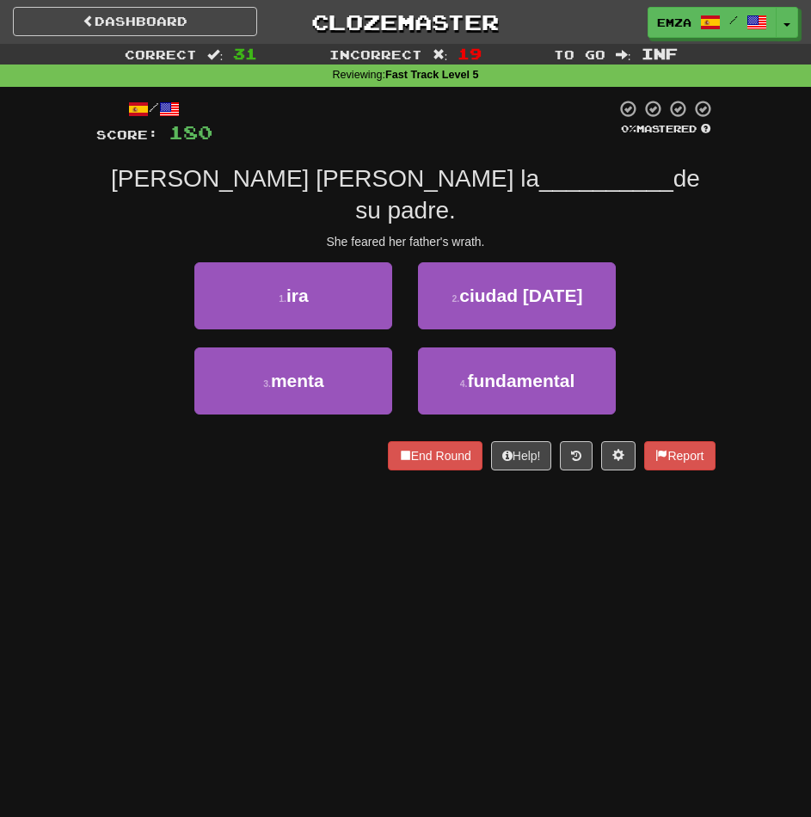
click at [620, 588] on div "Dashboard Clozemaster Emza / Toggle Dropdown Dashboard Leaderboard Activity Fee…" at bounding box center [405, 408] width 811 height 817
click at [620, 593] on div "Dashboard Clozemaster Emza / Toggle Dropdown Dashboard Leaderboard Activity Fee…" at bounding box center [405, 408] width 811 height 817
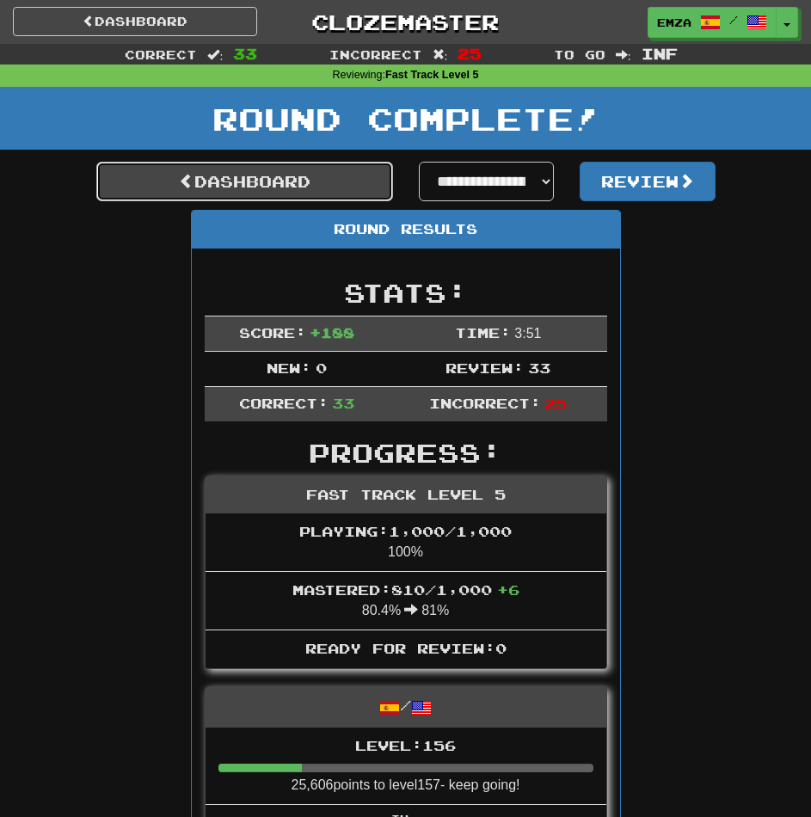
click at [313, 175] on link "Dashboard" at bounding box center [244, 182] width 297 height 40
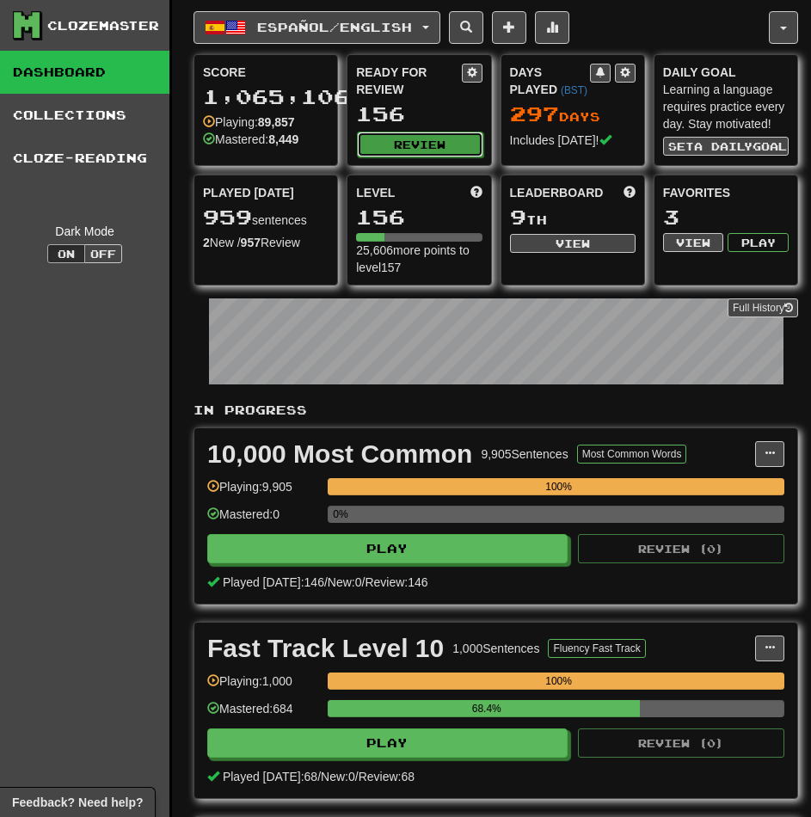
click at [447, 153] on button "Review" at bounding box center [420, 145] width 126 height 26
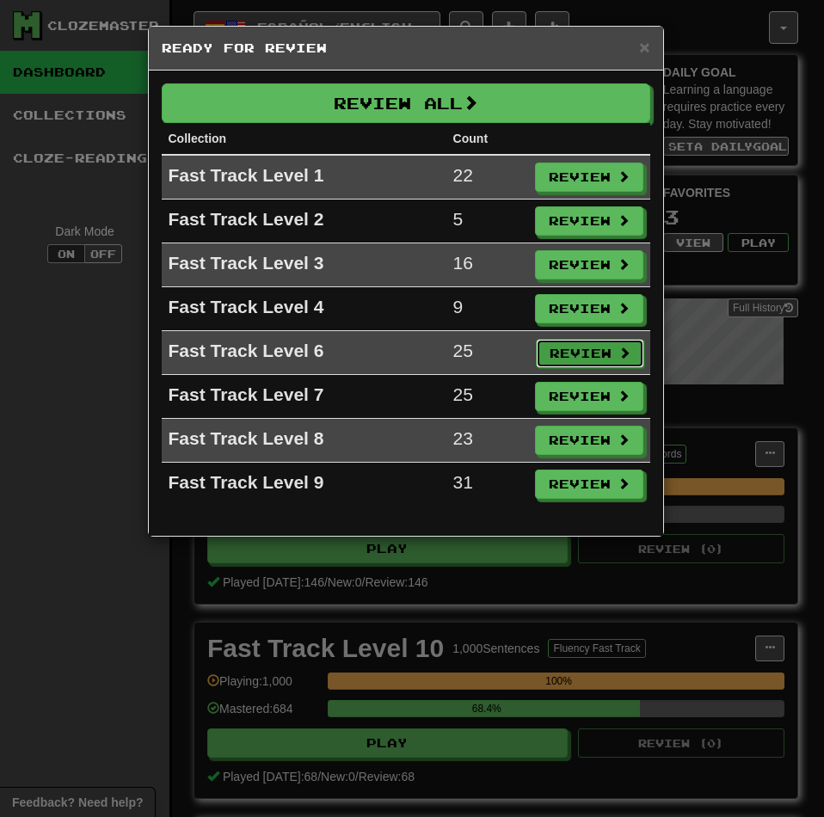
click at [567, 352] on button "Review" at bounding box center [590, 353] width 108 height 29
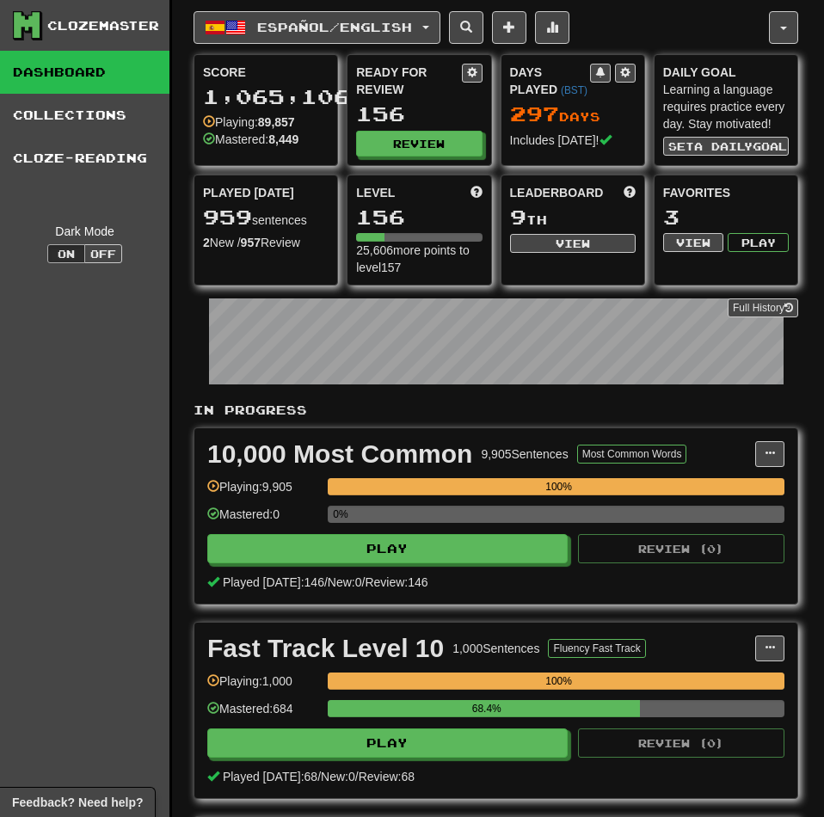
select select "********"
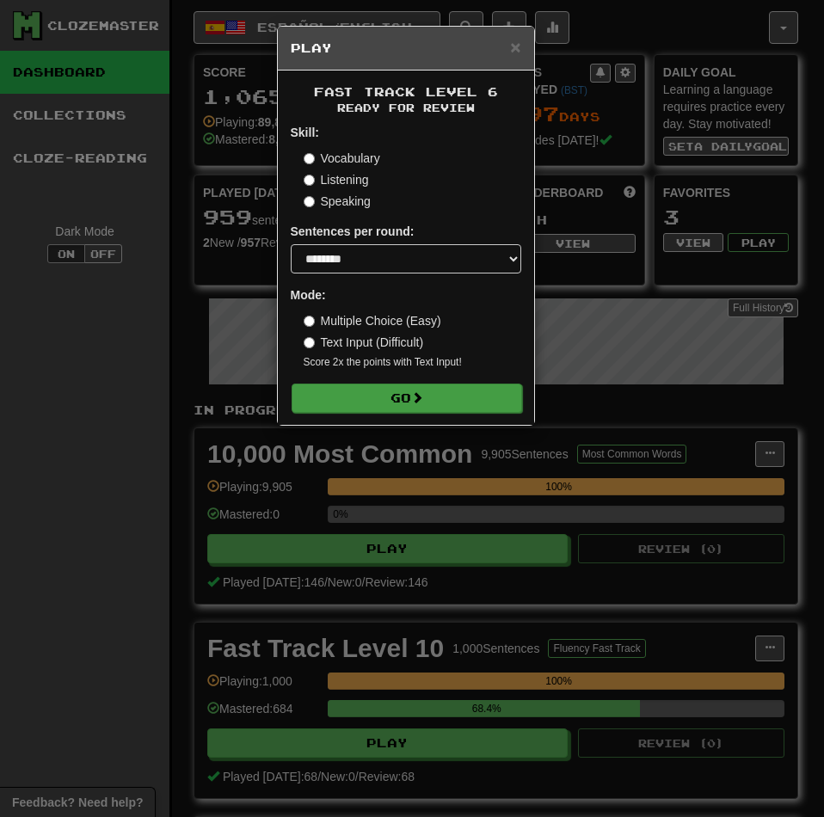
click at [409, 383] on form "Skill: Vocabulary Listening Speaking Sentences per round: * ** ** ** ** ** *** …" at bounding box center [406, 268] width 230 height 288
click at [453, 400] on button "Go" at bounding box center [406, 397] width 230 height 29
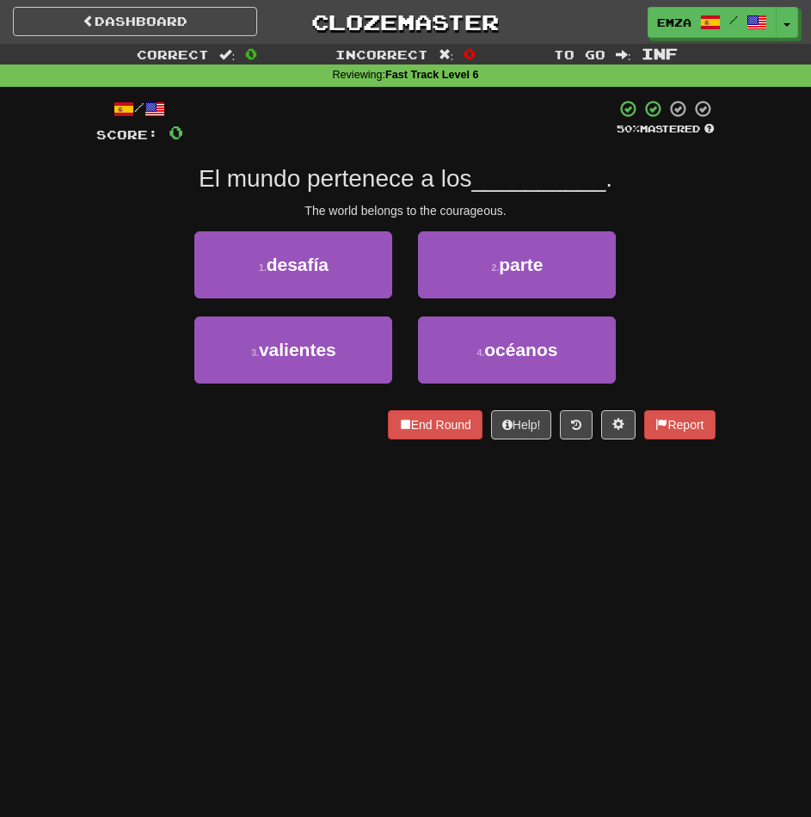
click at [260, 507] on div "Dashboard Clozemaster Emza / Toggle Dropdown Dashboard Leaderboard Activity Fee…" at bounding box center [405, 408] width 811 height 817
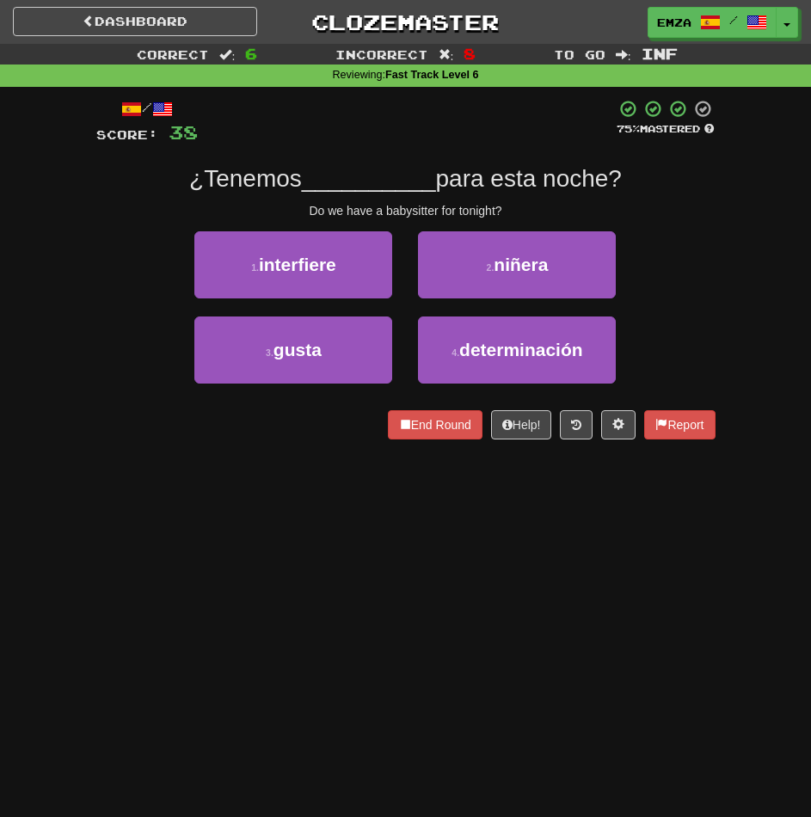
click at [277, 617] on div "Dashboard Clozemaster Emza / Toggle Dropdown Dashboard Leaderboard Activity Fee…" at bounding box center [405, 408] width 811 height 817
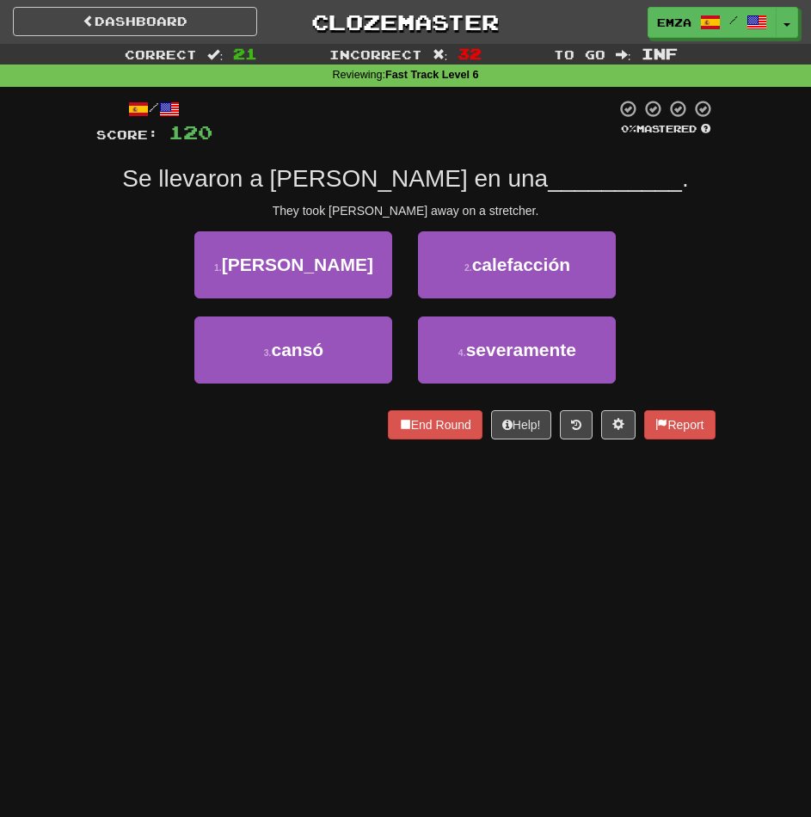
click at [464, 573] on div "Dashboard Clozemaster Emza / Toggle Dropdown Dashboard Leaderboard Activity Fee…" at bounding box center [405, 408] width 811 height 817
click at [222, 532] on div "Dashboard Clozemaster Emza / Toggle Dropdown Dashboard Leaderboard Activity Fee…" at bounding box center [405, 408] width 811 height 817
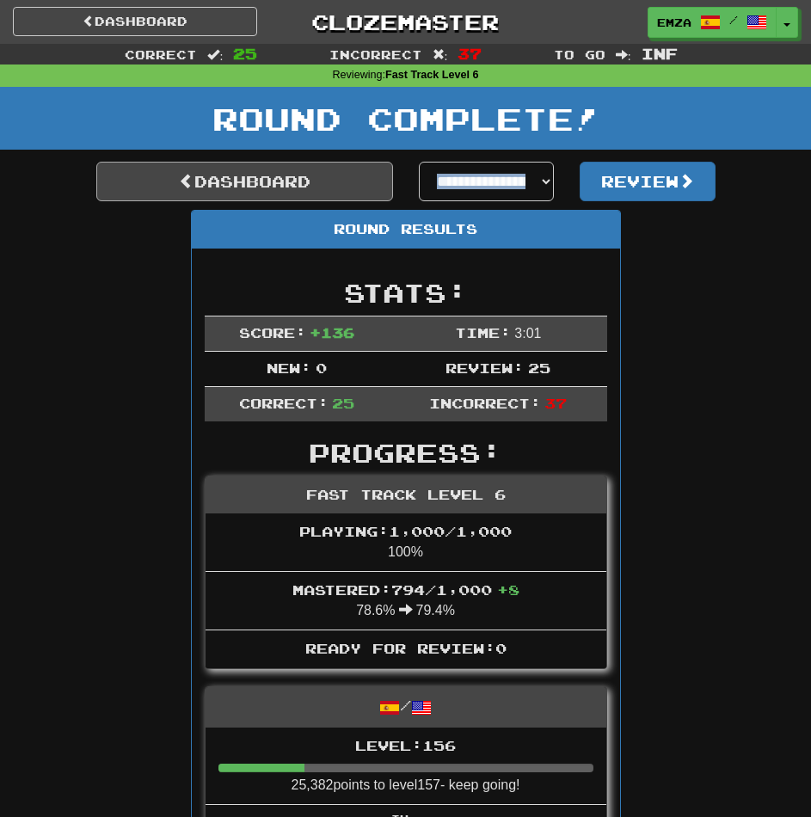
click at [261, 182] on link "Dashboard" at bounding box center [244, 182] width 297 height 40
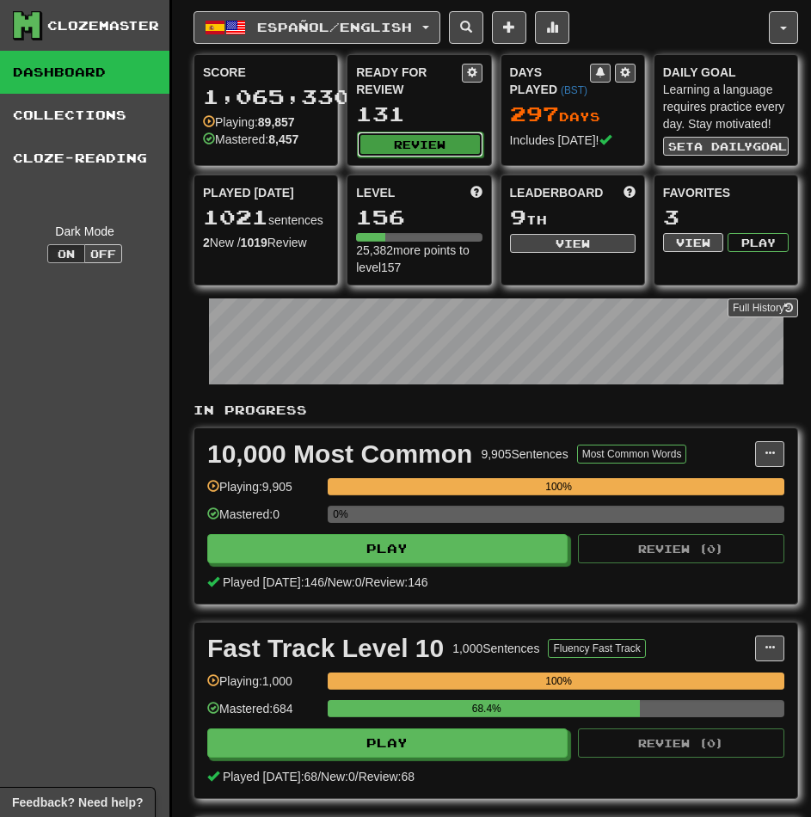
click at [416, 149] on button "Review" at bounding box center [420, 145] width 126 height 26
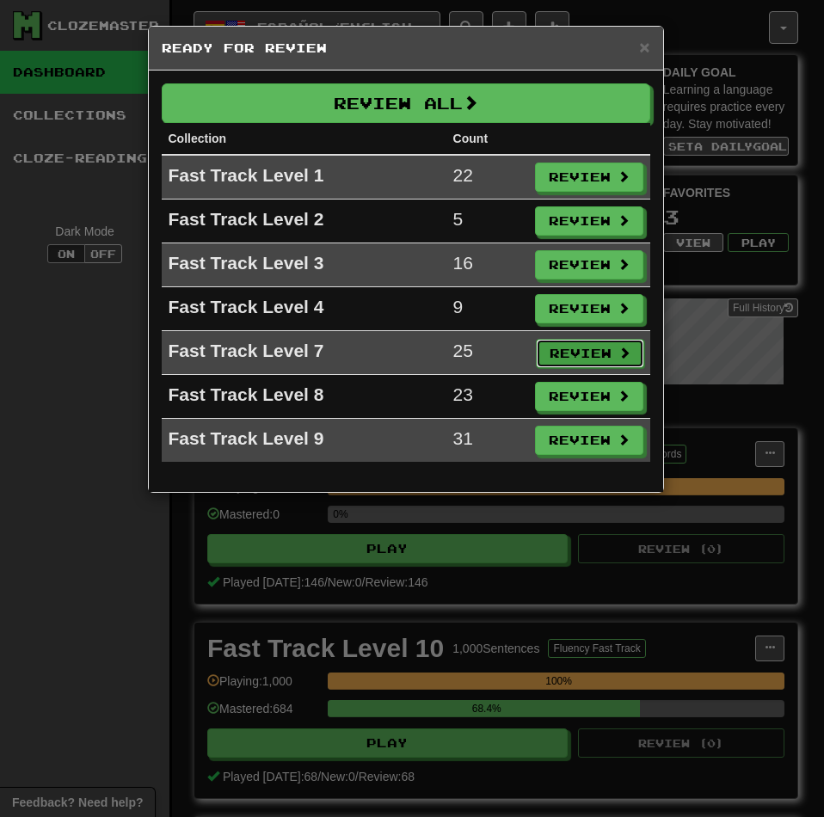
click at [591, 352] on button "Review" at bounding box center [590, 353] width 108 height 29
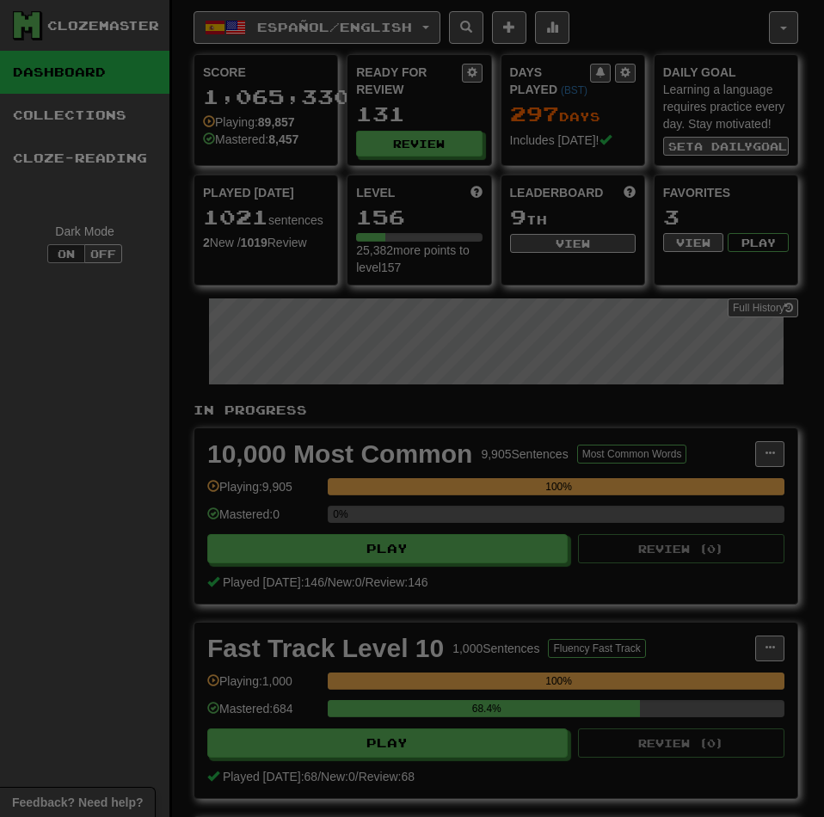
select select "********"
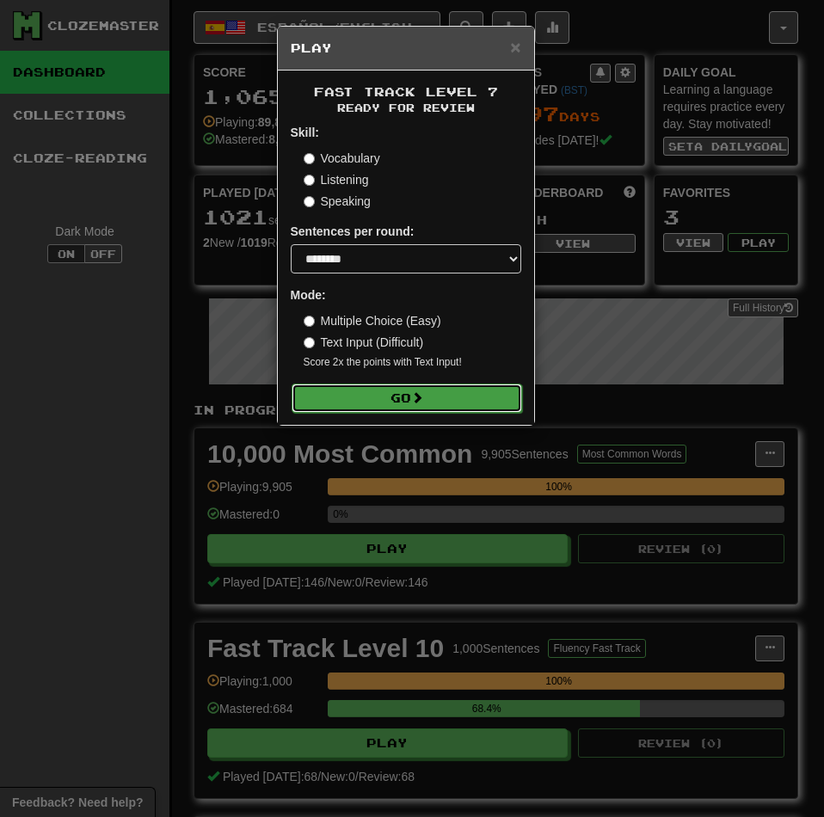
click at [398, 397] on button "Go" at bounding box center [406, 397] width 230 height 29
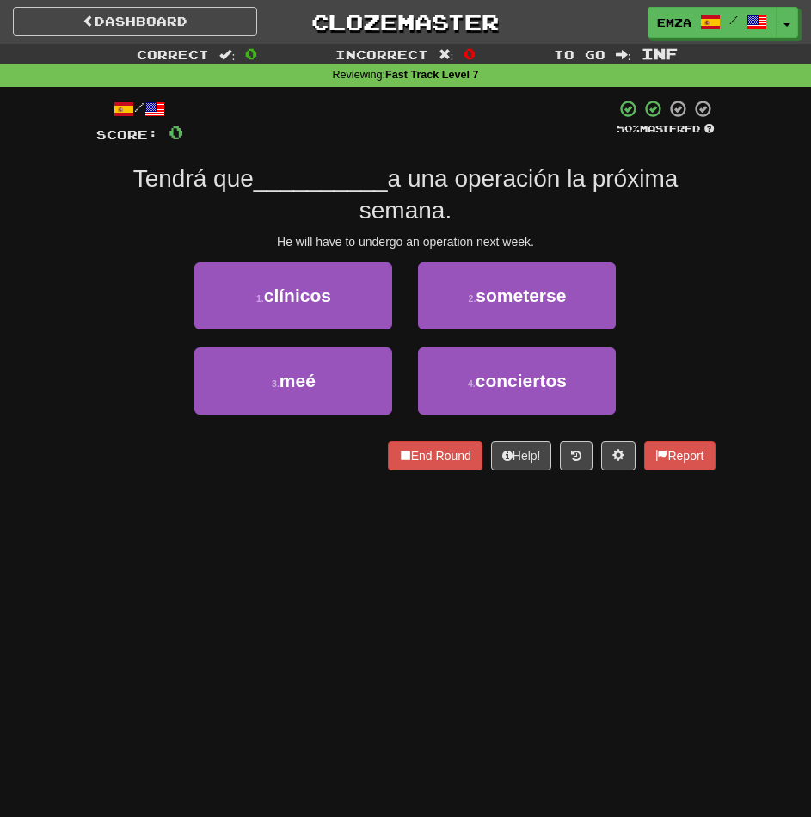
click at [99, 345] on div "1 . clínicos 2 . [GEOGRAPHIC_DATA]" at bounding box center [405, 304] width 671 height 85
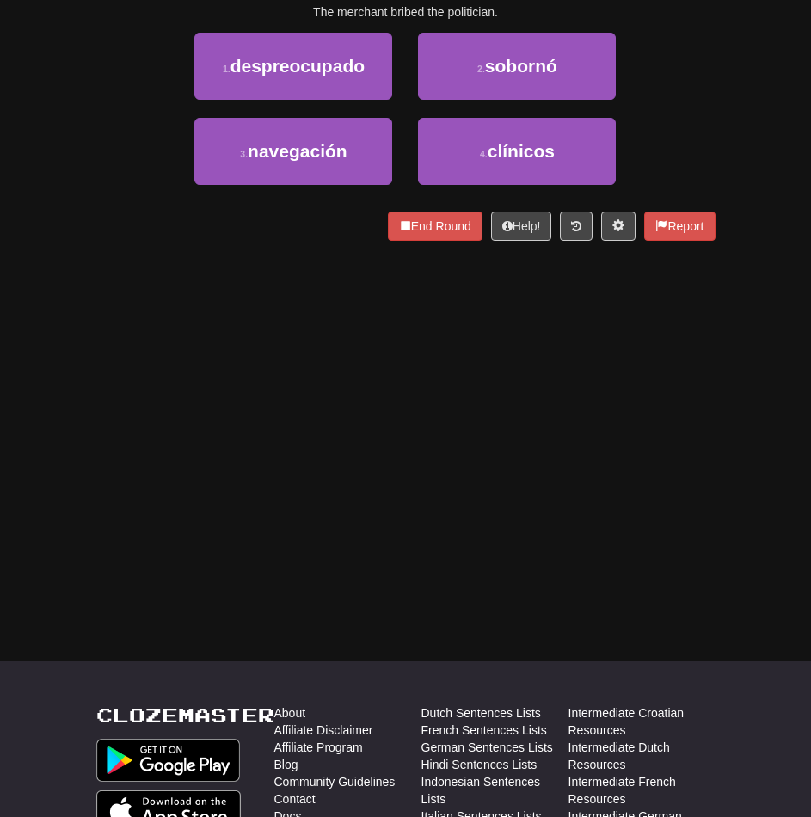
scroll to position [27, 0]
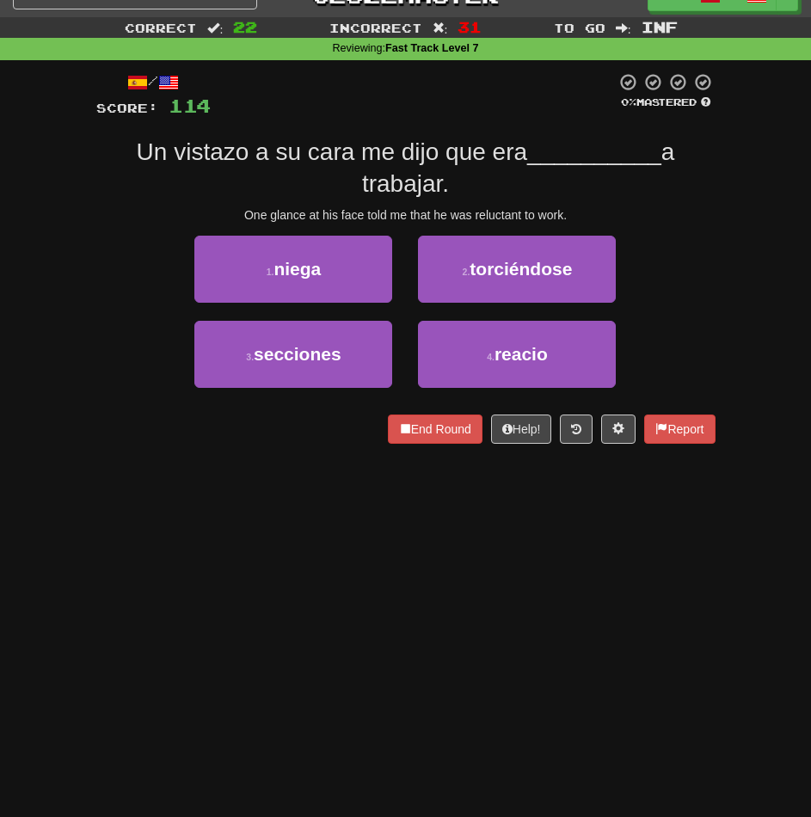
click at [273, 545] on div "Dashboard Clozemaster Emza / Toggle Dropdown Dashboard Leaderboard Activity Fee…" at bounding box center [405, 381] width 811 height 817
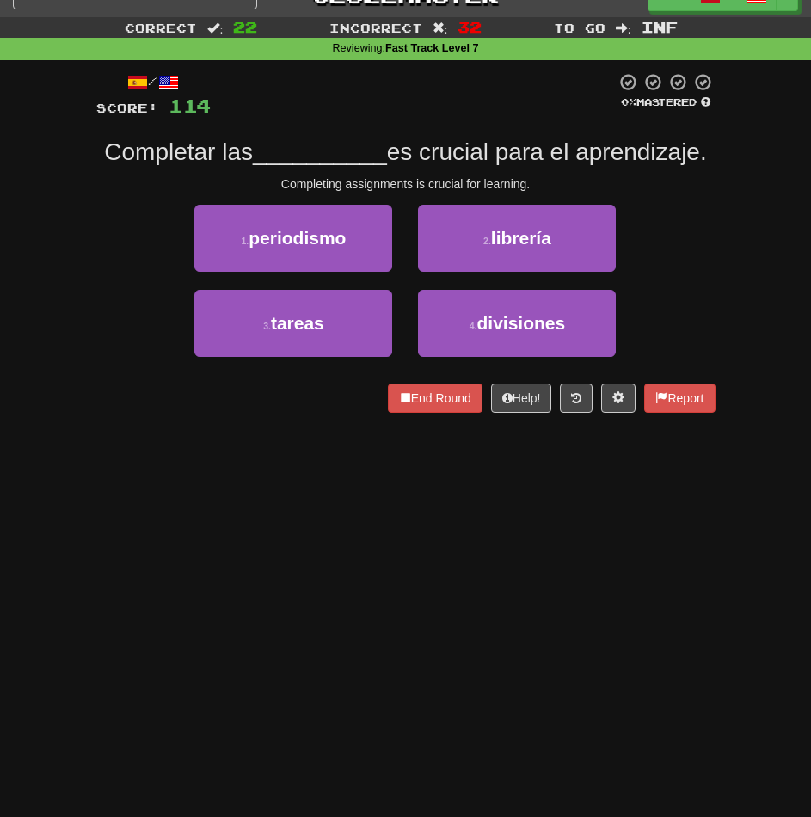
click at [288, 518] on div "Dashboard Clozemaster Emza / Toggle Dropdown Dashboard Leaderboard Activity Fee…" at bounding box center [405, 381] width 811 height 817
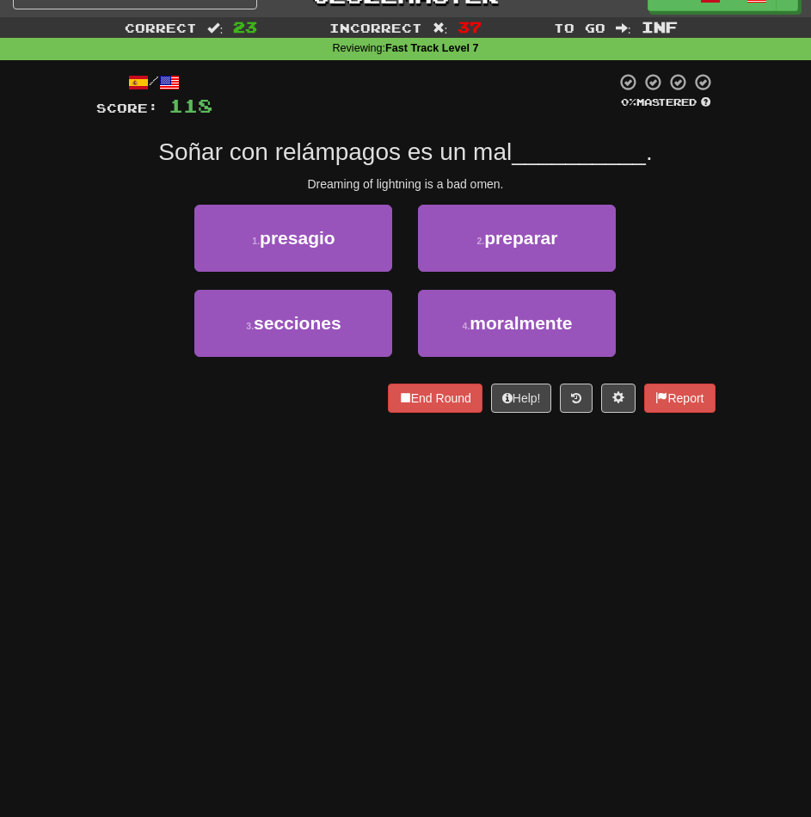
click at [260, 495] on div "Dashboard Clozemaster Emza / Toggle Dropdown Dashboard Leaderboard Activity Fee…" at bounding box center [405, 381] width 811 height 817
click at [328, 651] on div "Dashboard Clozemaster Emza / Toggle Dropdown Dashboard Leaderboard Activity Fee…" at bounding box center [405, 381] width 811 height 817
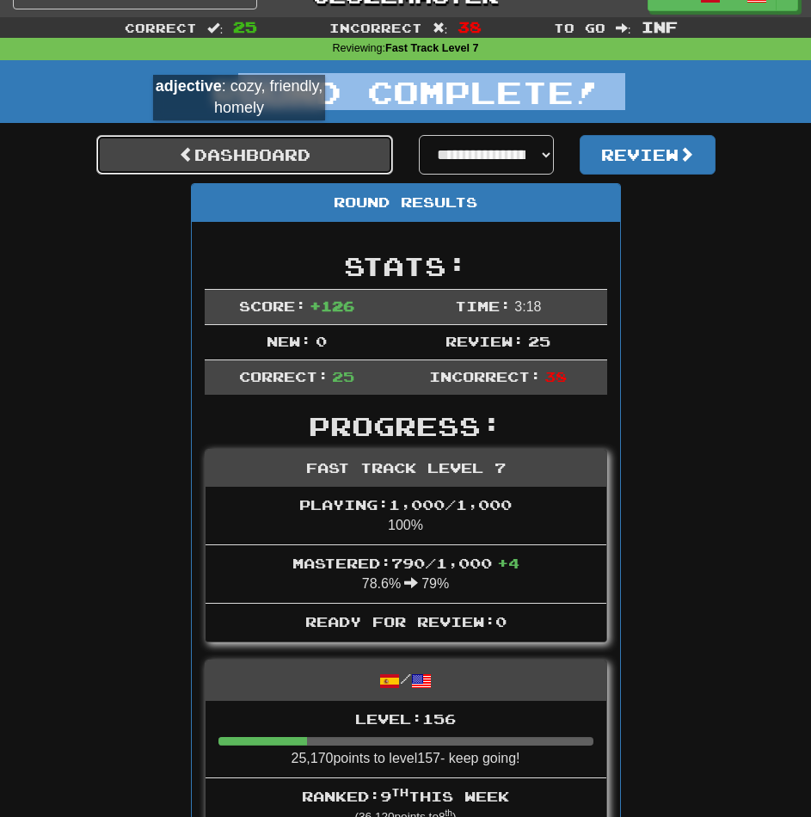
click at [239, 138] on link "Dashboard" at bounding box center [244, 155] width 297 height 40
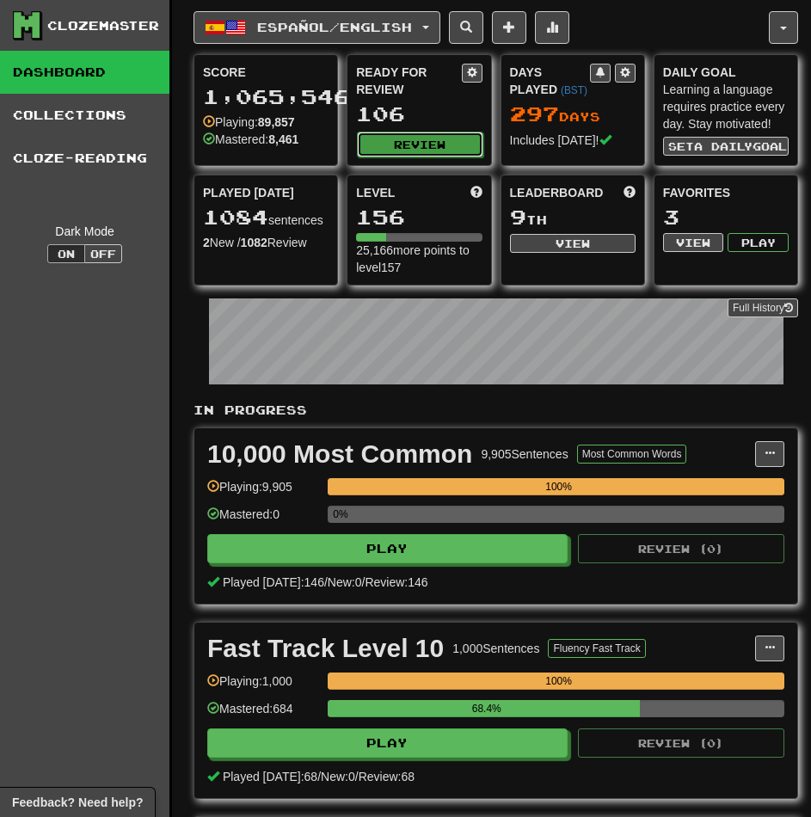
click at [402, 134] on button "Review" at bounding box center [420, 145] width 126 height 26
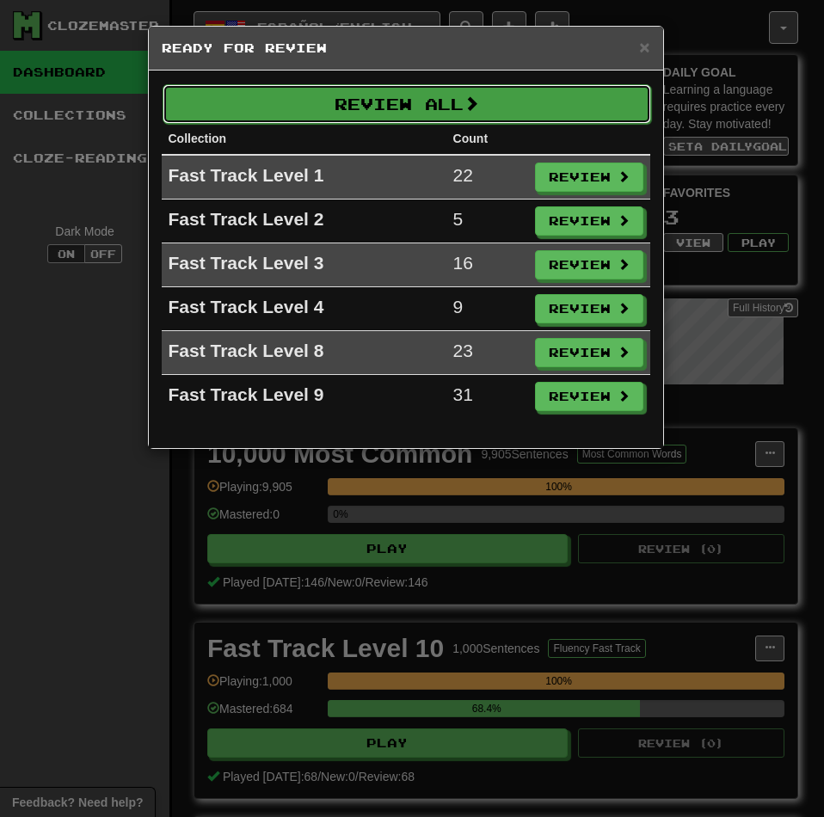
click at [481, 119] on button "Review All" at bounding box center [406, 104] width 488 height 40
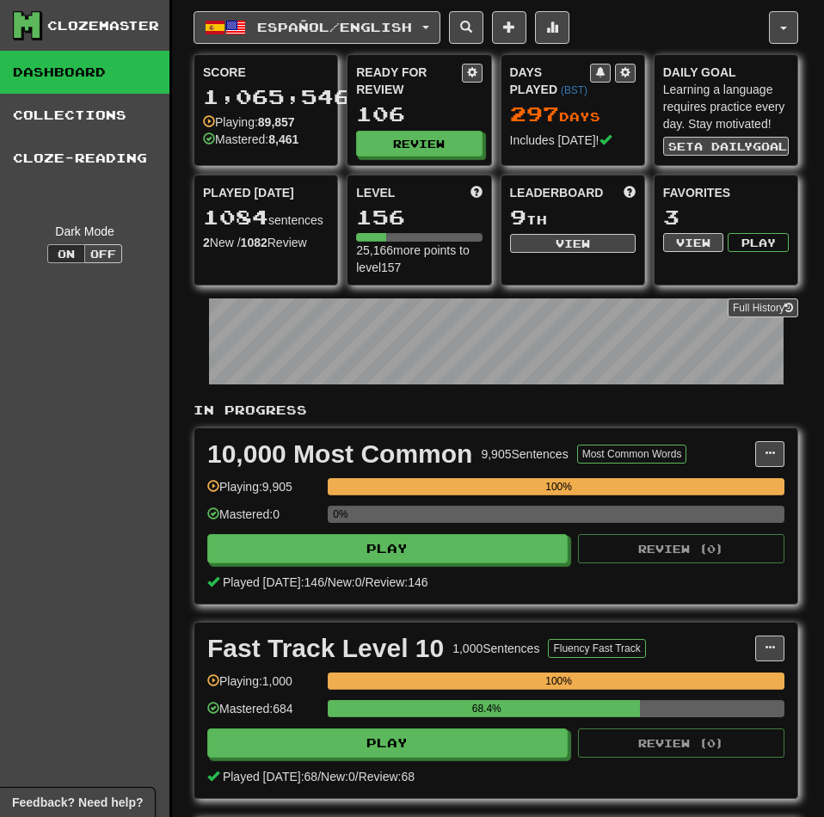
select select "********"
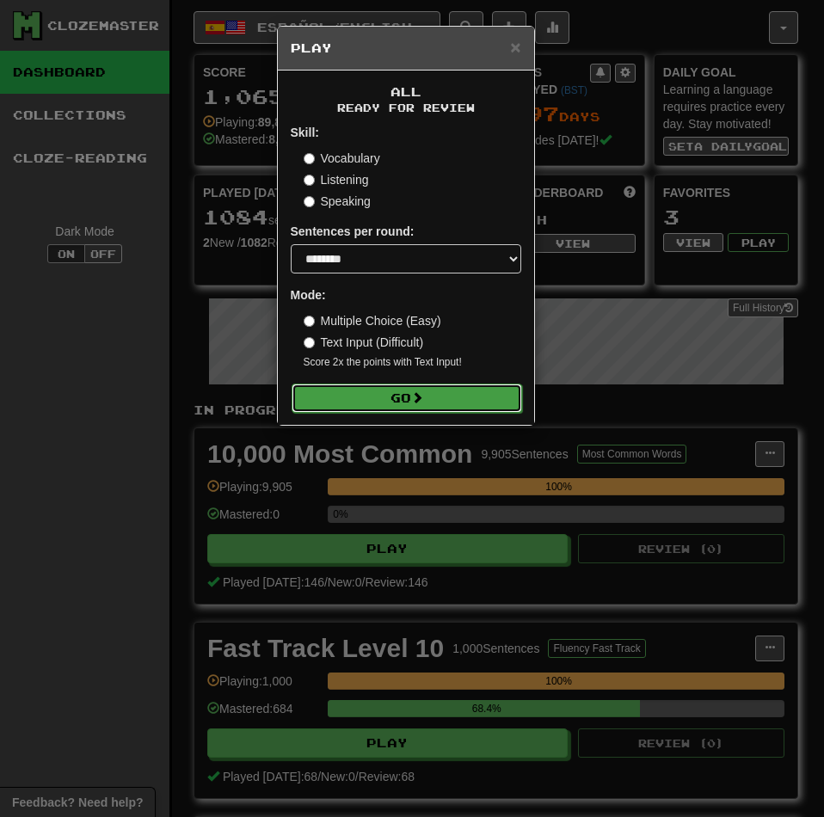
click at [418, 410] on button "Go" at bounding box center [406, 397] width 230 height 29
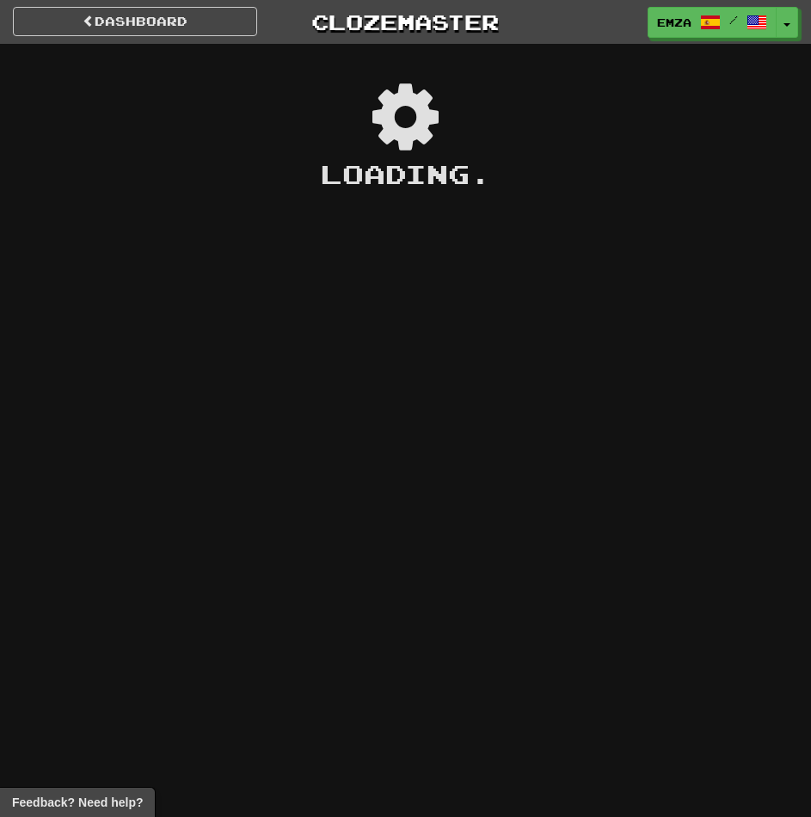
click at [514, 359] on div "Dashboard Clozemaster Emza / Toggle Dropdown Dashboard Leaderboard Activity Fee…" at bounding box center [405, 408] width 811 height 817
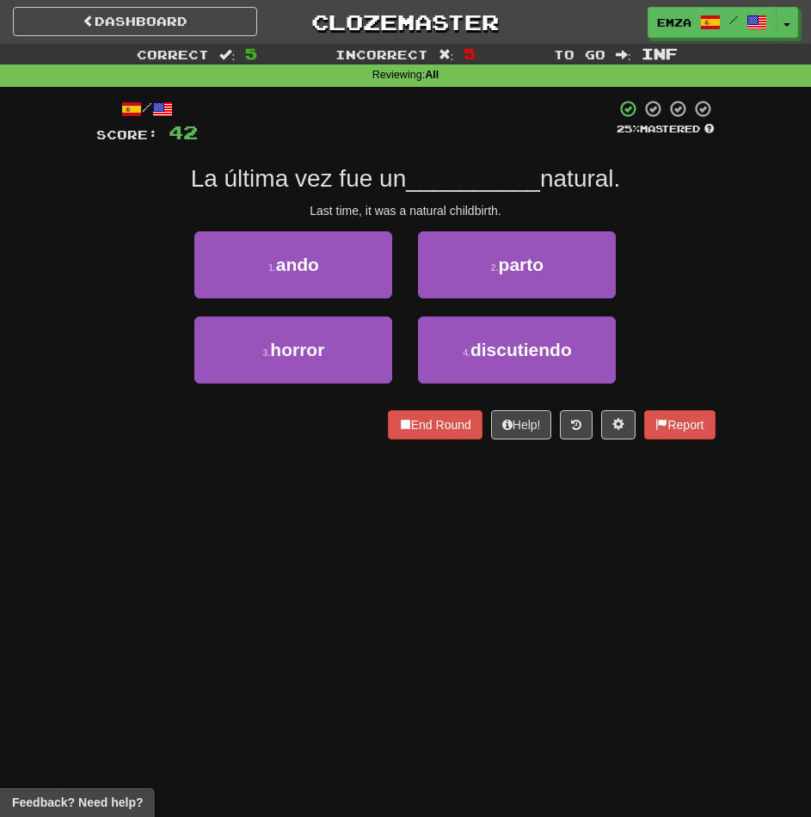
click at [518, 543] on div "Dashboard Clozemaster Emza / Toggle Dropdown Dashboard Leaderboard Activity Fee…" at bounding box center [405, 408] width 811 height 817
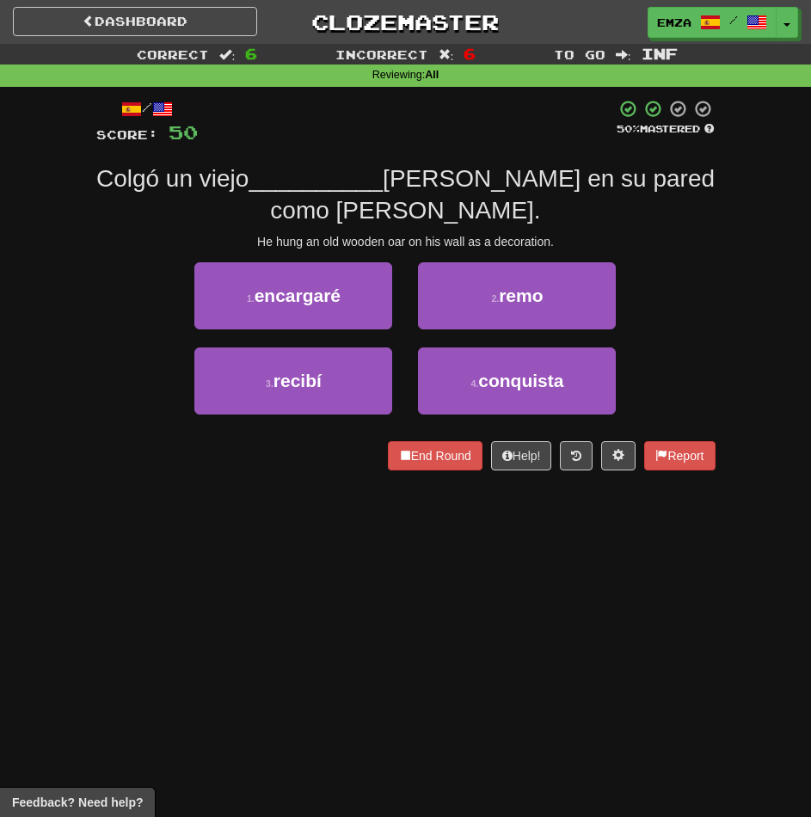
click at [587, 579] on div "Dashboard Clozemaster Emza / Toggle Dropdown Dashboard Leaderboard Activity Fee…" at bounding box center [405, 408] width 811 height 817
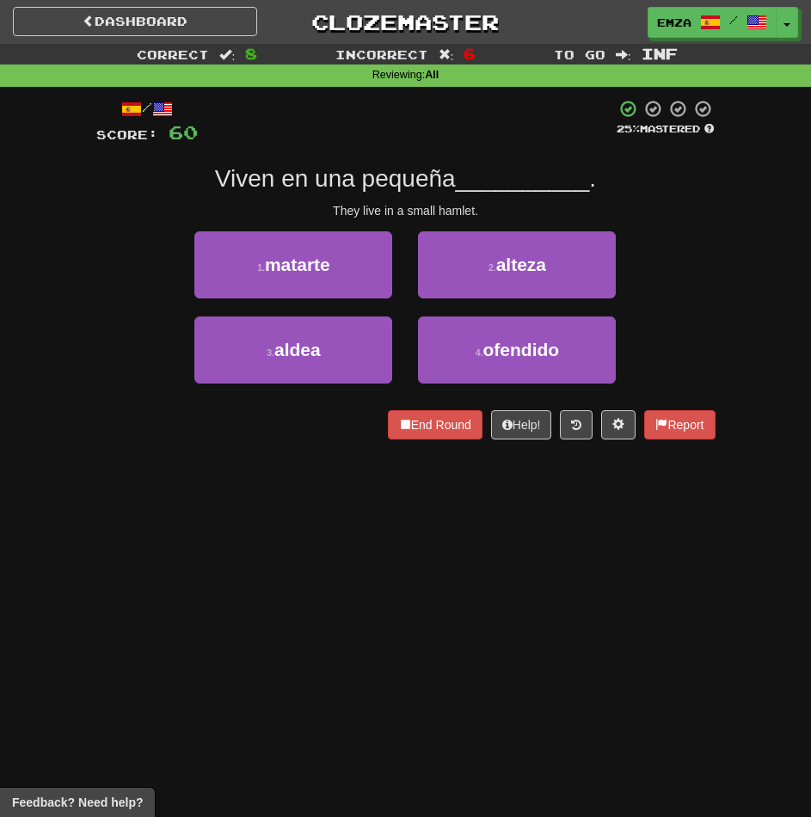
click at [579, 583] on div "Dashboard Clozemaster Emza / Toggle Dropdown Dashboard Leaderboard Activity Fee…" at bounding box center [405, 408] width 811 height 817
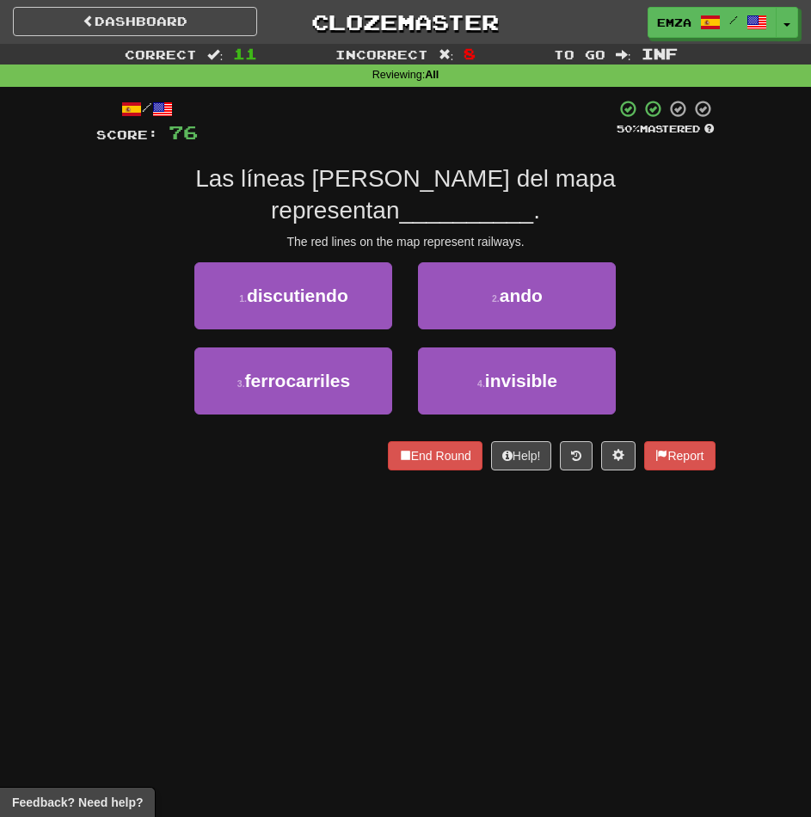
click at [542, 552] on div "Dashboard Clozemaster Emza / Toggle Dropdown Dashboard Leaderboard Activity Fee…" at bounding box center [405, 408] width 811 height 817
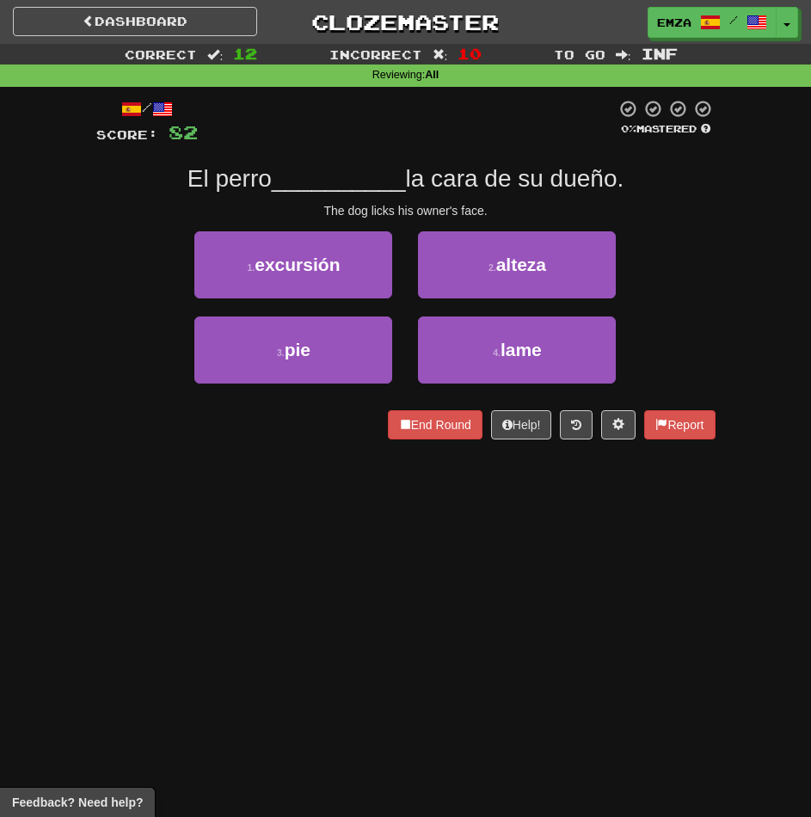
click at [417, 524] on div "Dashboard Clozemaster Emza / Toggle Dropdown Dashboard Leaderboard Activity Fee…" at bounding box center [405, 408] width 811 height 817
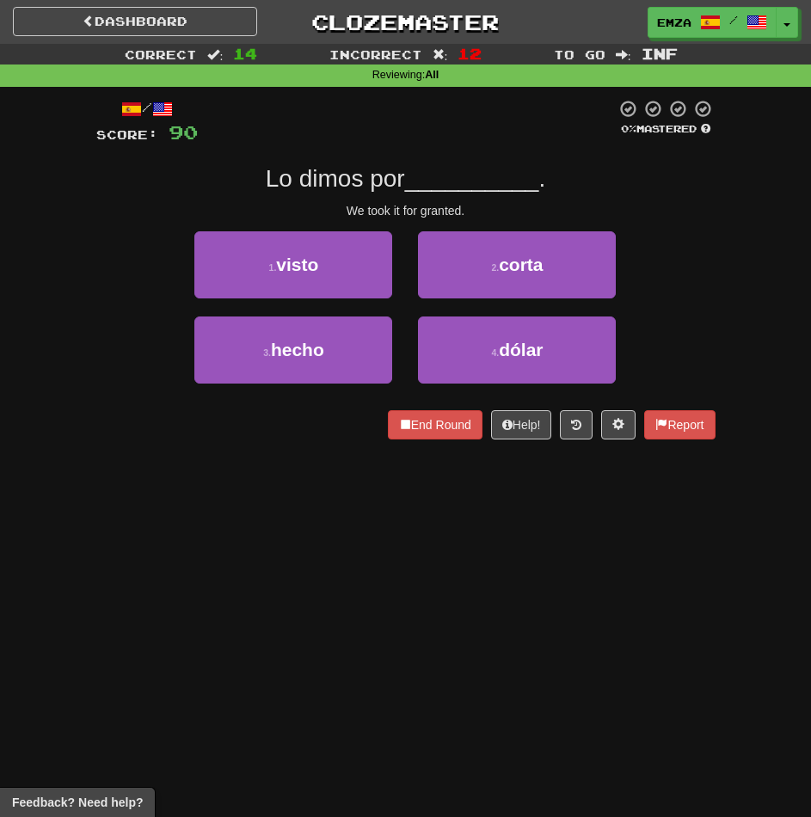
click at [427, 658] on div "Dashboard Clozemaster Emza / Toggle Dropdown Dashboard Leaderboard Activity Fee…" at bounding box center [405, 408] width 811 height 817
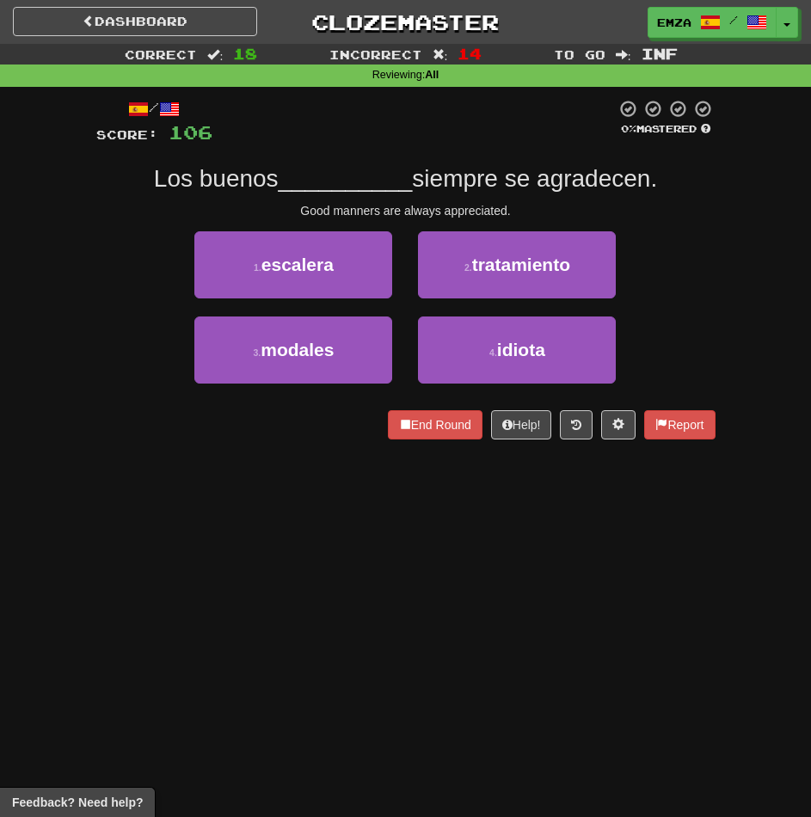
drag, startPoint x: 340, startPoint y: 545, endPoint x: 378, endPoint y: 537, distance: 39.5
click at [378, 537] on div "Dashboard Clozemaster Emza / Toggle Dropdown Dashboard Leaderboard Activity Fee…" at bounding box center [405, 408] width 811 height 817
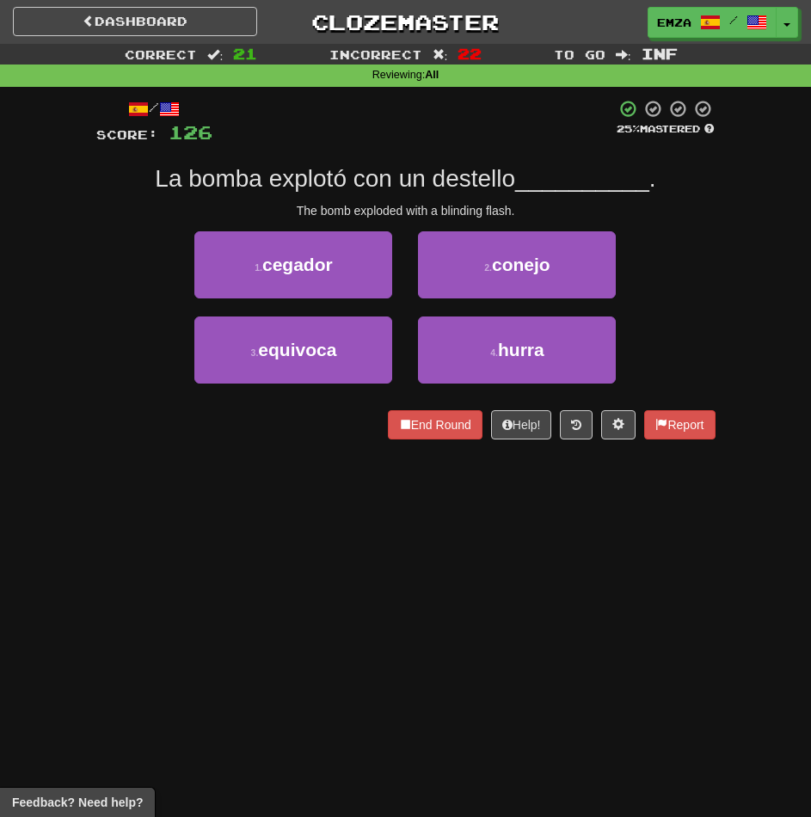
click at [238, 530] on div "Dashboard Clozemaster Emza / Toggle Dropdown Dashboard Leaderboard Activity Fee…" at bounding box center [405, 408] width 811 height 817
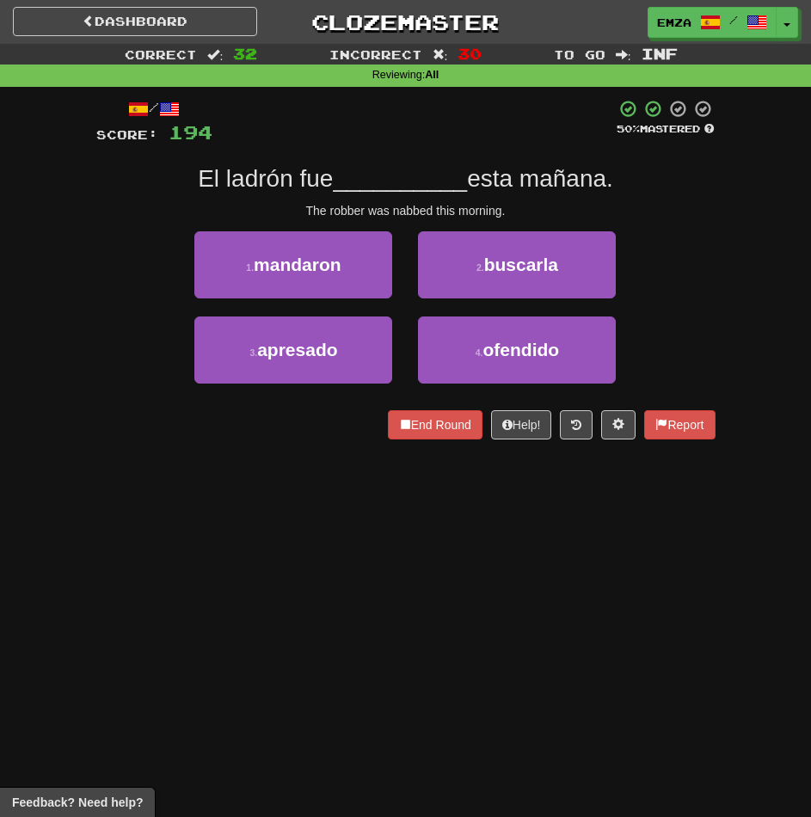
click at [327, 599] on div "Dashboard Clozemaster Emza / Toggle Dropdown Dashboard Leaderboard Activity Fee…" at bounding box center [405, 408] width 811 height 817
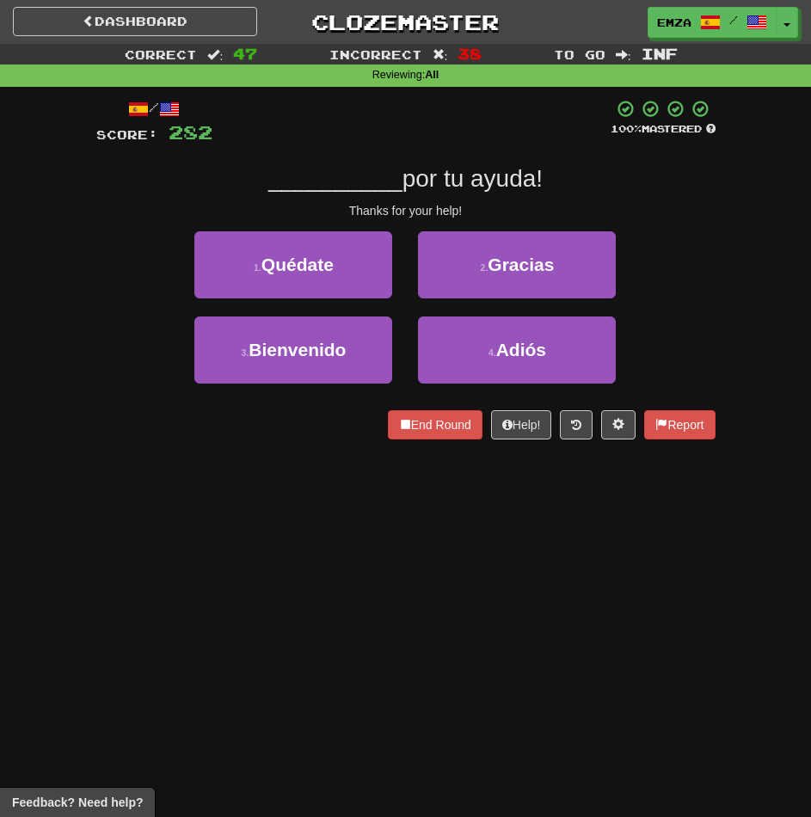
click at [640, 598] on div "Dashboard Clozemaster Emza / Toggle Dropdown Dashboard Leaderboard Activity Fee…" at bounding box center [405, 408] width 811 height 817
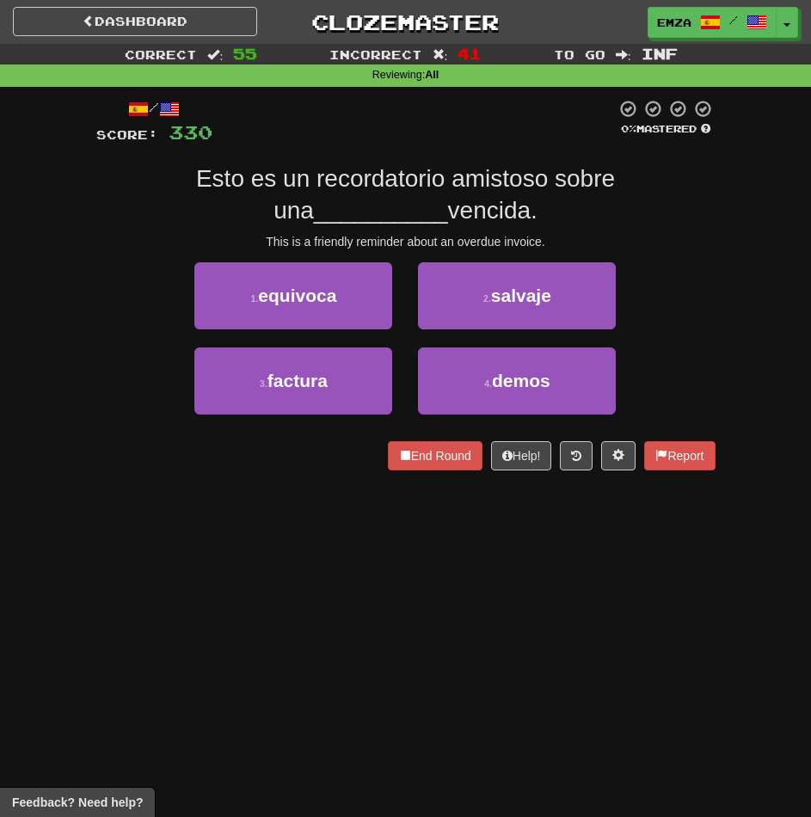
click at [589, 647] on div "Dashboard Clozemaster Emza / Toggle Dropdown Dashboard Leaderboard Activity Fee…" at bounding box center [405, 408] width 811 height 817
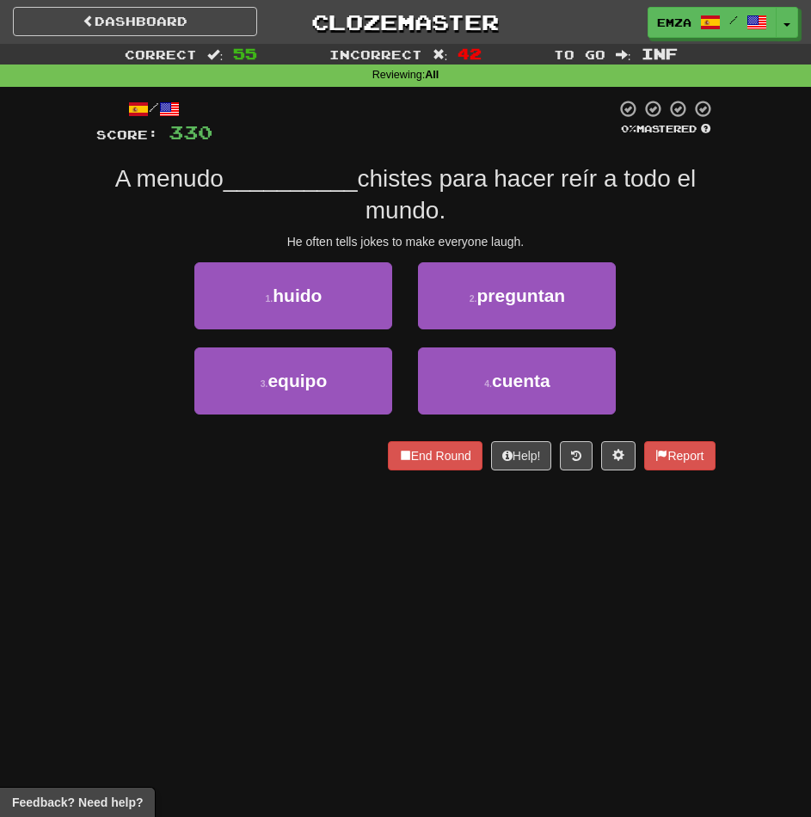
click at [404, 598] on div "Dashboard Clozemaster Emza / Toggle Dropdown Dashboard Leaderboard Activity Fee…" at bounding box center [405, 408] width 811 height 817
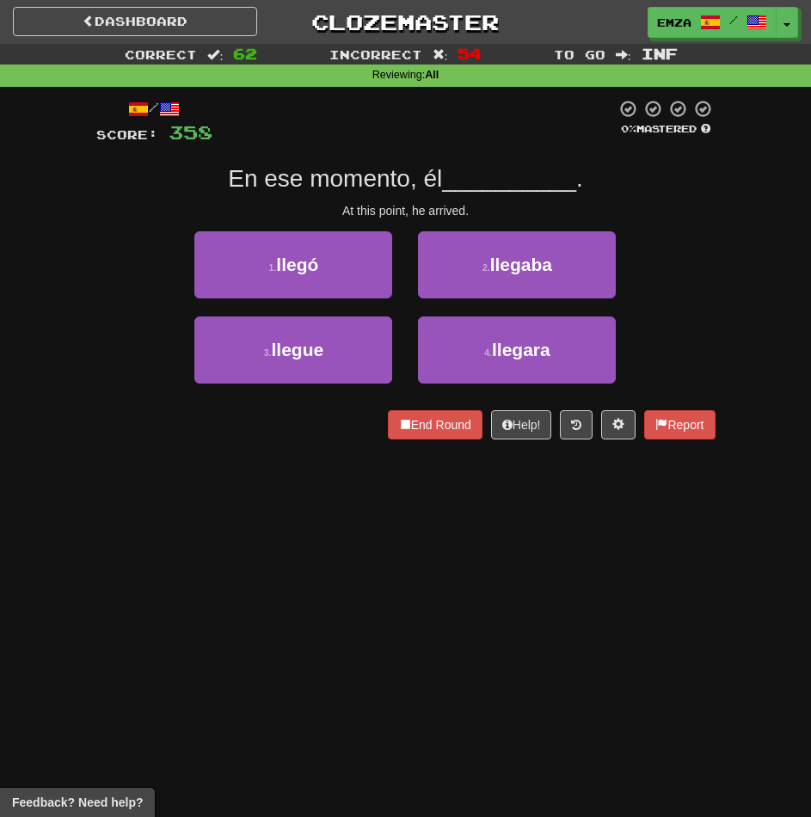
click at [410, 648] on div "Dashboard Clozemaster Emza / Toggle Dropdown Dashboard Leaderboard Activity Fee…" at bounding box center [405, 408] width 811 height 817
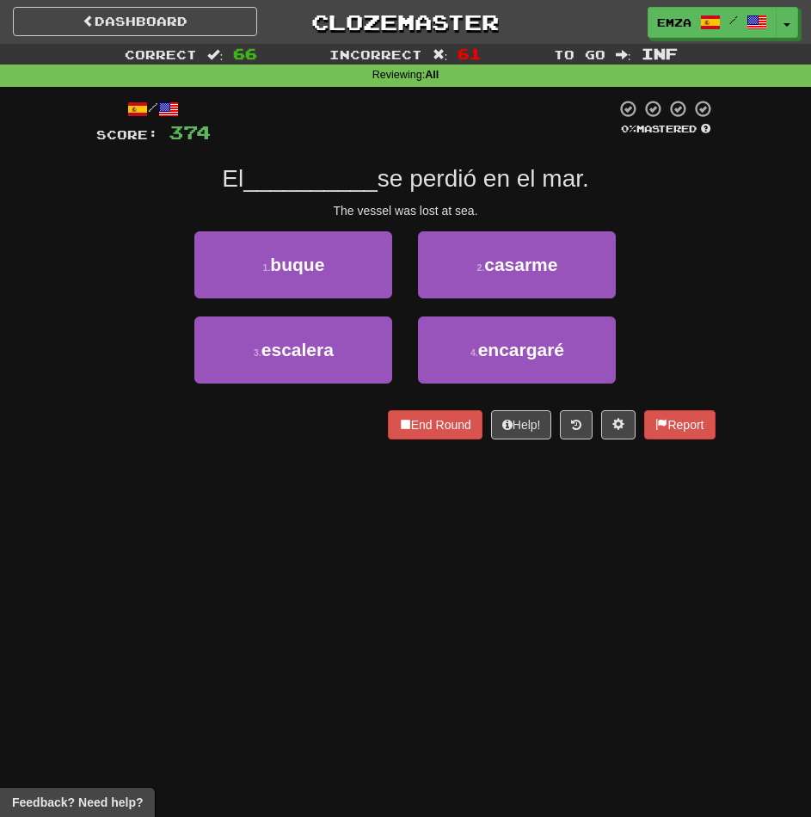
click at [495, 576] on div "Dashboard Clozemaster Emza / Toggle Dropdown Dashboard Leaderboard Activity Fee…" at bounding box center [405, 408] width 811 height 817
click at [34, 533] on div "Dashboard Clozemaster Emza / Toggle Dropdown Dashboard Leaderboard Activity Fee…" at bounding box center [405, 408] width 811 height 817
click at [238, 427] on div "End Round Help! Report" at bounding box center [405, 424] width 619 height 29
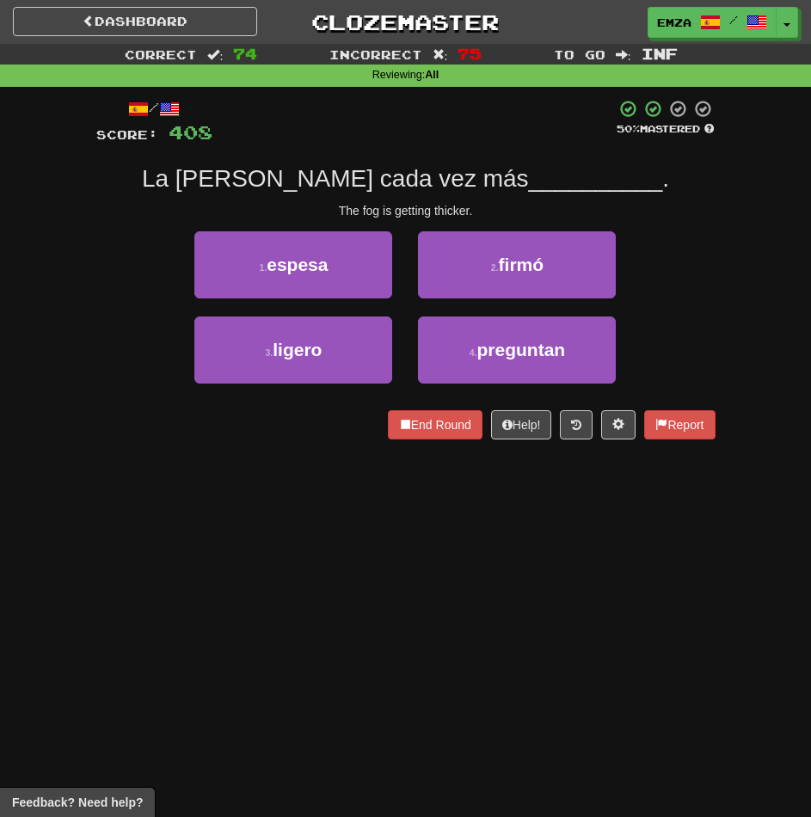
click at [401, 542] on div "Dashboard Clozemaster Emza / Toggle Dropdown Dashboard Leaderboard Activity Fee…" at bounding box center [405, 408] width 811 height 817
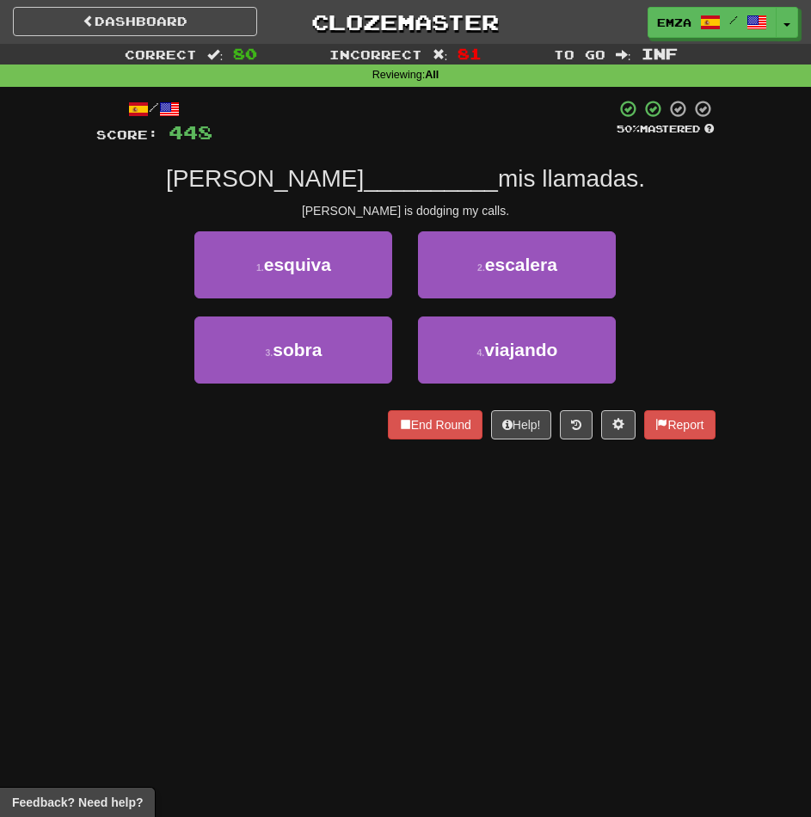
click at [383, 477] on div "Dashboard Clozemaster Emza / Toggle Dropdown Dashboard Leaderboard Activity Fee…" at bounding box center [405, 408] width 811 height 817
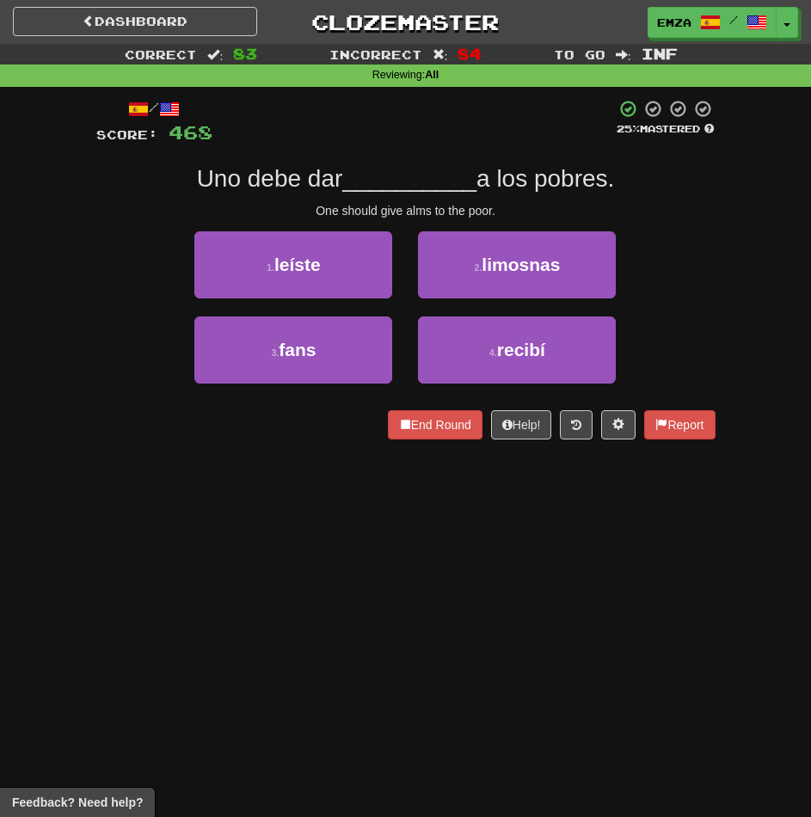
click at [542, 579] on div "Dashboard Clozemaster Emza / Toggle Dropdown Dashboard Leaderboard Activity Fee…" at bounding box center [405, 408] width 811 height 817
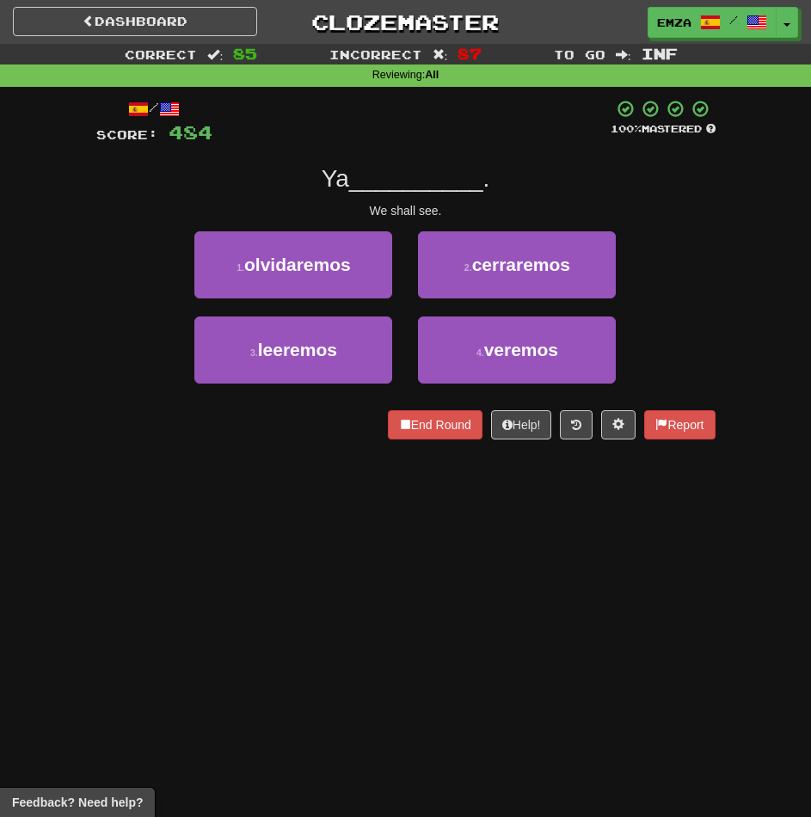
click at [457, 595] on div "Dashboard Clozemaster Emza / Toggle Dropdown Dashboard Leaderboard Activity Fee…" at bounding box center [405, 408] width 811 height 817
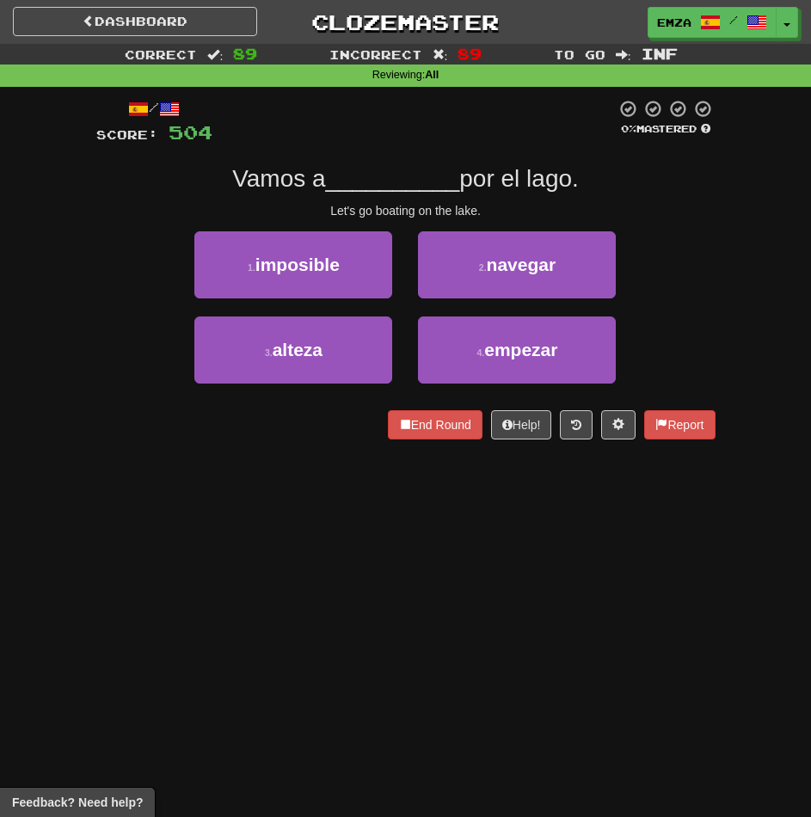
click at [274, 546] on div "Dashboard Clozemaster Emza / Toggle Dropdown Dashboard Leaderboard Activity Fee…" at bounding box center [405, 408] width 811 height 817
click at [309, 544] on div "Dashboard Clozemaster Emza / Toggle Dropdown Dashboard Leaderboard Activity Fee…" at bounding box center [405, 408] width 811 height 817
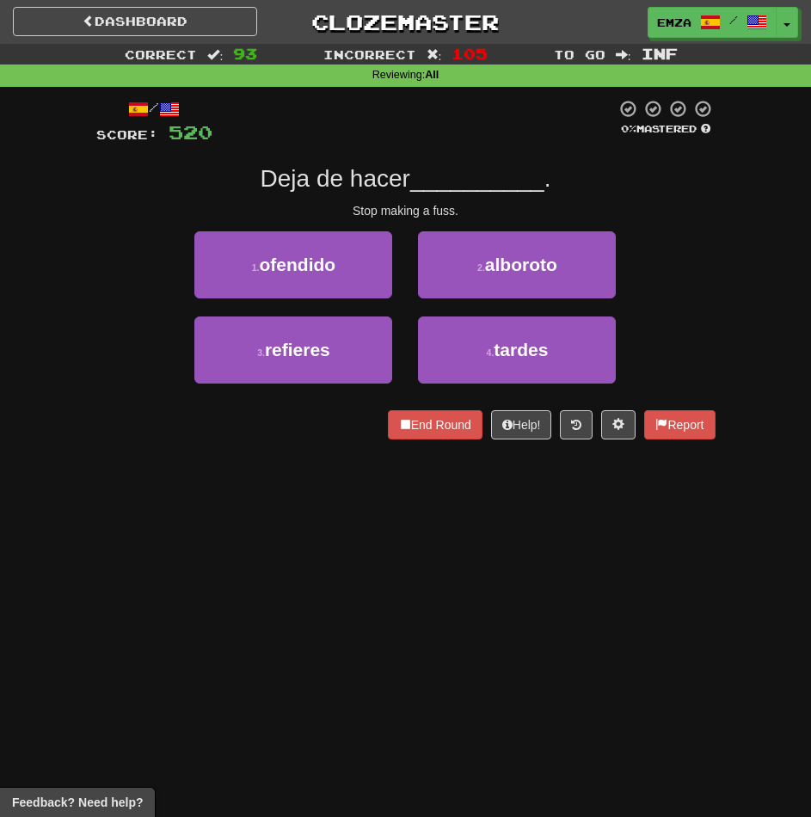
click at [221, 499] on div "Dashboard Clozemaster Emza / Toggle Dropdown Dashboard Leaderboard Activity Fee…" at bounding box center [405, 408] width 811 height 817
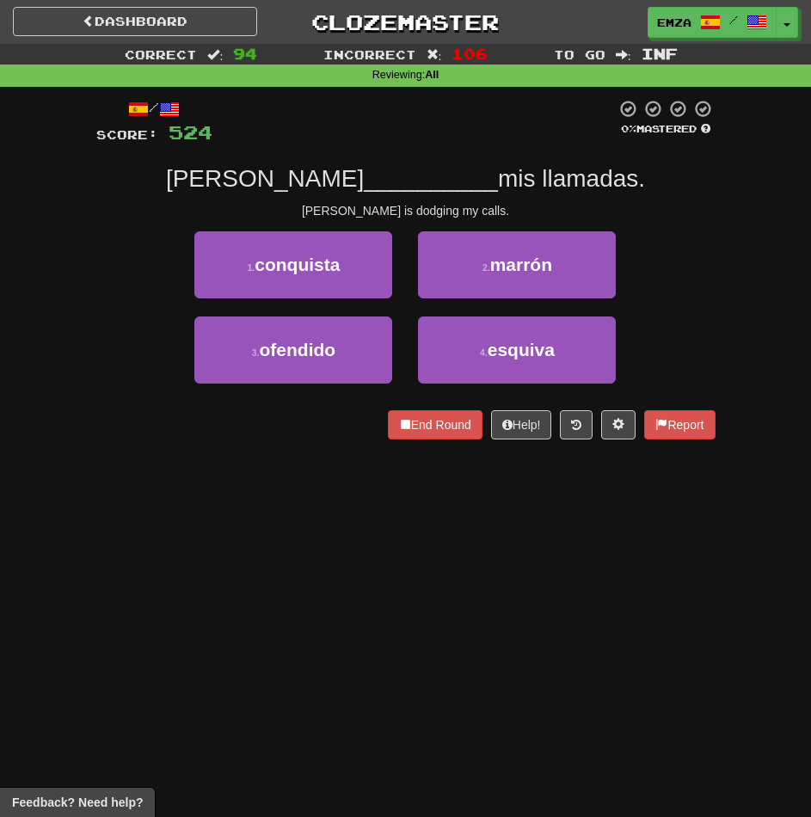
click at [231, 495] on div "Dashboard Clozemaster Emza / Toggle Dropdown Dashboard Leaderboard Activity Fee…" at bounding box center [405, 408] width 811 height 817
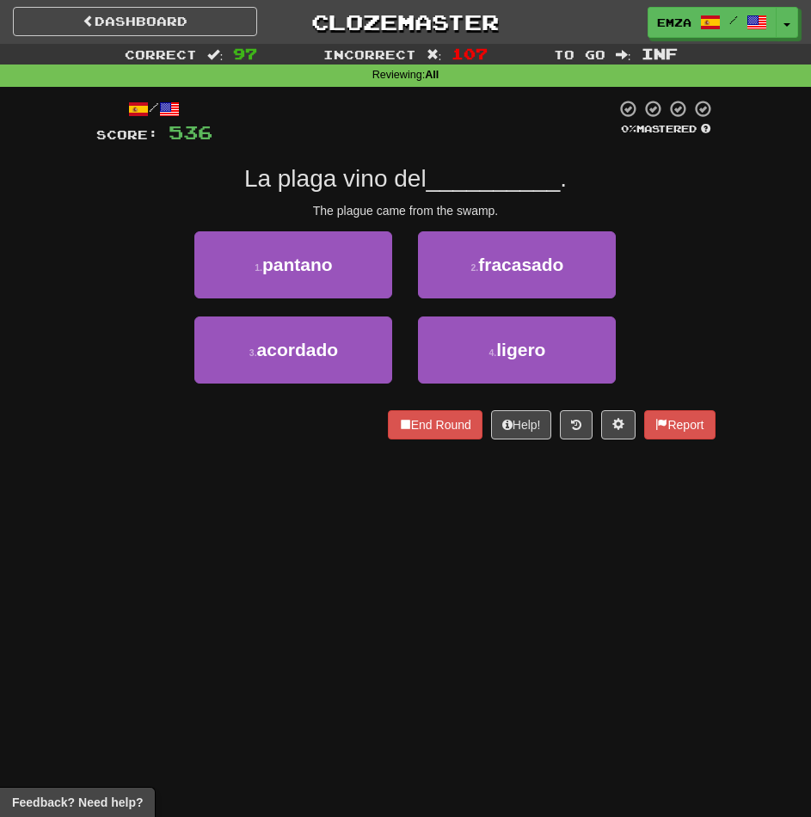
click at [254, 470] on div "Dashboard Clozemaster Emza / Toggle Dropdown Dashboard Leaderboard Activity Fee…" at bounding box center [405, 408] width 811 height 817
click at [346, 464] on div "Dashboard Clozemaster Emza / Toggle Dropdown Dashboard Leaderboard Activity Fee…" at bounding box center [405, 408] width 811 height 817
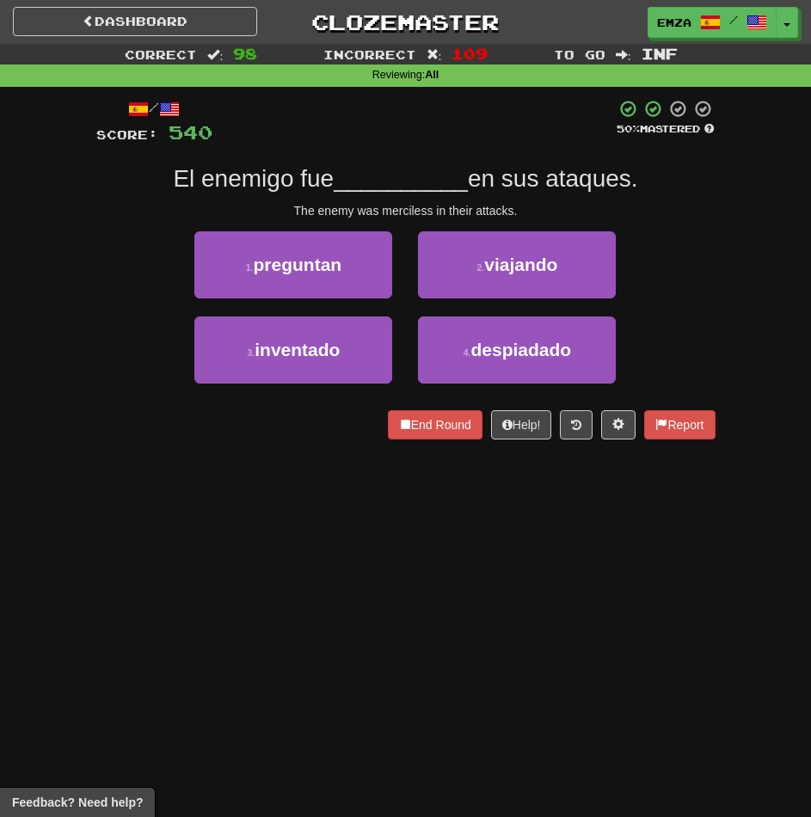
click at [328, 460] on div "/ Score: 540 50 % Mastered El enemigo fue __________ en sus ataques. The enemy …" at bounding box center [405, 275] width 619 height 377
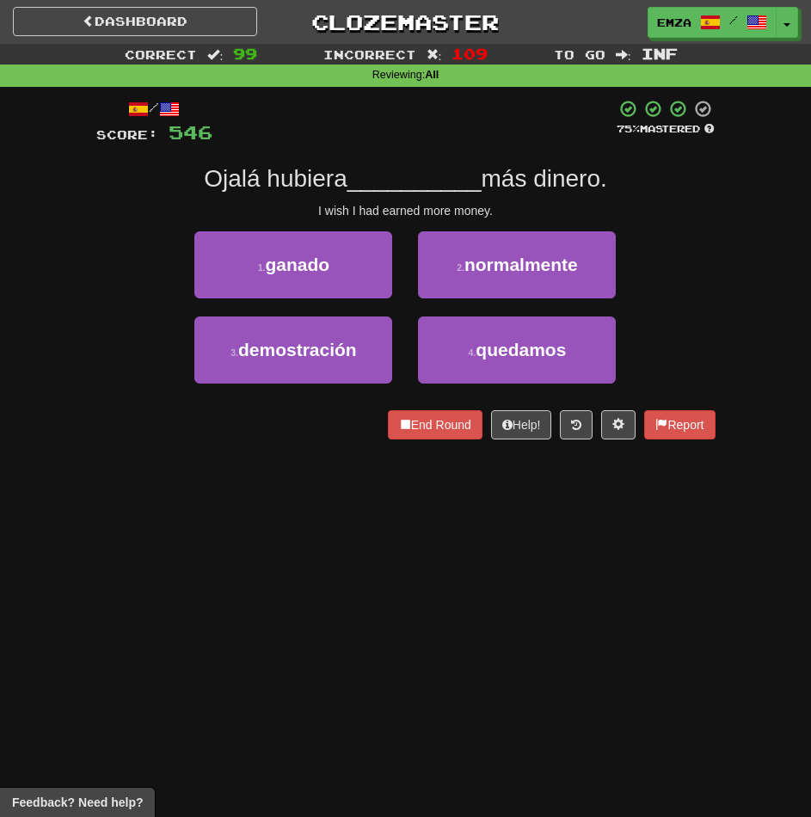
click at [287, 452] on div "/ Score: 546 75 % Mastered Ojalá hubiera __________ más dinero. I wish I had ea…" at bounding box center [405, 275] width 619 height 377
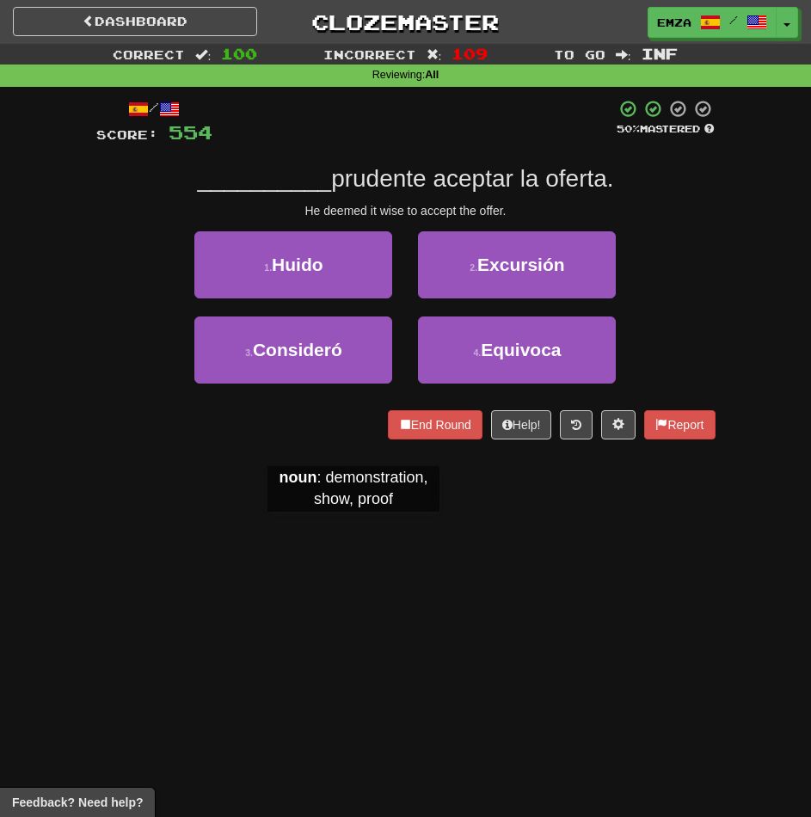
click at [353, 529] on div "Dashboard Clozemaster Emza / Toggle Dropdown Dashboard Leaderboard Activity Fee…" at bounding box center [405, 408] width 811 height 817
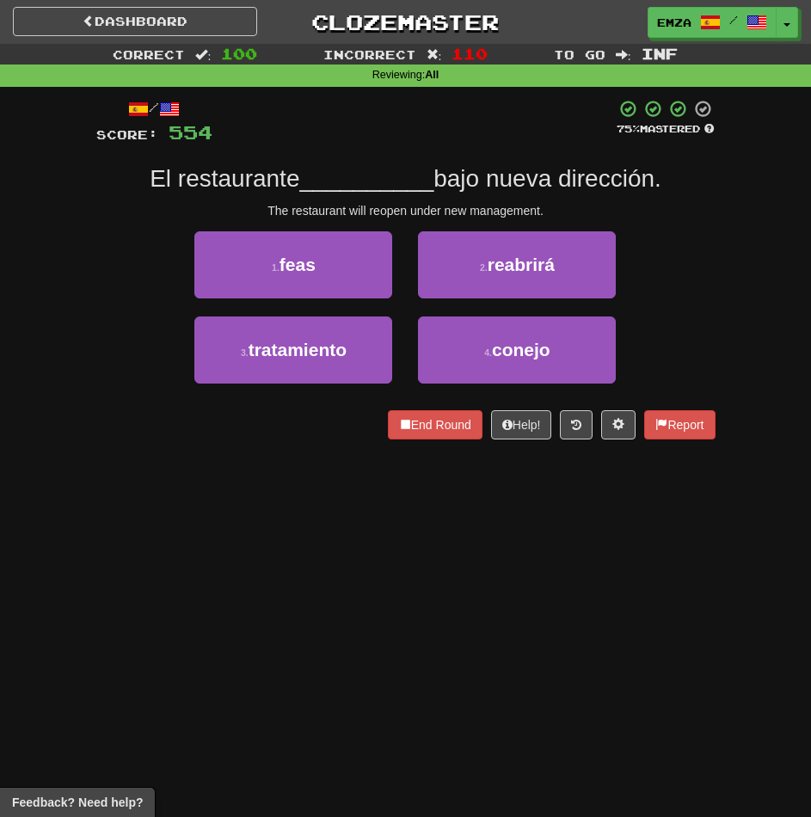
click at [379, 538] on div "Dashboard Clozemaster Emza / Toggle Dropdown Dashboard Leaderboard Activity Fee…" at bounding box center [405, 408] width 811 height 817
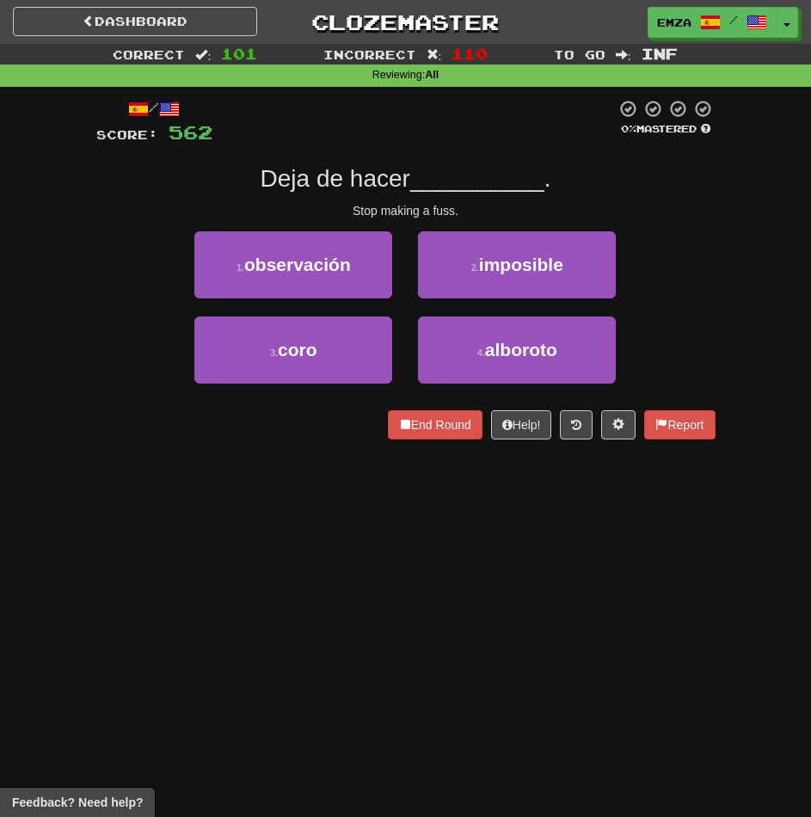
click at [339, 528] on div "Dashboard Clozemaster Emza / Toggle Dropdown Dashboard Leaderboard Activity Fee…" at bounding box center [405, 408] width 811 height 817
click at [298, 467] on div "Dashboard Clozemaster Emza / Toggle Dropdown Dashboard Leaderboard Activity Fee…" at bounding box center [405, 408] width 811 height 817
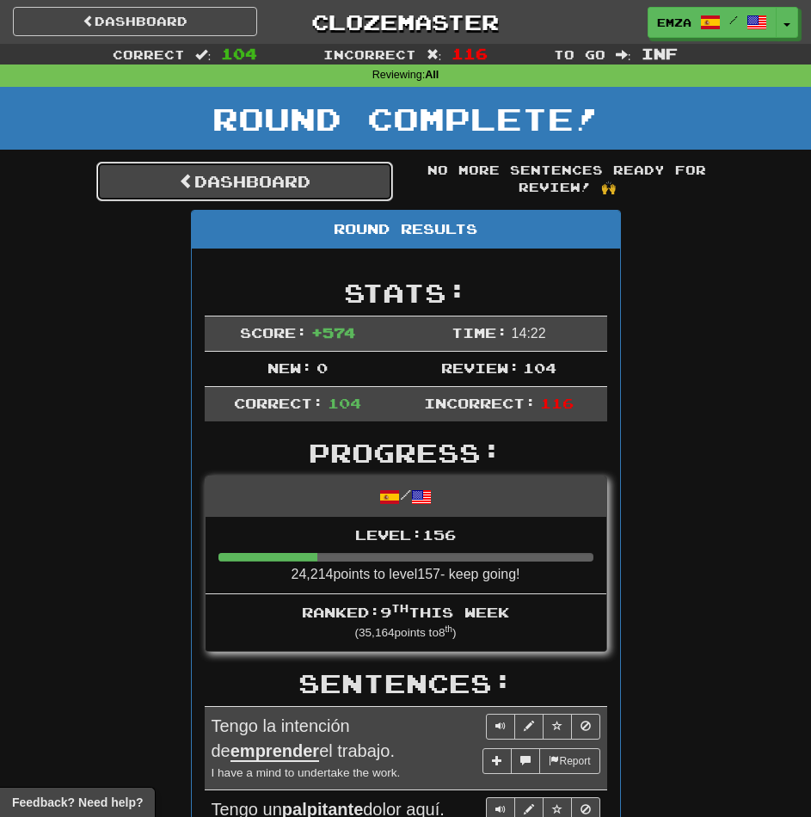
click at [294, 177] on link "Dashboard" at bounding box center [244, 182] width 297 height 40
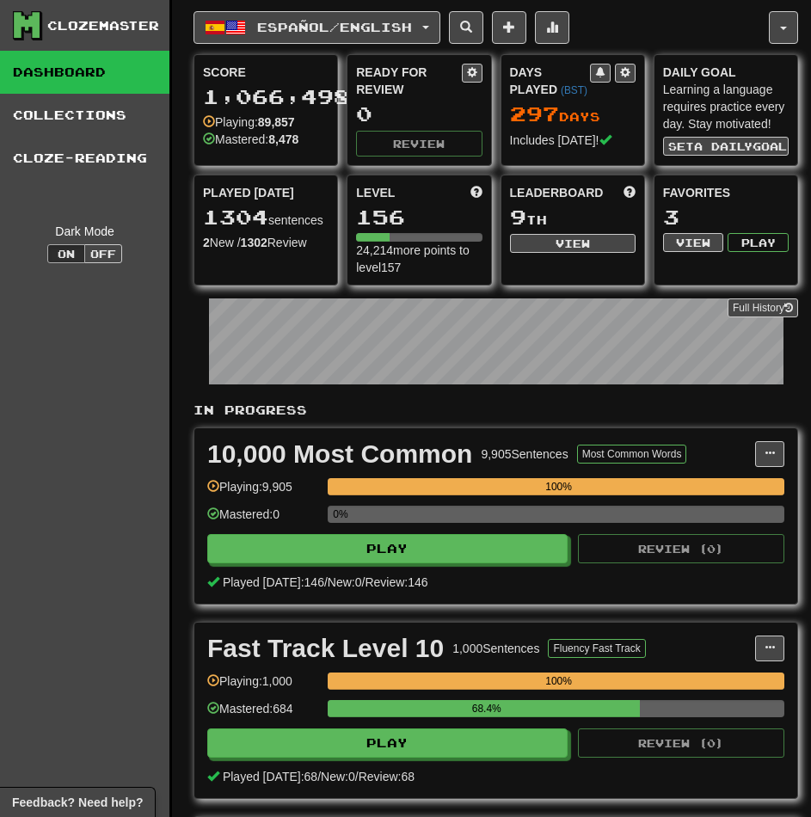
scroll to position [86, 0]
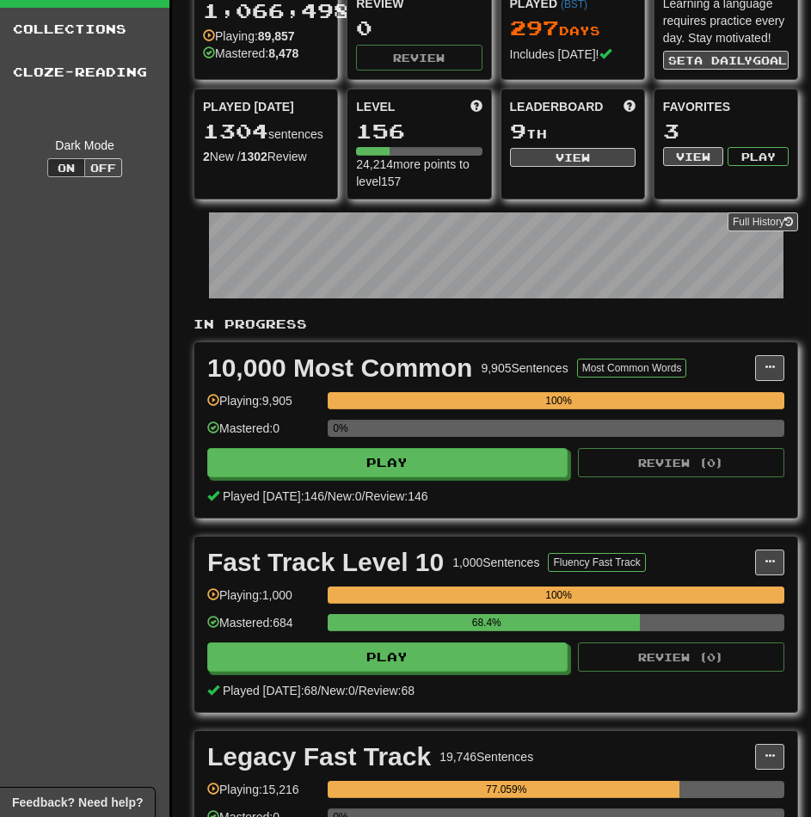
click at [33, 316] on div "Clozemaster Dashboard Collections Cloze-Reading Dark Mode On Off" at bounding box center [86, 460] width 172 height 1093
click at [40, 451] on div "Clozemaster Dashboard Collections Cloze-Reading Dark Mode On Off" at bounding box center [86, 460] width 172 height 1093
